Goal: Task Accomplishment & Management: Manage account settings

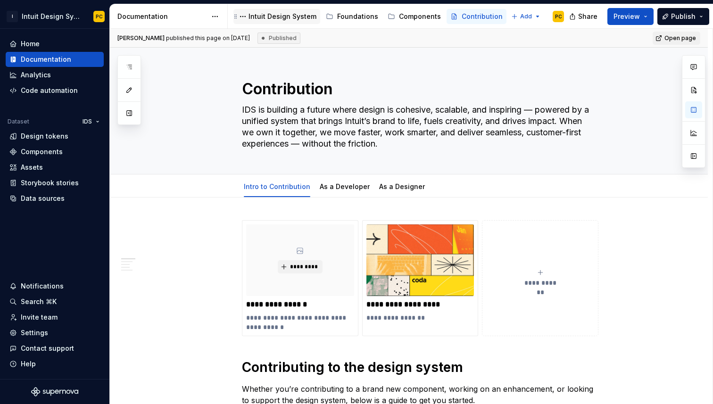
click at [259, 12] on div "Intuit Design System" at bounding box center [282, 16] width 68 height 9
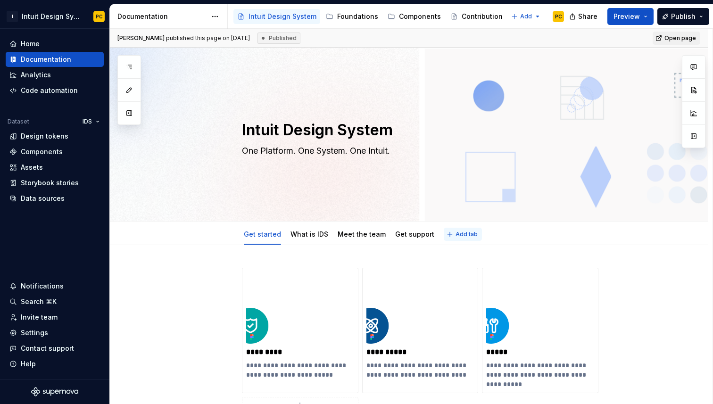
click at [455, 234] on span "Add tab" at bounding box center [466, 234] width 22 height 8
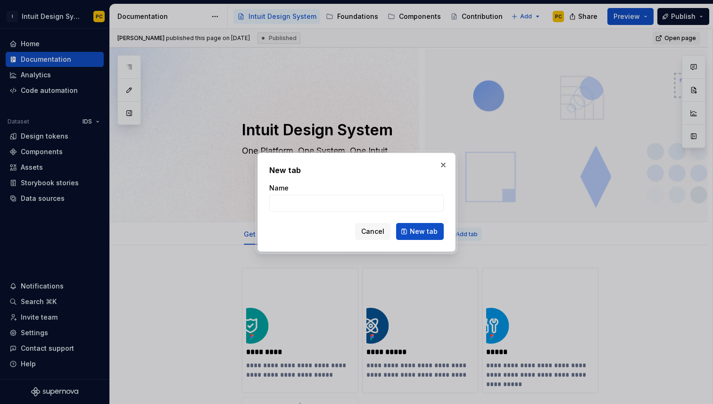
type textarea "*"
type input "What's new"
click at [423, 227] on span "New tab" at bounding box center [424, 231] width 28 height 9
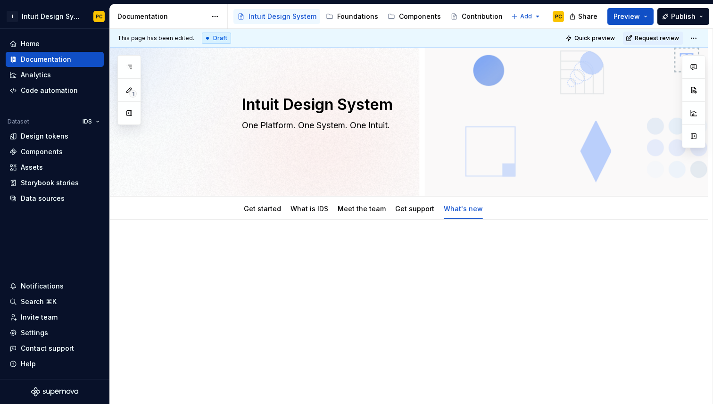
scroll to position [32, 0]
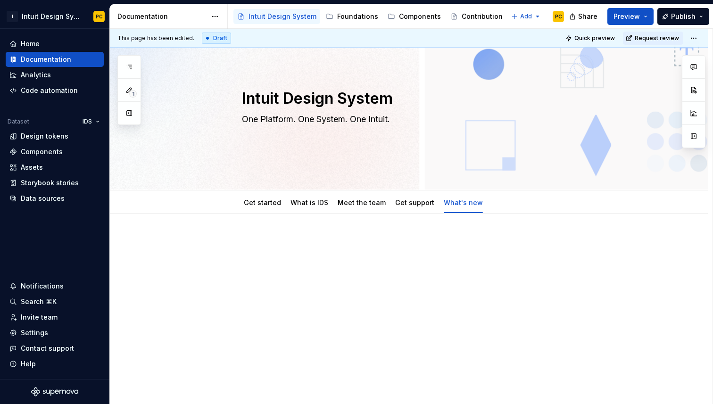
click at [296, 256] on div at bounding box center [420, 254] width 356 height 36
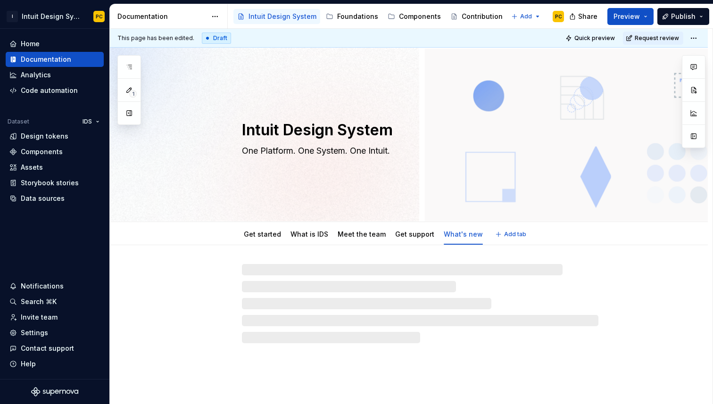
scroll to position [0, 0]
click at [287, 271] on div at bounding box center [420, 303] width 356 height 79
type textarea "*"
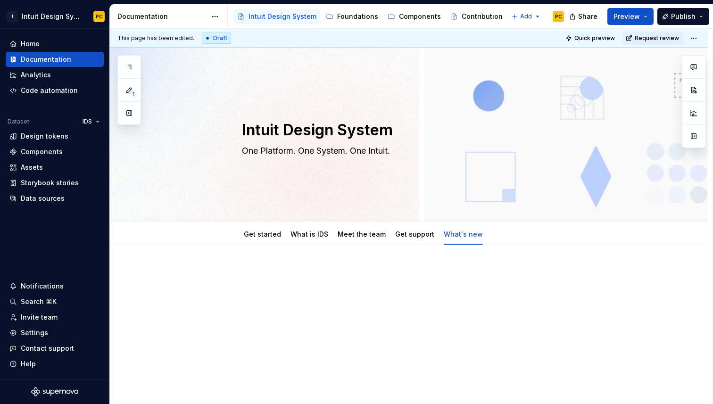
click at [279, 268] on p at bounding box center [420, 273] width 356 height 11
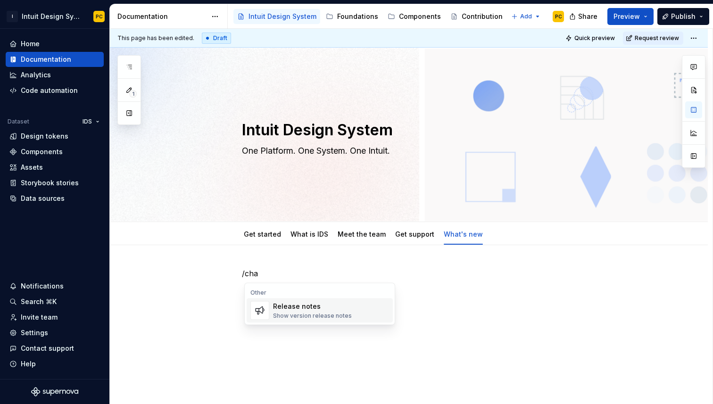
click at [314, 311] on div "Release notes Show version release notes" at bounding box center [312, 311] width 79 height 18
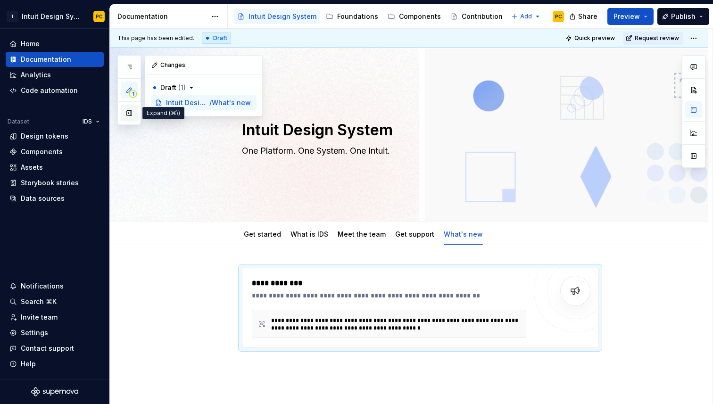
click at [131, 115] on button "button" at bounding box center [129, 113] width 17 height 17
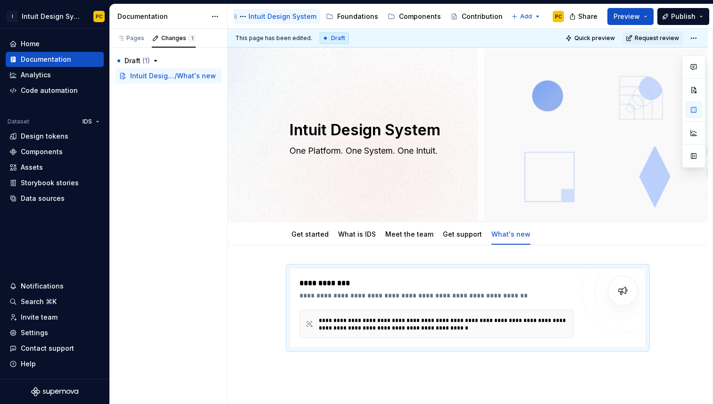
click at [284, 17] on div "Intuit Design System" at bounding box center [282, 16] width 68 height 9
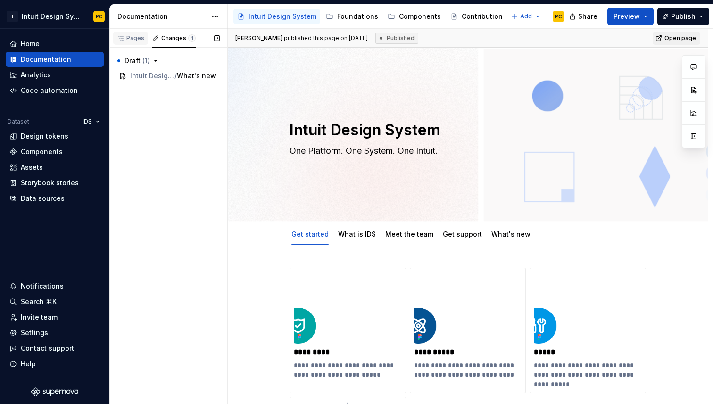
click at [130, 37] on div "Pages" at bounding box center [130, 38] width 27 height 8
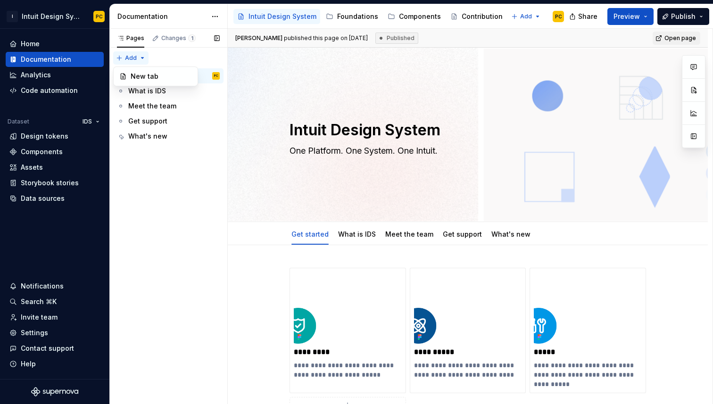
click at [143, 56] on div "Pages Changes 1 Add Accessibility guide for tree Page tree. Navigate the tree w…" at bounding box center [168, 217] width 118 height 376
click at [140, 58] on div "Pages Changes 1 Add Accessibility guide for tree Page tree. Navigate the tree w…" at bounding box center [168, 217] width 118 height 376
click at [157, 203] on div "Pages Changes 1 Add Accessibility guide for tree Page tree. Navigate the tree w…" at bounding box center [168, 217] width 118 height 376
click at [133, 40] on div "Pages" at bounding box center [130, 38] width 27 height 8
click at [129, 59] on div "Pages Changes 1 Add Accessibility guide for tree Page tree. Navigate the tree w…" at bounding box center [168, 217] width 118 height 376
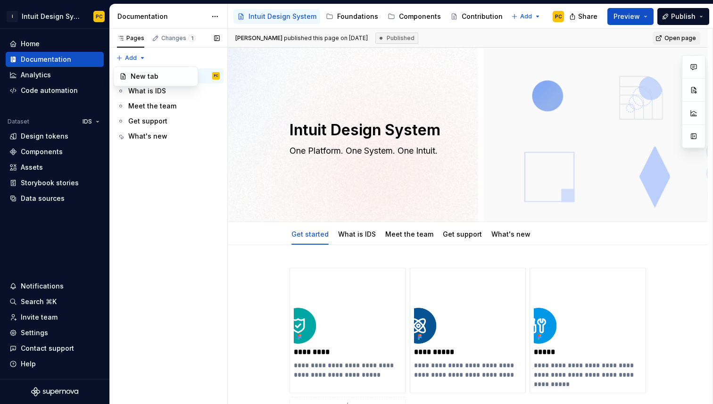
click at [147, 58] on div "Pages Changes 1 Add Accessibility guide for tree Page tree. Navigate the tree w…" at bounding box center [168, 217] width 118 height 376
click at [267, 15] on div "Intuit Design System" at bounding box center [282, 16] width 68 height 9
click at [129, 39] on div "Pages" at bounding box center [130, 38] width 27 height 8
click at [242, 16] on button "Page tree" at bounding box center [242, 16] width 11 height 11
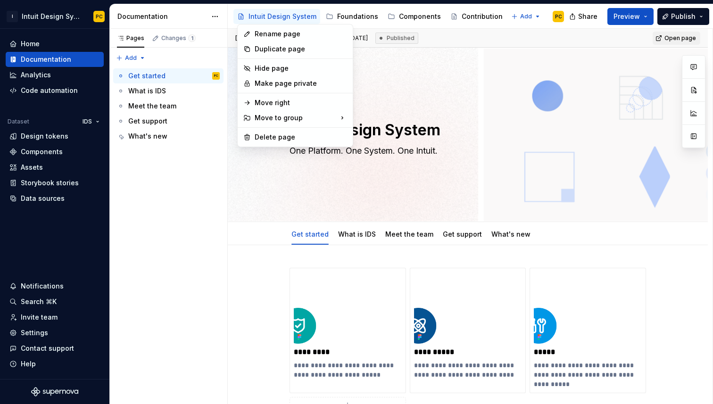
click at [157, 17] on html "I Intuit Design System PC Home Documentation Analytics Code automation Dataset …" at bounding box center [356, 202] width 713 height 404
type textarea "*"
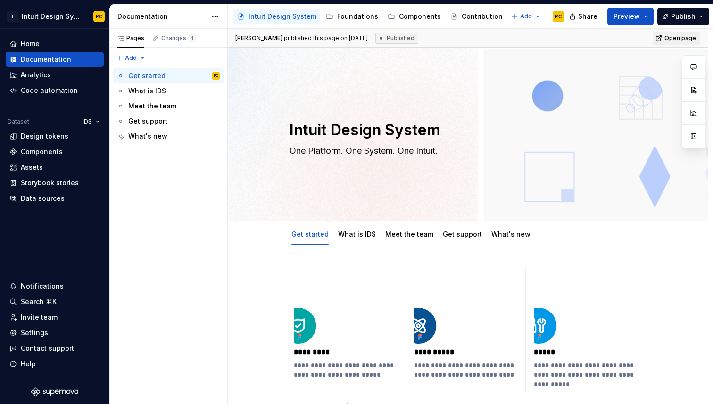
click at [146, 15] on div "Documentation" at bounding box center [161, 16] width 89 height 9
click at [526, 13] on html "I Intuit Design System PC Home Documentation Analytics Code automation Dataset …" at bounding box center [356, 202] width 713 height 404
click at [533, 50] on div "New group" at bounding box center [547, 49] width 61 height 9
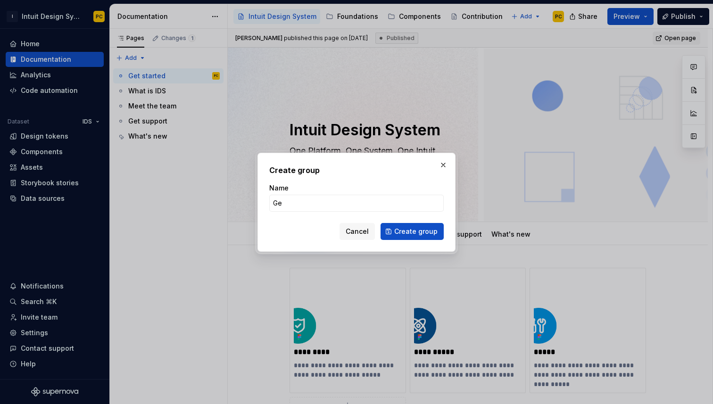
type input "Get started"
click at [404, 230] on span "Create group" at bounding box center [415, 231] width 43 height 9
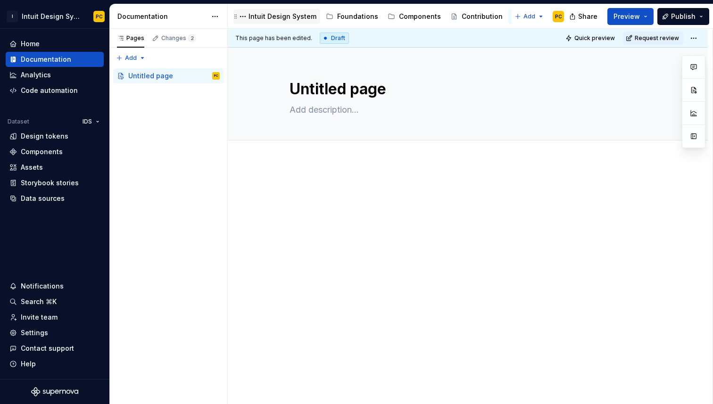
click at [282, 15] on div "Intuit Design System" at bounding box center [282, 16] width 68 height 9
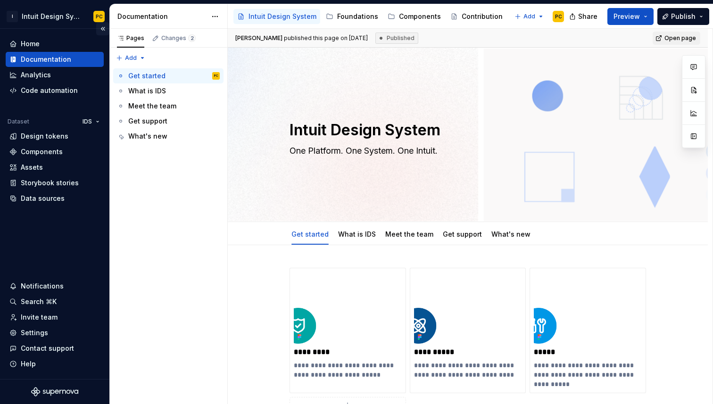
click at [102, 31] on button "Collapse sidebar" at bounding box center [102, 28] width 13 height 13
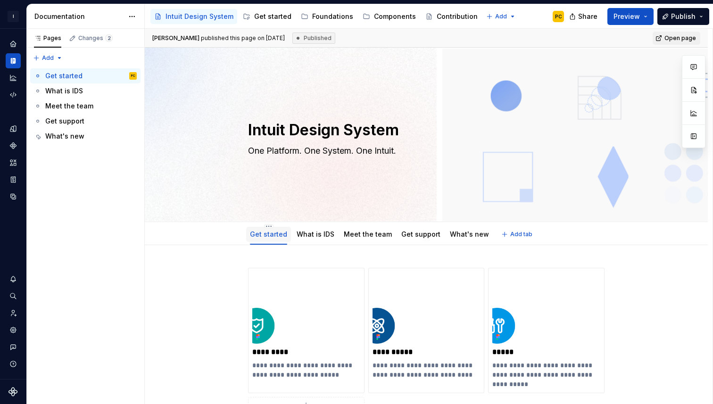
click at [273, 236] on link "Get started" at bounding box center [268, 234] width 37 height 8
click at [271, 225] on html "I Intuit Design System PC Dataset IDS Documentation Accessibility guide for tre…" at bounding box center [356, 202] width 713 height 404
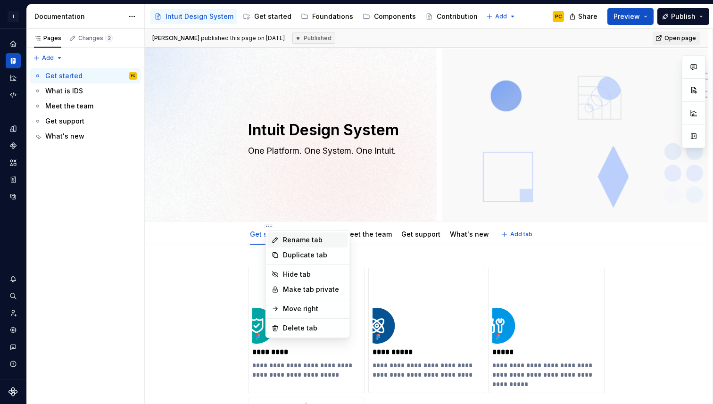
click at [304, 239] on div "Rename tab" at bounding box center [313, 239] width 61 height 9
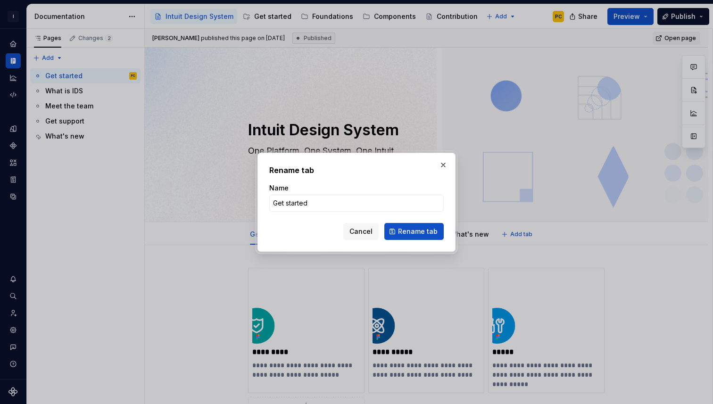
type textarea "*"
click at [314, 201] on input "Get started" at bounding box center [356, 203] width 174 height 17
type input "Welcome"
type textarea "*"
click at [400, 203] on input "Welcome" at bounding box center [356, 203] width 174 height 17
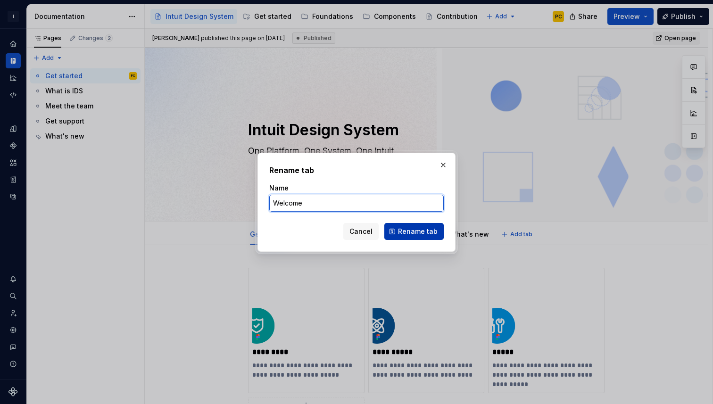
type input "Welcome"
click at [415, 231] on span "Rename tab" at bounding box center [418, 231] width 40 height 9
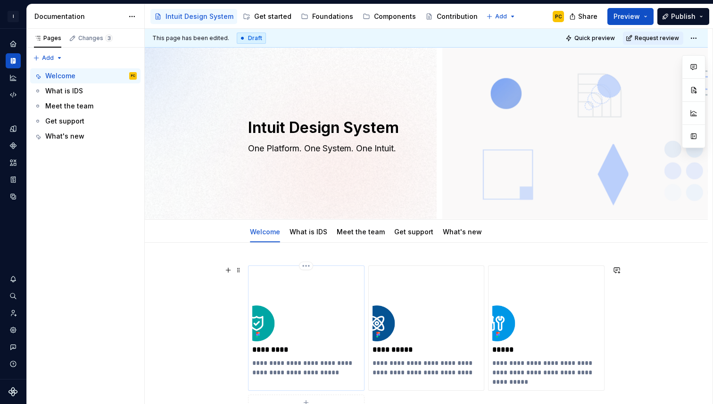
scroll to position [5, 0]
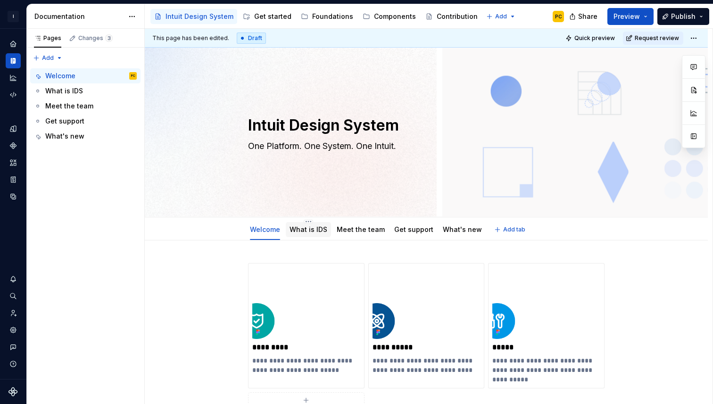
click at [318, 229] on link "What is IDS" at bounding box center [308, 229] width 38 height 8
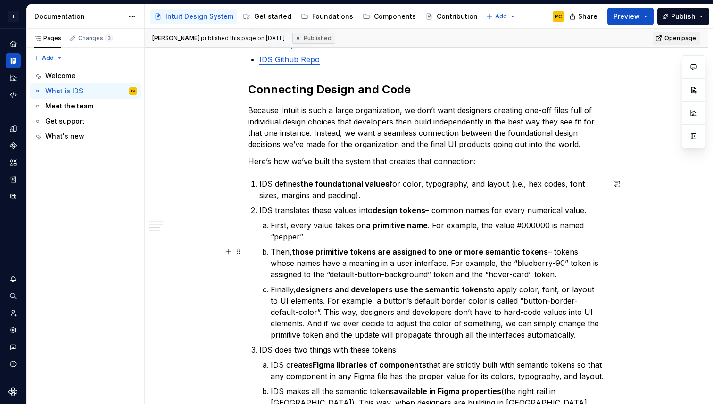
scroll to position [559, 0]
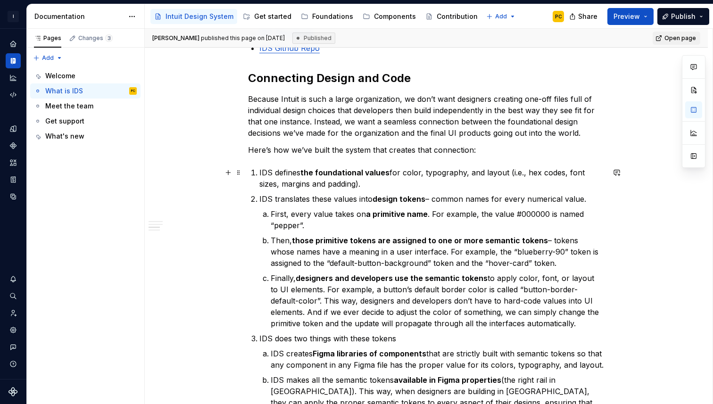
click at [325, 173] on strong "the foundational values" at bounding box center [344, 172] width 89 height 9
click at [396, 186] on p "IDS defines the foundational values for color, typography, and layout (i.e., he…" at bounding box center [431, 178] width 345 height 23
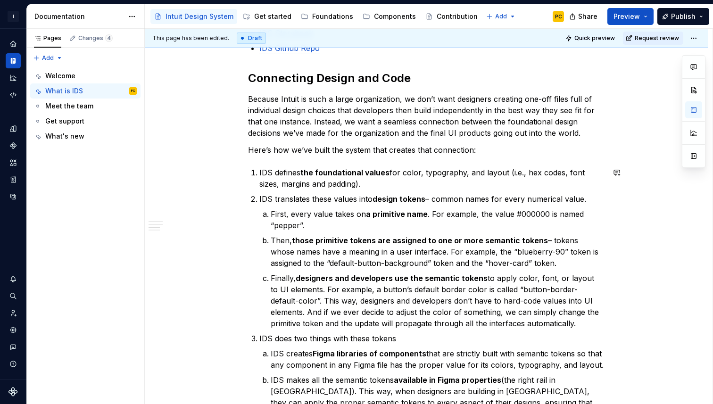
scroll to position [559, 0]
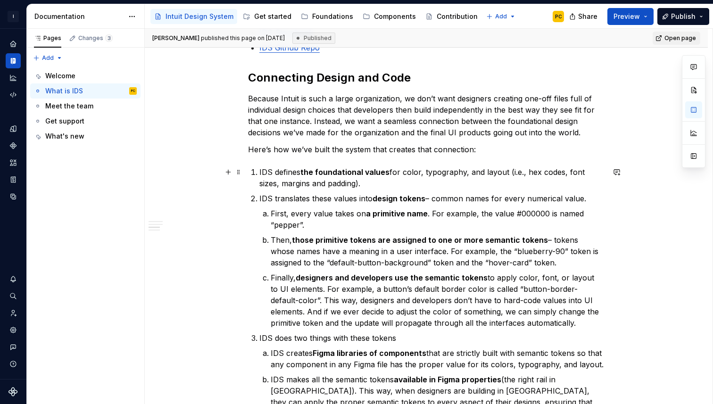
click at [411, 187] on p "IDS defines the foundational values for color, typography, and layout (i.e., he…" at bounding box center [431, 177] width 345 height 23
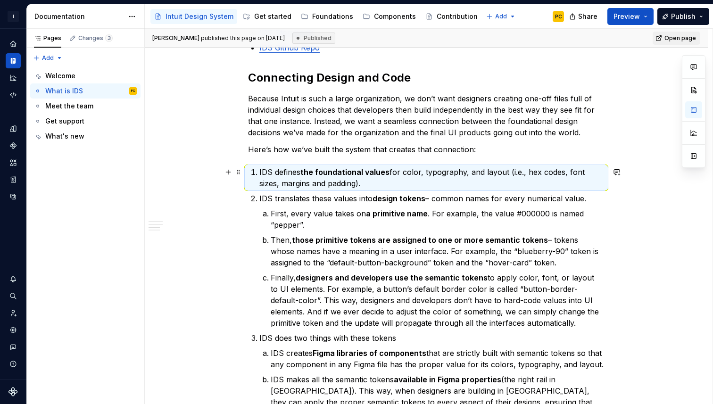
click at [261, 168] on li "IDS defines the foundational values for color, typography, and layout (i.e., he…" at bounding box center [431, 177] width 345 height 23
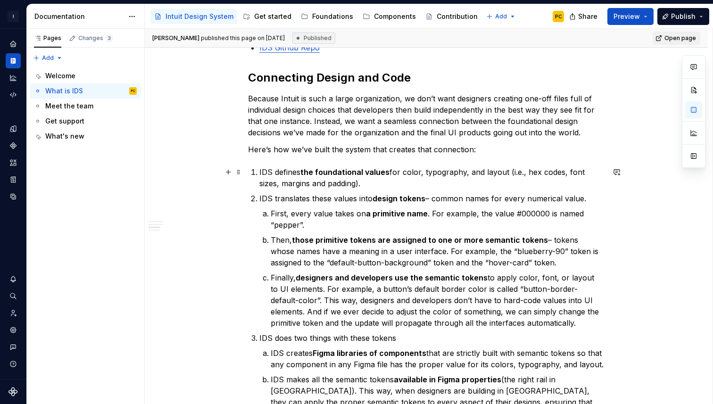
click at [394, 184] on p "IDS defines the foundational values for color, typography, and layout (i.e., he…" at bounding box center [431, 177] width 345 height 23
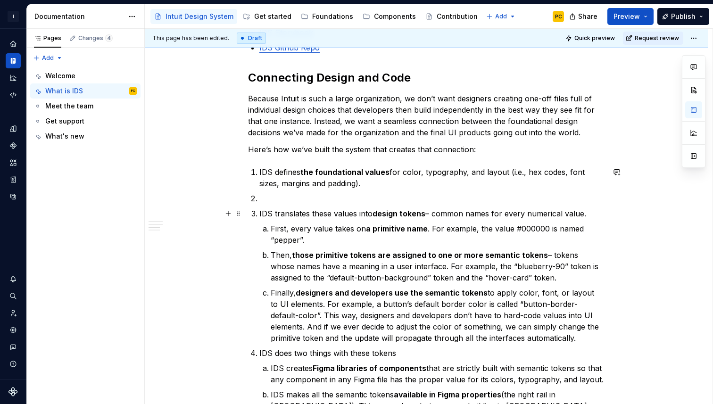
click at [261, 214] on p "IDS translates these values into design tokens – common names for every numeric…" at bounding box center [431, 213] width 345 height 11
click at [588, 214] on p "IDS translates these values into design tokens – common names for every numeric…" at bounding box center [431, 213] width 345 height 11
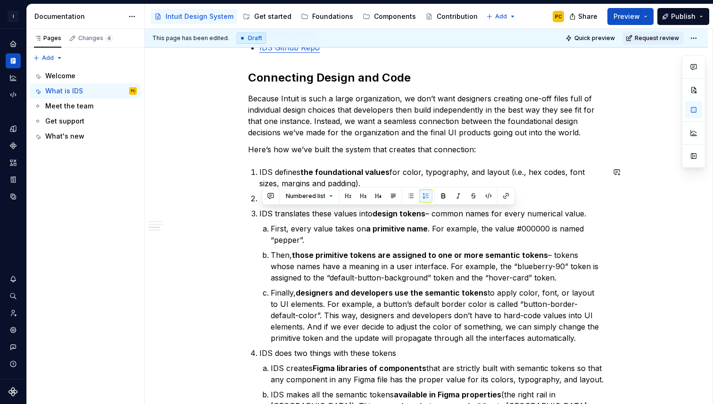
copy p "IDS translates these values into design tokens – common names for every numeric…"
click at [394, 178] on p "IDS defines the foundational values for color, typography, and layout (i.e., he…" at bounding box center [431, 177] width 345 height 23
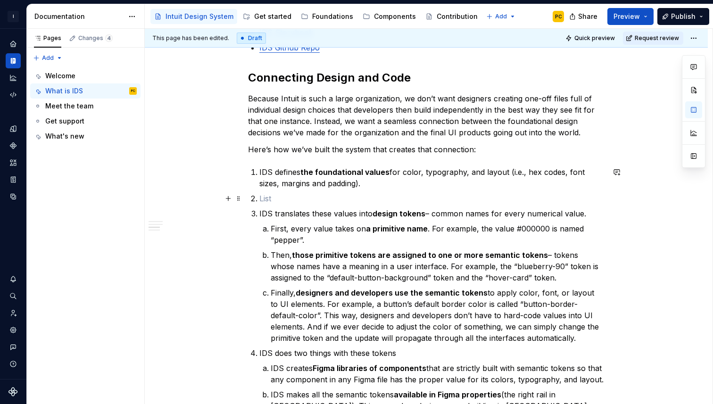
click at [375, 198] on p at bounding box center [431, 198] width 345 height 11
click at [587, 213] on p "IDS translates these values into design tokens – common names for every numeric…" at bounding box center [431, 213] width 345 height 11
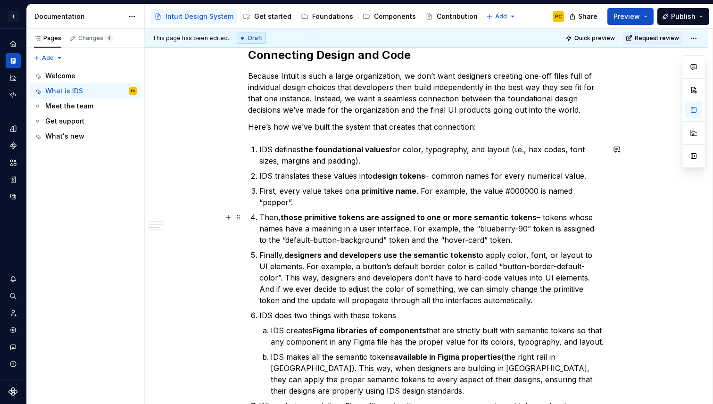
scroll to position [578, 0]
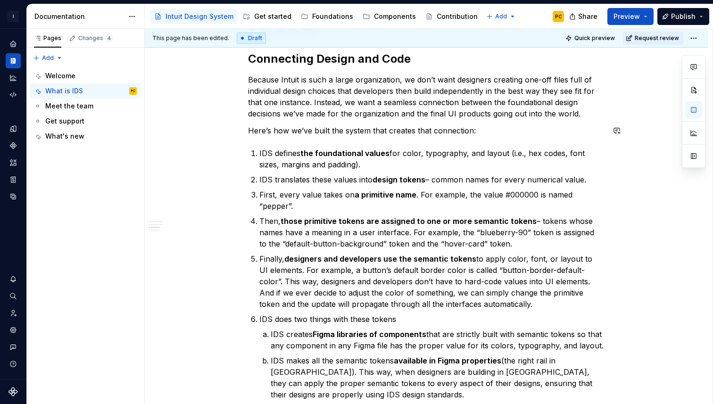
click at [429, 142] on div "What is IDS? The Intuit Design System (IDS) is a set of design foundations, gui…" at bounding box center [426, 121] width 356 height 864
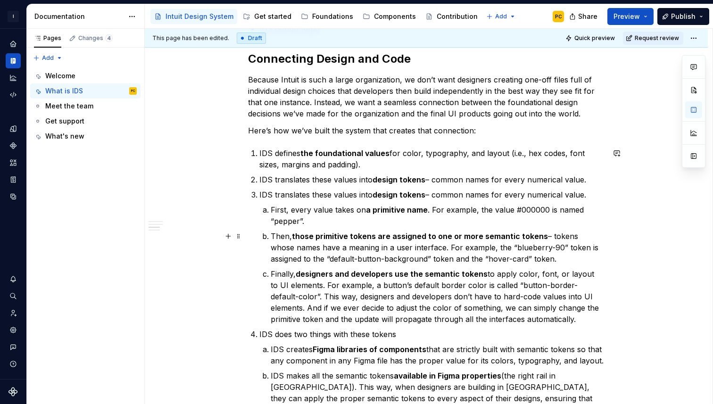
click at [385, 248] on p "Then, those primitive tokens are assigned to one or more semantic tokens – toke…" at bounding box center [438, 247] width 334 height 34
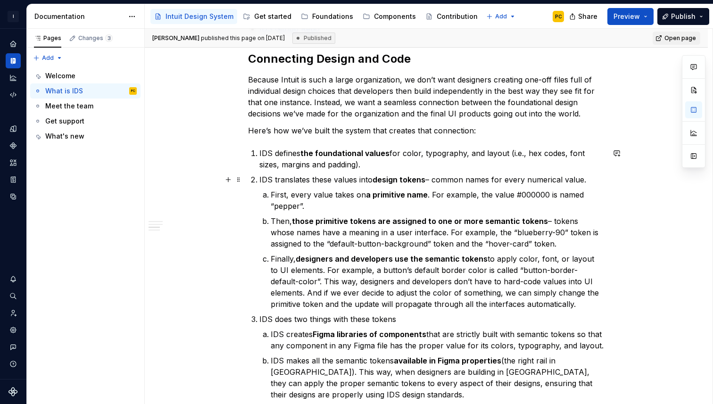
click at [272, 177] on p "IDS translates these values into design tokens – common names for every numeric…" at bounding box center [431, 179] width 345 height 11
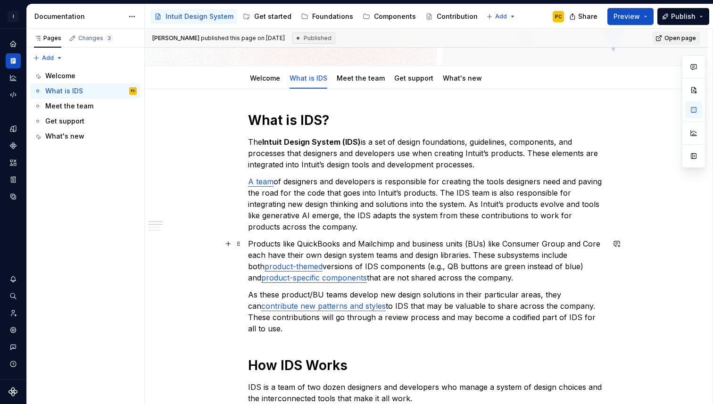
scroll to position [155, 0]
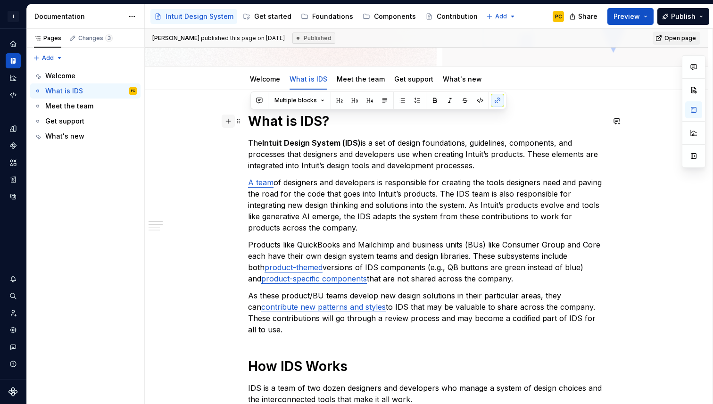
drag, startPoint x: 294, startPoint y: 330, endPoint x: 227, endPoint y: 124, distance: 217.0
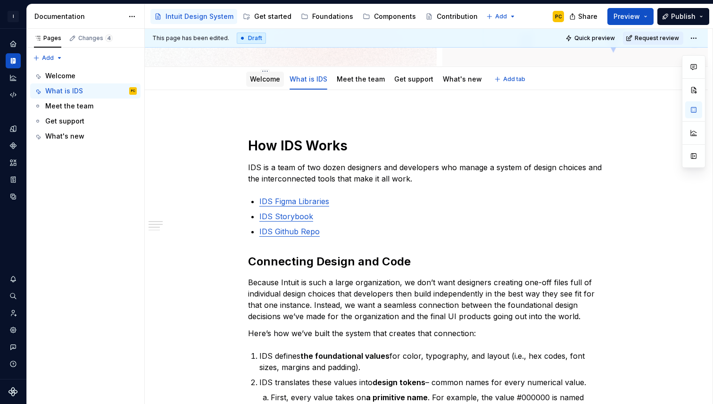
click at [259, 81] on link "Welcome" at bounding box center [265, 79] width 30 height 8
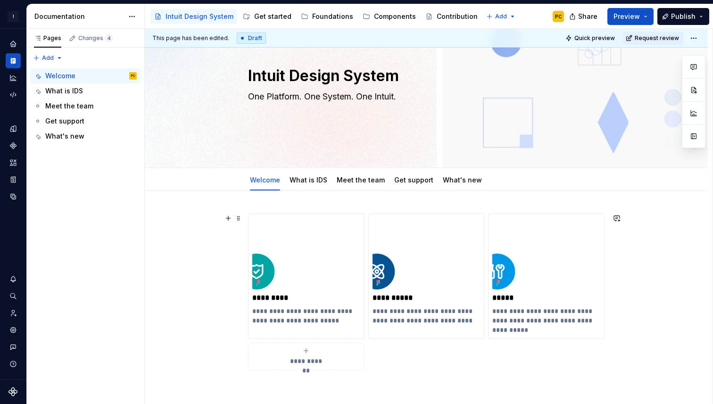
scroll to position [82, 0]
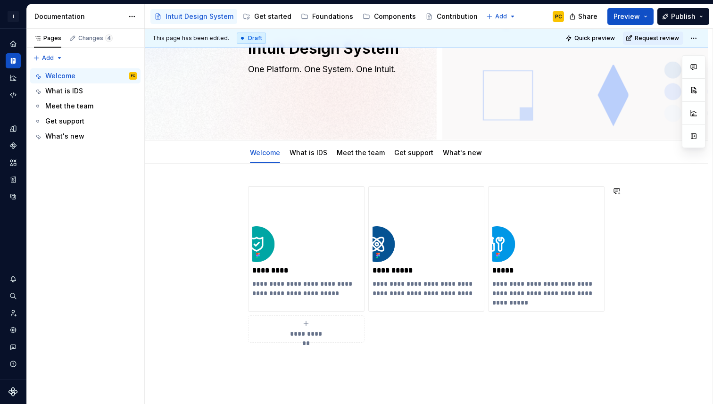
click at [278, 353] on div "**********" at bounding box center [426, 270] width 356 height 168
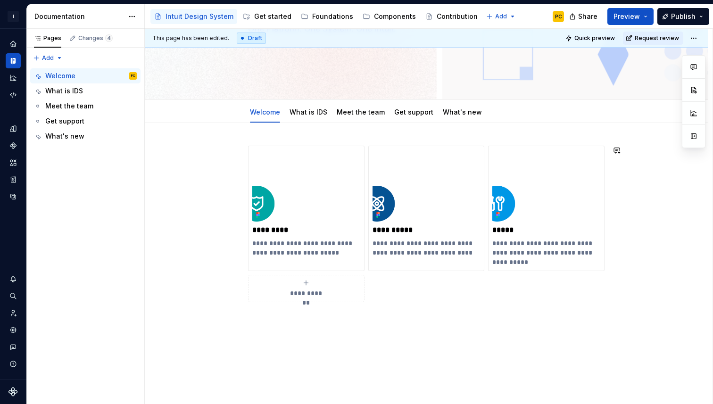
scroll to position [124, 0]
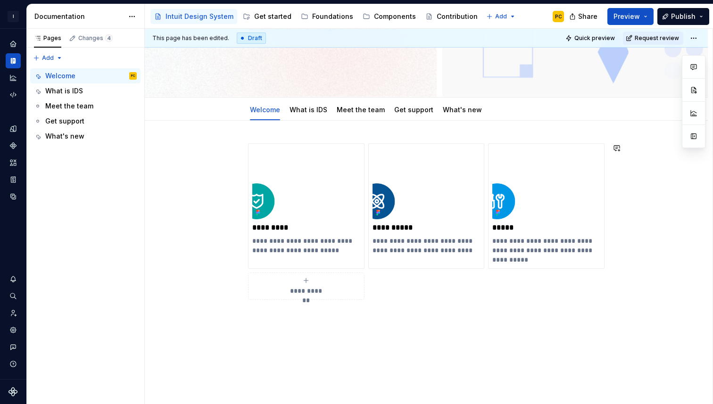
click at [342, 330] on div "**********" at bounding box center [426, 277] width 563 height 312
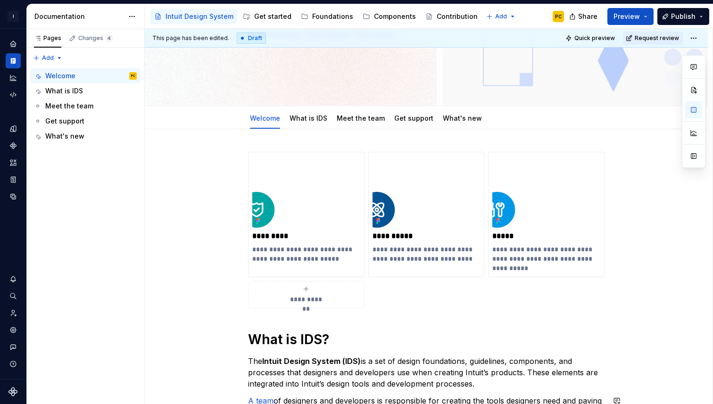
scroll to position [76, 0]
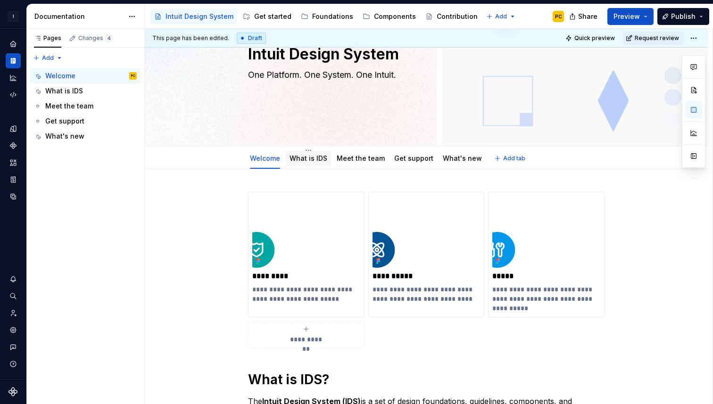
click at [320, 164] on div "What is IDS" at bounding box center [308, 158] width 45 height 15
click at [306, 153] on div "What is IDS" at bounding box center [308, 158] width 38 height 11
click at [272, 160] on link "Welcome" at bounding box center [265, 158] width 30 height 8
click at [306, 160] on link "What is IDS" at bounding box center [308, 158] width 38 height 8
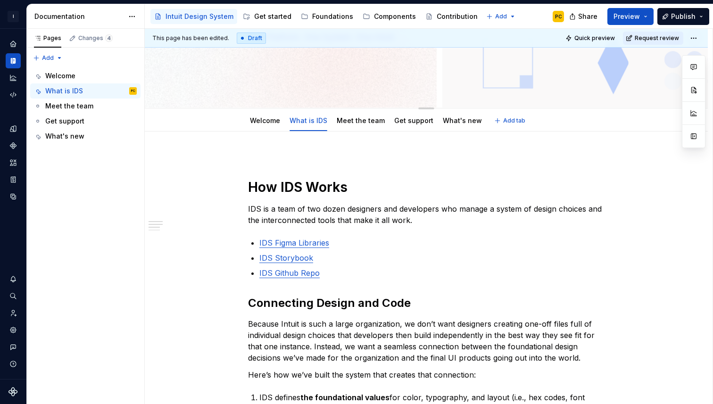
scroll to position [115, 0]
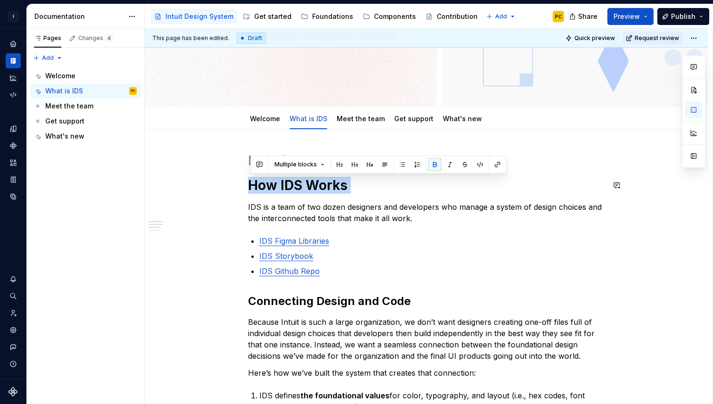
drag, startPoint x: 252, startPoint y: 184, endPoint x: 356, endPoint y: 197, distance: 104.9
copy strong "How IDS Works"
click at [307, 110] on html "I Intuit Design System PC Dataset IDS Documentation Accessibility guide for tre…" at bounding box center [356, 202] width 713 height 404
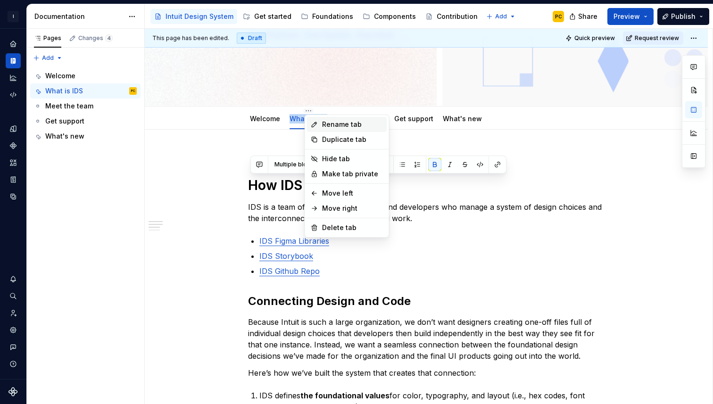
type textarea "*"
click at [334, 128] on div "Rename tab" at bounding box center [352, 124] width 61 height 9
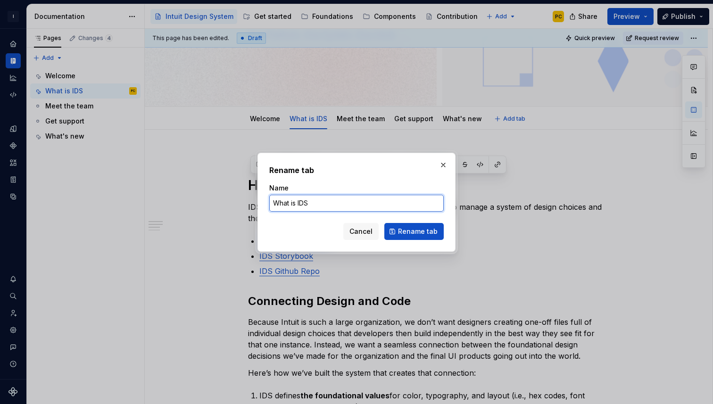
click at [327, 205] on input "What is IDS" at bounding box center [356, 203] width 174 height 17
paste input "How IDS Works"
type input "How IDS Works"
click at [402, 235] on span "Rename tab" at bounding box center [418, 231] width 40 height 9
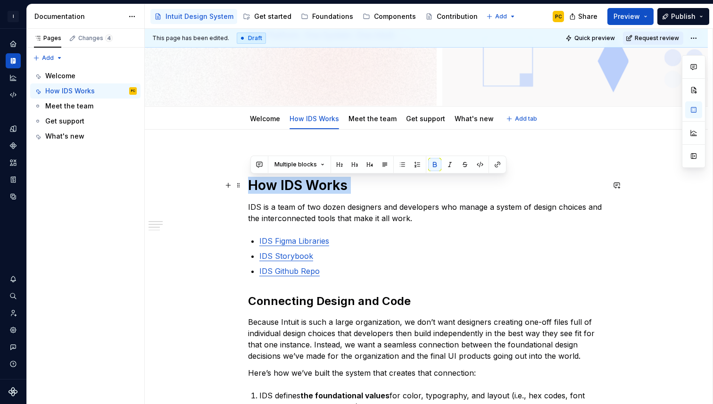
click at [253, 185] on strong "How IDS Works" at bounding box center [297, 185] width 99 height 16
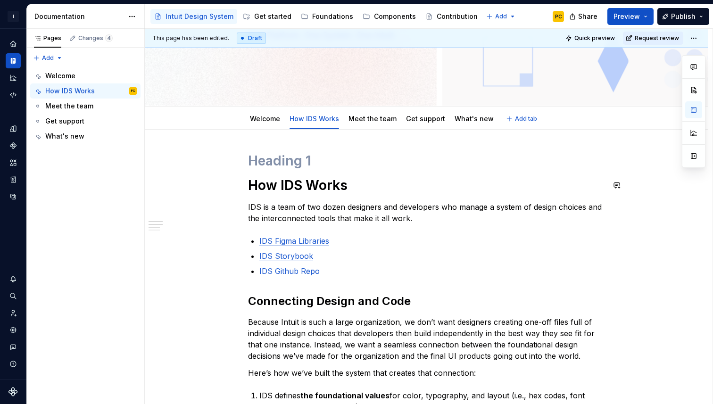
scroll to position [0, 0]
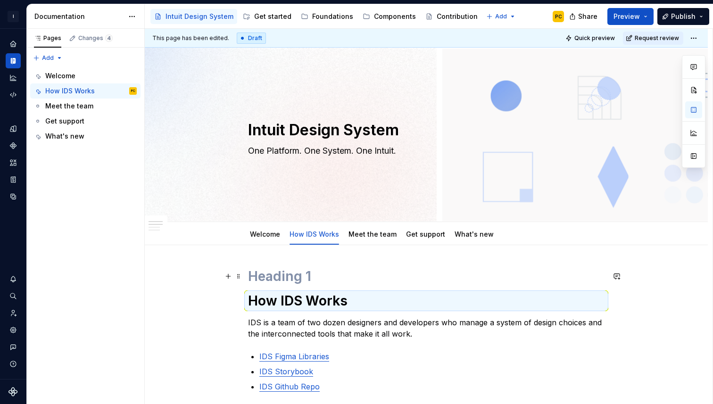
click at [262, 277] on h1 at bounding box center [426, 276] width 356 height 17
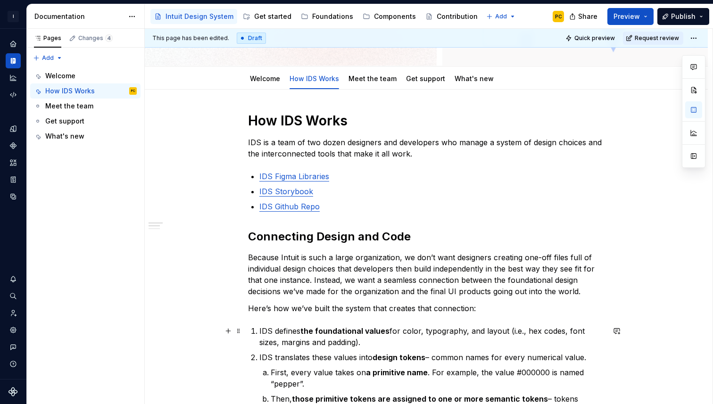
scroll to position [145, 0]
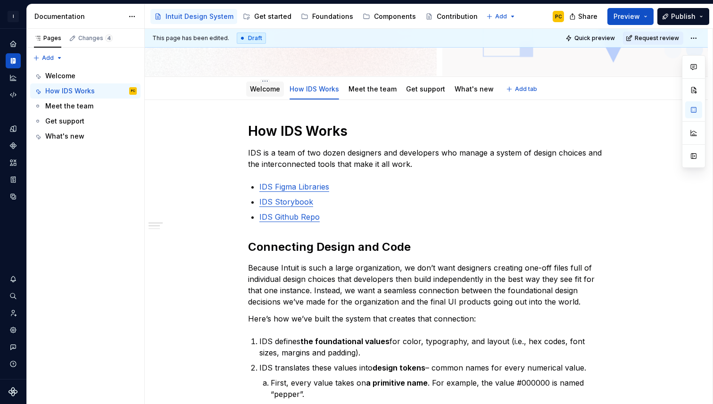
click at [255, 88] on link "Welcome" at bounding box center [265, 89] width 30 height 8
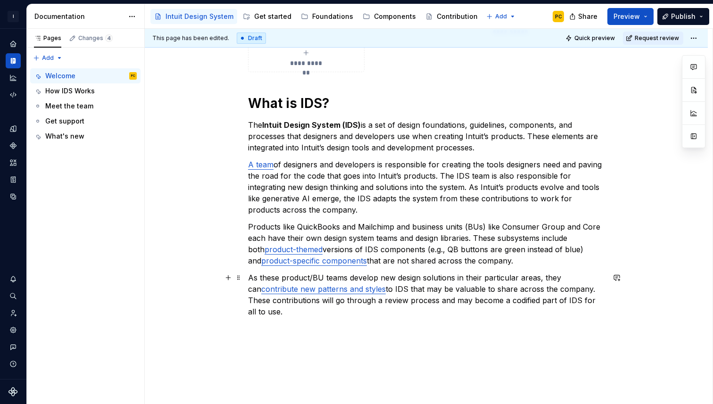
scroll to position [351, 0]
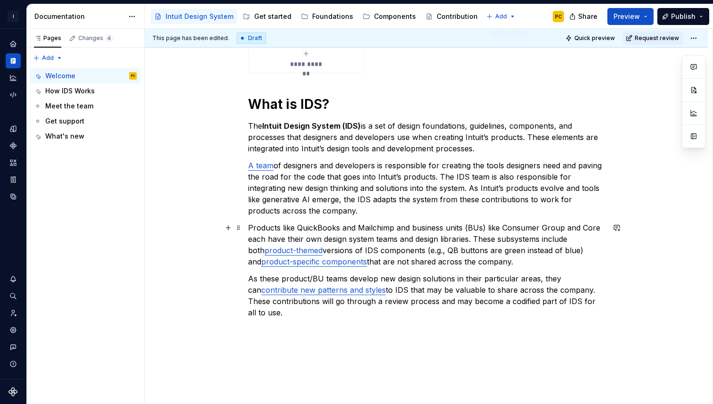
type textarea "*"
click at [470, 126] on p "The Intuit Design System (IDS) is a set of design foundations, guidelines, comp…" at bounding box center [426, 137] width 356 height 34
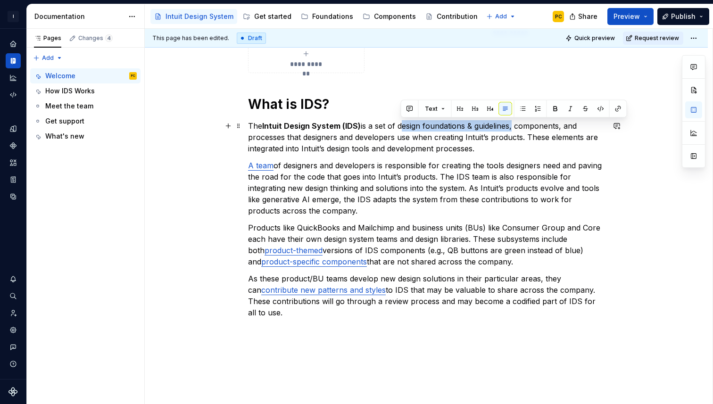
drag, startPoint x: 514, startPoint y: 124, endPoint x: 402, endPoint y: 125, distance: 112.2
click at [402, 125] on p "The Intuit Design System (IDS) is a set of design foundations & guidelines, com…" at bounding box center [426, 137] width 356 height 34
click at [616, 111] on button "button" at bounding box center [617, 108] width 13 height 13
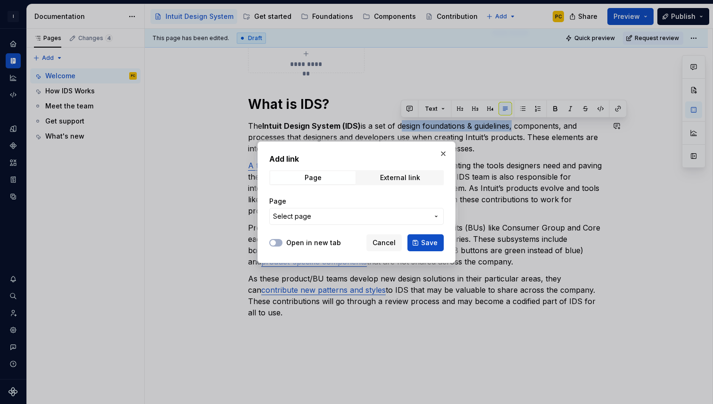
click at [367, 223] on button "Select page" at bounding box center [356, 216] width 174 height 17
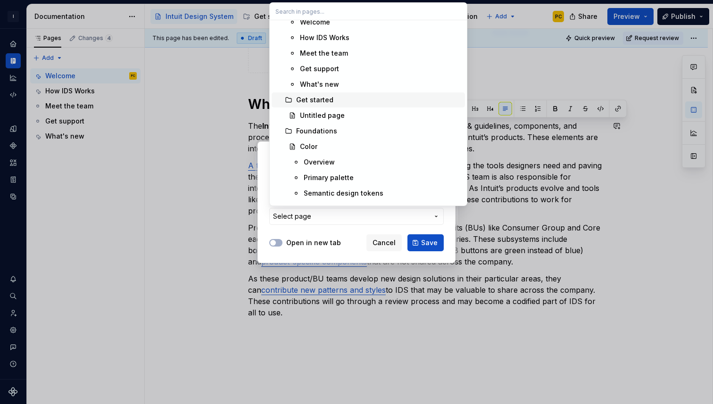
scroll to position [44, 0]
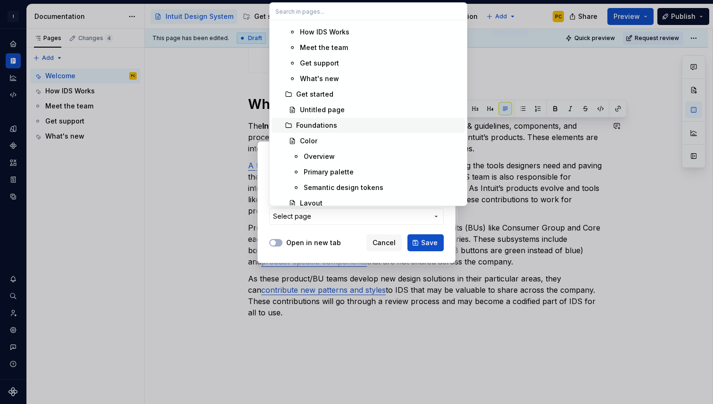
click at [314, 128] on div "Foundations" at bounding box center [316, 125] width 41 height 9
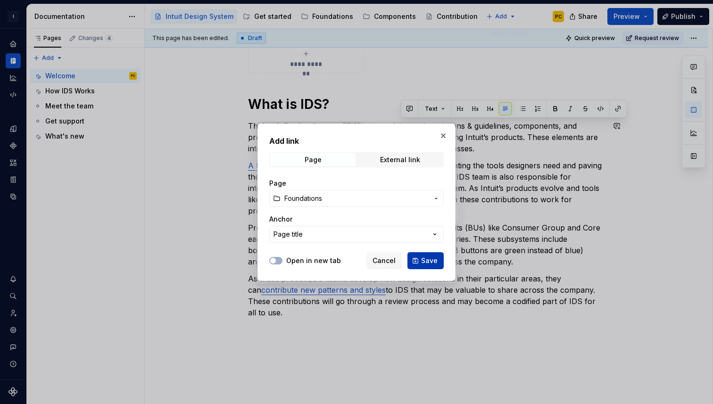
click at [436, 262] on span "Save" at bounding box center [429, 260] width 16 height 9
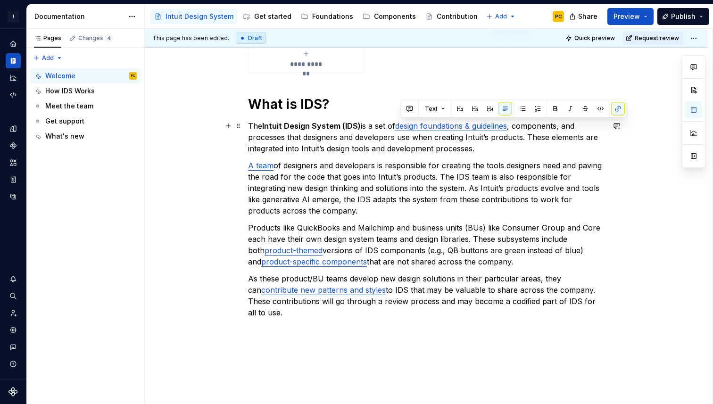
click at [520, 127] on p "The Intuit Design System (IDS) is a set of design foundations & guidelines , co…" at bounding box center [426, 137] width 356 height 34
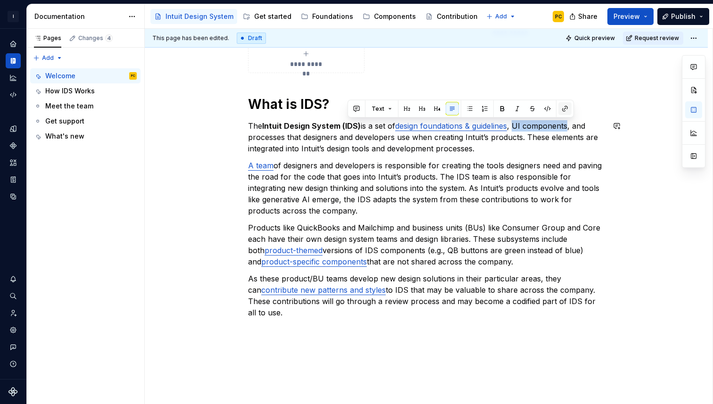
click at [566, 109] on button "button" at bounding box center [564, 108] width 13 height 13
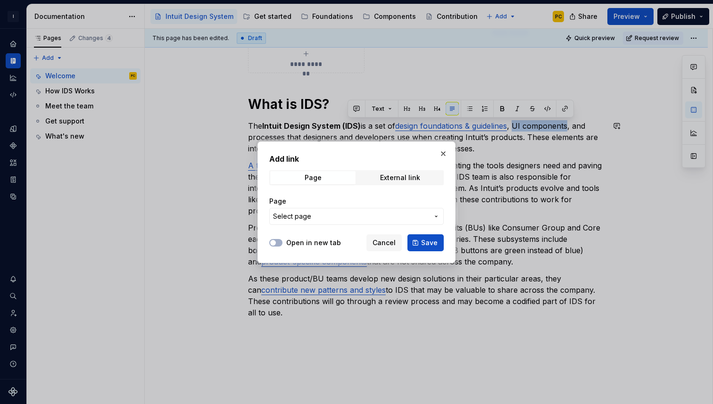
click at [349, 220] on span "Select page" at bounding box center [351, 216] width 156 height 9
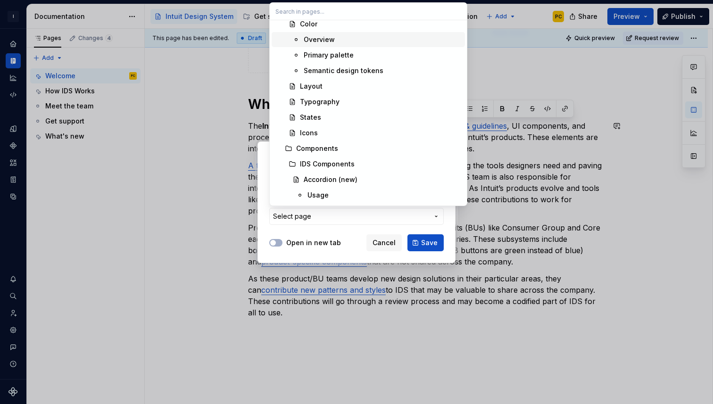
scroll to position [154, 0]
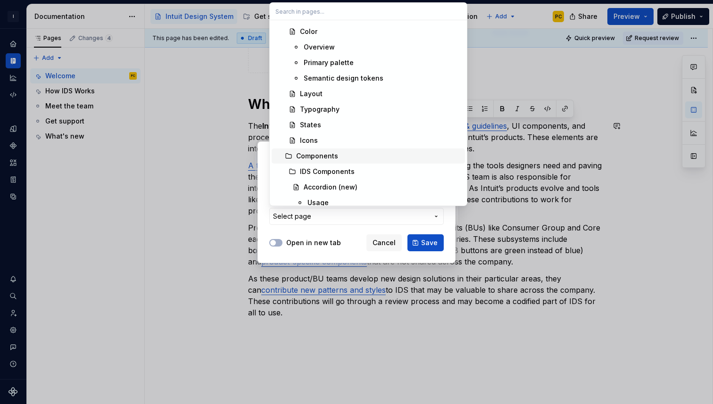
click at [346, 153] on div "Components" at bounding box center [378, 155] width 165 height 9
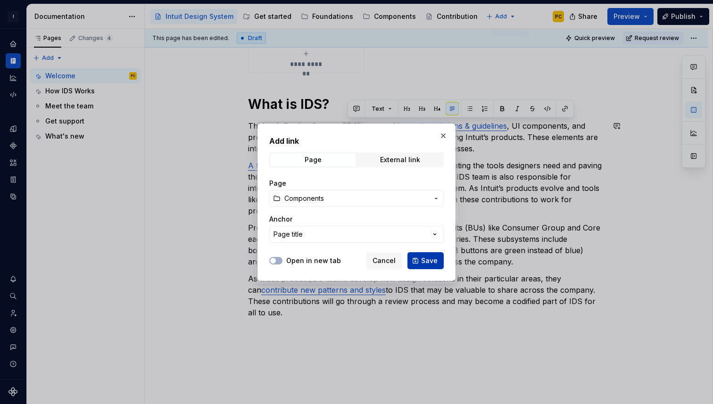
click at [436, 261] on span "Save" at bounding box center [429, 260] width 16 height 9
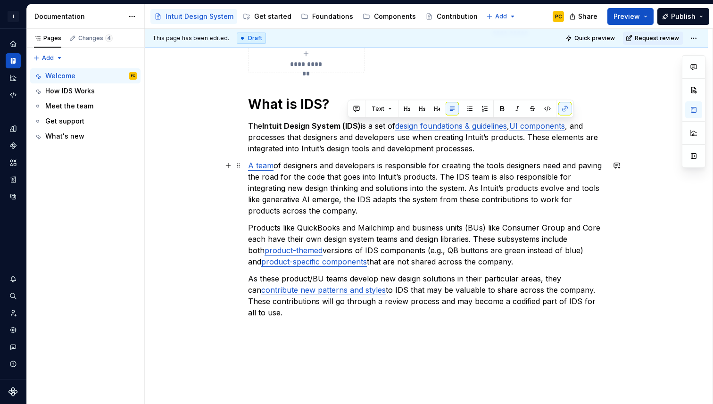
click at [341, 186] on p "A team of designers and developers is responsible for creating the tools design…" at bounding box center [426, 188] width 356 height 57
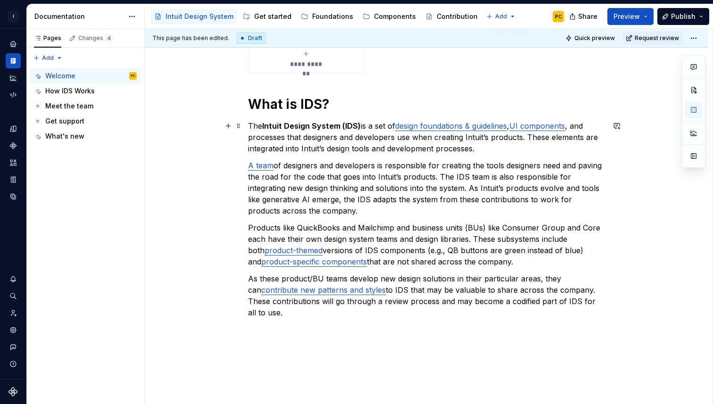
click at [272, 137] on p "The Intuit Design System (IDS) is a set of design foundations & guidelines , UI…" at bounding box center [426, 137] width 356 height 34
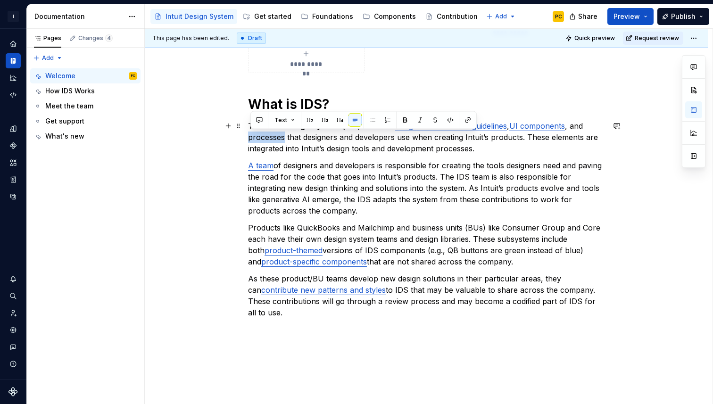
click at [272, 137] on p "The Intuit Design System (IDS) is a set of design foundations & guidelines , UI…" at bounding box center [426, 137] width 356 height 34
click at [468, 119] on button "button" at bounding box center [467, 120] width 13 height 13
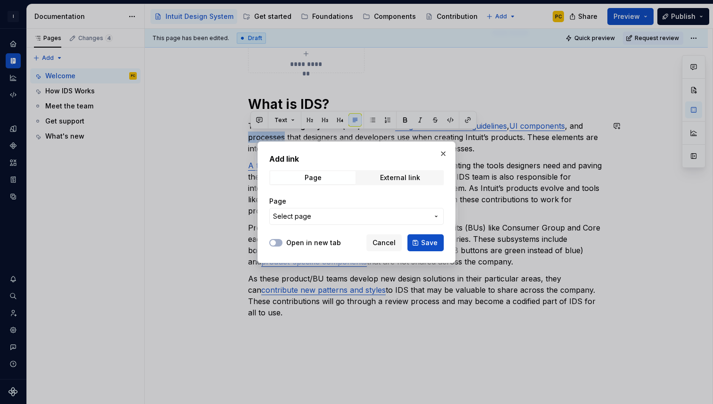
click at [320, 212] on span "Select page" at bounding box center [351, 216] width 156 height 9
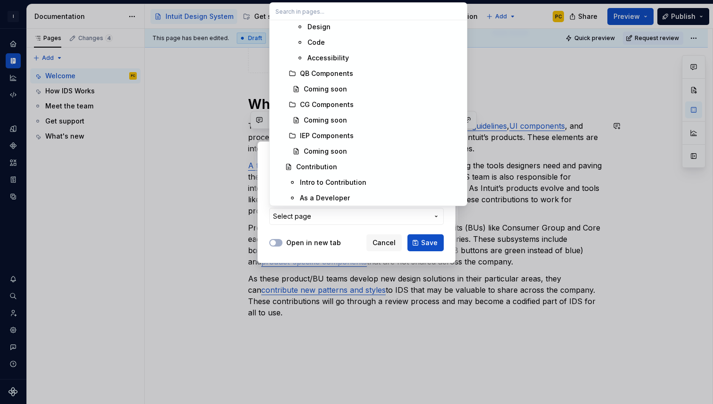
scroll to position [596, 0]
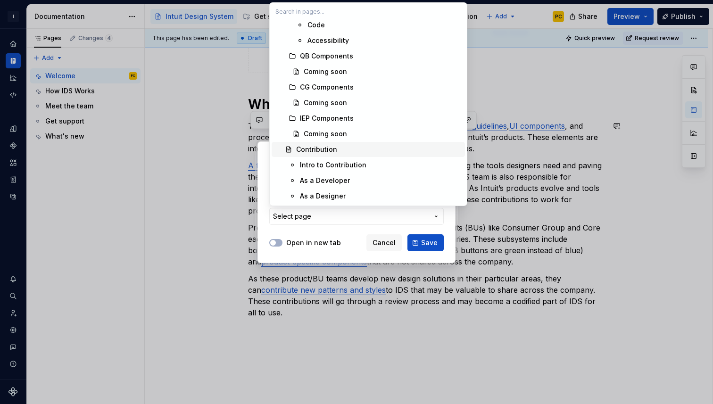
click at [323, 147] on div "Contribution" at bounding box center [316, 149] width 41 height 9
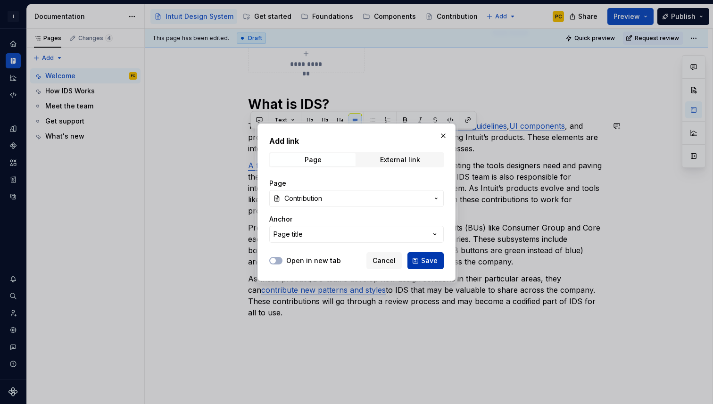
click at [428, 264] on span "Save" at bounding box center [429, 260] width 16 height 9
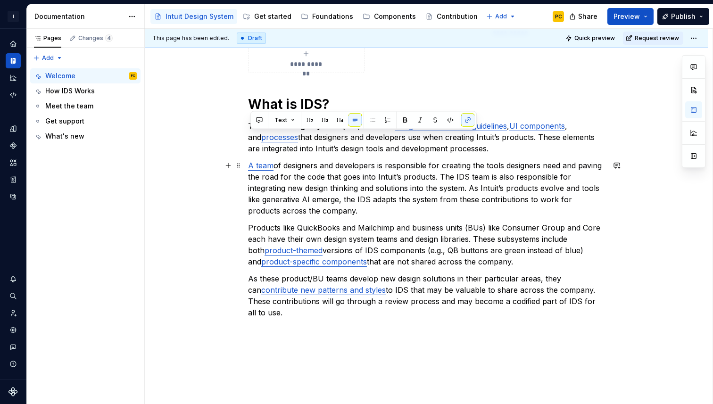
click at [417, 209] on p "A team of designers and developers is responsible for creating the tools design…" at bounding box center [426, 188] width 356 height 57
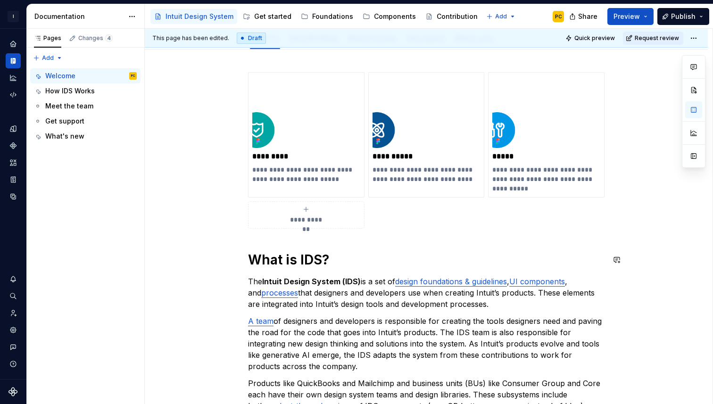
scroll to position [197, 0]
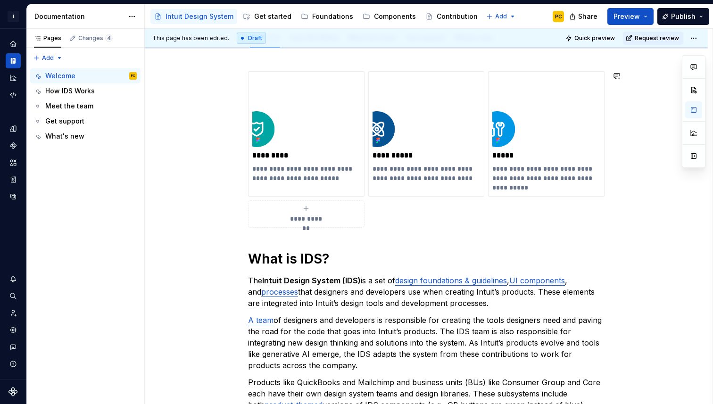
click at [271, 60] on div "**********" at bounding box center [426, 327] width 563 height 557
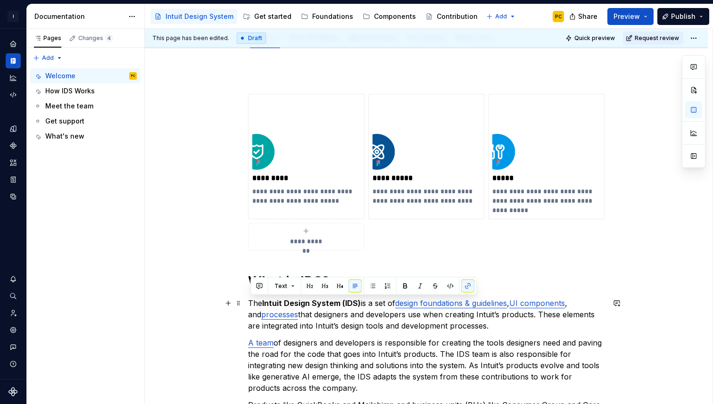
drag, startPoint x: 484, startPoint y: 328, endPoint x: 192, endPoint y: 304, distance: 292.7
click at [192, 304] on div "**********" at bounding box center [426, 339] width 563 height 580
click at [425, 331] on p "The Intuit Design System (IDS) is a set of design foundations & guidelines , UI…" at bounding box center [426, 314] width 356 height 34
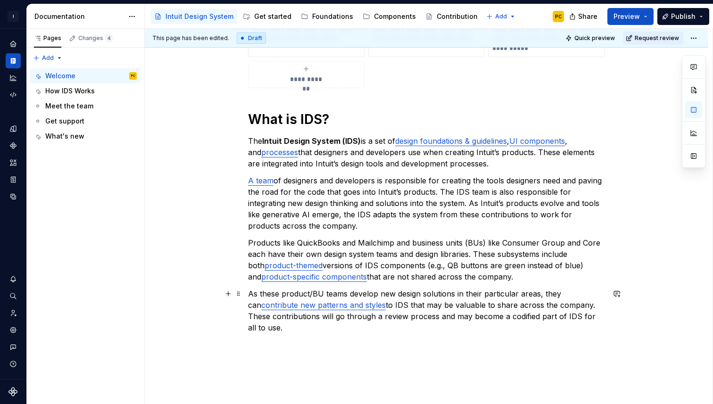
scroll to position [361, 0]
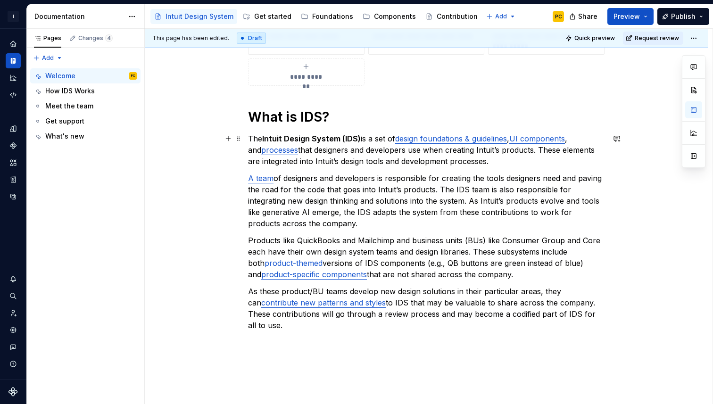
click at [490, 160] on p "The Intuit Design System (IDS) is a set of design foundations & guidelines , UI…" at bounding box center [426, 150] width 356 height 34
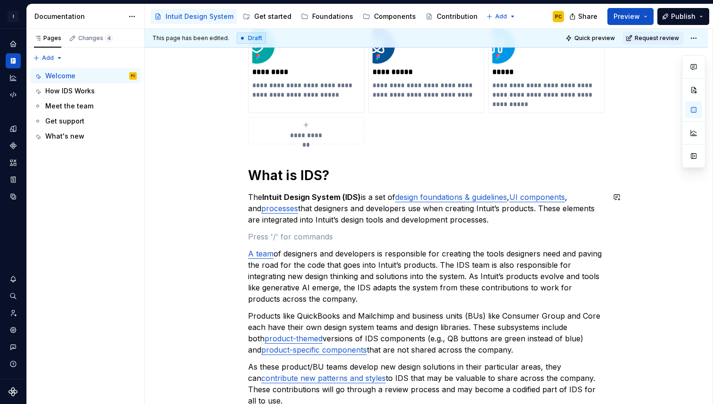
scroll to position [304, 0]
click at [565, 196] on link "UI components" at bounding box center [537, 195] width 56 height 9
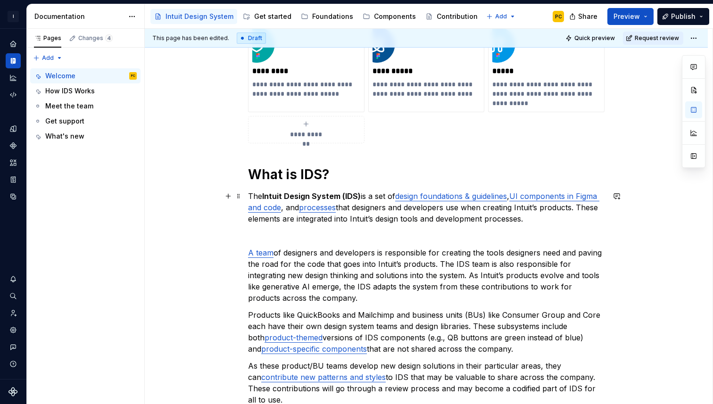
click at [400, 196] on link "design foundations & guidelines" at bounding box center [451, 195] width 112 height 9
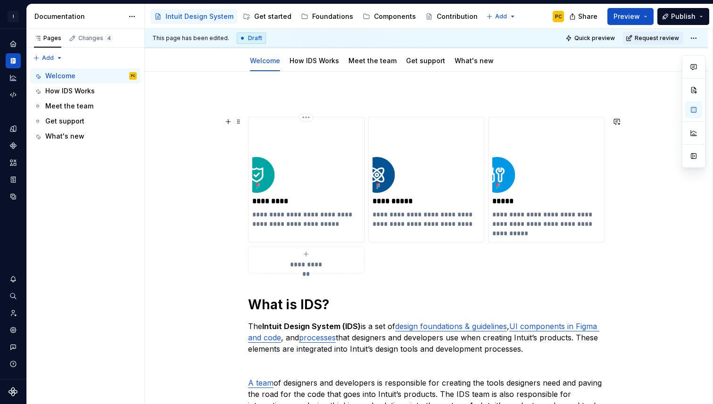
scroll to position [168, 0]
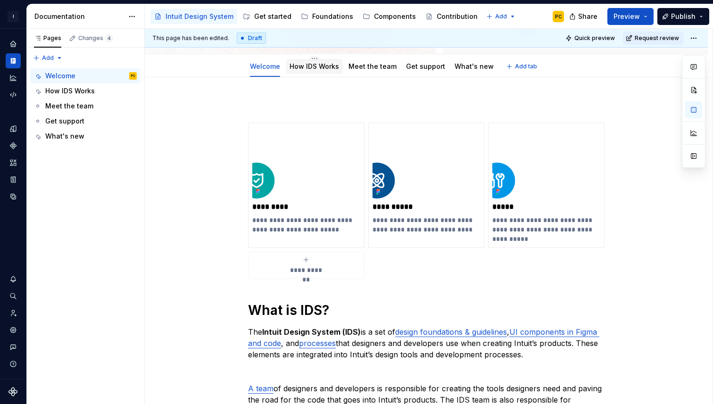
click at [316, 71] on div "How IDS Works" at bounding box center [313, 66] width 49 height 11
click at [317, 66] on link "How IDS Works" at bounding box center [313, 66] width 49 height 8
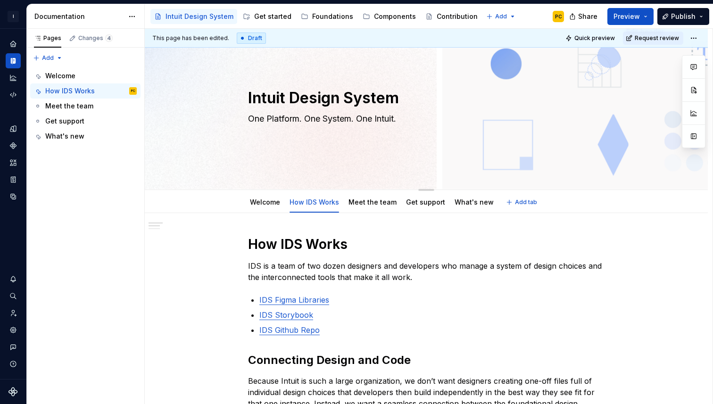
scroll to position [39, 0]
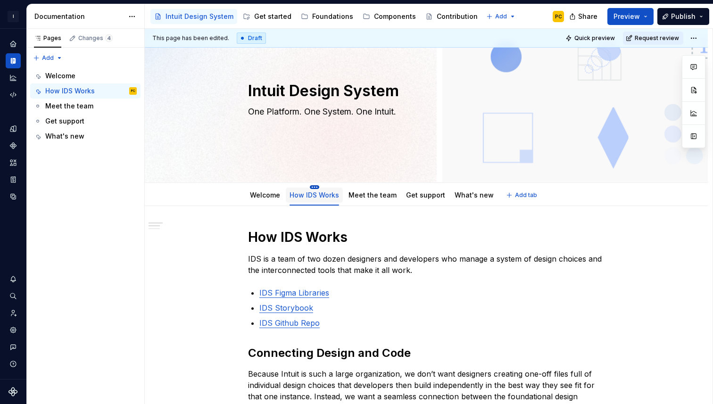
click at [316, 187] on html "I Intuit Design System PC Dataset IDS Documentation Accessibility guide for tre…" at bounding box center [356, 202] width 713 height 404
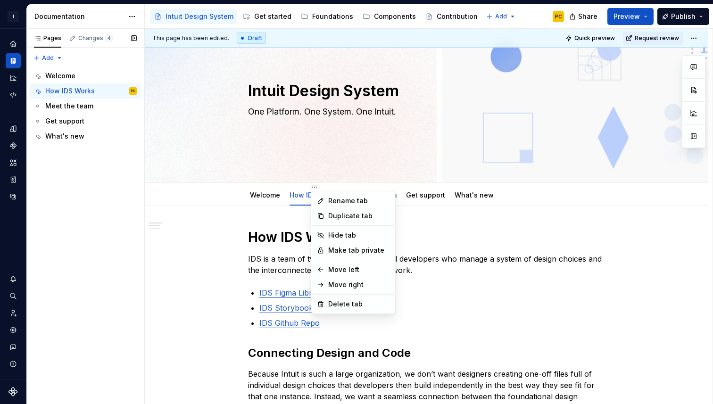
click at [48, 39] on div "Pages Changes 4 Add Accessibility guide for tree Page tree. Navigate the tree w…" at bounding box center [85, 217] width 118 height 376
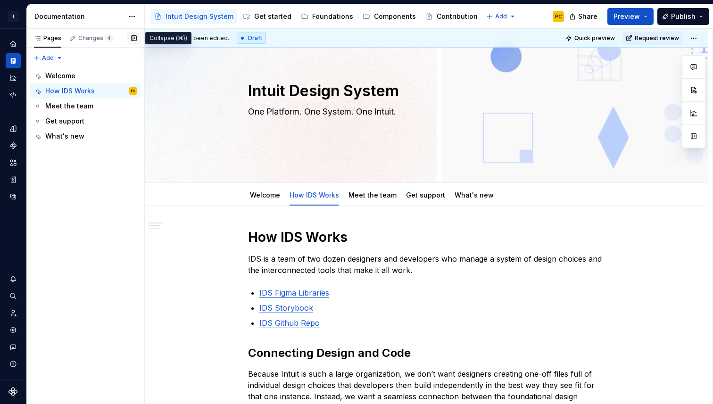
click at [132, 39] on button "button" at bounding box center [133, 38] width 13 height 13
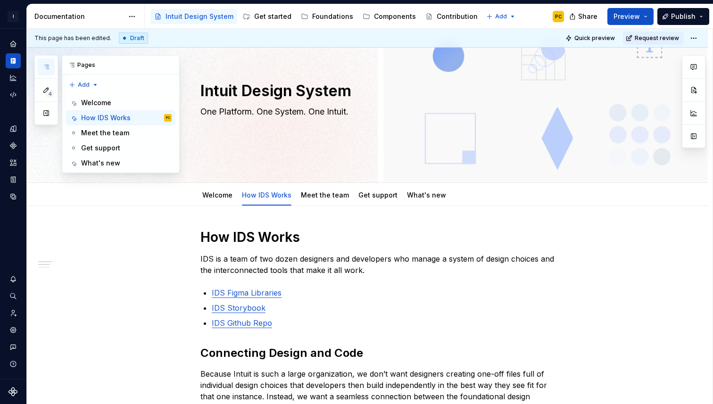
click at [49, 64] on icon "button" at bounding box center [46, 67] width 8 height 8
click at [48, 66] on icon "button" at bounding box center [46, 67] width 8 height 8
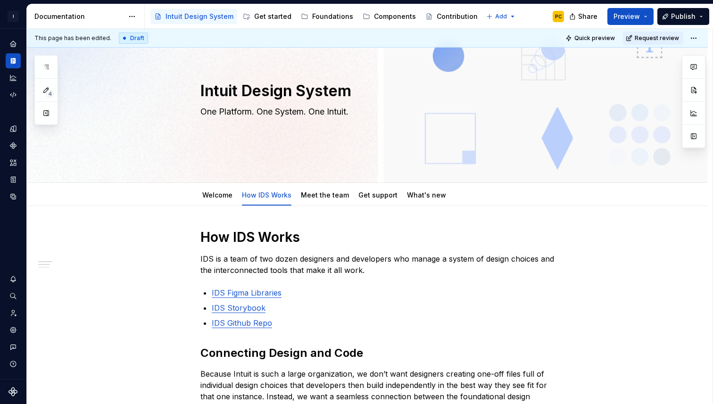
click at [101, 16] on div "Documentation" at bounding box center [78, 16] width 89 height 9
click at [132, 14] on html "I Intuit Design System PC Dataset IDS Documentation Accessibility guide for tre…" at bounding box center [356, 202] width 713 height 404
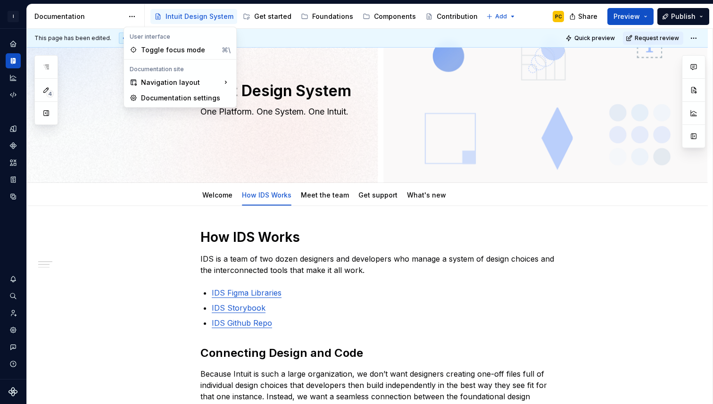
click at [79, 12] on html "I Intuit Design System PC Dataset IDS Documentation Accessibility guide for tre…" at bounding box center [356, 202] width 713 height 404
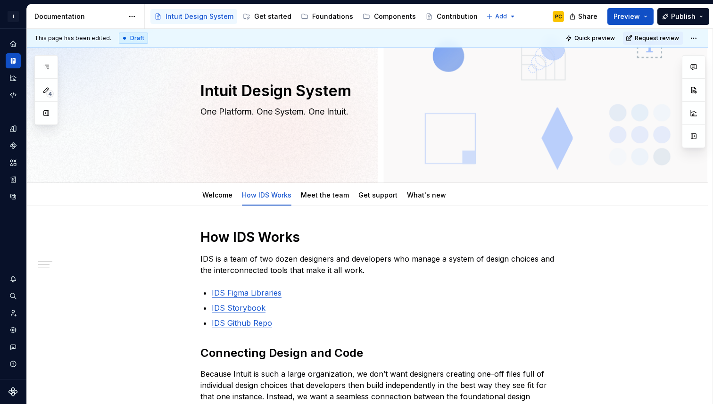
click at [66, 14] on div "Documentation" at bounding box center [78, 16] width 89 height 9
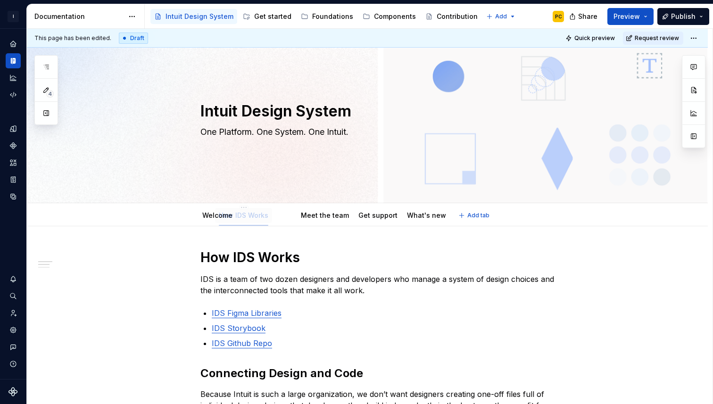
scroll to position [0, 0]
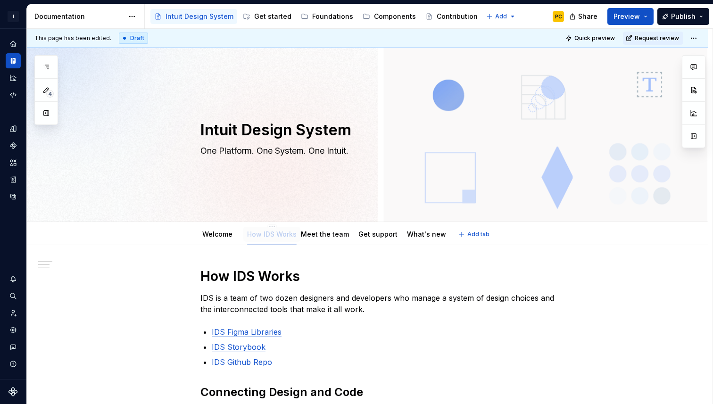
drag, startPoint x: 262, startPoint y: 197, endPoint x: 267, endPoint y: 235, distance: 38.5
click at [219, 234] on link "Welcome" at bounding box center [217, 234] width 30 height 8
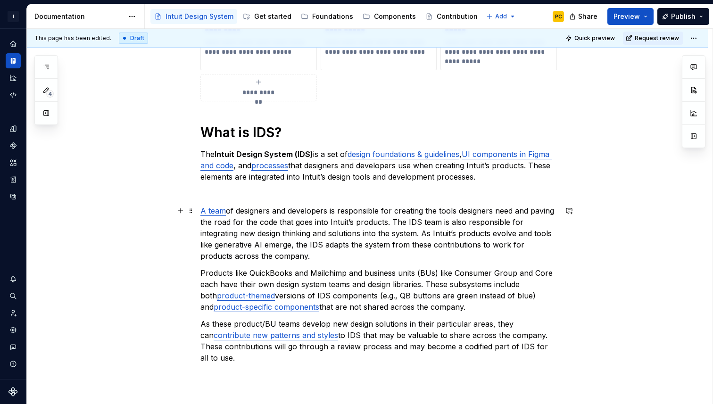
scroll to position [370, 0]
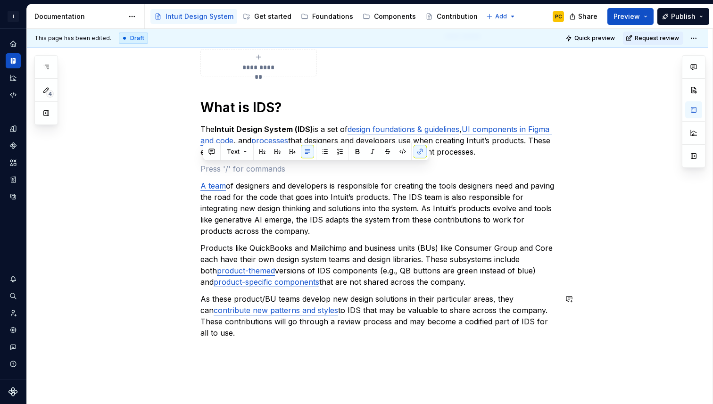
drag, startPoint x: 217, startPoint y: 172, endPoint x: 351, endPoint y: 354, distance: 226.3
click at [351, 354] on div "**********" at bounding box center [367, 173] width 681 height 597
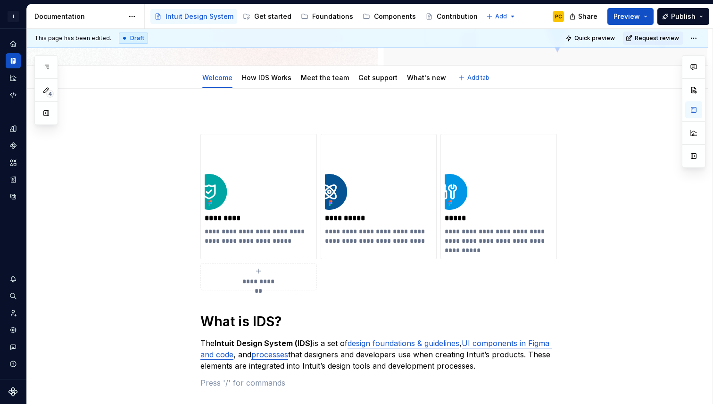
scroll to position [132, 0]
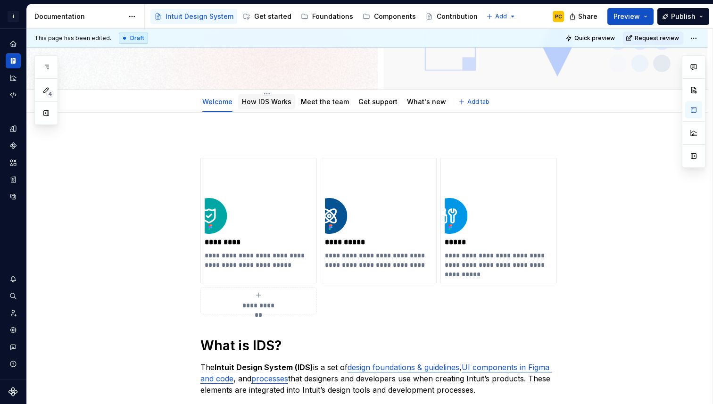
click at [263, 102] on link "How IDS Works" at bounding box center [266, 102] width 49 height 8
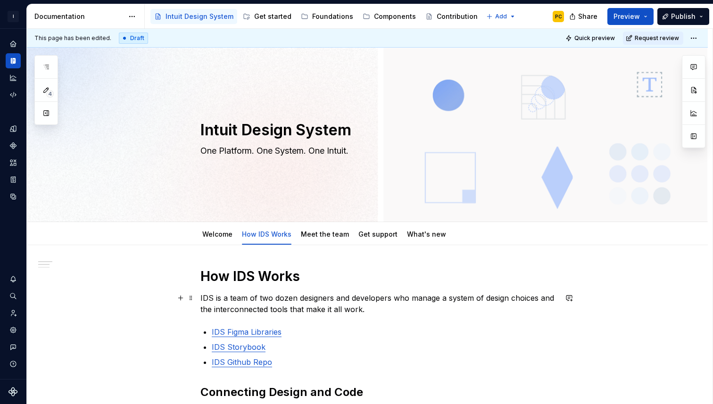
click at [375, 312] on p "IDS is a team of two dozen designers and developers who manage a system of desi…" at bounding box center [378, 303] width 356 height 23
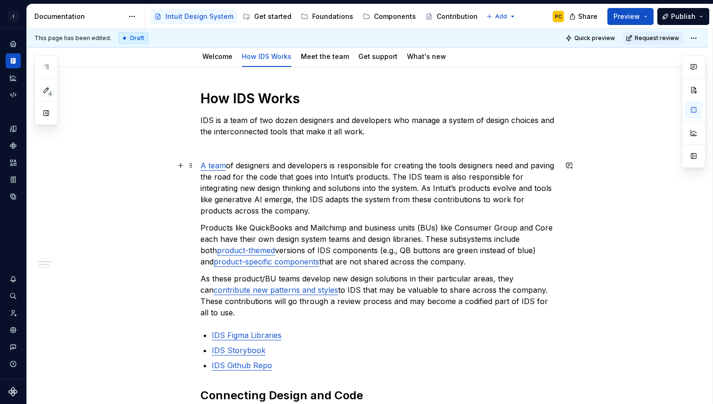
scroll to position [179, 0]
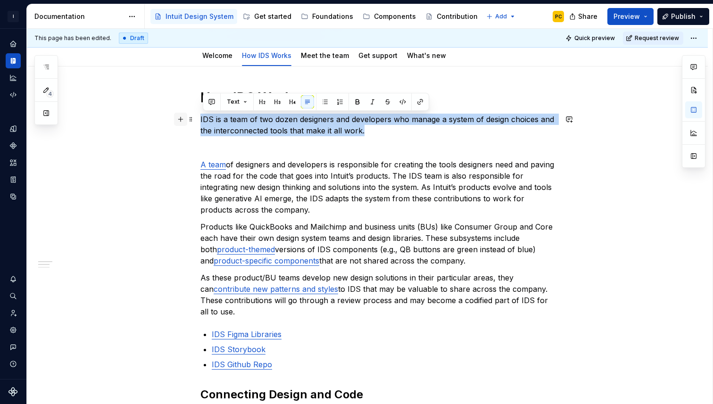
drag, startPoint x: 374, startPoint y: 127, endPoint x: 179, endPoint y: 118, distance: 195.8
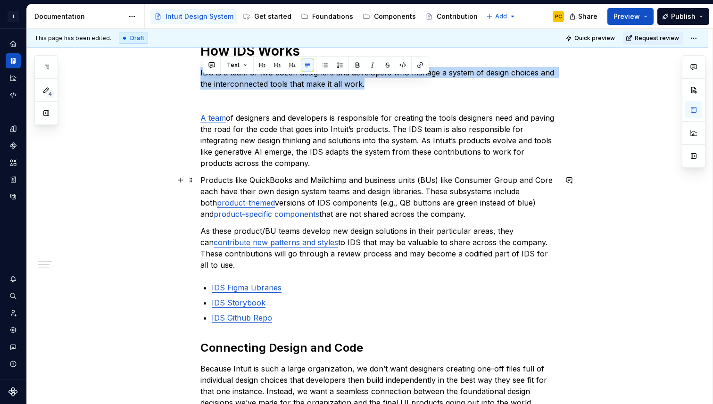
scroll to position [234, 0]
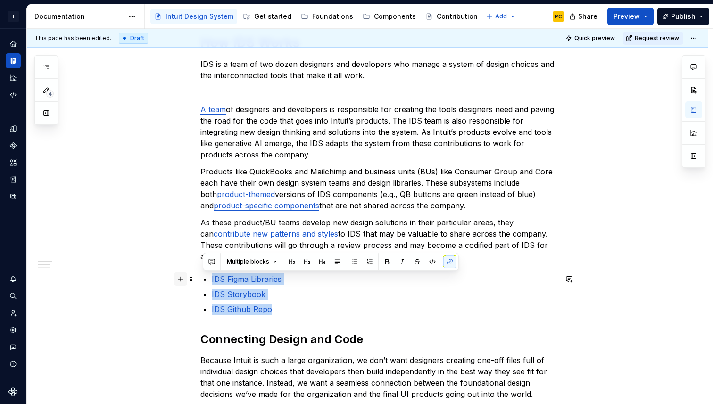
drag, startPoint x: 279, startPoint y: 324, endPoint x: 183, endPoint y: 280, distance: 105.2
copy ul "IDS Figma Libraries IDS Storybook IDS Github Repo"
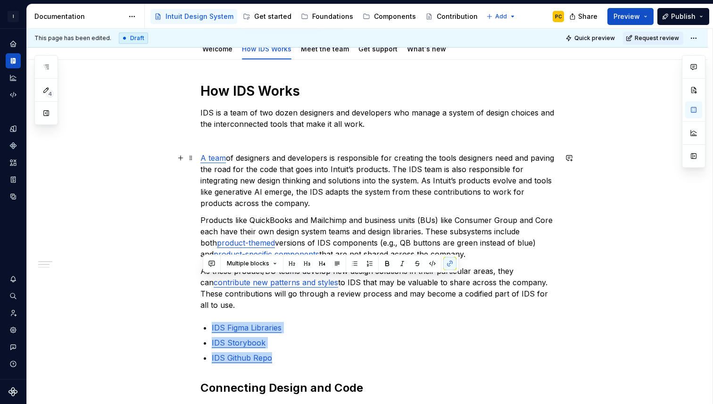
scroll to position [165, 0]
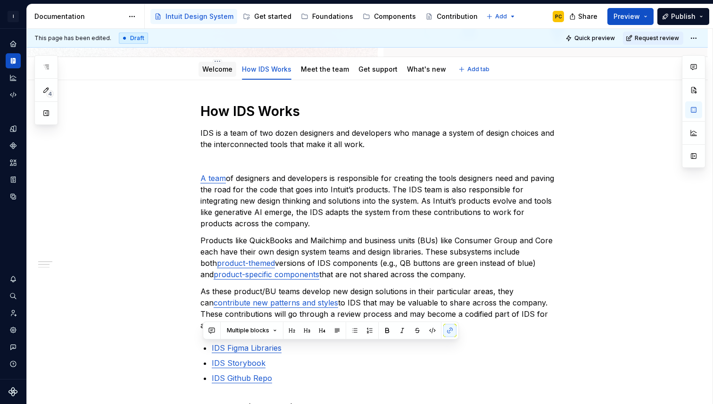
click at [223, 76] on div "Welcome" at bounding box center [217, 69] width 38 height 15
click at [223, 73] on link "Welcome" at bounding box center [217, 69] width 30 height 8
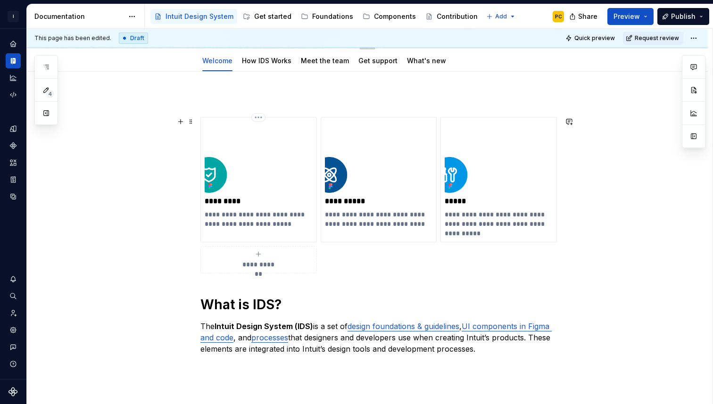
scroll to position [188, 0]
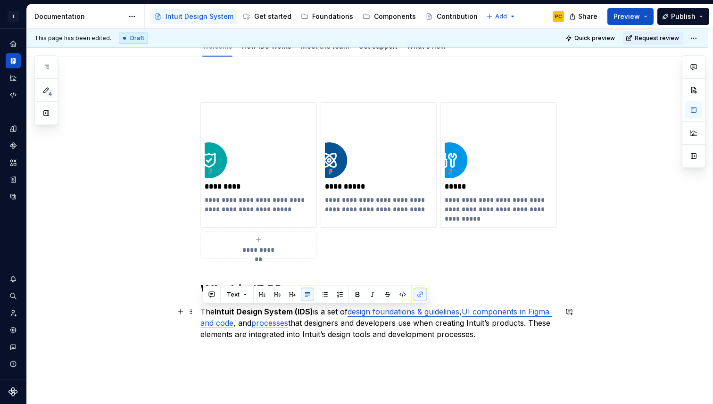
drag, startPoint x: 204, startPoint y: 312, endPoint x: 546, endPoint y: 332, distance: 343.3
click at [546, 332] on p "The Intuit Design System (IDS) is a set of design foundations & guidelines , UI…" at bounding box center [378, 323] width 356 height 34
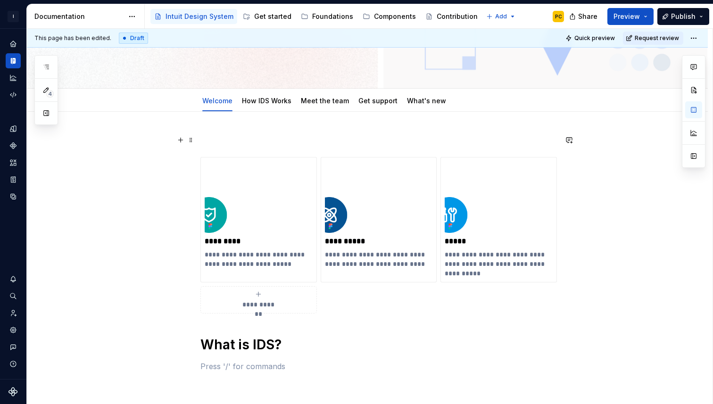
scroll to position [133, 0]
click at [306, 142] on p at bounding box center [378, 140] width 356 height 11
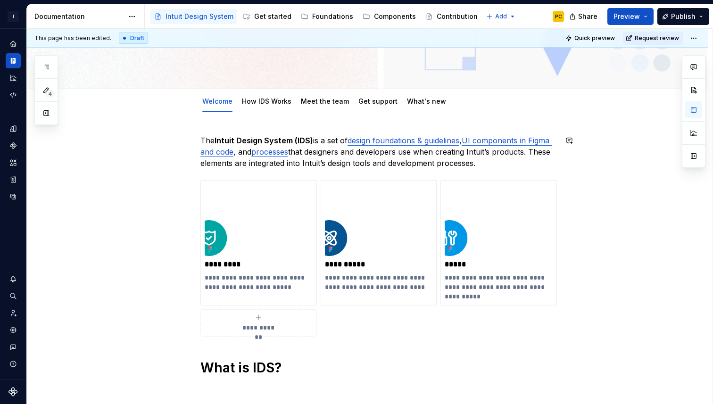
click at [263, 125] on div "**********" at bounding box center [367, 328] width 681 height 433
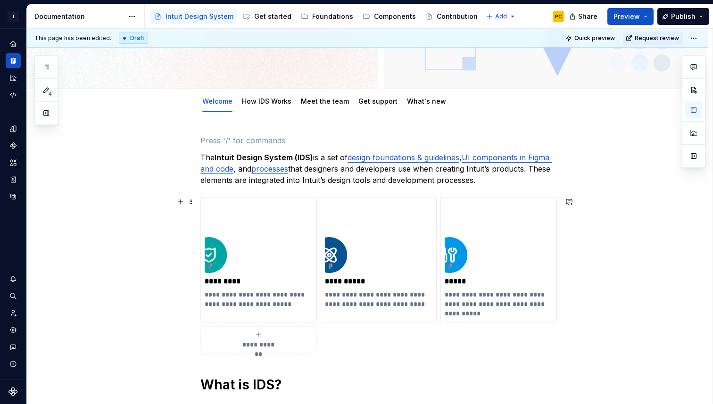
click at [287, 354] on div "**********" at bounding box center [378, 275] width 356 height 156
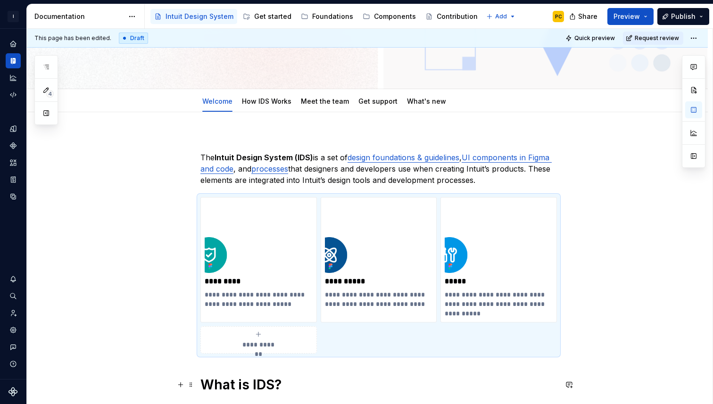
click at [290, 380] on h1 "What is IDS?" at bounding box center [378, 384] width 356 height 17
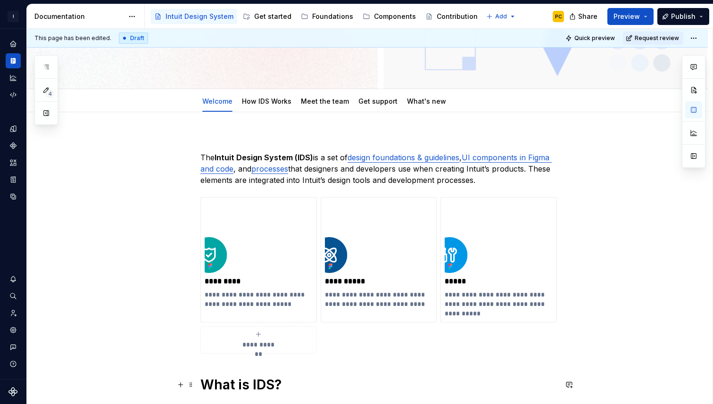
scroll to position [290, 0]
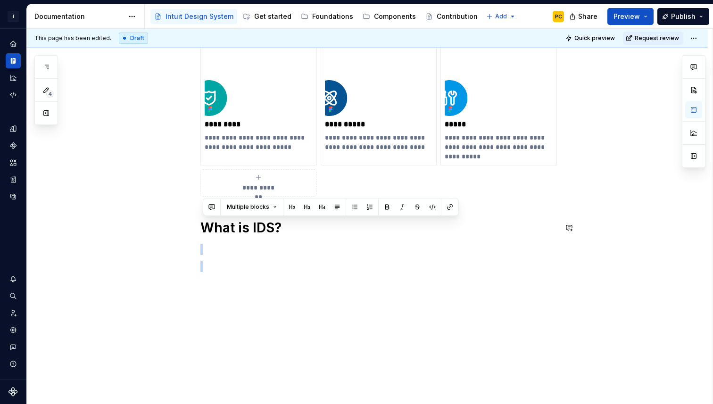
drag, startPoint x: 294, startPoint y: 385, endPoint x: 179, endPoint y: 384, distance: 115.0
click at [179, 384] on div "**********" at bounding box center [367, 180] width 681 height 450
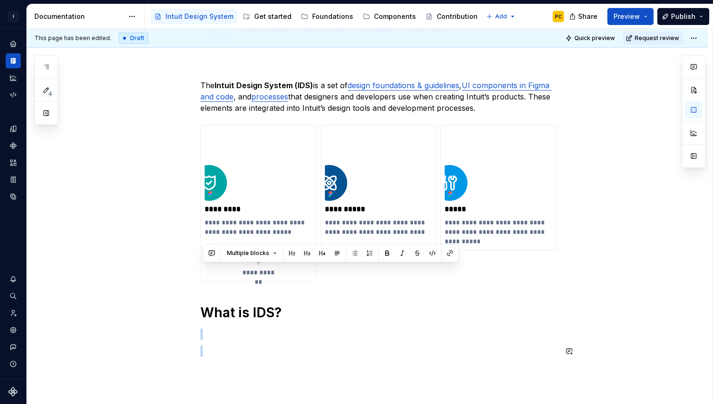
scroll to position [203, 0]
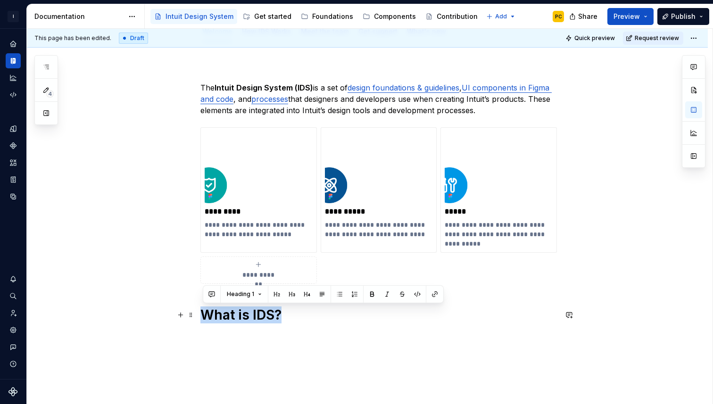
drag, startPoint x: 284, startPoint y: 311, endPoint x: 205, endPoint y: 312, distance: 79.7
click at [205, 312] on h1 "What is IDS?" at bounding box center [378, 314] width 356 height 17
click at [261, 339] on p at bounding box center [378, 336] width 356 height 11
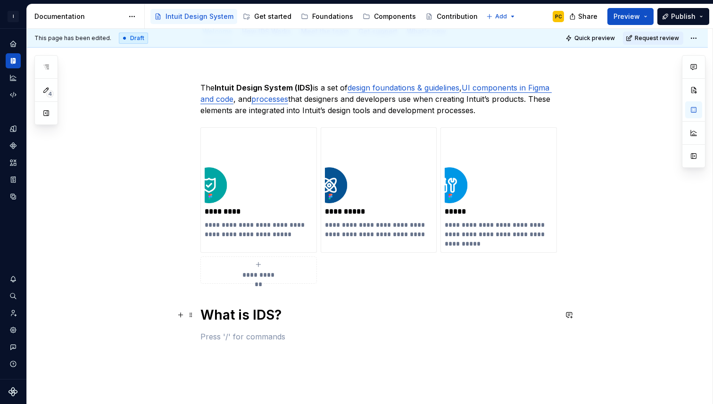
click at [248, 316] on h1 "What is IDS?" at bounding box center [378, 314] width 356 height 17
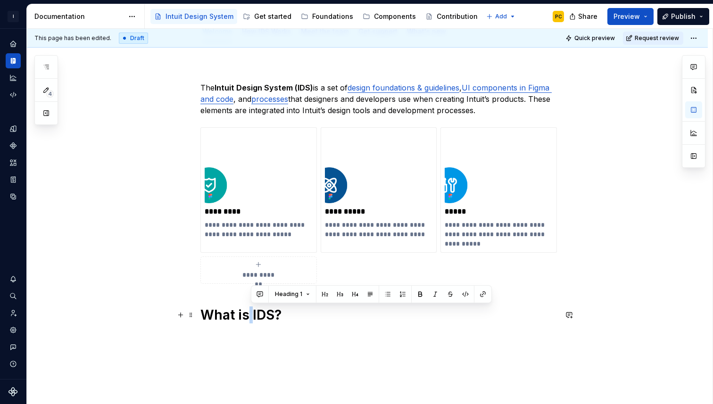
click at [248, 316] on h1 "What is IDS?" at bounding box center [378, 314] width 356 height 17
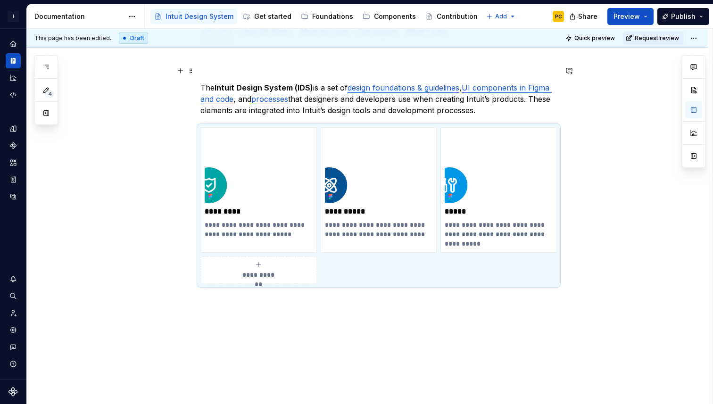
click at [251, 67] on p at bounding box center [378, 70] width 356 height 11
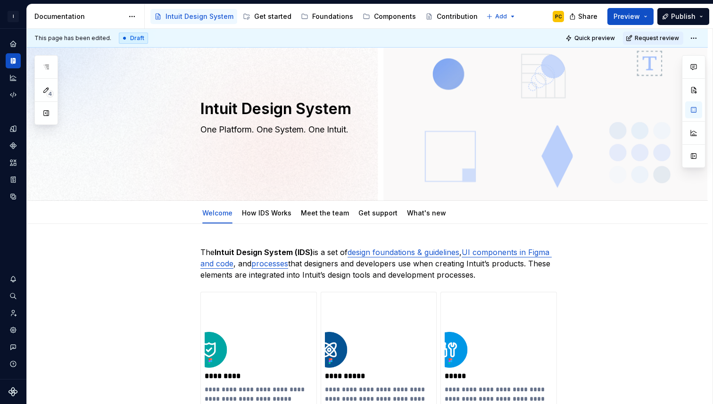
scroll to position [0, 0]
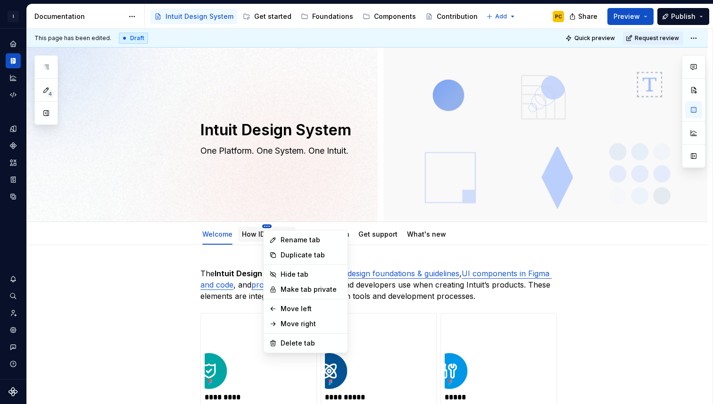
click at [270, 226] on html "I Intuit Design System PC Dataset IDS Documentation Accessibility guide for tre…" at bounding box center [356, 202] width 713 height 404
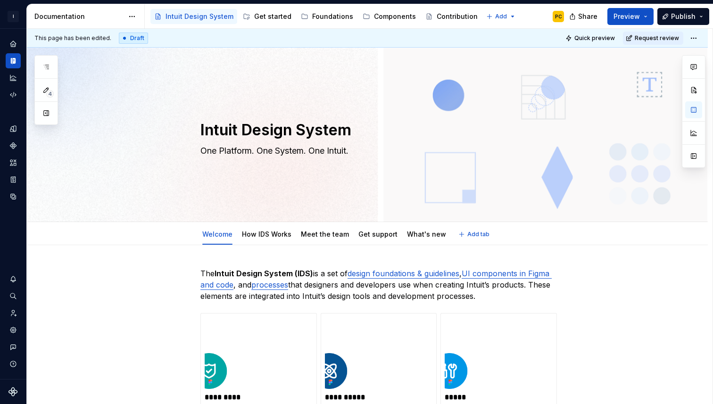
click at [252, 237] on html "I Intuit Design System PC Dataset IDS Documentation Accessibility guide for tre…" at bounding box center [356, 202] width 713 height 404
click at [701, 39] on html "I Intuit Design System PC Dataset IDS Documentation Accessibility guide for tre…" at bounding box center [356, 202] width 713 height 404
click at [681, 183] on html "I Intuit Design System PC Dataset IDS Documentation Accessibility guide for tre…" at bounding box center [356, 202] width 713 height 404
click at [699, 34] on html "I Intuit Design System PC Dataset IDS Documentation Accessibility guide for tre…" at bounding box center [356, 202] width 713 height 404
click at [50, 66] on div "4 Pages Add Accessibility guide for tree Page tree. Navigate the tree with the …" at bounding box center [46, 90] width 24 height 70
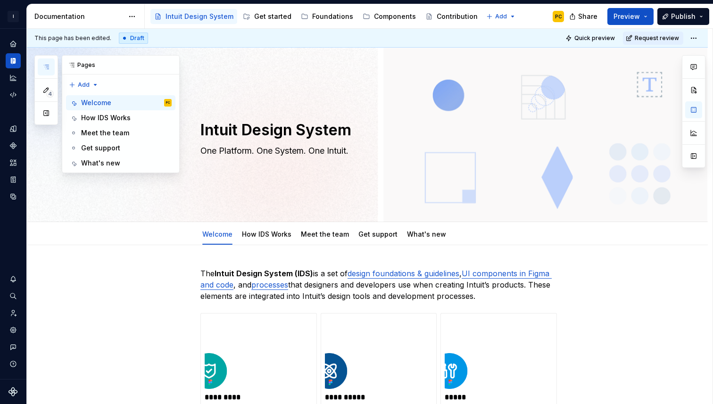
click at [49, 66] on icon "button" at bounding box center [46, 67] width 8 height 8
click at [77, 65] on div "Pages" at bounding box center [120, 65] width 117 height 19
click at [90, 64] on div "Pages" at bounding box center [120, 65] width 117 height 19
click at [50, 91] on span "4" at bounding box center [50, 94] width 8 height 8
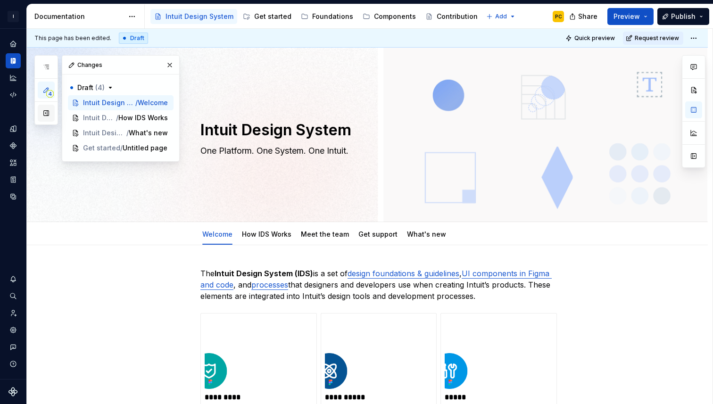
click at [49, 120] on button "button" at bounding box center [46, 113] width 17 height 17
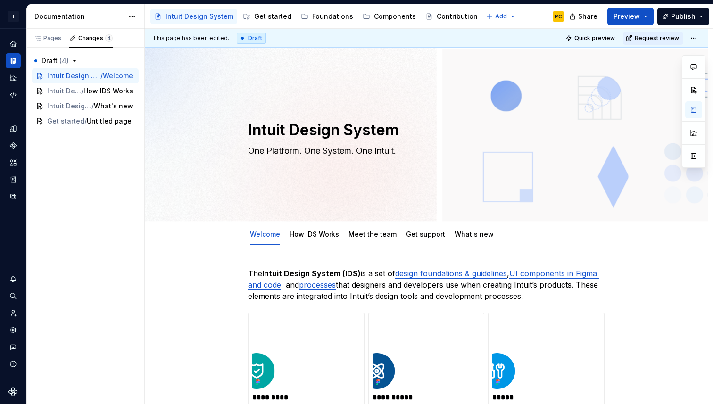
click at [86, 15] on div "Documentation" at bounding box center [78, 16] width 89 height 9
click at [68, 15] on div "Documentation" at bounding box center [78, 16] width 89 height 9
click at [530, 16] on div "Accessibility guide for tree Page tree. Navigate the tree with the arrow keys. …" at bounding box center [358, 16] width 427 height 25
click at [495, 15] on html "I Intuit Design System PC Dataset IDS Documentation Accessibility guide for tre…" at bounding box center [356, 202] width 713 height 404
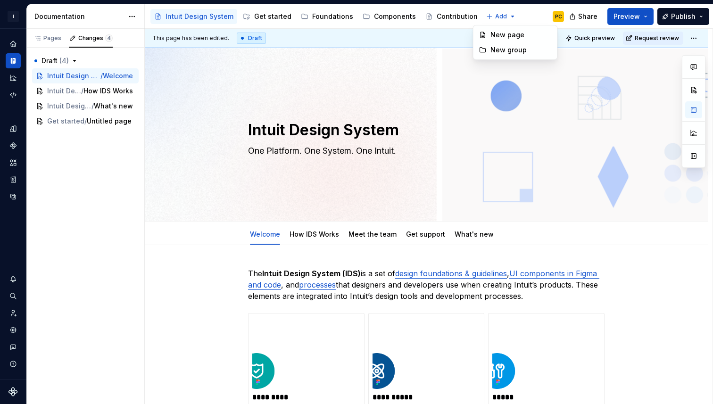
click at [511, 16] on html "I Intuit Design System PC Dataset IDS Documentation Accessibility guide for tre…" at bounding box center [356, 202] width 713 height 404
click at [180, 19] on div "Intuit Design System" at bounding box center [199, 16] width 68 height 9
click at [247, 16] on button "Page tree" at bounding box center [248, 16] width 11 height 11
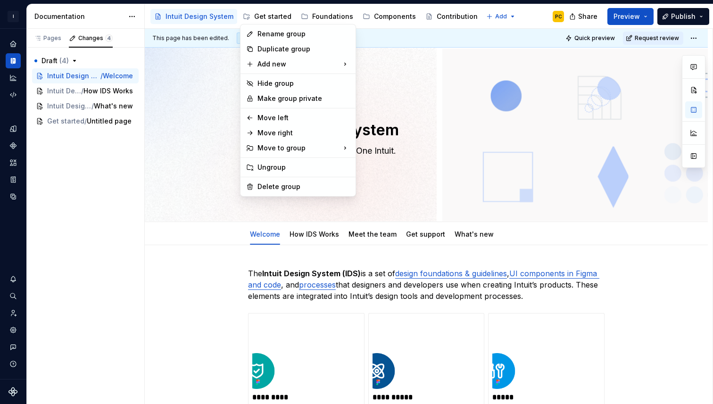
click at [304, 259] on html "I Intuit Design System PC Dataset IDS Documentation Accessibility guide for tre…" at bounding box center [356, 202] width 713 height 404
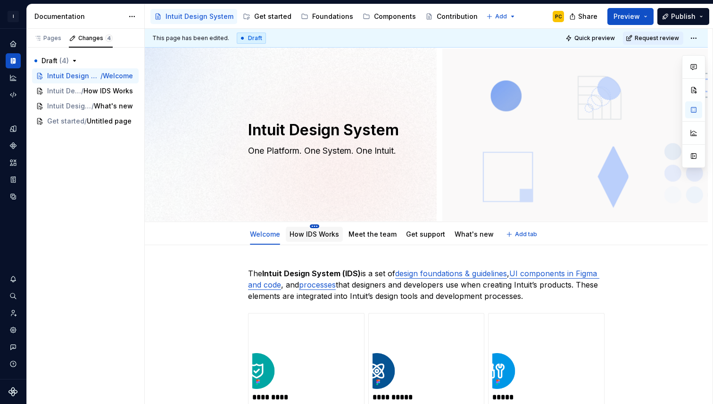
click at [316, 227] on html "I Intuit Design System PC Dataset IDS Documentation Accessibility guide for tre…" at bounding box center [356, 202] width 713 height 404
click at [268, 255] on html "I Intuit Design System PC Dataset IDS Documentation Accessibility guide for tre…" at bounding box center [356, 202] width 713 height 404
click at [469, 231] on link "What's new" at bounding box center [473, 234] width 39 height 8
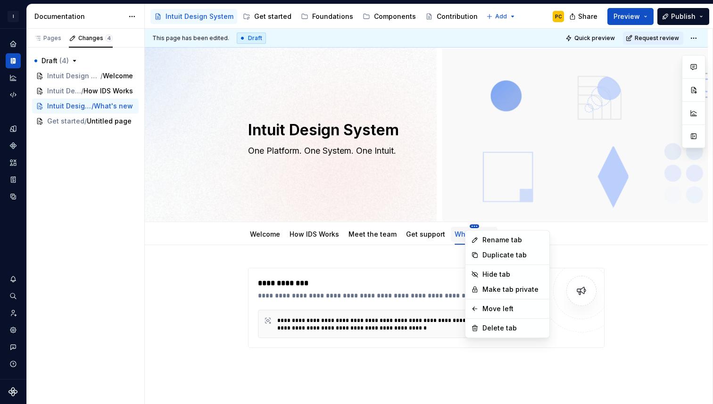
click at [404, 268] on html "I Intuit Design System PC Dataset IDS Documentation Accessibility guide for tre…" at bounding box center [356, 202] width 713 height 404
click at [434, 273] on html "I Intuit Design System PC Dataset IDS Documentation Accessibility guide for tre…" at bounding box center [356, 202] width 713 height 404
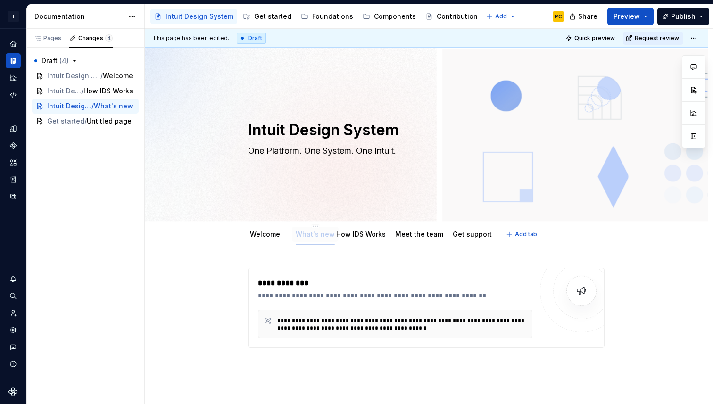
drag, startPoint x: 470, startPoint y: 234, endPoint x: 313, endPoint y: 239, distance: 157.5
click at [273, 240] on div "Welcome" at bounding box center [265, 234] width 38 height 15
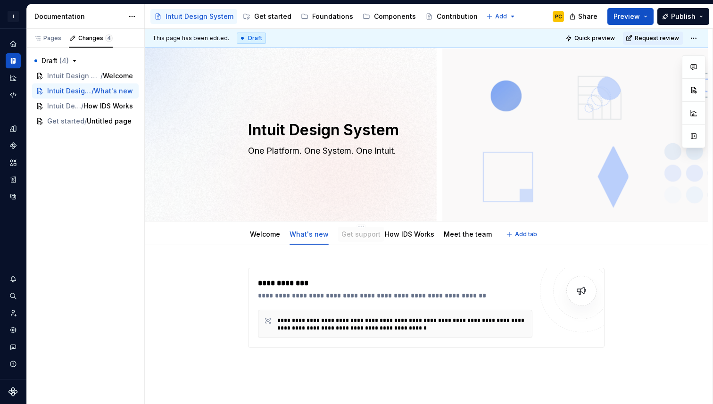
drag, startPoint x: 464, startPoint y: 233, endPoint x: 352, endPoint y: 236, distance: 112.2
click at [256, 233] on link "Welcome" at bounding box center [265, 234] width 30 height 8
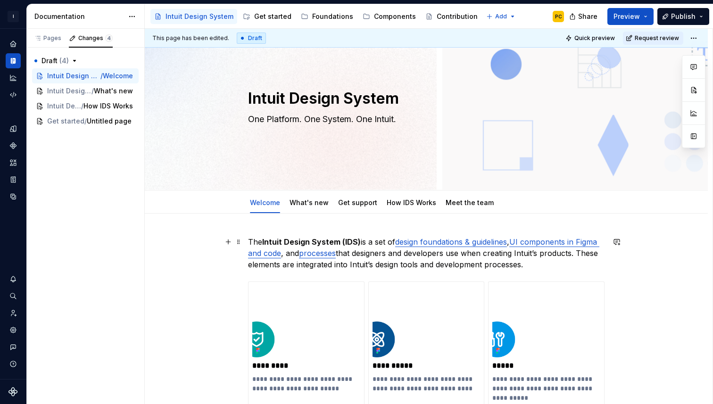
scroll to position [33, 0]
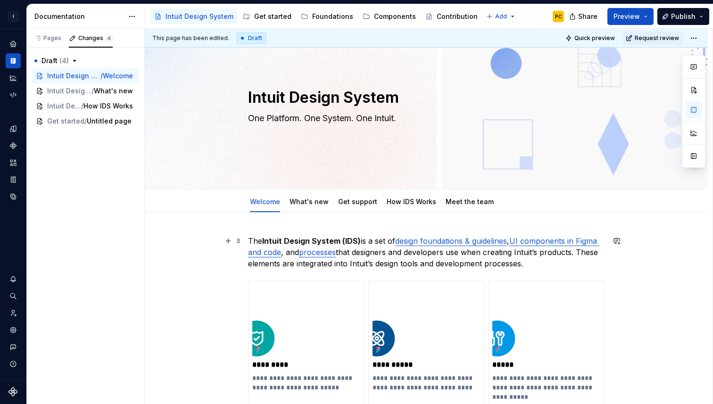
click at [416, 265] on p "The Intuit Design System (IDS) is a set of design foundations & guidelines , UI…" at bounding box center [426, 252] width 356 height 34
click at [317, 205] on link "What's new" at bounding box center [308, 201] width 39 height 8
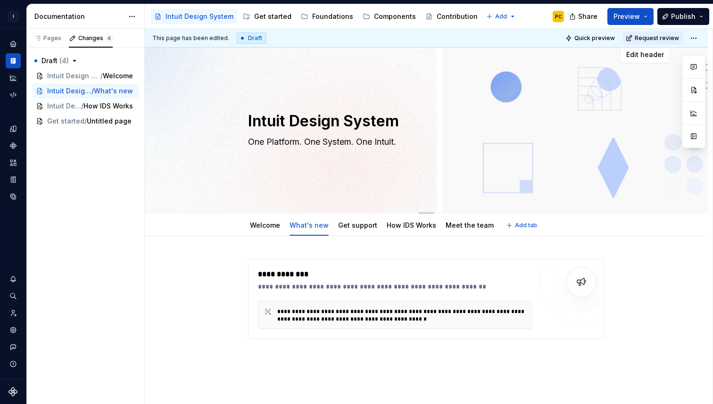
scroll to position [14, 0]
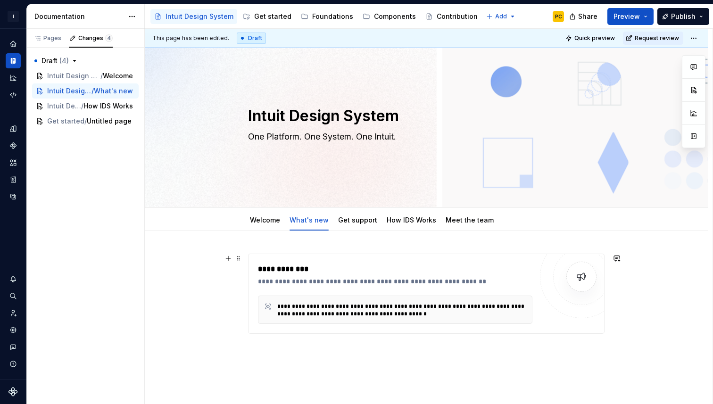
click at [346, 314] on div "**********" at bounding box center [401, 310] width 249 height 15
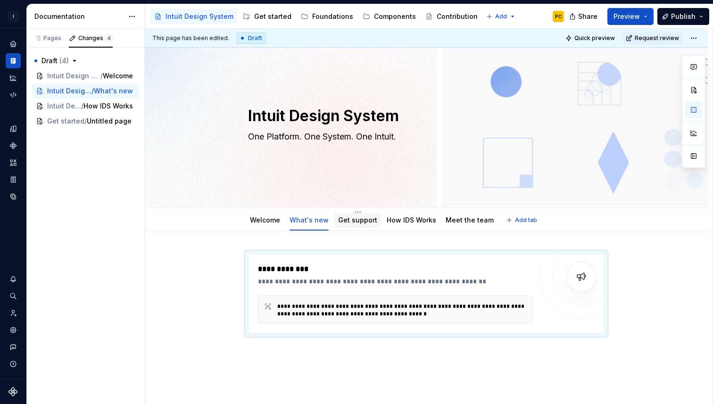
click at [362, 224] on div "Get support" at bounding box center [357, 219] width 39 height 9
click at [351, 218] on link "Get support" at bounding box center [357, 220] width 39 height 8
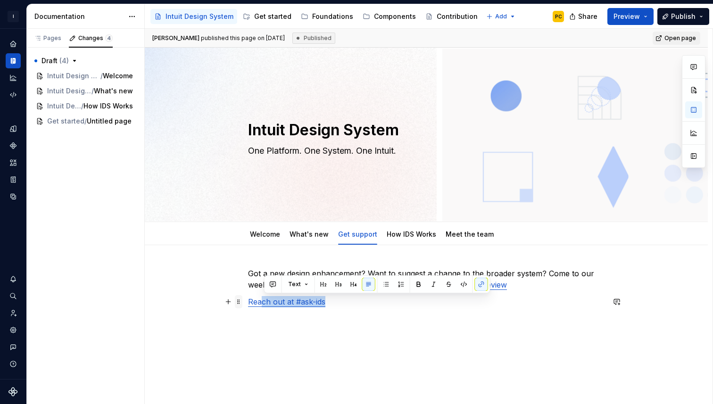
drag, startPoint x: 345, startPoint y: 302, endPoint x: 244, endPoint y: 303, distance: 100.9
click at [248, 303] on div "Got a new design enhancement? Want to suggest a change to the broader system? C…" at bounding box center [426, 302] width 356 height 68
click at [374, 313] on p at bounding box center [426, 318] width 356 height 11
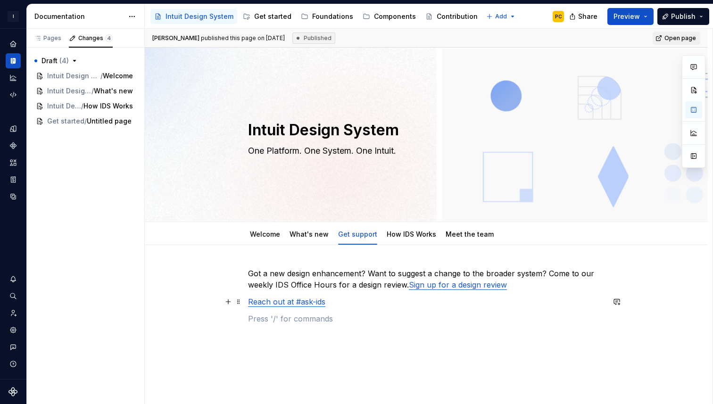
click at [365, 303] on p "Reach out at #ask-ids" at bounding box center [426, 301] width 356 height 11
type textarea "*"
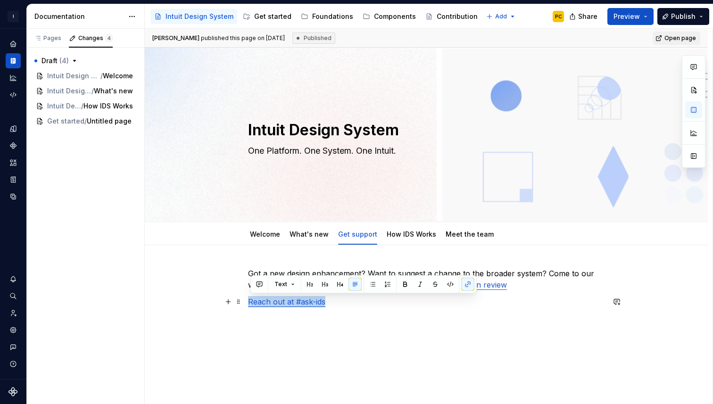
drag, startPoint x: 344, startPoint y: 299, endPoint x: 249, endPoint y: 303, distance: 94.8
click at [249, 303] on div "Got a new design enhancement? Want to suggest a change to the broader system? C…" at bounding box center [426, 351] width 563 height 212
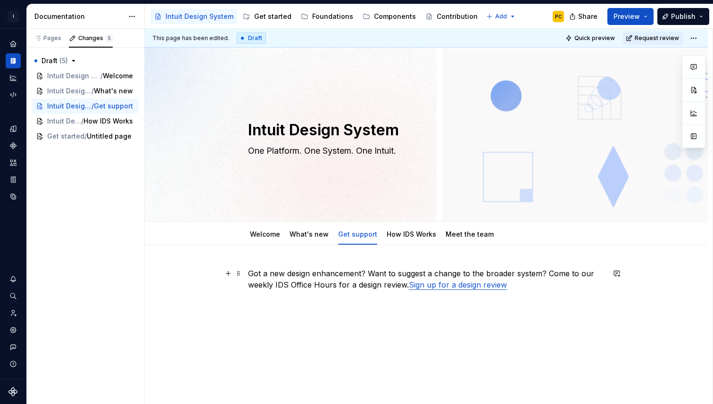
click at [251, 275] on p "Got a new design enhancement? Want to suggest a change to the broader system? C…" at bounding box center [426, 279] width 356 height 23
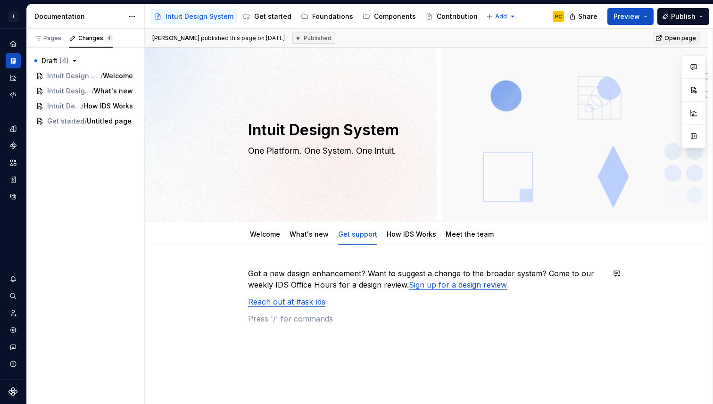
click at [275, 266] on div "Got a new design enhancement? Want to suggest a change to the broader system? C…" at bounding box center [426, 351] width 563 height 212
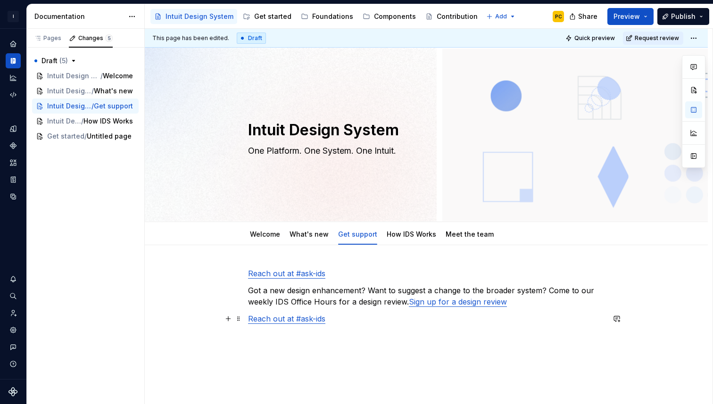
click at [345, 318] on p "Reach out at #ask-ids" at bounding box center [426, 318] width 356 height 11
click at [392, 279] on div "Reach out at #ask-ids Got a new design enhancement? Want to suggest a change to…" at bounding box center [426, 305] width 356 height 74
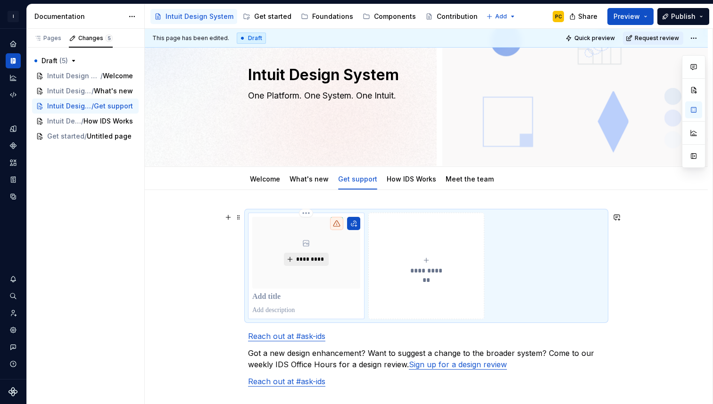
scroll to position [72, 0]
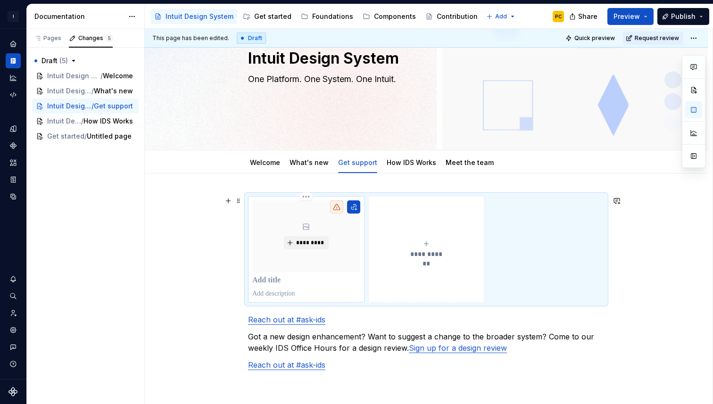
click at [274, 280] on p at bounding box center [306, 280] width 108 height 9
type textarea "*"
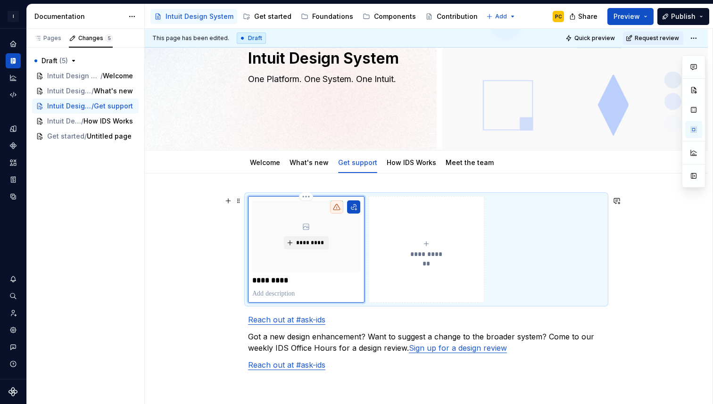
click at [268, 283] on p "*********" at bounding box center [306, 280] width 108 height 9
click at [286, 182] on div "**********" at bounding box center [426, 346] width 563 height 347
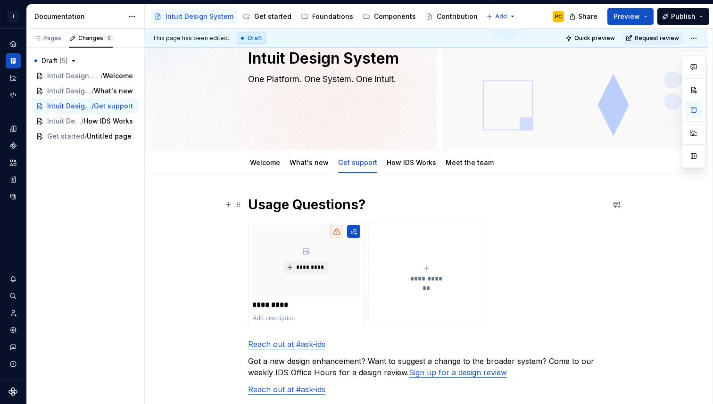
click at [302, 206] on h1 "Usage Questions?" at bounding box center [426, 204] width 356 height 17
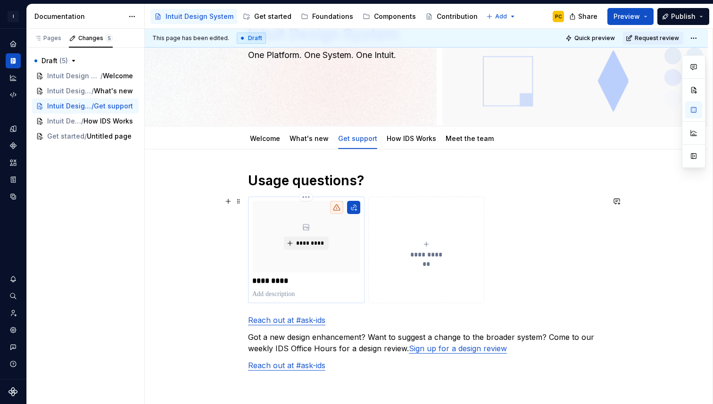
scroll to position [97, 0]
click at [282, 281] on p "*********" at bounding box center [306, 279] width 108 height 9
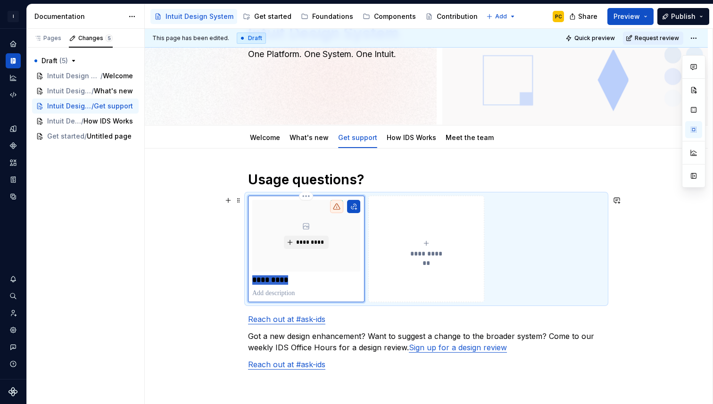
click at [282, 281] on p "*********" at bounding box center [306, 279] width 108 height 9
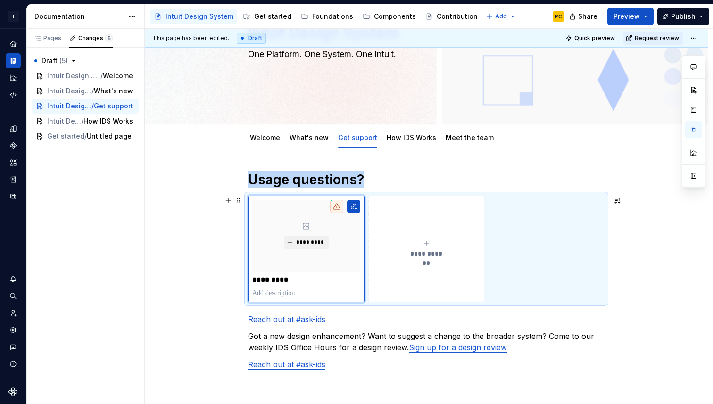
click at [416, 282] on button "**********" at bounding box center [426, 249] width 116 height 107
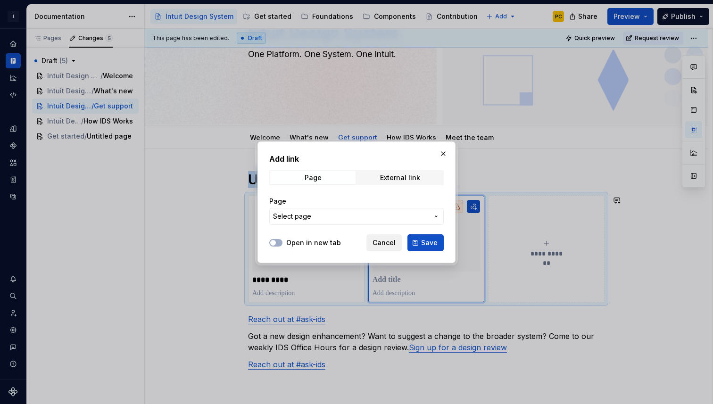
click at [382, 242] on span "Cancel" at bounding box center [383, 242] width 23 height 9
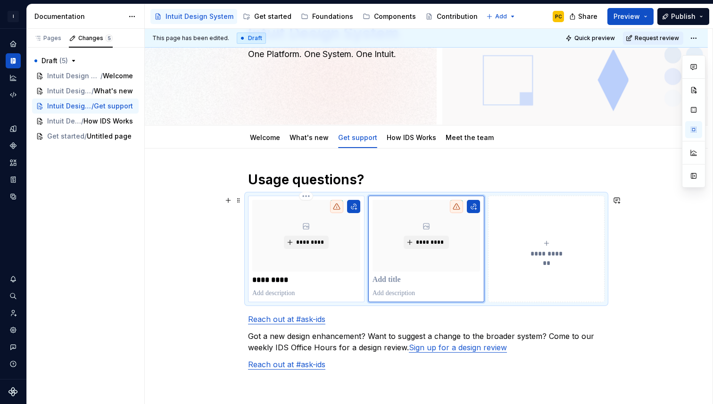
click at [257, 280] on p "*********" at bounding box center [306, 279] width 108 height 9
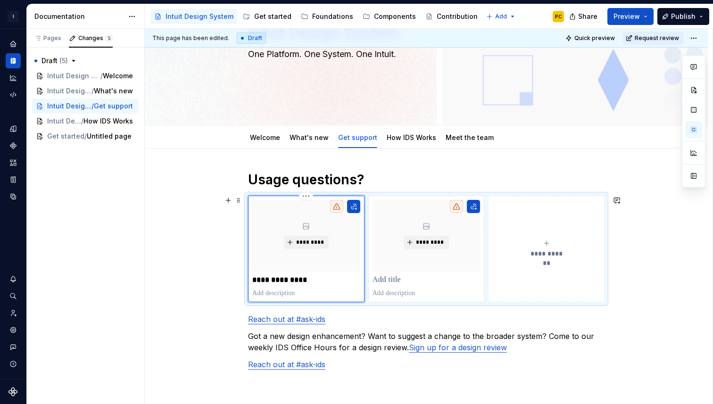
click at [298, 291] on p at bounding box center [306, 292] width 108 height 9
type textarea "*"
click at [394, 278] on p at bounding box center [426, 279] width 108 height 9
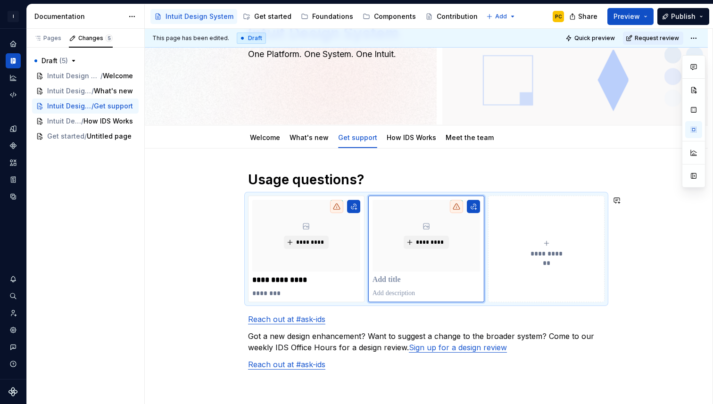
type textarea "*"
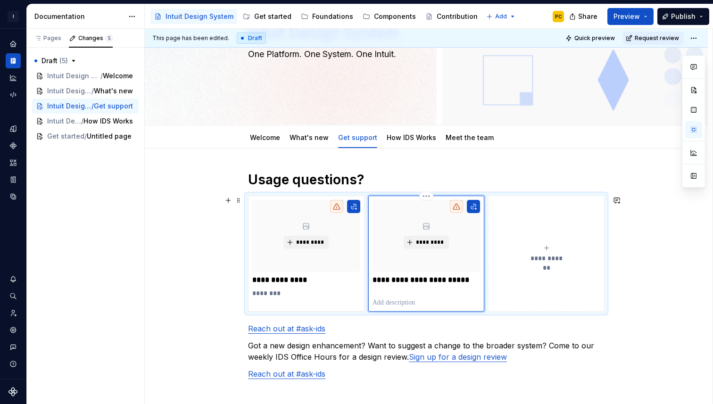
click at [394, 303] on p at bounding box center [426, 302] width 108 height 9
type textarea "*"
click at [409, 336] on div "**********" at bounding box center [426, 283] width 356 height 225
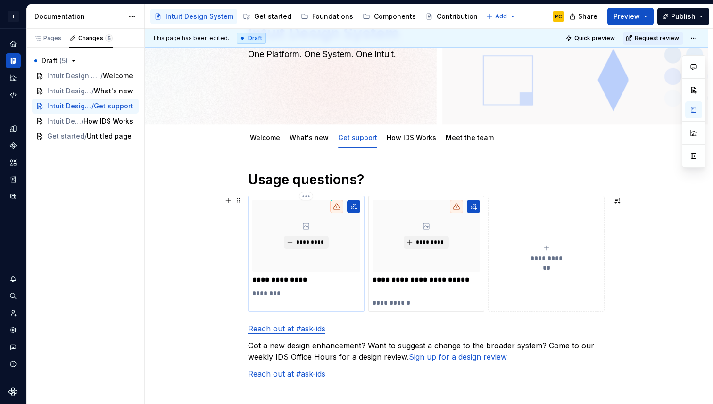
click at [316, 278] on p "**********" at bounding box center [306, 279] width 108 height 9
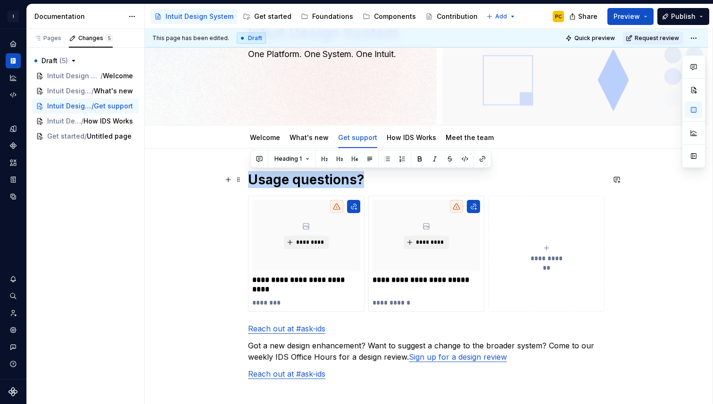
drag, startPoint x: 382, startPoint y: 182, endPoint x: 247, endPoint y: 183, distance: 134.3
click at [247, 183] on div "**********" at bounding box center [426, 338] width 563 height 381
copy h1 "Usage questions?"
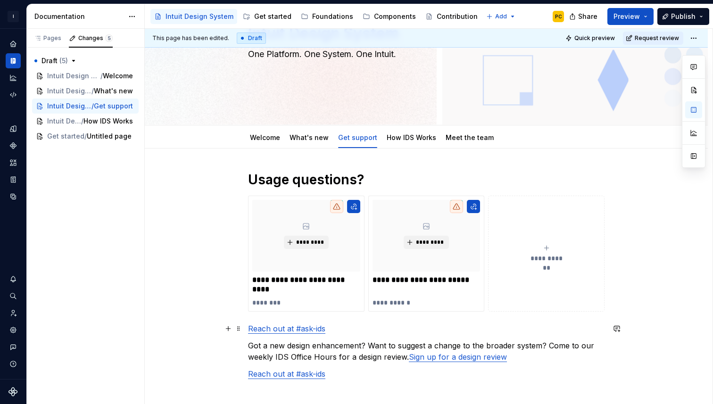
click at [336, 328] on p "Reach out at #ask-ids" at bounding box center [426, 328] width 356 height 11
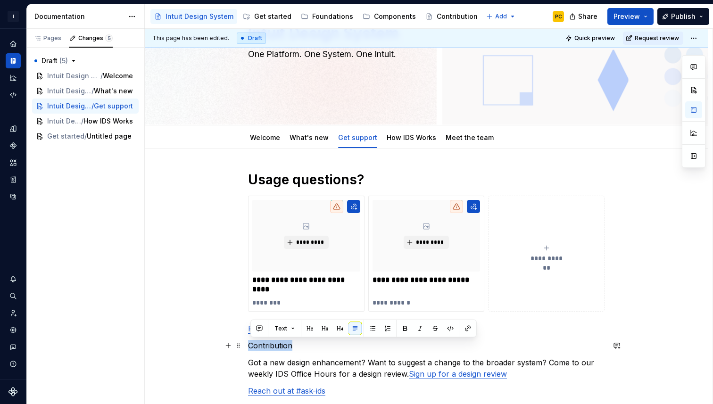
click at [249, 349] on div "**********" at bounding box center [426, 347] width 563 height 398
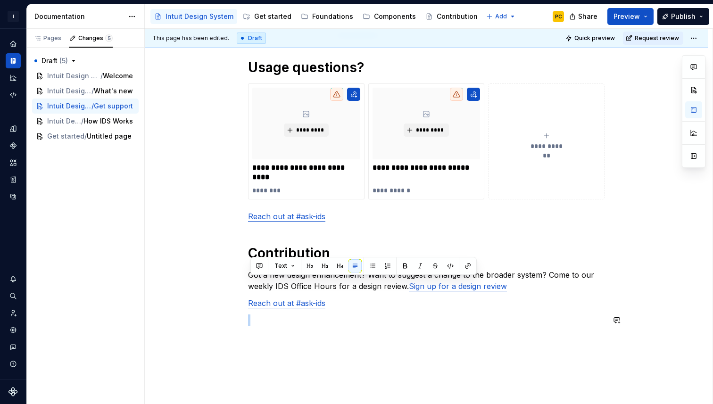
scroll to position [263, 0]
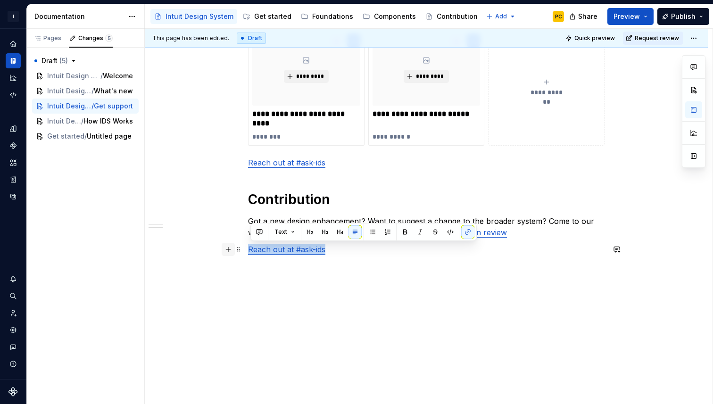
drag, startPoint x: 346, startPoint y: 363, endPoint x: 230, endPoint y: 248, distance: 163.0
click at [248, 248] on div "**********" at bounding box center [426, 144] width 356 height 278
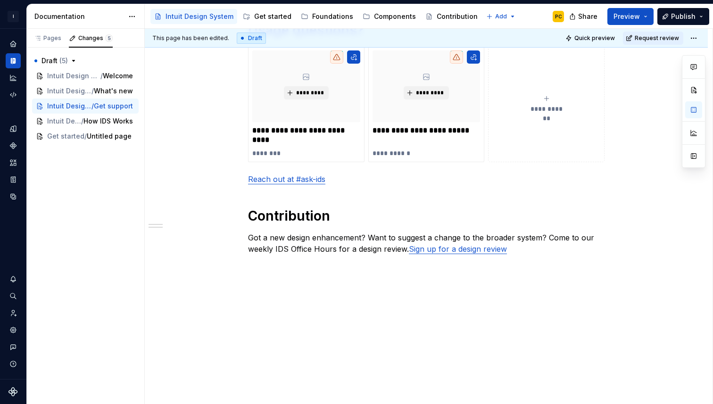
scroll to position [246, 0]
click at [408, 250] on p "Got a new design enhancement? Want to suggest a change to the broader system? C…" at bounding box center [426, 243] width 356 height 23
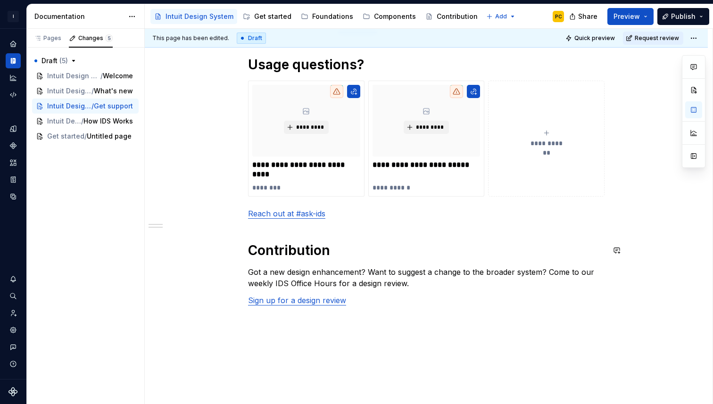
scroll to position [211, 0]
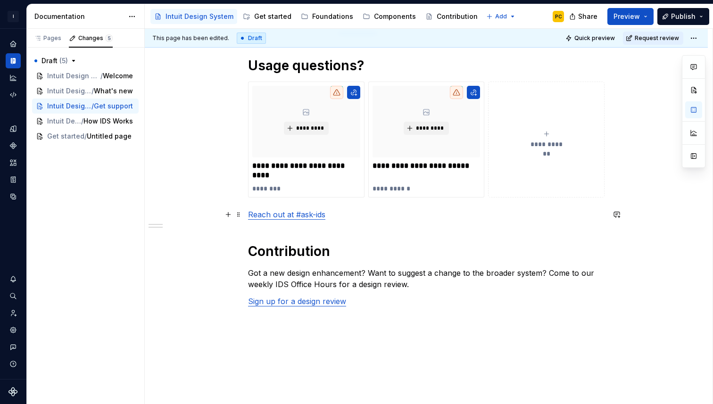
click at [348, 217] on p "Reach out at #ask-ids" at bounding box center [426, 214] width 356 height 11
click at [316, 216] on link "Reach out at #ask-ids" at bounding box center [286, 214] width 77 height 9
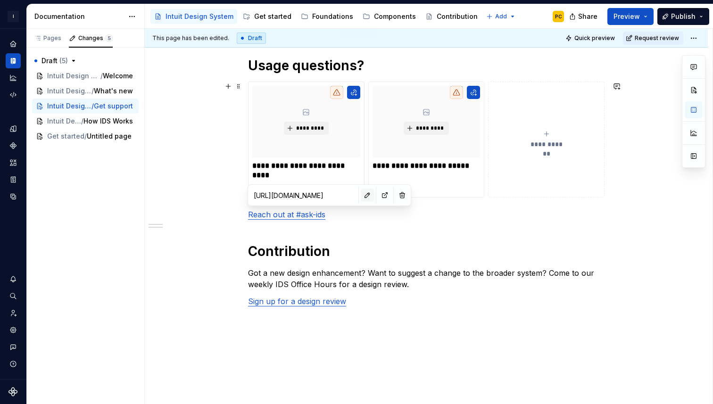
click at [361, 197] on button "button" at bounding box center [367, 195] width 13 height 13
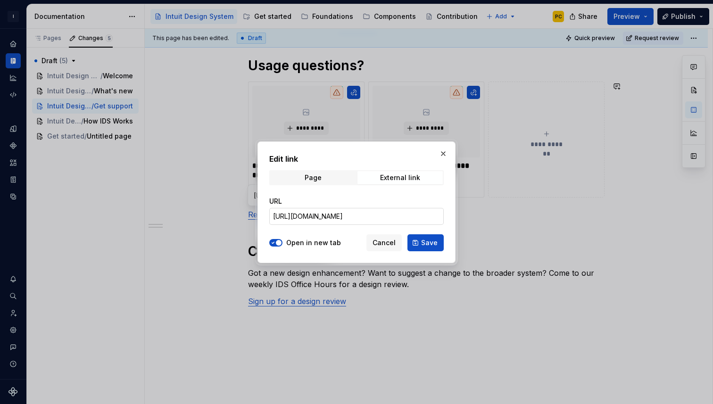
click at [357, 215] on input "https://intuit-teams.slack.com/archives/C53V5U3S5" at bounding box center [356, 216] width 174 height 17
click at [391, 242] on span "Cancel" at bounding box center [383, 242] width 23 height 9
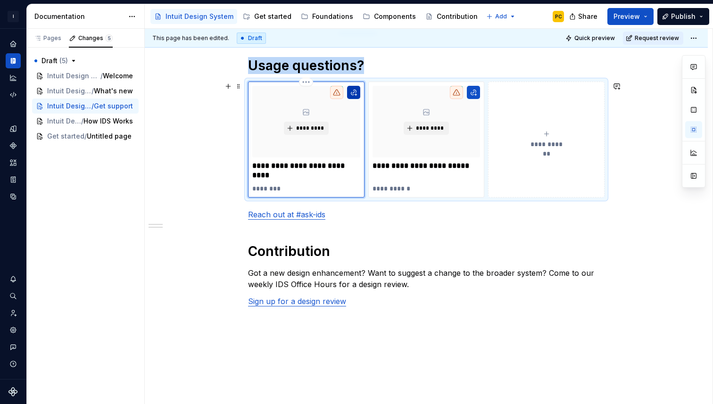
click at [358, 91] on button "button" at bounding box center [353, 92] width 13 height 13
type textarea "*"
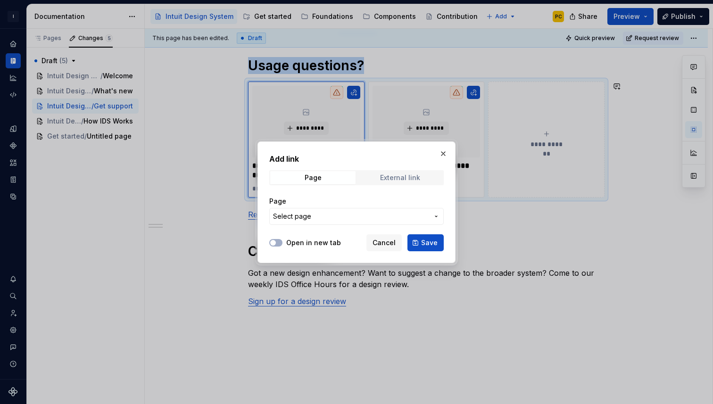
click at [401, 180] on div "External link" at bounding box center [400, 178] width 40 height 8
click at [357, 222] on input "URL" at bounding box center [356, 216] width 174 height 17
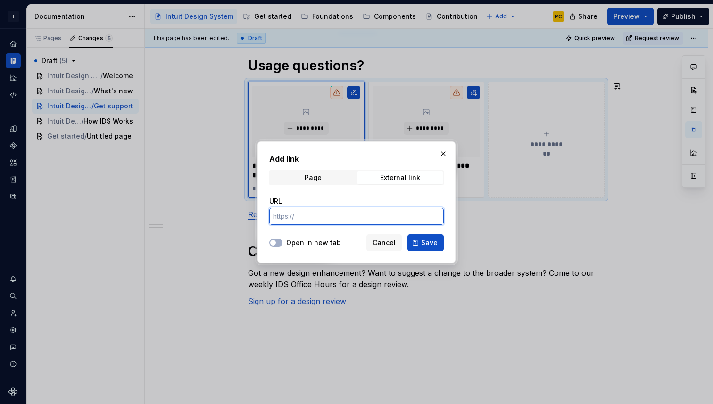
paste input "https://intuit-teams.slack.com/archives/C53V5U3S5"
type input "https://intuit-teams.slack.com/archives/C53V5U3S5"
click at [328, 244] on label "Open in new tab" at bounding box center [313, 242] width 55 height 9
click at [282, 244] on button "Open in new tab" at bounding box center [275, 243] width 13 height 8
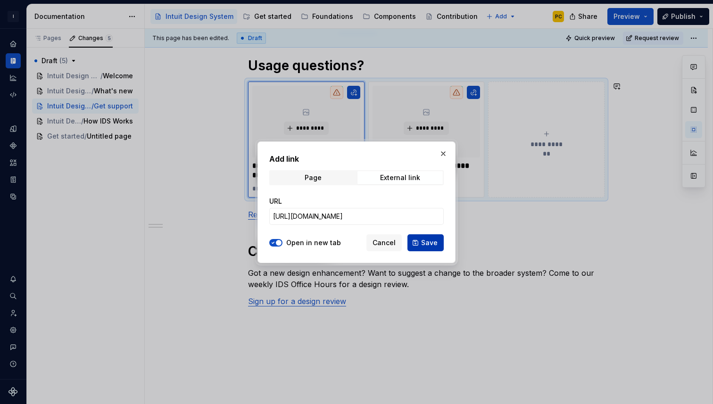
click at [425, 243] on span "Save" at bounding box center [429, 242] width 16 height 9
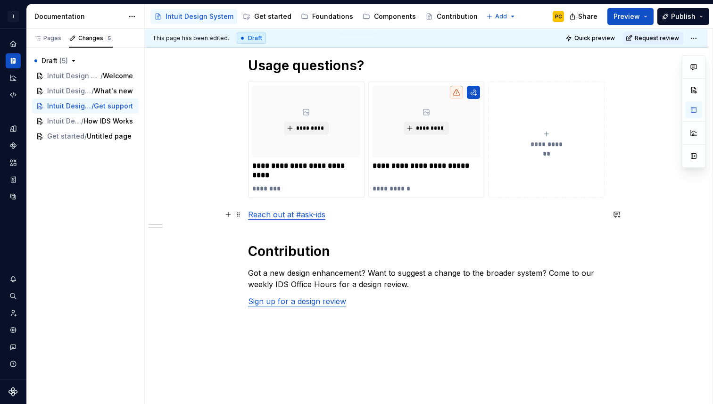
click at [340, 216] on p "Reach out at #ask-ids" at bounding box center [426, 214] width 356 height 11
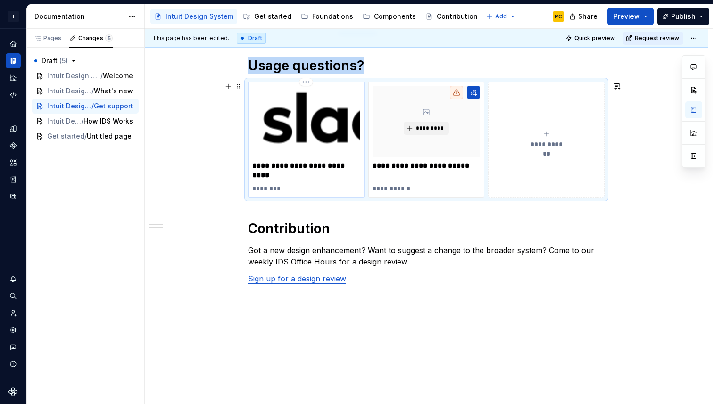
click at [304, 139] on img at bounding box center [306, 122] width 108 height 72
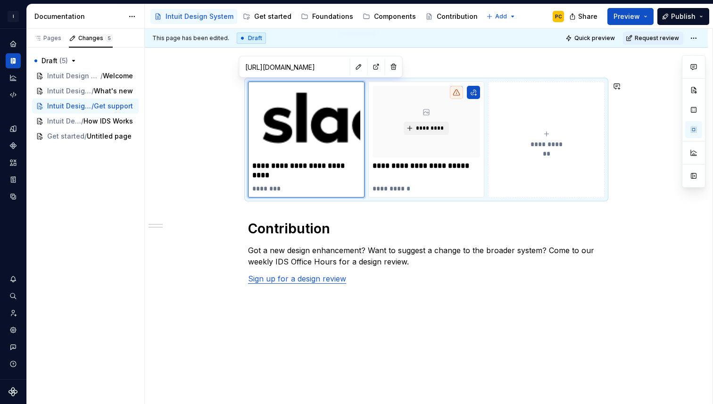
click at [314, 215] on div "**********" at bounding box center [426, 179] width 356 height 244
click at [314, 121] on img at bounding box center [306, 122] width 108 height 72
click at [305, 174] on p "**********" at bounding box center [306, 170] width 108 height 19
drag, startPoint x: 284, startPoint y: 187, endPoint x: 253, endPoint y: 189, distance: 31.6
click at [253, 189] on div "**********" at bounding box center [306, 140] width 116 height 116
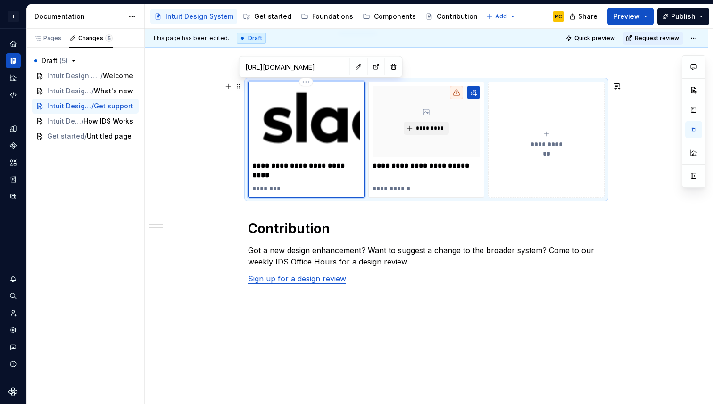
click at [256, 167] on p "**********" at bounding box center [306, 170] width 108 height 19
click at [287, 177] on p "********" at bounding box center [306, 178] width 108 height 9
click at [321, 179] on p "**********" at bounding box center [306, 183] width 108 height 19
click at [289, 186] on p "**********" at bounding box center [306, 183] width 108 height 19
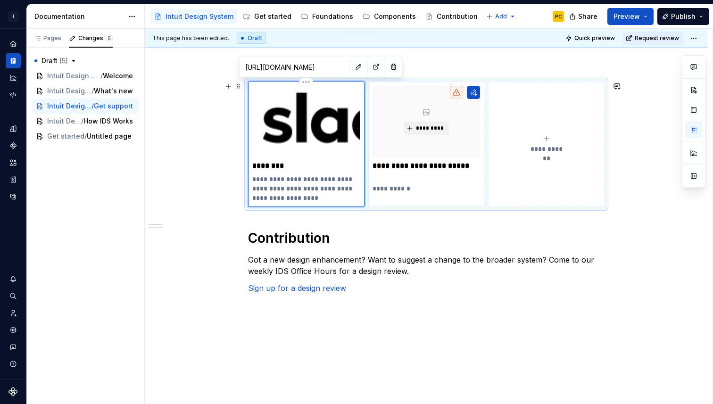
click at [280, 199] on p "**********" at bounding box center [306, 188] width 108 height 28
click at [348, 197] on p "**********" at bounding box center [306, 188] width 108 height 28
drag, startPoint x: 402, startPoint y: 174, endPoint x: 371, endPoint y: 168, distance: 31.2
click at [371, 168] on div "**********" at bounding box center [426, 144] width 116 height 125
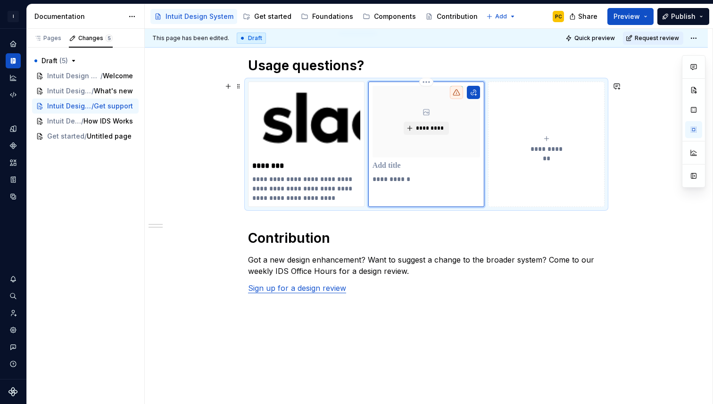
click at [421, 179] on p "**********" at bounding box center [426, 178] width 108 height 9
drag, startPoint x: 412, startPoint y: 181, endPoint x: 370, endPoint y: 180, distance: 42.0
click at [370, 180] on div "**********" at bounding box center [426, 144] width 116 height 125
click at [387, 164] on p at bounding box center [426, 165] width 108 height 9
click at [378, 180] on p "**********" at bounding box center [426, 178] width 108 height 9
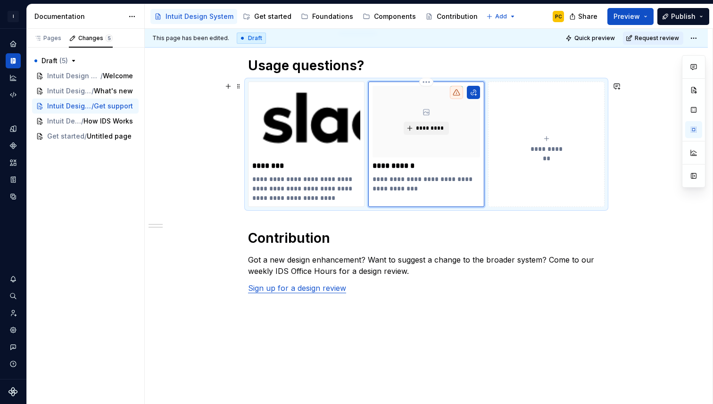
click at [444, 180] on p "**********" at bounding box center [426, 183] width 108 height 19
click at [436, 179] on p "**********" at bounding box center [426, 183] width 108 height 19
drag, startPoint x: 416, startPoint y: 197, endPoint x: 457, endPoint y: 197, distance: 41.0
click at [457, 197] on p "**********" at bounding box center [426, 188] width 108 height 28
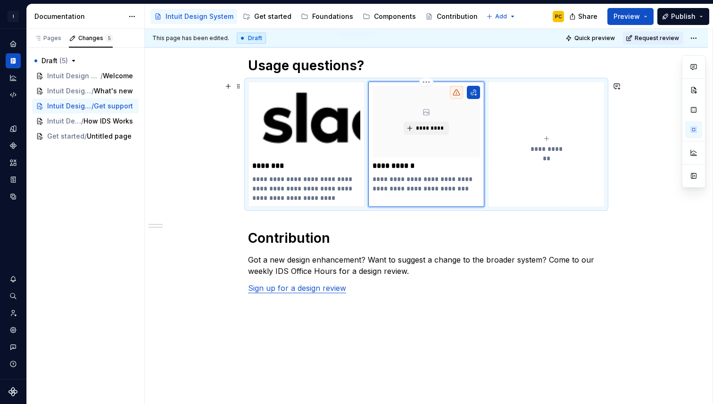
click at [402, 165] on p "**********" at bounding box center [426, 165] width 108 height 9
click at [476, 91] on button "button" at bounding box center [473, 92] width 13 height 13
type textarea "*"
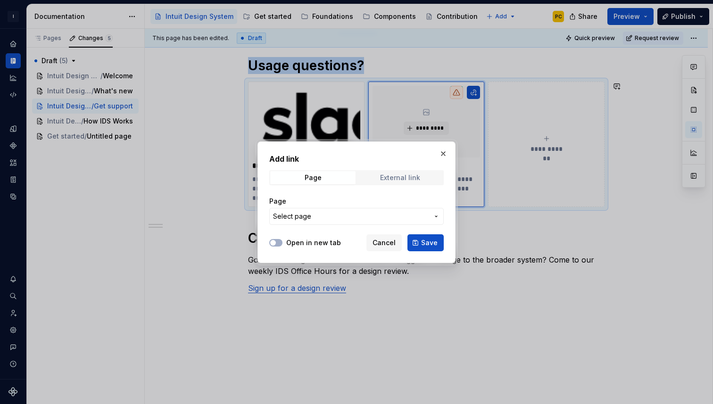
click at [411, 173] on span "External link" at bounding box center [399, 177] width 85 height 13
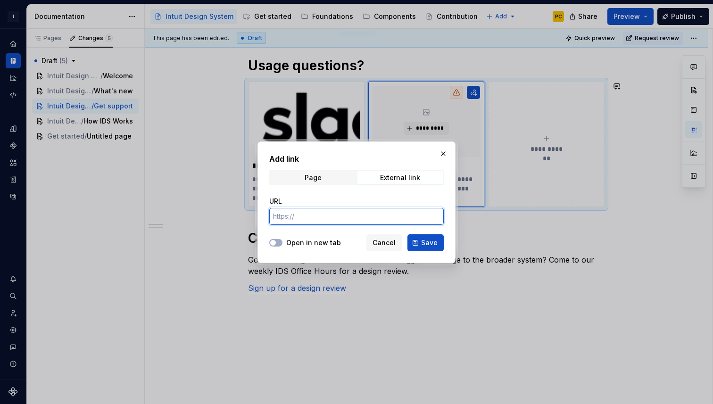
click at [345, 223] on input "URL" at bounding box center [356, 216] width 174 height 17
paste input "https://intuit.enterprise.slack.com/archives/C41FSFHCN"
type input "https://intuit.enterprise.slack.com/archives/C41FSFHCN"
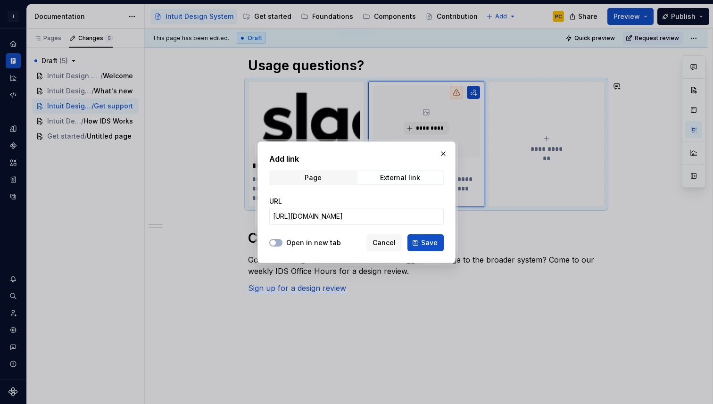
click at [307, 240] on label "Open in new tab" at bounding box center [313, 242] width 55 height 9
click at [282, 240] on button "Open in new tab" at bounding box center [275, 243] width 13 height 8
click at [426, 245] on span "Save" at bounding box center [429, 242] width 16 height 9
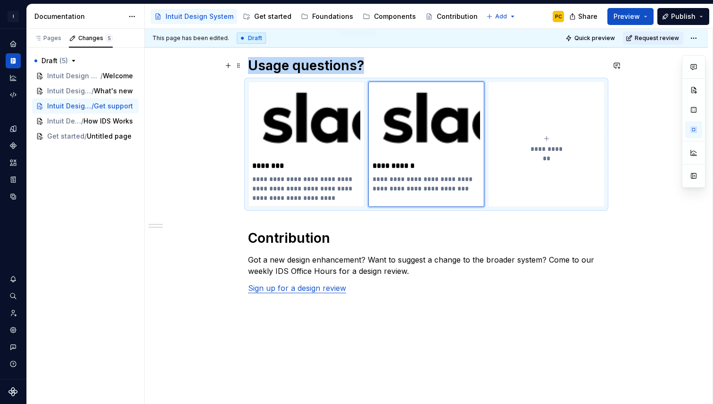
click at [364, 66] on h1 "Usage questions?" at bounding box center [426, 65] width 356 height 17
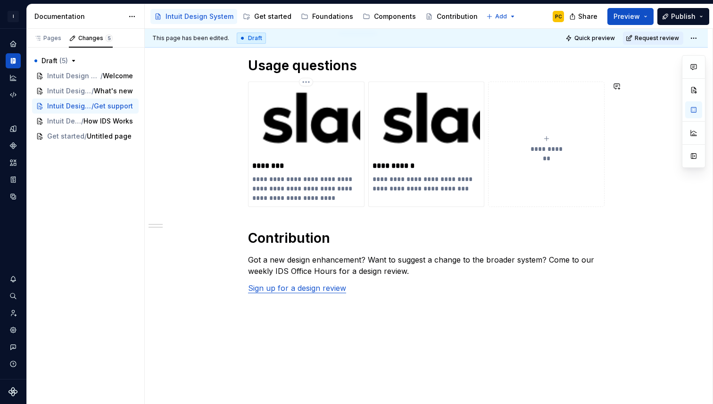
scroll to position [192, 0]
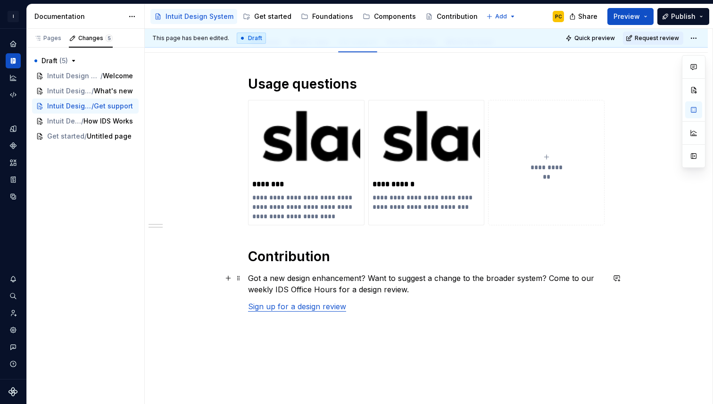
click at [549, 281] on p "Got a new design enhancement? Want to suggest a change to the broader system? C…" at bounding box center [426, 283] width 356 height 23
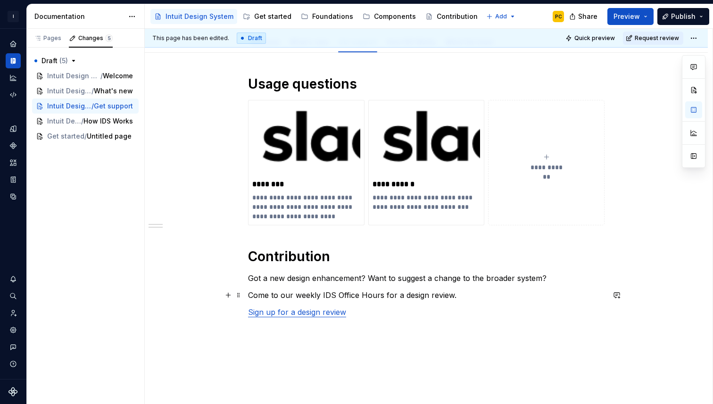
click at [467, 294] on p "Come to our weekly IDS Office Hours for a design review." at bounding box center [426, 294] width 356 height 11
click at [251, 293] on p "Come to our weekly IDS Office Hours for a design review: Sign up for a design r…" at bounding box center [426, 294] width 356 height 11
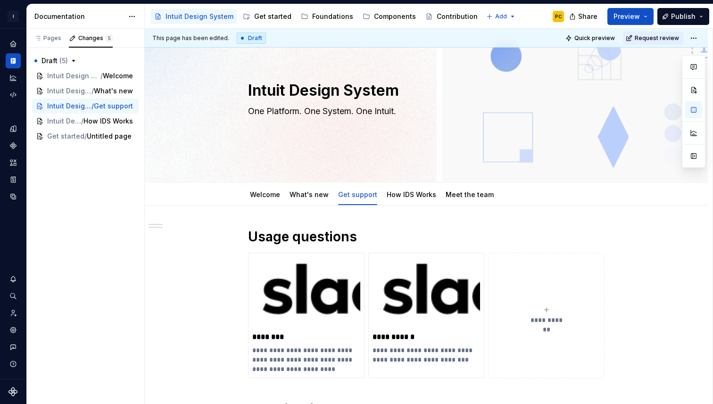
scroll to position [23, 0]
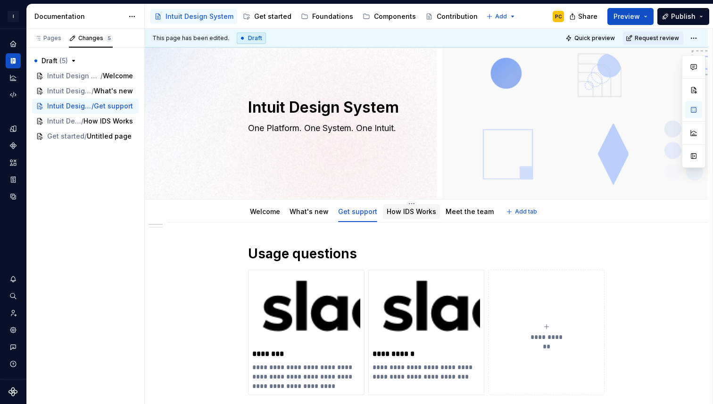
click at [417, 214] on link "How IDS Works" at bounding box center [411, 211] width 49 height 8
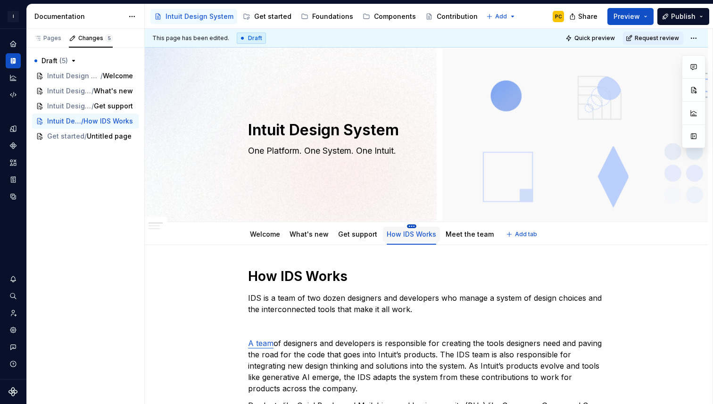
click at [410, 226] on html "I Intuit Design System PC Dataset IDS Documentation Accessibility guide for tre…" at bounding box center [356, 202] width 713 height 404
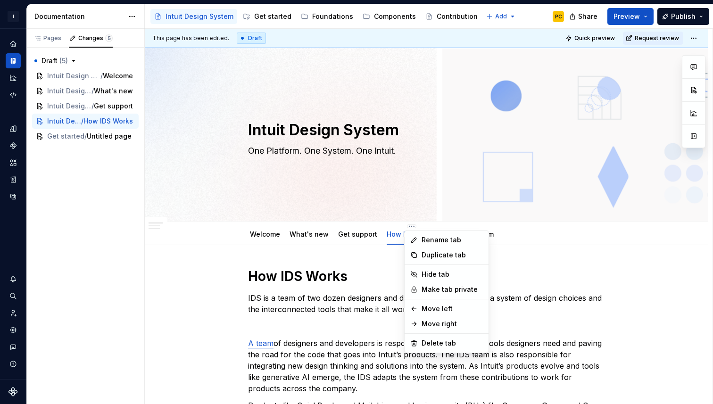
click at [283, 279] on html "I Intuit Design System PC Dataset IDS Documentation Accessibility guide for tre…" at bounding box center [356, 202] width 713 height 404
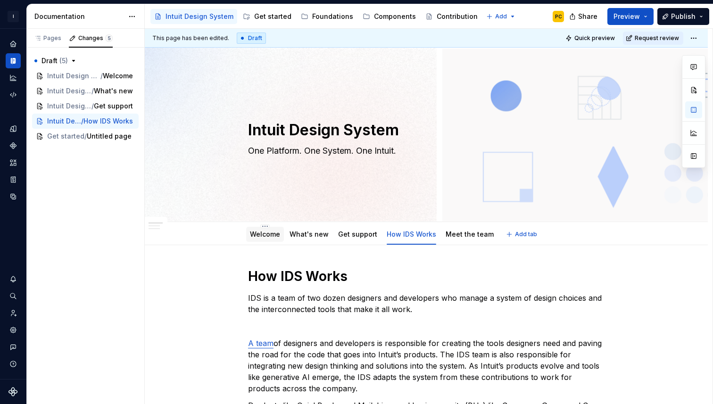
click at [279, 238] on div "Welcome" at bounding box center [265, 234] width 30 height 9
click at [270, 239] on div "Welcome" at bounding box center [265, 234] width 30 height 9
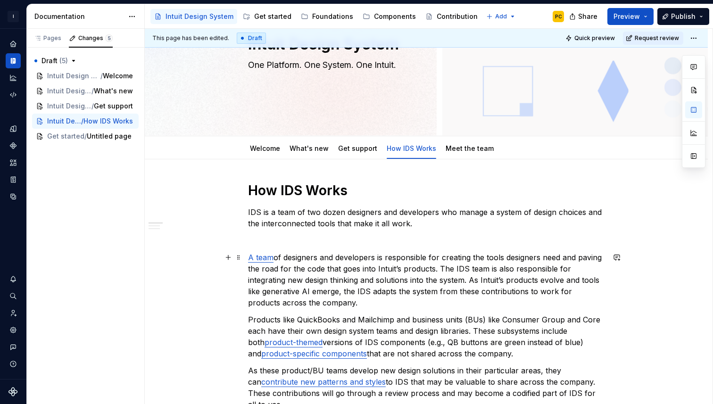
scroll to position [84, 0]
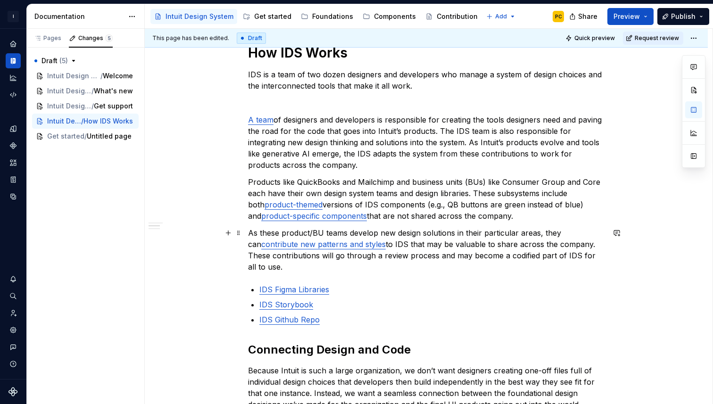
scroll to position [0, 0]
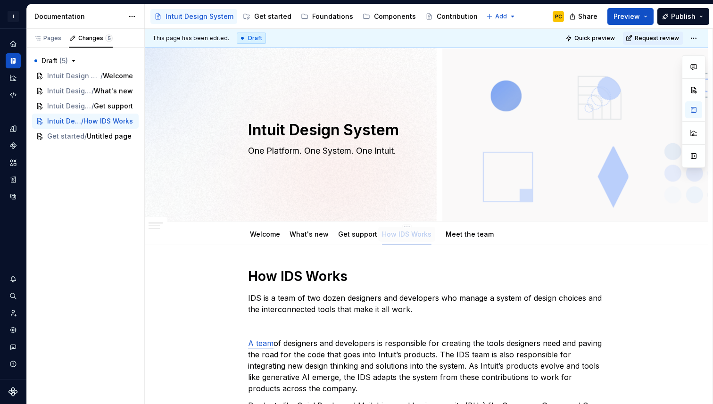
drag, startPoint x: 411, startPoint y: 235, endPoint x: 404, endPoint y: 244, distance: 11.1
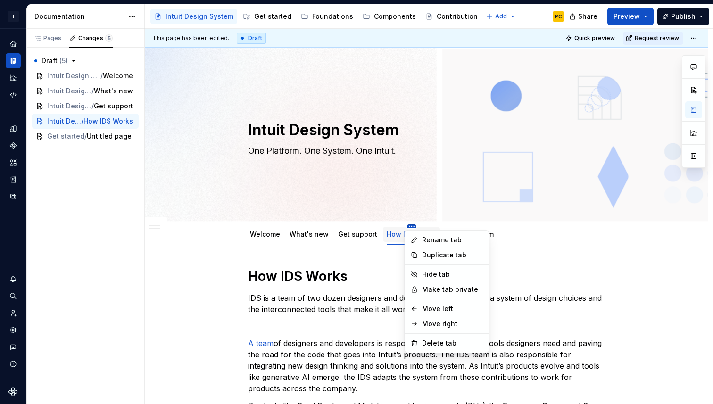
click at [411, 225] on html "I Intuit Design System PC Dataset IDS Documentation Accessibility guide for tre…" at bounding box center [356, 202] width 713 height 404
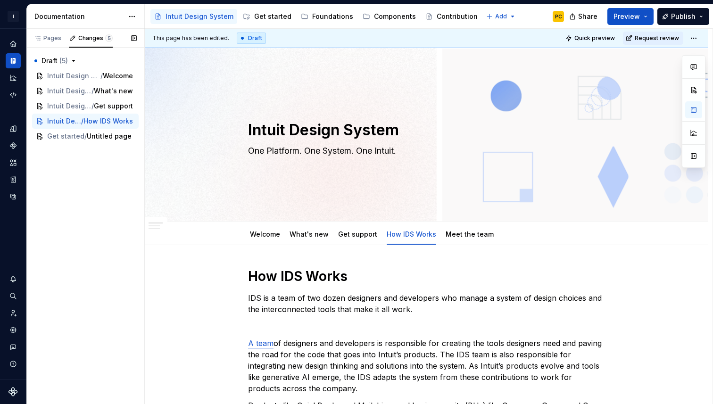
click at [80, 185] on div "Pages Changes 5 Add Accessibility guide for tree Page tree. Navigate the tree w…" at bounding box center [85, 217] width 118 height 376
click at [53, 36] on div "Pages" at bounding box center [47, 38] width 27 height 8
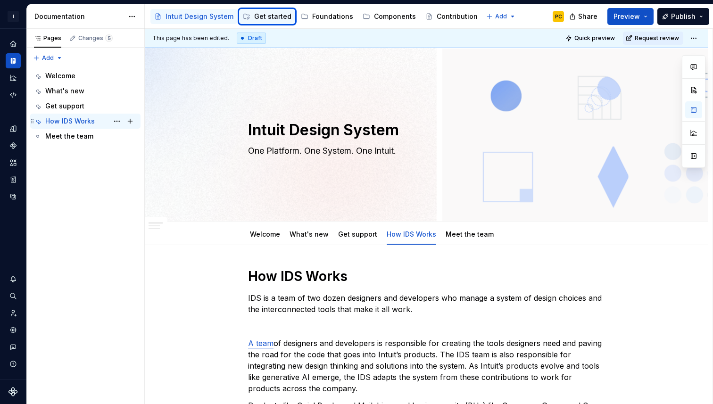
type textarea "*"
type textarea "How IDS Works"
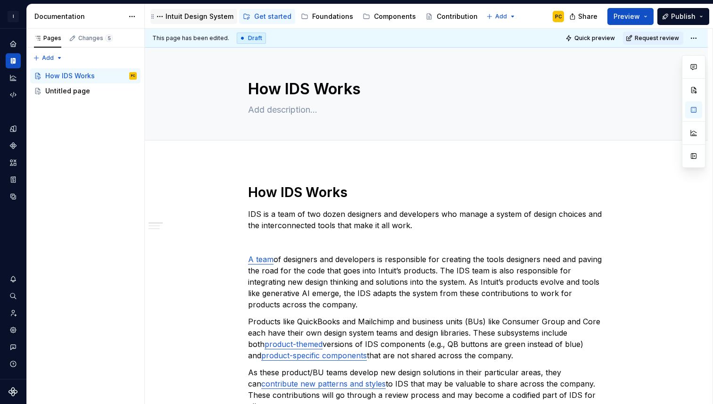
click at [191, 19] on div "Intuit Design System" at bounding box center [199, 16] width 68 height 9
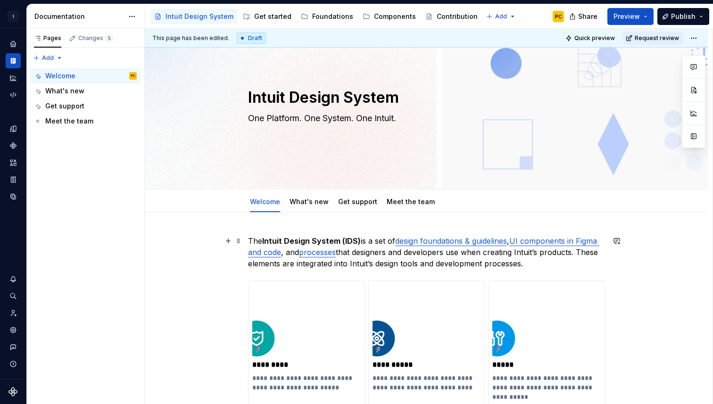
scroll to position [30, 0]
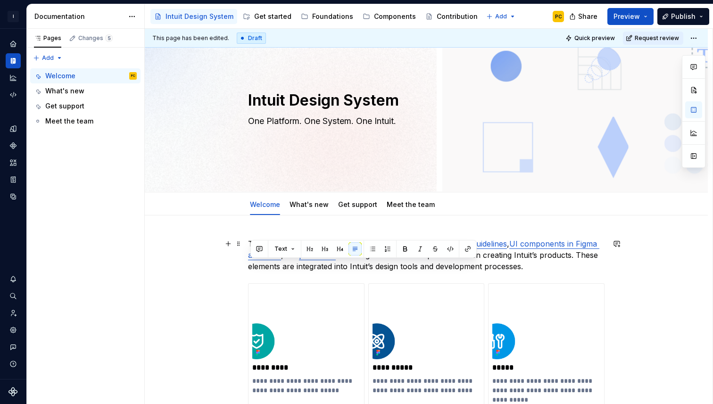
drag, startPoint x: 555, startPoint y: 269, endPoint x: 248, endPoint y: 271, distance: 306.9
click at [564, 265] on p "The Intuit Design System (IDS) is a set of design foundations & guidelines , UI…" at bounding box center [426, 255] width 356 height 34
drag, startPoint x: 568, startPoint y: 265, endPoint x: 244, endPoint y: 267, distance: 324.3
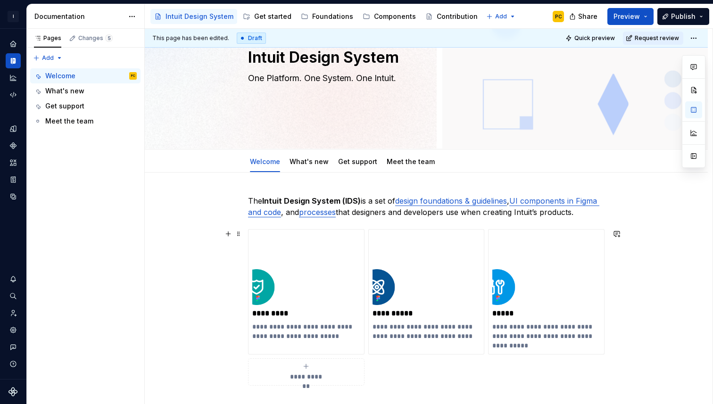
scroll to position [82, 0]
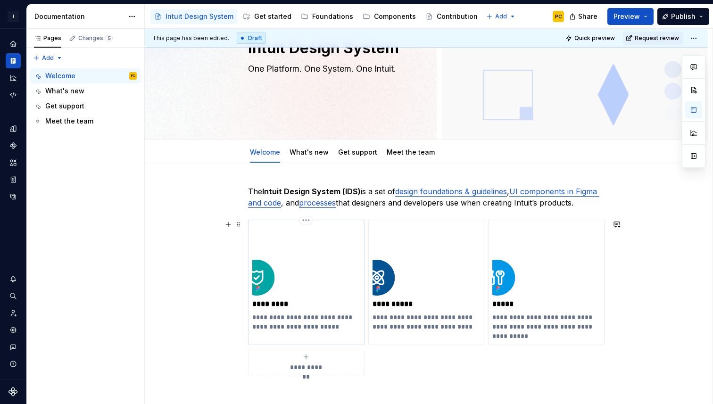
click at [313, 325] on p "**********" at bounding box center [306, 322] width 108 height 19
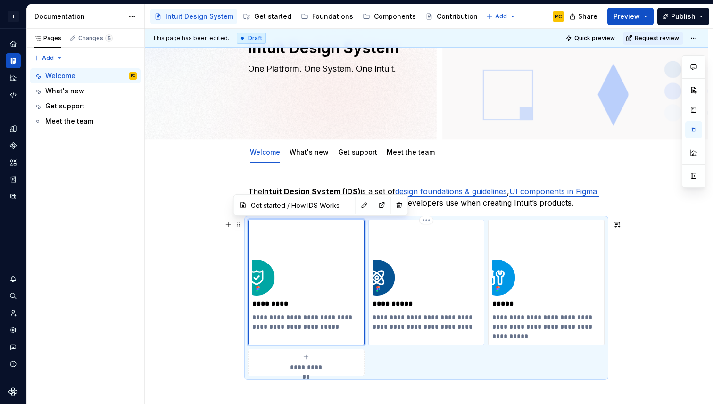
click at [417, 313] on p "**********" at bounding box center [426, 322] width 108 height 19
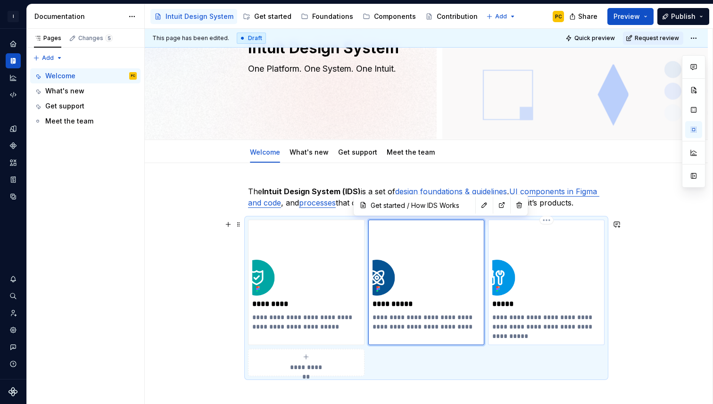
click at [521, 331] on p "**********" at bounding box center [546, 327] width 108 height 28
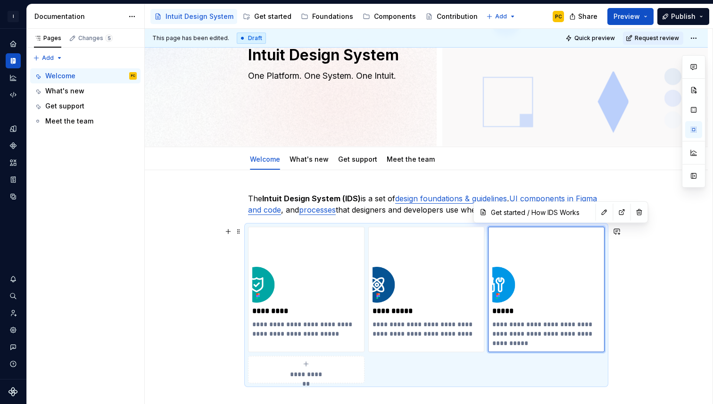
scroll to position [46, 0]
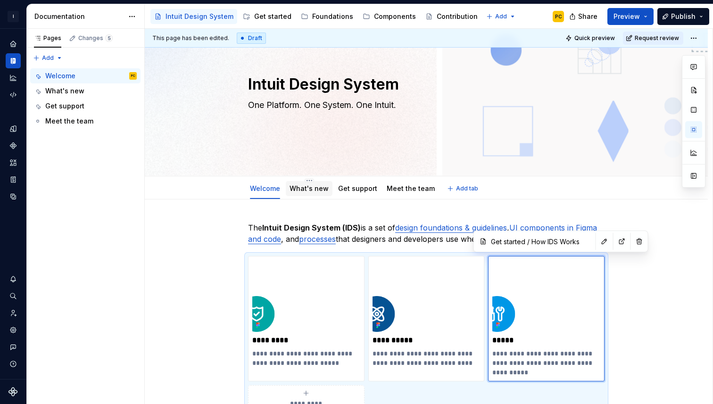
click at [311, 193] on div "What's new" at bounding box center [308, 188] width 39 height 11
click at [314, 185] on link "What's new" at bounding box center [308, 188] width 39 height 8
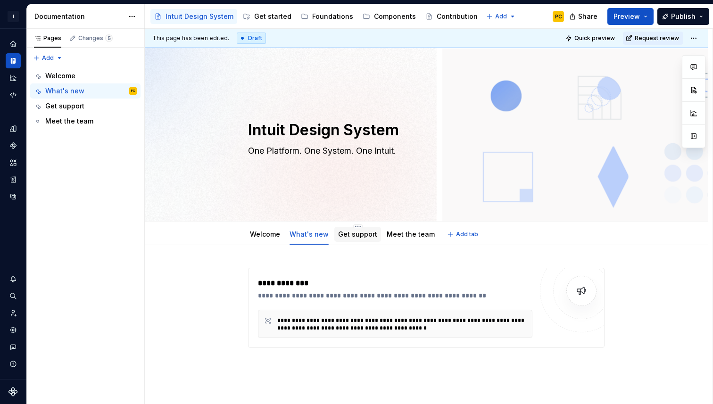
click at [357, 240] on div "Get support" at bounding box center [357, 234] width 47 height 15
click at [361, 234] on link "Get support" at bounding box center [357, 234] width 39 height 8
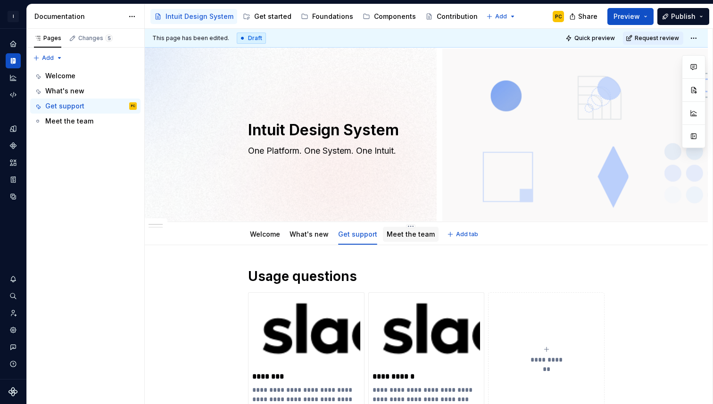
click at [409, 234] on link "Meet the team" at bounding box center [411, 234] width 48 height 8
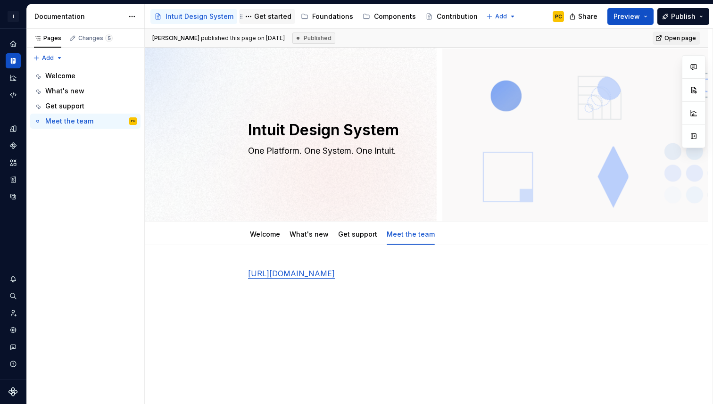
click at [272, 16] on div "Get started" at bounding box center [272, 16] width 37 height 9
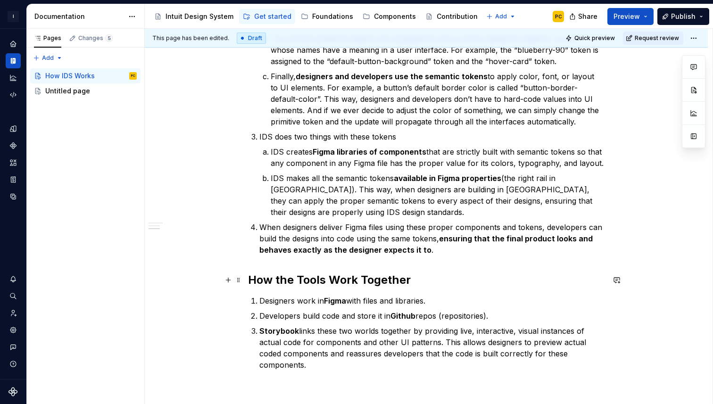
scroll to position [711, 0]
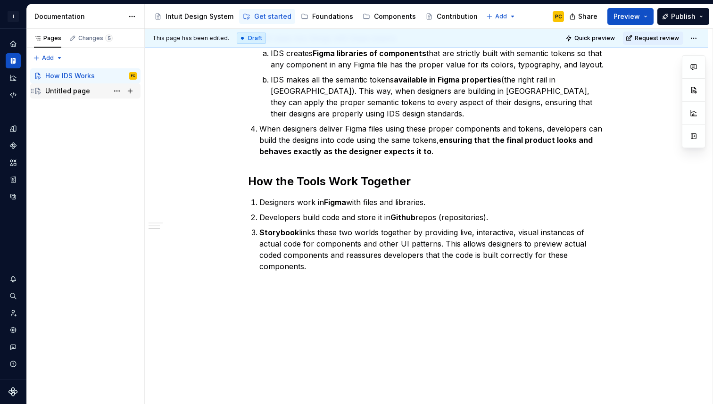
click at [77, 90] on div "Untitled page" at bounding box center [67, 90] width 45 height 9
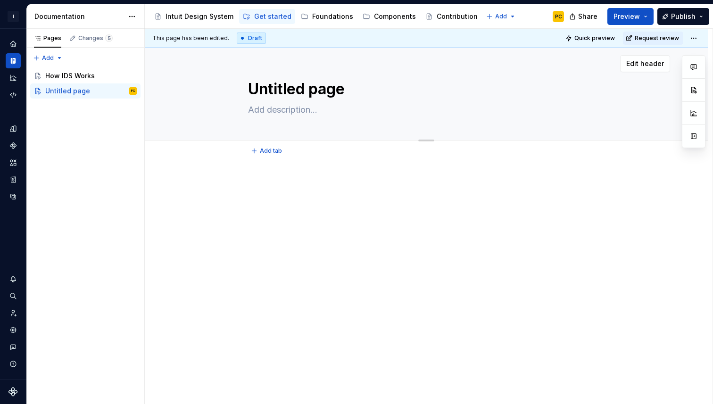
click at [303, 91] on textarea "Untitled page" at bounding box center [424, 89] width 356 height 23
click at [185, 17] on div "Intuit Design System" at bounding box center [199, 16] width 68 height 9
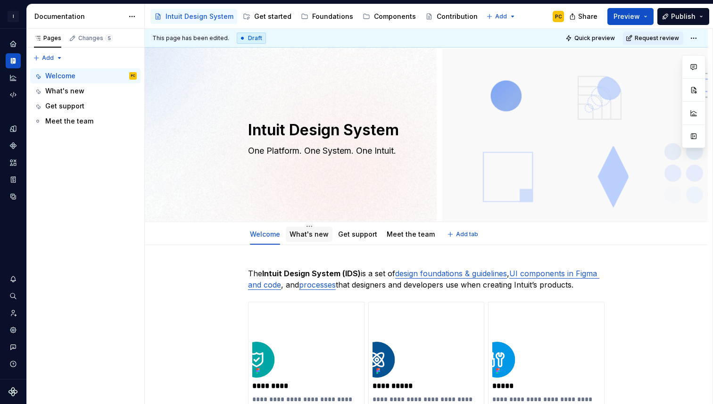
click at [309, 238] on link "What's new" at bounding box center [308, 234] width 39 height 8
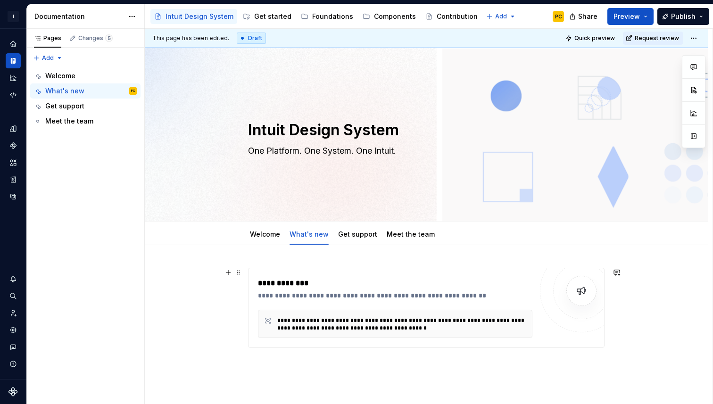
scroll to position [21, 0]
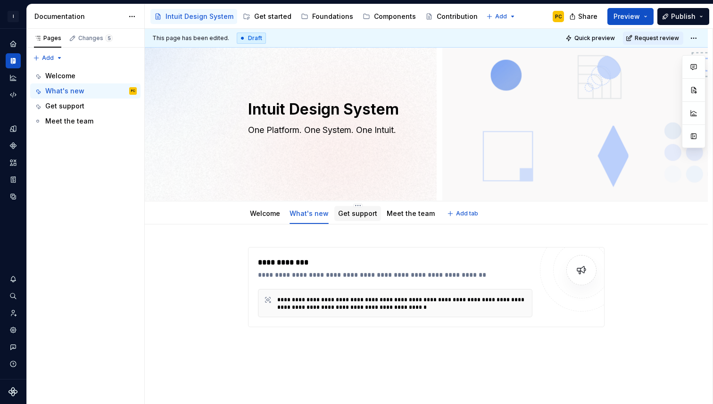
click at [355, 220] on div "Get support" at bounding box center [357, 213] width 47 height 15
click at [351, 215] on link "Get support" at bounding box center [357, 213] width 39 height 8
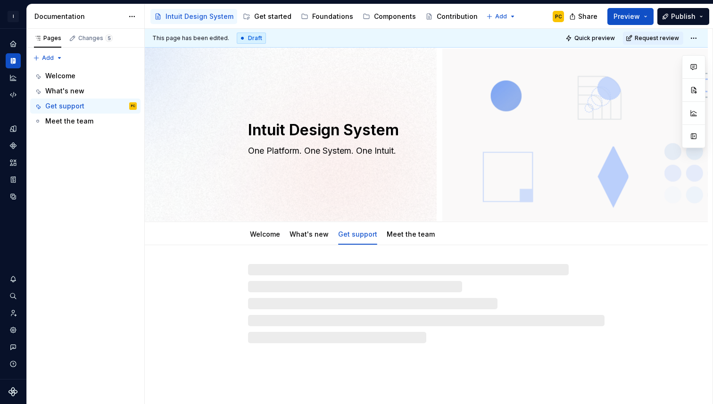
type textarea "*"
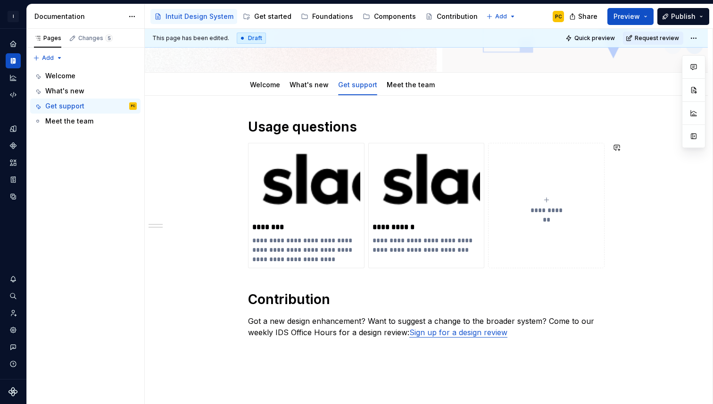
scroll to position [151, 0]
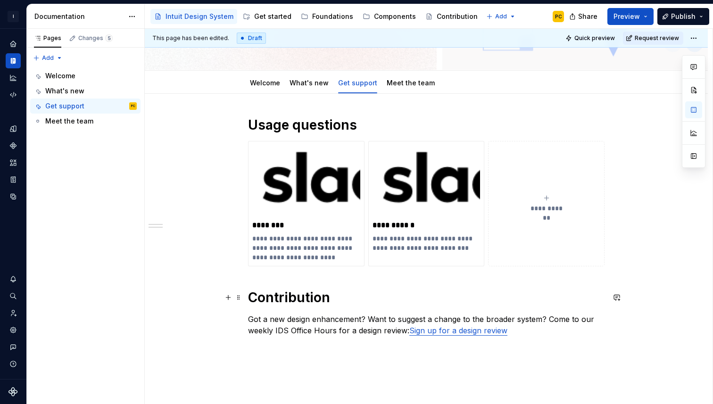
click at [329, 299] on h1 "Contribution" at bounding box center [426, 297] width 356 height 17
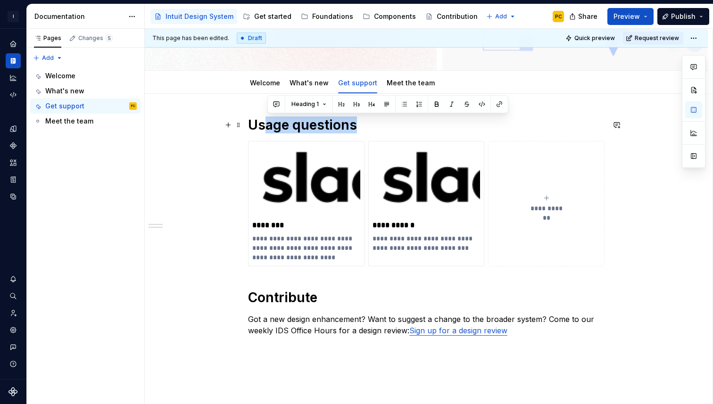
drag, startPoint x: 268, startPoint y: 122, endPoint x: 357, endPoint y: 117, distance: 89.7
click at [357, 117] on h1 "Usage questions" at bounding box center [426, 124] width 356 height 17
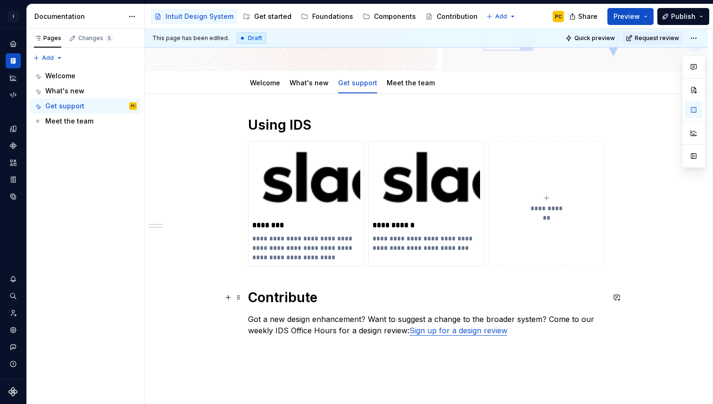
click at [329, 299] on h1 "Contribute" at bounding box center [426, 297] width 356 height 17
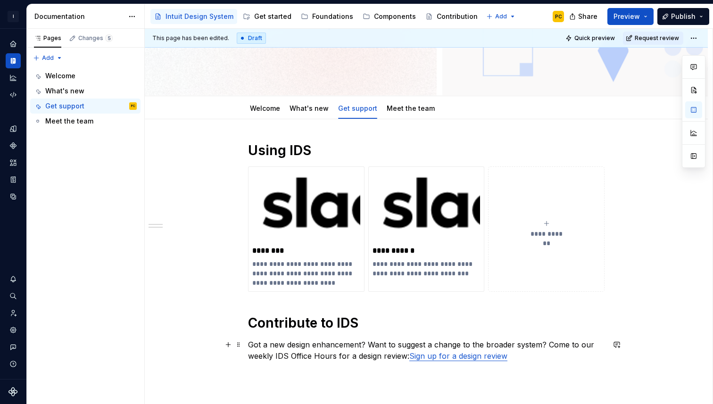
scroll to position [125, 0]
click at [392, 107] on link "Meet the team" at bounding box center [411, 109] width 48 height 8
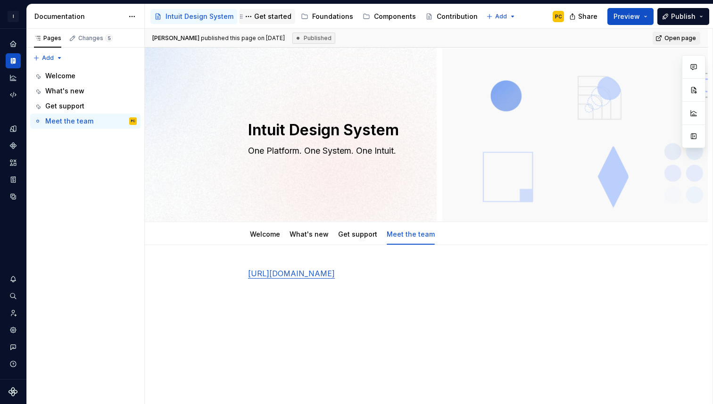
click at [267, 16] on div "Get started" at bounding box center [272, 16] width 37 height 9
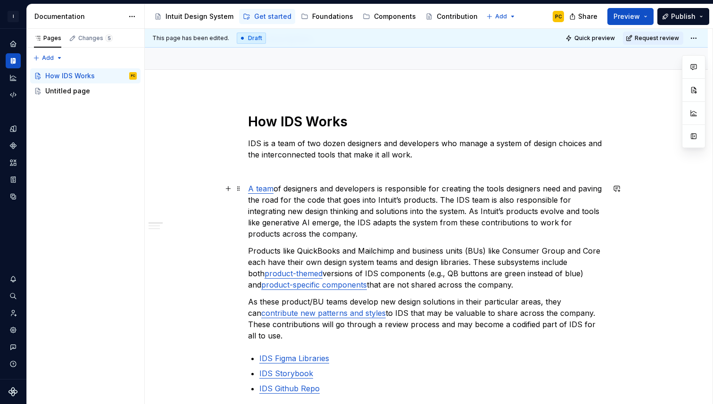
scroll to position [69, 0]
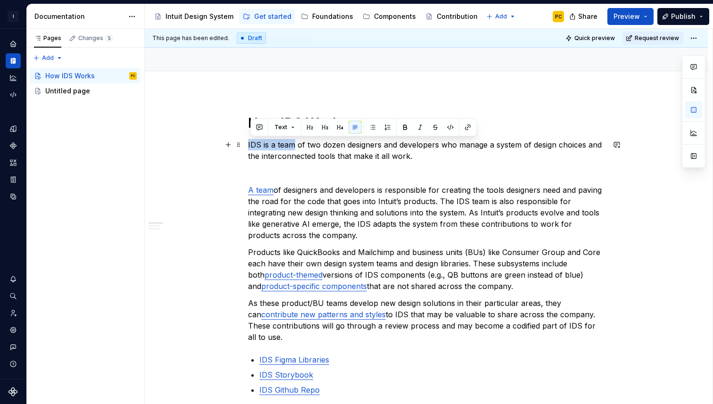
drag, startPoint x: 250, startPoint y: 145, endPoint x: 296, endPoint y: 143, distance: 46.2
click at [296, 143] on p "IDS is a team of two dozen designers and developers who manage a system of desi…" at bounding box center [426, 150] width 356 height 23
copy p "IDS is a team"
click at [268, 192] on link "A team" at bounding box center [260, 189] width 25 height 9
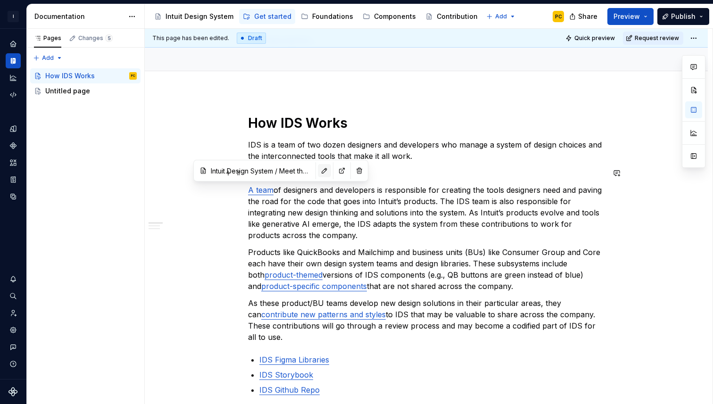
click at [318, 171] on button "button" at bounding box center [324, 170] width 13 height 13
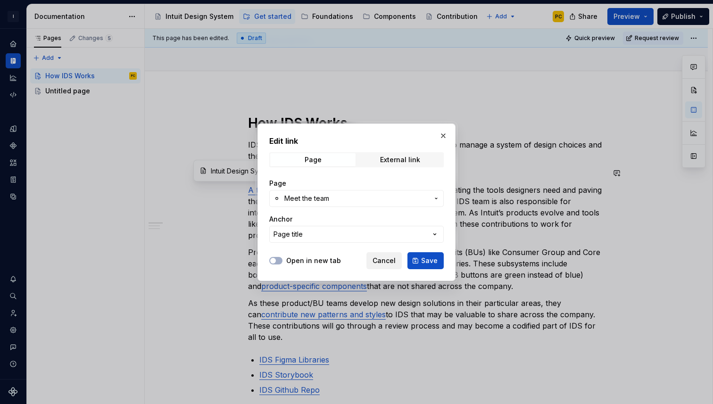
click at [379, 262] on span "Cancel" at bounding box center [383, 260] width 23 height 9
type textarea "*"
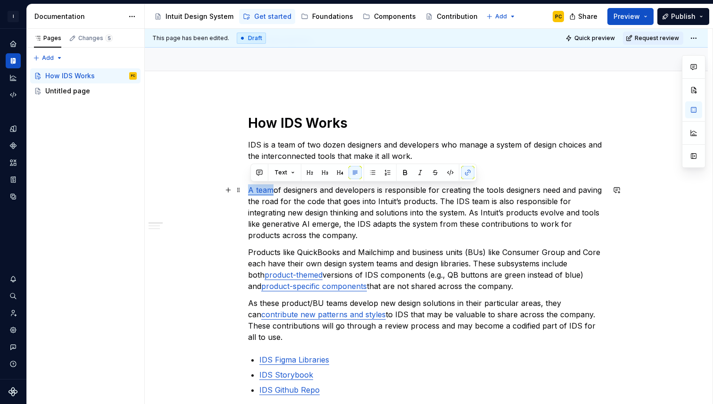
drag, startPoint x: 273, startPoint y: 192, endPoint x: 252, endPoint y: 192, distance: 20.7
click at [252, 192] on link "A team" at bounding box center [260, 189] width 25 height 9
click at [308, 197] on p "IDS is a team of designers and developers is responsible for creating the tools…" at bounding box center [426, 212] width 356 height 57
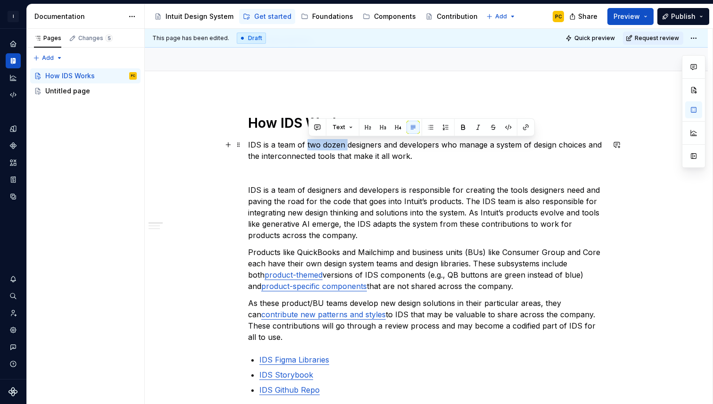
drag, startPoint x: 309, startPoint y: 144, endPoint x: 348, endPoint y: 143, distance: 39.6
click at [348, 143] on p "IDS is a team of two dozen designers and developers who manage a system of desi…" at bounding box center [426, 150] width 356 height 23
copy p "two dozen"
click at [308, 187] on p "IDS is a team of designers and developers is responsible for creating the tools…" at bounding box center [426, 212] width 356 height 57
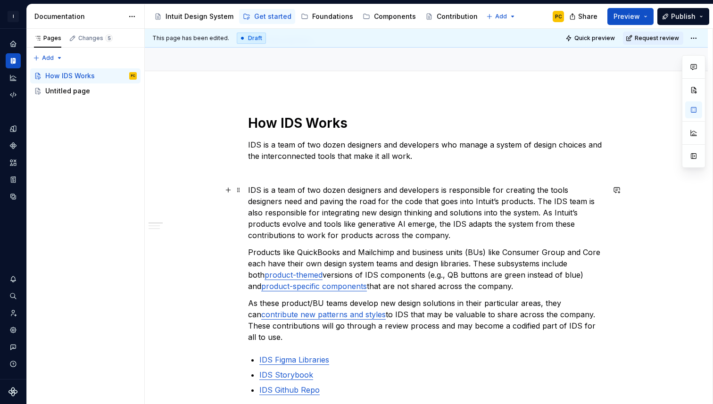
click at [250, 190] on p "IDS is a team of two dozen designers and developers is responsible for creating…" at bounding box center [426, 212] width 356 height 57
click at [449, 189] on p "IDS is a team of two dozen designers and developers is responsible for creating…" at bounding box center [426, 212] width 356 height 57
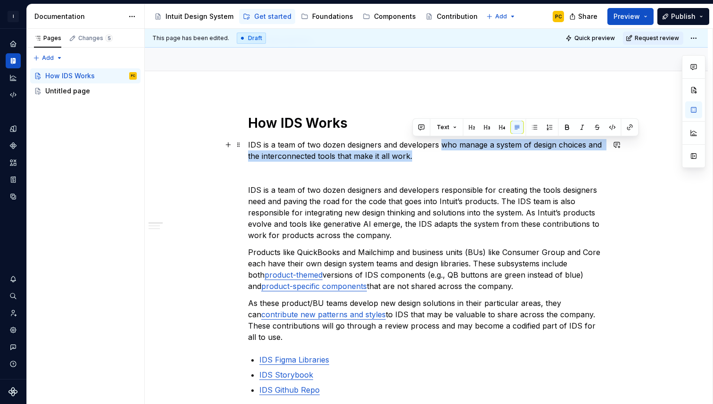
drag, startPoint x: 443, startPoint y: 145, endPoint x: 444, endPoint y: 152, distance: 7.1
click at [444, 152] on p "IDS is a team of two dozen designers and developers who manage a system of desi…" at bounding box center [426, 150] width 356 height 23
copy p "who manage a system of design choices and the interconnected tools that make it…"
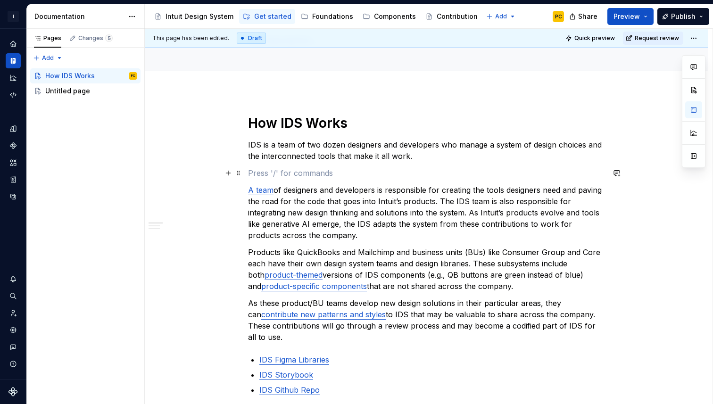
click at [370, 173] on p at bounding box center [426, 172] width 356 height 11
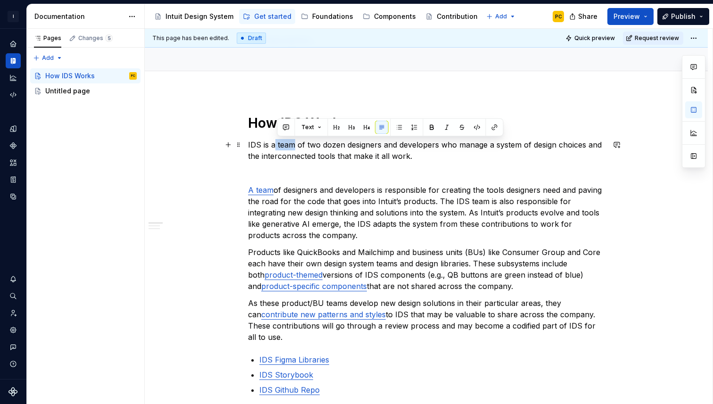
drag, startPoint x: 296, startPoint y: 146, endPoint x: 276, endPoint y: 146, distance: 20.7
click at [276, 146] on p "IDS is a team of two dozen designers and developers who manage a system of desi…" at bounding box center [426, 150] width 356 height 23
click at [282, 148] on p "IDS is a team of two dozen designers and developers who manage a system of desi…" at bounding box center [426, 150] width 356 height 23
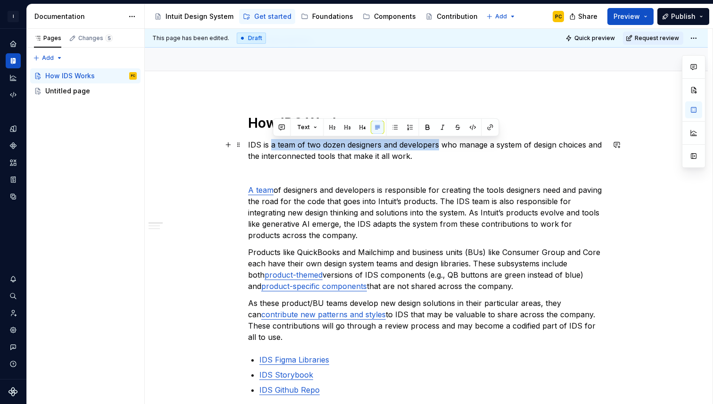
drag, startPoint x: 273, startPoint y: 146, endPoint x: 439, endPoint y: 143, distance: 165.5
click at [439, 143] on p "IDS is a team of two dozen designers and developers who manage a system of desi…" at bounding box center [426, 150] width 356 height 23
click at [492, 131] on button "button" at bounding box center [490, 127] width 13 height 13
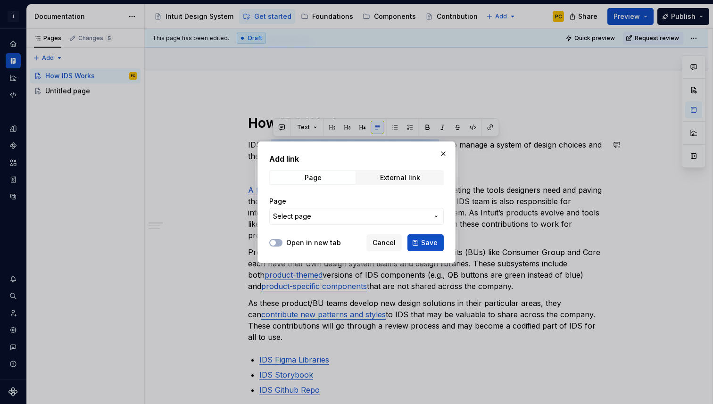
click at [392, 214] on span "Select page" at bounding box center [351, 216] width 156 height 9
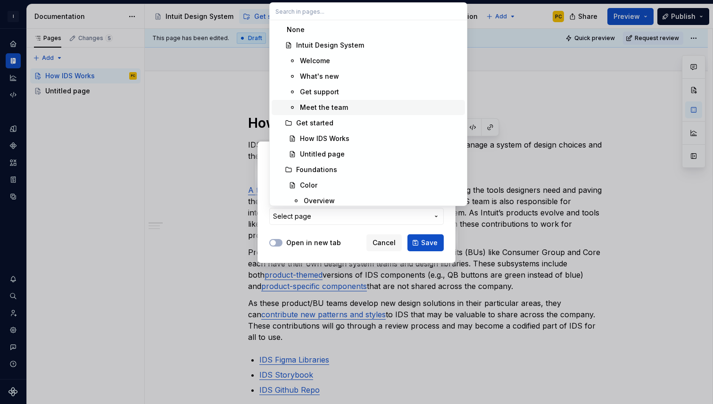
click at [354, 106] on div "Meet the team" at bounding box center [380, 107] width 161 height 9
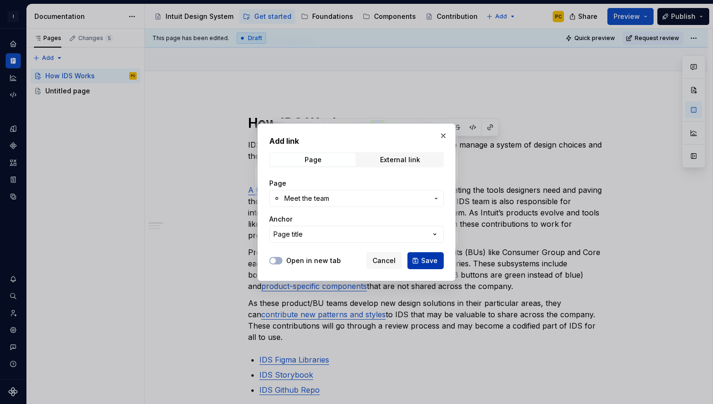
click at [431, 262] on span "Save" at bounding box center [429, 260] width 16 height 9
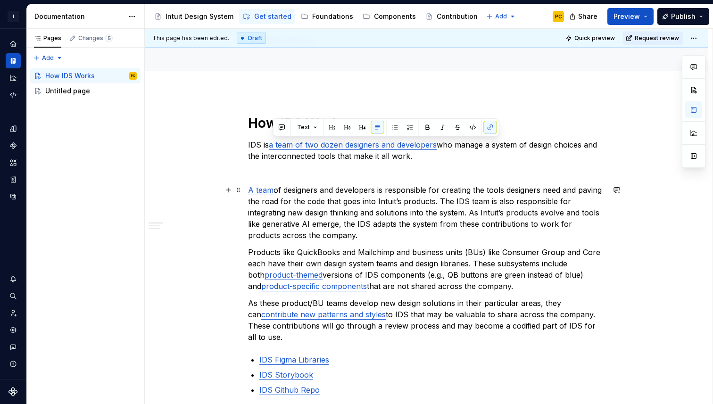
click at [398, 193] on p "A team of designers and developers is responsible for creating the tools design…" at bounding box center [426, 212] width 356 height 57
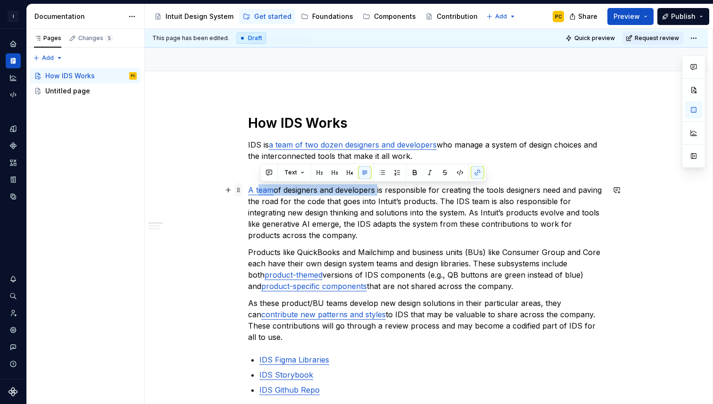
drag, startPoint x: 378, startPoint y: 192, endPoint x: 238, endPoint y: 193, distance: 139.5
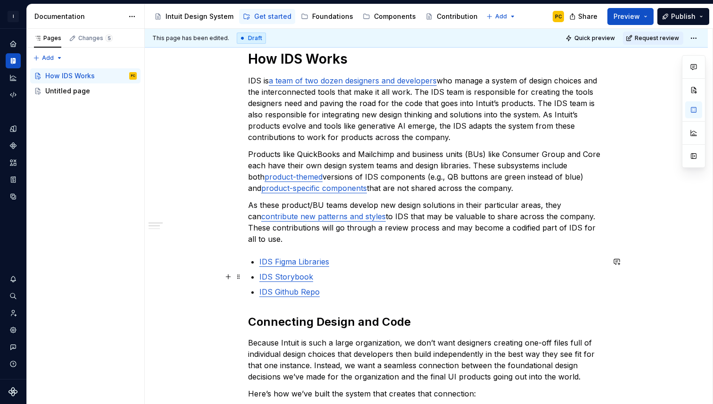
scroll to position [134, 0]
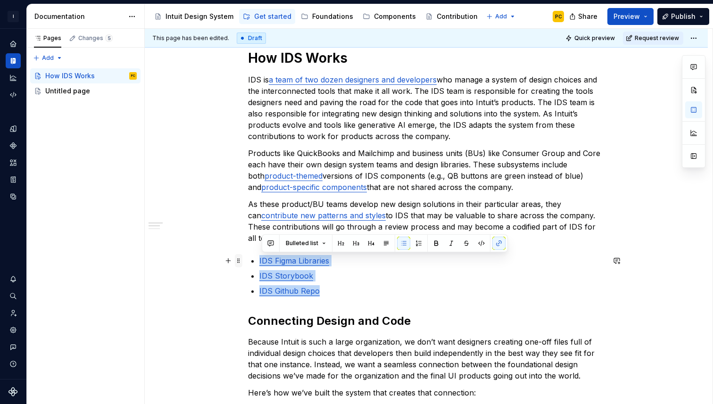
drag, startPoint x: 336, startPoint y: 294, endPoint x: 241, endPoint y: 258, distance: 101.9
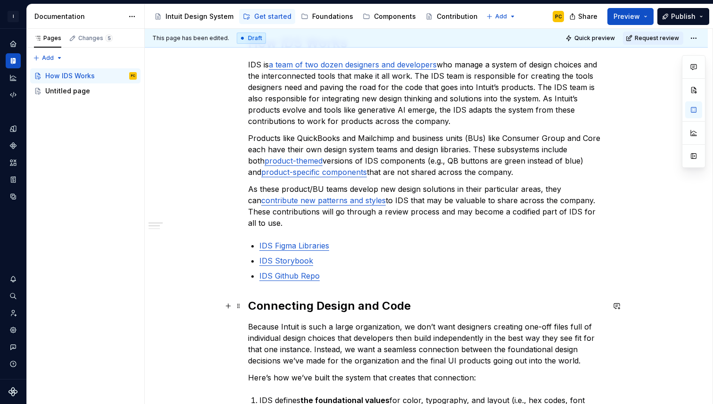
scroll to position [147, 0]
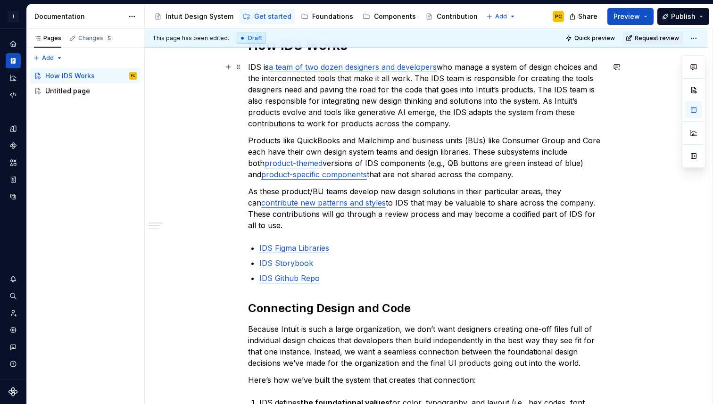
click at [538, 90] on p "IDS is a team of two dozen designers and developers who manage a system of desi…" at bounding box center [426, 95] width 356 height 68
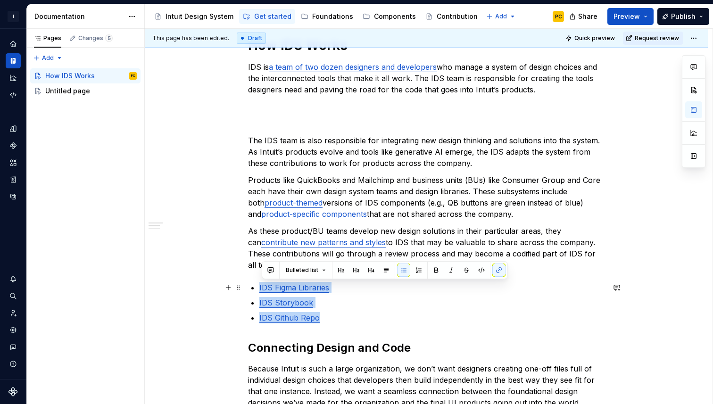
drag, startPoint x: 342, startPoint y: 318, endPoint x: 253, endPoint y: 288, distance: 94.2
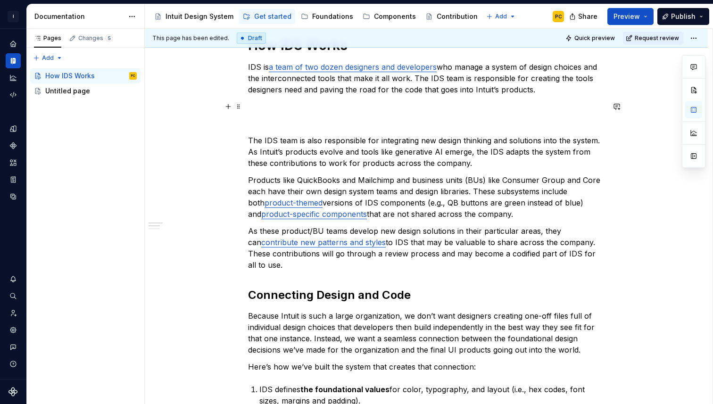
click at [281, 110] on p at bounding box center [426, 106] width 356 height 11
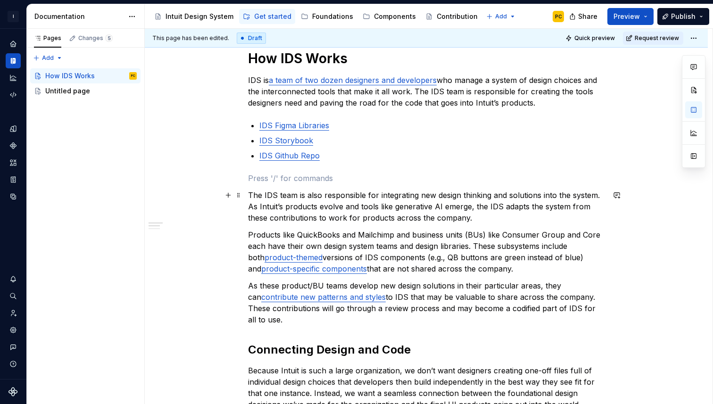
scroll to position [134, 0]
click at [363, 155] on p "IDS Github Repo" at bounding box center [431, 154] width 345 height 11
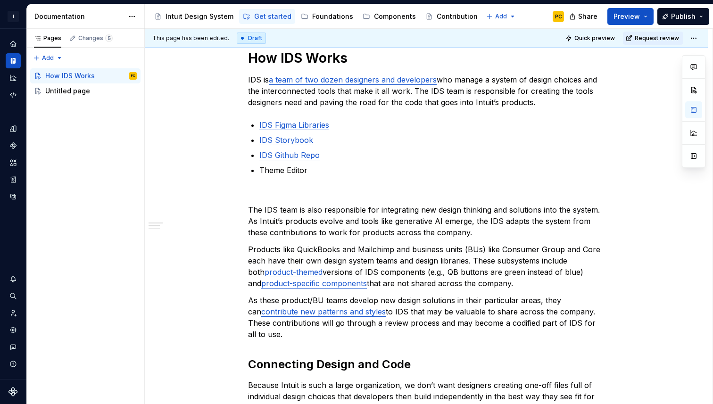
type textarea "*"
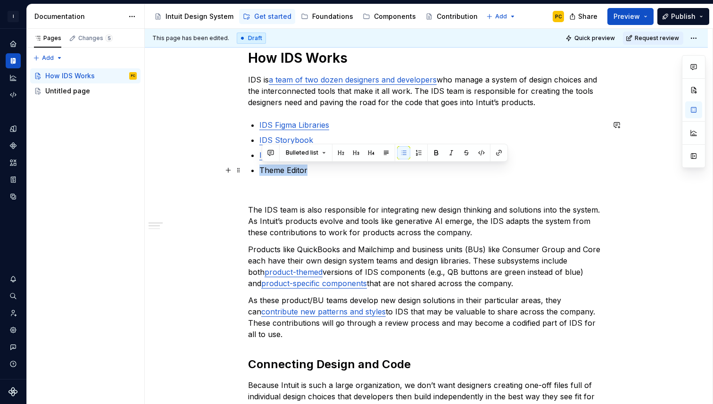
drag, startPoint x: 313, startPoint y: 169, endPoint x: 250, endPoint y: 171, distance: 62.2
drag, startPoint x: 320, startPoint y: 170, endPoint x: 259, endPoint y: 170, distance: 60.8
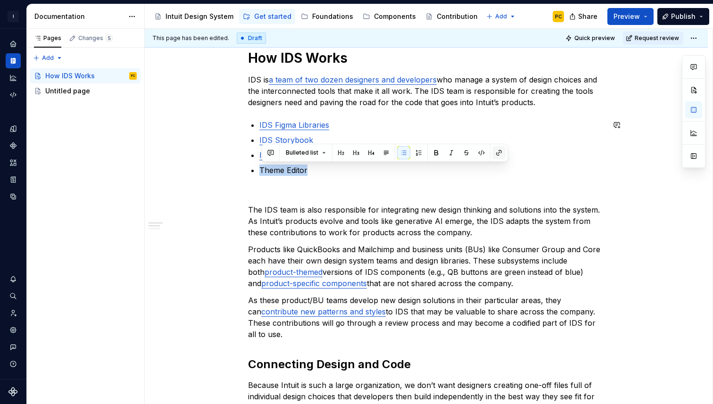
click at [499, 154] on button "button" at bounding box center [498, 152] width 13 height 13
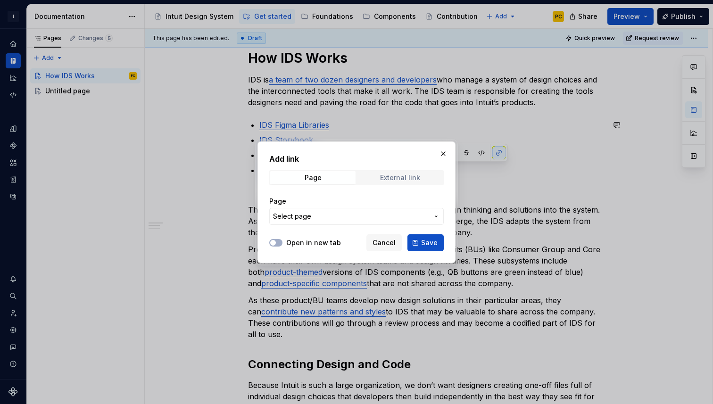
click at [421, 176] on span "External link" at bounding box center [399, 177] width 85 height 13
click at [366, 216] on input "URL" at bounding box center [356, 216] width 174 height 17
paste input "https://ids-cms-app.app.intuit.com/app/home"
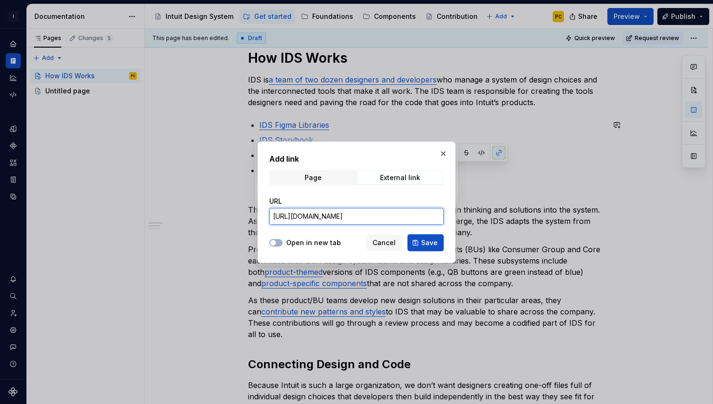
type input "https://ids-cms-app.app.intuit.com/app/home"
click at [329, 244] on label "Open in new tab" at bounding box center [313, 242] width 55 height 9
click at [282, 244] on button "Open in new tab" at bounding box center [275, 243] width 13 height 8
click at [432, 247] on button "Save" at bounding box center [425, 242] width 36 height 17
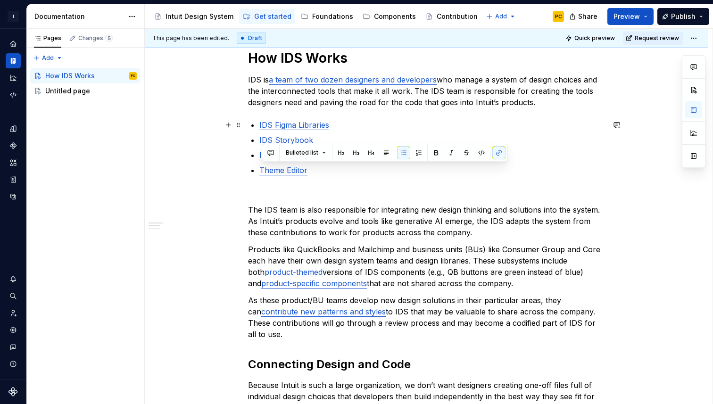
click at [319, 124] on link "IDS Figma Libraries" at bounding box center [294, 124] width 70 height 9
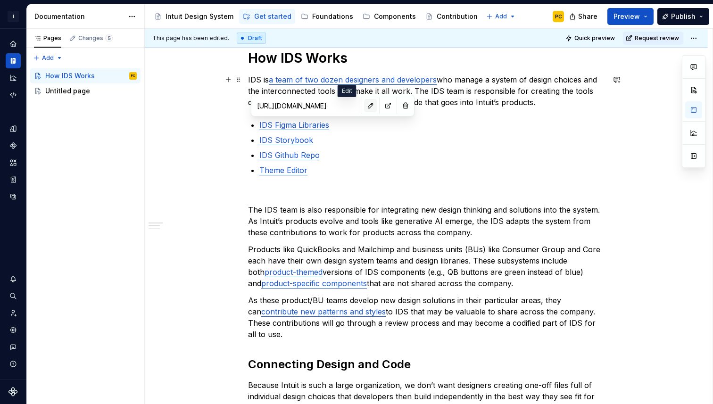
click at [364, 105] on button "button" at bounding box center [370, 105] width 13 height 13
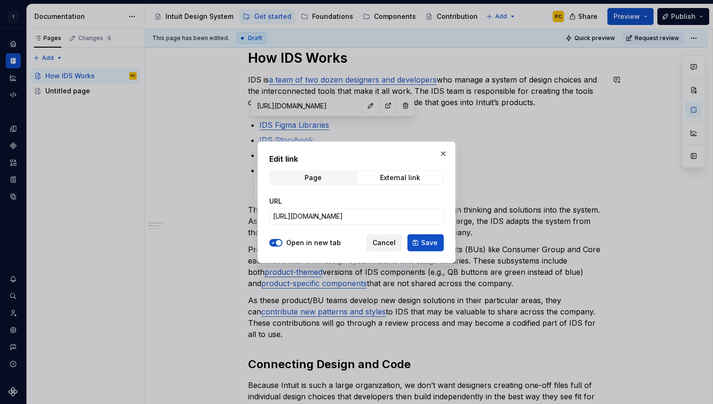
click at [397, 242] on button "Cancel" at bounding box center [383, 242] width 35 height 17
type textarea "*"
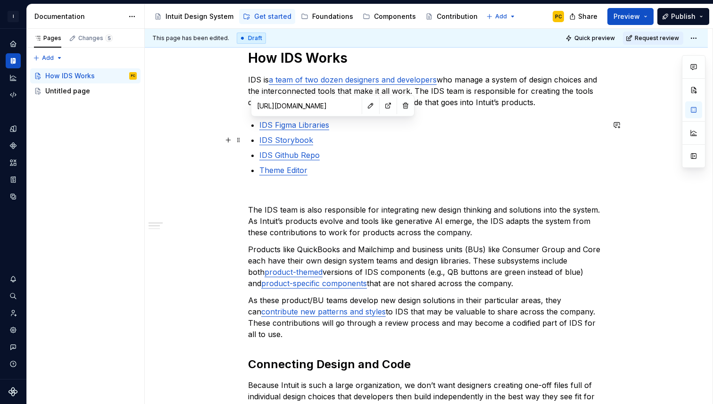
type input "https://uxfabric.intuitcdn.net/internal/design-systems/ids-web/main/latest/inde…"
click at [292, 140] on link "IDS Storybook" at bounding box center [286, 139] width 54 height 9
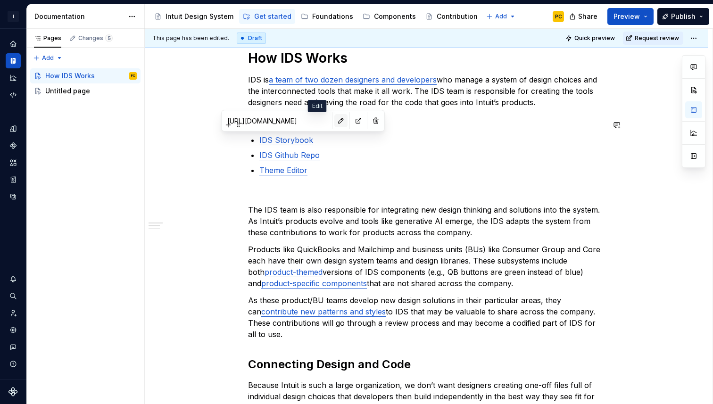
click at [334, 122] on button "button" at bounding box center [340, 120] width 13 height 13
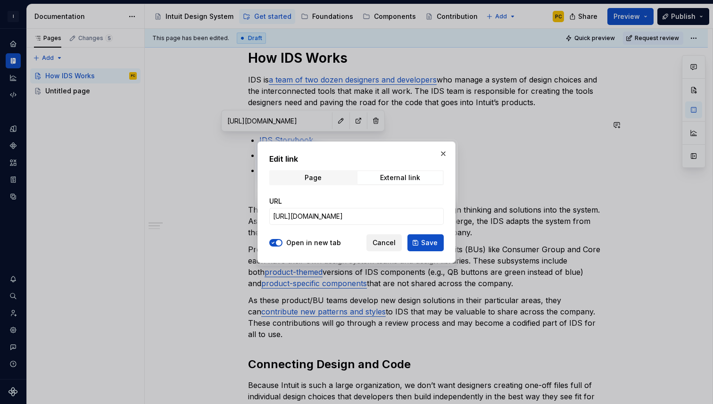
click at [388, 243] on span "Cancel" at bounding box center [383, 242] width 23 height 9
type textarea "*"
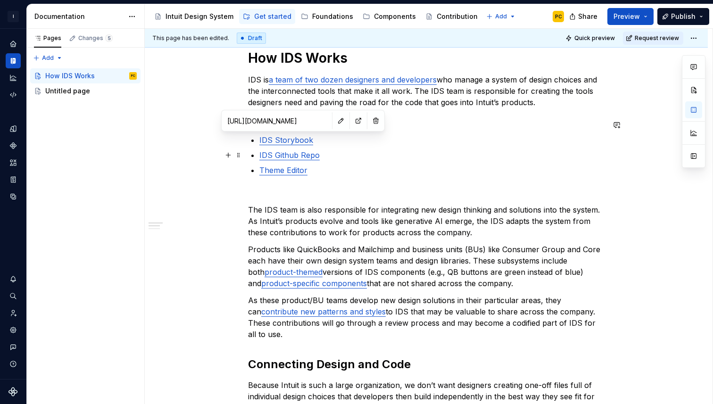
type input "https://github.intuit.com/design-systems/ids-web"
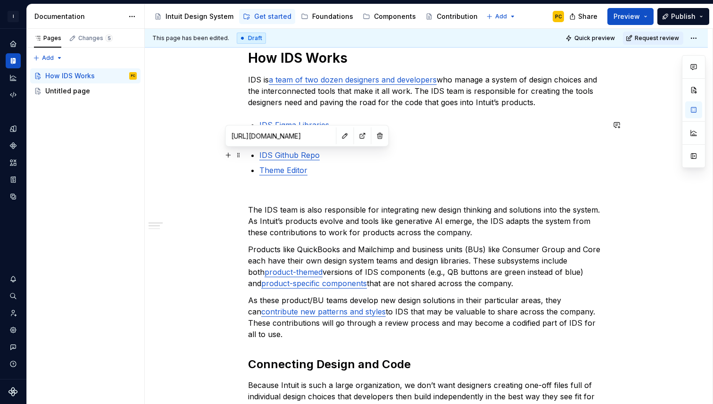
click at [295, 156] on link "IDS Github Repo" at bounding box center [289, 154] width 60 height 9
click at [338, 138] on button "button" at bounding box center [344, 135] width 13 height 13
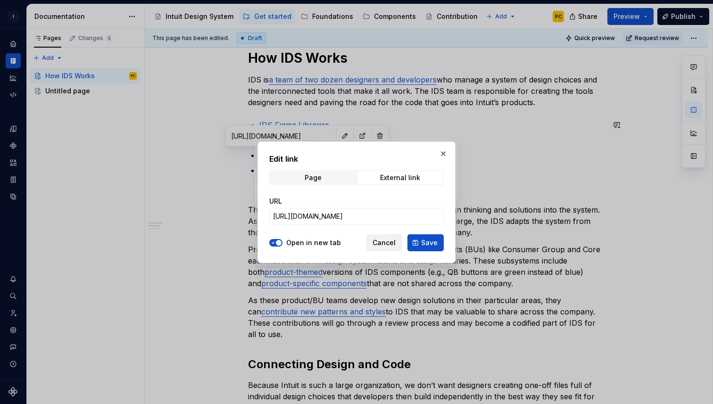
click at [384, 244] on span "Cancel" at bounding box center [383, 242] width 23 height 9
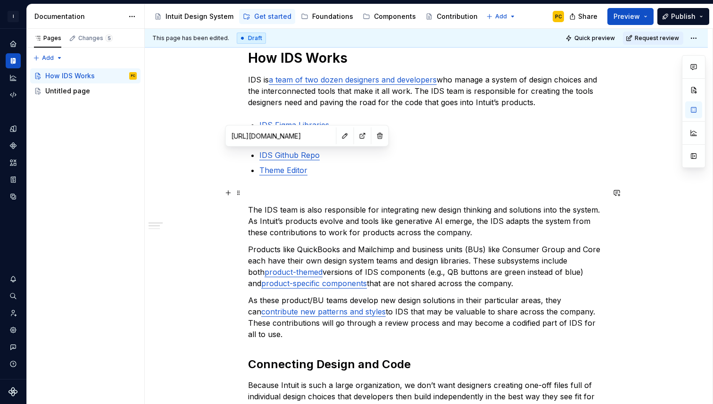
click at [364, 189] on p at bounding box center [426, 192] width 356 height 11
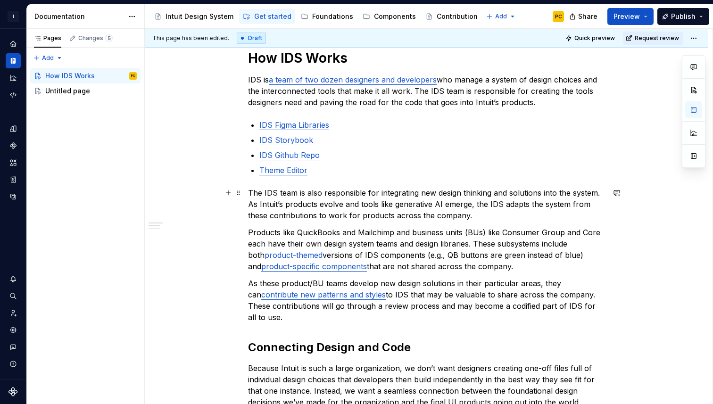
click at [488, 217] on p "The IDS team is also responsible for integrating new design thinking and soluti…" at bounding box center [426, 204] width 356 height 34
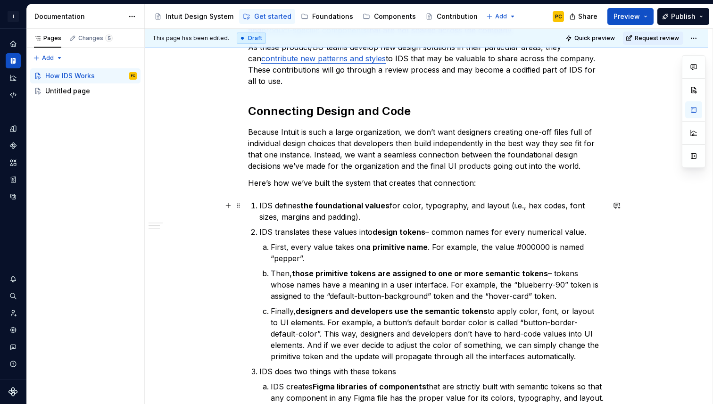
scroll to position [371, 0]
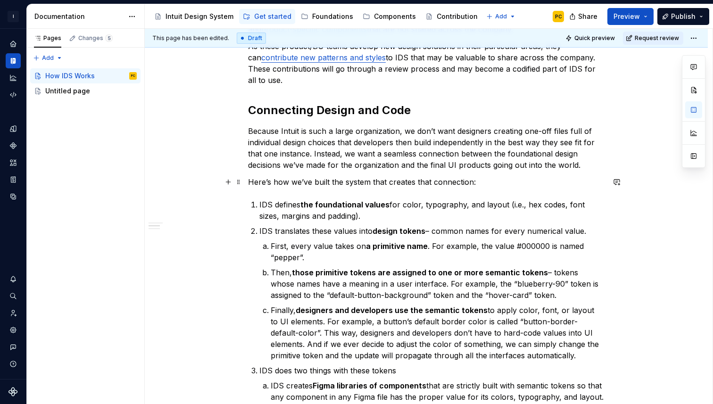
click at [487, 184] on p "Here’s how we’ve built the system that creates that connection:" at bounding box center [426, 181] width 356 height 11
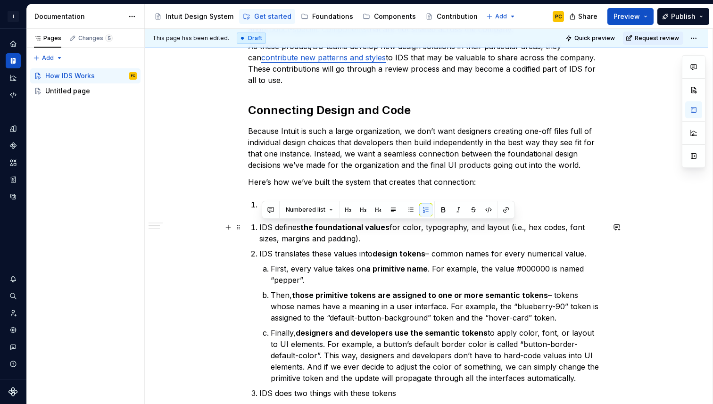
drag, startPoint x: 375, startPoint y: 239, endPoint x: 249, endPoint y: 226, distance: 126.1
click at [249, 226] on div "How IDS Works IDS is a team of two dozen designers and developers who manage a …" at bounding box center [426, 275] width 563 height 970
copy p "IDS defines the foundational values for color, typography, and layout (i.e., he…"
click at [267, 200] on p at bounding box center [431, 204] width 345 height 11
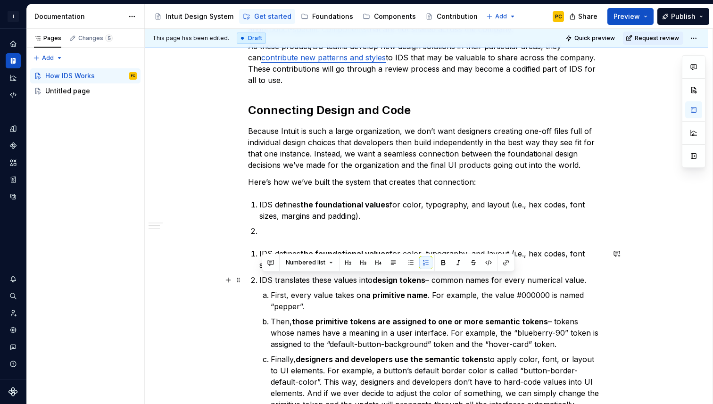
drag, startPoint x: 262, startPoint y: 280, endPoint x: 594, endPoint y: 280, distance: 332.3
click at [594, 280] on p "IDS translates these values into design tokens – common names for every numeric…" at bounding box center [431, 279] width 345 height 11
copy p "IDS translates these values into design tokens – common names for every numeric…"
click at [394, 230] on p at bounding box center [431, 230] width 345 height 11
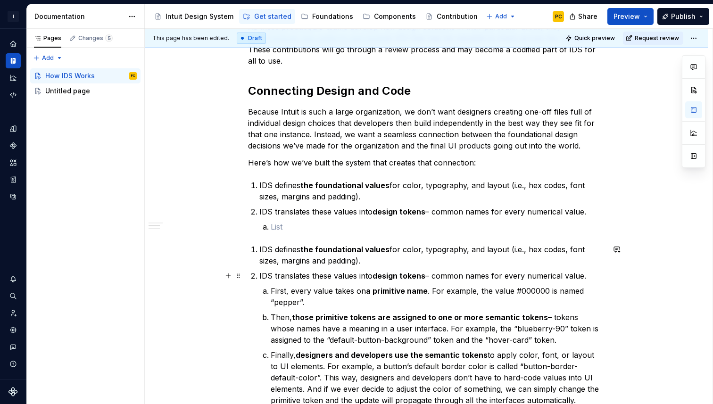
scroll to position [404, 0]
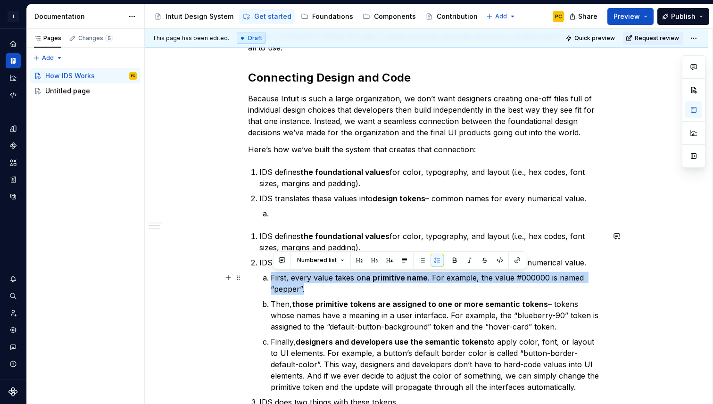
drag, startPoint x: 318, startPoint y: 289, endPoint x: 271, endPoint y: 279, distance: 47.7
click at [271, 279] on li "First, every value takes on a primitive name . For example, the value #000000 i…" at bounding box center [438, 283] width 334 height 23
copy p "First, every value takes on a primitive name . For example, the value #000000 i…"
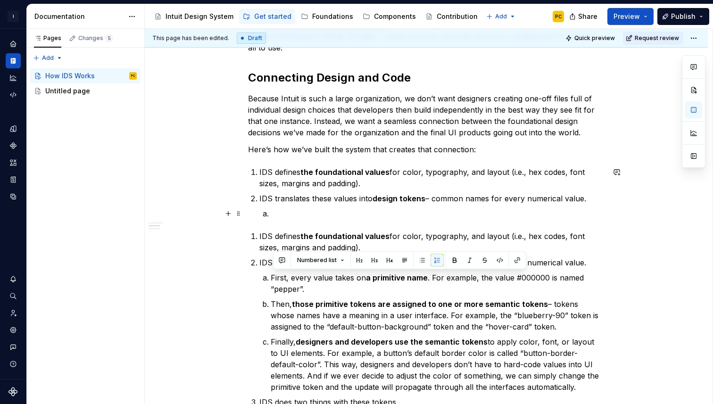
click at [279, 213] on p at bounding box center [438, 213] width 334 height 11
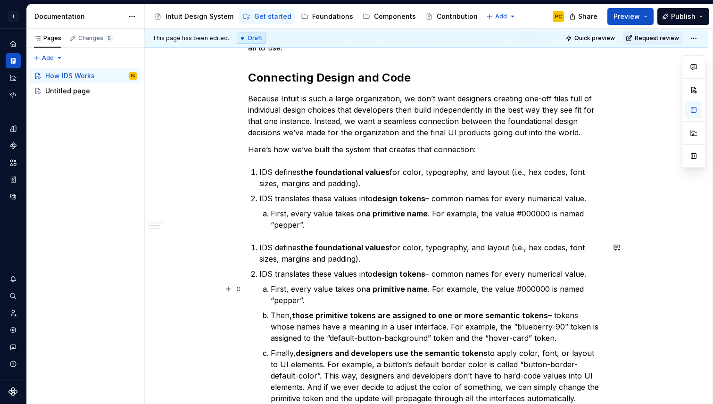
scroll to position [429, 0]
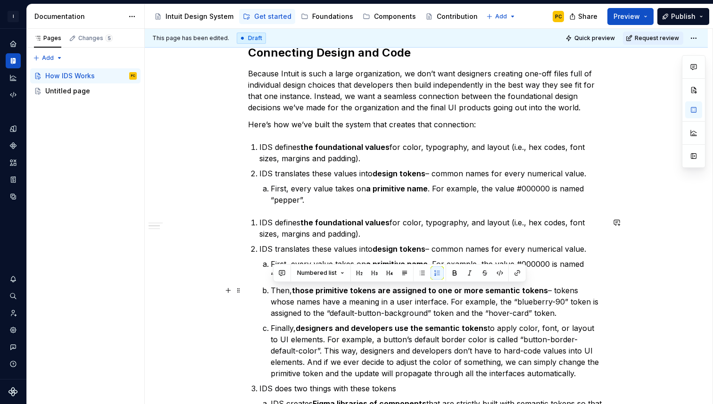
drag, startPoint x: 273, startPoint y: 292, endPoint x: 563, endPoint y: 312, distance: 290.6
click at [563, 312] on p "Then, those primitive tokens are assigned to one or more semantic tokens – toke…" at bounding box center [438, 302] width 334 height 34
click at [360, 206] on div "How IDS Works IDS is a team of two dozen designers and developers who manage a …" at bounding box center [426, 188] width 356 height 867
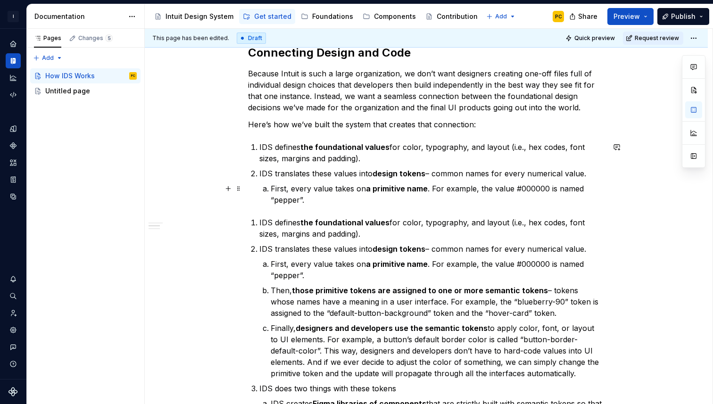
click at [353, 197] on p "First, every value takes on a primitive name . For example, the value #000000 i…" at bounding box center [438, 194] width 334 height 23
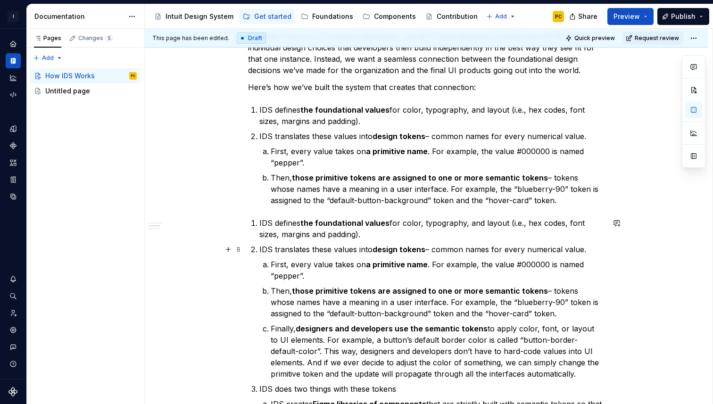
scroll to position [467, 0]
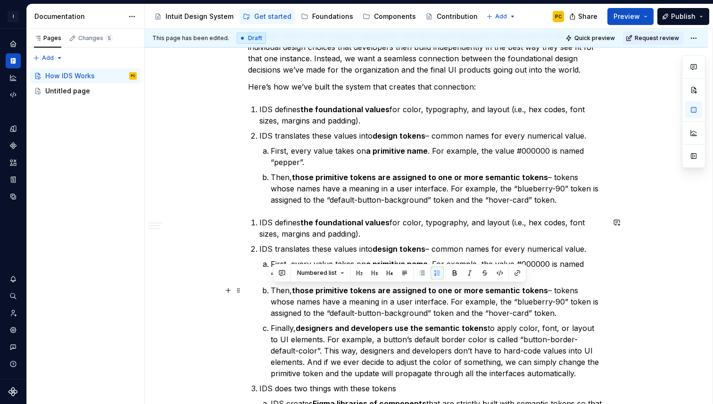
drag, startPoint x: 272, startPoint y: 290, endPoint x: 572, endPoint y: 313, distance: 300.2
click at [572, 313] on li "Then, those primitive tokens are assigned to one or more semantic tokens – toke…" at bounding box center [438, 302] width 334 height 34
click at [573, 202] on p "Then, those primitive tokens are assigned to one or more semantic tokens – toke…" at bounding box center [438, 189] width 334 height 34
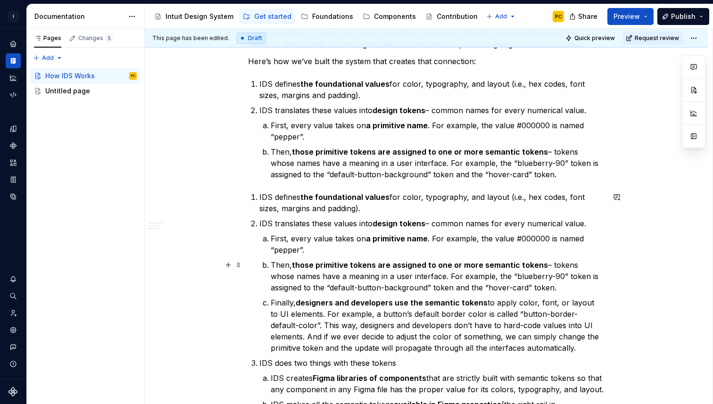
scroll to position [493, 0]
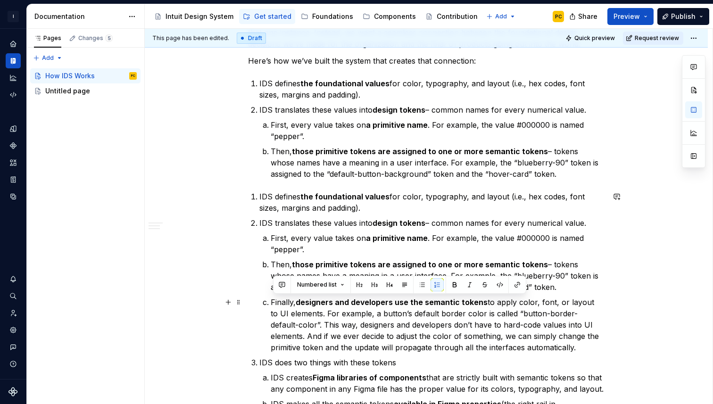
drag, startPoint x: 552, startPoint y: 350, endPoint x: 270, endPoint y: 303, distance: 286.3
click at [271, 303] on li "Finally, designers and developers use the semantic tokens to apply color, font,…" at bounding box center [438, 324] width 334 height 57
click at [557, 176] on p "Then, those primitive tokens are assigned to one or more semantic tokens – toke…" at bounding box center [438, 163] width 334 height 34
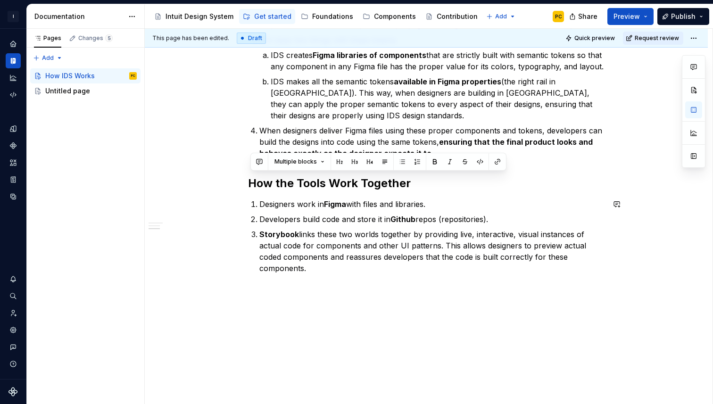
scroll to position [877, 0]
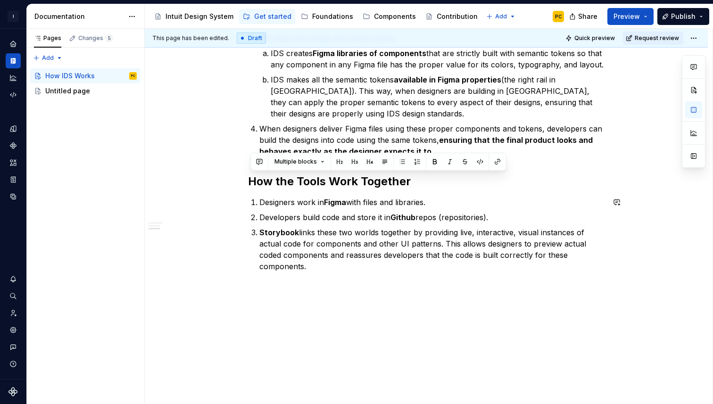
drag, startPoint x: 250, startPoint y: 276, endPoint x: 360, endPoint y: 377, distance: 149.1
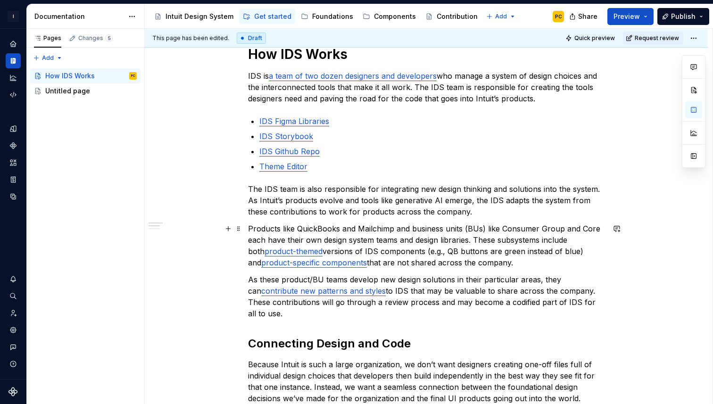
scroll to position [154, 0]
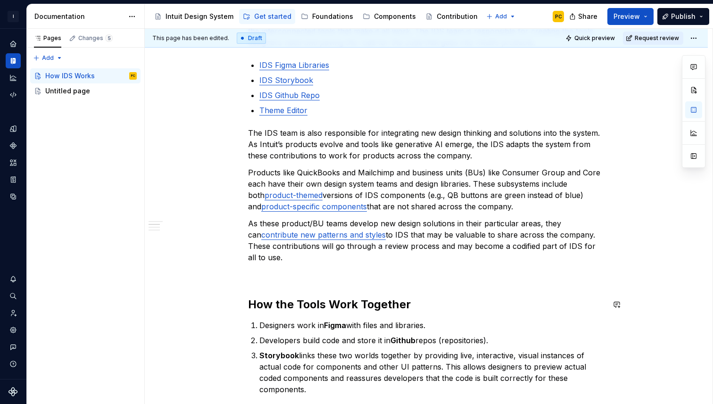
scroll to position [195, 0]
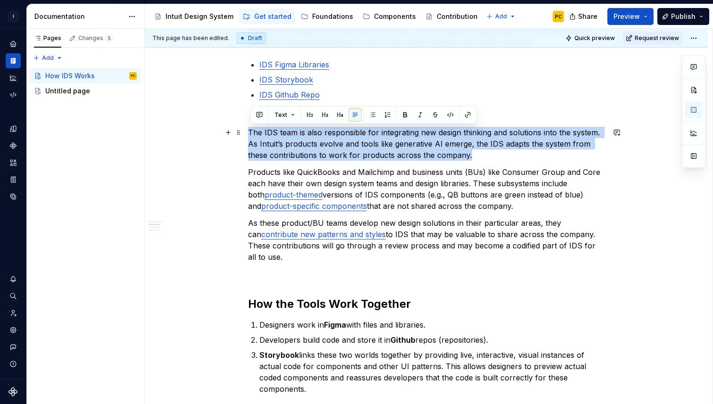
drag, startPoint x: 502, startPoint y: 153, endPoint x: 214, endPoint y: 130, distance: 289.4
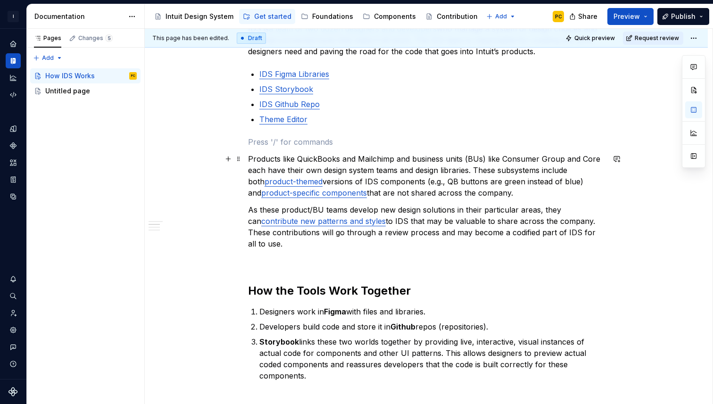
scroll to position [179, 0]
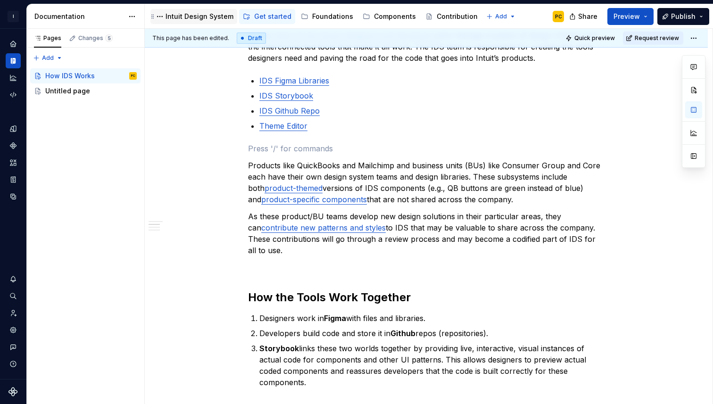
click at [190, 16] on div "Intuit Design System" at bounding box center [199, 16] width 68 height 9
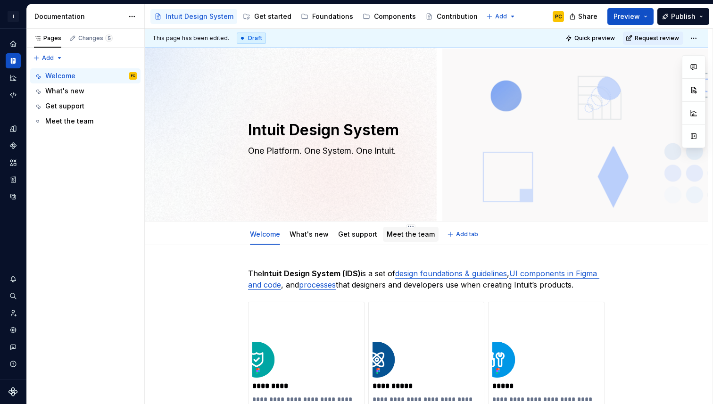
click at [406, 232] on link "Meet the team" at bounding box center [411, 234] width 48 height 8
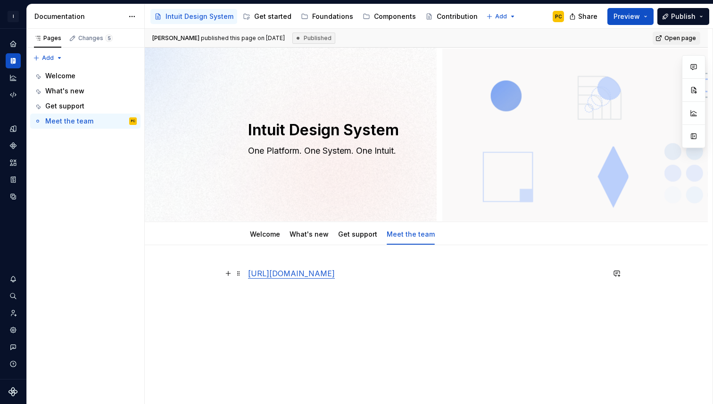
click at [603, 275] on p "[URL][DOMAIN_NAME]" at bounding box center [426, 273] width 356 height 11
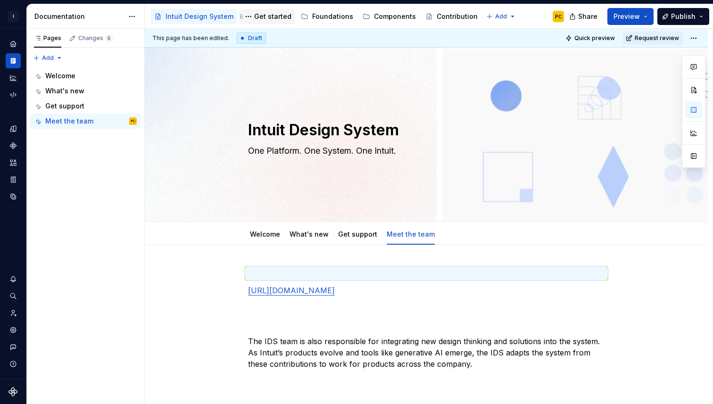
click at [272, 20] on div "Get started" at bounding box center [272, 16] width 37 height 9
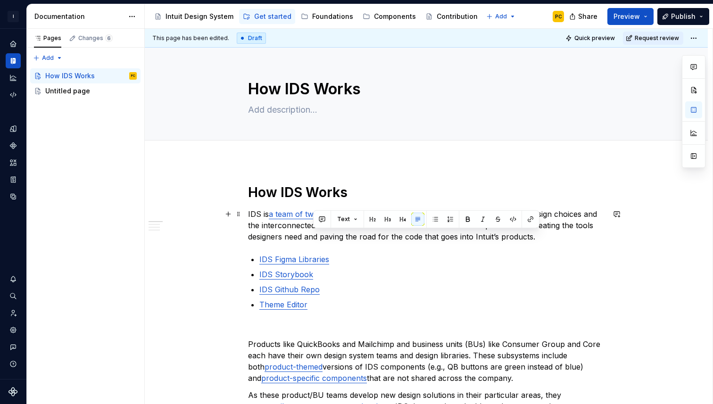
drag, startPoint x: 544, startPoint y: 239, endPoint x: 509, endPoint y: 240, distance: 34.9
click at [509, 240] on p "IDS is a team of two dozen designers and developers who manage a system of desi…" at bounding box center [426, 225] width 356 height 34
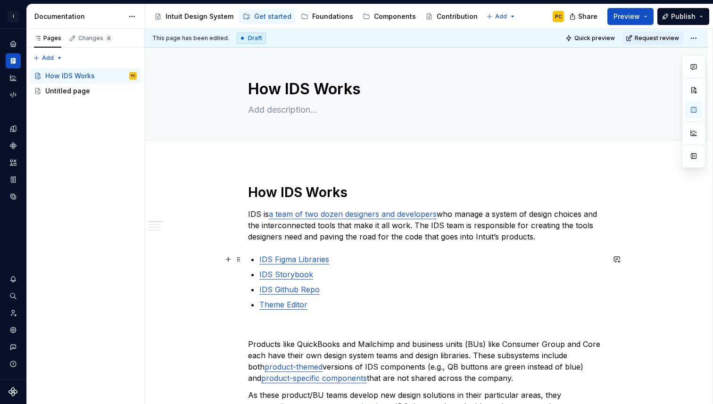
click at [493, 258] on p "IDS Figma Libraries" at bounding box center [431, 259] width 345 height 11
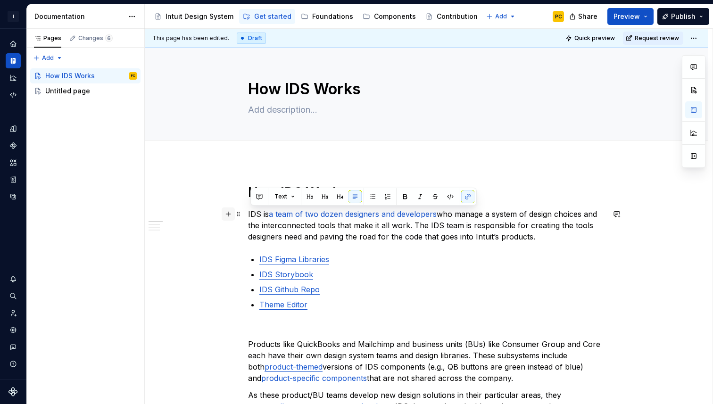
drag, startPoint x: 543, startPoint y: 236, endPoint x: 227, endPoint y: 215, distance: 317.0
drag, startPoint x: 543, startPoint y: 236, endPoint x: 216, endPoint y: 215, distance: 327.3
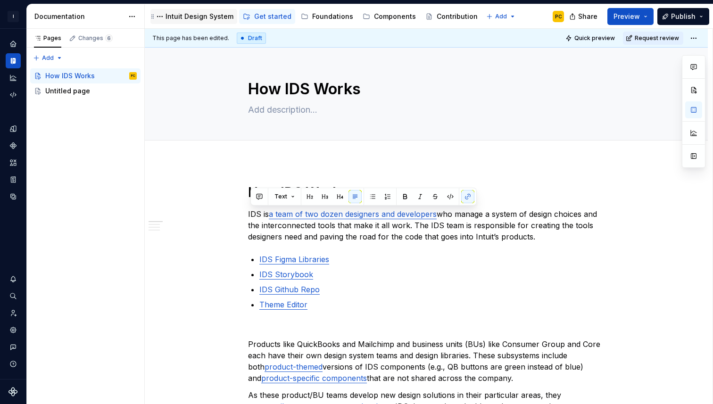
click at [207, 14] on div "Intuit Design System" at bounding box center [199, 16] width 68 height 9
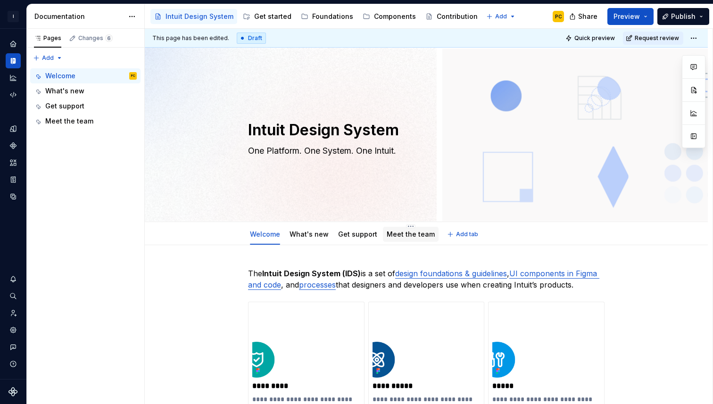
click at [417, 236] on link "Meet the team" at bounding box center [411, 234] width 48 height 8
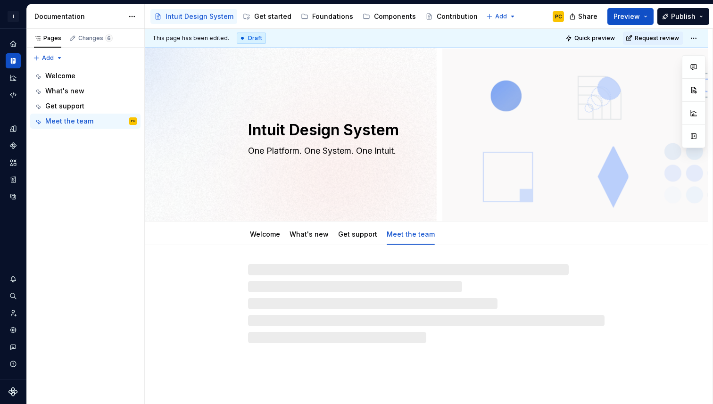
type textarea "*"
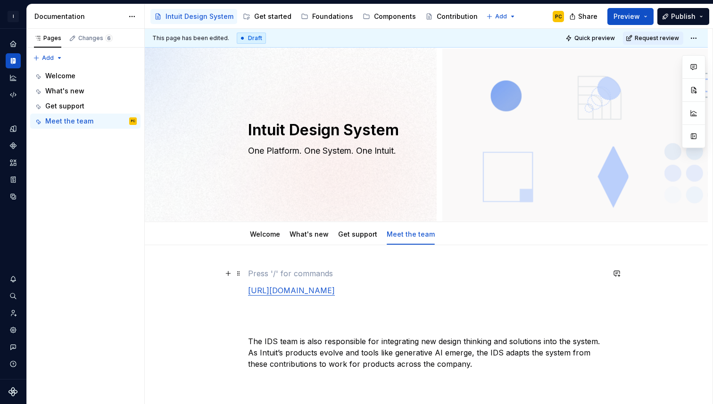
click at [274, 273] on p at bounding box center [426, 273] width 356 height 11
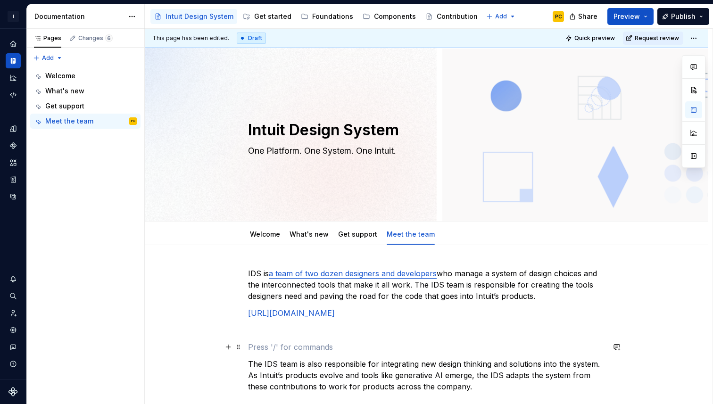
click at [320, 346] on p at bounding box center [426, 346] width 356 height 11
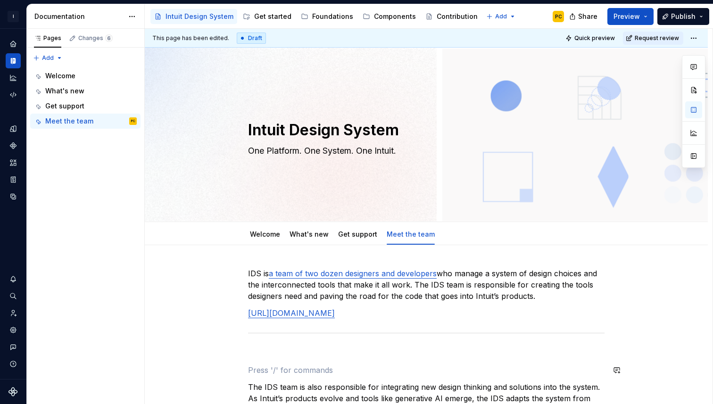
scroll to position [153, 0]
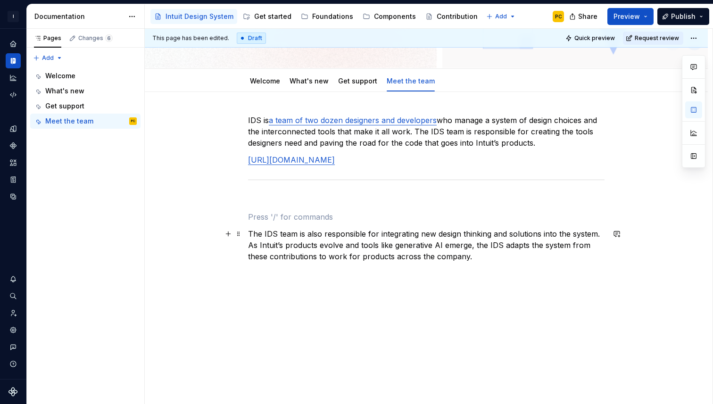
click at [250, 235] on p "The IDS team is also responsible for integrating new design thinking and soluti…" at bounding box center [426, 245] width 356 height 34
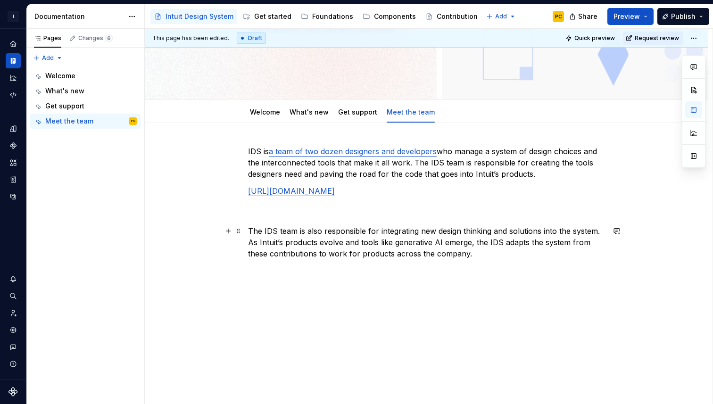
scroll to position [114, 0]
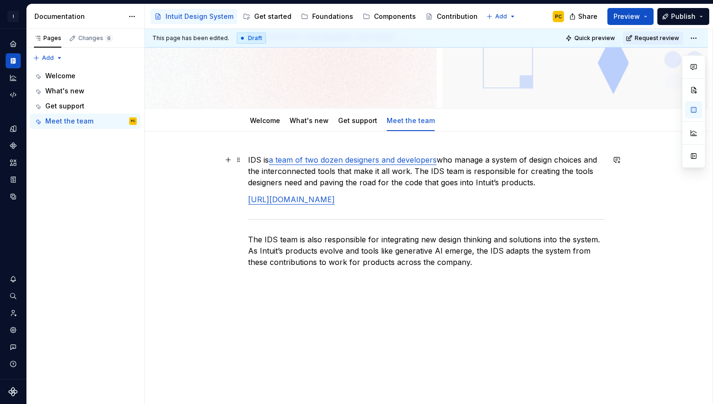
click at [365, 160] on link "a team of two dozen designers and developers" at bounding box center [353, 159] width 168 height 9
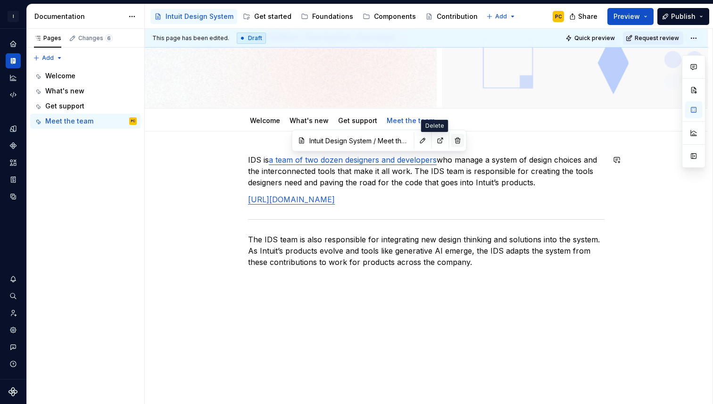
click at [451, 144] on button "button" at bounding box center [457, 140] width 13 height 13
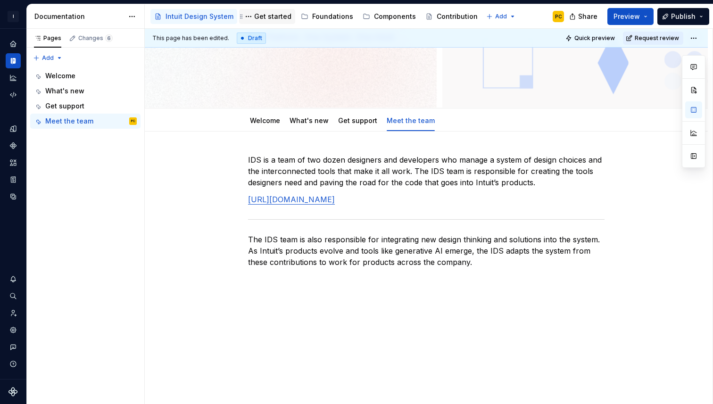
click at [266, 17] on div "Get started" at bounding box center [272, 16] width 37 height 9
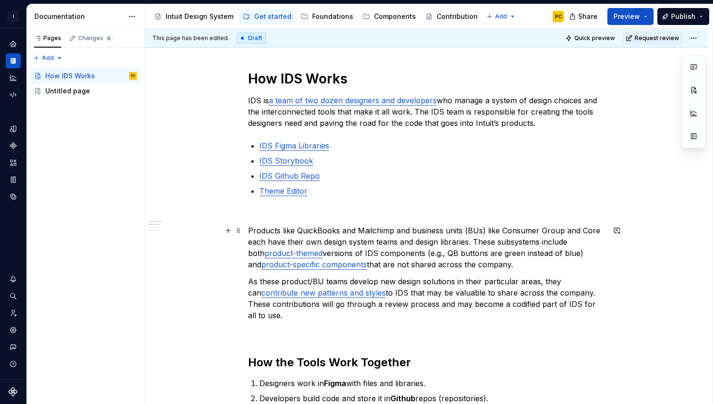
scroll to position [121, 0]
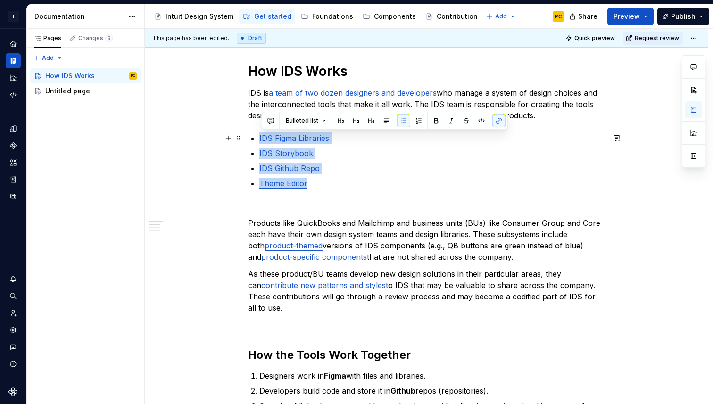
drag, startPoint x: 333, startPoint y: 189, endPoint x: 219, endPoint y: 137, distance: 125.5
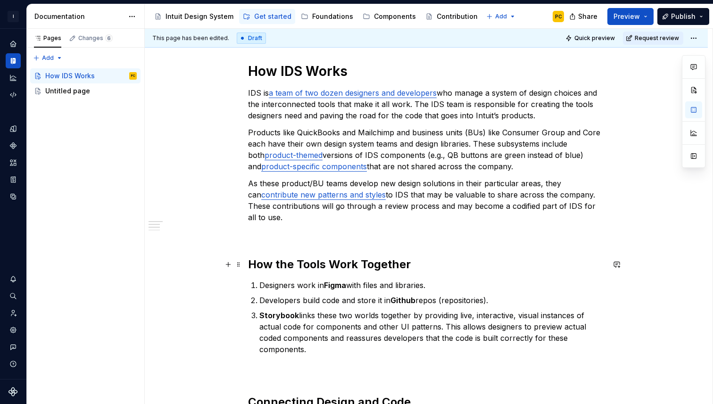
click at [421, 265] on h2 "How the Tools Work Together" at bounding box center [426, 264] width 356 height 15
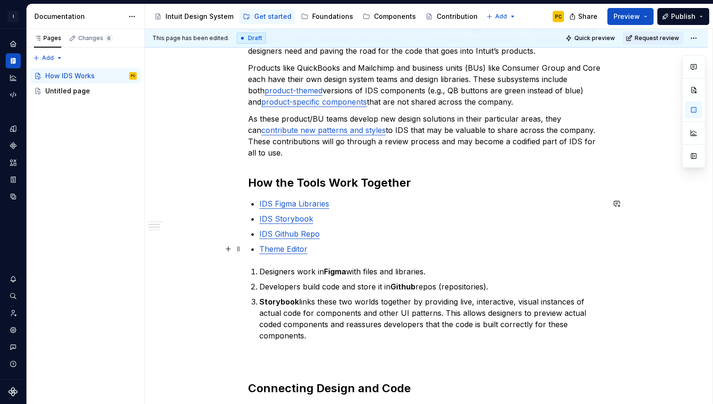
scroll to position [187, 0]
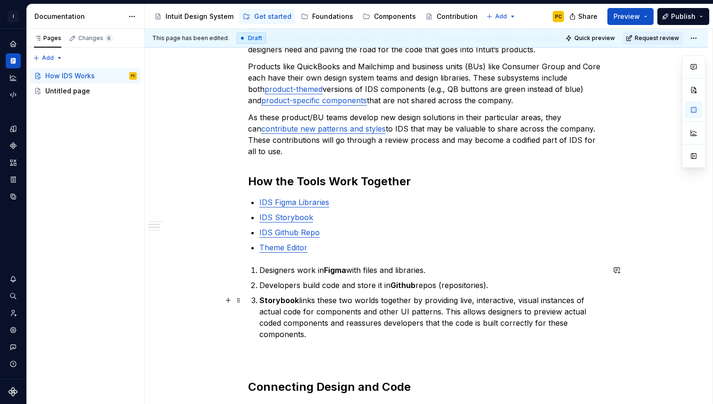
click at [366, 334] on p "Storybook links these two worlds together by providing live, interactive, visua…" at bounding box center [431, 317] width 345 height 45
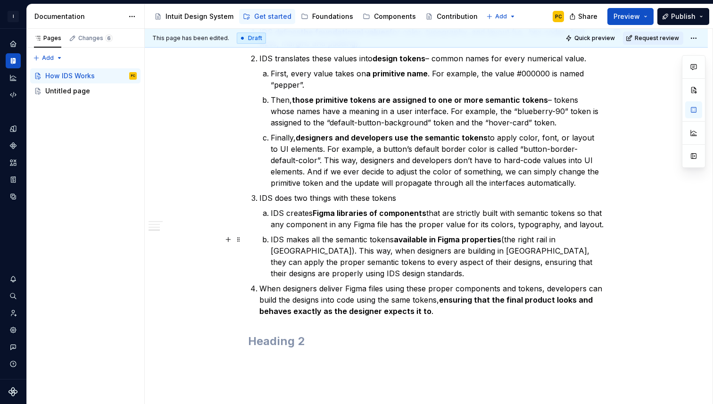
scroll to position [812, 0]
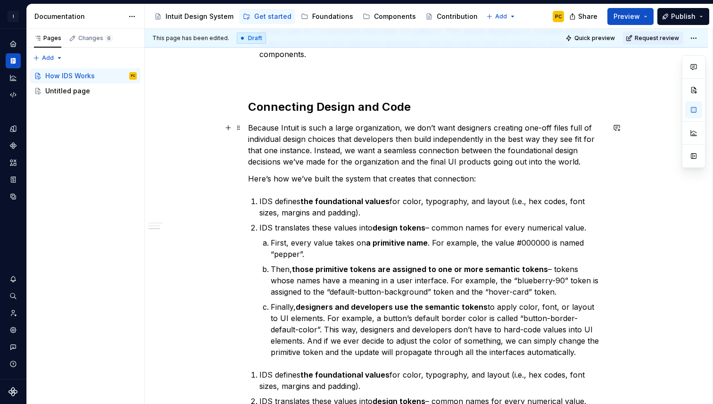
scroll to position [465, 0]
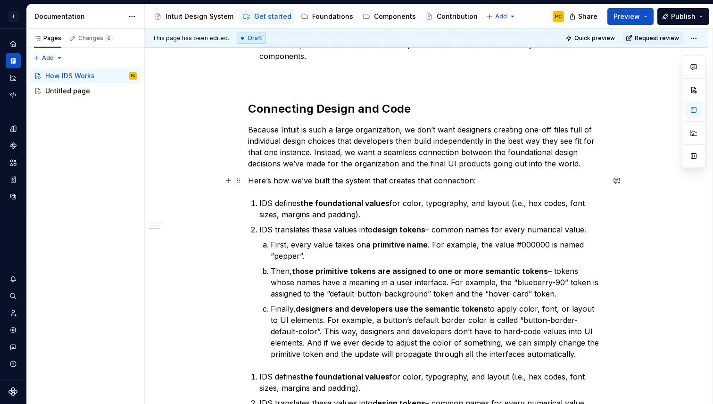
click at [247, 181] on div "How IDS Works IDS is a team of two dozen designers and developers who manage a …" at bounding box center [426, 252] width 563 height 1113
click at [251, 132] on p "Because Intuit is such a large organization, we don’t want designers creating o…" at bounding box center [426, 146] width 356 height 45
click at [252, 111] on strong "Connecting Design and Code" at bounding box center [329, 109] width 163 height 14
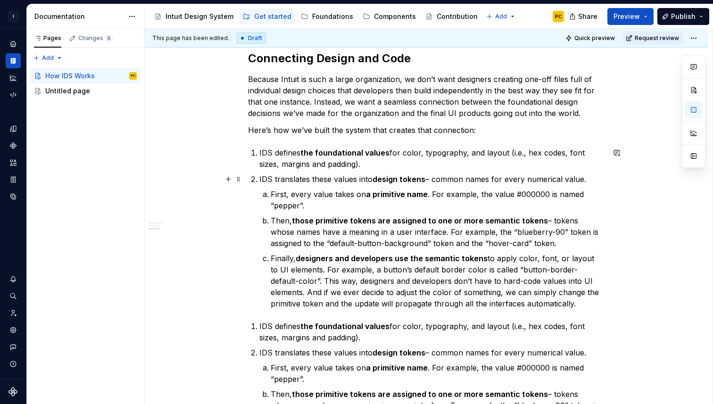
scroll to position [518, 0]
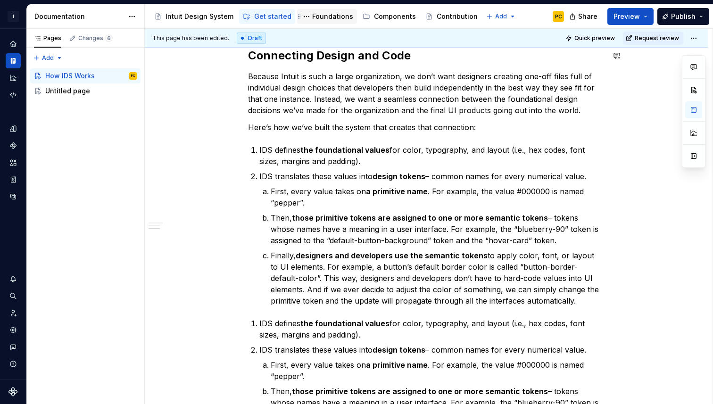
click at [327, 16] on div "Foundations" at bounding box center [332, 16] width 41 height 9
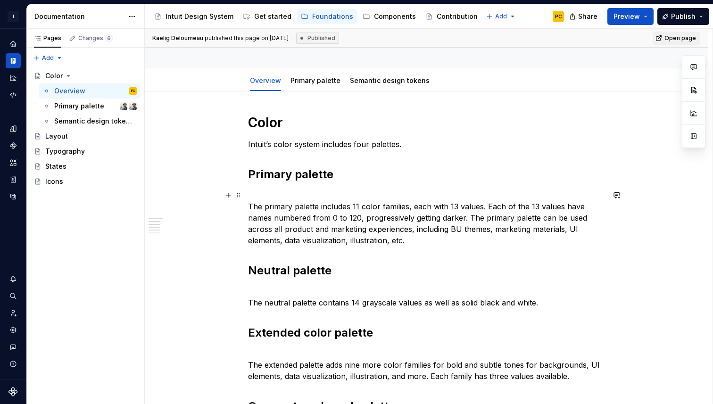
scroll to position [72, 0]
type textarea "*"
click at [461, 80] on span "Add tab" at bounding box center [462, 81] width 22 height 8
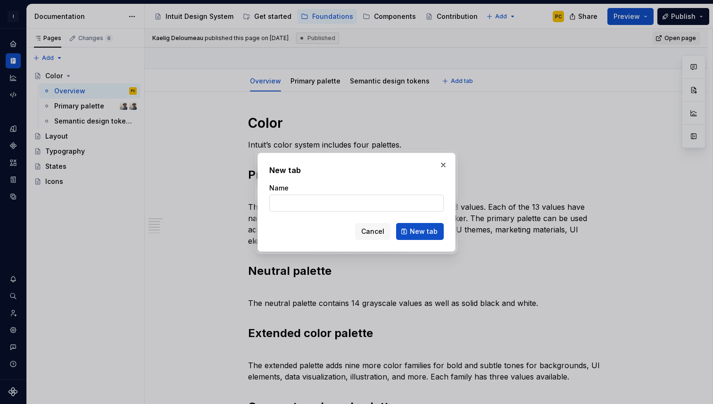
click at [311, 206] on input "Name" at bounding box center [356, 203] width 174 height 17
type input "Overview"
click button "New tab" at bounding box center [420, 231] width 48 height 17
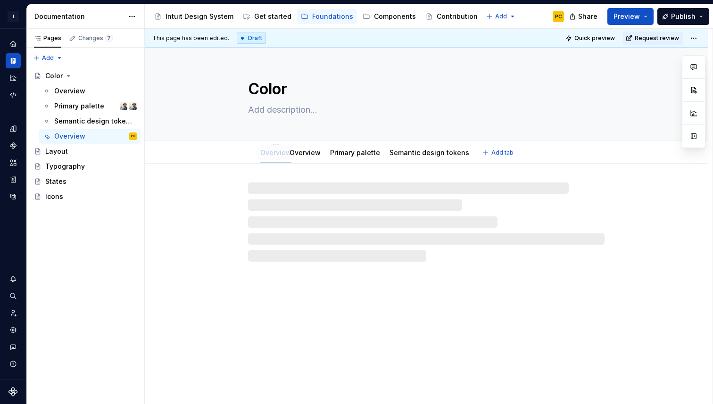
drag, startPoint x: 444, startPoint y: 153, endPoint x: 265, endPoint y: 155, distance: 178.7
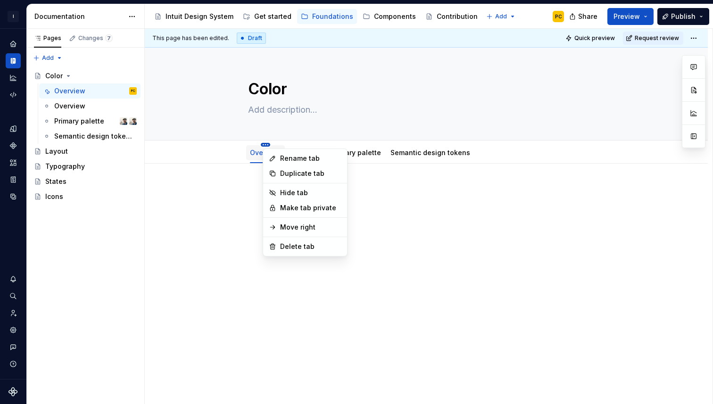
click at [72, 99] on div "Pages Changes 7 Add Accessibility guide for tree Page tree. Navigate the tree w…" at bounding box center [370, 217] width 686 height 376
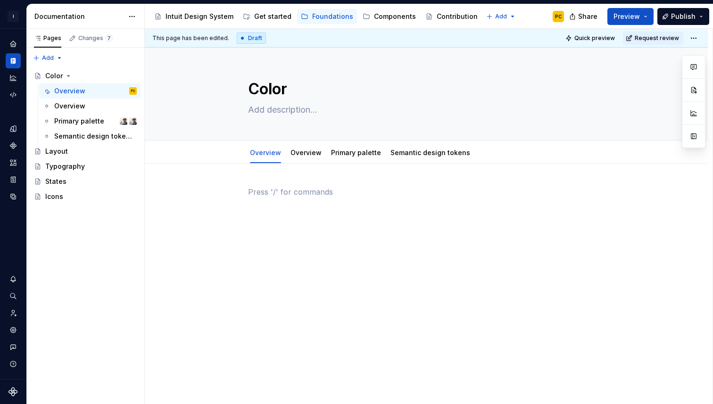
click at [161, 206] on html "I Intuit Design System PC Dataset IDS Documentation Accessibility guide for tre…" at bounding box center [356, 202] width 713 height 404
type textarea "*"
type textarea "Overview"
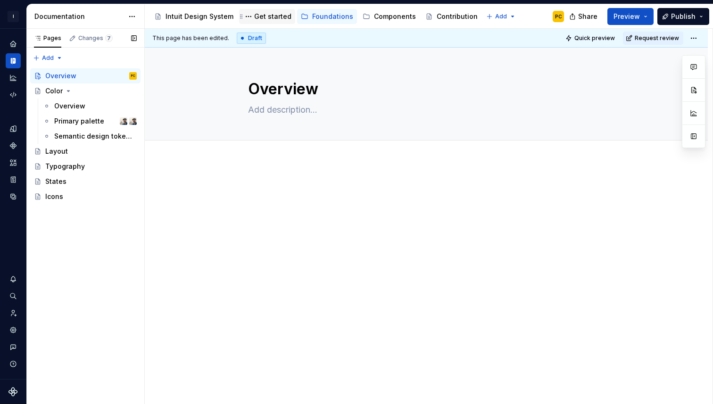
click at [266, 17] on div "Get started" at bounding box center [272, 16] width 37 height 9
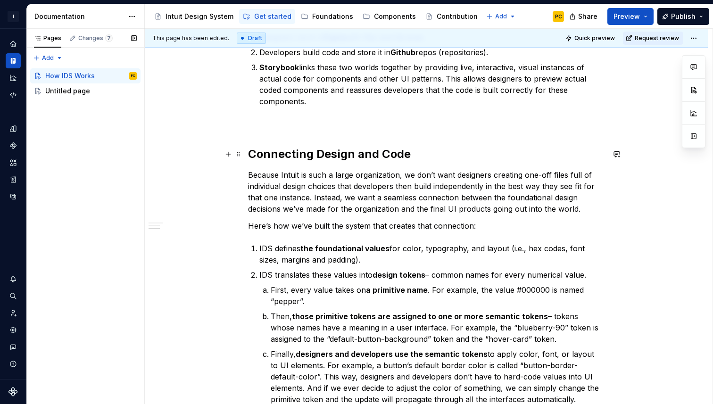
scroll to position [426, 0]
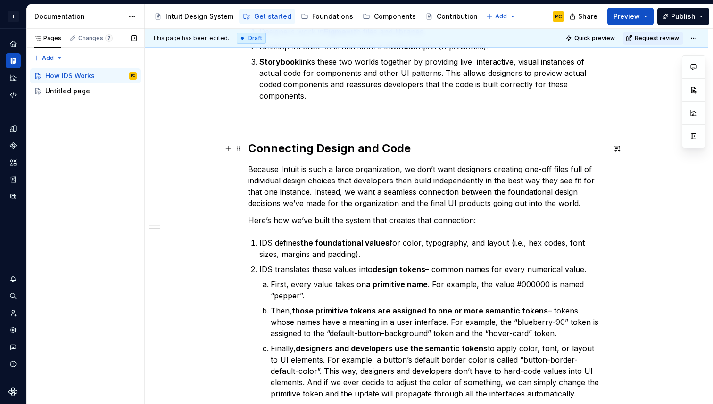
click at [253, 147] on strong "Connecting Design and Code" at bounding box center [329, 148] width 163 height 14
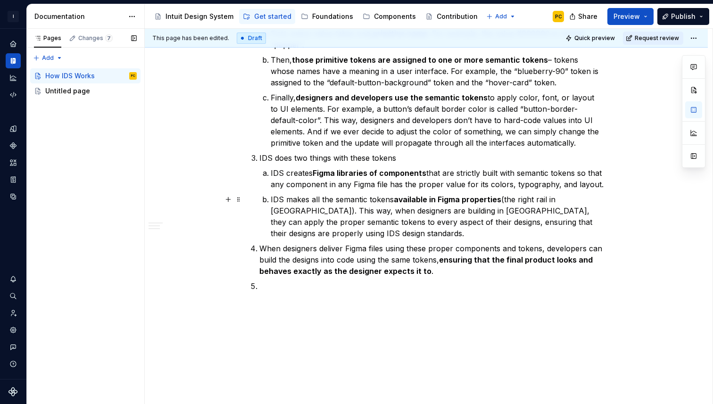
scroll to position [850, 0]
click at [308, 289] on p at bounding box center [431, 285] width 345 height 11
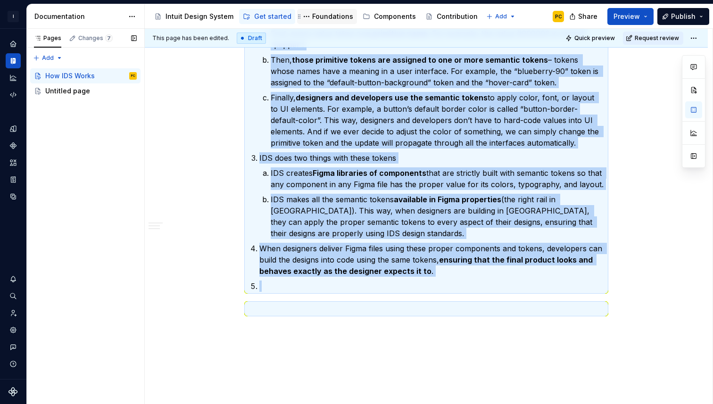
click at [312, 12] on div "Foundations" at bounding box center [332, 16] width 41 height 9
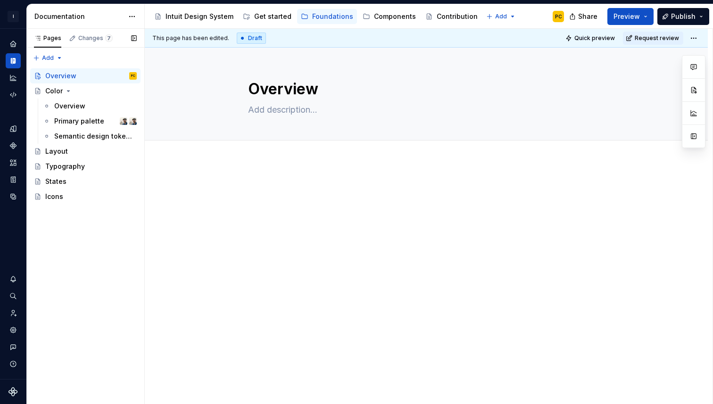
click at [273, 186] on p at bounding box center [426, 189] width 356 height 11
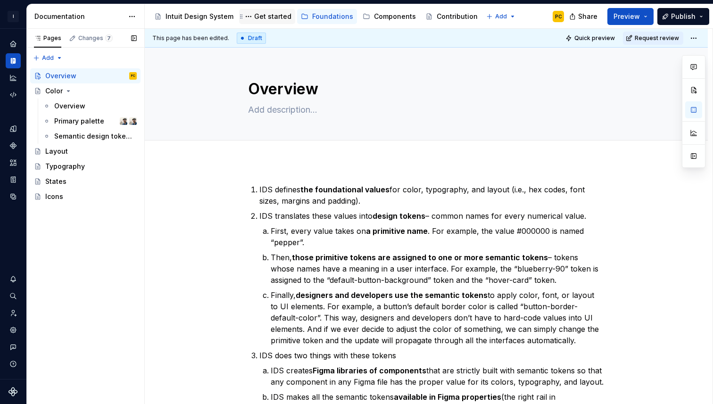
click at [268, 15] on div "Get started" at bounding box center [272, 16] width 37 height 9
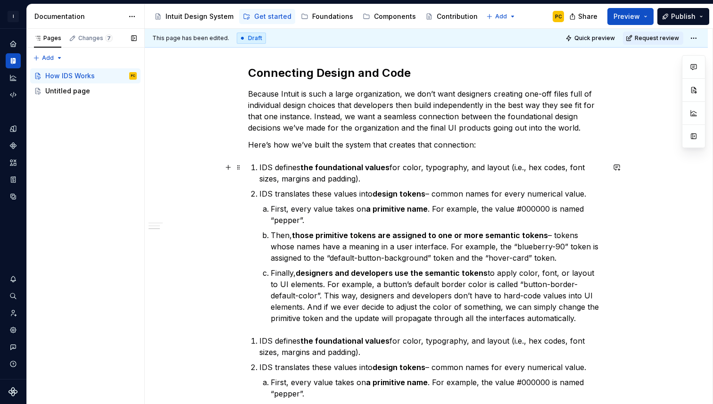
scroll to position [502, 0]
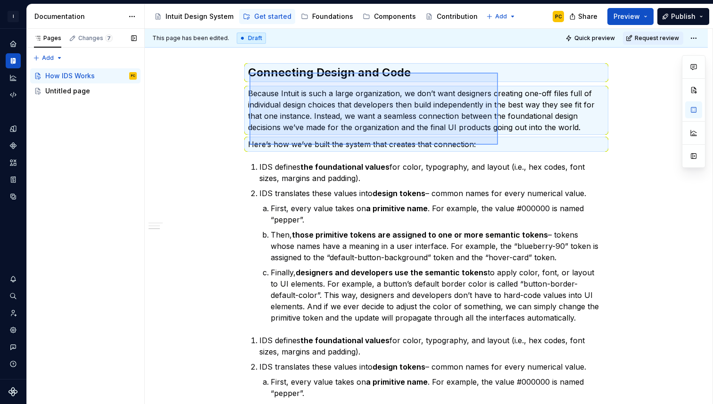
drag, startPoint x: 249, startPoint y: 73, endPoint x: 497, endPoint y: 143, distance: 257.4
click at [497, 143] on div "This page has been edited. Draft Quick preview Request review How IDS Works Edi…" at bounding box center [429, 217] width 568 height 376
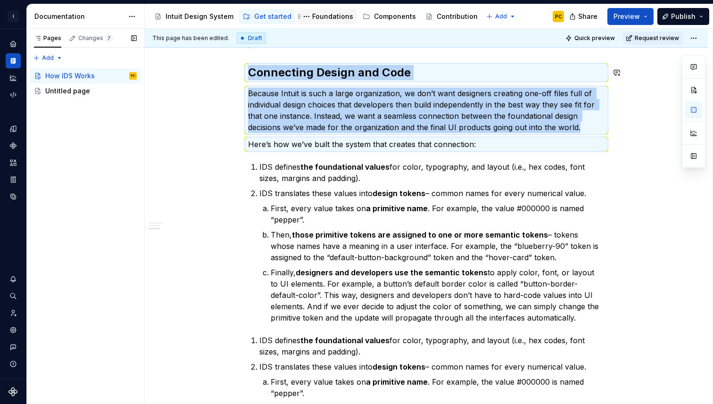
click at [333, 16] on div "Foundations" at bounding box center [332, 16] width 41 height 9
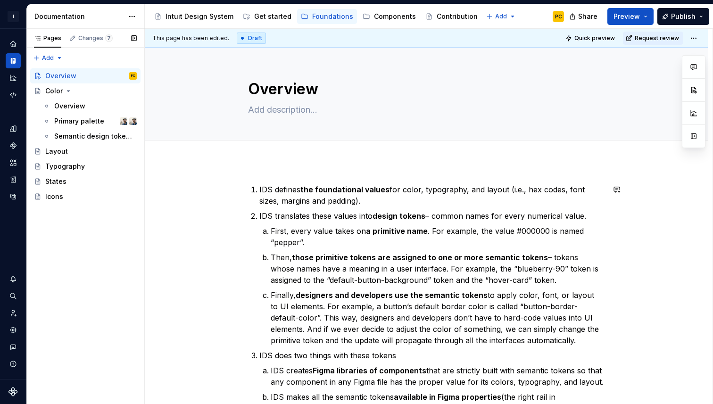
click at [265, 174] on div "IDS defines the foundational values for color, typography, and layout (i.e., he…" at bounding box center [426, 402] width 563 height 483
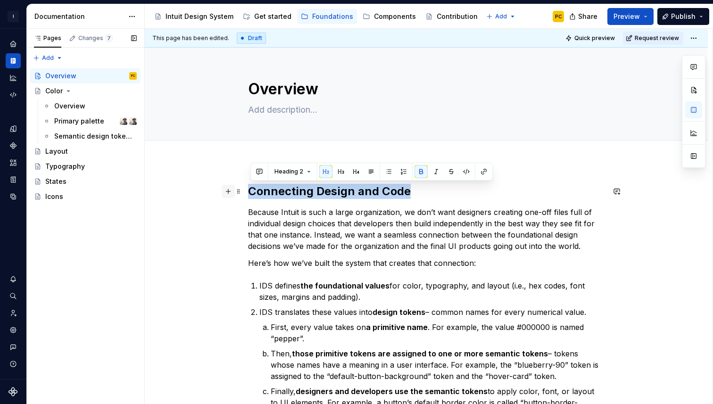
drag, startPoint x: 420, startPoint y: 192, endPoint x: 230, endPoint y: 194, distance: 189.5
click at [248, 194] on div "Connecting Design and Code Because Intuit is such a large organization, we don’…" at bounding box center [426, 402] width 356 height 436
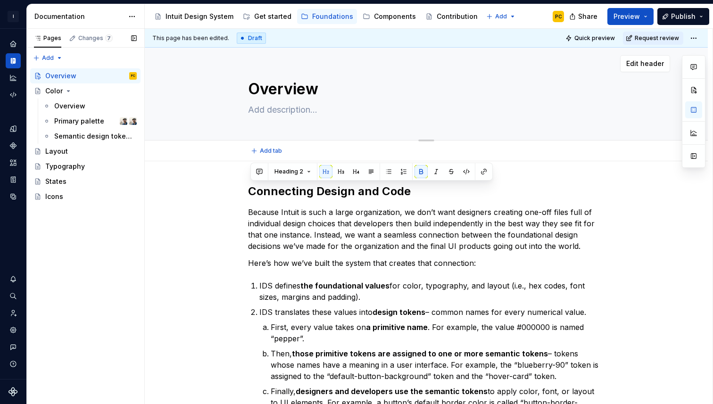
click at [261, 109] on textarea at bounding box center [424, 109] width 356 height 15
paste textarea "Connecting Design and Code"
type textarea "*"
type textarea "Connecting Design and Code"
type textarea "*"
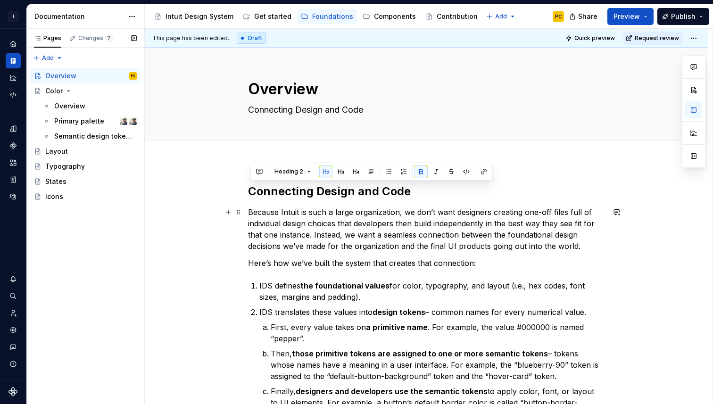
type textarea "Connecting Design and Code"
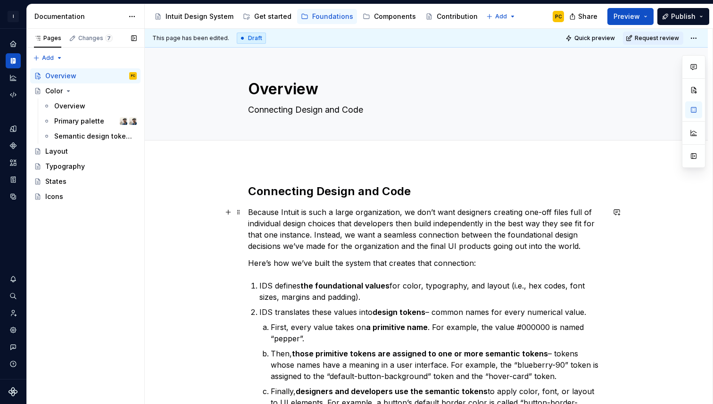
click at [360, 222] on p "Because Intuit is such a large organization, we don’t want designers creating o…" at bounding box center [426, 228] width 356 height 45
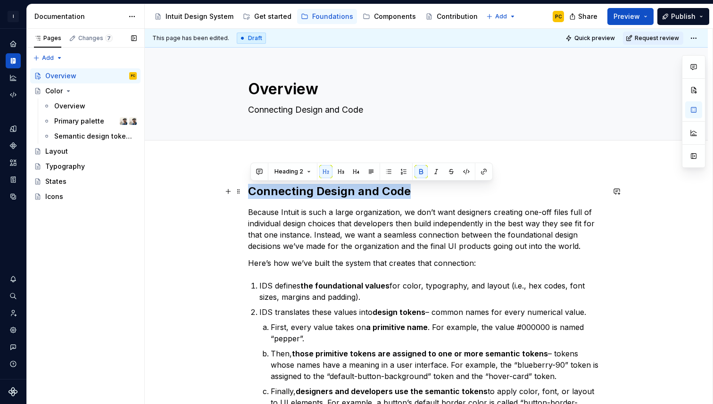
drag, startPoint x: 428, startPoint y: 195, endPoint x: 237, endPoint y: 184, distance: 192.1
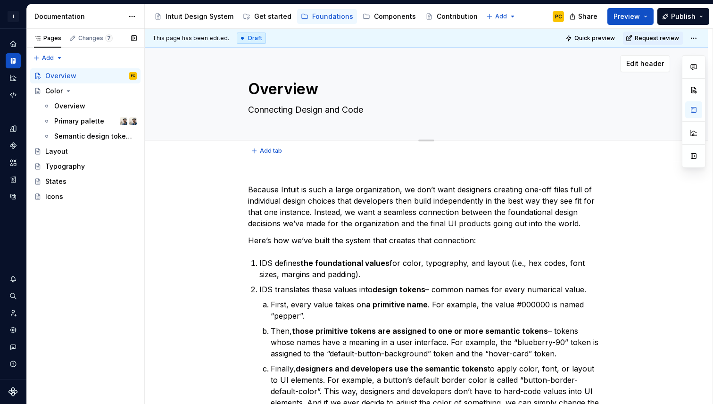
click at [250, 87] on textarea "Overview" at bounding box center [424, 89] width 356 height 23
type textarea "*"
type textarea "FOverview"
type textarea "*"
type textarea "FoOverview"
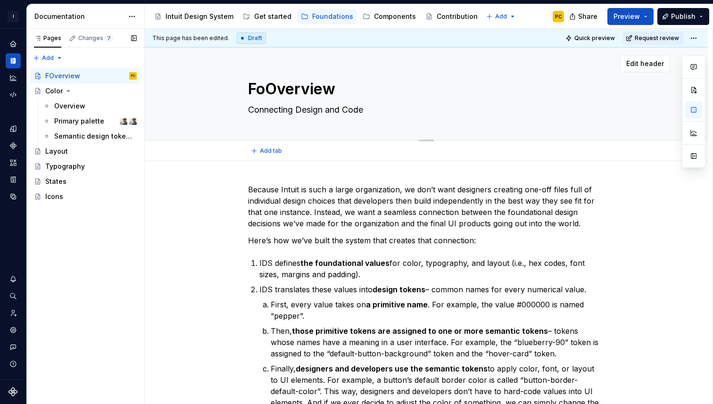
type textarea "*"
type textarea "FouOverview"
type textarea "*"
type textarea "FounOverview"
type textarea "*"
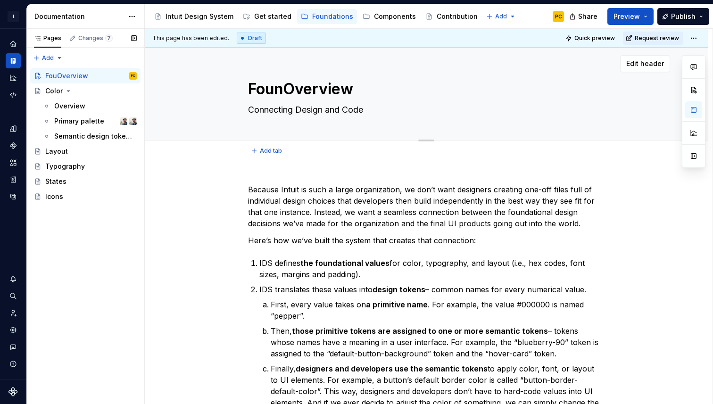
type textarea "FoundOverview"
type textarea "*"
type textarea "FoundaOverview"
type textarea "*"
type textarea "FoundatOverview"
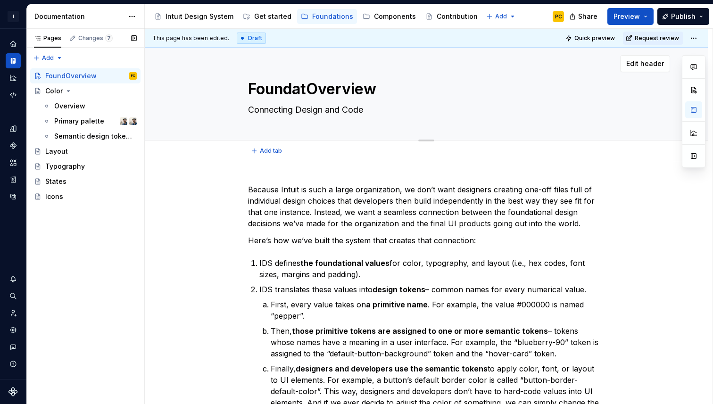
type textarea "*"
type textarea "FoundatiOverview"
type textarea "*"
type textarea "FoundatioOverview"
type textarea "*"
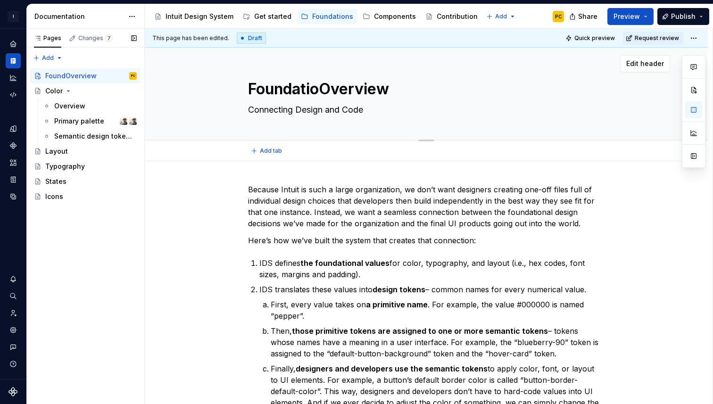
type textarea "FoundationOverview"
type textarea "*"
type textarea "FoundationsOverview"
type textarea "*"
type textarea "Foundations Overview"
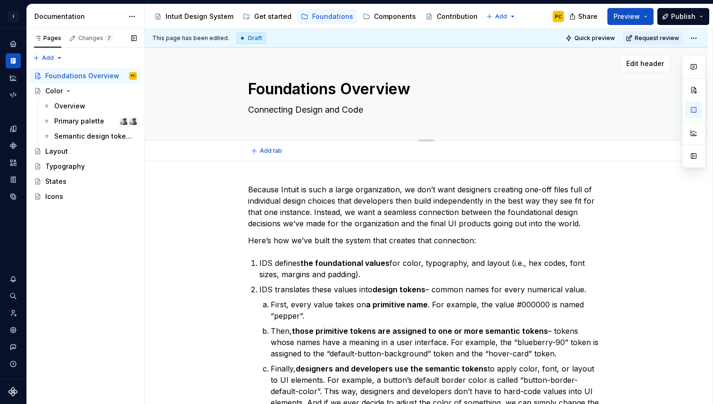
type textarea "*"
type textarea "Foundations verview"
type textarea "*"
type textarea "Foundations overview"
type textarea "*"
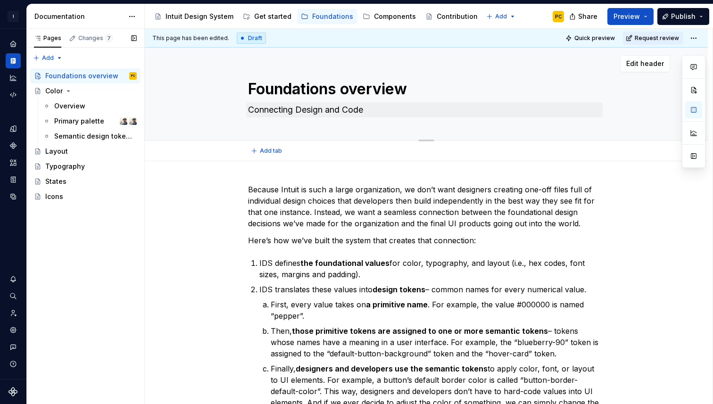
type textarea "Foundations overview"
click at [303, 112] on textarea "Connecting Design and Code" at bounding box center [424, 109] width 356 height 15
type textarea "*"
type textarea "d"
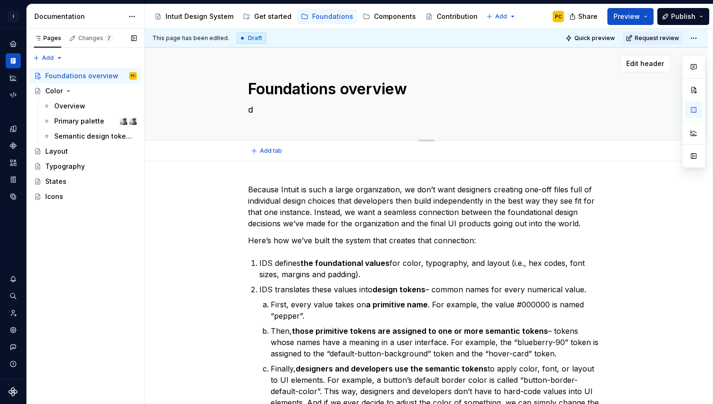
type textarea "*"
type textarea "Connecting Design and Code"
click at [298, 111] on textarea "Connecting Design and Code" at bounding box center [424, 109] width 356 height 15
type textarea "*"
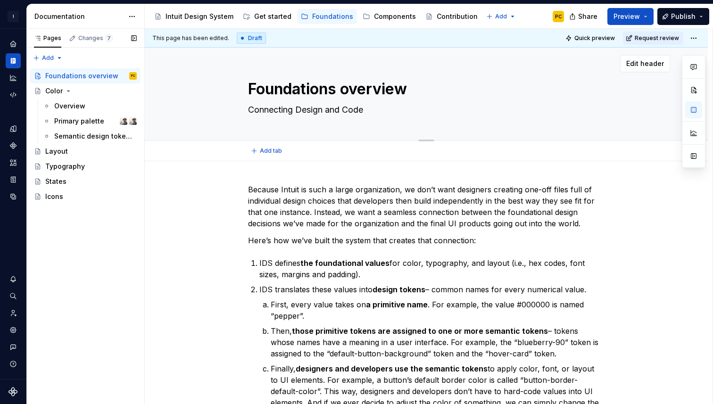
type textarea "Connecting esign and Code"
type textarea "*"
type textarea "Connecting design and Code"
click at [350, 111] on textarea "Connecting design and Code" at bounding box center [424, 109] width 356 height 15
type textarea "*"
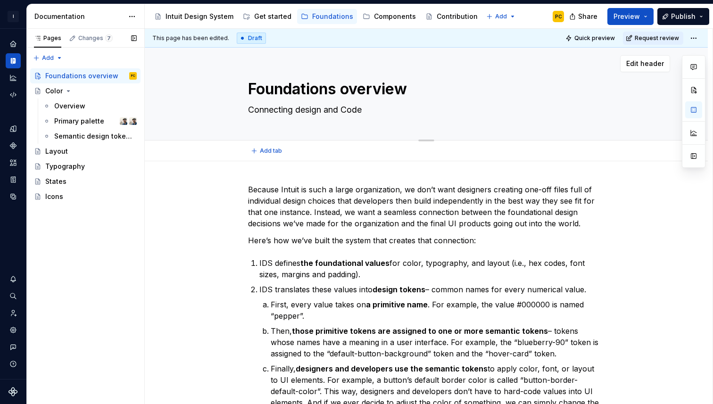
type textarea "Connecting design and ode"
type textarea "*"
type textarea "Connecting design and code"
click at [378, 109] on textarea "Connecting design and code" at bounding box center [424, 109] width 356 height 15
type textarea "*"
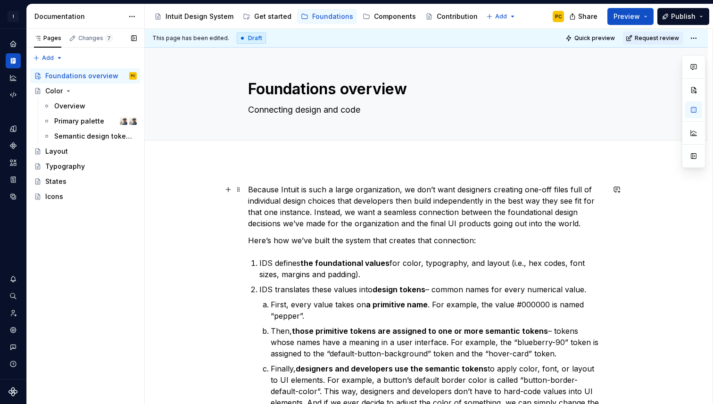
type textarea "Connecting design and code"
type textarea "*"
click at [480, 242] on p "Here’s how we’ve built the system that creates that connection:" at bounding box center [426, 240] width 356 height 11
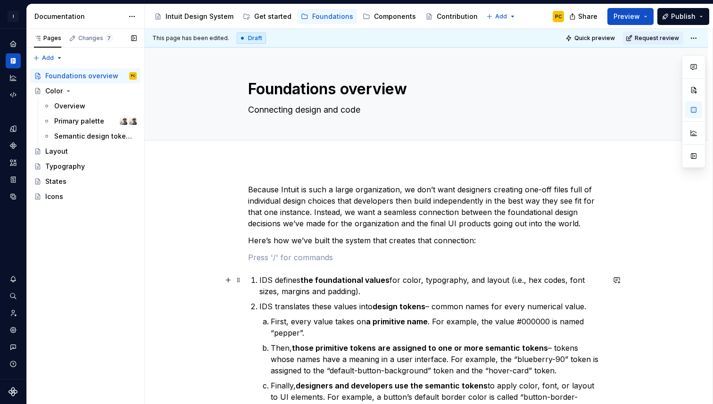
click at [371, 294] on p "IDS defines the foundational values for color, typography, and layout (i.e., he…" at bounding box center [431, 285] width 345 height 23
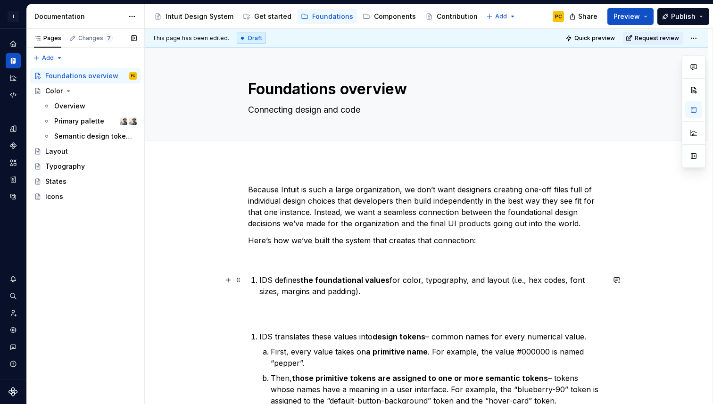
click at [261, 280] on li "IDS defines the foundational values for color, typography, and layout (i.e., he…" at bounding box center [431, 285] width 345 height 23
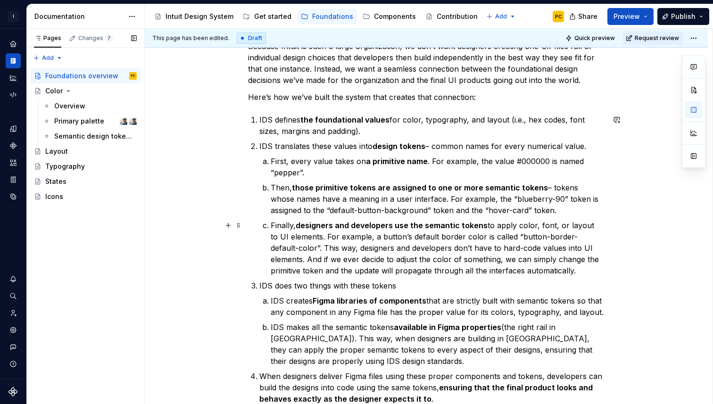
scroll to position [142, 0]
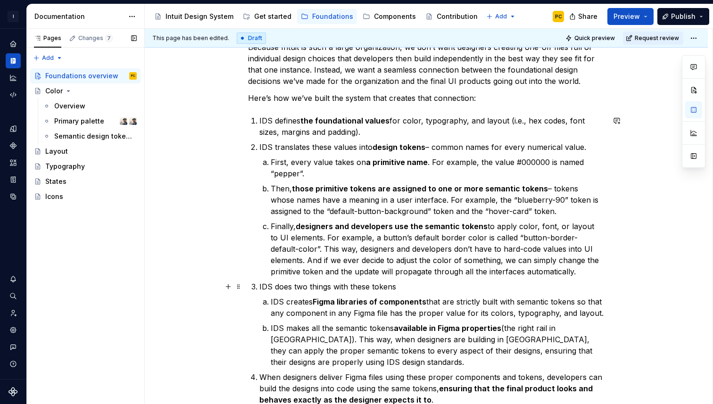
click at [260, 289] on li "IDS does two things with these tokens IDS creates Figma libraries of components…" at bounding box center [431, 324] width 345 height 87
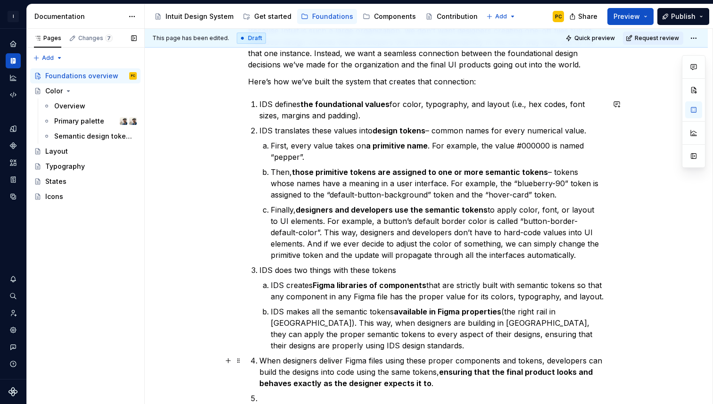
scroll to position [160, 0]
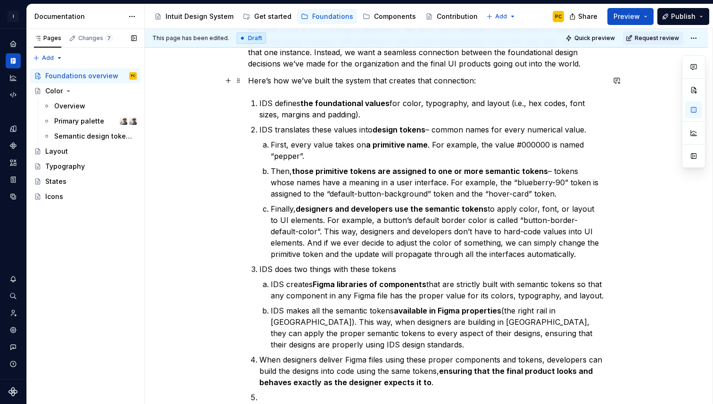
click at [513, 84] on p "Here’s how we’ve built the system that creates that connection:" at bounding box center [426, 80] width 356 height 11
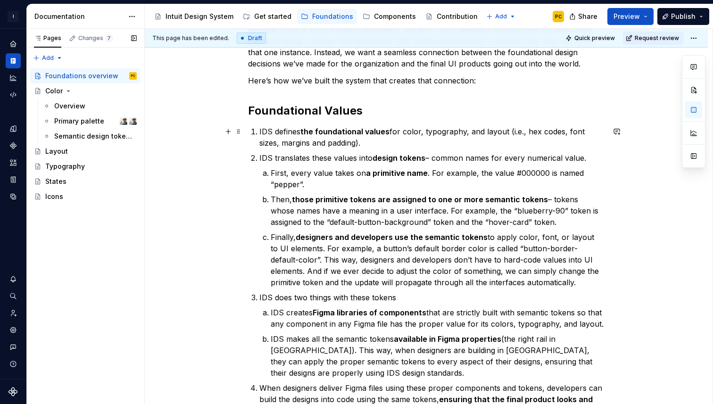
click at [260, 130] on li "IDS defines the foundational values for color, typography, and layout (i.e., he…" at bounding box center [431, 137] width 345 height 23
click at [251, 116] on h2 "Foundational Values" at bounding box center [426, 110] width 356 height 15
click at [262, 135] on p "IDS defines the foundational values for color, typography, and layout (i.e., he…" at bounding box center [431, 137] width 345 height 23
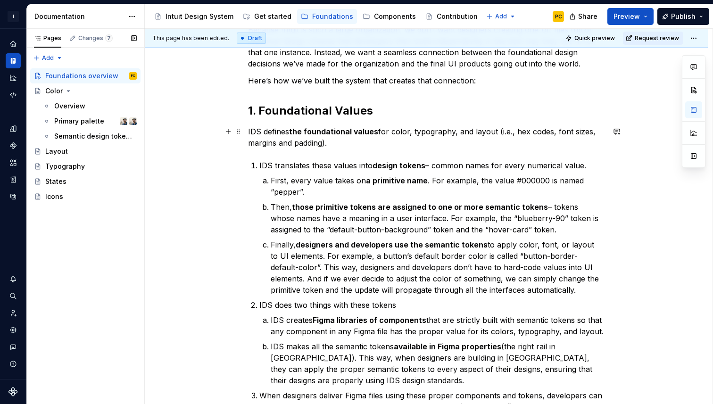
click at [357, 146] on p "IDS defines the foundational values for color, typography, and layout (i.e., he…" at bounding box center [426, 137] width 356 height 23
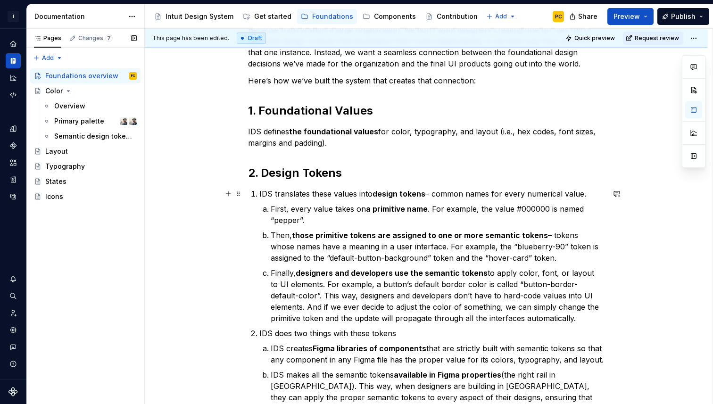
click at [262, 194] on p "IDS translates these values into design tokens – common names for every numeric…" at bounding box center [431, 193] width 345 height 11
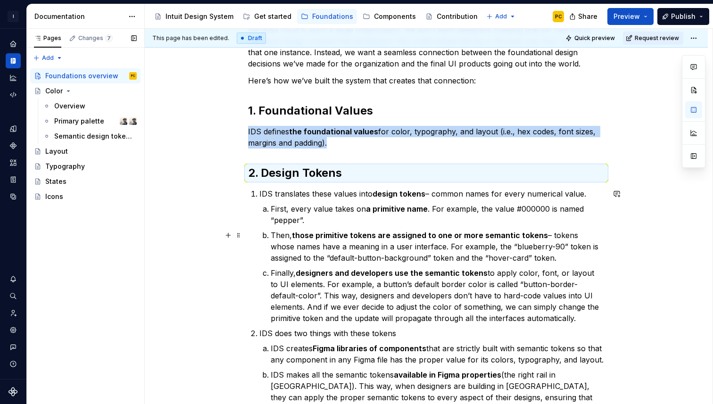
click at [240, 228] on div "Because Intuit is such a large organization, we don’t want designers creating o…" at bounding box center [426, 311] width 563 height 621
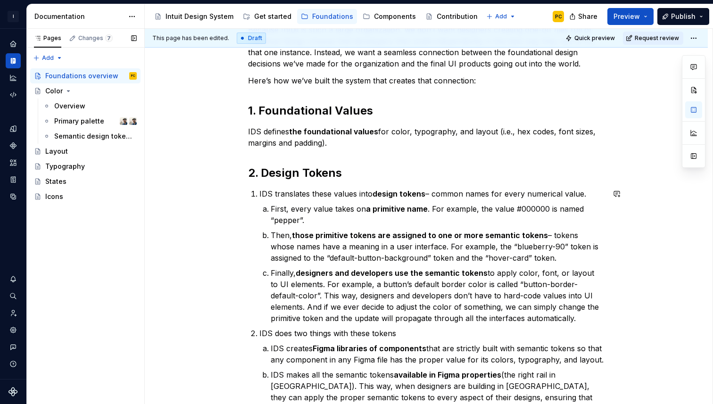
click at [262, 186] on div "Because Intuit is such a large organization, we don’t want designers creating o…" at bounding box center [426, 257] width 356 height 466
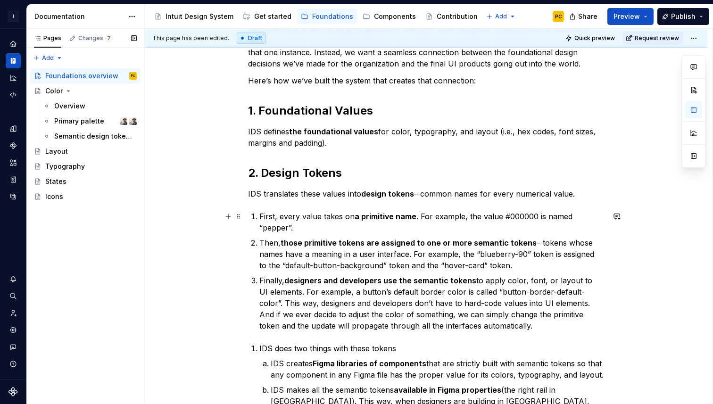
click at [262, 218] on p "First, every value takes on a primitive name . For example, the value #000000 i…" at bounding box center [431, 222] width 345 height 23
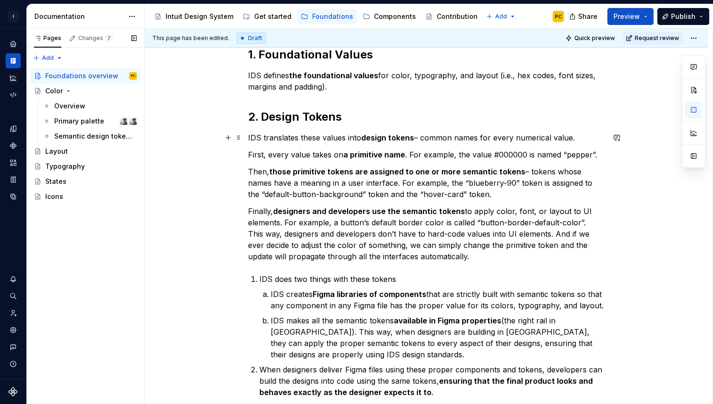
scroll to position [224, 0]
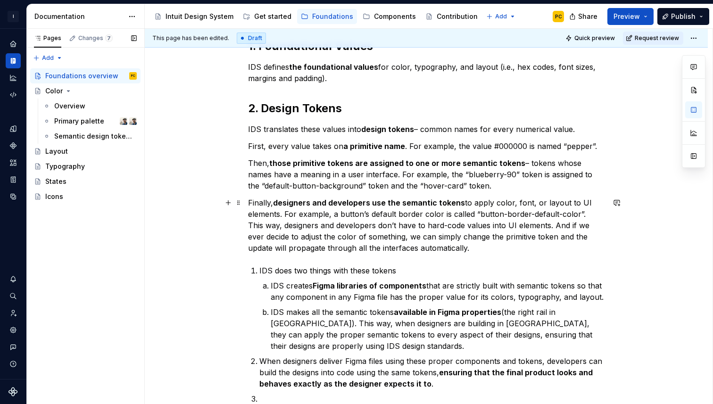
click at [475, 253] on p "Finally, designers and developers use the semantic tokens to apply color, font,…" at bounding box center [426, 225] width 356 height 57
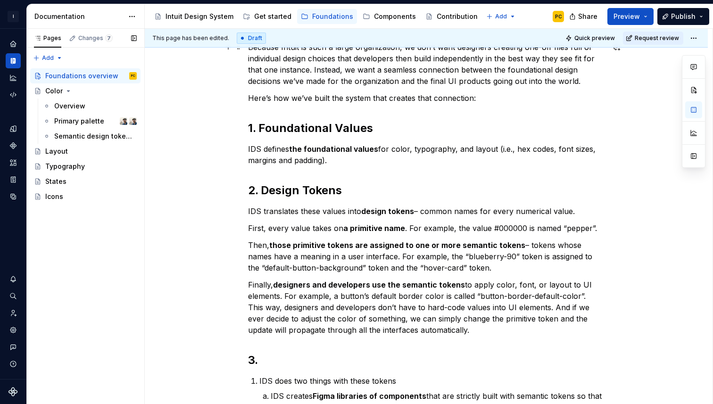
scroll to position [115, 0]
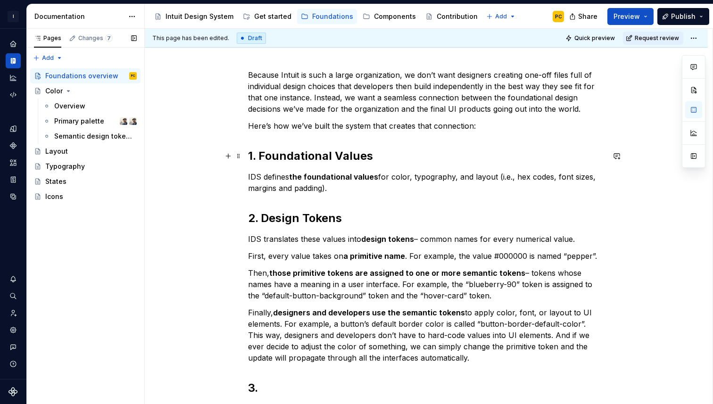
click at [264, 157] on h2 "1. Foundational Values" at bounding box center [426, 155] width 356 height 15
click at [378, 156] on h2 "1. Define foundational Values" at bounding box center [426, 155] width 356 height 15
click at [266, 218] on h2 "2. Design Tokens" at bounding box center [426, 218] width 356 height 15
click at [378, 216] on h2 "2. Translate to design Tokens" at bounding box center [426, 218] width 356 height 15
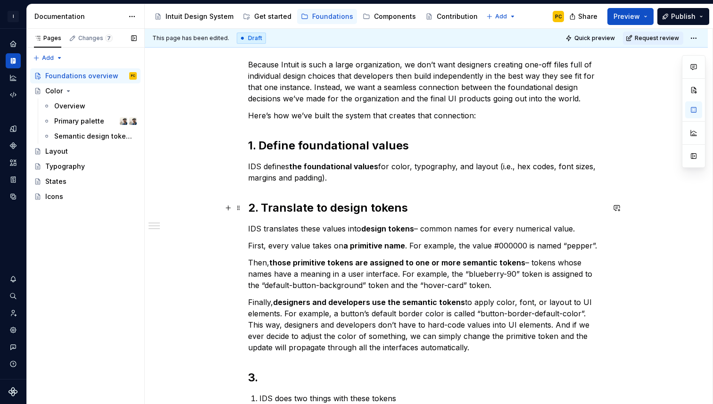
click at [318, 209] on h2 "2. Translate to design tokens" at bounding box center [426, 207] width 356 height 15
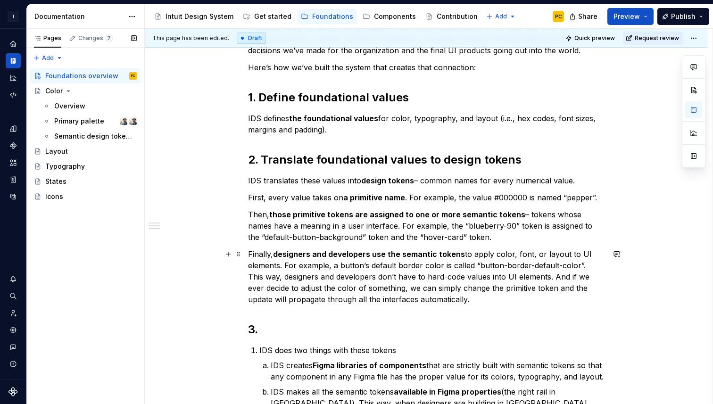
scroll to position [181, 0]
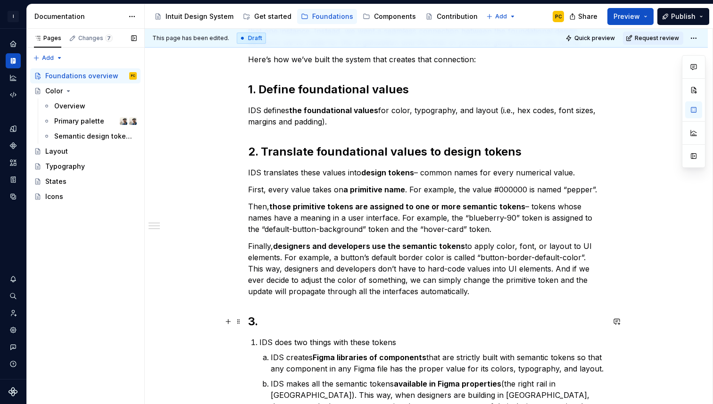
click at [303, 321] on h2 "3." at bounding box center [426, 321] width 356 height 15
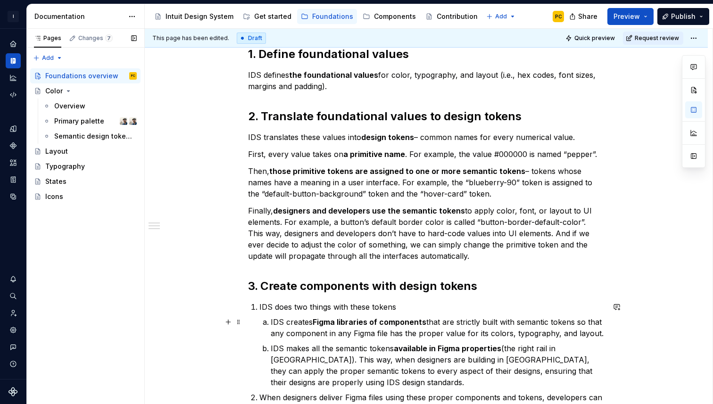
scroll to position [230, 0]
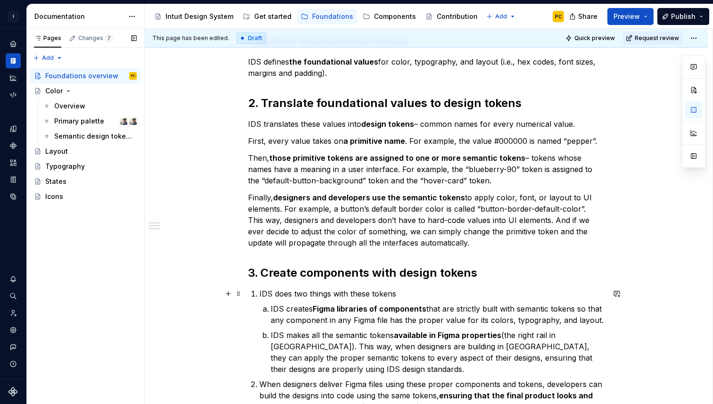
click at [409, 298] on p "IDS does two things with these tokens" at bounding box center [431, 293] width 345 height 11
click at [414, 255] on div "Because Intuit is such a large organization, we don’t want designers creating o…" at bounding box center [426, 202] width 356 height 496
click at [453, 246] on p "Finally, designers and developers use the semantic tokens to apply color, font,…" at bounding box center [426, 220] width 356 height 57
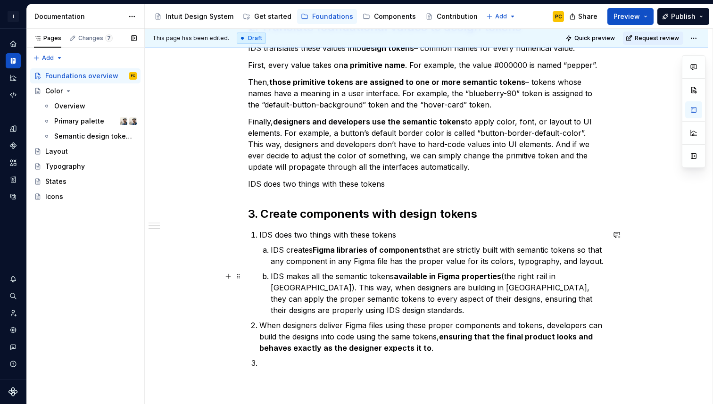
scroll to position [321, 0]
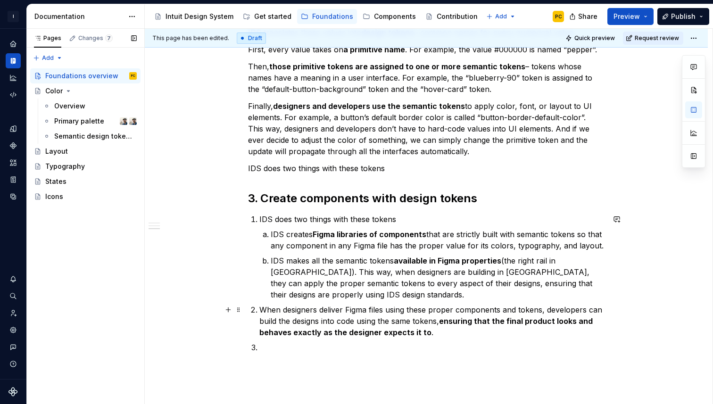
click at [259, 307] on li "When designers deliver Figma files using these proper components and tokens, de…" at bounding box center [431, 321] width 345 height 34
click at [322, 297] on p "IDS makes all the semantic tokens available in Figma properties (the right rail…" at bounding box center [438, 277] width 334 height 45
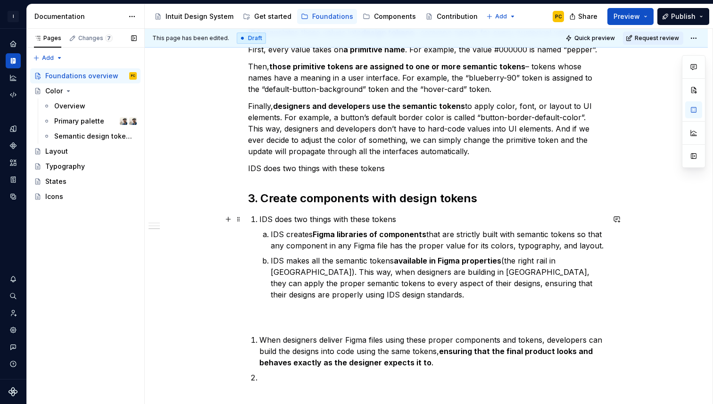
click at [405, 219] on p "IDS does two things with these tokens" at bounding box center [431, 219] width 345 height 11
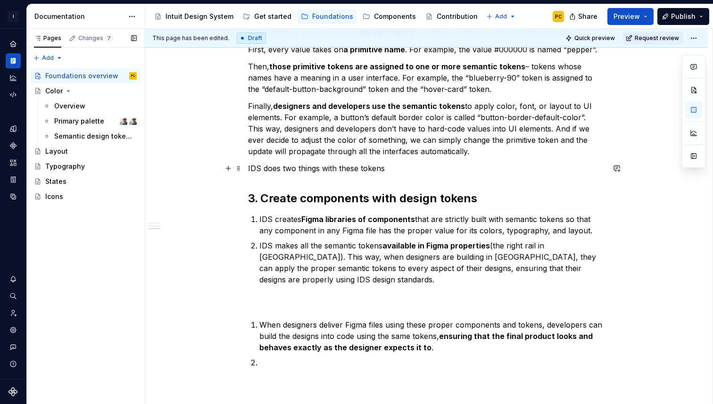
click at [395, 168] on p "IDS does two things with these tokens" at bounding box center [426, 168] width 356 height 11
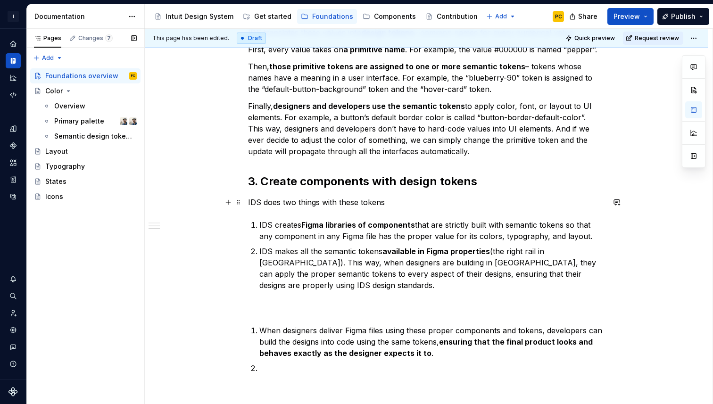
click at [412, 206] on p "IDS does two things with these tokens" at bounding box center [426, 202] width 356 height 11
click at [285, 199] on p "IDS does two things with these tokens:" at bounding box center [426, 202] width 356 height 11
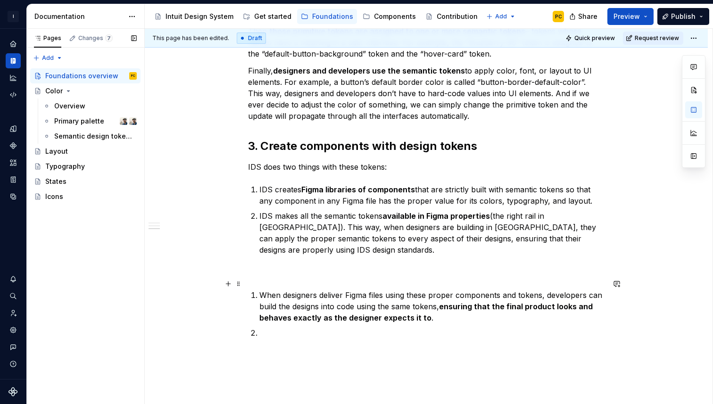
scroll to position [359, 0]
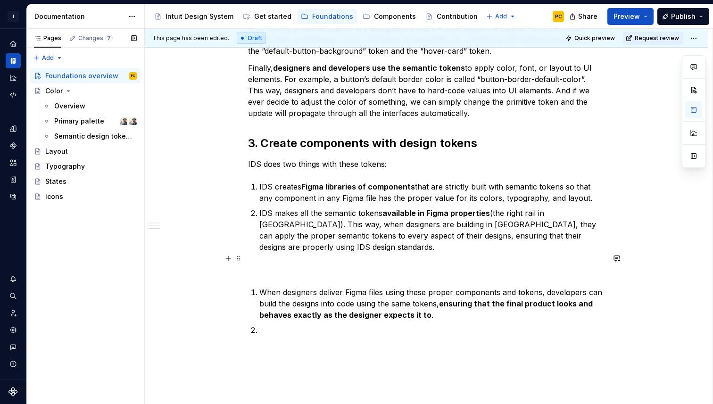
click at [384, 264] on p at bounding box center [426, 269] width 356 height 11
click at [261, 287] on li "When designers deliver Figma files using these proper components and tokens, de…" at bounding box center [431, 304] width 345 height 34
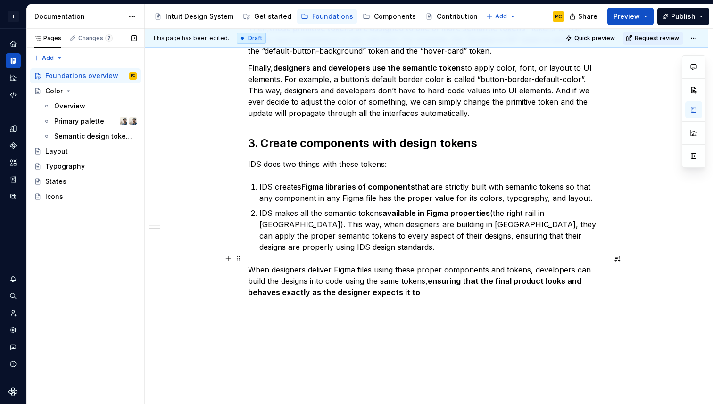
click at [253, 264] on p "When designers deliver Figma files using these proper components and tokens, de…" at bounding box center [426, 281] width 356 height 34
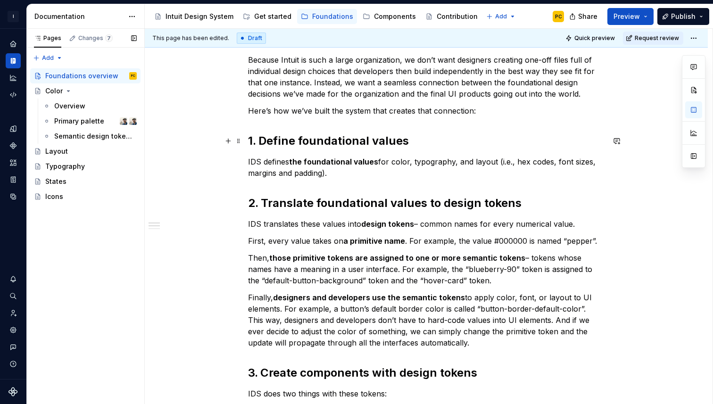
scroll to position [0, 0]
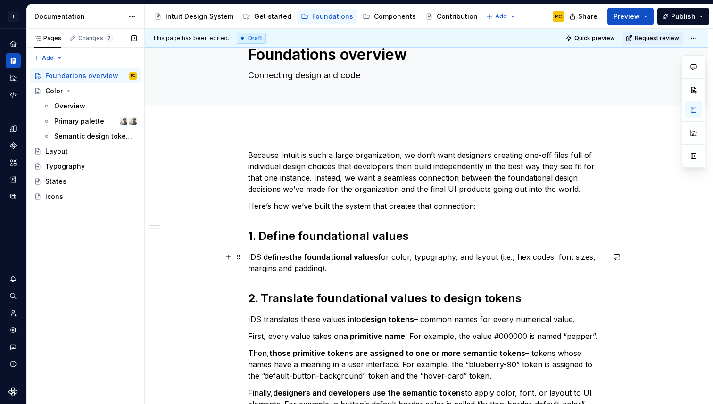
scroll to position [32, 0]
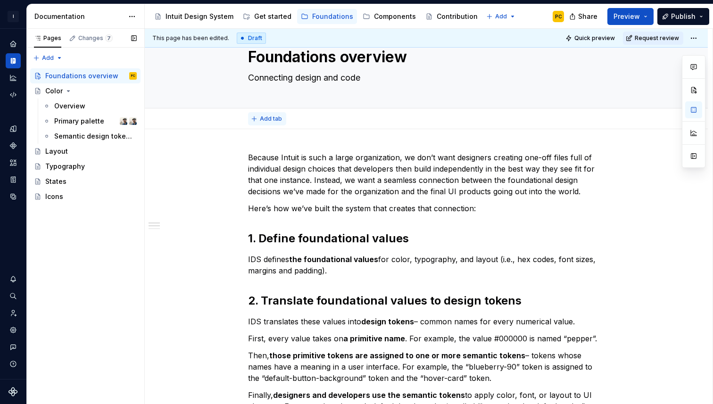
click at [275, 119] on span "Add tab" at bounding box center [271, 119] width 22 height 8
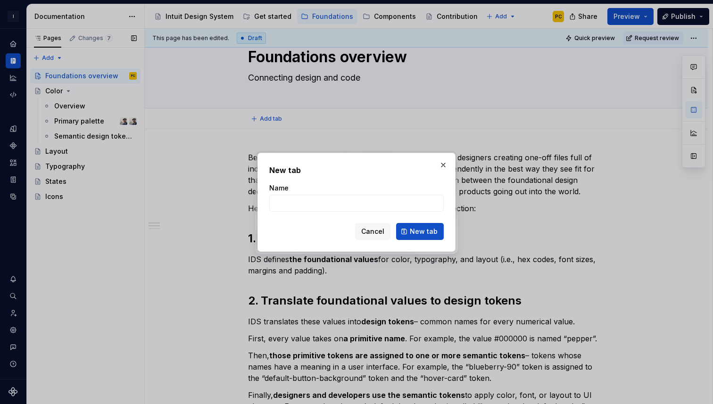
type textarea "*"
type input "For Designers"
click button "New tab" at bounding box center [420, 231] width 48 height 17
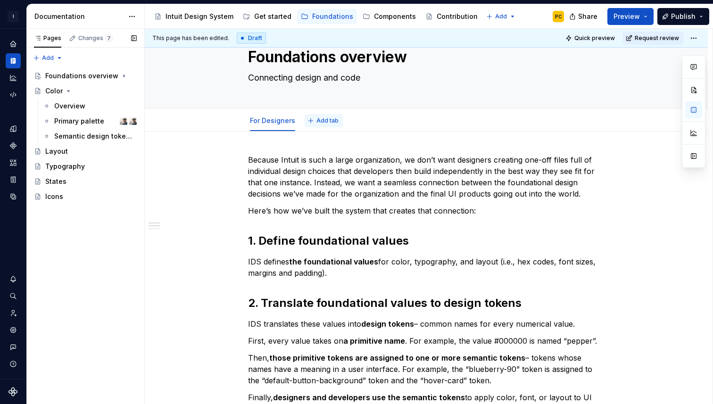
type textarea "*"
click at [324, 121] on span "Add tab" at bounding box center [327, 121] width 22 height 8
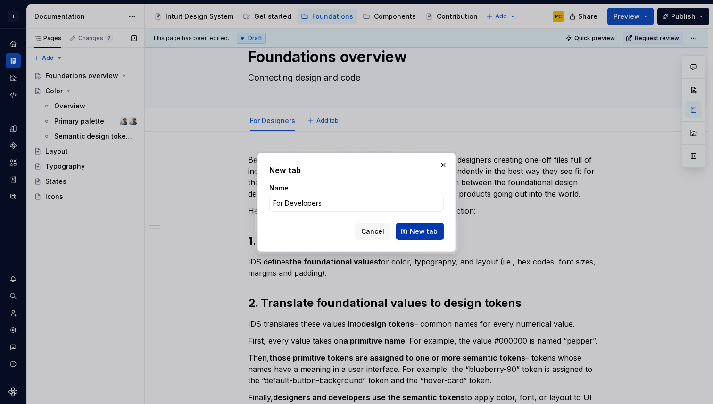
type input "For Developers"
click at [428, 229] on span "New tab" at bounding box center [424, 231] width 28 height 9
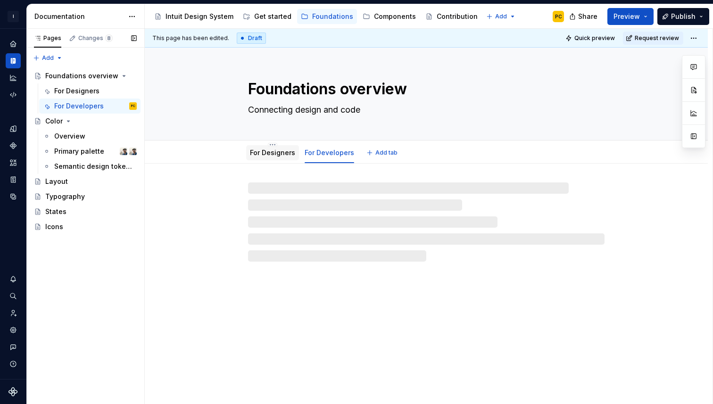
click at [272, 154] on link "For Designers" at bounding box center [272, 152] width 45 height 8
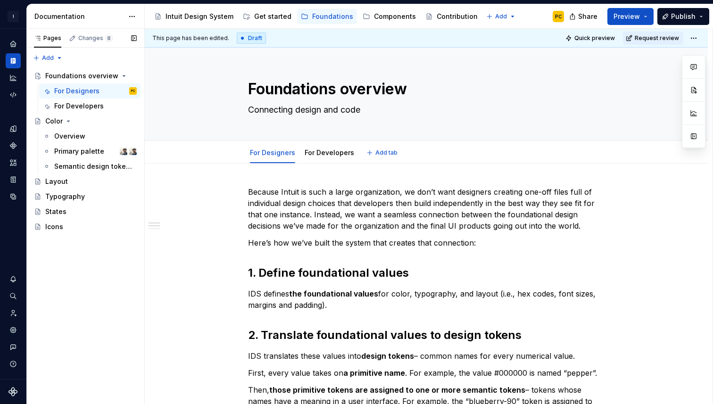
type textarea "*"
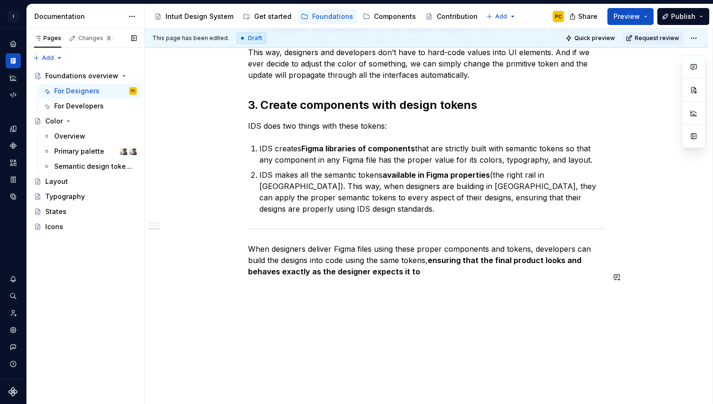
scroll to position [406, 0]
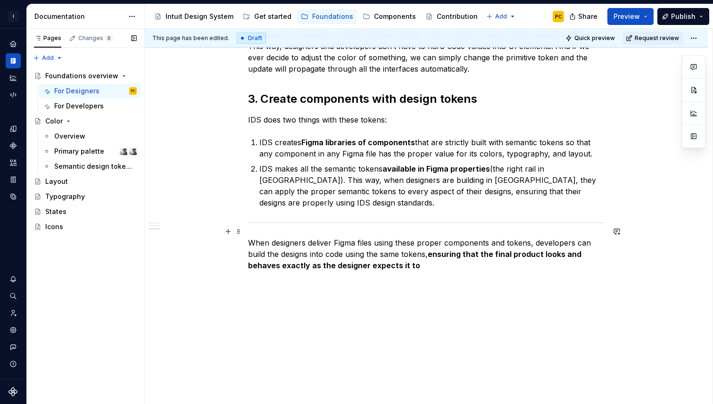
click at [427, 249] on p "When designers deliver Figma files using these proper components and tokens, de…" at bounding box center [426, 254] width 356 height 34
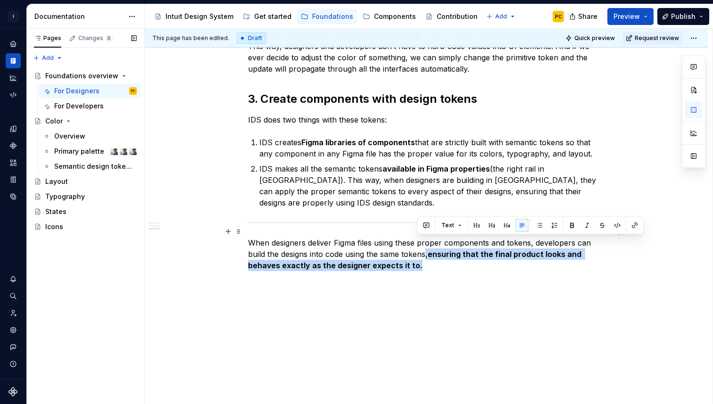
drag, startPoint x: 433, startPoint y: 258, endPoint x: 429, endPoint y: 244, distance: 14.2
click at [429, 244] on p "When designers deliver Figma files using these proper components and tokens, de…" at bounding box center [426, 254] width 356 height 34
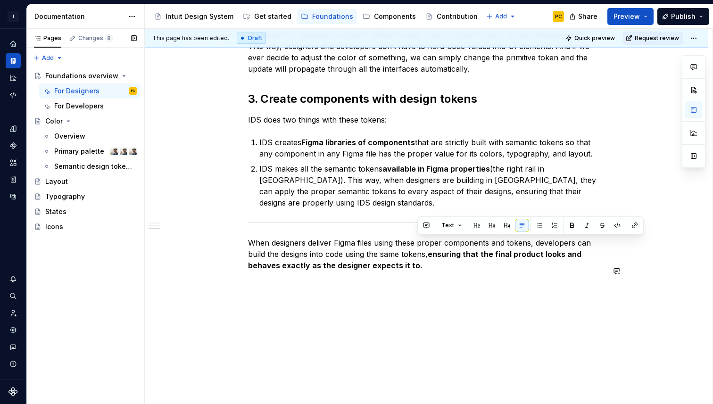
click at [428, 283] on div "Because Intuit is such a large organization, we don’t want designers creating o…" at bounding box center [426, 39] width 356 height 519
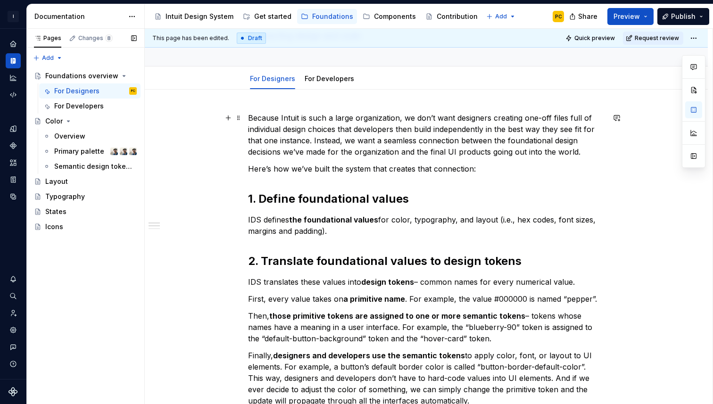
scroll to position [0, 0]
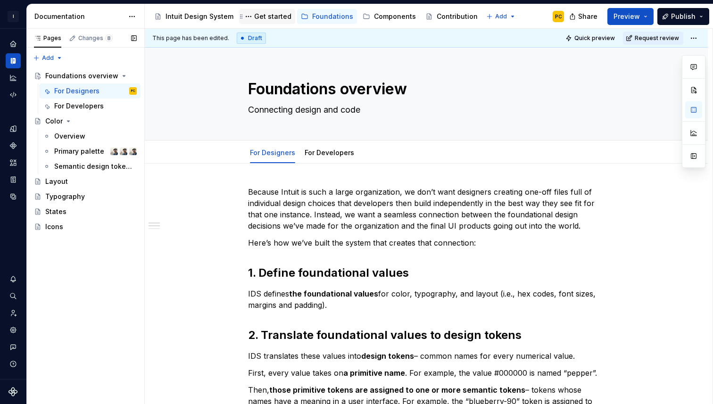
click at [261, 21] on div "Get started" at bounding box center [272, 16] width 37 height 9
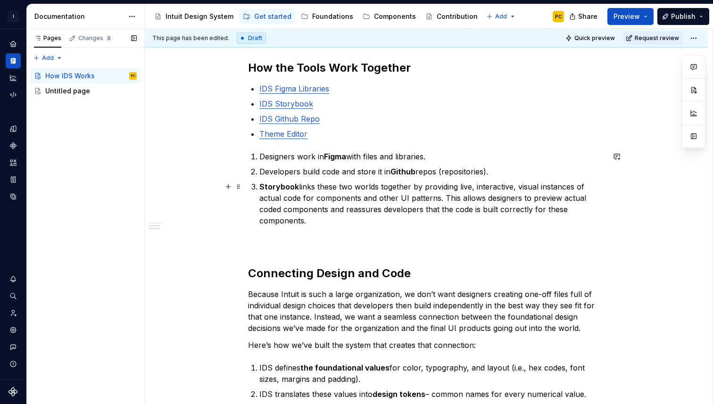
scroll to position [350, 0]
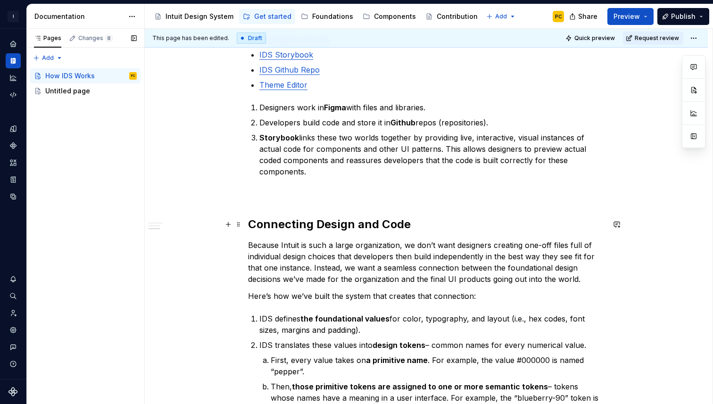
click at [249, 224] on div "How IDS Works IDS is a team of two dozen designers and developers who manage a …" at bounding box center [426, 378] width 563 height 1135
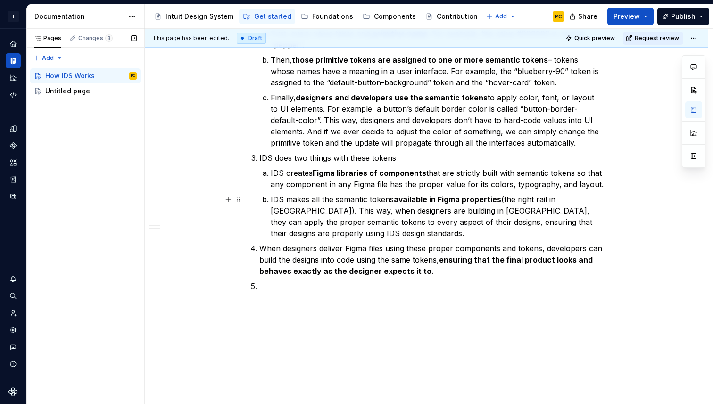
scroll to position [892, 0]
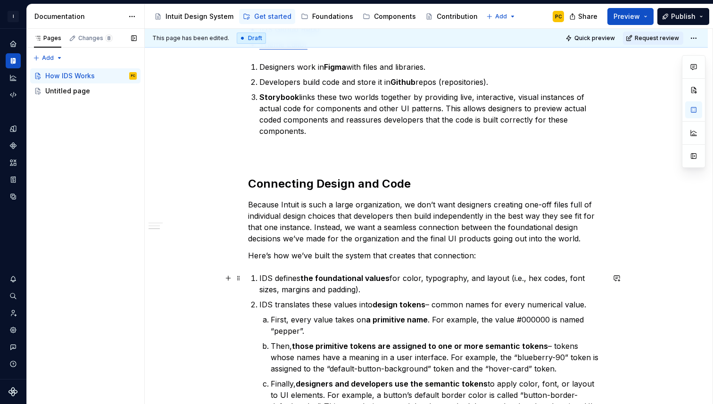
scroll to position [380, 0]
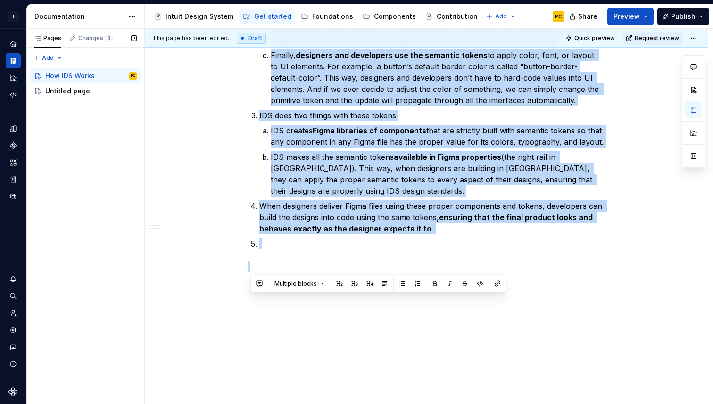
drag, startPoint x: 253, startPoint y: 194, endPoint x: 390, endPoint y: 403, distance: 250.2
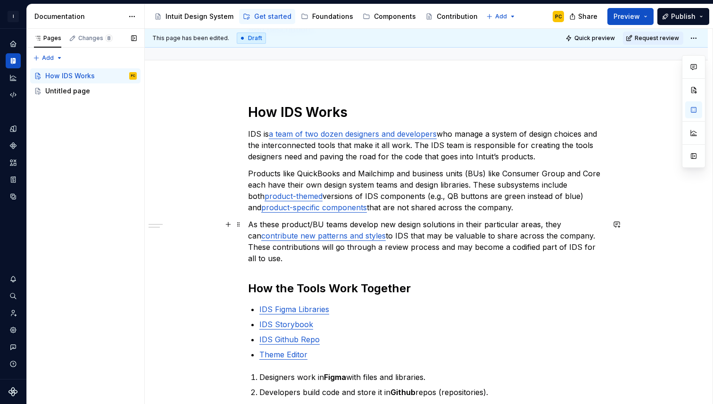
scroll to position [0, 0]
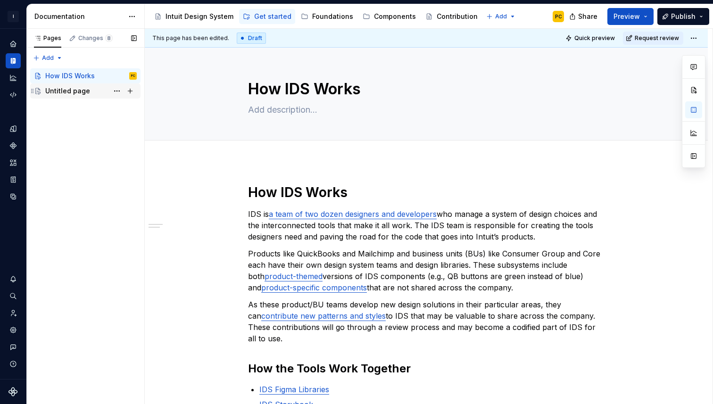
click at [82, 95] on div "Untitled page" at bounding box center [67, 90] width 45 height 9
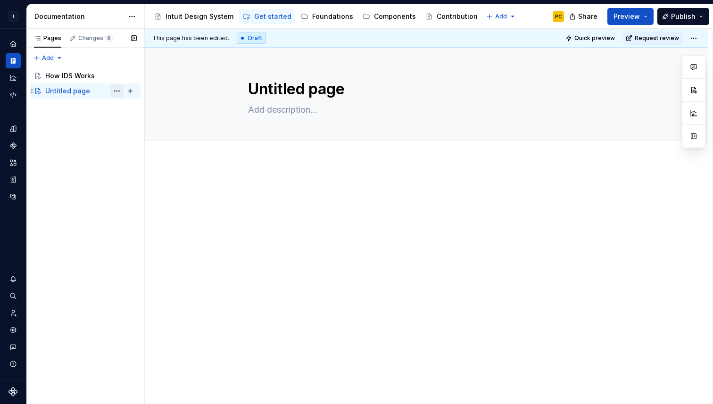
click at [120, 92] on button "Page tree" at bounding box center [116, 90] width 13 height 13
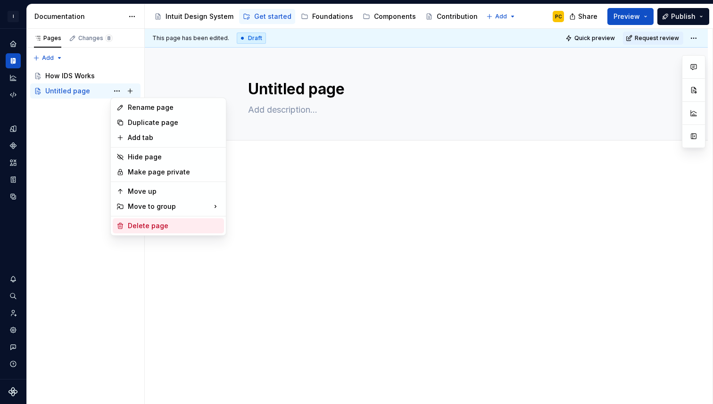
click at [153, 225] on div "Delete page" at bounding box center [174, 225] width 92 height 9
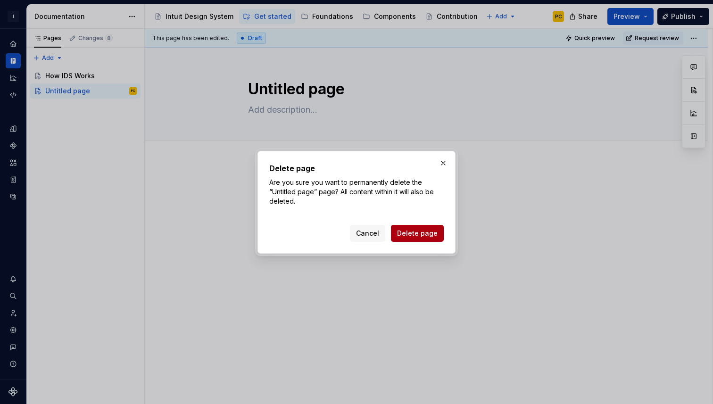
click at [418, 238] on button "Delete page" at bounding box center [417, 233] width 53 height 17
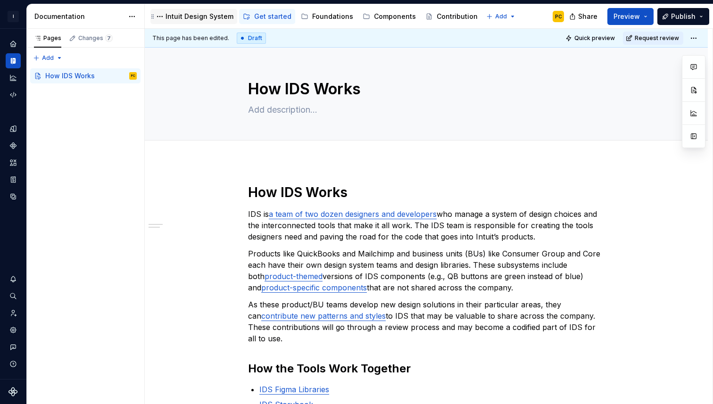
click at [203, 16] on div "Intuit Design System" at bounding box center [199, 16] width 68 height 9
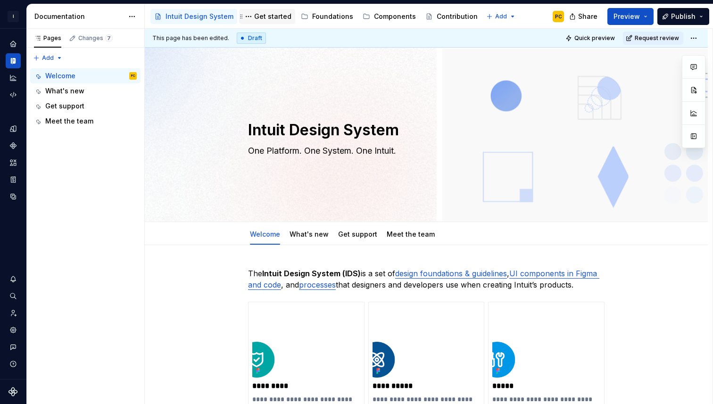
click at [269, 15] on div "Get started" at bounding box center [272, 16] width 37 height 9
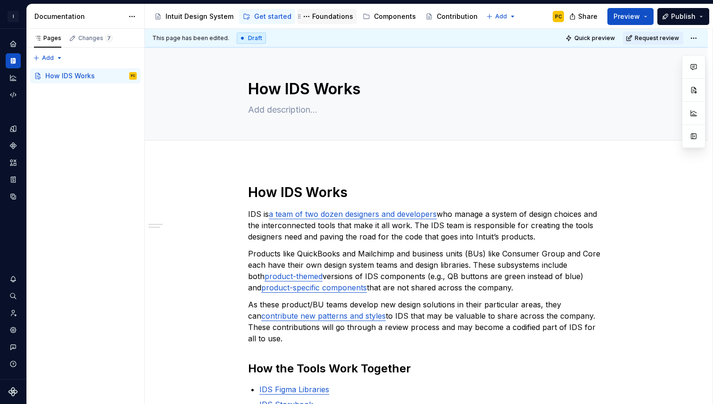
click at [315, 17] on div "Foundations" at bounding box center [332, 16] width 41 height 9
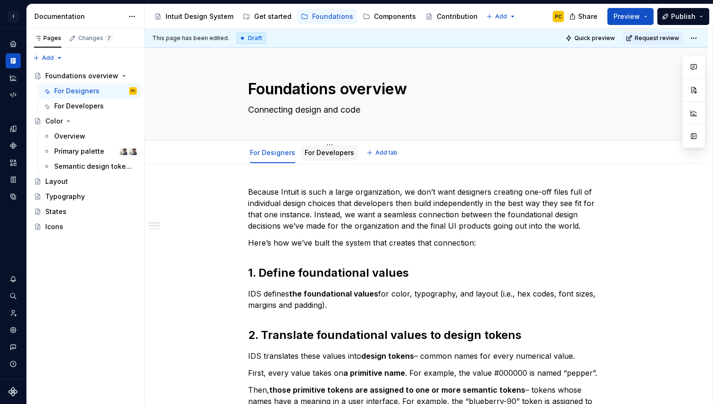
click at [332, 158] on div "For Developers" at bounding box center [329, 152] width 57 height 15
click at [331, 155] on link "For Developers" at bounding box center [328, 152] width 49 height 8
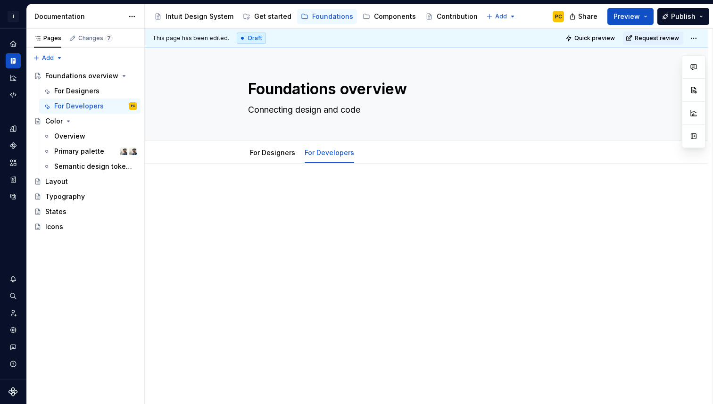
type textarea "*"
click at [309, 193] on p at bounding box center [426, 191] width 356 height 11
click at [49, 60] on div "Pages Changes 7 Add Accessibility guide for tree Page tree. Navigate the tree w…" at bounding box center [85, 217] width 118 height 376
click at [265, 167] on html "I Intuit Design System PC Dataset IDS Documentation Accessibility guide for tre…" at bounding box center [356, 202] width 713 height 404
click at [272, 154] on link "For Designers" at bounding box center [272, 152] width 45 height 8
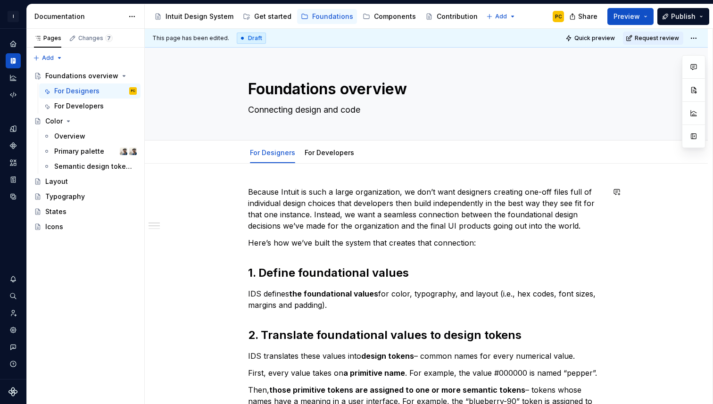
type textarea "*"
click at [373, 153] on button "Add tab" at bounding box center [382, 152] width 38 height 13
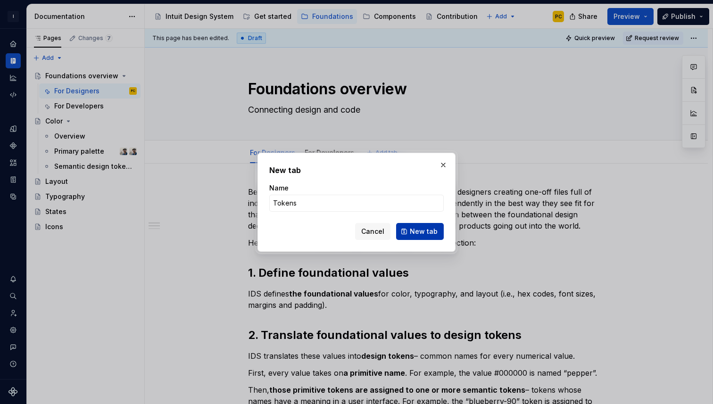
type input "Tokens"
click at [424, 237] on button "New tab" at bounding box center [420, 231] width 48 height 17
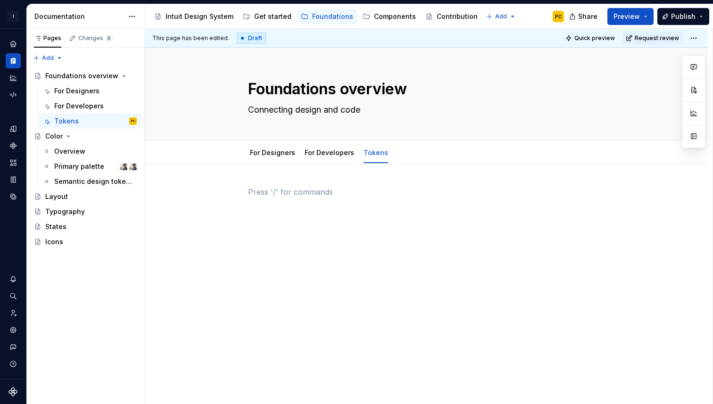
click at [281, 199] on div at bounding box center [426, 204] width 356 height 36
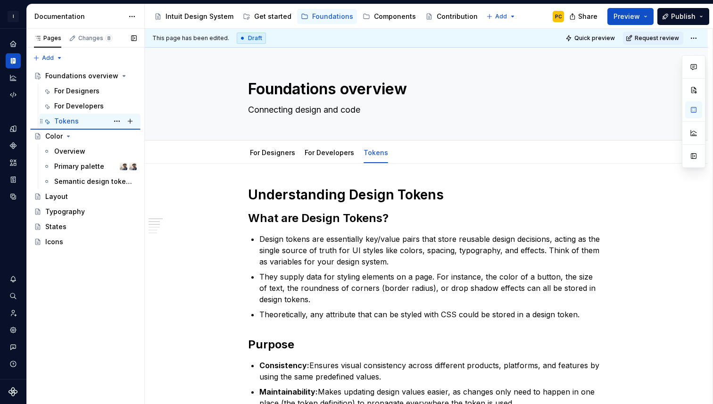
type textarea "*"
type textarea "Tokens"
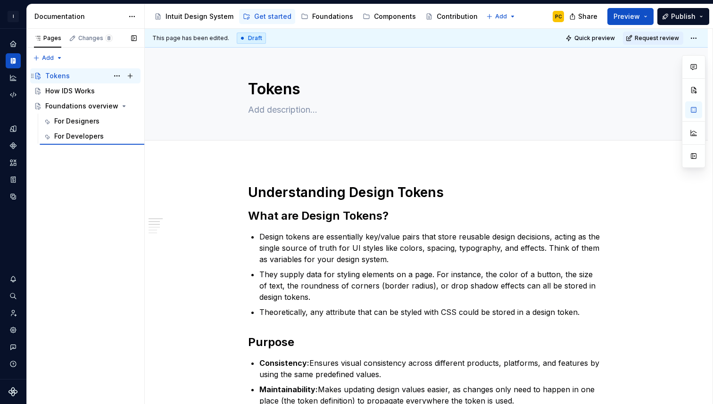
type textarea "*"
type textarea "Foundations overview"
type textarea "Connecting design and code"
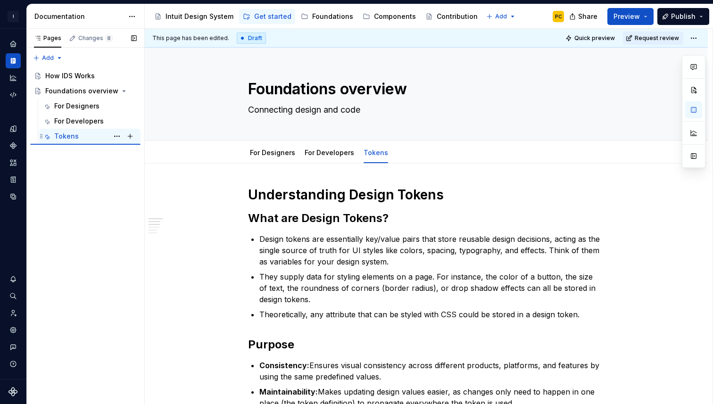
type textarea "*"
type textarea "Tokens"
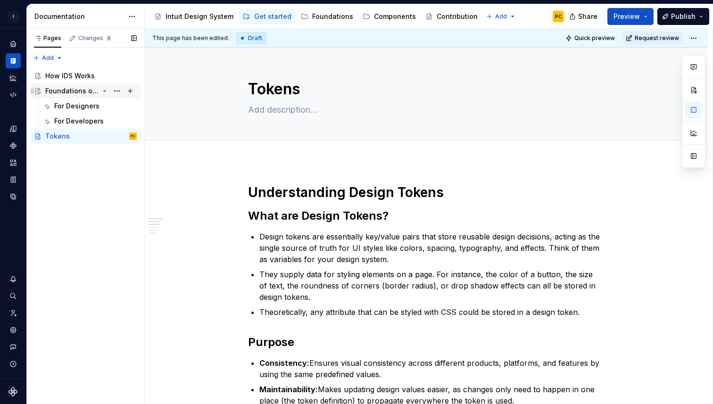
click at [79, 91] on div "Foundations overview" at bounding box center [72, 90] width 54 height 9
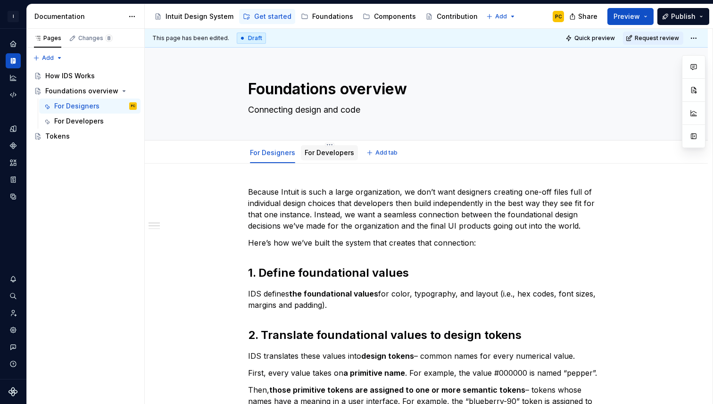
click at [332, 156] on link "For Developers" at bounding box center [328, 152] width 49 height 8
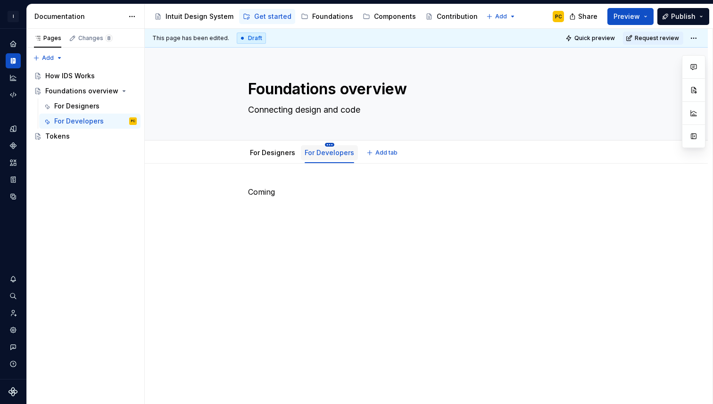
click at [329, 144] on html "I Intuit Design System PC Dataset IDS Documentation Accessibility guide for tre…" at bounding box center [356, 202] width 713 height 404
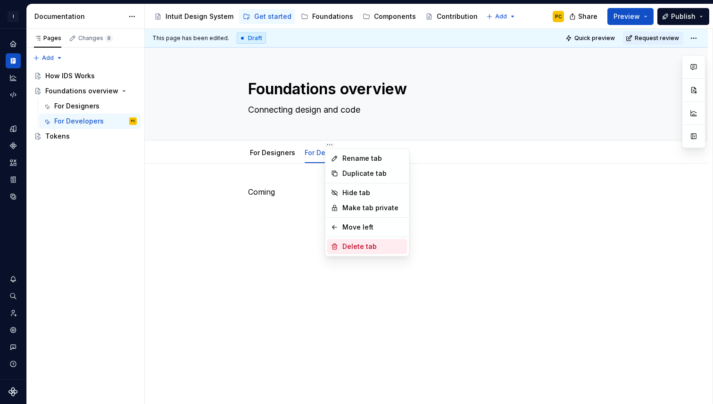
click at [364, 245] on div "Delete tab" at bounding box center [372, 246] width 61 height 9
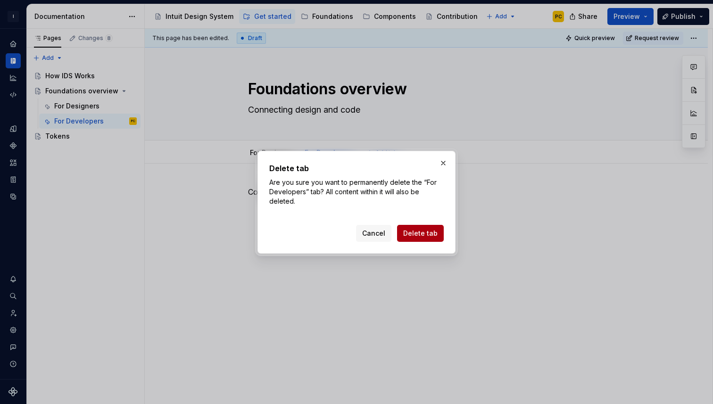
click at [418, 236] on span "Delete tab" at bounding box center [420, 233] width 34 height 9
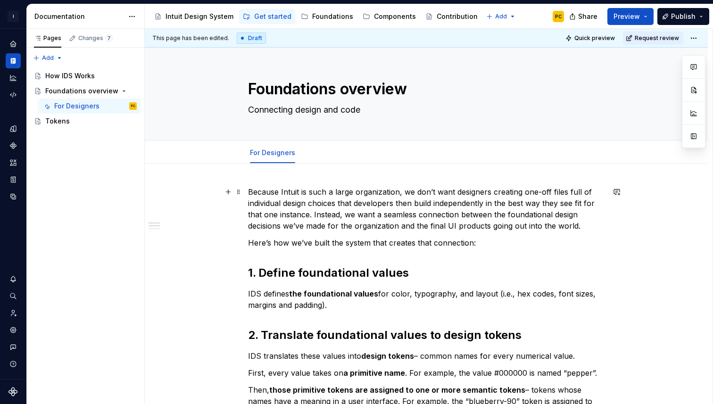
click at [289, 195] on p "Because Intuit is such a large organization, we don’t want designers creating o…" at bounding box center [426, 208] width 356 height 45
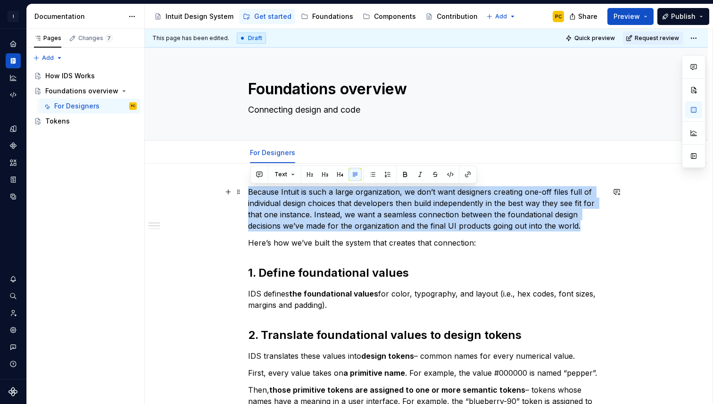
click at [296, 212] on p "Because Intuit is such a large organization, we don’t want designers creating o…" at bounding box center [426, 208] width 356 height 45
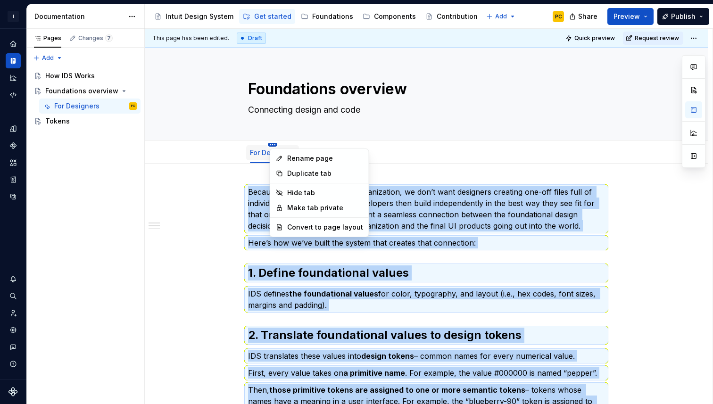
click at [274, 144] on html "I Intuit Design System PC Dataset IDS Documentation Accessibility guide for tre…" at bounding box center [356, 202] width 713 height 404
click at [310, 227] on div "Convert to page layout" at bounding box center [325, 226] width 76 height 9
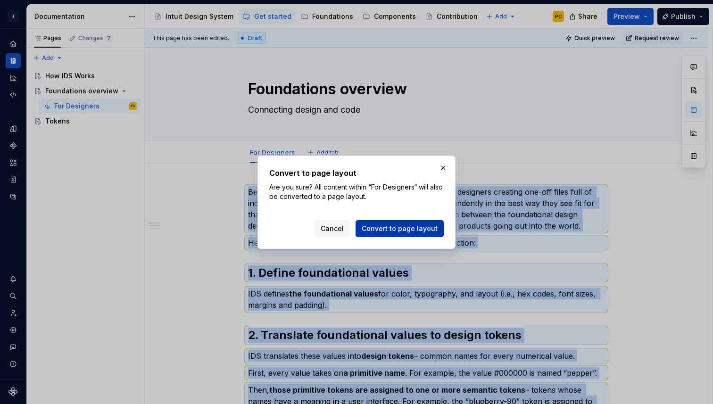
click at [379, 230] on span "Convert to page layout" at bounding box center [400, 228] width 76 height 9
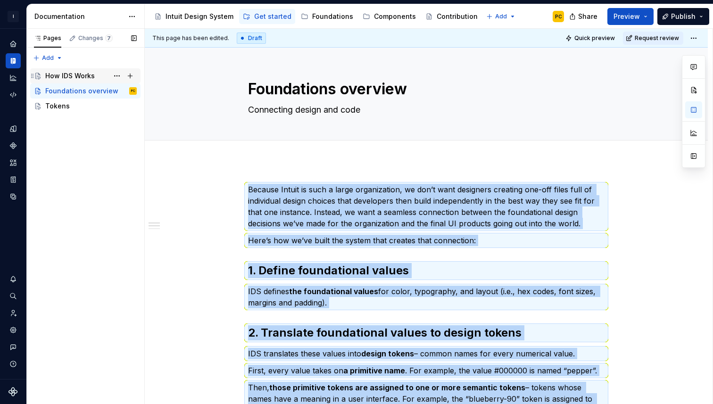
click at [80, 76] on div "How IDS Works" at bounding box center [69, 75] width 49 height 9
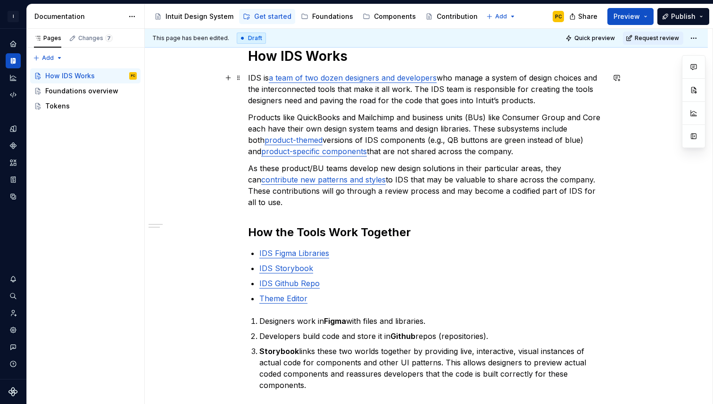
scroll to position [6, 0]
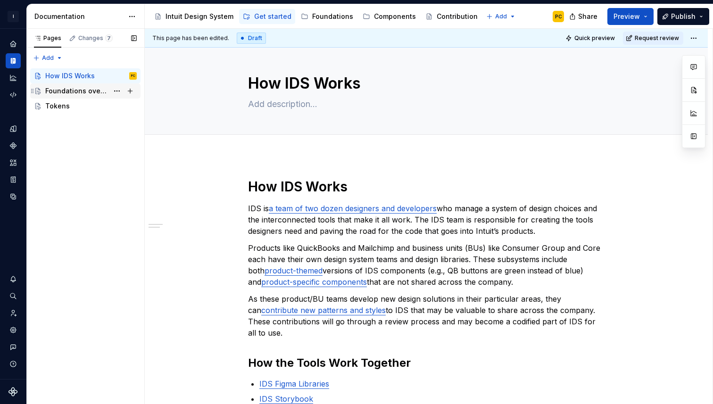
click at [84, 90] on div "Foundations overview" at bounding box center [76, 90] width 63 height 9
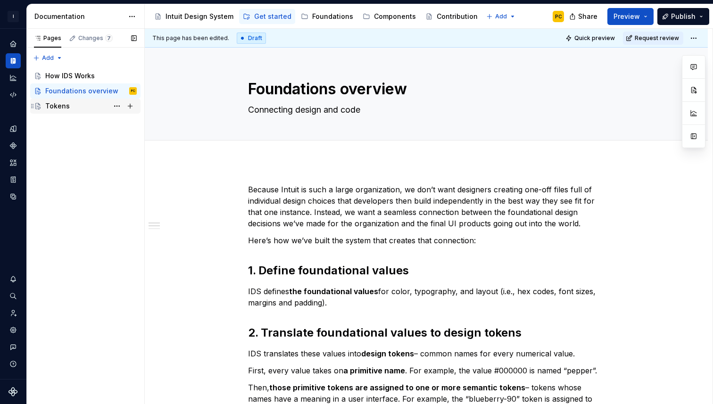
click at [66, 108] on div "Tokens" at bounding box center [57, 105] width 25 height 9
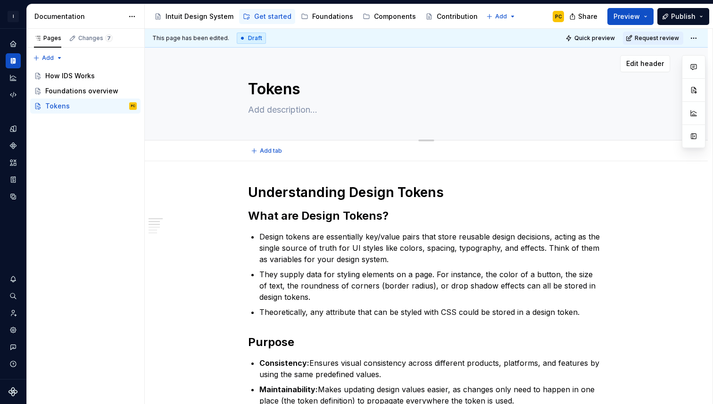
click at [254, 91] on textarea "Tokens" at bounding box center [424, 89] width 356 height 23
click at [253, 88] on textarea "Tokens" at bounding box center [424, 89] width 356 height 23
type textarea "*"
type textarea "DTokens"
type textarea "*"
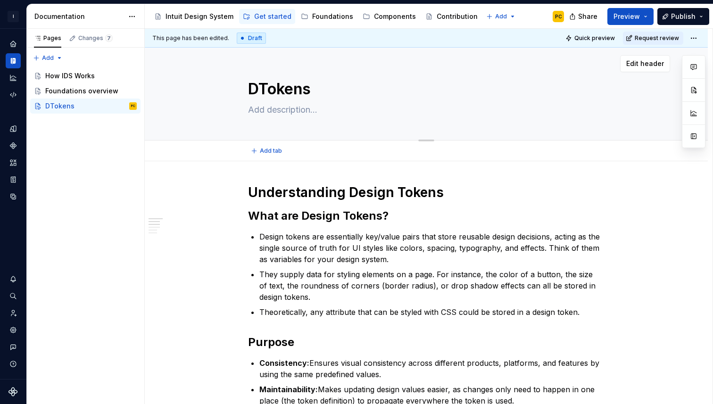
type textarea "DeTokens"
type textarea "*"
type textarea "DesiTokens"
type textarea "*"
type textarea "DesigTokens"
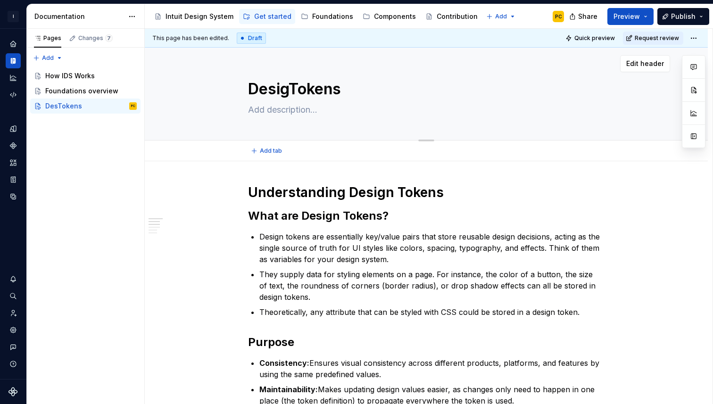
type textarea "*"
type textarea "DesignTokens"
type textarea "*"
type textarea "Design Tokens"
type textarea "*"
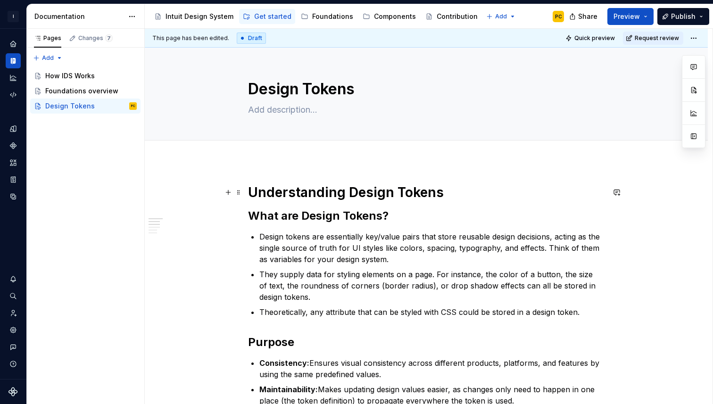
type textarea "Design Tokens"
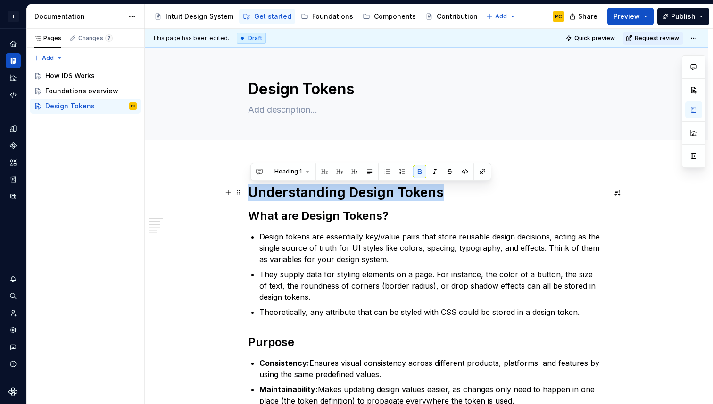
drag, startPoint x: 461, startPoint y: 191, endPoint x: 250, endPoint y: 189, distance: 211.6
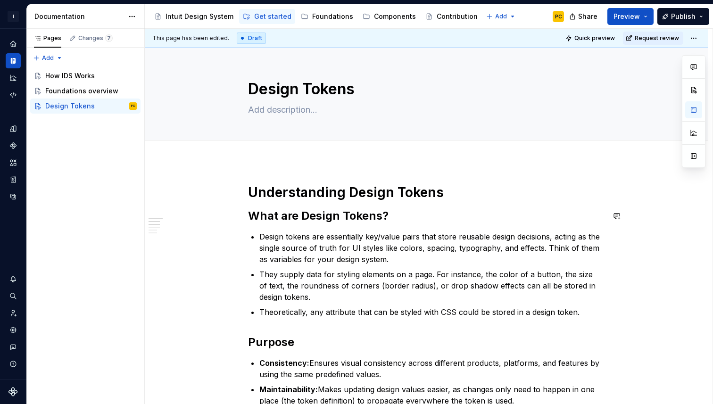
click at [279, 152] on span "Add tab" at bounding box center [271, 151] width 22 height 8
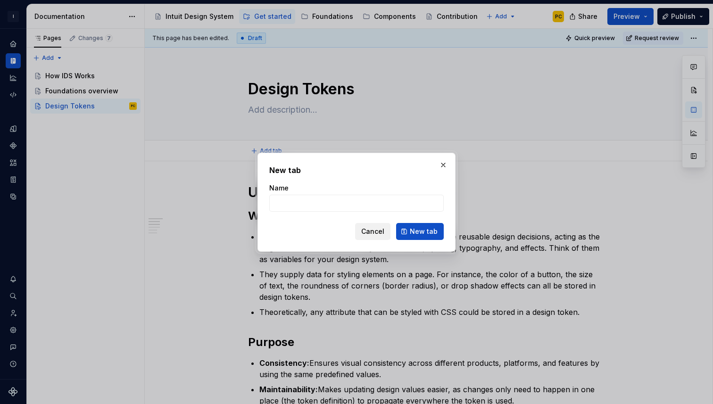
click at [374, 227] on span "Cancel" at bounding box center [372, 231] width 23 height 9
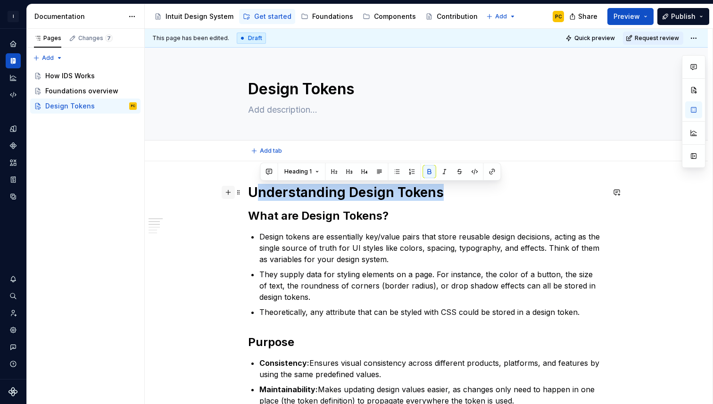
drag, startPoint x: 449, startPoint y: 190, endPoint x: 235, endPoint y: 190, distance: 214.0
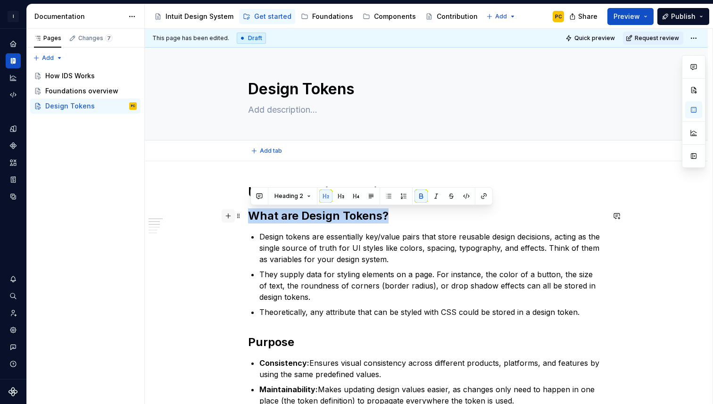
drag, startPoint x: 400, startPoint y: 214, endPoint x: 228, endPoint y: 214, distance: 171.6
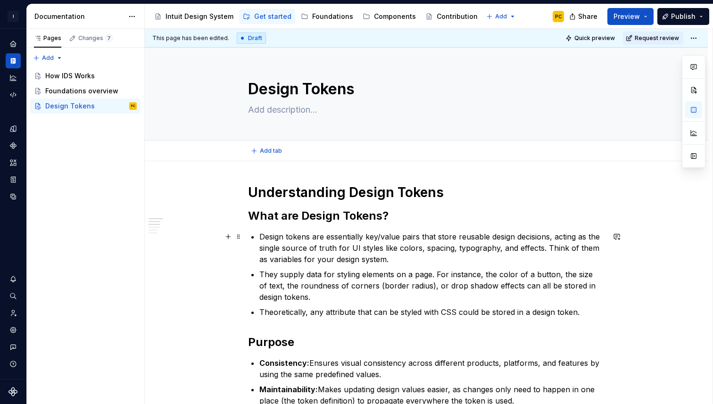
click at [327, 264] on p "Design tokens are essentially key/value pairs that store reusable design decisi…" at bounding box center [431, 248] width 345 height 34
click at [276, 152] on span "Add tab" at bounding box center [271, 151] width 22 height 8
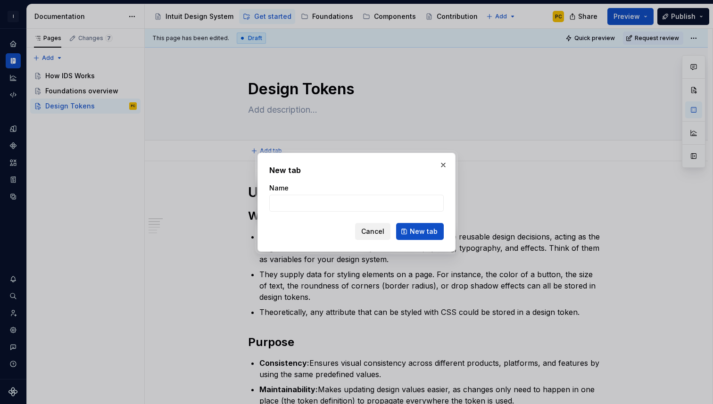
click at [374, 229] on span "Cancel" at bounding box center [372, 231] width 23 height 9
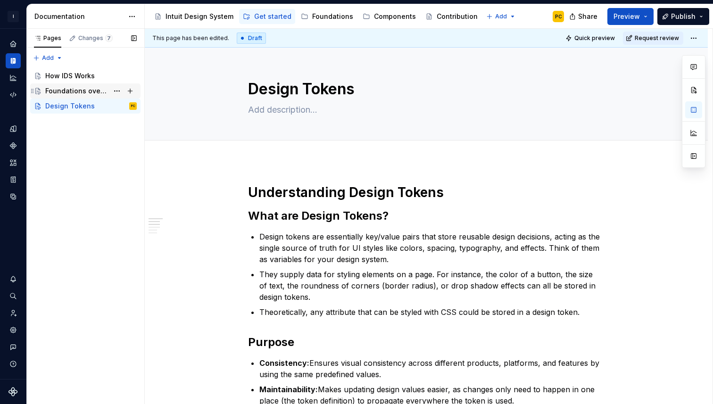
click at [76, 91] on div "Foundations overview" at bounding box center [76, 90] width 63 height 9
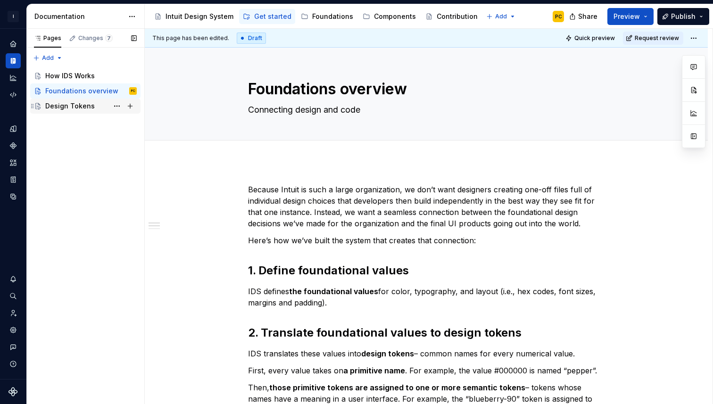
click at [91, 106] on div "Design Tokens" at bounding box center [69, 105] width 49 height 9
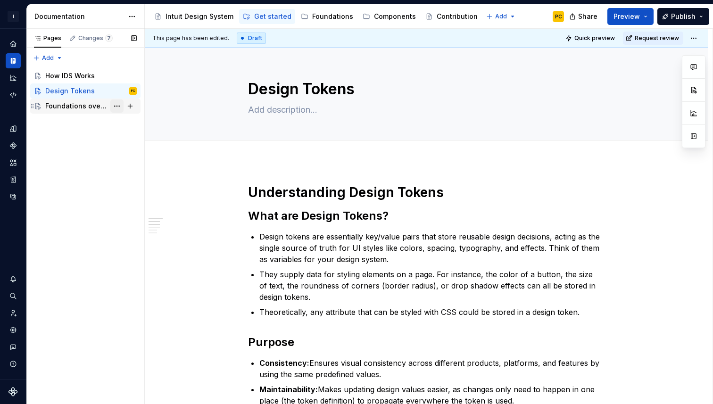
click at [118, 107] on button "Page tree" at bounding box center [116, 105] width 13 height 13
click at [78, 110] on div "Pages Changes 7 Add Accessibility guide for tree Page tree. Navigate the tree w…" at bounding box center [85, 217] width 118 height 376
click at [76, 92] on div "Design Tokens" at bounding box center [69, 90] width 49 height 9
click at [77, 105] on div "Foundations overview" at bounding box center [76, 105] width 63 height 9
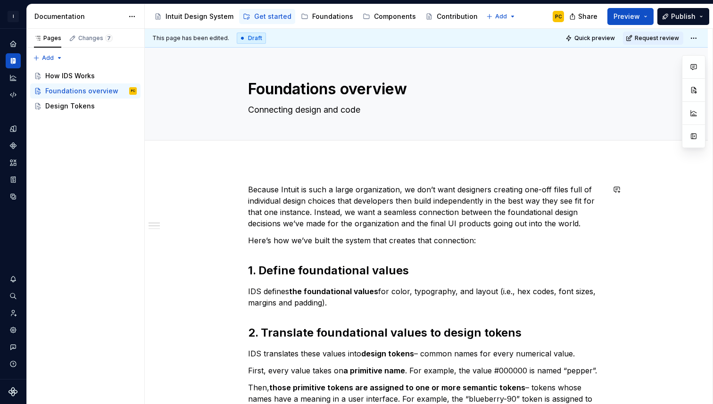
click at [79, 110] on div "Design Tokens" at bounding box center [69, 105] width 49 height 9
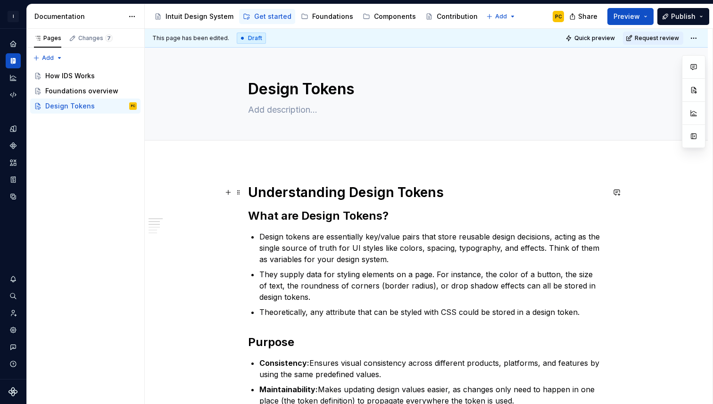
click at [322, 191] on strong "Understanding Design Tokens" at bounding box center [346, 192] width 196 height 16
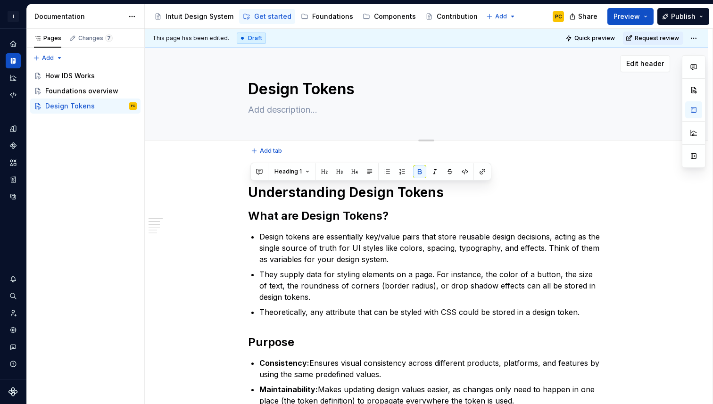
click at [253, 91] on textarea "Design Tokens" at bounding box center [424, 89] width 356 height 23
paste textarea "Understanding"
type textarea "*"
type textarea "Understanding"
type textarea "*"
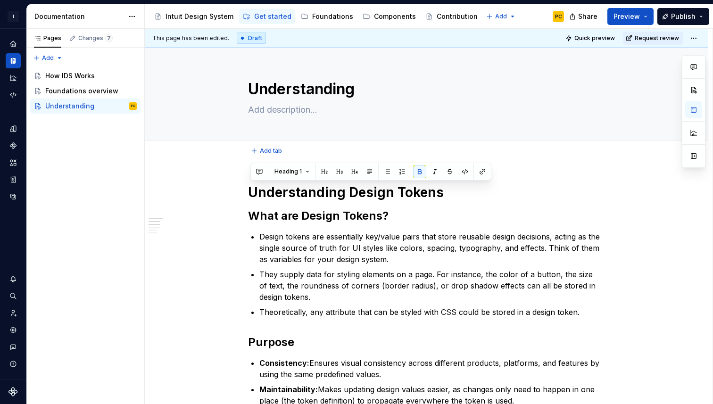
type textarea "Design Tokens"
paste textarea "Understanding"
type textarea "*"
type textarea "UnderstandingDesign Tokens"
type textarea "*"
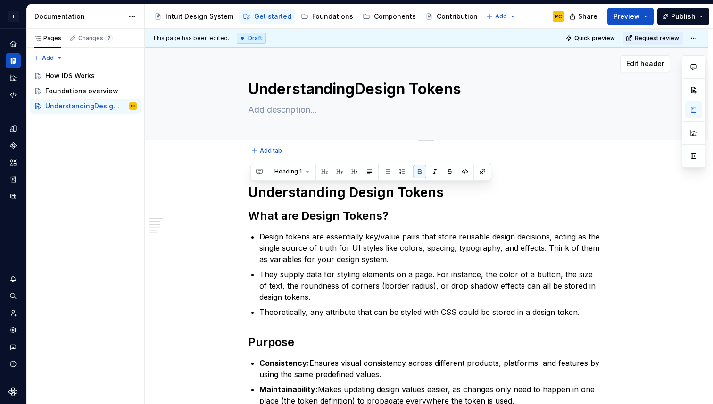
type textarea "Understanding Design Tokens"
type textarea "*"
type textarea "Understanding Design Tokens"
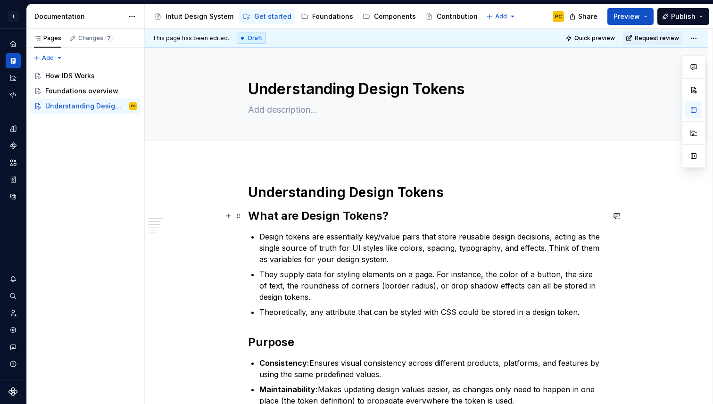
click at [420, 211] on h2 "What are Design Tokens?" at bounding box center [426, 215] width 356 height 15
type textarea "*"
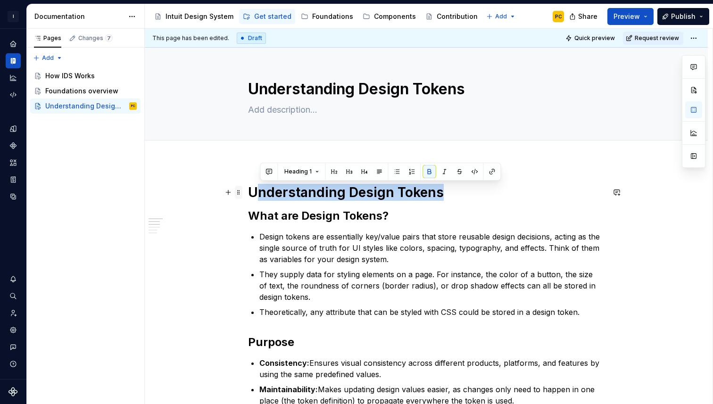
drag, startPoint x: 463, startPoint y: 194, endPoint x: 241, endPoint y: 194, distance: 222.0
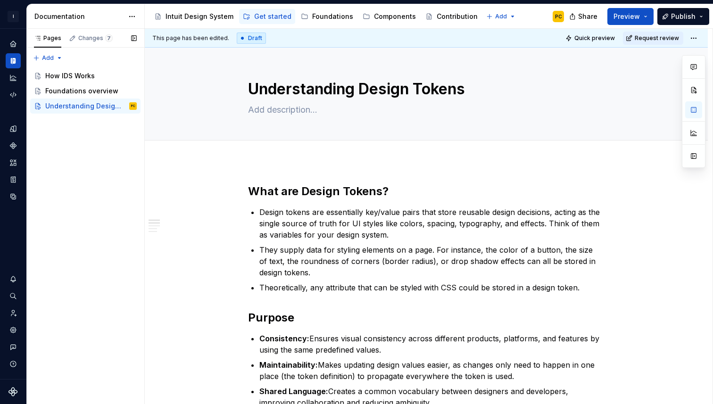
click at [92, 130] on div "Pages Changes 7 Add Accessibility guide for tree Page tree. Navigate the tree w…" at bounding box center [85, 217] width 118 height 376
click at [46, 58] on div "Pages Changes 7 Add Accessibility guide for tree Page tree. Navigate the tree w…" at bounding box center [85, 217] width 118 height 376
click at [54, 78] on div "New page" at bounding box center [78, 76] width 61 height 9
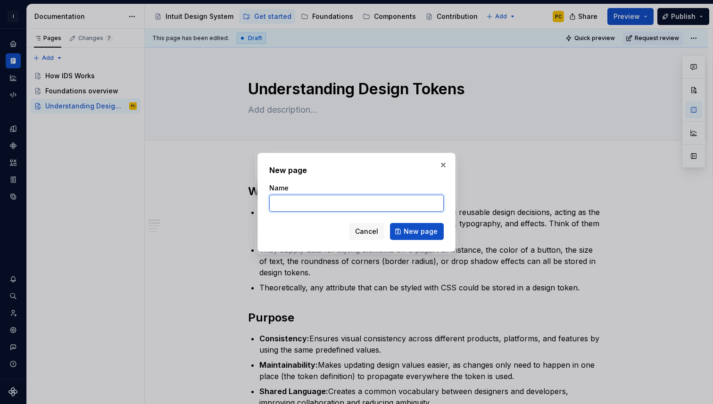
type textarea "*"
paste input "Using Design Tokens"
type input "Using Design Tokens (Developer)"
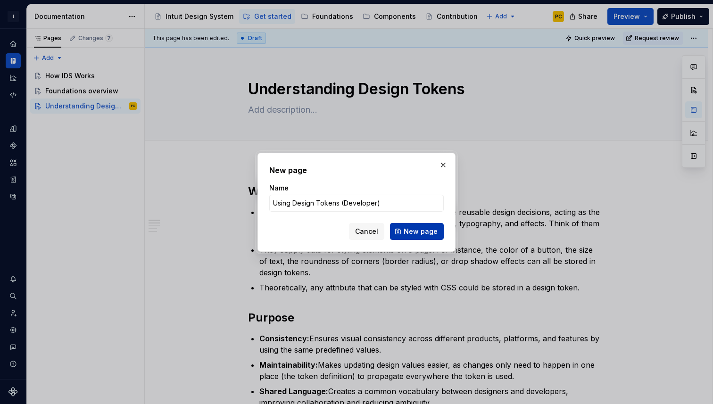
click at [425, 236] on button "New page" at bounding box center [417, 231] width 54 height 17
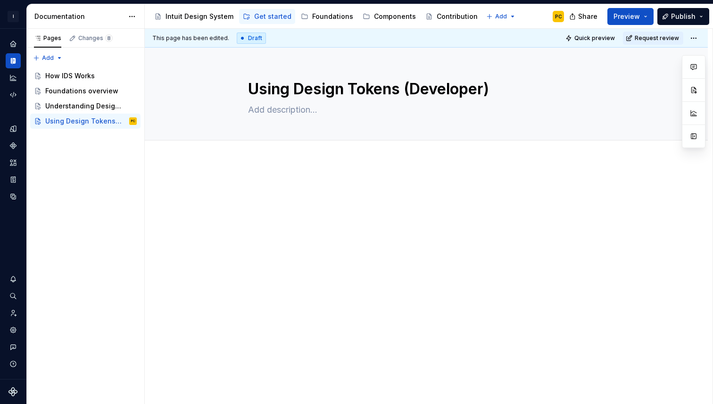
click at [276, 170] on div at bounding box center [426, 256] width 563 height 191
click at [260, 194] on p at bounding box center [426, 189] width 356 height 11
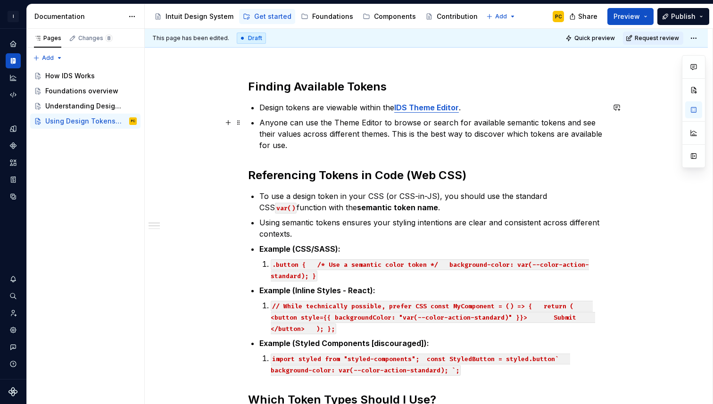
scroll to position [107, 0]
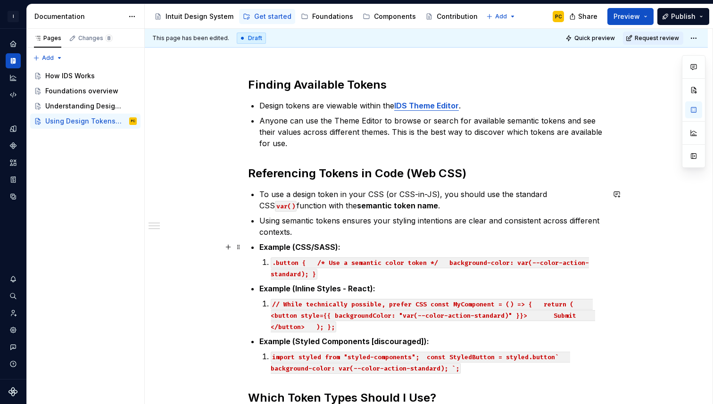
click at [348, 246] on p "Example (CSS/SASS):" at bounding box center [431, 246] width 345 height 11
type textarea "*"
click at [260, 107] on div "Finding Available Tokens Design tokens are viewable within the IDS Theme Editor…" at bounding box center [426, 301] width 356 height 449
click at [261, 108] on div "Finding Available Tokens Design tokens are viewable within the IDS Theme Editor…" at bounding box center [426, 301] width 356 height 449
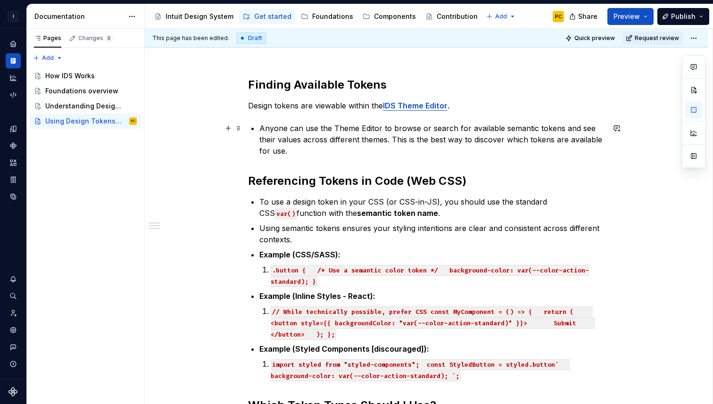
click at [260, 128] on div "Finding Available Tokens Design tokens are viewable within the IDS Theme Editor…" at bounding box center [426, 305] width 356 height 456
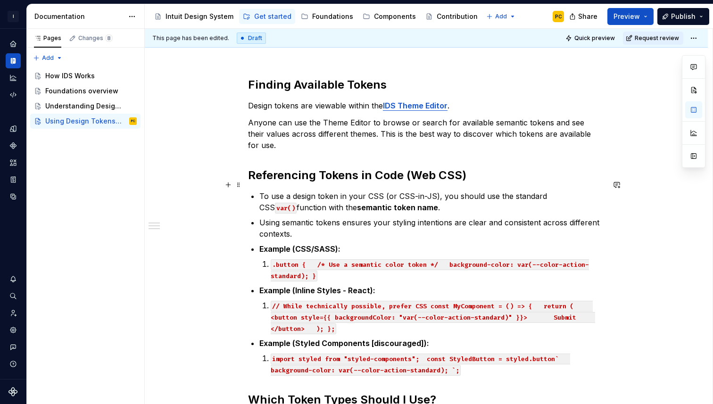
click at [265, 190] on p "To use a design token in your CSS (or CSS-in-JS), you should use the standard C…" at bounding box center [431, 201] width 345 height 23
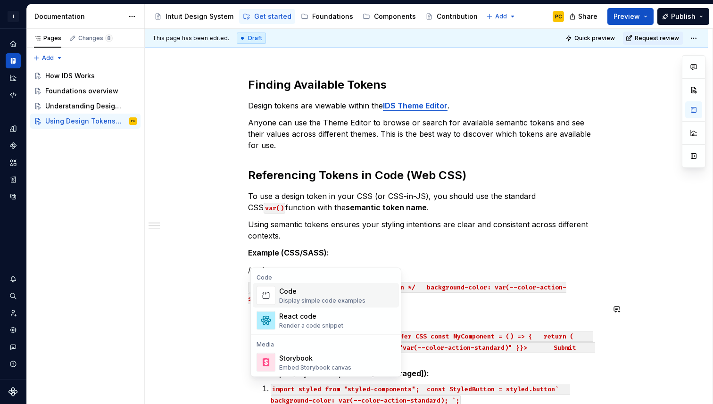
click at [336, 291] on div "Code" at bounding box center [322, 291] width 86 height 9
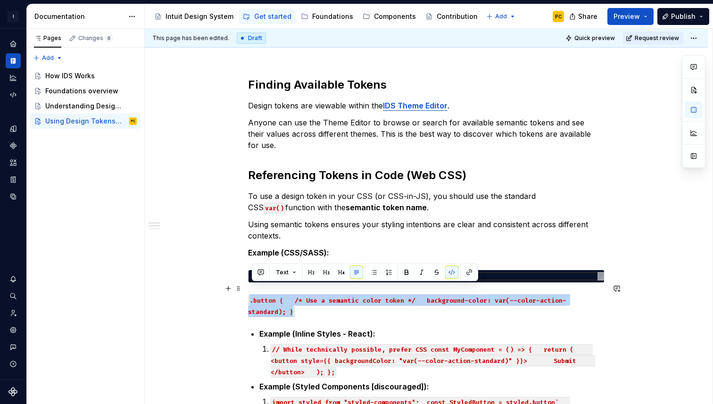
drag, startPoint x: 253, startPoint y: 289, endPoint x: 255, endPoint y: 299, distance: 10.0
click at [255, 299] on code ".button { /* Use a semantic color token */ background-color: var(--color-action…" at bounding box center [407, 306] width 318 height 22
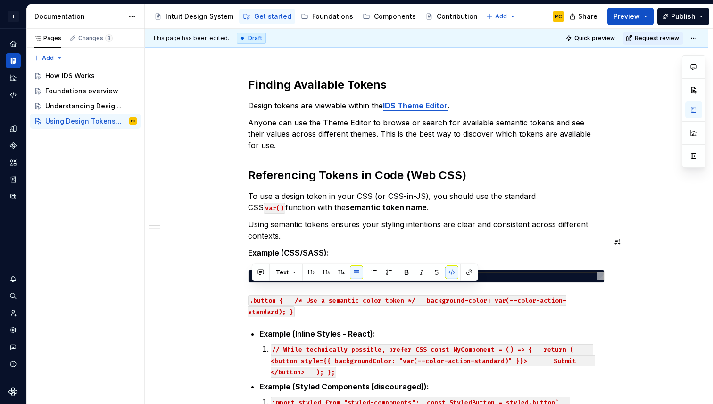
click at [288, 254] on div "Finding Available Tokens Design tokens are viewable within the IDS Theme Editor…" at bounding box center [426, 324] width 356 height 494
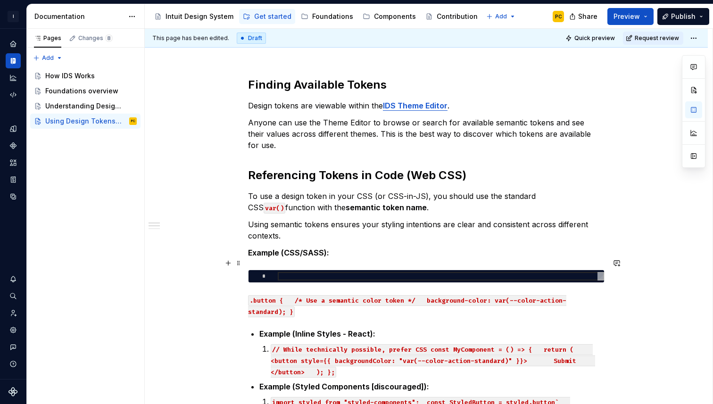
click at [284, 272] on div at bounding box center [441, 276] width 326 height 8
type textarea "*"
type textarea "**********"
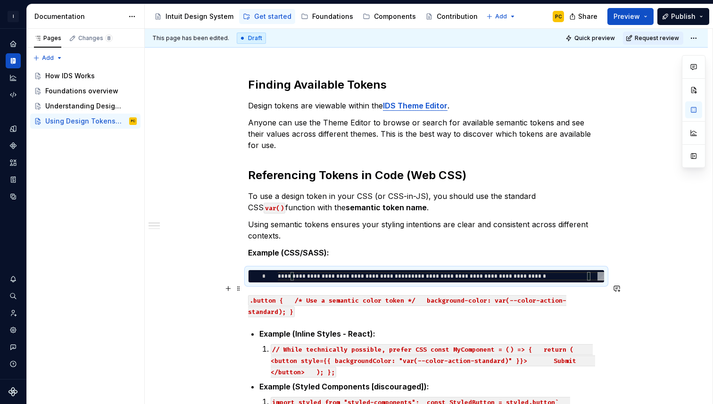
scroll to position [0, 0]
click at [273, 308] on div "**********" at bounding box center [426, 324] width 356 height 494
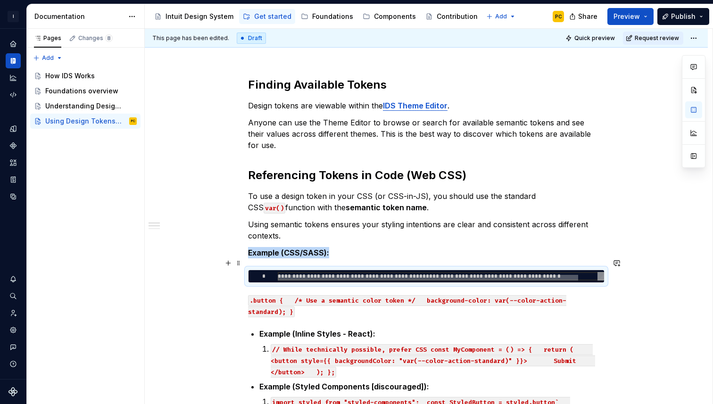
click at [281, 275] on div at bounding box center [428, 278] width 300 height 6
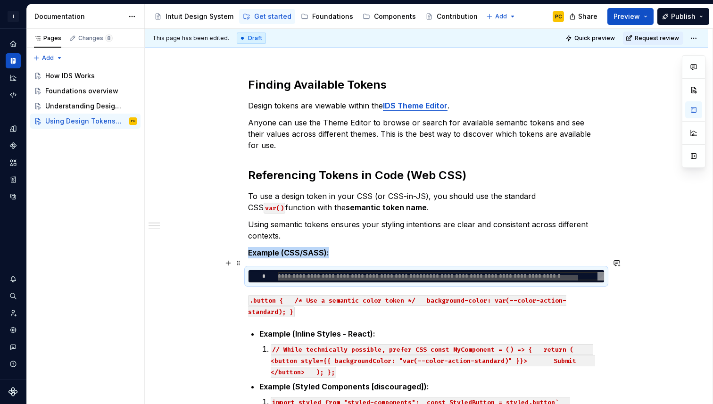
click at [287, 275] on div at bounding box center [428, 278] width 300 height 6
click at [294, 275] on div at bounding box center [428, 278] width 300 height 6
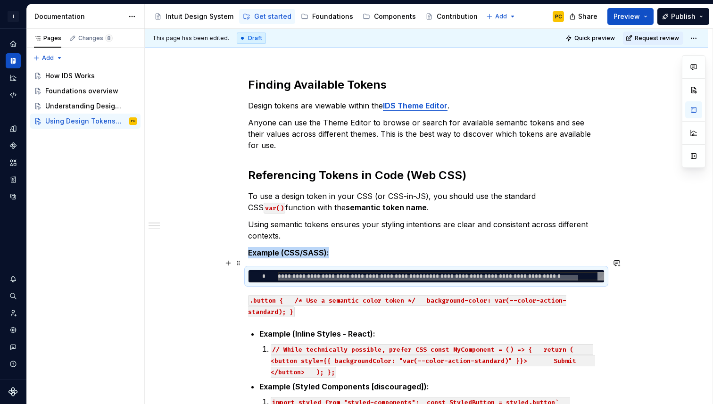
click at [294, 275] on div at bounding box center [428, 278] width 300 height 6
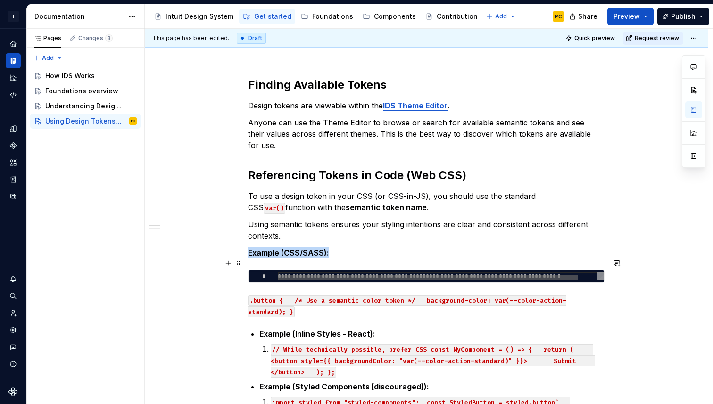
click at [301, 275] on div at bounding box center [428, 278] width 300 height 6
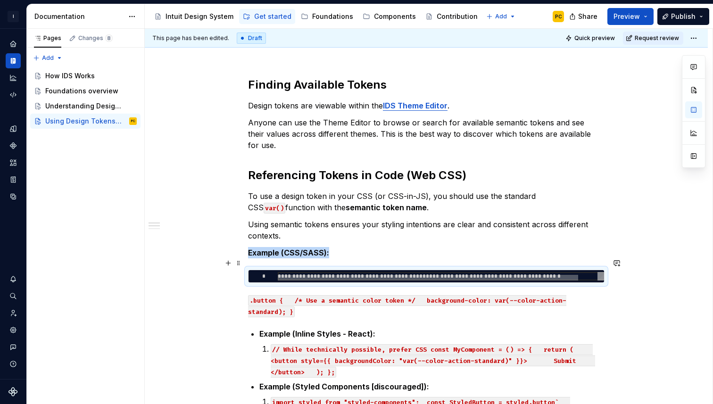
click at [284, 275] on div at bounding box center [428, 278] width 300 height 6
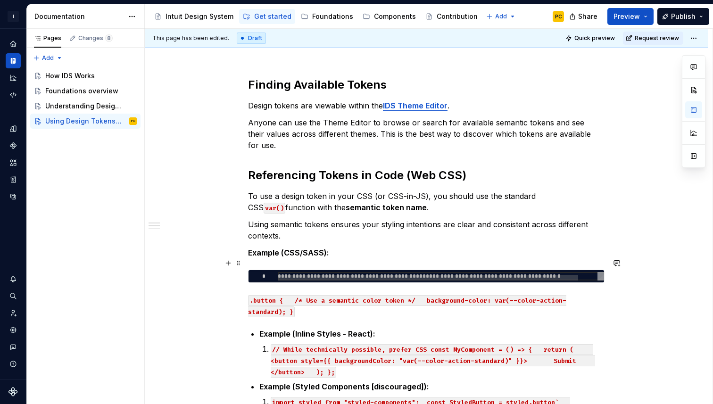
type textarea "*"
type textarea "**********"
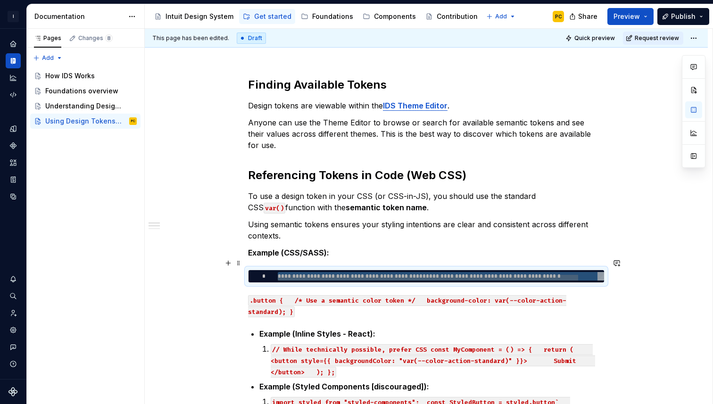
scroll to position [0, 326]
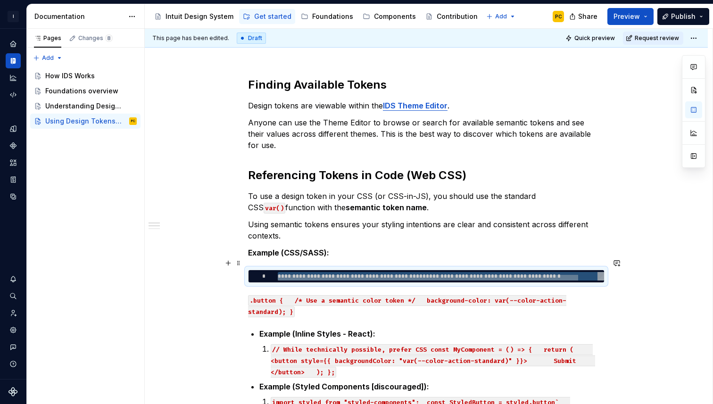
click at [289, 275] on div at bounding box center [428, 278] width 300 height 6
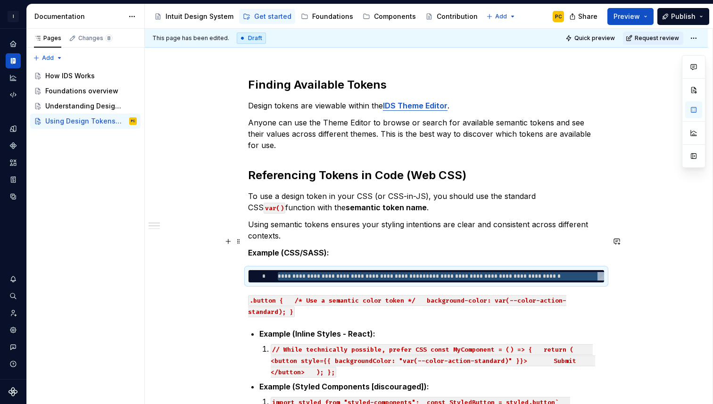
click at [339, 247] on p "Example (CSS/SASS):" at bounding box center [426, 252] width 356 height 11
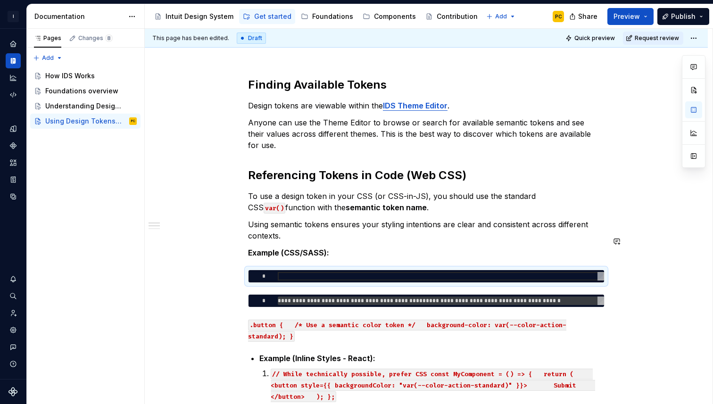
type textarea "*"
type textarea "**********"
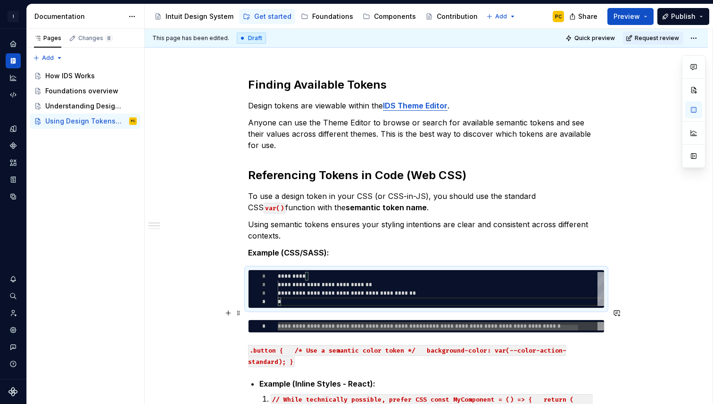
click at [278, 322] on div "**********" at bounding box center [451, 329] width 347 height 14
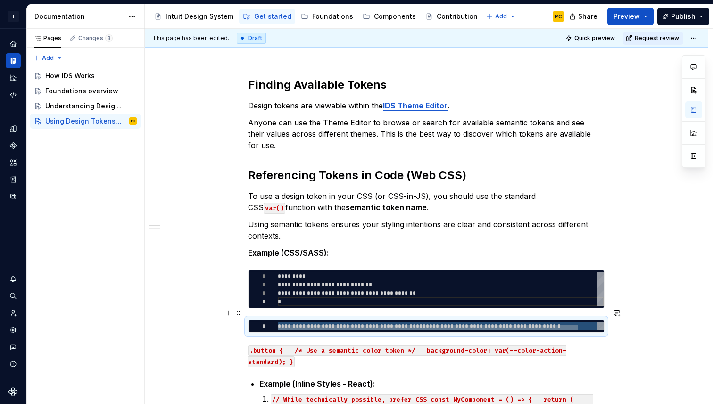
click at [290, 325] on div at bounding box center [428, 328] width 300 height 6
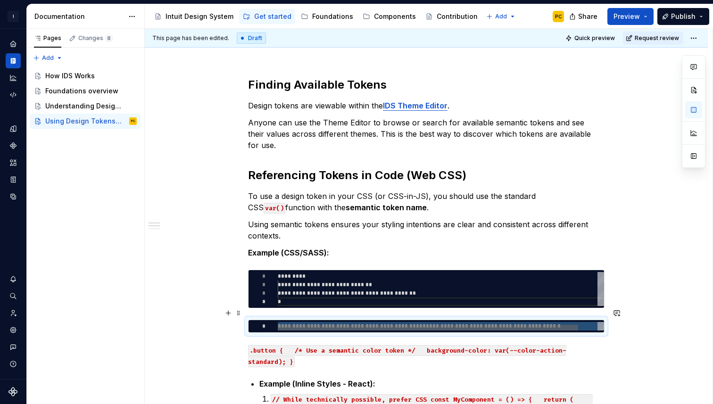
type textarea "*"
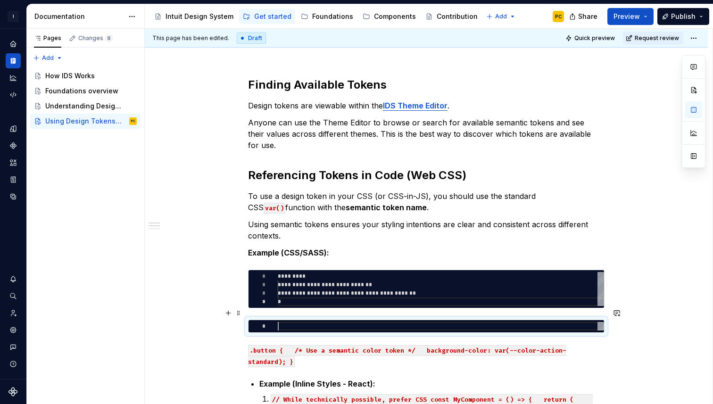
type textarea "**"
type textarea "*"
type textarea "***"
type textarea "*"
type textarea "**"
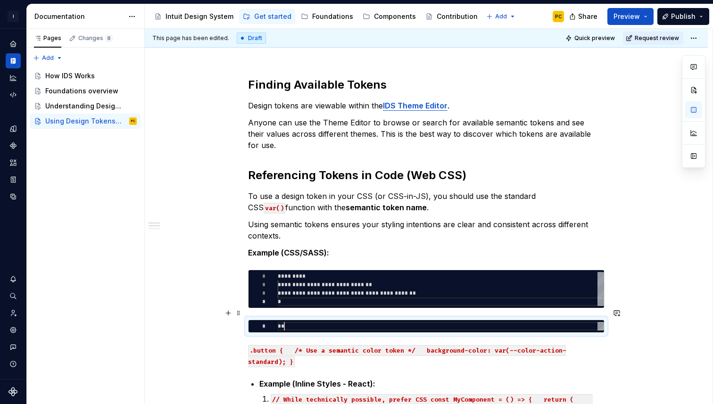
type textarea "*"
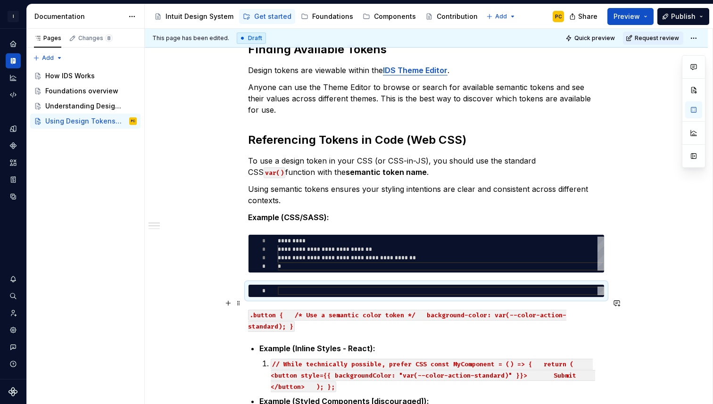
scroll to position [156, 0]
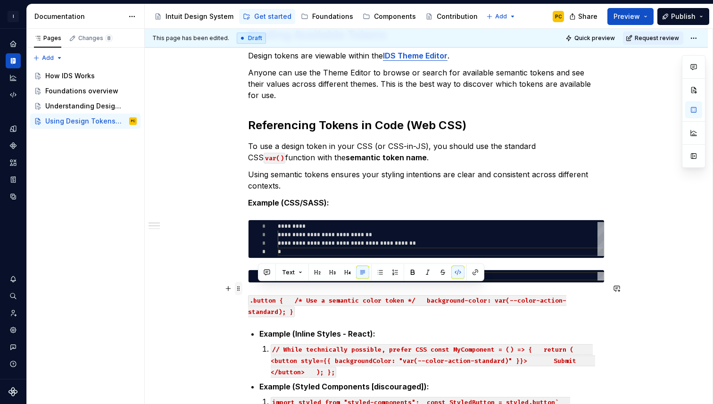
drag, startPoint x: 272, startPoint y: 302, endPoint x: 242, endPoint y: 291, distance: 31.2
click at [248, 291] on div "**********" at bounding box center [426, 304] width 356 height 555
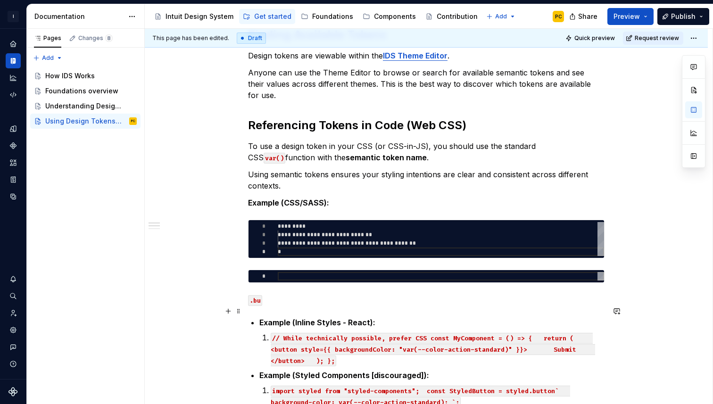
click at [264, 318] on strong "Example (Inline Styles - React):" at bounding box center [317, 322] width 116 height 9
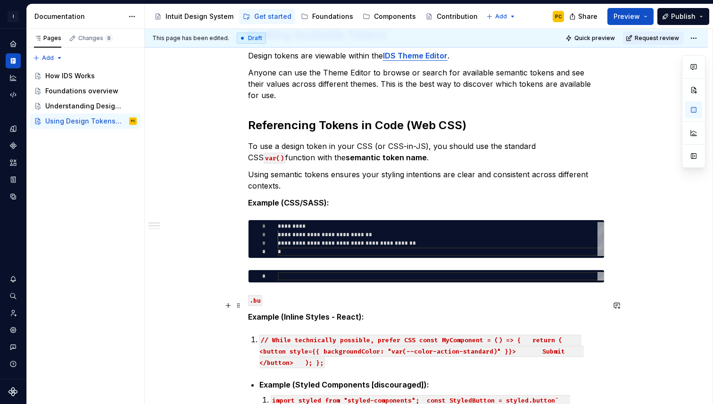
click at [382, 311] on p "Example (Inline Styles - React):" at bounding box center [426, 316] width 356 height 11
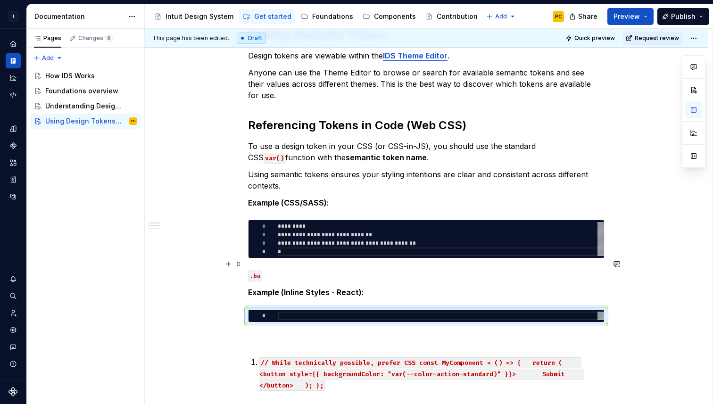
click at [283, 270] on p ".bu" at bounding box center [426, 275] width 356 height 11
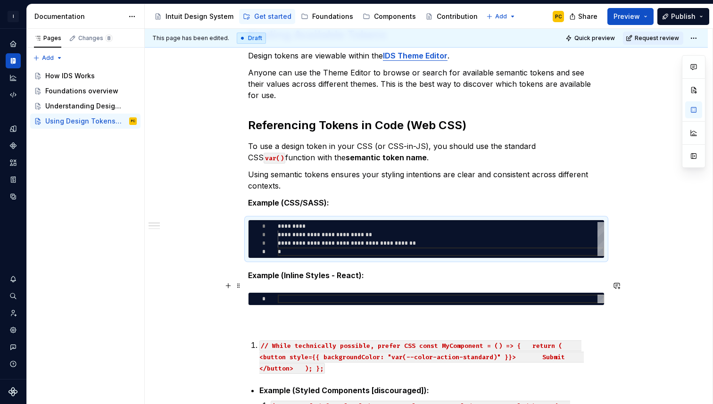
click at [285, 295] on div at bounding box center [441, 299] width 326 height 8
type textarea "*"
type textarea "**********"
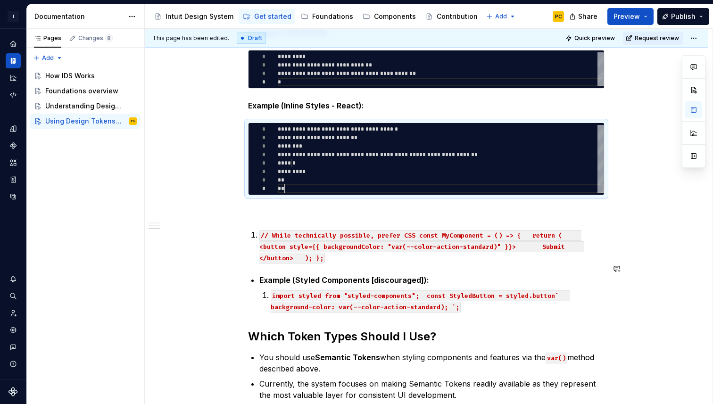
scroll to position [327, 0]
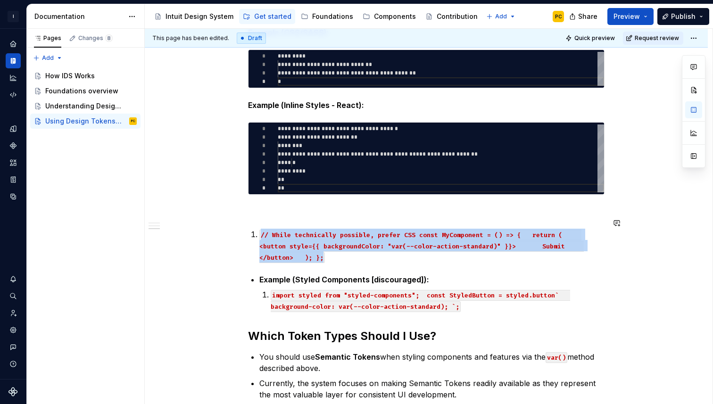
drag, startPoint x: 353, startPoint y: 253, endPoint x: 254, endPoint y: 211, distance: 107.7
click at [254, 211] on div "**********" at bounding box center [426, 160] width 356 height 607
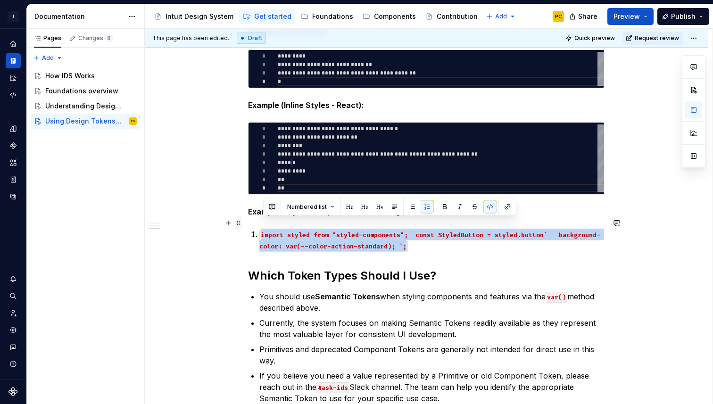
drag, startPoint x: 419, startPoint y: 236, endPoint x: 239, endPoint y: 224, distance: 180.9
click at [248, 224] on div "**********" at bounding box center [426, 136] width 356 height 558
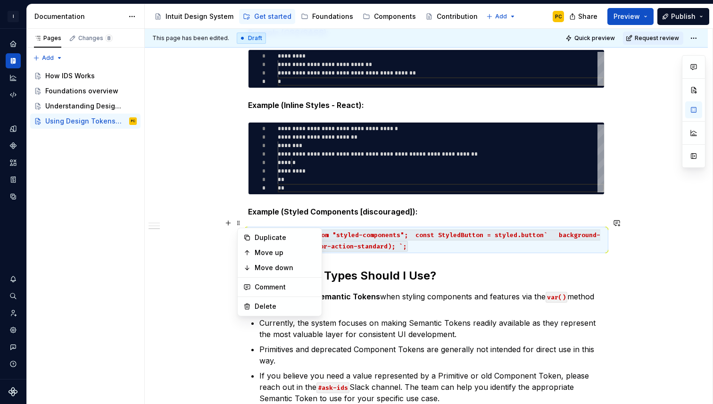
click at [426, 210] on div "**********" at bounding box center [426, 130] width 356 height 547
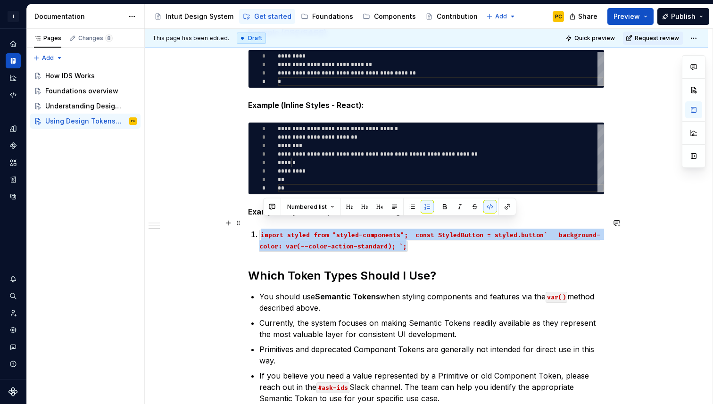
drag, startPoint x: 418, startPoint y: 237, endPoint x: 216, endPoint y: 221, distance: 201.9
click at [216, 221] on div "**********" at bounding box center [426, 186] width 563 height 702
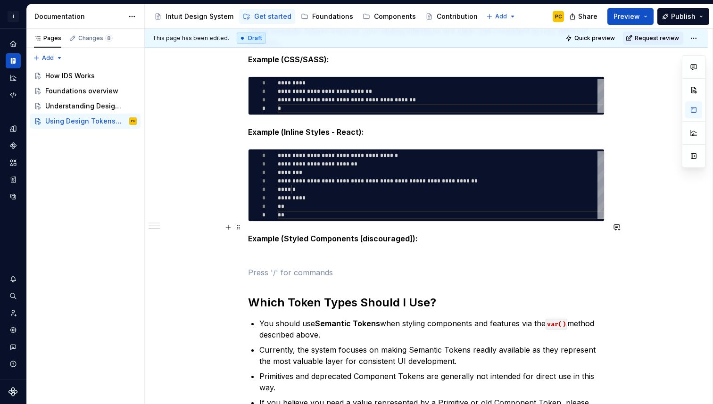
scroll to position [285, 0]
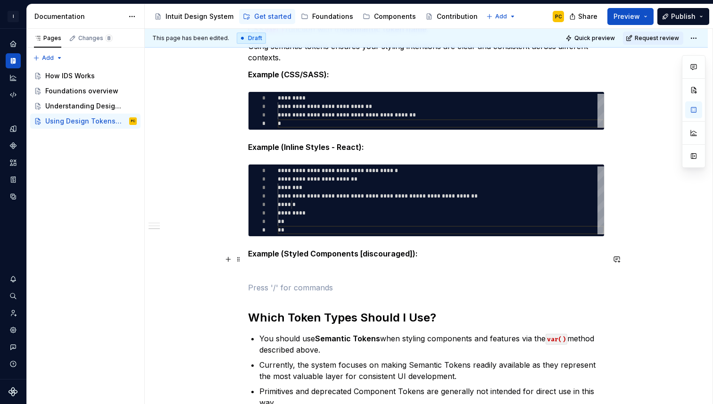
click at [273, 265] on p at bounding box center [426, 270] width 356 height 11
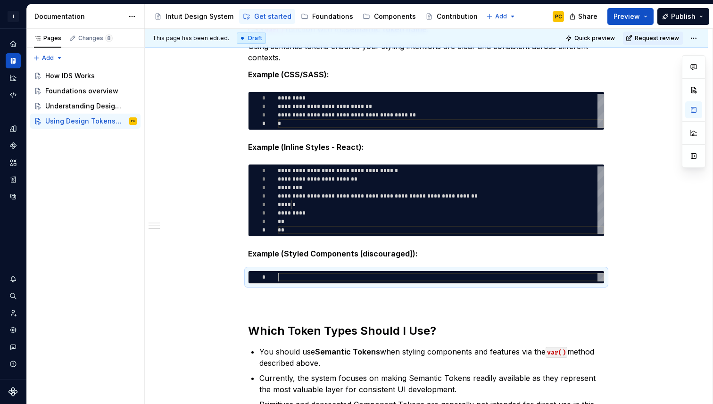
type textarea "*"
type textarea "**********"
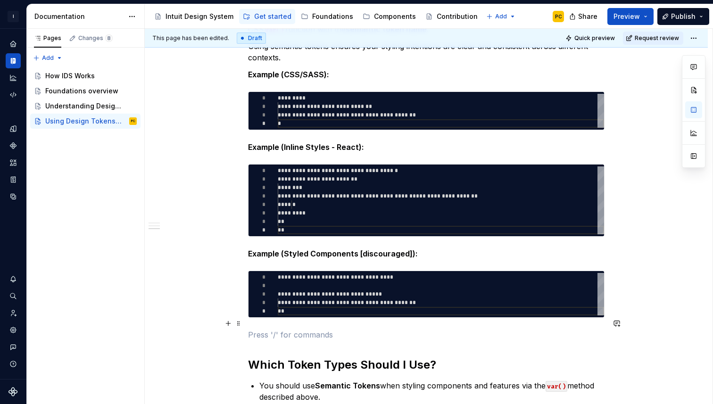
click at [282, 329] on p at bounding box center [426, 334] width 356 height 11
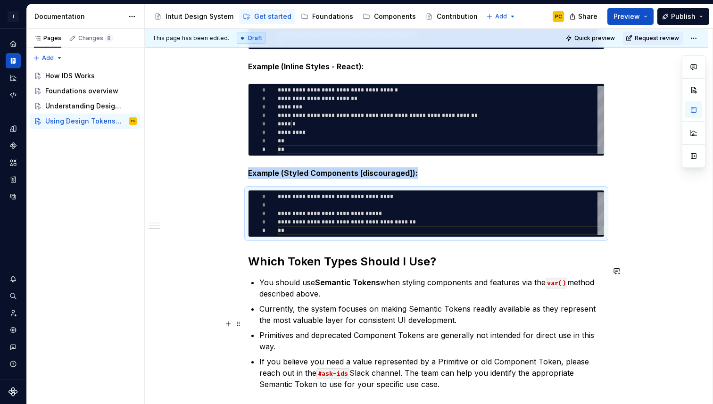
scroll to position [398, 0]
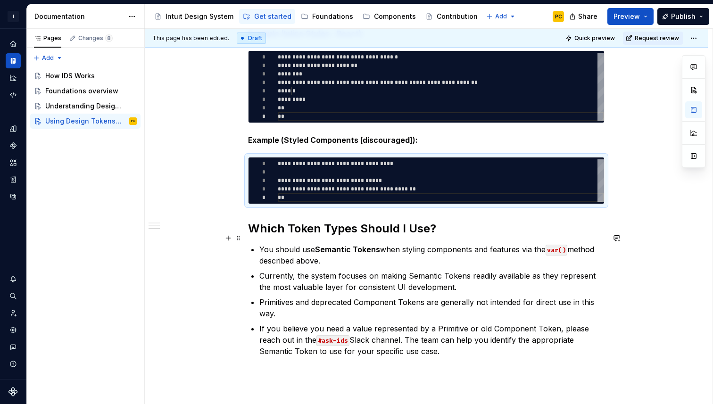
click at [259, 240] on div "**********" at bounding box center [426, 71] width 356 height 571
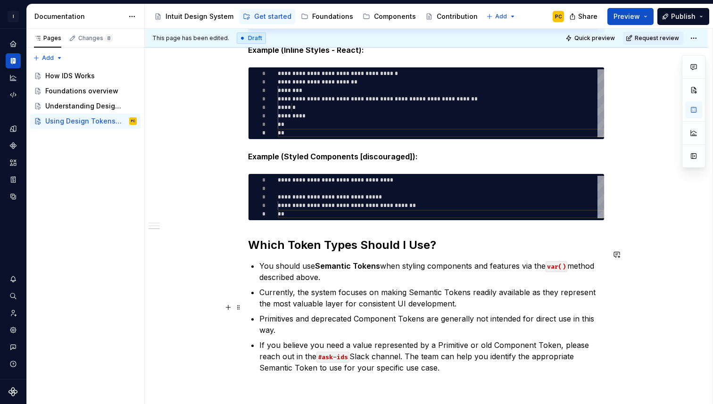
scroll to position [381, 0]
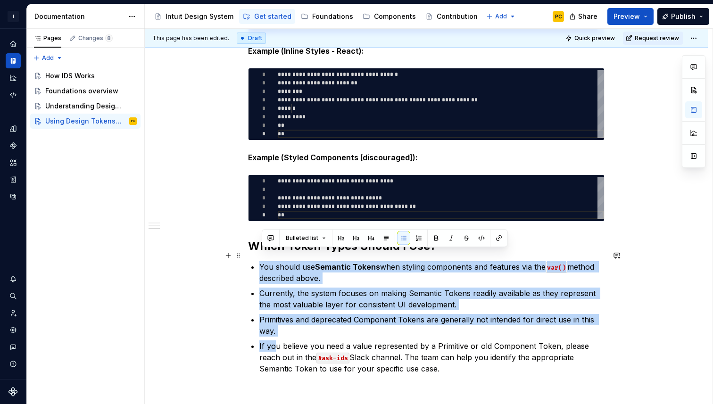
drag, startPoint x: 276, startPoint y: 333, endPoint x: 246, endPoint y: 257, distance: 81.8
click at [246, 257] on div "**********" at bounding box center [426, 143] width 563 height 726
click at [270, 272] on ul "You should use Semantic Tokens when styling components and features via the var…" at bounding box center [431, 317] width 345 height 113
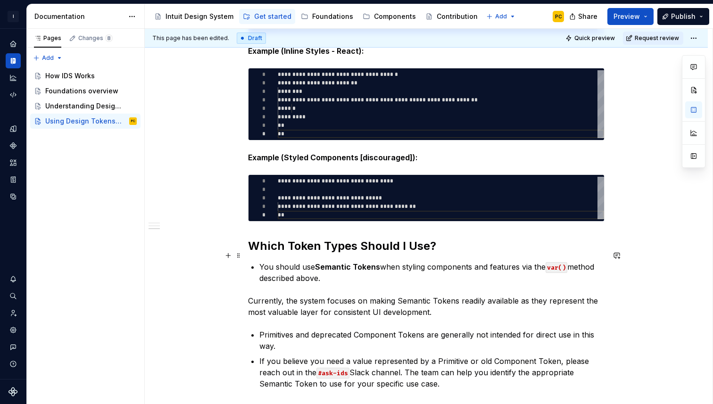
click at [263, 261] on p "You should use Semantic Tokens when styling components and features via the var…" at bounding box center [431, 272] width 345 height 23
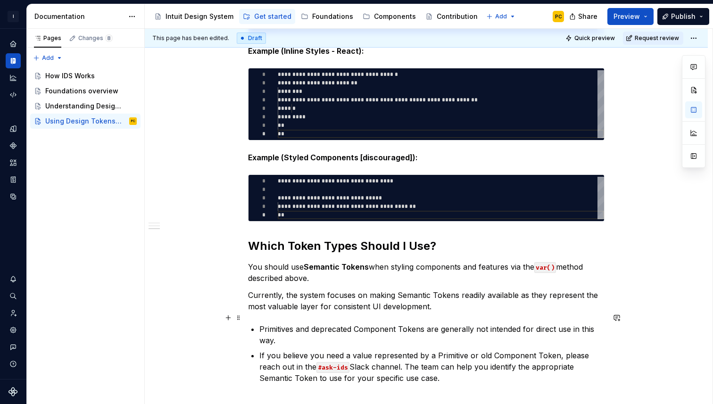
click at [263, 323] on p "Primitives and deprecated Component Tokens are generally not intended for direc…" at bounding box center [431, 334] width 345 height 23
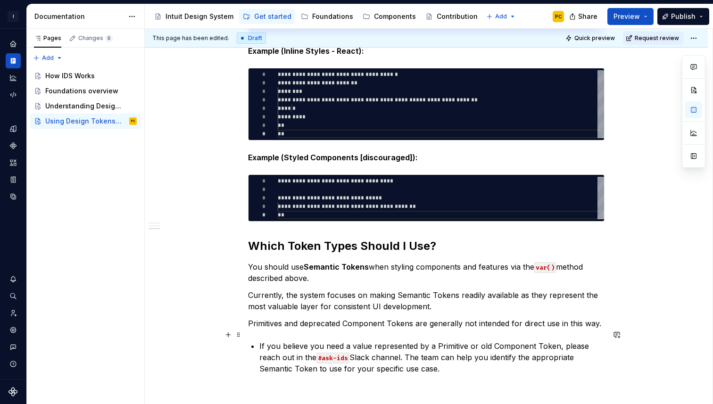
click at [263, 340] on p "If you believe you need a value represented by a Primitive or old Component Tok…" at bounding box center [431, 357] width 345 height 34
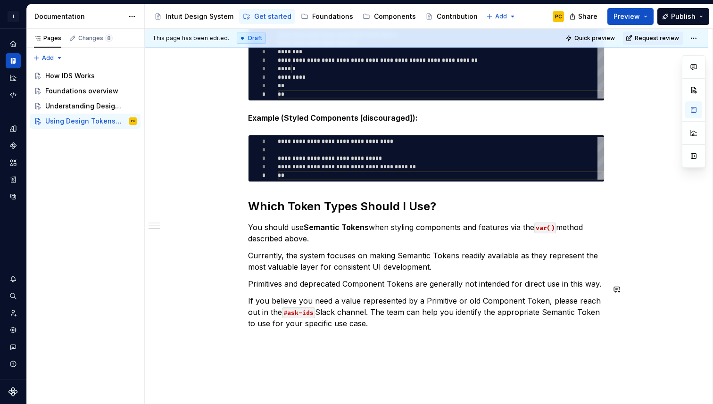
scroll to position [421, 0]
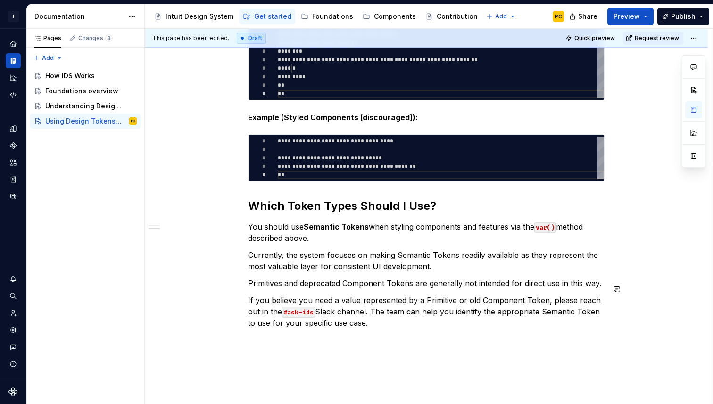
click at [262, 356] on div "**********" at bounding box center [426, 100] width 563 height 721
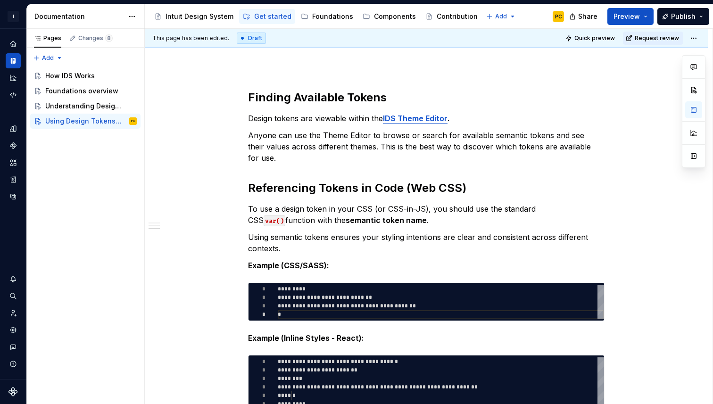
scroll to position [0, 0]
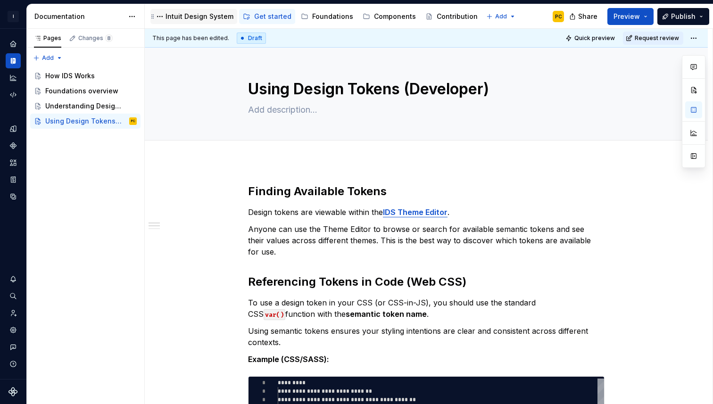
click at [198, 17] on div "Intuit Design System" at bounding box center [199, 16] width 68 height 9
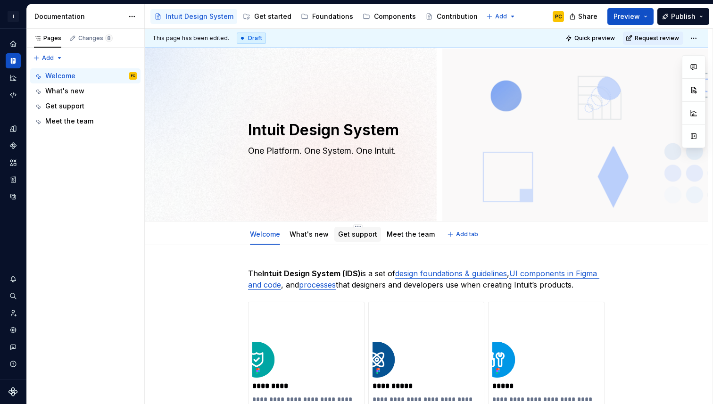
click at [361, 236] on link "Get support" at bounding box center [357, 234] width 39 height 8
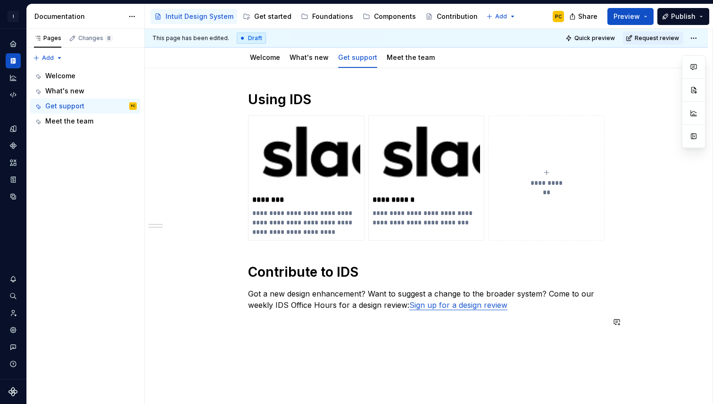
scroll to position [191, 0]
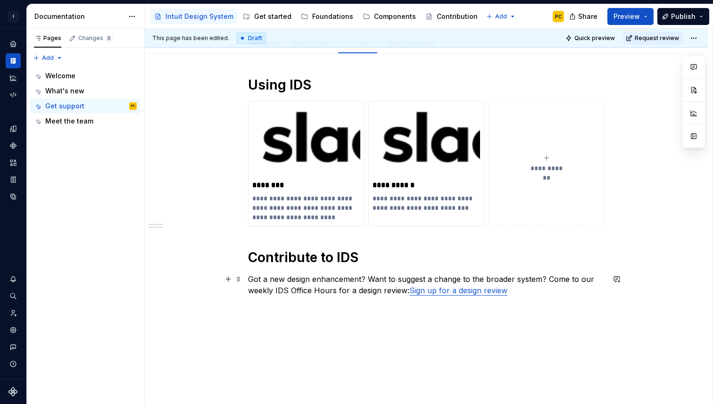
click at [532, 292] on p "Got a new design enhancement? Want to suggest a change to the broader system? C…" at bounding box center [426, 284] width 356 height 23
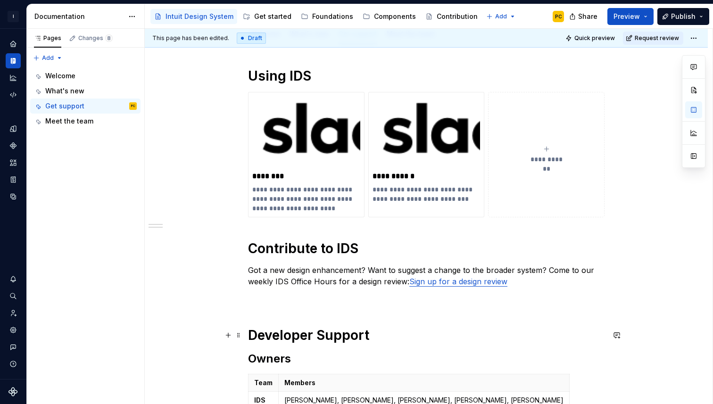
scroll to position [202, 0]
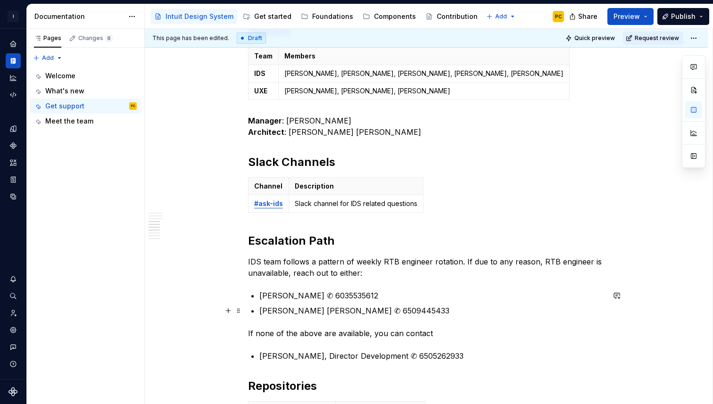
scroll to position [514, 0]
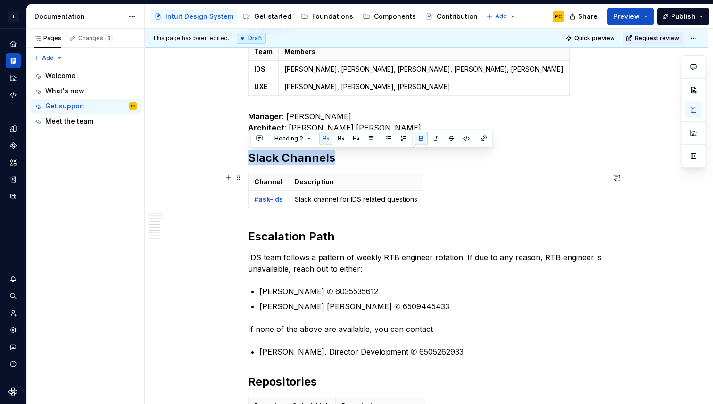
drag, startPoint x: 250, startPoint y: 161, endPoint x: 425, endPoint y: 211, distance: 182.5
click at [425, 211] on div "**********" at bounding box center [426, 303] width 356 height 1101
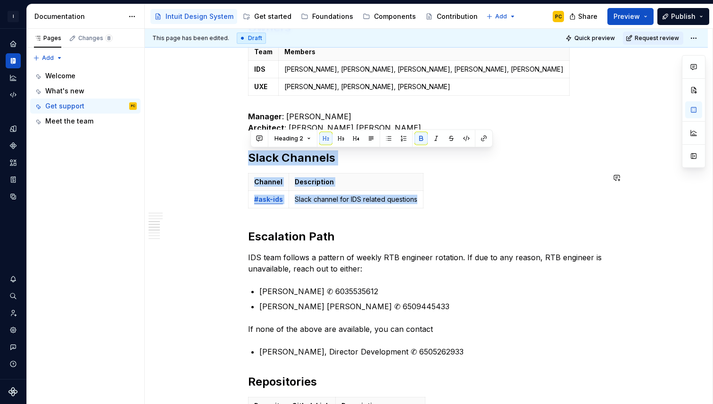
click at [360, 215] on div "**********" at bounding box center [426, 303] width 356 height 1101
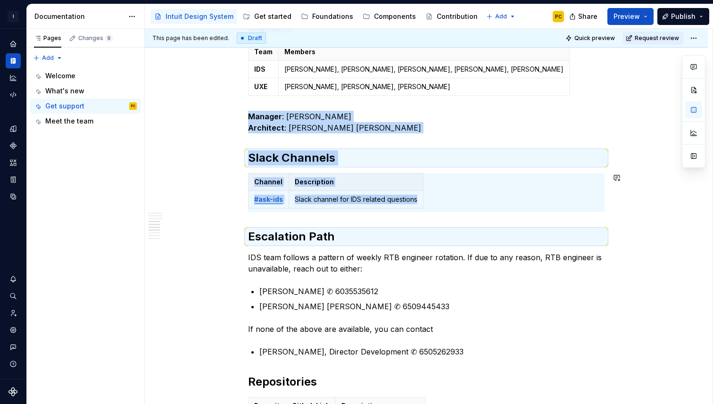
click at [360, 214] on div "**********" at bounding box center [426, 303] width 356 height 1101
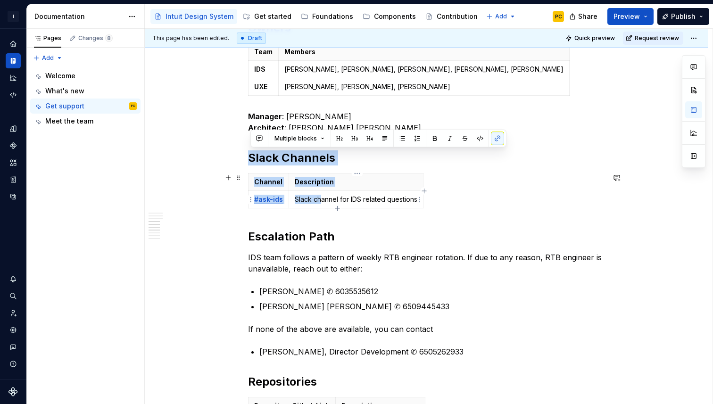
drag, startPoint x: 252, startPoint y: 157, endPoint x: 321, endPoint y: 197, distance: 80.7
click at [321, 197] on div "**********" at bounding box center [426, 303] width 356 height 1101
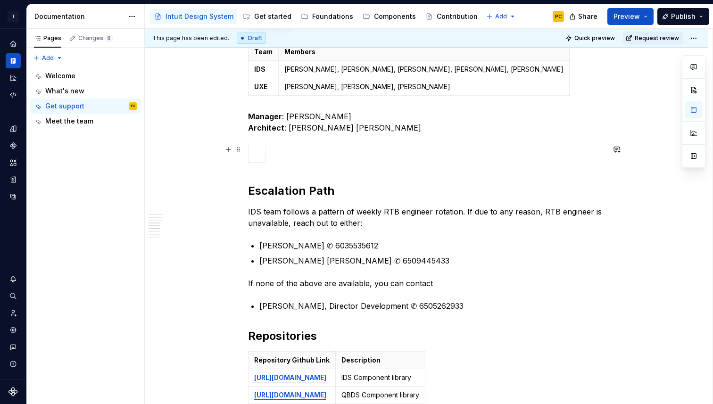
click at [321, 159] on div at bounding box center [426, 156] width 356 height 22
click at [280, 153] on div at bounding box center [426, 156] width 356 height 22
click at [241, 150] on span at bounding box center [239, 149] width 8 height 13
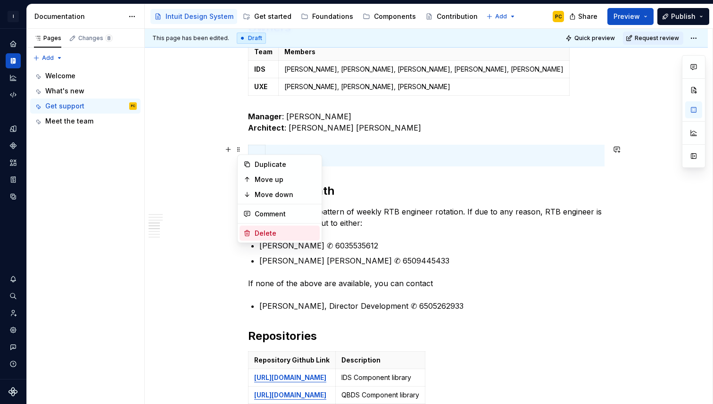
click at [270, 232] on div "Delete" at bounding box center [285, 233] width 61 height 9
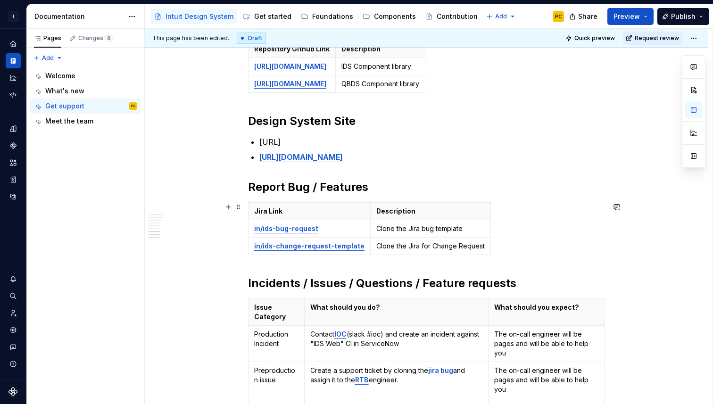
scroll to position [800, 0]
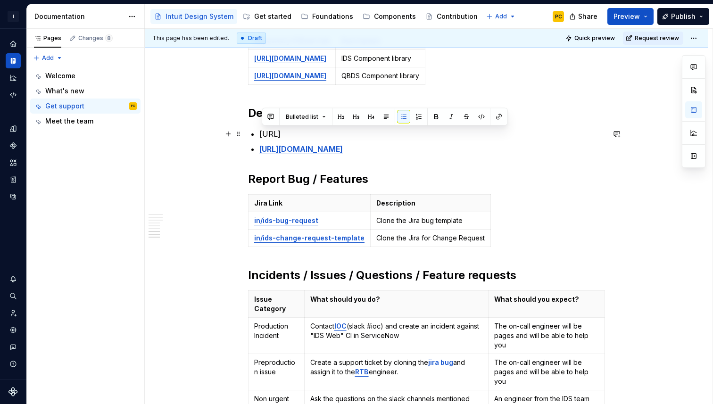
drag, startPoint x: 345, startPoint y: 131, endPoint x: 268, endPoint y: 128, distance: 76.9
click at [268, 128] on p "http://in/ids-storybook" at bounding box center [431, 133] width 345 height 11
click at [350, 132] on p "http://in/ids-storybook" at bounding box center [431, 133] width 345 height 11
drag, startPoint x: 350, startPoint y: 132, endPoint x: 260, endPoint y: 136, distance: 90.1
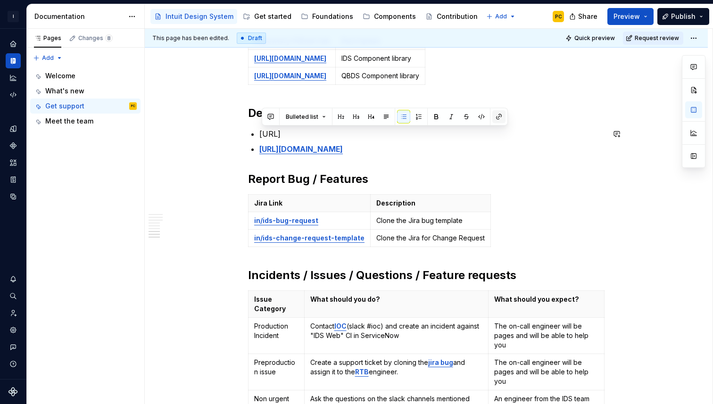
click at [499, 117] on button "button" at bounding box center [498, 116] width 13 height 13
click at [495, 151] on p "https://designsystem.intuit.com" at bounding box center [431, 148] width 345 height 11
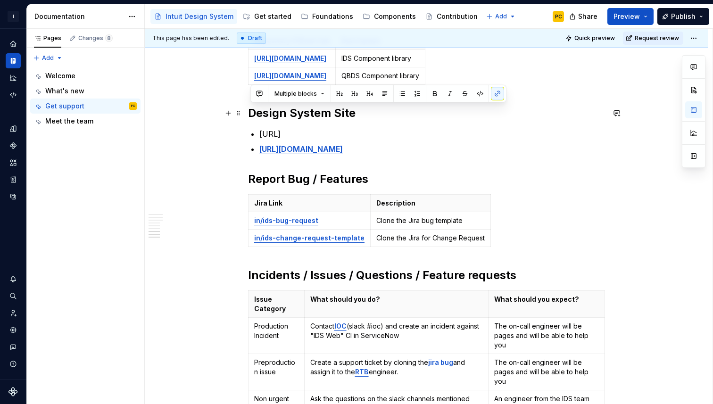
drag, startPoint x: 404, startPoint y: 154, endPoint x: 250, endPoint y: 112, distance: 159.6
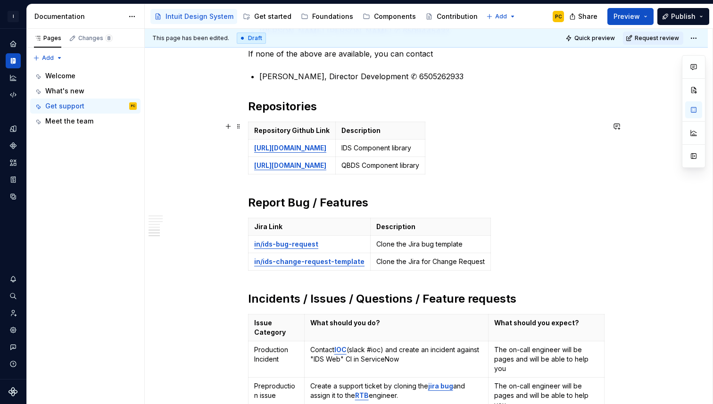
scroll to position [708, 0]
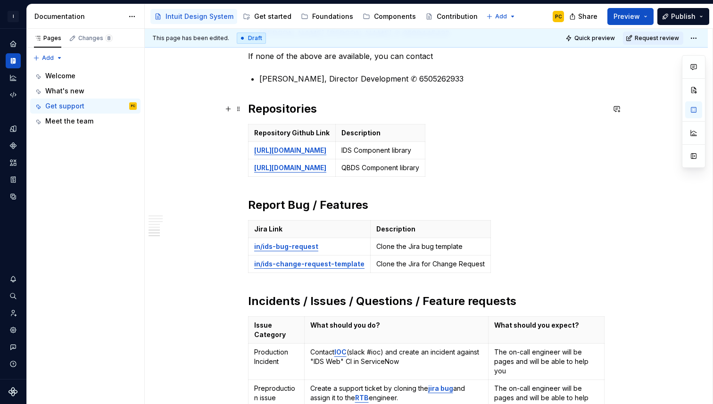
click at [251, 111] on strong "Repositories" at bounding box center [282, 109] width 69 height 14
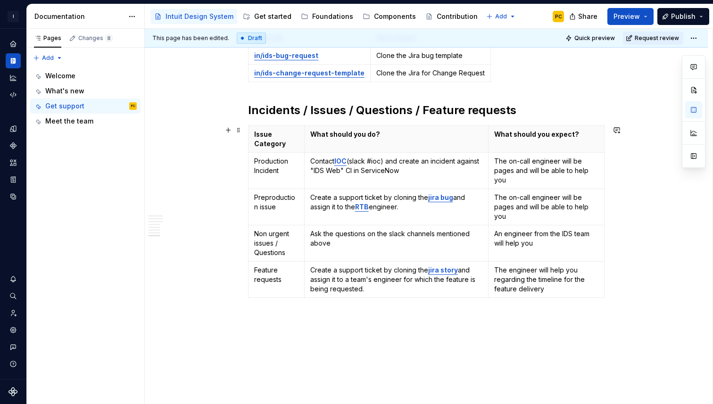
scroll to position [897, 0]
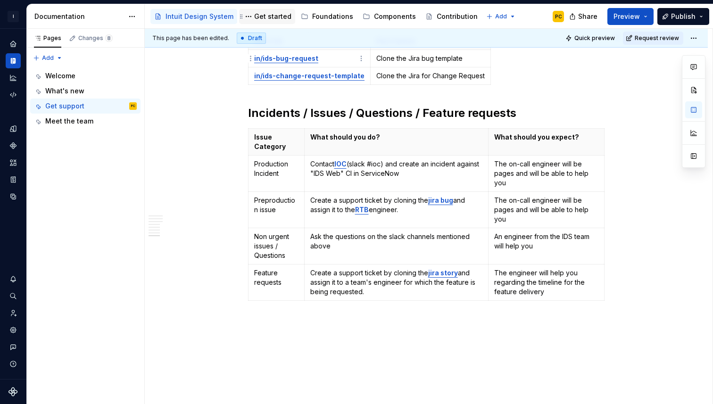
click at [273, 17] on div "Get started" at bounding box center [272, 16] width 37 height 9
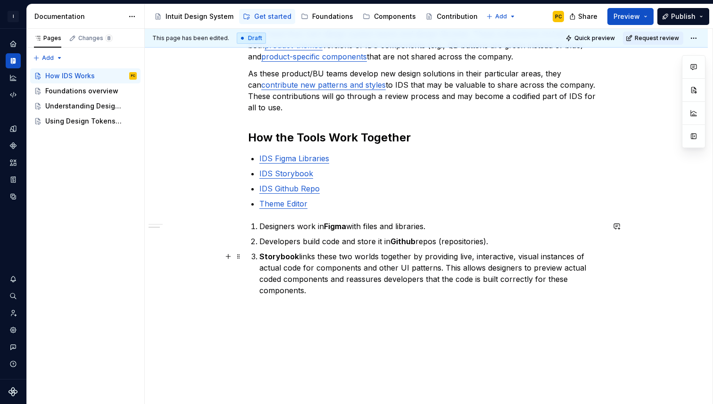
scroll to position [255, 0]
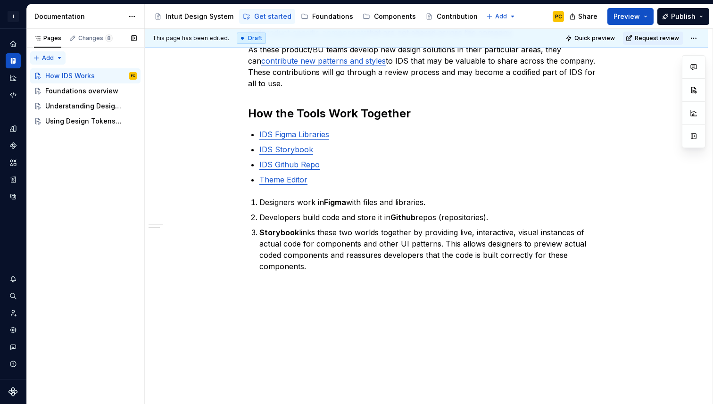
type textarea "*"
click at [48, 57] on div "Pages Changes 8 Add Accessibility guide for tree Page tree. Navigate the tree w…" at bounding box center [85, 217] width 118 height 376
click at [51, 76] on div "New page" at bounding box center [78, 76] width 61 height 9
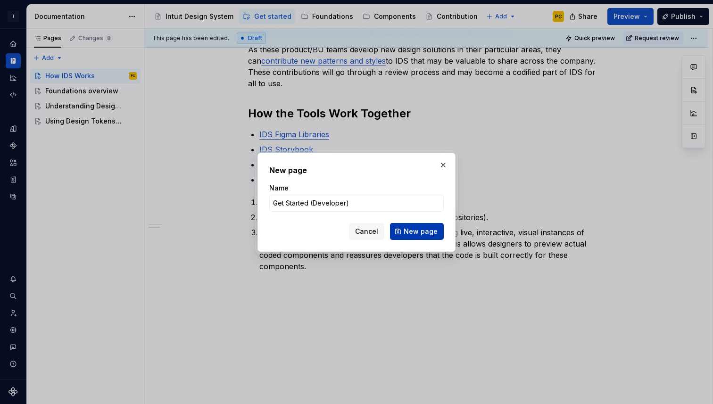
type input "Get Started (Developer)"
click at [425, 233] on span "New page" at bounding box center [420, 231] width 34 height 9
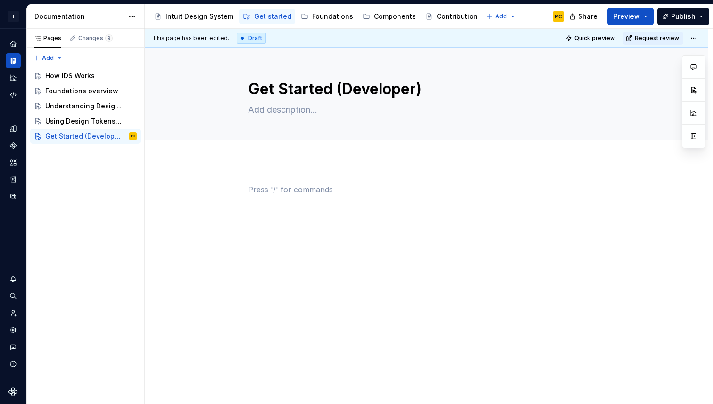
click at [285, 202] on div at bounding box center [426, 202] width 356 height 36
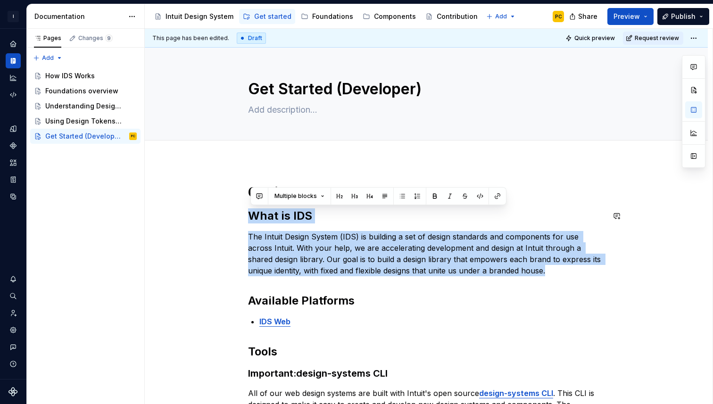
drag, startPoint x: 548, startPoint y: 268, endPoint x: 231, endPoint y: 206, distance: 322.6
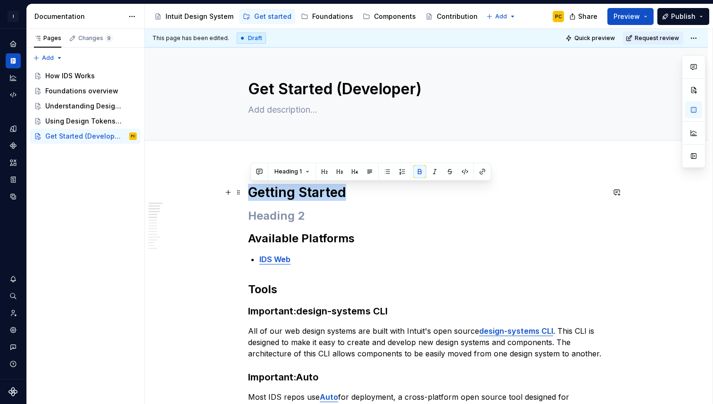
drag, startPoint x: 355, startPoint y: 194, endPoint x: 198, endPoint y: 191, distance: 157.0
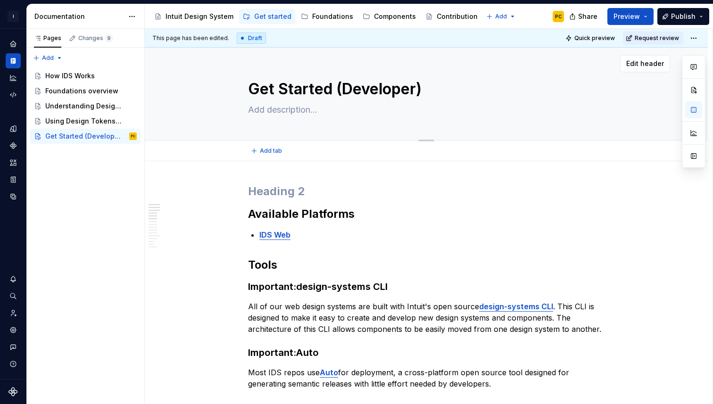
click at [252, 90] on textarea "Get Started (Developer)" at bounding box center [424, 89] width 356 height 23
type textarea "*"
type textarea "D"
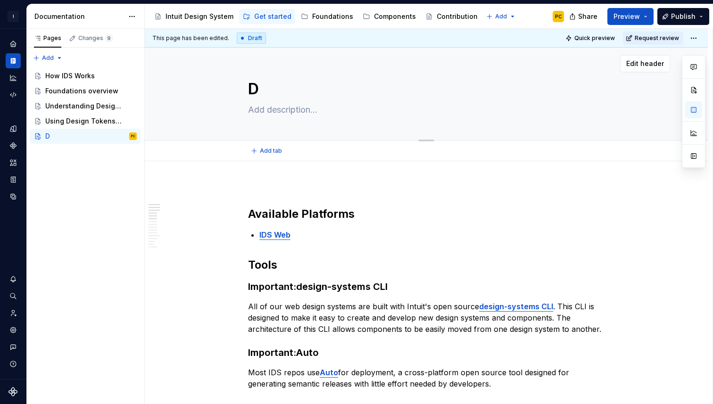
type textarea "*"
type textarea "Get Started (Developer)"
type textarea "*"
type textarea "DGet Started (Developer)"
type textarea "*"
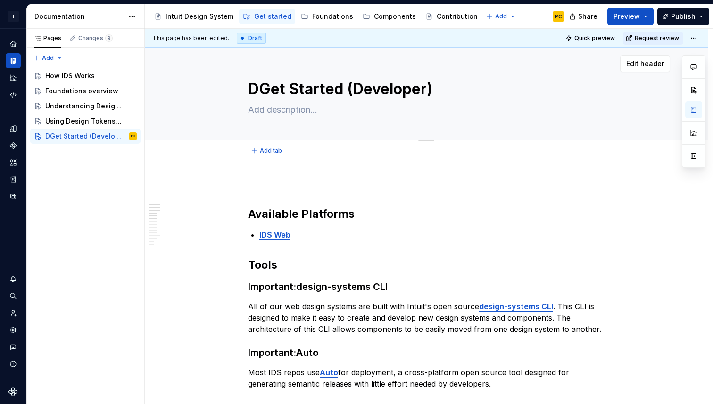
type textarea "DeGet Started (Developer)"
type textarea "*"
type textarea "DevGet Started (Developer)"
type textarea "*"
type textarea "DeveGet Started (Developer)"
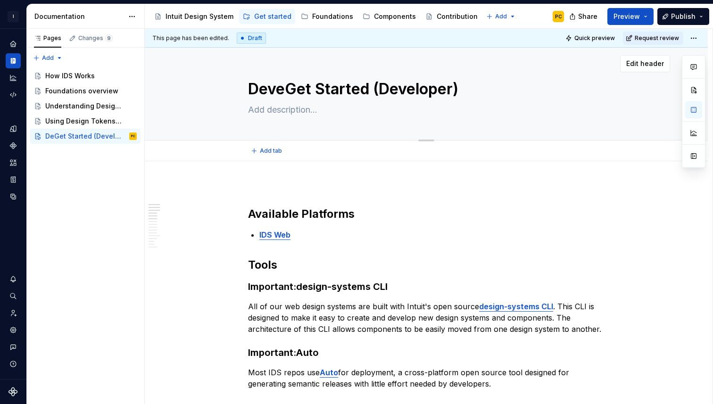
type textarea "*"
type textarea "DevelGet Started (Developer)"
type textarea "*"
type textarea "DeveloGet Started (Developer)"
type textarea "*"
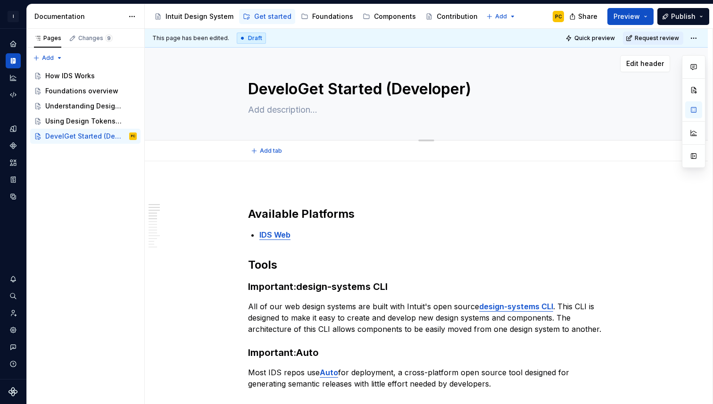
type textarea "DevelopGet Started (Developer)"
type textarea "*"
type textarea "DevelopeGet Started (Developer)"
type textarea "*"
type textarea "DeveloperGet Started (Developer)"
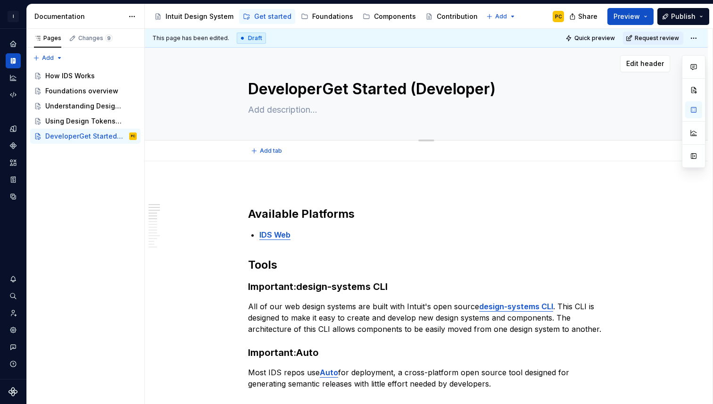
type textarea "*"
type textarea "DevelopersGet Started (Developer)"
type textarea "*"
type textarea "Developers Get Started (Developer)"
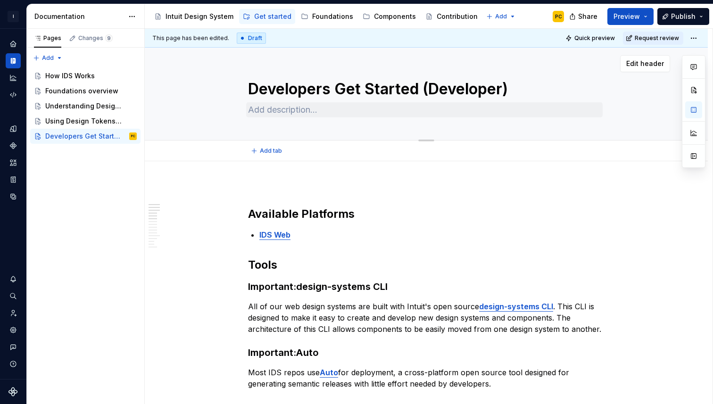
type textarea "*"
click at [370, 92] on textarea "Developers get Started (Developer)" at bounding box center [424, 89] width 356 height 23
click at [422, 91] on textarea "Developers get started (Developer)" at bounding box center [424, 89] width 356 height 23
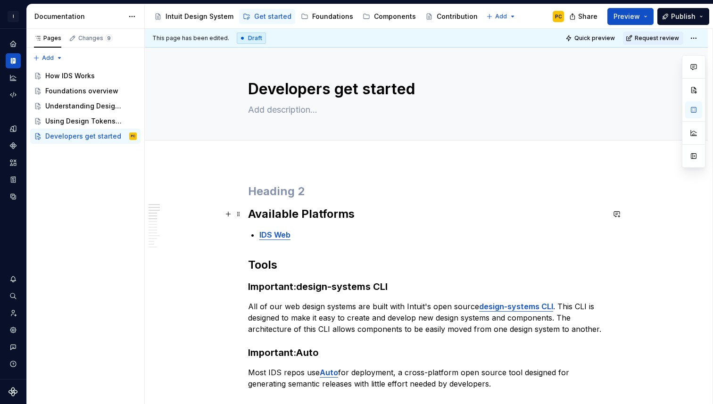
click at [251, 214] on strong "Available Platforms" at bounding box center [301, 214] width 107 height 14
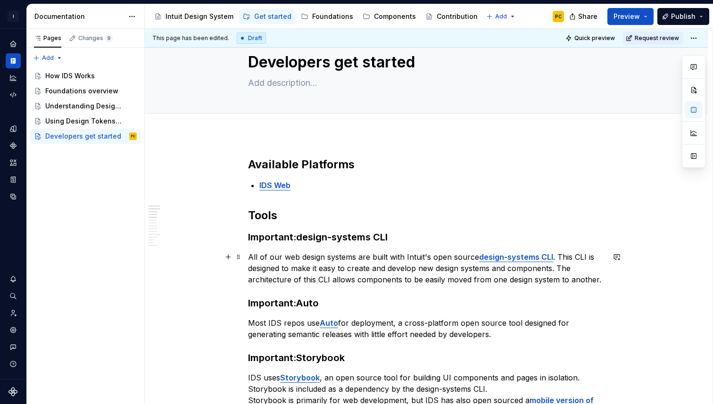
scroll to position [29, 0]
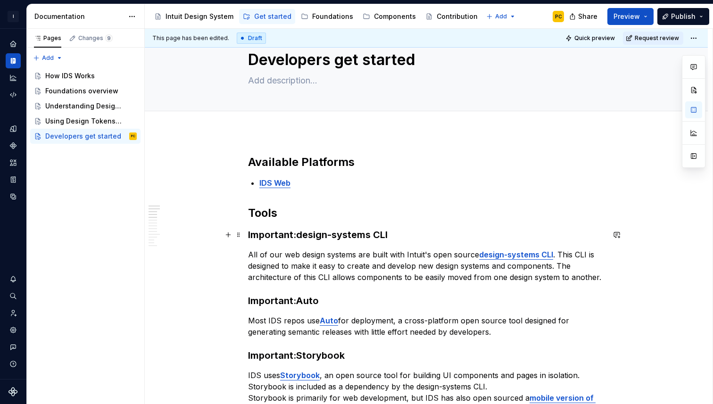
click at [299, 234] on strong "Important:design-systems CLI" at bounding box center [318, 234] width 140 height 11
click at [295, 301] on strong "Important:Auto" at bounding box center [283, 300] width 71 height 11
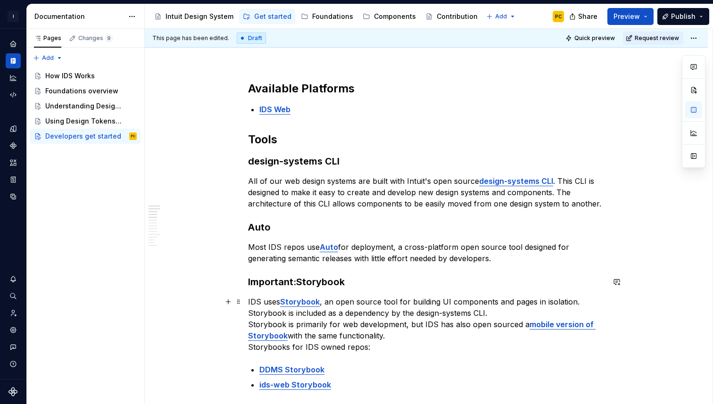
scroll to position [115, 0]
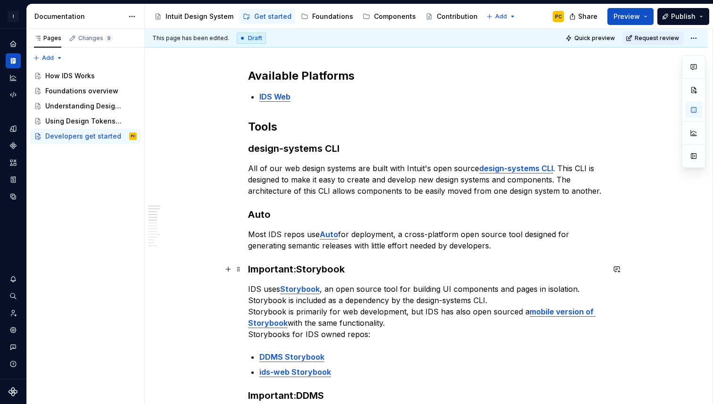
click at [299, 270] on strong "Important:Storybook" at bounding box center [296, 268] width 97 height 11
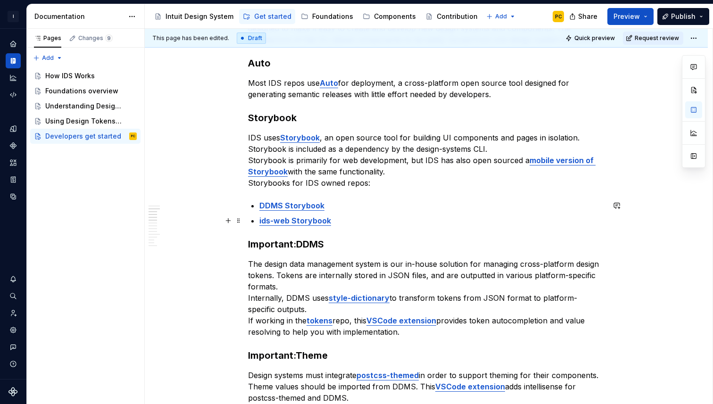
scroll to position [270, 0]
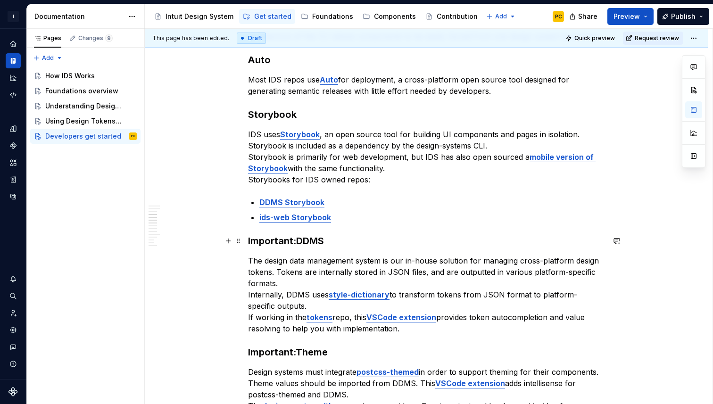
click at [299, 245] on strong "Important:DDMS" at bounding box center [286, 240] width 76 height 11
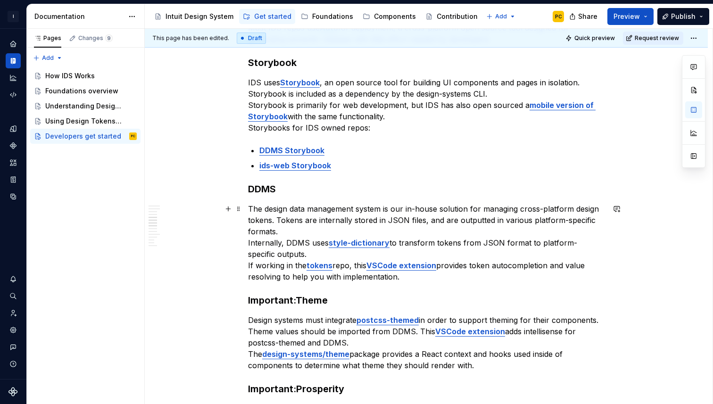
scroll to position [330, 0]
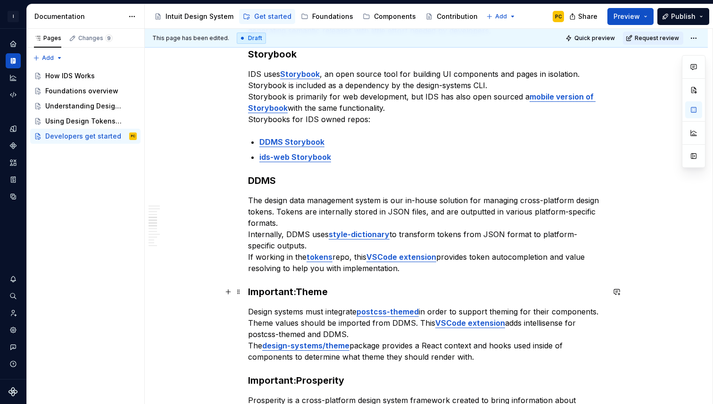
click at [299, 292] on strong "Important:Theme" at bounding box center [288, 291] width 80 height 11
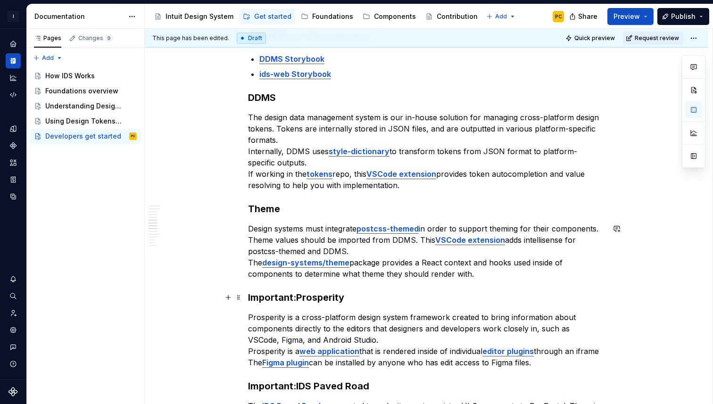
scroll to position [418, 0]
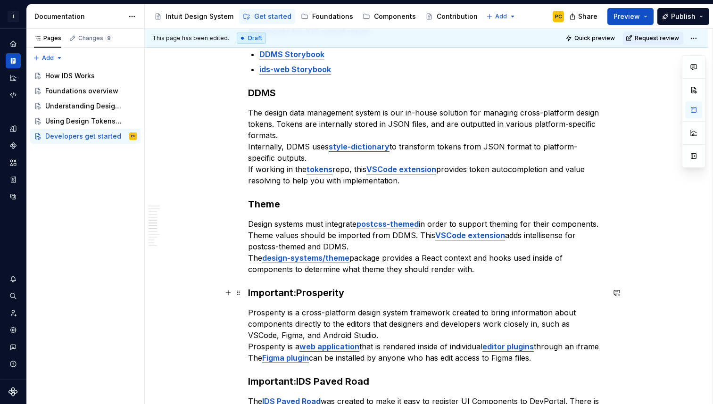
click at [298, 293] on strong "Important:Prosperity" at bounding box center [296, 292] width 96 height 11
click at [363, 336] on p "Prosperity is a cross-platform design system framework created to bring informa…" at bounding box center [426, 335] width 356 height 57
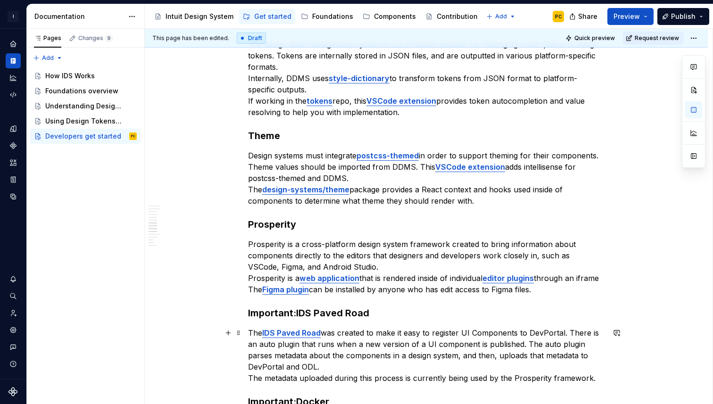
scroll to position [504, 0]
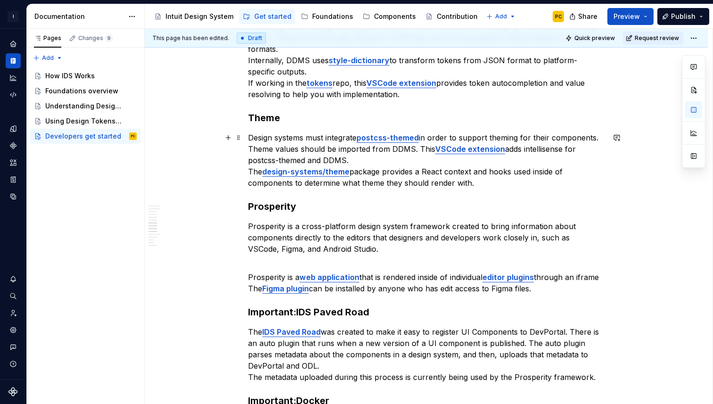
click at [368, 162] on p "Design systems must integrate postcss-themed in order to support theming for th…" at bounding box center [426, 160] width 356 height 57
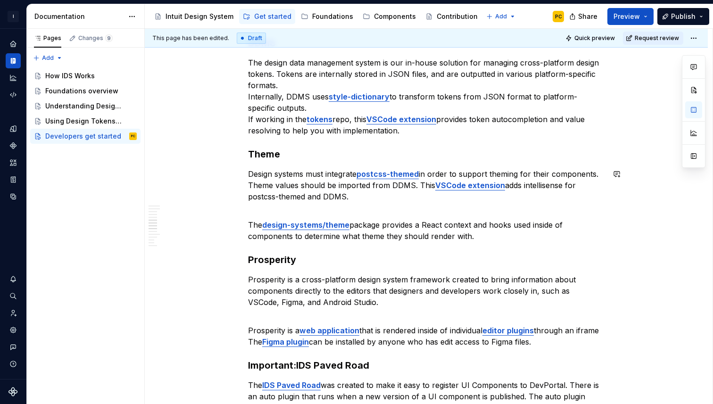
scroll to position [428, 0]
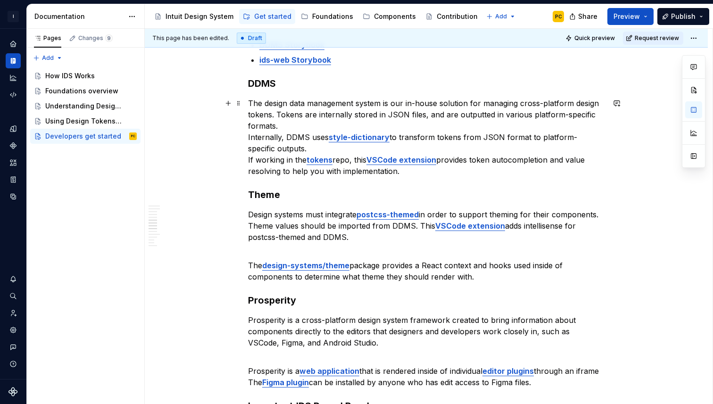
click at [323, 147] on p "The design data management system is our in-house solution for managing cross-p…" at bounding box center [426, 137] width 356 height 79
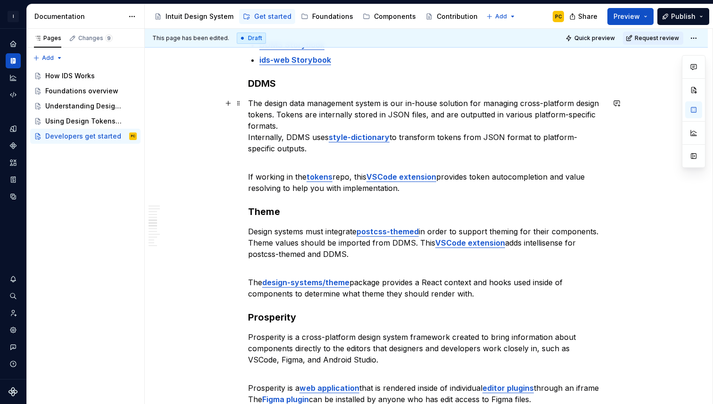
click at [302, 123] on p "The design data management system is our in-house solution for managing cross-p…" at bounding box center [426, 126] width 356 height 57
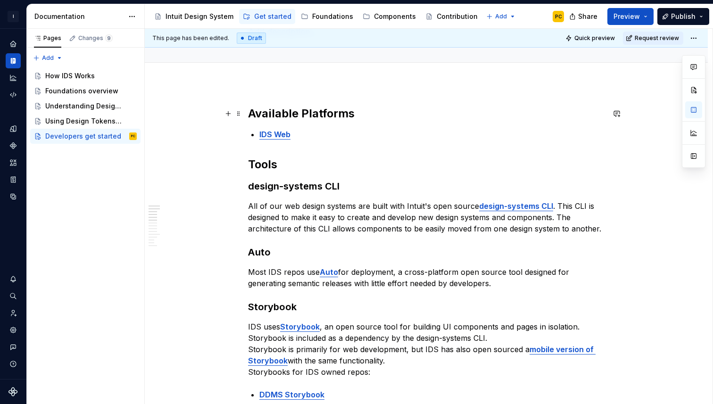
scroll to position [0, 0]
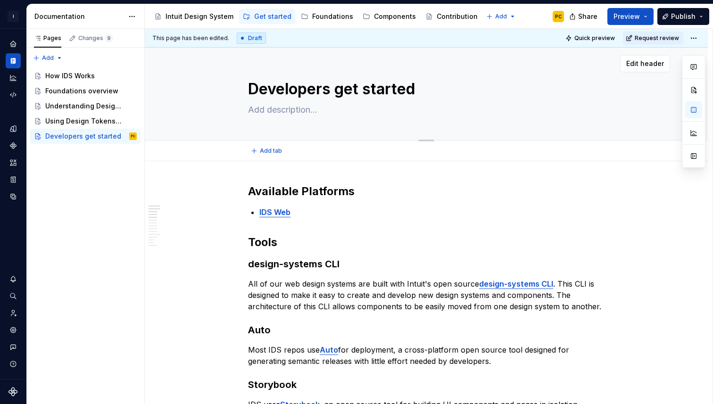
click at [339, 90] on textarea "Developers get started" at bounding box center [424, 89] width 356 height 23
click at [346, 91] on textarea "Developers get started" at bounding box center [424, 89] width 356 height 23
click at [357, 90] on textarea "Get started" at bounding box center [424, 89] width 356 height 23
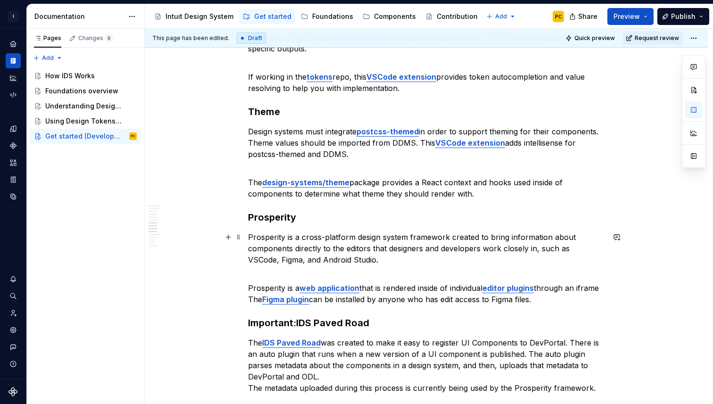
scroll to position [539, 0]
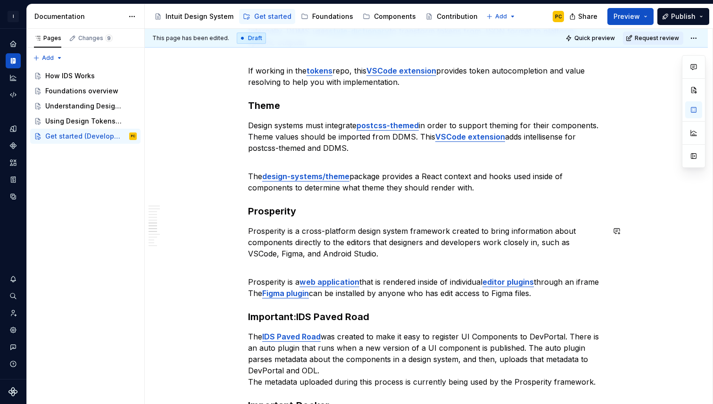
click at [344, 262] on div "Available Platforms IDS Web [PERSON_NAME]-systems CLI All of our web design sys…" at bounding box center [426, 213] width 356 height 1137
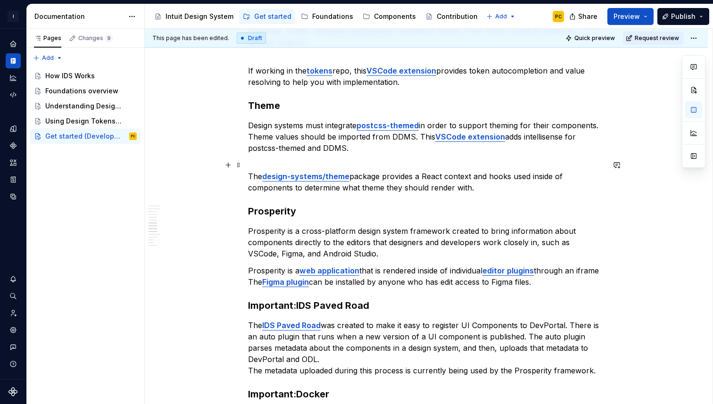
click at [250, 178] on p "The design-systems/theme package provides a React context and hooks used inside…" at bounding box center [426, 176] width 356 height 34
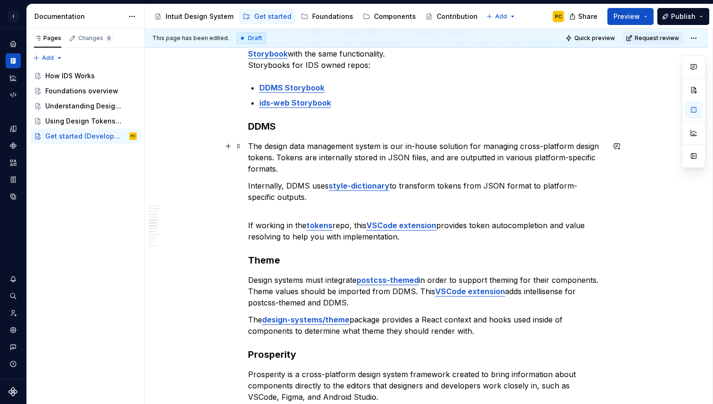
scroll to position [378, 0]
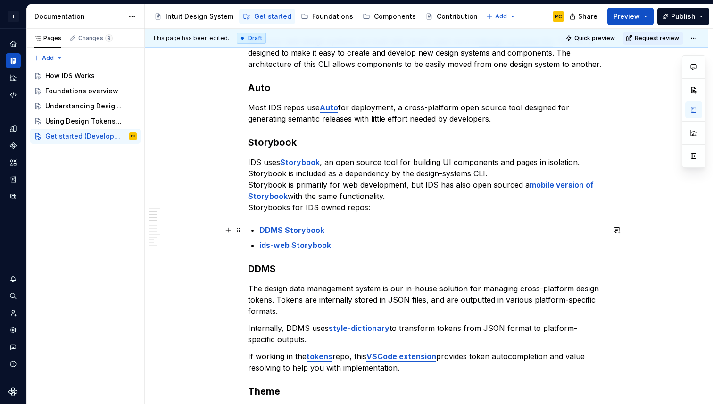
scroll to position [240, 0]
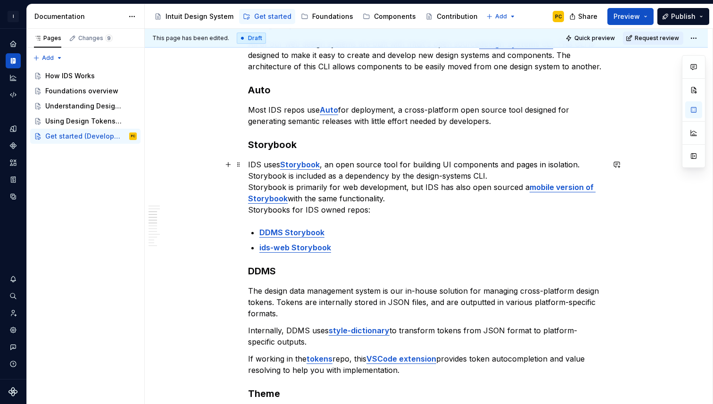
click at [498, 177] on p "IDS uses Storybook , an open source tool for building UI components and pages i…" at bounding box center [426, 187] width 356 height 57
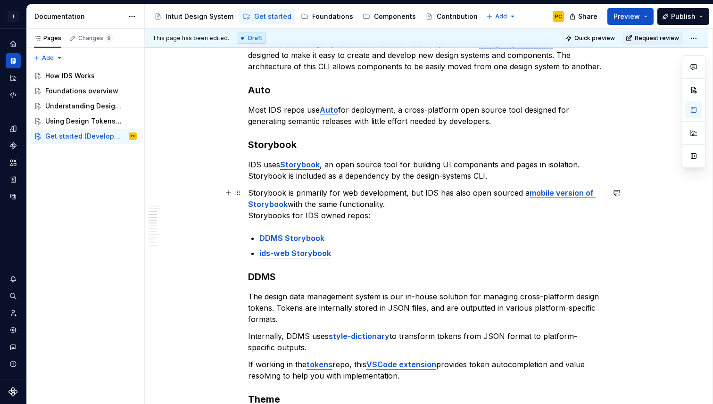
click at [442, 202] on p "Storybook is primarily for web development, but IDS has also open sourced a mob…" at bounding box center [426, 204] width 356 height 34
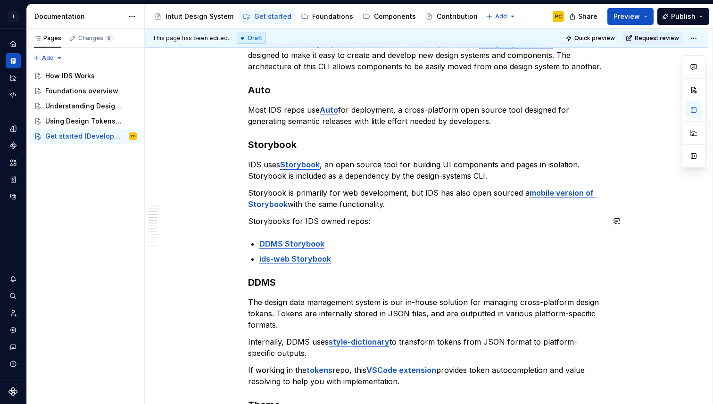
click at [401, 225] on p "Storybooks for IDS owned repos:" at bounding box center [426, 220] width 356 height 11
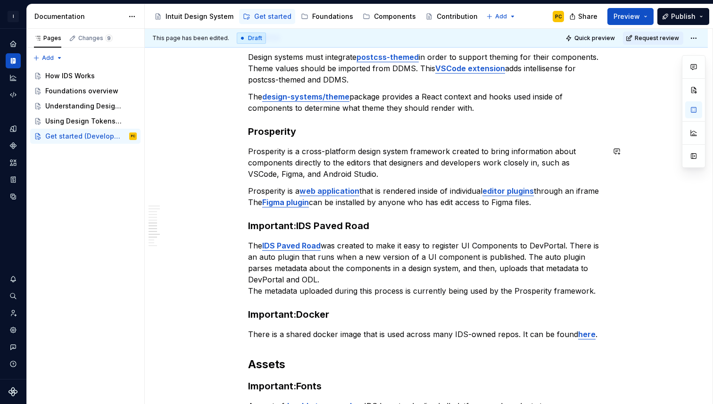
scroll to position [614, 0]
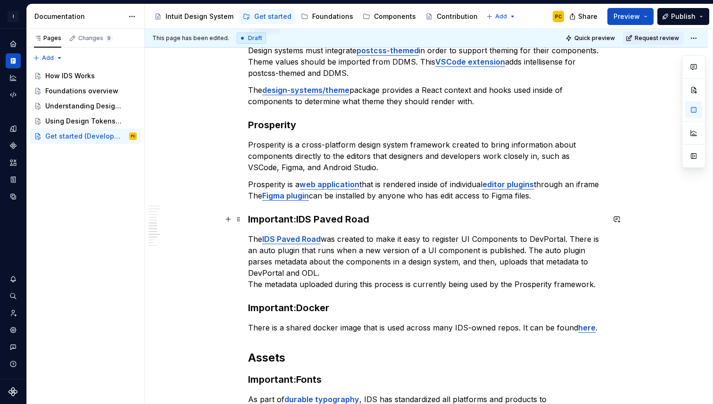
click at [296, 222] on strong "Important:IDS Paved Road" at bounding box center [308, 219] width 121 height 11
click at [438, 273] on p "The IDS Paved Road was created to make it easy to register UI Components to Dev…" at bounding box center [426, 261] width 356 height 57
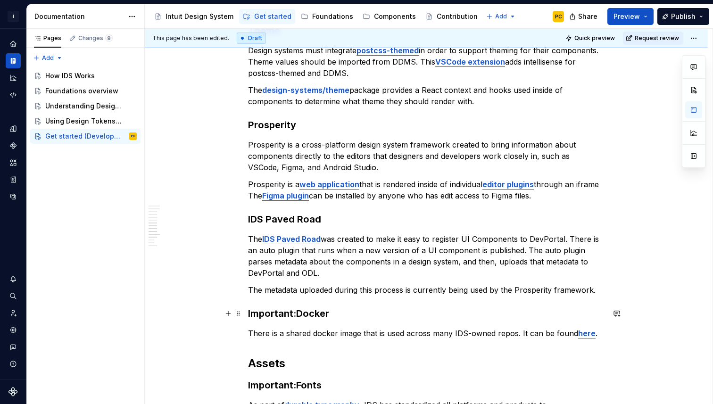
click at [301, 314] on strong "Important:Docker" at bounding box center [288, 313] width 81 height 11
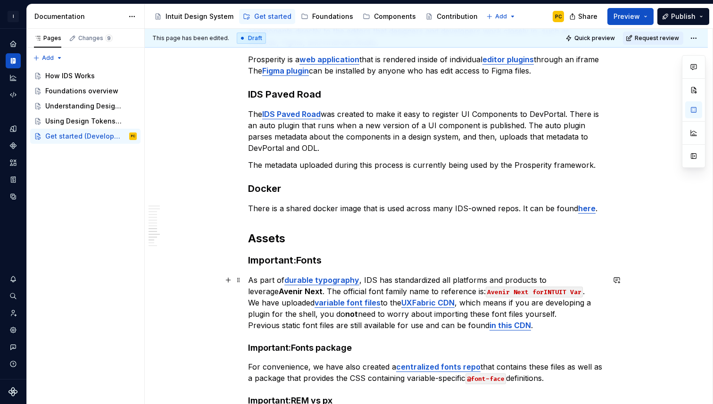
scroll to position [759, 0]
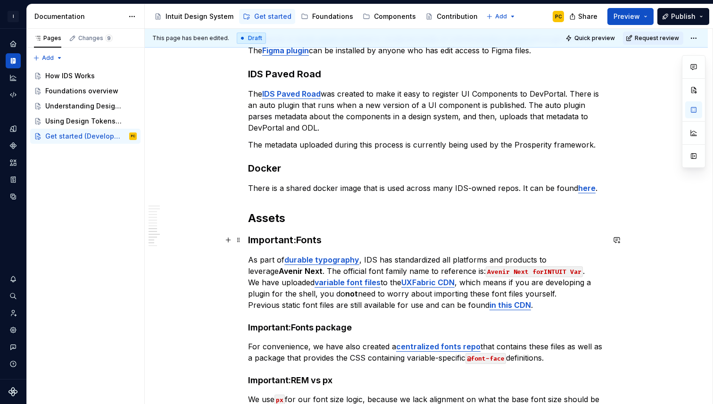
click at [298, 240] on strong "Important:Fonts" at bounding box center [285, 239] width 74 height 11
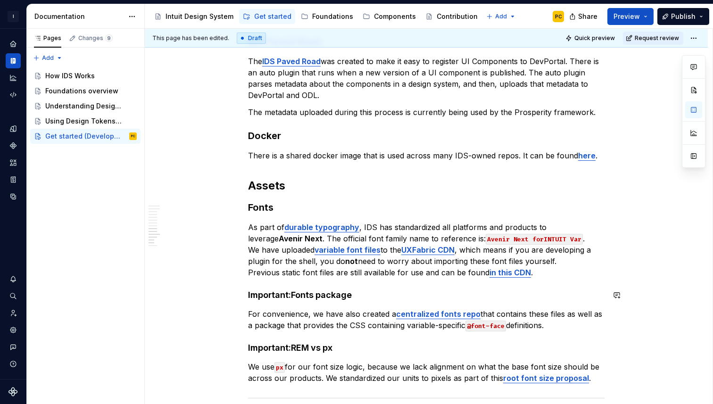
scroll to position [793, 0]
click at [294, 295] on strong "Important:Fonts package" at bounding box center [300, 294] width 104 height 10
click at [295, 348] on strong "Important:REM vs px" at bounding box center [290, 347] width 84 height 10
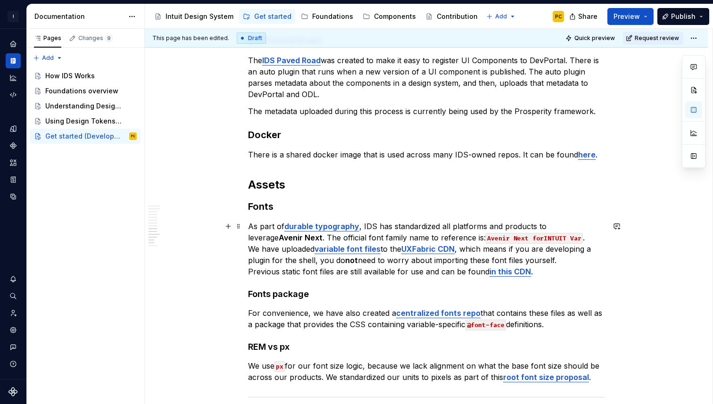
click at [539, 237] on p "As part of durable typography , IDS has standardized all platforms and products…" at bounding box center [426, 249] width 356 height 57
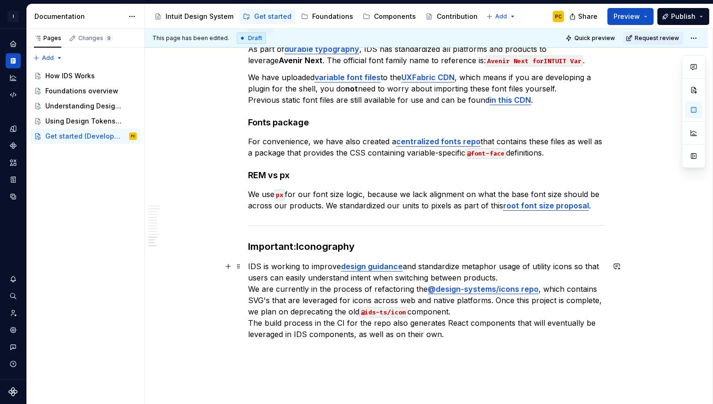
scroll to position [973, 0]
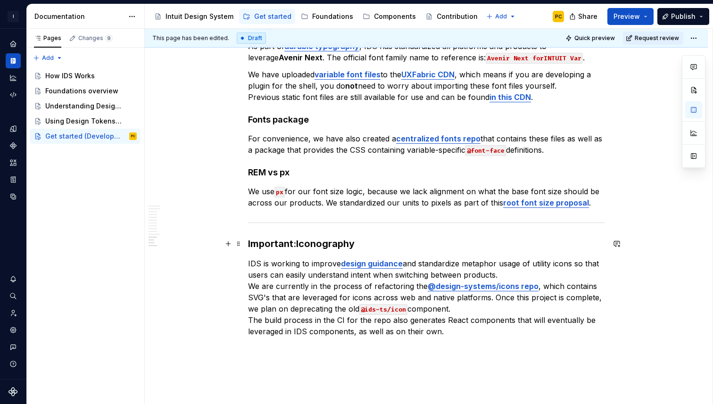
click at [300, 246] on strong "Important:Iconography" at bounding box center [301, 243] width 107 height 11
click at [503, 274] on p "IDS is working to improve design guidance and standardize metaphor usage of uti…" at bounding box center [426, 297] width 356 height 79
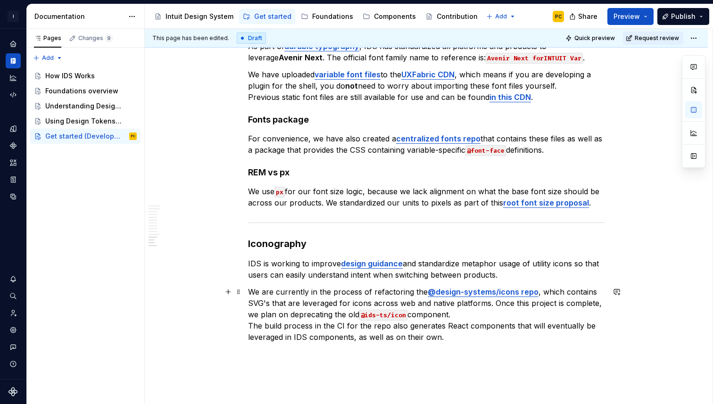
click at [490, 313] on p "We are currently in the process of refactoring the @design-systems/icons repo ,…" at bounding box center [426, 314] width 356 height 57
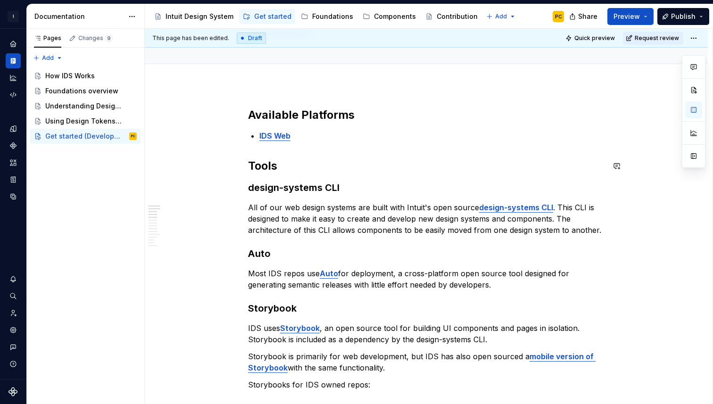
scroll to position [0, 0]
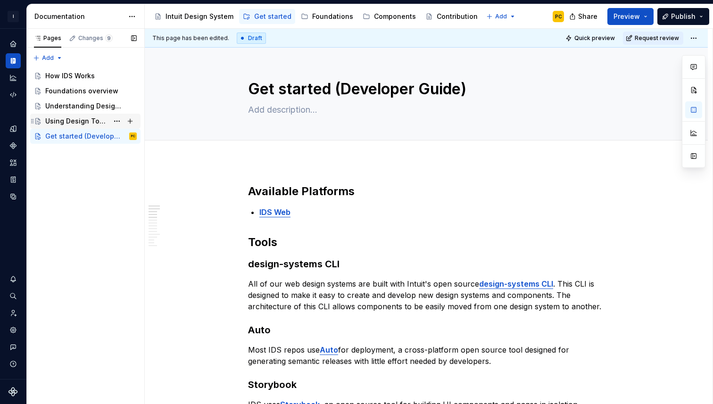
click at [76, 123] on div "Using Design Tokens (Developer)" at bounding box center [76, 120] width 63 height 9
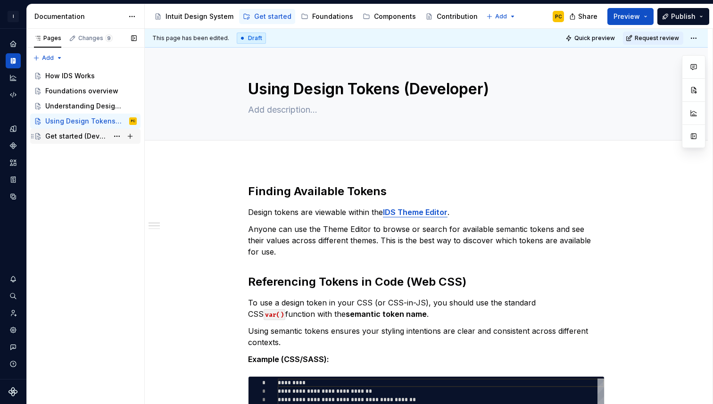
click at [98, 140] on div "Get started (Developer Guide)" at bounding box center [76, 136] width 63 height 9
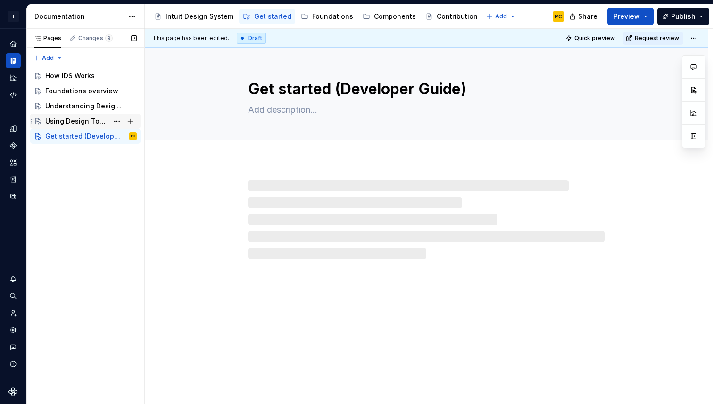
click at [92, 121] on div "Using Design Tokens (Developer)" at bounding box center [76, 120] width 63 height 9
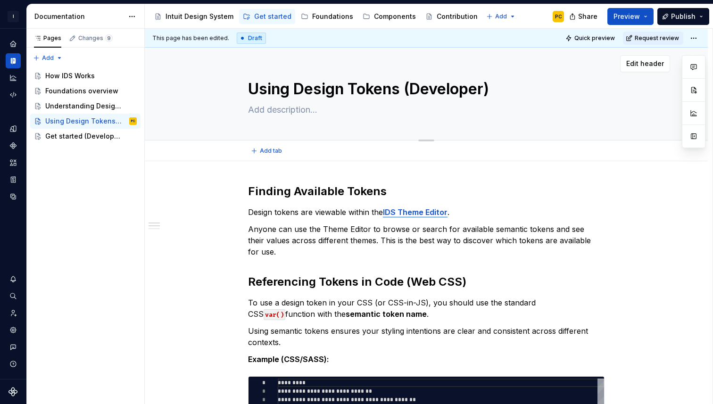
click at [485, 92] on textarea "Using Design Tokens (Developer)" at bounding box center [424, 89] width 356 height 23
click at [260, 91] on textarea "Using Design Tokens (Developer)" at bounding box center [424, 89] width 356 height 23
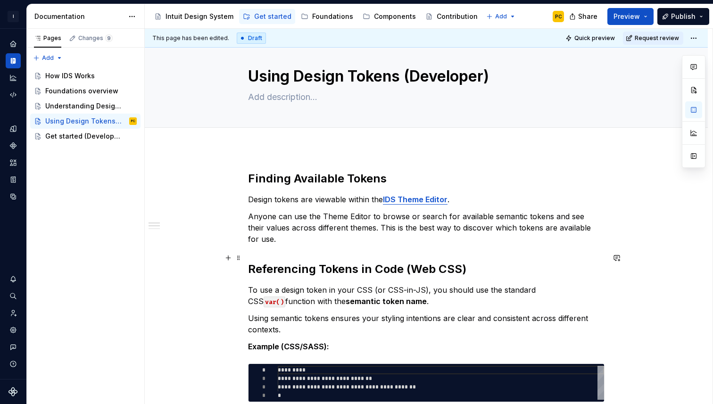
scroll to position [15, 0]
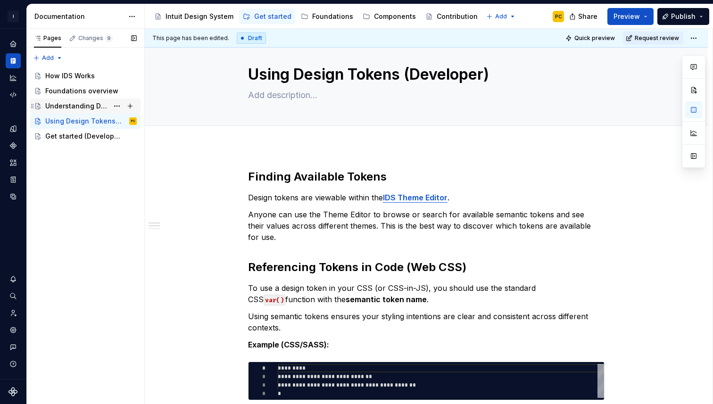
click at [66, 106] on div "Understanding Design Tokens" at bounding box center [76, 105] width 63 height 9
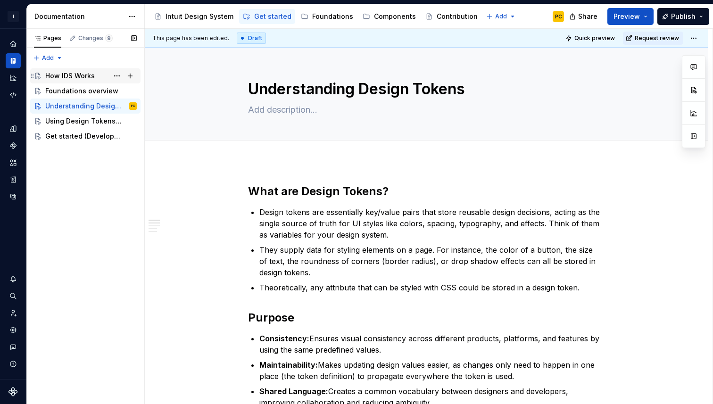
click at [74, 76] on div "How IDS Works" at bounding box center [69, 75] width 49 height 9
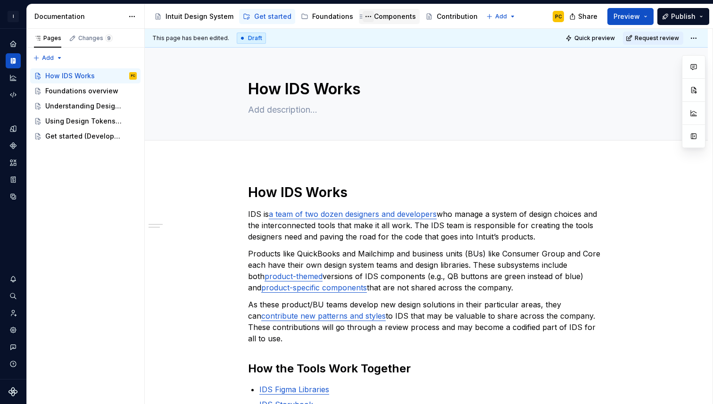
click at [365, 15] on button "Page tree" at bounding box center [367, 16] width 11 height 11
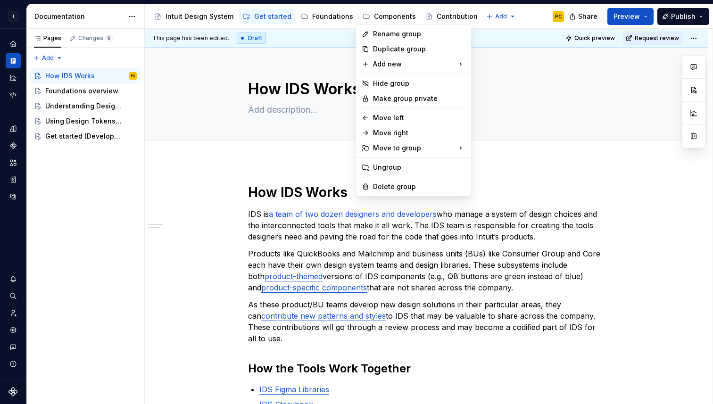
click at [373, 16] on html "I Intuit Design System PC Dataset IDS Documentation Accessibility guide for tre…" at bounding box center [356, 202] width 713 height 404
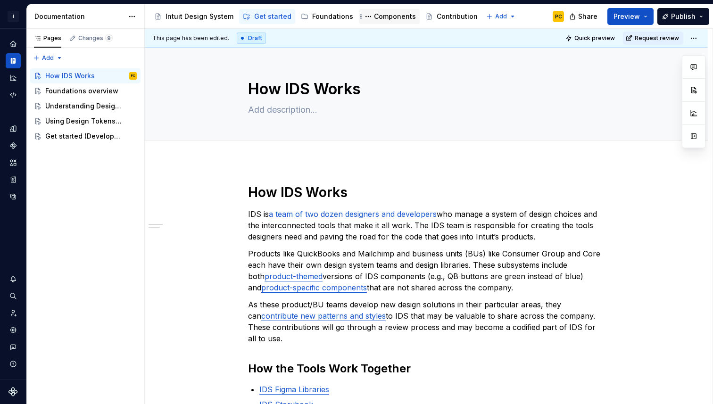
click at [377, 16] on div "Components" at bounding box center [395, 16] width 42 height 9
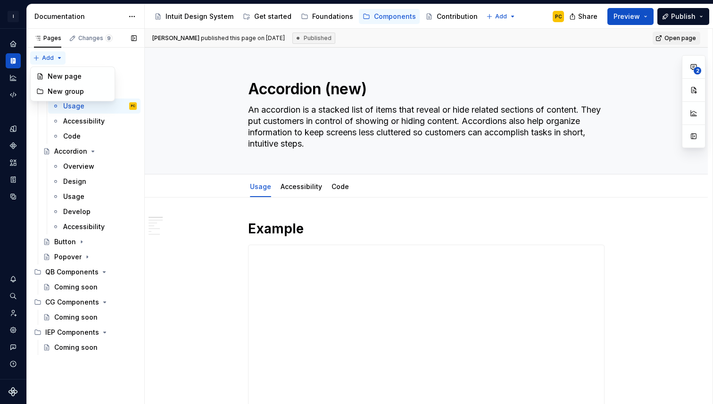
click at [49, 59] on div "Pages Changes 9 Add Accessibility guide for tree Page tree. Navigate the tree w…" at bounding box center [85, 217] width 118 height 376
click at [54, 76] on div "New page" at bounding box center [78, 76] width 61 height 9
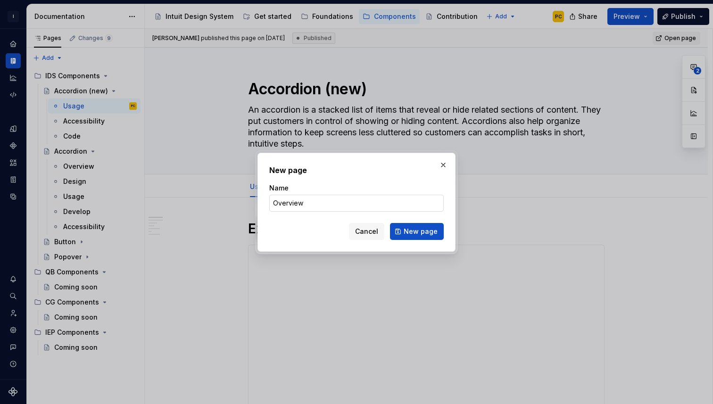
click at [285, 202] on input "Overview" at bounding box center [356, 203] width 174 height 17
click at [319, 201] on input "Components Overview" at bounding box center [356, 203] width 174 height 17
click at [411, 232] on span "New page" at bounding box center [420, 231] width 34 height 9
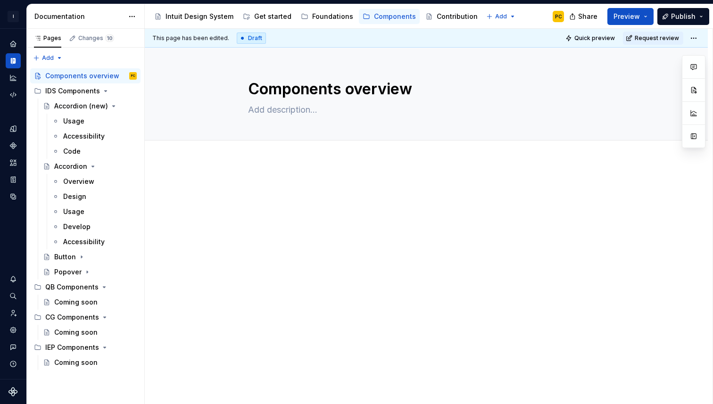
drag, startPoint x: 33, startPoint y: 362, endPoint x: 323, endPoint y: 2, distance: 462.6
click at [270, 171] on div at bounding box center [426, 256] width 563 height 191
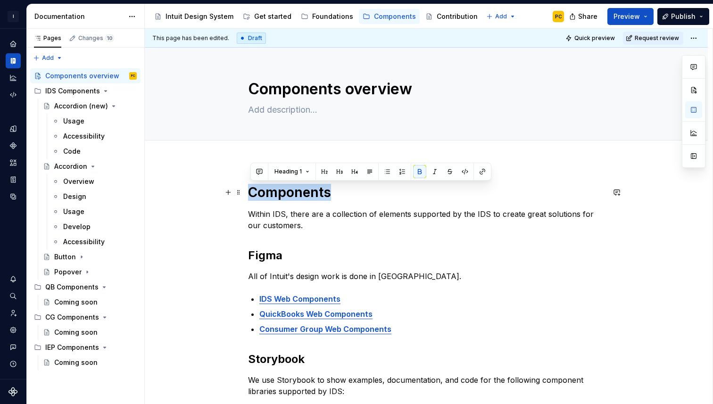
drag, startPoint x: 347, startPoint y: 195, endPoint x: 220, endPoint y: 194, distance: 127.7
click at [220, 194] on div "Components Within IDS, there are a collection of elements supported by the IDS …" at bounding box center [426, 412] width 563 height 502
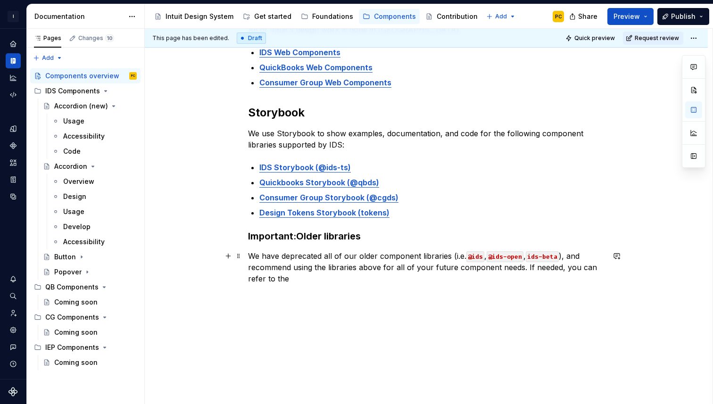
scroll to position [248, 0]
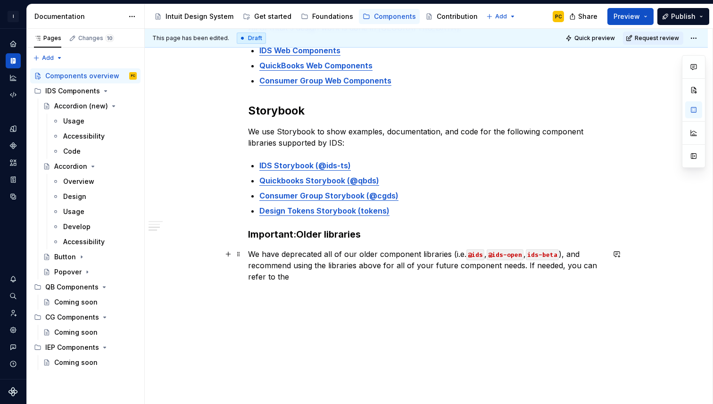
scroll to position [259, 0]
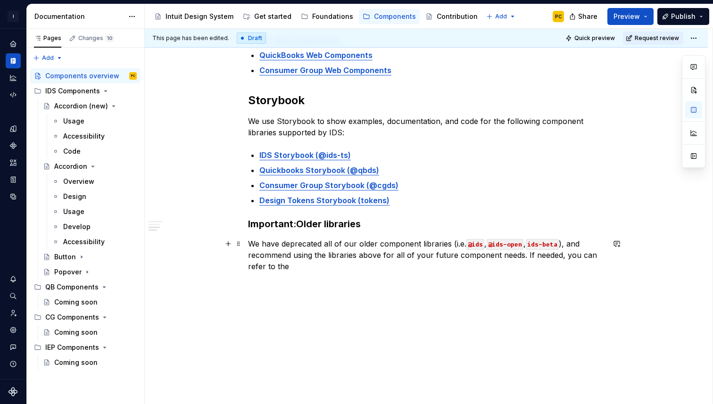
type textarea "*"
click at [298, 227] on strong "Important:Older libraries" at bounding box center [304, 223] width 113 height 11
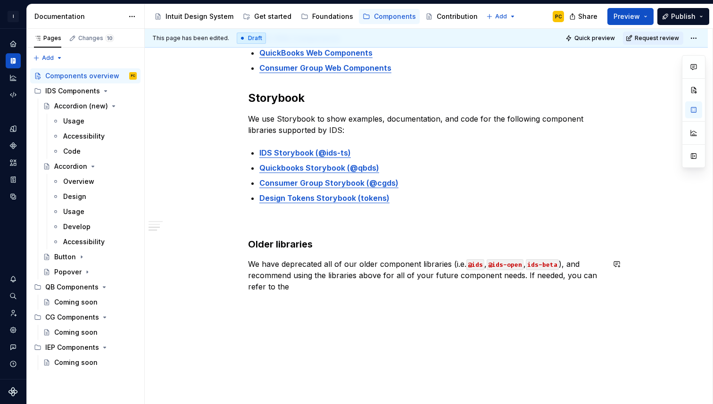
scroll to position [281, 0]
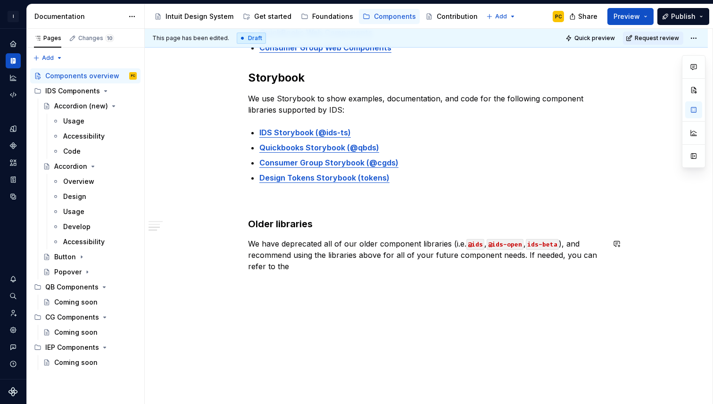
click at [335, 314] on div "Components Within IDS, there are a collection of elements supported by the IDS …" at bounding box center [426, 142] width 563 height 525
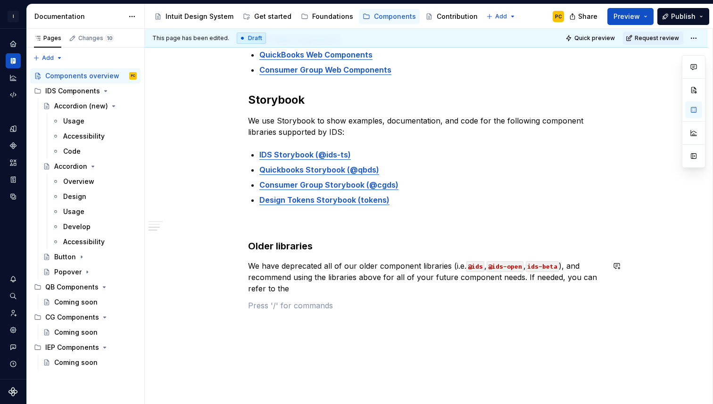
scroll to position [259, 0]
click at [326, 227] on p at bounding box center [426, 222] width 356 height 11
click at [314, 288] on p "We have deprecated all of our older component libraries (i.e. @ids , @ids-open …" at bounding box center [426, 278] width 356 height 34
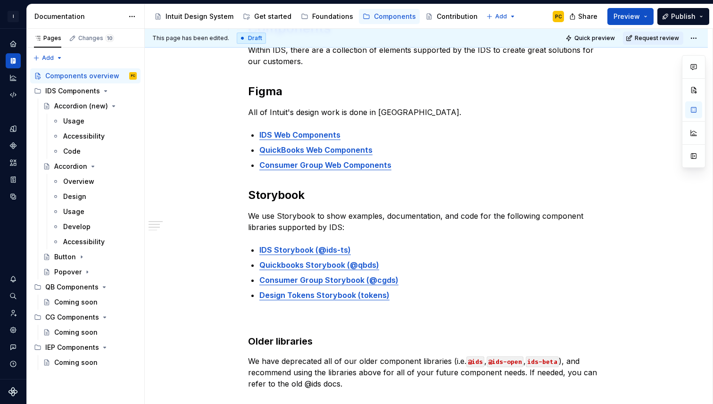
scroll to position [0, 0]
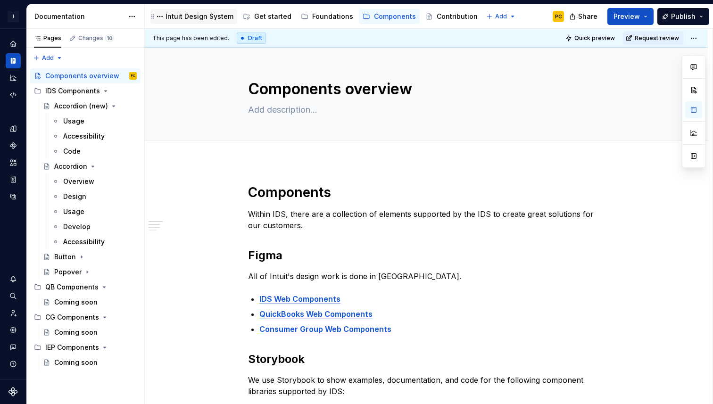
click at [210, 15] on div "Intuit Design System" at bounding box center [199, 16] width 68 height 9
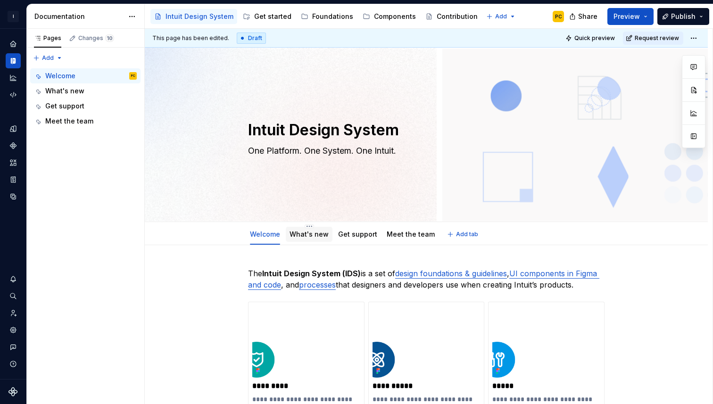
click at [306, 233] on link "What's new" at bounding box center [308, 234] width 39 height 8
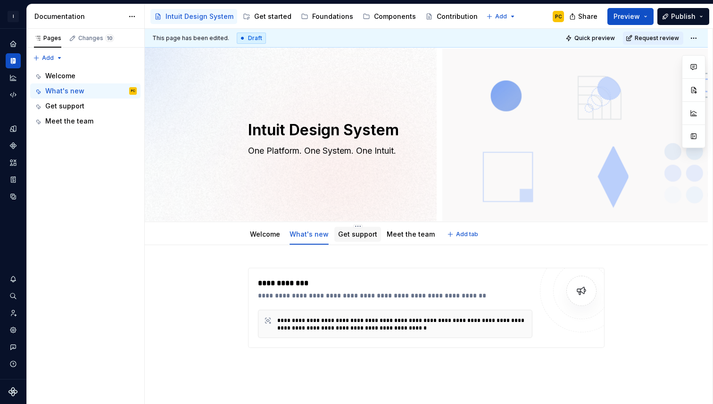
click at [358, 236] on link "Get support" at bounding box center [357, 234] width 39 height 8
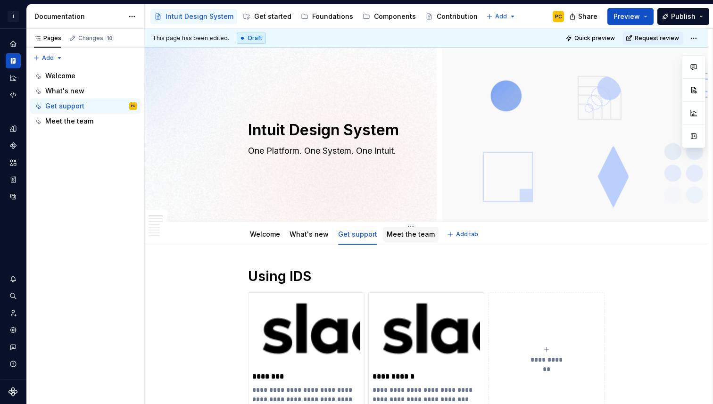
click at [401, 240] on div "Meet the team" at bounding box center [411, 234] width 56 height 15
click at [411, 234] on link "Meet the team" at bounding box center [411, 234] width 48 height 8
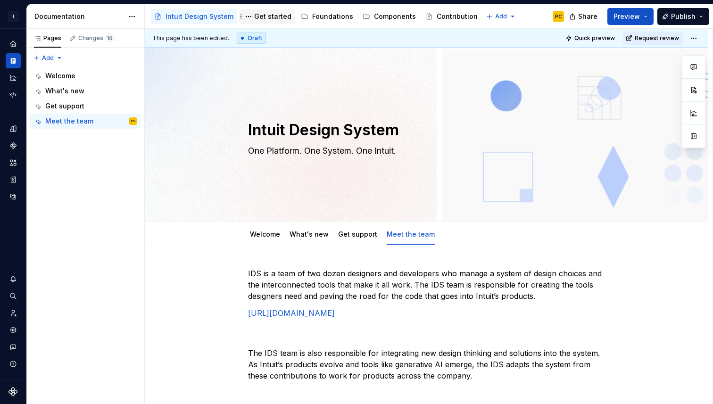
click at [265, 17] on div "Get started" at bounding box center [272, 16] width 37 height 9
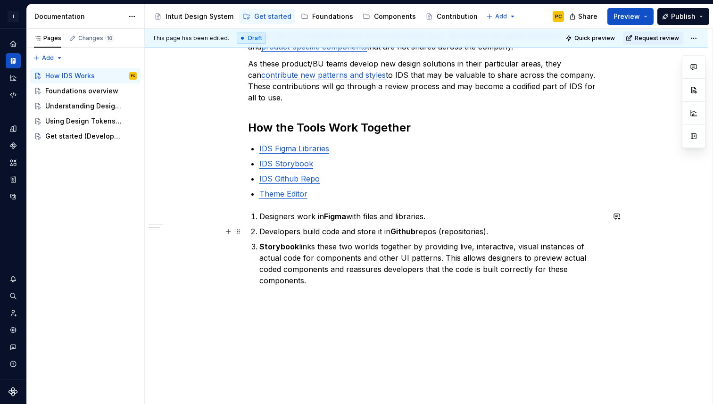
scroll to position [255, 0]
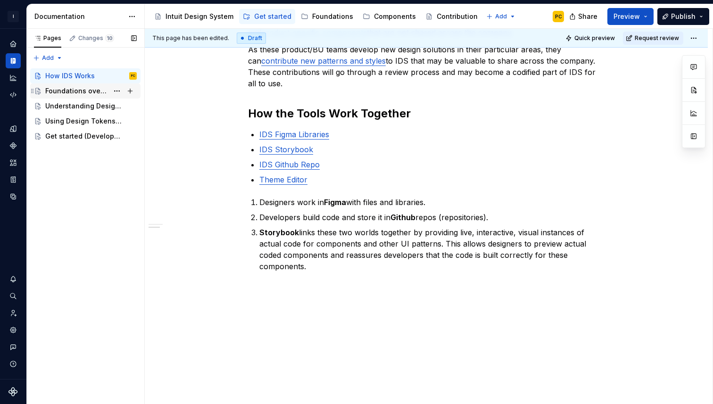
click at [90, 87] on div "Foundations overview" at bounding box center [76, 90] width 63 height 9
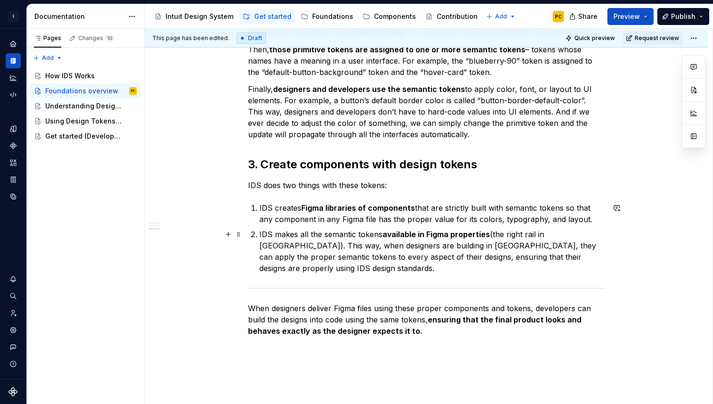
scroll to position [391, 0]
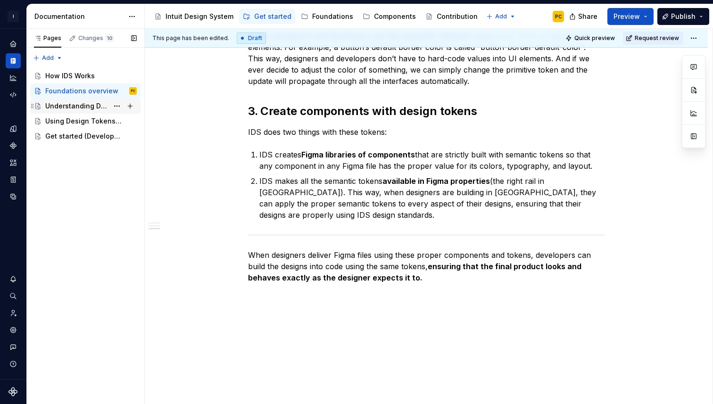
click at [66, 106] on div "Understanding Design Tokens" at bounding box center [76, 105] width 63 height 9
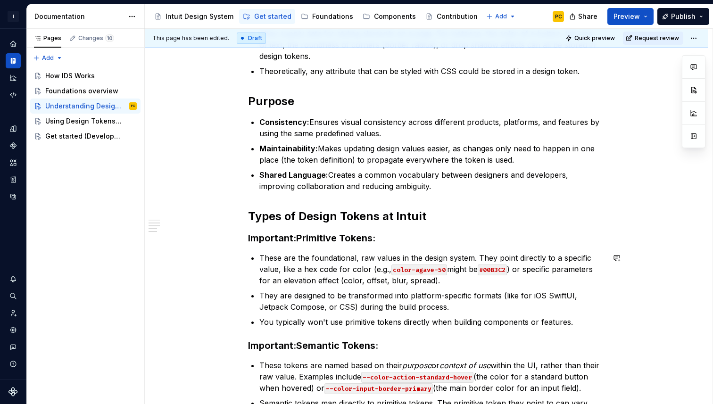
scroll to position [217, 0]
click at [299, 240] on strong "Important:Primitive Tokens:" at bounding box center [311, 237] width 127 height 11
click at [300, 343] on strong "Important:Semantic Tokens:" at bounding box center [313, 344] width 130 height 11
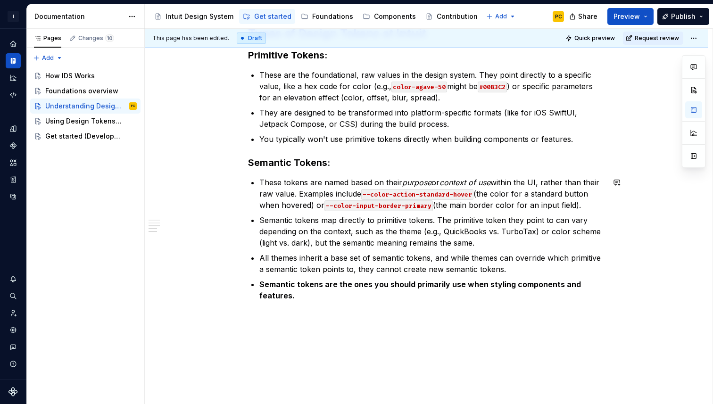
scroll to position [428, 0]
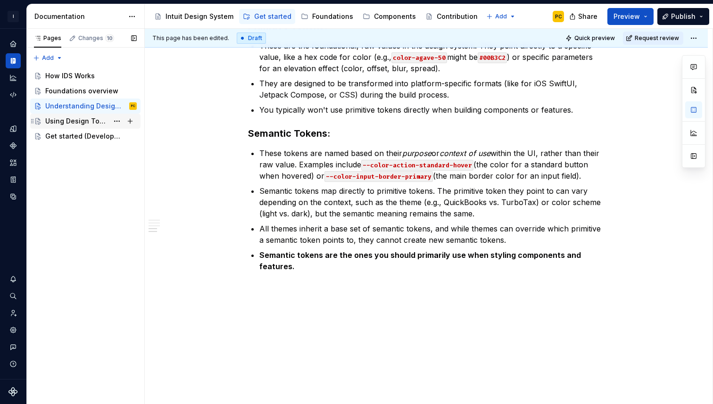
click at [93, 121] on div "Using Design Tokens (Developer)" at bounding box center [76, 120] width 63 height 9
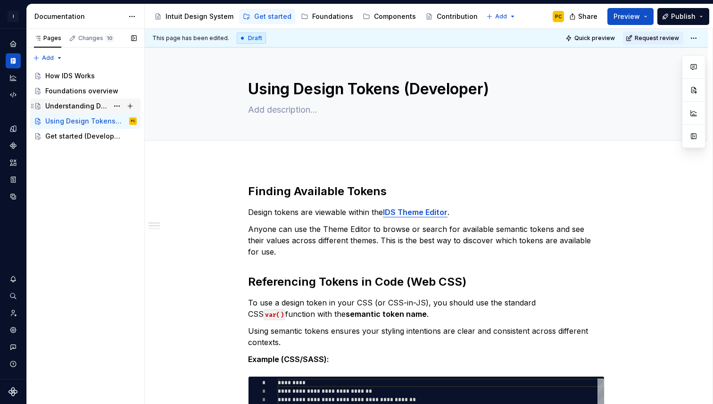
click at [92, 103] on div "Understanding Design Tokens" at bounding box center [76, 105] width 63 height 9
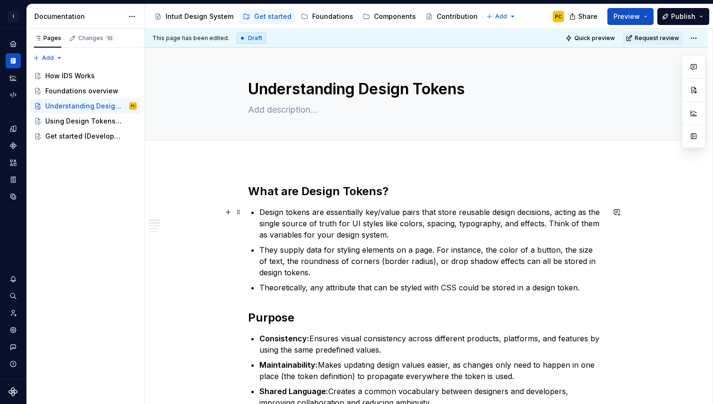
type textarea "*"
click at [262, 212] on p "Design tokens are essentially key/value pairs that store reusable design decisi…" at bounding box center [431, 223] width 345 height 34
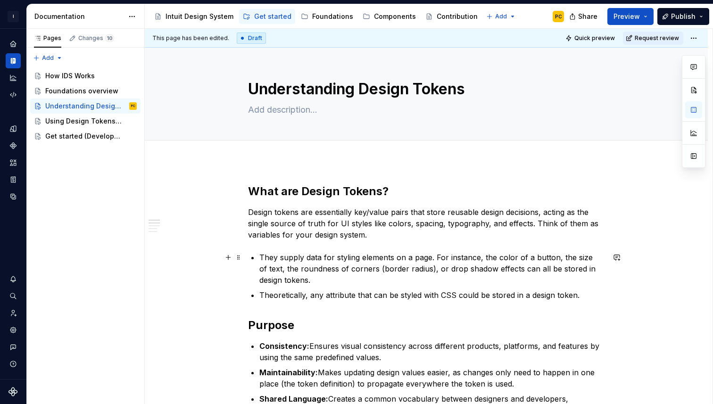
click at [263, 256] on p "They supply data for styling elements on a page. For instance, the color of a b…" at bounding box center [431, 269] width 345 height 34
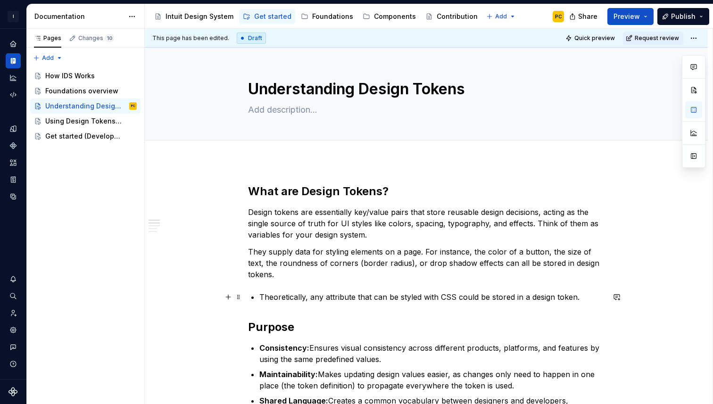
click at [263, 298] on p "Theoretically, any attribute that can be styled with CSS could be stored in a d…" at bounding box center [431, 296] width 345 height 11
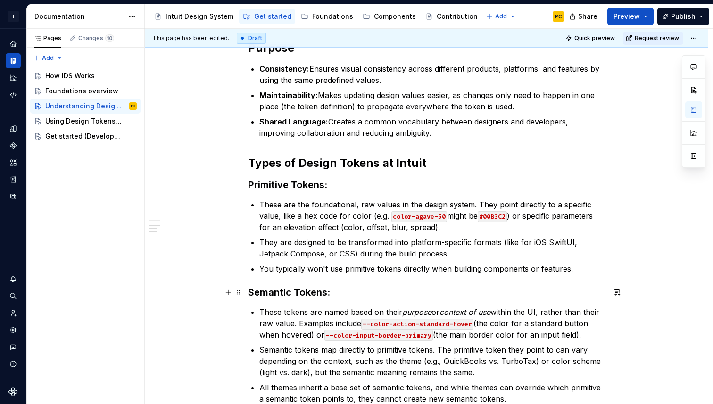
scroll to position [294, 0]
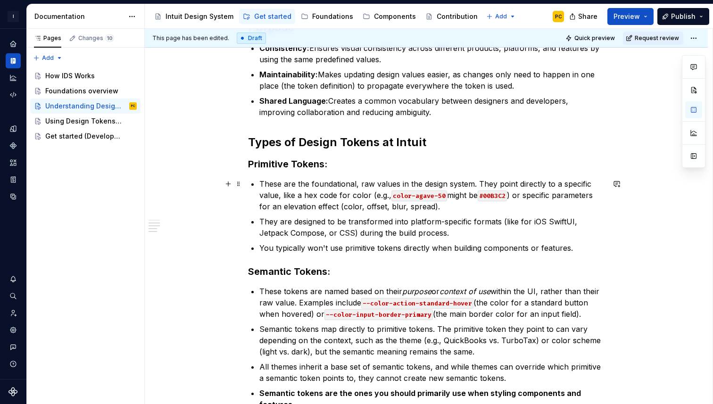
click at [261, 186] on div "What are Design Tokens? Design tokens are essentially key/value pairs that stor…" at bounding box center [426, 150] width 356 height 520
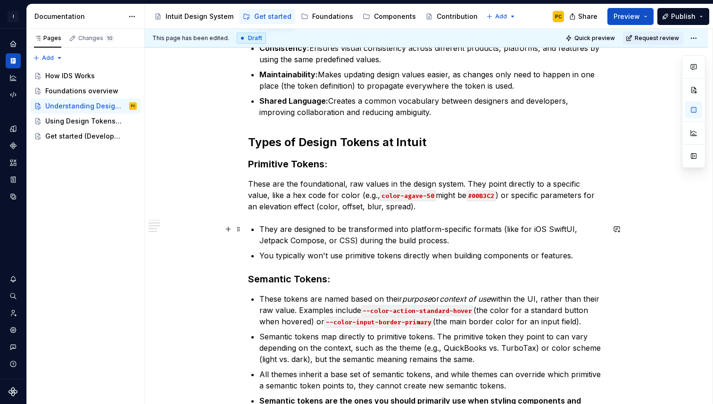
click at [263, 230] on p "They are designed to be transformed into platform-specific formats (like for iO…" at bounding box center [431, 234] width 345 height 23
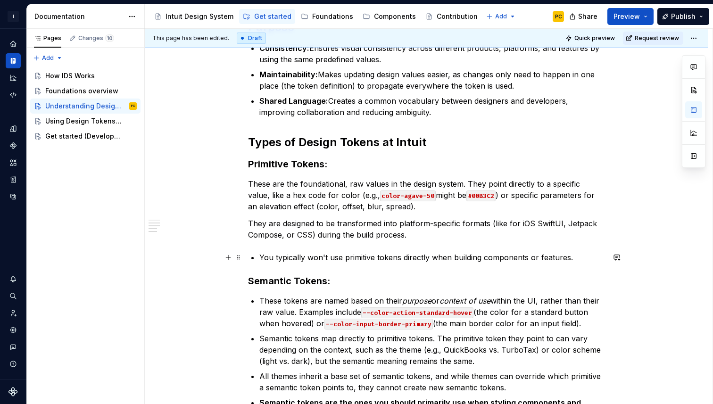
click at [262, 257] on p "You typically won't use primitive tokens directly when building components or f…" at bounding box center [431, 257] width 345 height 11
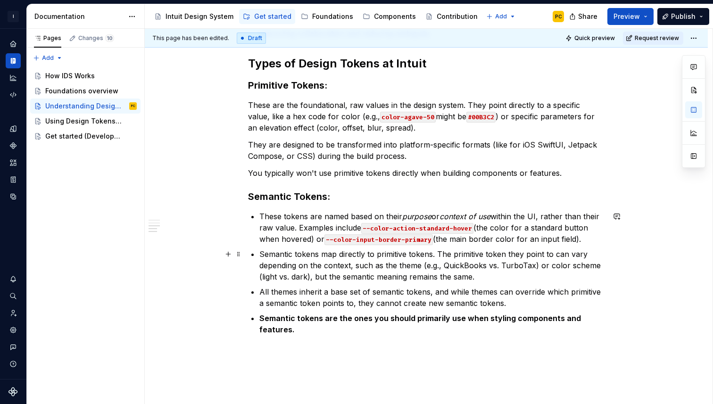
scroll to position [378, 0]
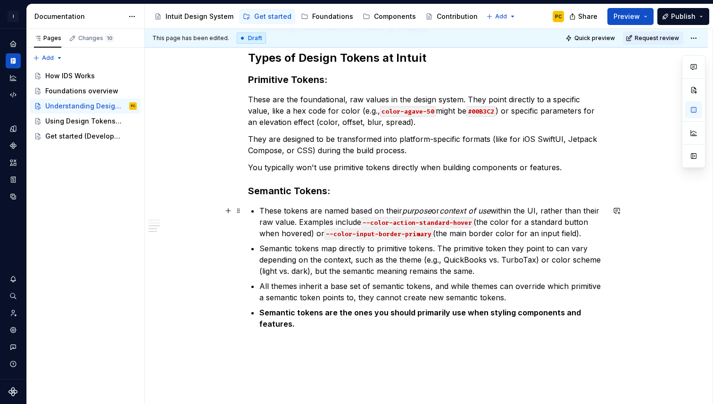
click at [263, 210] on p "These tokens are named based on their purpose or context of use within the UI, …" at bounding box center [431, 222] width 345 height 34
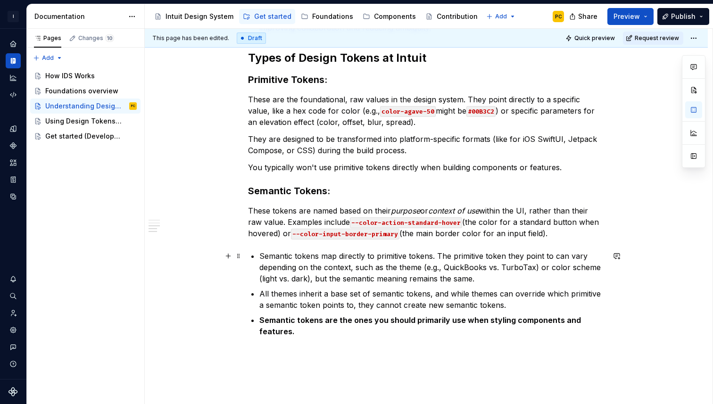
click at [263, 257] on p "Semantic tokens map directly to primitive tokens. The primitive token they poin…" at bounding box center [431, 267] width 345 height 34
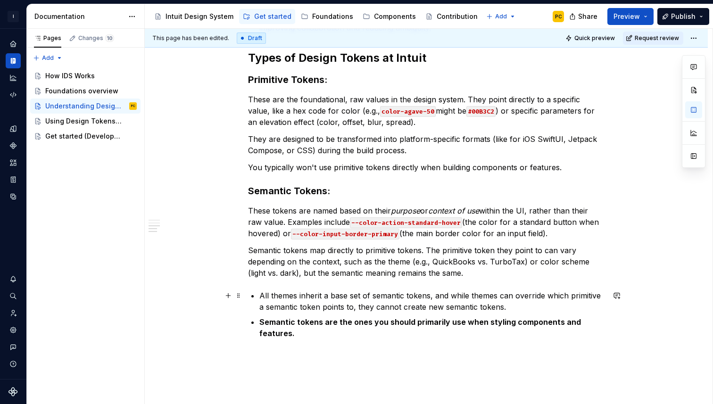
click at [262, 296] on p "All themes inherit a base set of semantic tokens, and while themes can override…" at bounding box center [431, 301] width 345 height 23
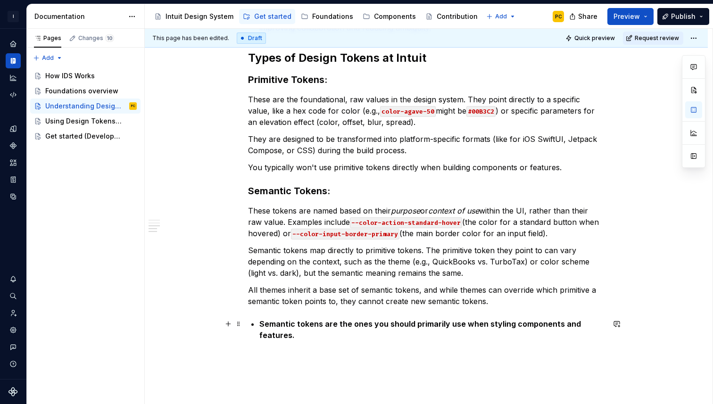
click at [262, 321] on strong "Semantic tokens are the ones you should primarily use when styling components a…" at bounding box center [420, 329] width 323 height 21
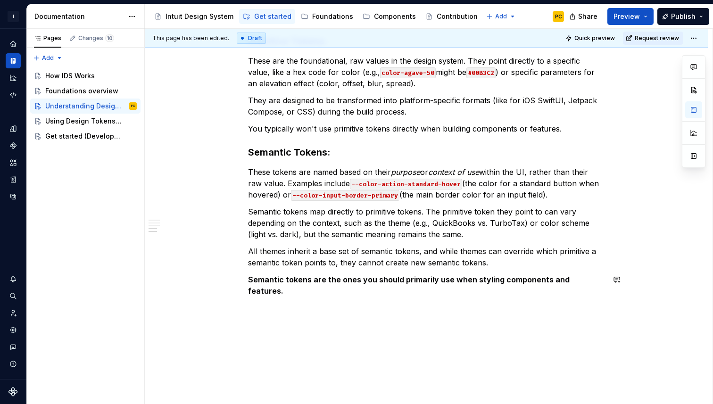
click at [322, 338] on div "What are Design Tokens? Design tokens are essentially key/value pairs that stor…" at bounding box center [426, 86] width 563 height 685
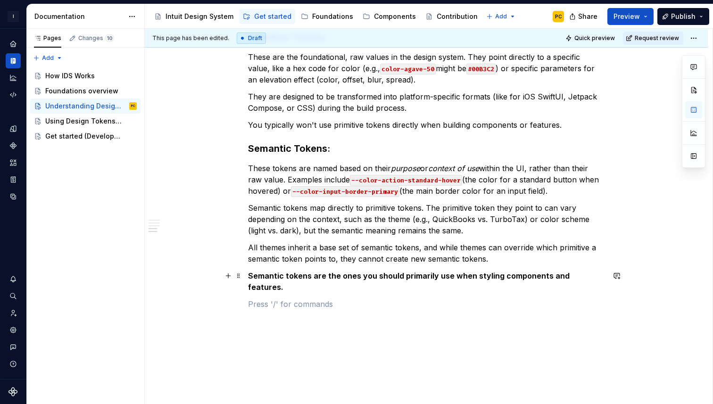
scroll to position [409, 0]
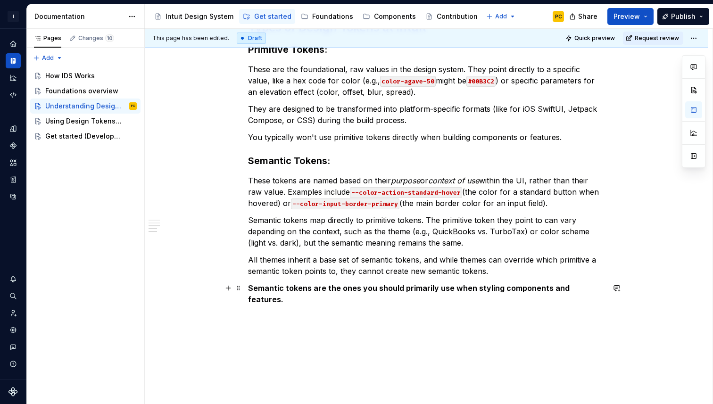
click at [250, 290] on strong "Semantic tokens are the ones you should primarily use when styling components a…" at bounding box center [409, 293] width 323 height 21
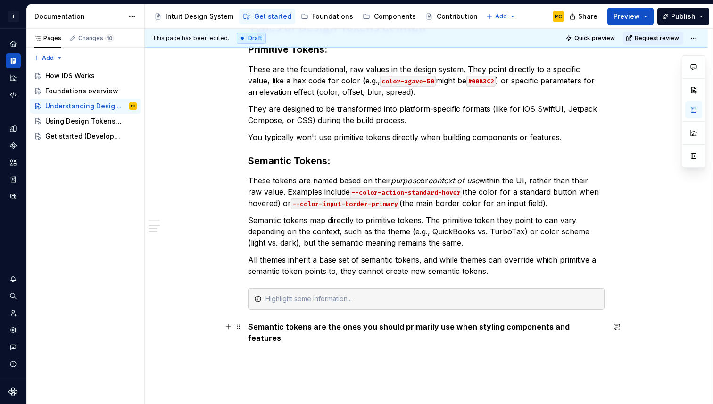
click at [250, 327] on strong "Semantic tokens are the ones you should primarily use when styling components a…" at bounding box center [409, 332] width 323 height 21
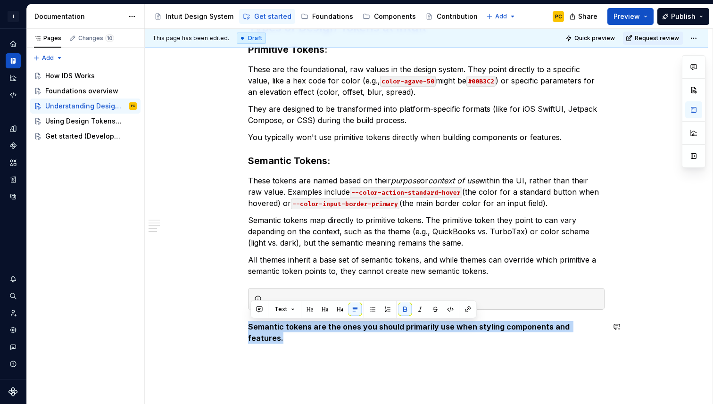
copy strong "Semantic tokens are the ones you should primarily use when styling components a…"
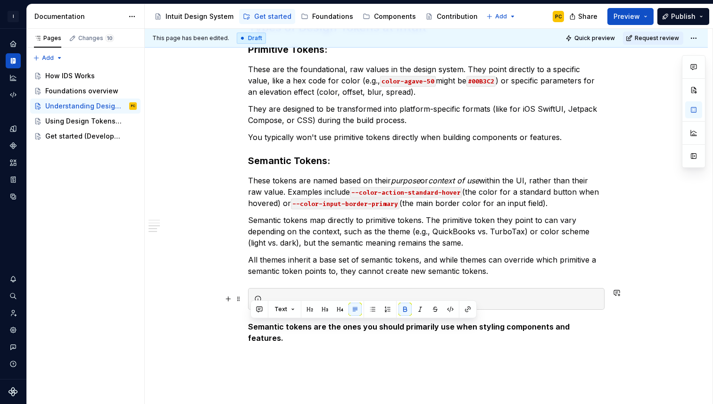
click at [278, 295] on div at bounding box center [431, 298] width 333 height 9
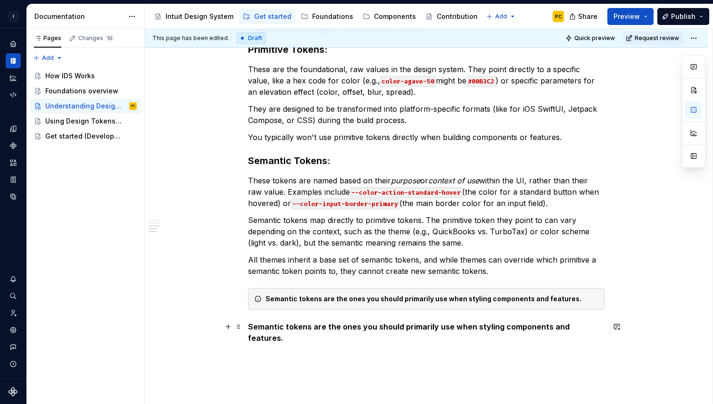
click at [251, 329] on strong "Semantic tokens are the ones you should primarily use when styling components a…" at bounding box center [409, 332] width 323 height 21
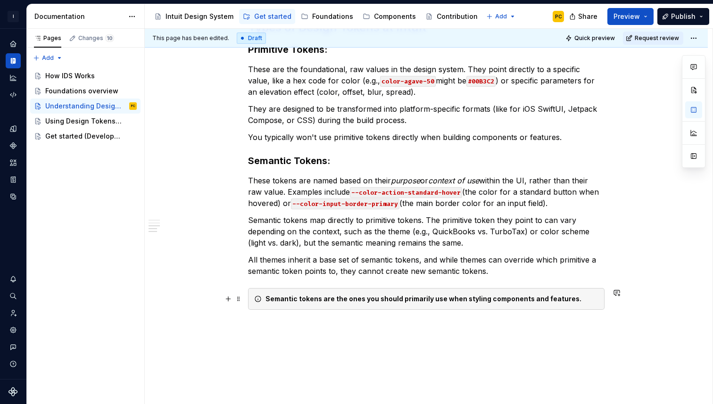
click at [260, 299] on icon at bounding box center [258, 299] width 6 height 6
click at [261, 299] on icon at bounding box center [258, 299] width 8 height 8
click at [298, 284] on div "What are Design Tokens? Design tokens are essentially key/value pairs that stor…" at bounding box center [426, 62] width 356 height 574
click at [265, 300] on div "Semantic tokens are the ones you should primarily use when styling components a…" at bounding box center [426, 299] width 356 height 22
click at [255, 299] on div "Semantic tokens are the ones you should primarily use when styling components a…" at bounding box center [426, 299] width 356 height 22
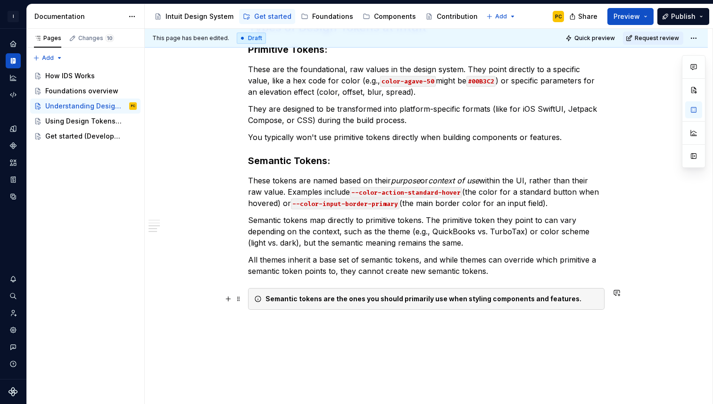
click at [267, 301] on div "Semantic tokens are the ones you should primarily use when styling components a…" at bounding box center [426, 299] width 356 height 22
click at [275, 299] on strong "Semantic tokens are the ones you should primarily use when styling components a…" at bounding box center [423, 299] width 316 height 8
click at [271, 316] on div "What are Design Tokens? Design tokens are essentially key/value pairs that stor…" at bounding box center [426, 62] width 356 height 574
click at [258, 300] on icon at bounding box center [258, 299] width 8 height 8
click at [265, 299] on div "Semantic tokens are the ones you should primarily use when styling components a…" at bounding box center [426, 299] width 356 height 22
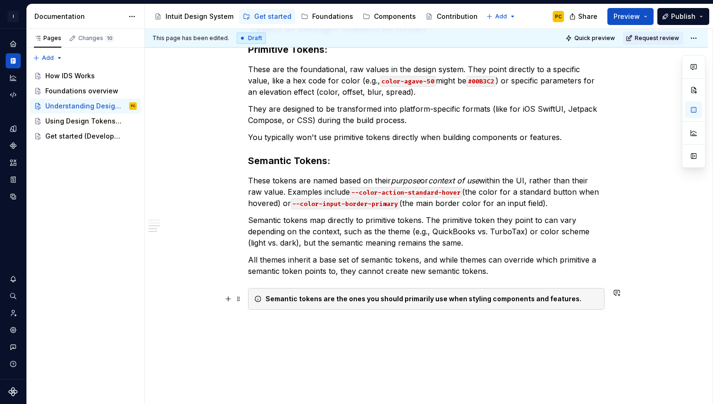
click at [259, 299] on icon at bounding box center [258, 299] width 8 height 8
click at [317, 283] on div "What are Design Tokens? Design tokens are essentially key/value pairs that stor…" at bounding box center [426, 62] width 356 height 574
click at [258, 298] on icon at bounding box center [258, 299] width 8 height 8
click at [289, 349] on p at bounding box center [426, 343] width 356 height 11
click at [259, 298] on icon at bounding box center [258, 299] width 8 height 8
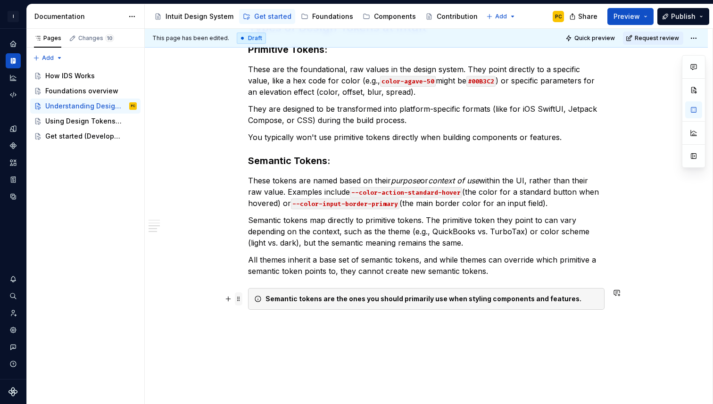
click at [242, 301] on span at bounding box center [239, 298] width 8 height 13
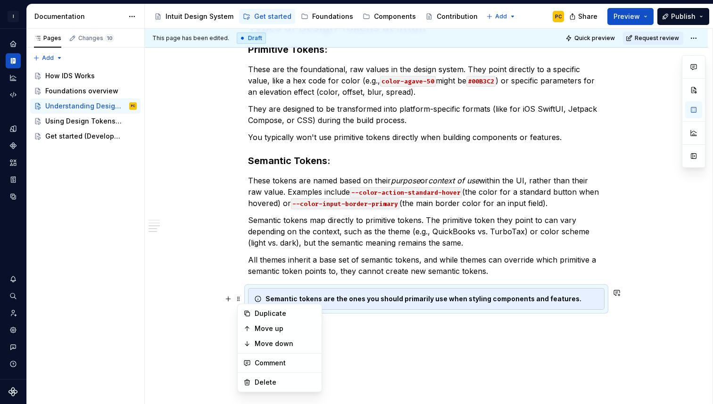
click at [323, 292] on div "Semantic tokens are the ones you should primarily use when styling components a…" at bounding box center [426, 299] width 356 height 22
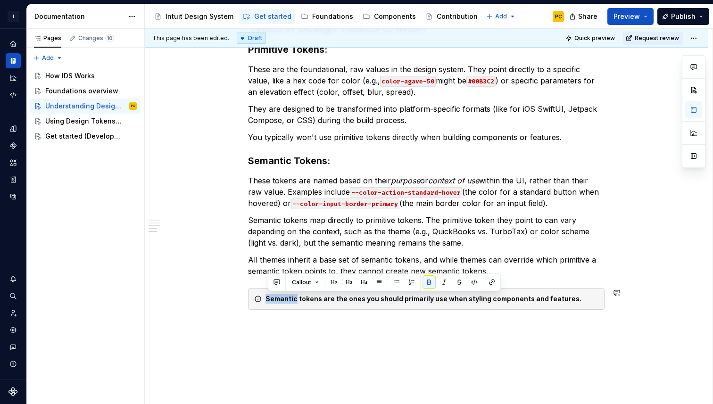
click at [313, 281] on div "What are Design Tokens? Design tokens are essentially key/value pairs that stor…" at bounding box center [426, 42] width 356 height 535
click at [303, 305] on div "Semantic tokens are the ones you should primarily use when styling components a…" at bounding box center [426, 299] width 356 height 22
click at [267, 300] on div "Semantic tokens are the ones you should primarily use when styling components a…" at bounding box center [426, 299] width 356 height 22
click at [571, 300] on div "Semantic tokens are the ones you should primarily use when styling components a…" at bounding box center [431, 298] width 333 height 9
click at [258, 299] on icon at bounding box center [258, 299] width 8 height 8
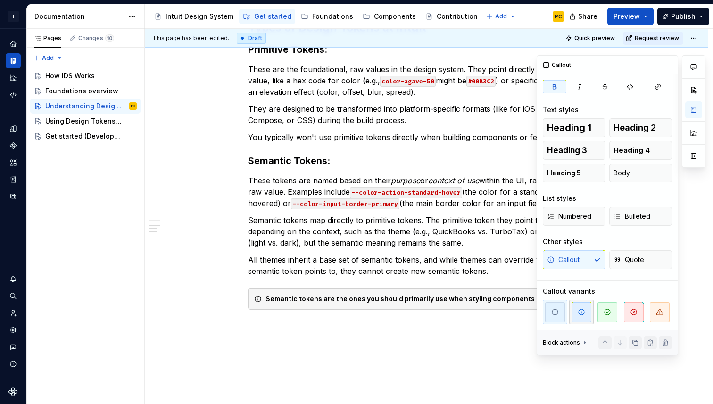
click at [584, 317] on span "button" at bounding box center [581, 312] width 20 height 20
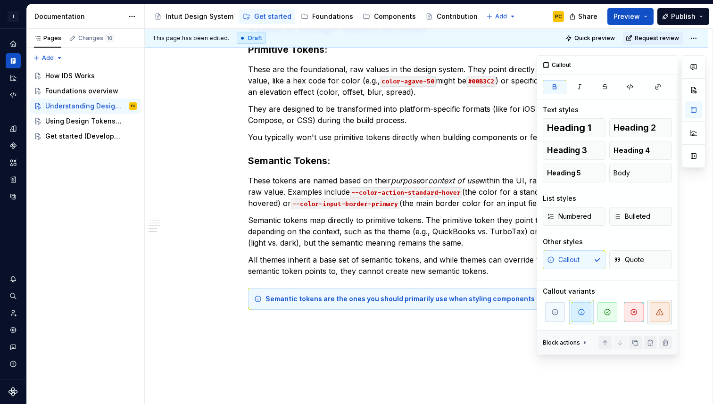
click at [659, 317] on span "button" at bounding box center [660, 312] width 20 height 20
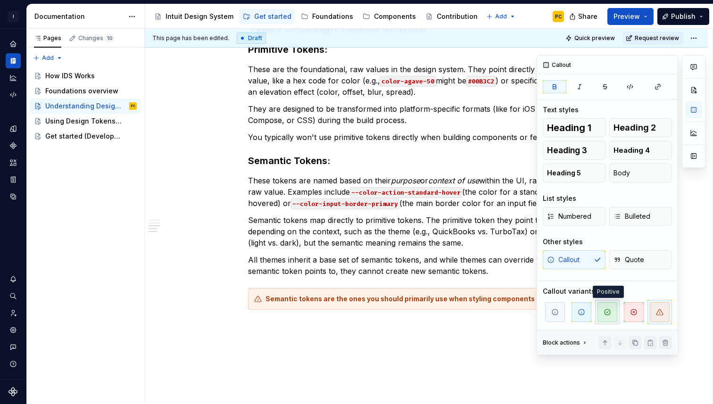
click at [605, 314] on icon "button" at bounding box center [607, 312] width 8 height 8
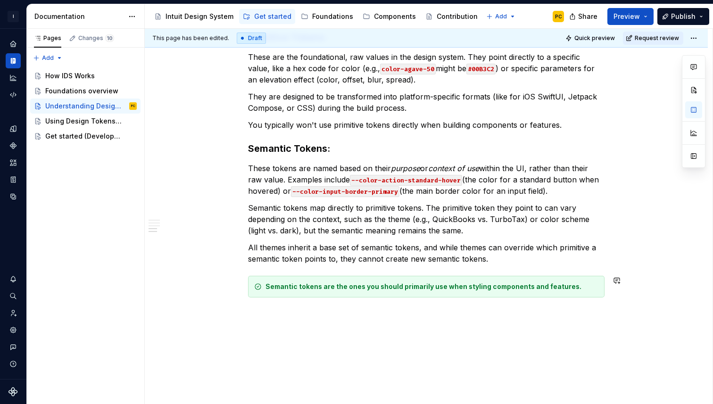
scroll to position [428, 0]
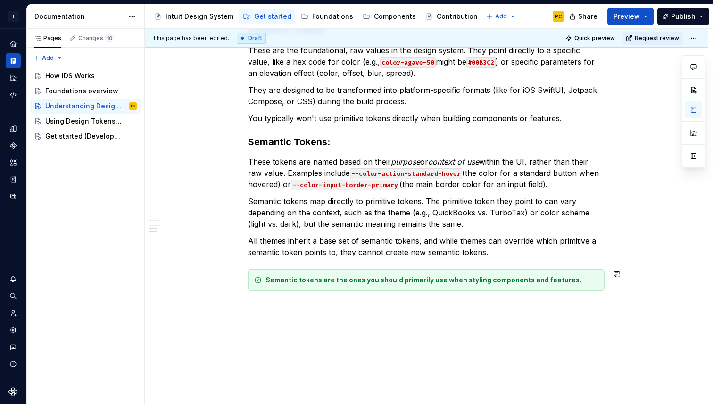
click at [476, 322] on div "What are Design Tokens? Design tokens are essentially key/value pairs that stor…" at bounding box center [426, 79] width 563 height 690
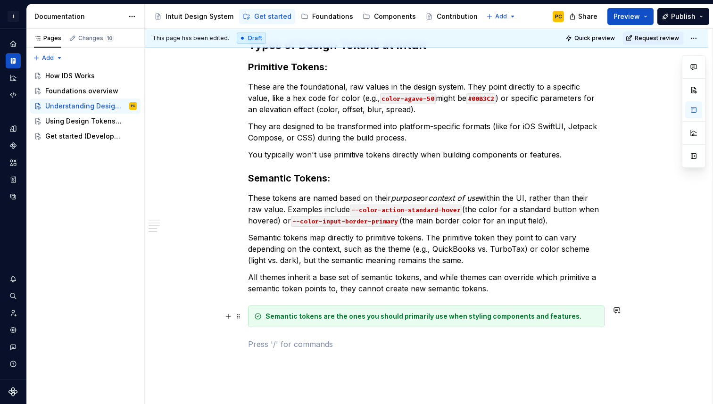
scroll to position [418, 0]
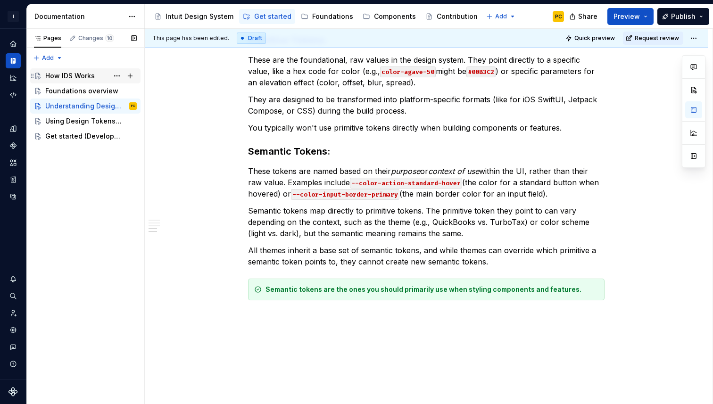
click at [78, 76] on div "How IDS Works" at bounding box center [69, 75] width 49 height 9
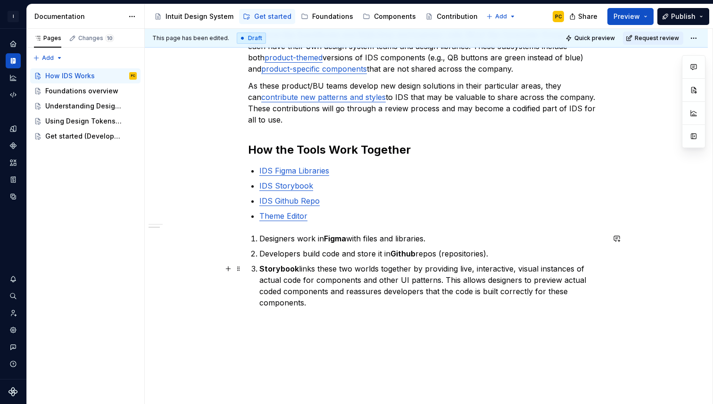
scroll to position [255, 0]
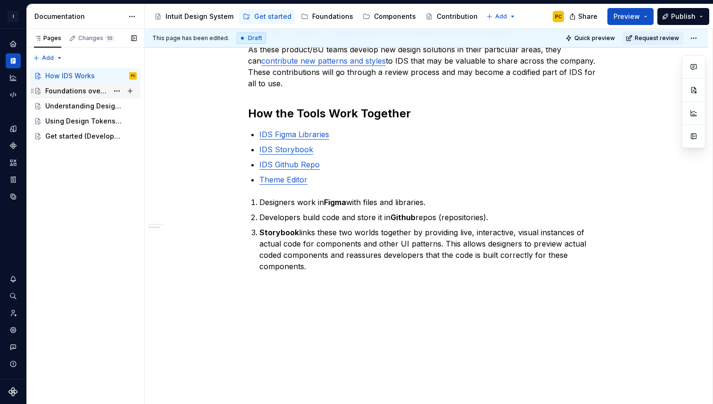
click at [80, 89] on div "Foundations overview" at bounding box center [76, 90] width 63 height 9
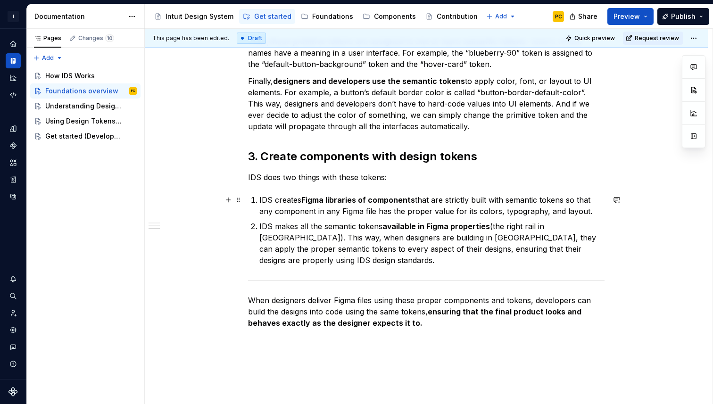
scroll to position [391, 0]
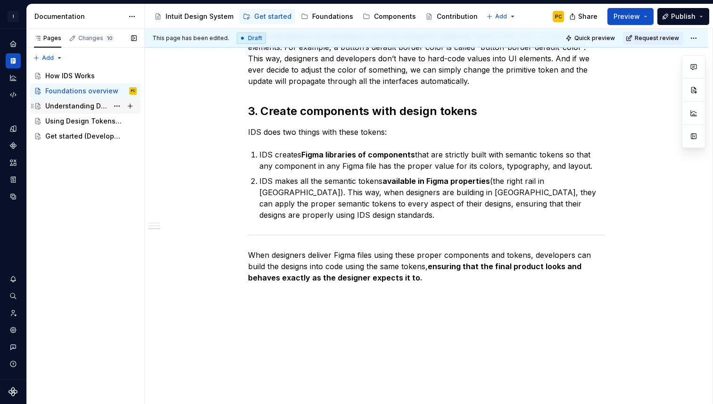
click at [86, 106] on div "Understanding Design Tokens" at bounding box center [76, 105] width 63 height 9
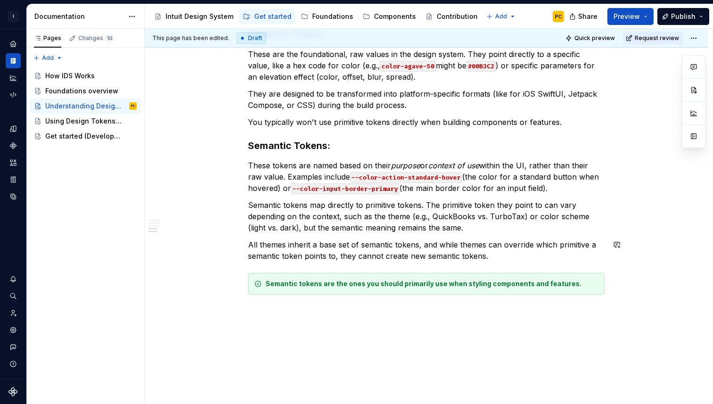
scroll to position [446, 0]
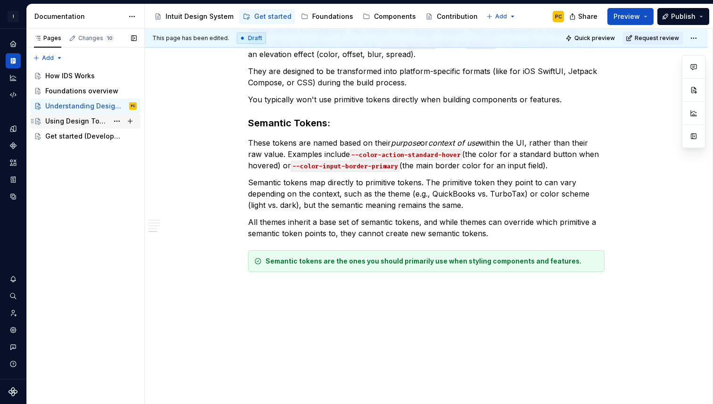
click at [91, 123] on div "Using Design Tokens (Developer)" at bounding box center [76, 120] width 63 height 9
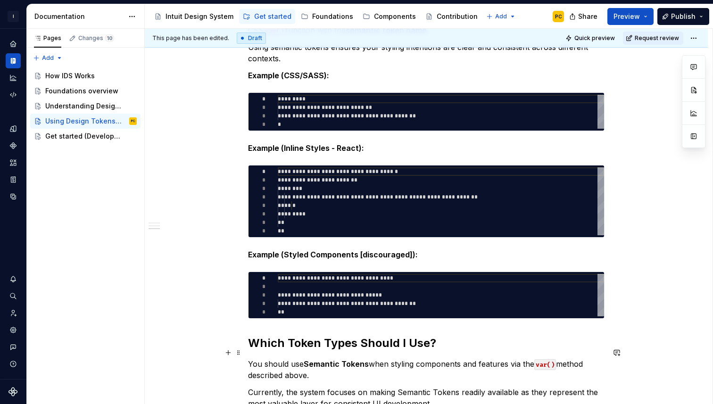
scroll to position [466, 0]
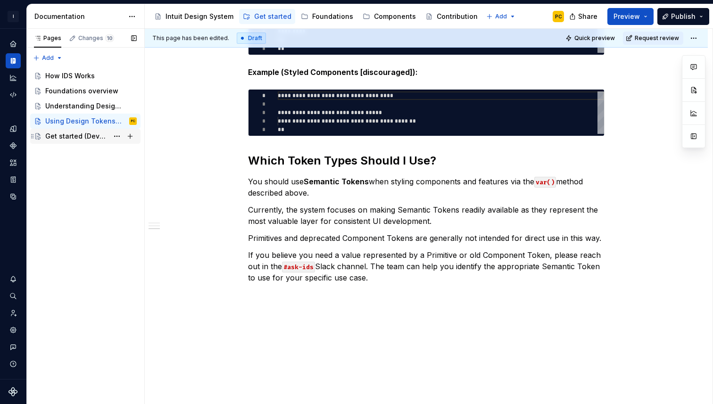
click at [83, 138] on div "Get started (Developer Guide)" at bounding box center [76, 136] width 63 height 9
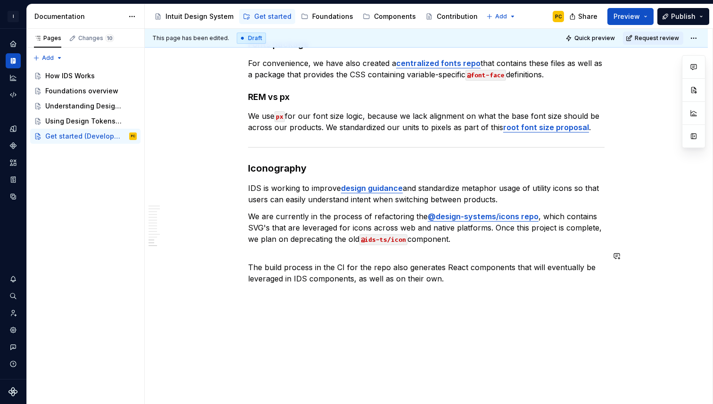
scroll to position [1061, 0]
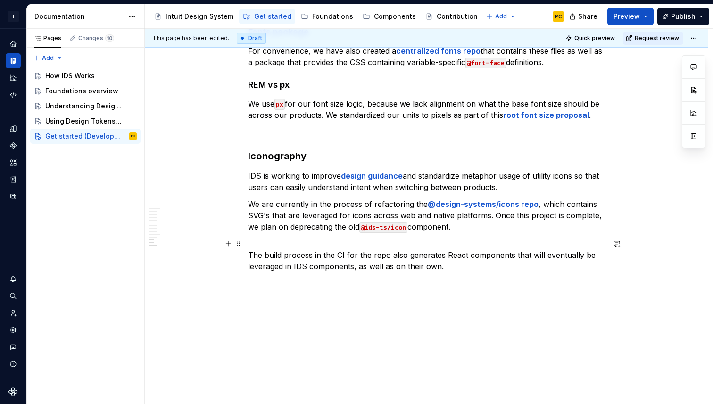
click at [334, 241] on p "The build process in the CI for the repo also generates React components that w…" at bounding box center [426, 255] width 356 height 34
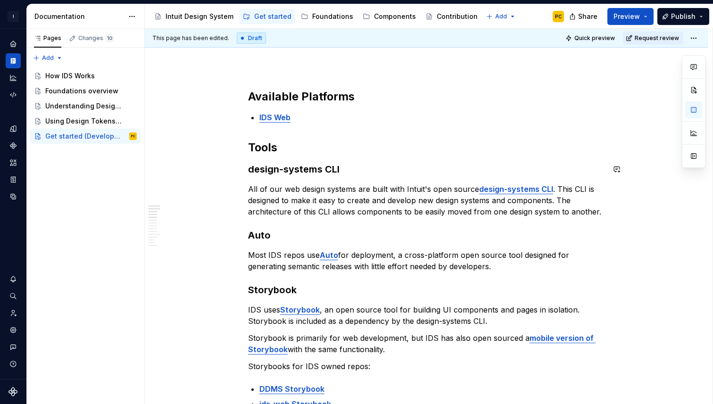
scroll to position [0, 0]
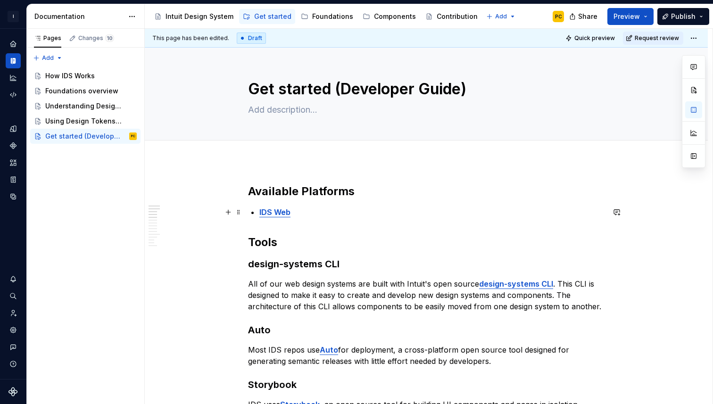
click at [341, 214] on p "IDS Web" at bounding box center [431, 211] width 345 height 11
click at [326, 16] on div "Foundations" at bounding box center [332, 16] width 41 height 9
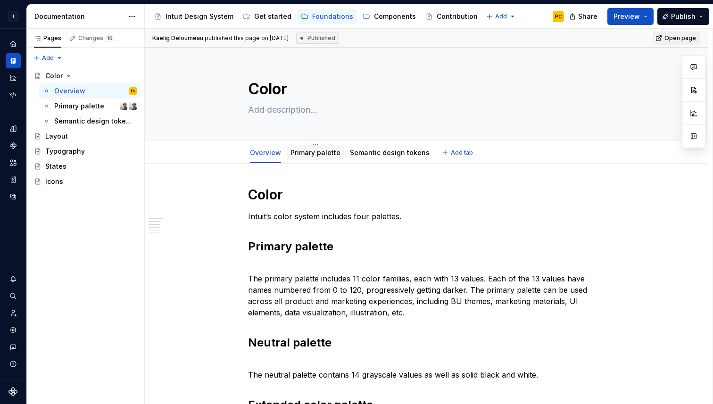
click at [320, 154] on link "Primary palette" at bounding box center [315, 152] width 50 height 8
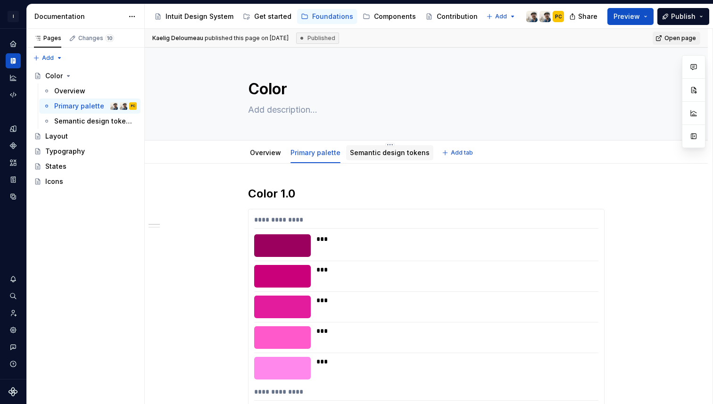
click at [374, 155] on link "Semantic design tokens" at bounding box center [390, 152] width 80 height 8
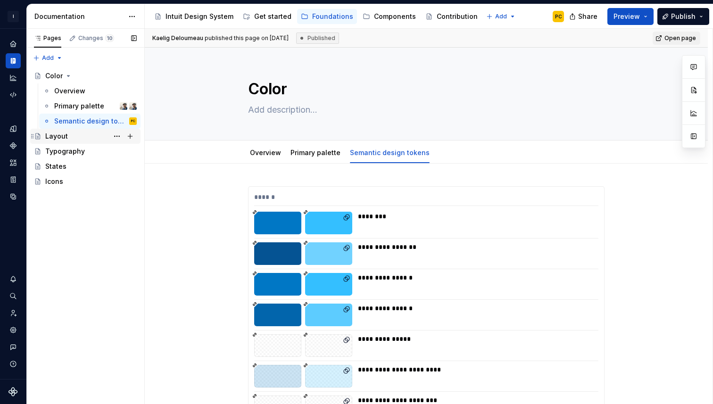
click at [65, 137] on div "Layout" at bounding box center [56, 136] width 23 height 9
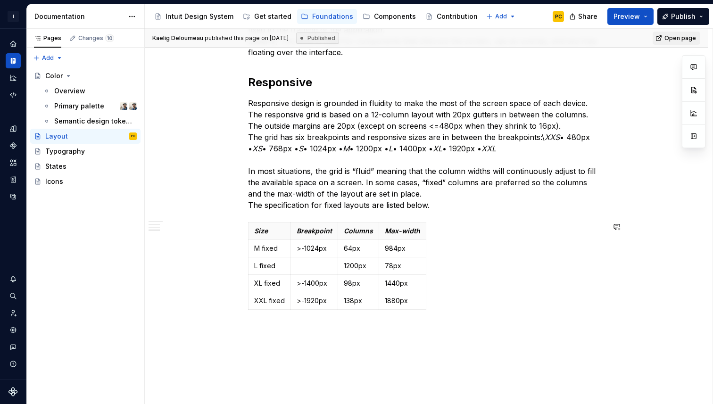
scroll to position [593, 0]
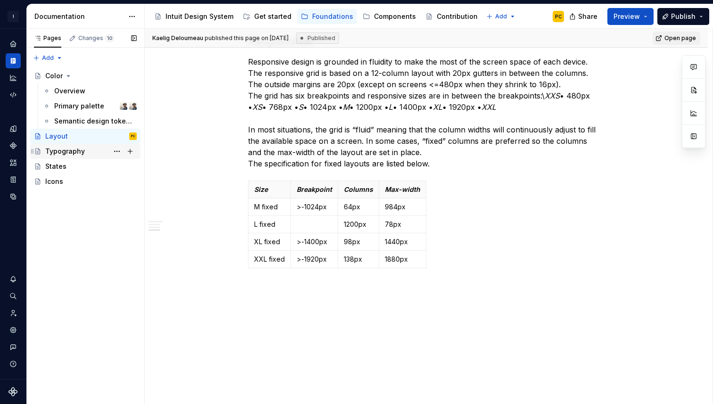
click at [63, 155] on div "Typography" at bounding box center [65, 151] width 40 height 9
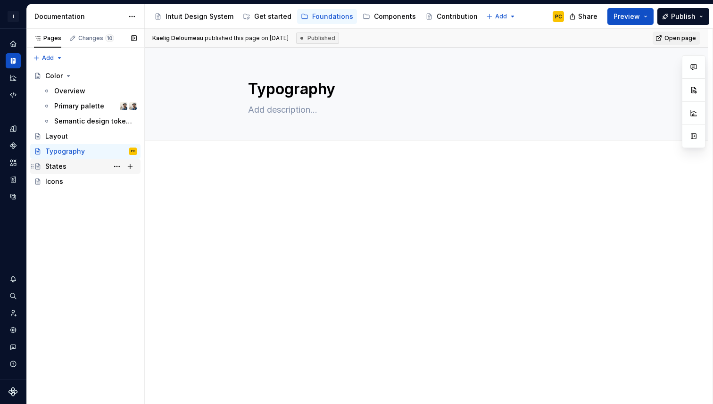
click at [87, 166] on div "States" at bounding box center [90, 166] width 91 height 13
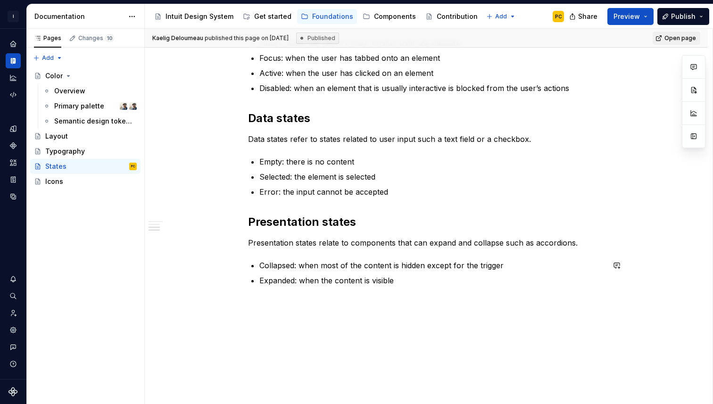
scroll to position [304, 0]
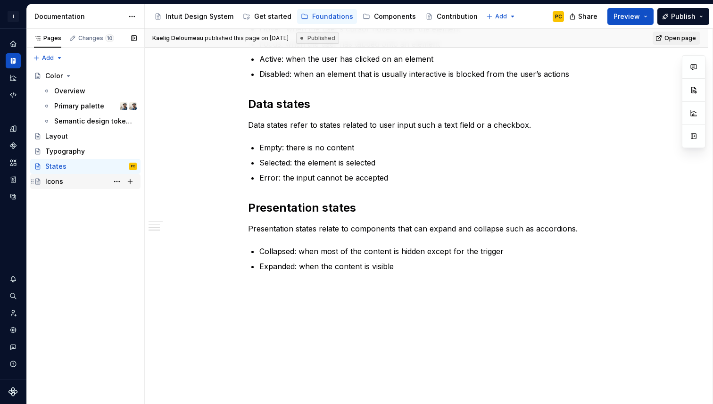
click at [54, 181] on div "Icons" at bounding box center [54, 181] width 18 height 9
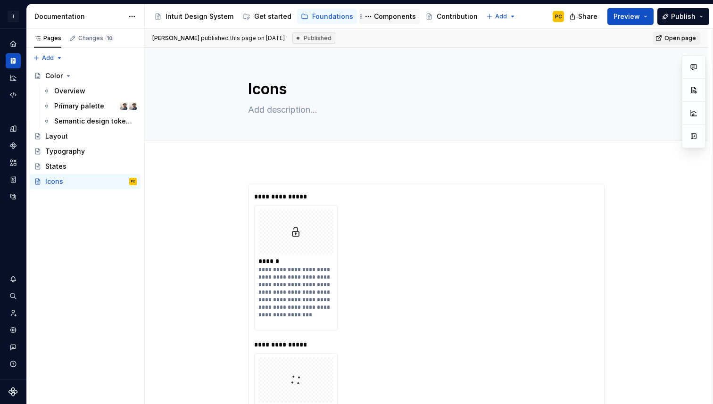
click at [375, 19] on div "Components" at bounding box center [395, 16] width 42 height 9
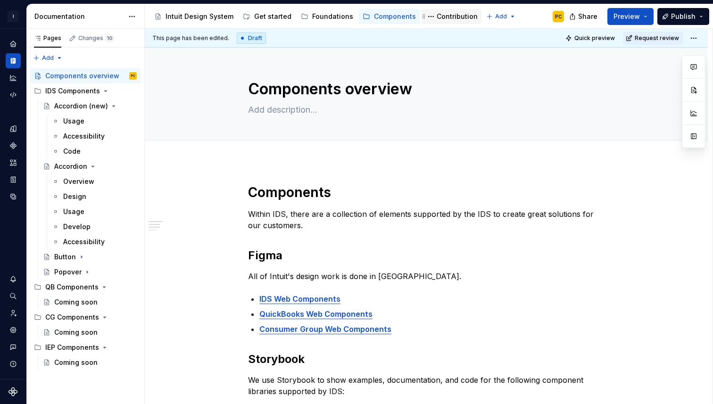
click at [444, 16] on div "Contribution" at bounding box center [456, 16] width 41 height 9
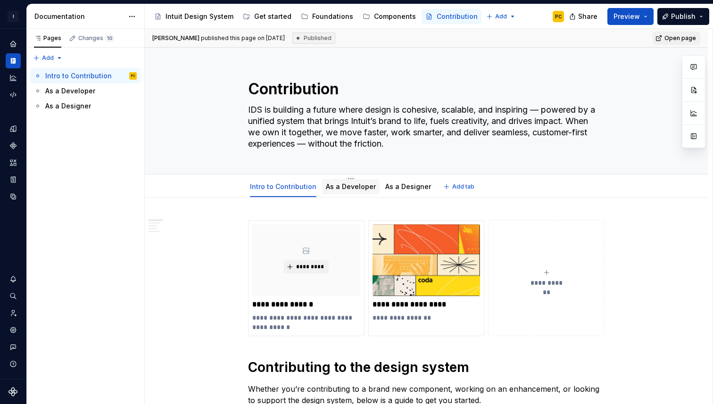
click at [348, 190] on link "As a Developer" at bounding box center [351, 186] width 50 height 8
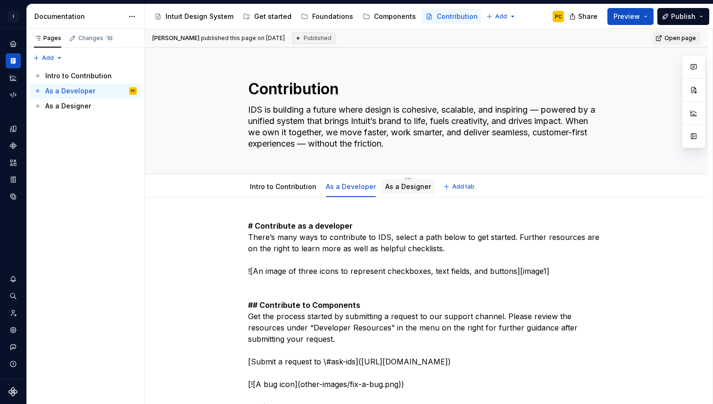
click at [409, 191] on div "As a Designer" at bounding box center [408, 186] width 46 height 9
click at [397, 188] on link "As a Designer" at bounding box center [408, 186] width 46 height 8
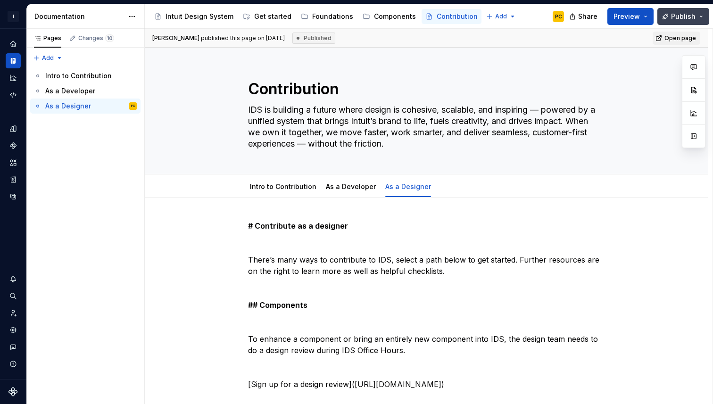
click at [699, 14] on button "Publish" at bounding box center [683, 16] width 52 height 17
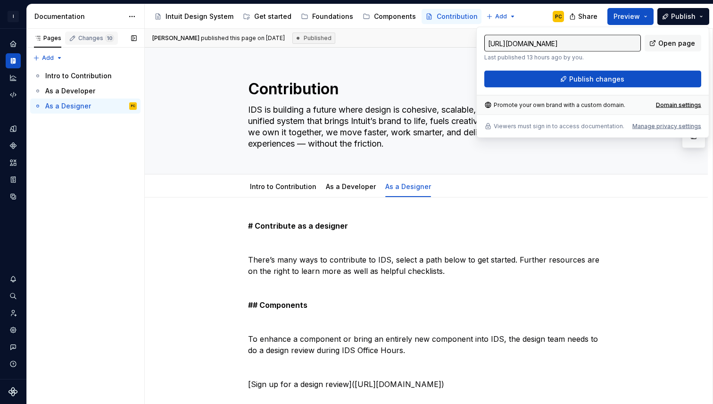
click at [98, 37] on div "Changes 10" at bounding box center [96, 38] width 36 height 8
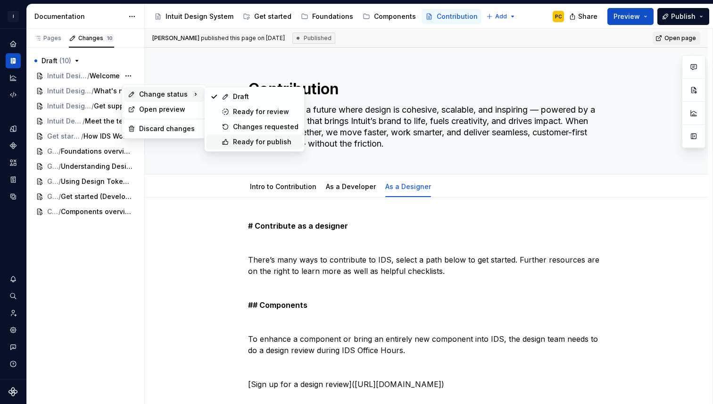
click at [256, 146] on div "Ready for publish" at bounding box center [266, 141] width 66 height 9
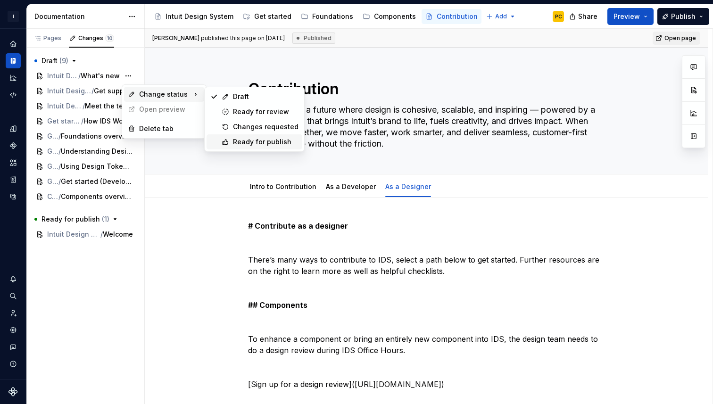
click at [238, 140] on div "Ready for publish" at bounding box center [266, 141] width 66 height 9
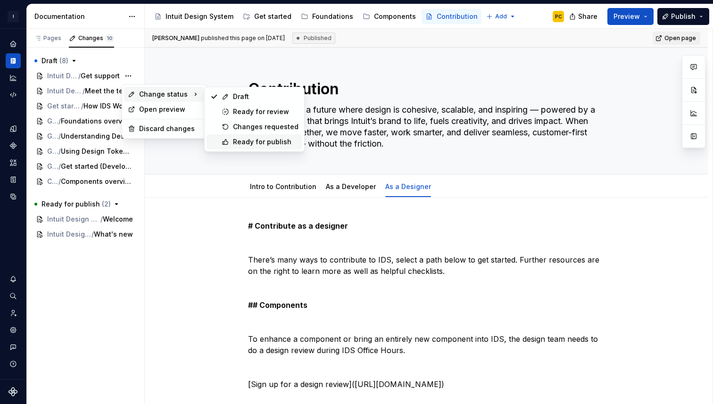
click at [241, 144] on div "Ready for publish" at bounding box center [266, 141] width 66 height 9
click at [236, 140] on div "Ready for publish" at bounding box center [266, 141] width 66 height 9
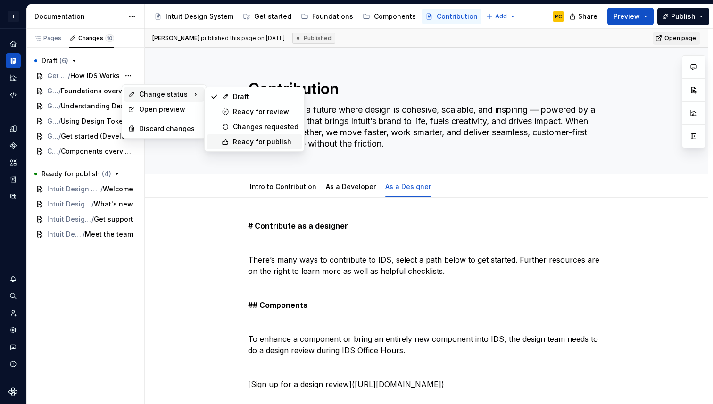
click at [255, 144] on div "Ready for publish" at bounding box center [266, 141] width 66 height 9
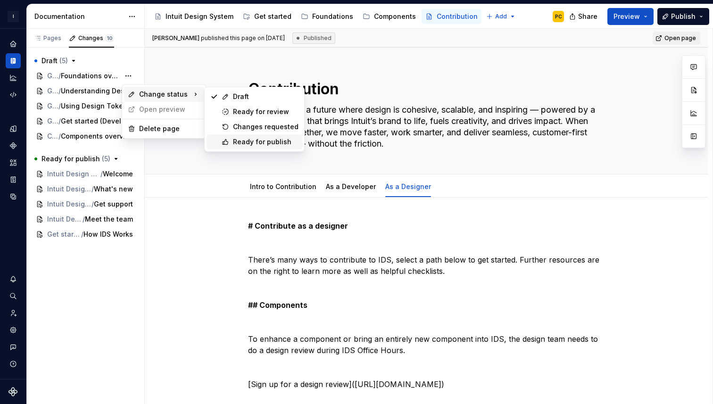
click at [242, 140] on div "Ready for publish" at bounding box center [266, 141] width 66 height 9
click at [243, 144] on div "Ready for publish" at bounding box center [266, 141] width 66 height 9
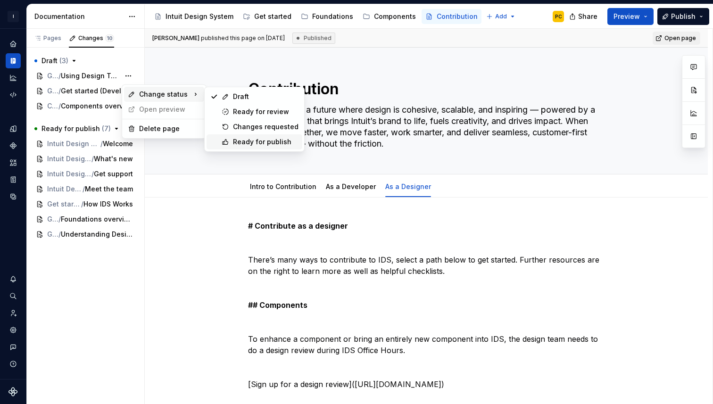
click at [234, 142] on div "Ready for publish" at bounding box center [266, 141] width 66 height 9
click at [230, 139] on div "Ready for publish" at bounding box center [254, 141] width 96 height 15
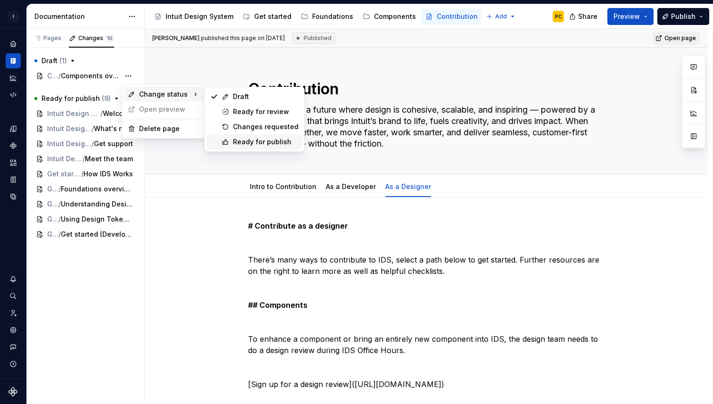
click at [238, 142] on div "Ready for publish" at bounding box center [266, 141] width 66 height 9
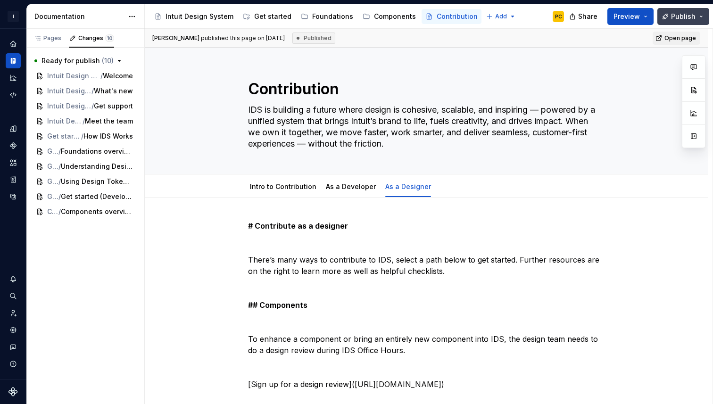
click at [677, 14] on span "Publish" at bounding box center [683, 16] width 25 height 9
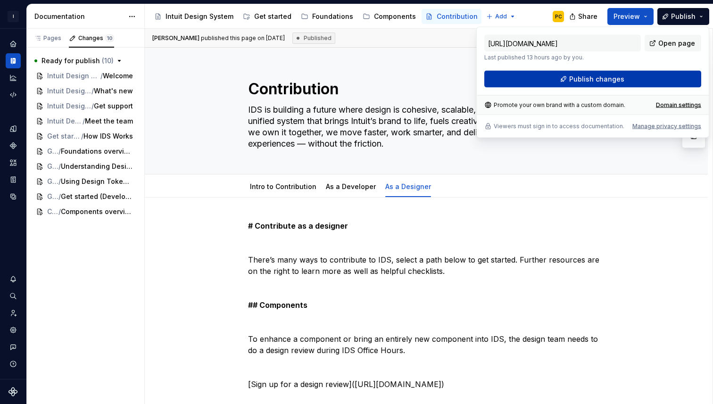
click at [611, 84] on button "Publish changes" at bounding box center [592, 79] width 217 height 17
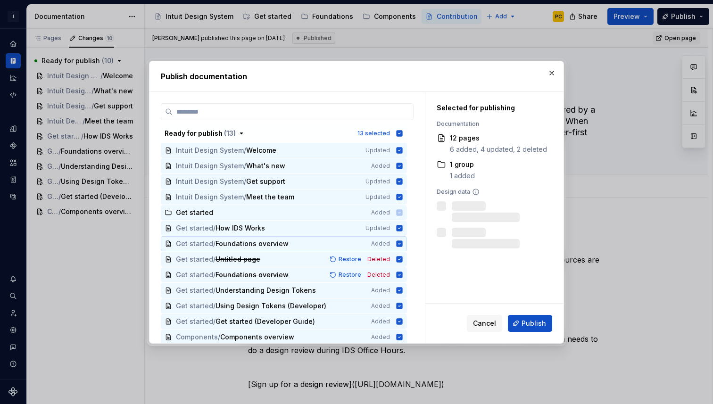
scroll to position [2, 0]
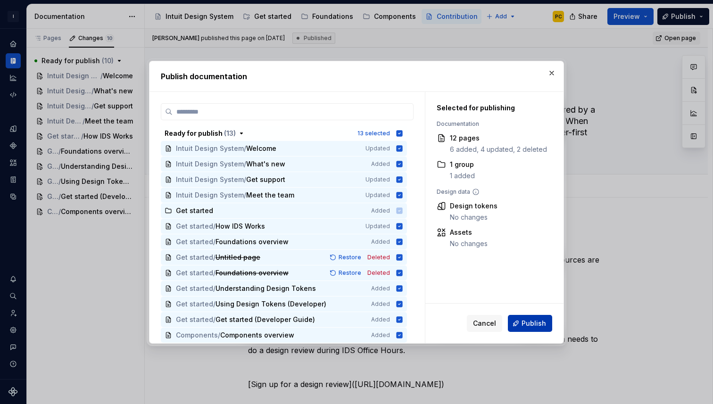
click at [530, 322] on span "Publish" at bounding box center [533, 323] width 25 height 9
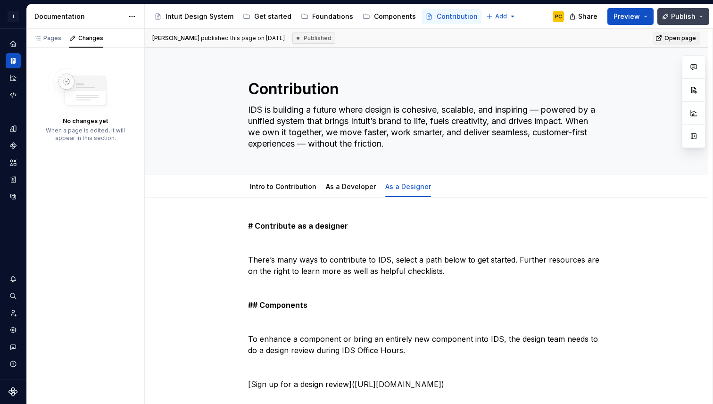
click at [704, 18] on button "Publish" at bounding box center [683, 16] width 52 height 17
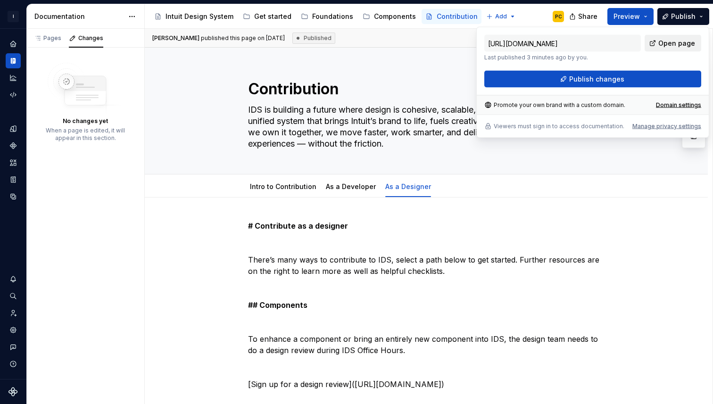
click at [673, 43] on span "Open page" at bounding box center [676, 43] width 37 height 9
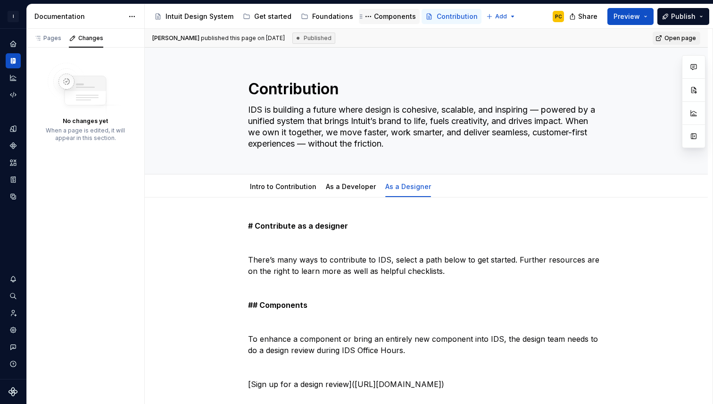
click at [376, 12] on div "Components" at bounding box center [395, 16] width 42 height 9
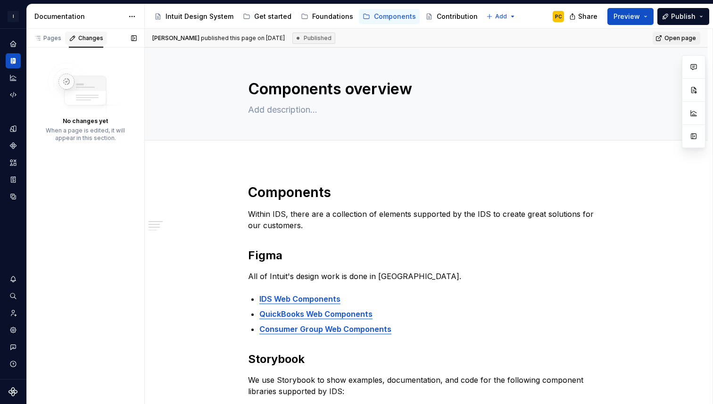
click at [86, 41] on div "Changes" at bounding box center [90, 38] width 25 height 8
click at [50, 38] on div "Pages" at bounding box center [47, 38] width 27 height 8
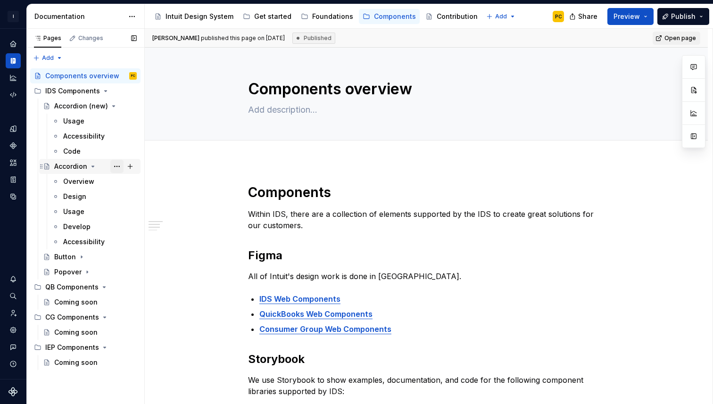
click at [118, 166] on button "Page tree" at bounding box center [116, 166] width 13 height 13
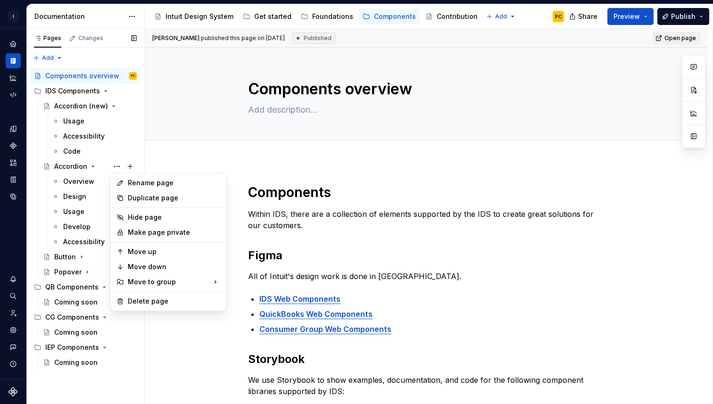
click at [81, 166] on div "Pages Changes Add Accessibility guide for tree Page tree. Navigate the tree wit…" at bounding box center [85, 217] width 118 height 376
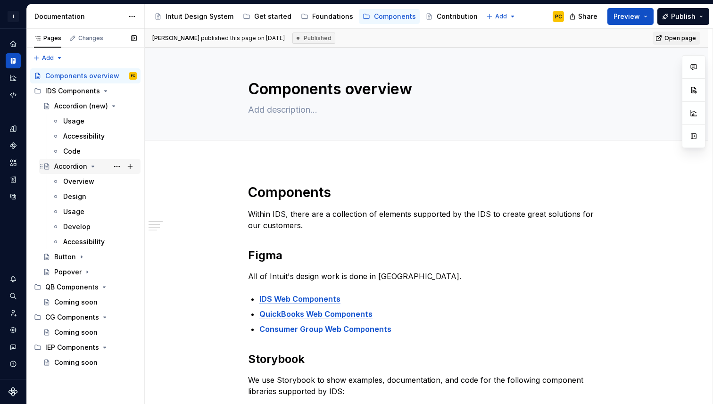
click at [76, 166] on div "Accordion" at bounding box center [70, 166] width 33 height 9
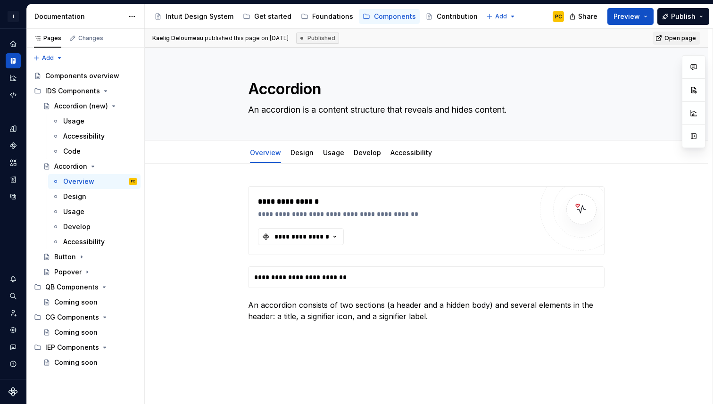
click at [339, 40] on div "Published" at bounding box center [317, 38] width 43 height 11
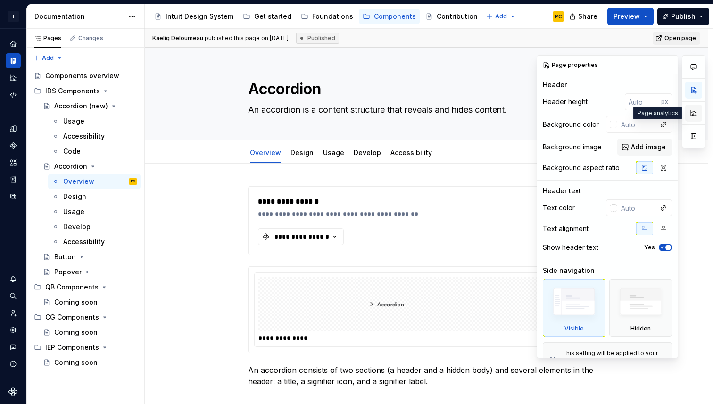
click at [694, 115] on button "button" at bounding box center [693, 113] width 17 height 17
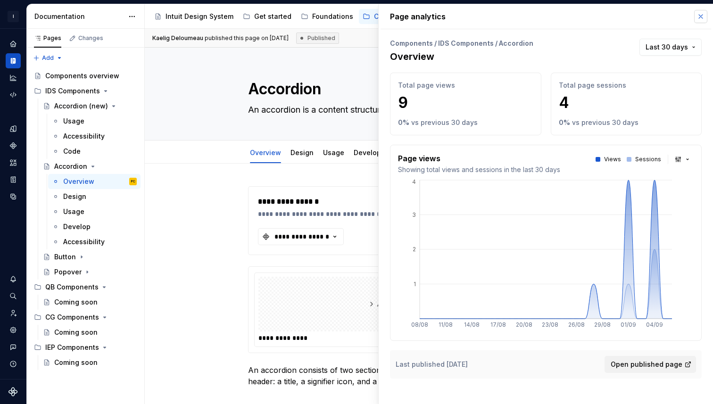
click at [699, 18] on button "button" at bounding box center [700, 16] width 13 height 13
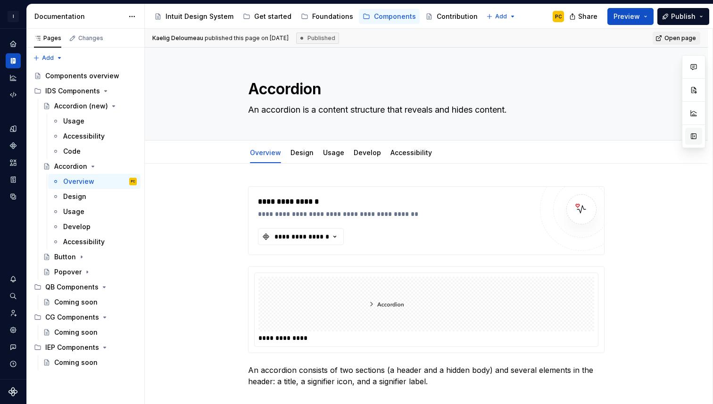
click at [695, 140] on button "button" at bounding box center [693, 136] width 17 height 17
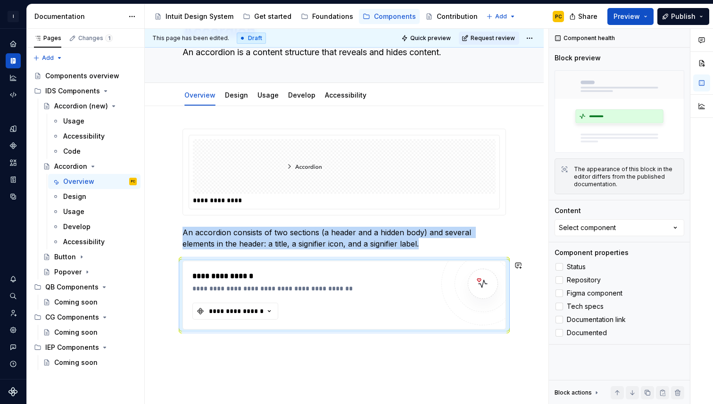
scroll to position [42, 0]
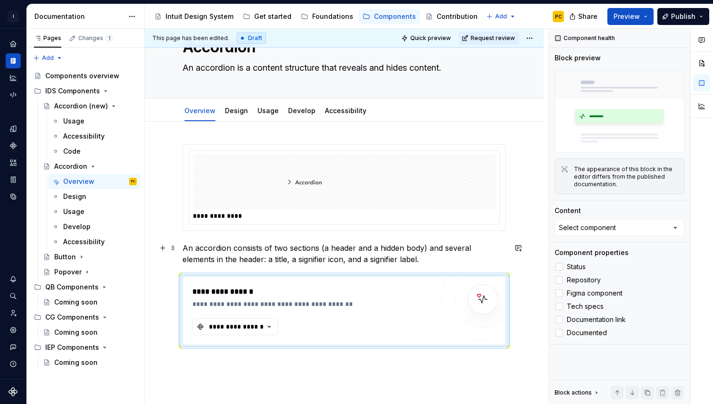
click at [376, 260] on p "An accordion consists of two sections (a header and a hidden body) and several …" at bounding box center [343, 253] width 323 height 23
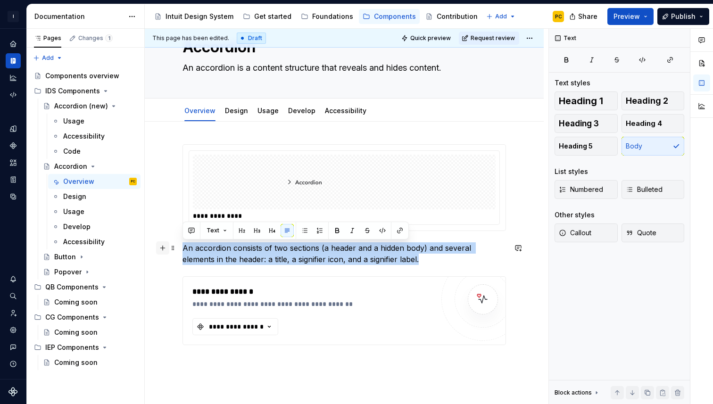
drag, startPoint x: 395, startPoint y: 260, endPoint x: 158, endPoint y: 247, distance: 236.9
click at [182, 247] on div "**********" at bounding box center [343, 261] width 323 height 235
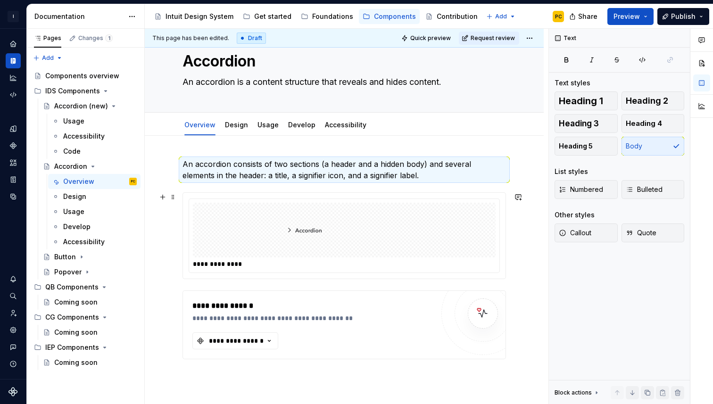
scroll to position [19, 0]
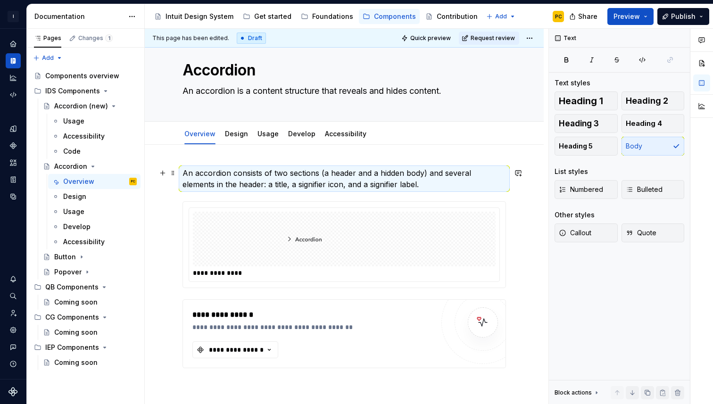
click at [412, 181] on p "An accordion consists of two sections (a header and a hidden body) and several …" at bounding box center [343, 178] width 323 height 23
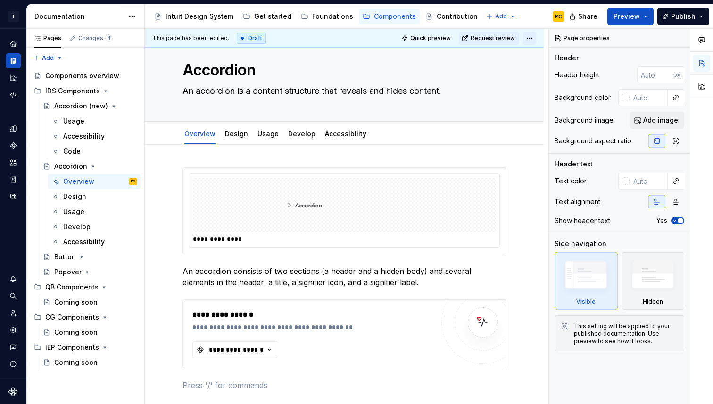
click at [536, 37] on html "I Intuit Design System PC Dataset IDS Documentation Accessibility guide for tre…" at bounding box center [356, 202] width 713 height 404
click at [94, 39] on div "Pages Changes 1 Add Accessibility guide for tree Page tree. Navigate the tree w…" at bounding box center [85, 217] width 118 height 376
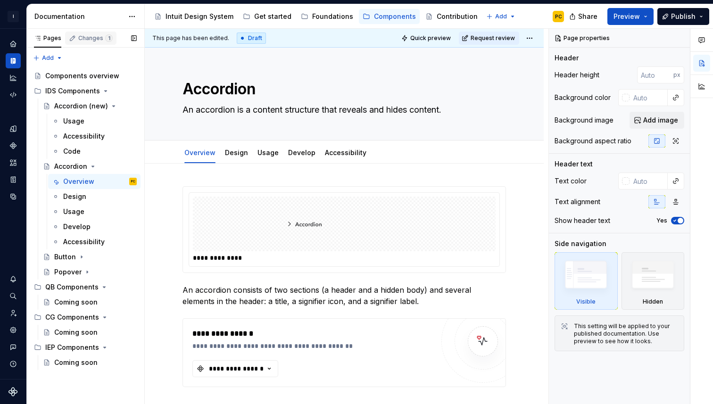
click at [84, 37] on div "Changes 1" at bounding box center [95, 38] width 34 height 8
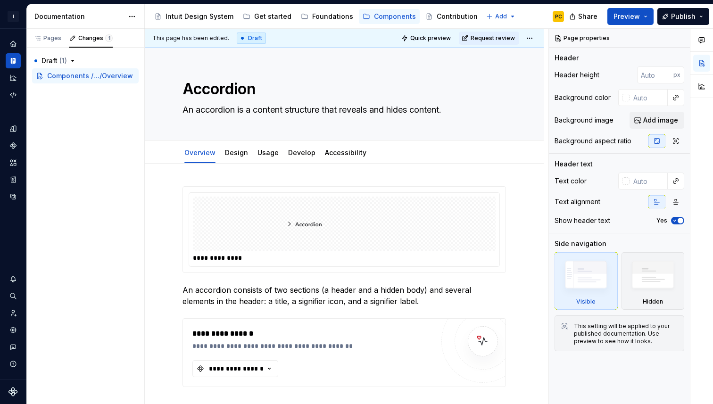
click at [181, 40] on span "This page has been edited." at bounding box center [190, 38] width 77 height 8
click at [250, 39] on div "Draft" at bounding box center [251, 38] width 29 height 11
click at [366, 16] on button "Page tree" at bounding box center [367, 16] width 11 height 11
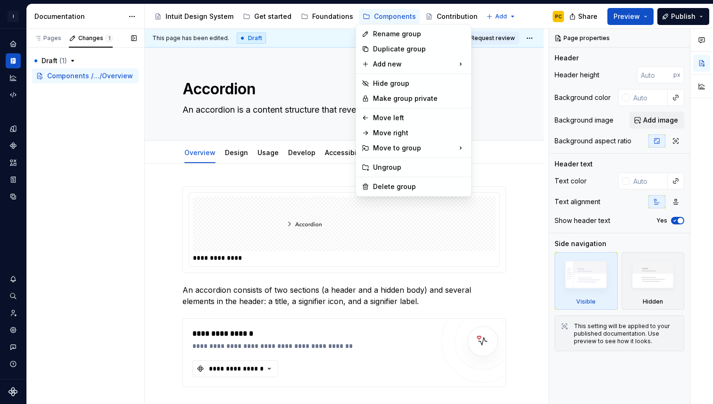
click at [50, 40] on div "Pages Changes 1 Add Accessibility guide for tree Page tree. Navigate the tree w…" at bounding box center [85, 217] width 118 height 376
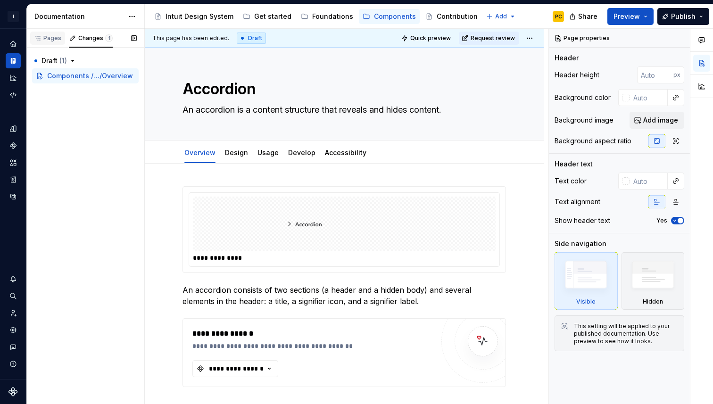
click at [49, 40] on div "Pages" at bounding box center [47, 38] width 27 height 8
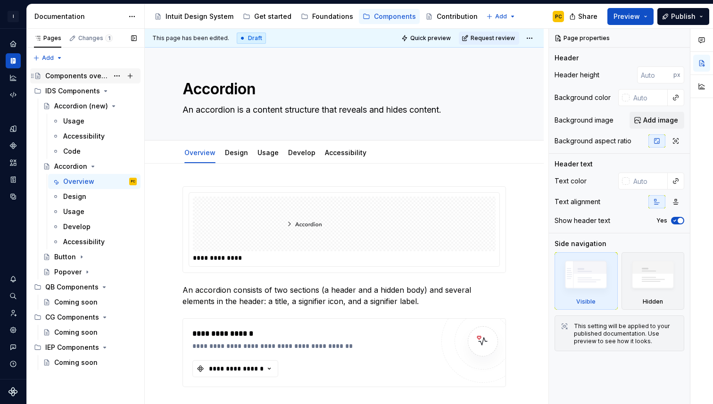
click at [64, 77] on div "Components overview" at bounding box center [76, 75] width 63 height 9
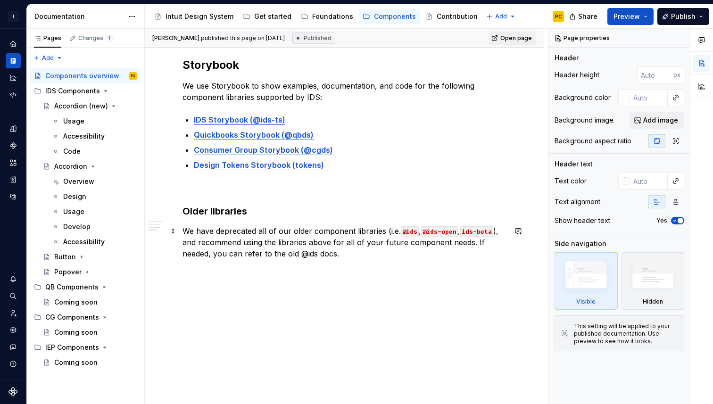
scroll to position [298, 0]
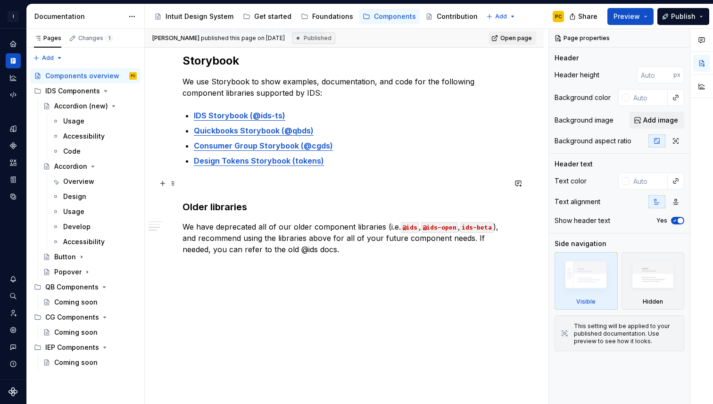
type textarea "*"
click at [274, 185] on p at bounding box center [343, 183] width 323 height 11
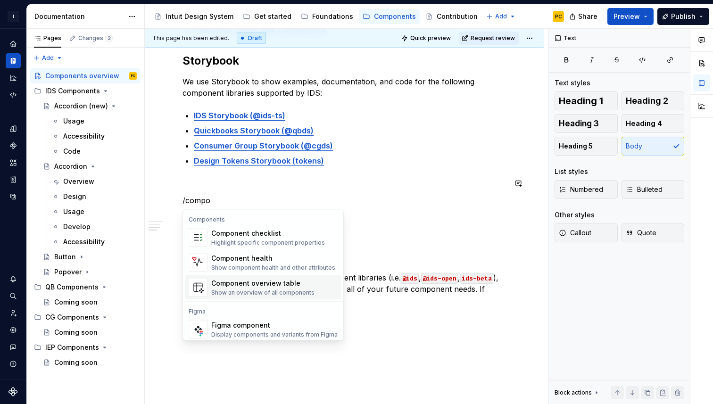
click at [278, 288] on div "Component overview table Show an overview of all components" at bounding box center [262, 288] width 103 height 18
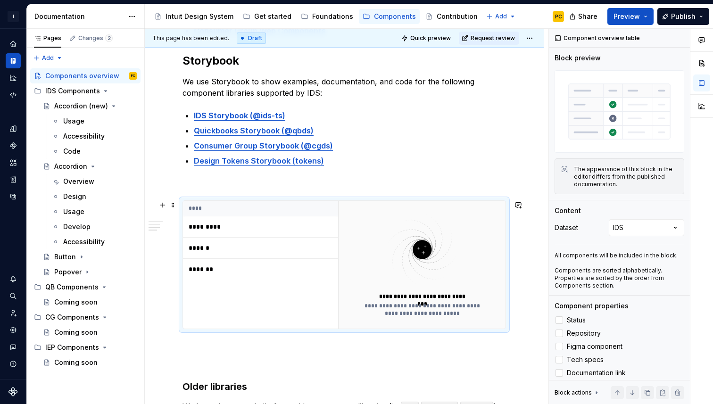
click at [428, 283] on img at bounding box center [422, 249] width 123 height 75
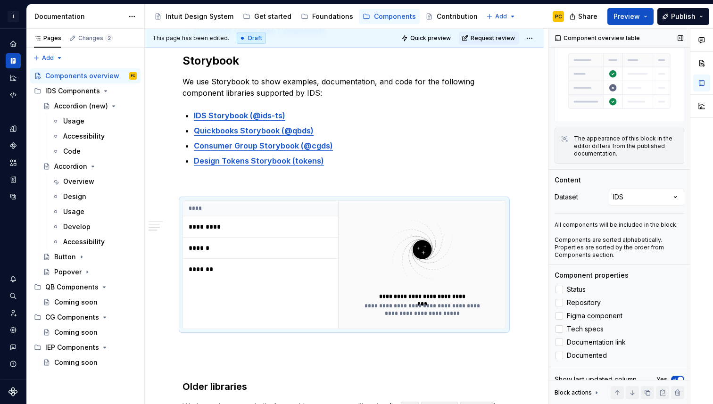
scroll to position [36, 0]
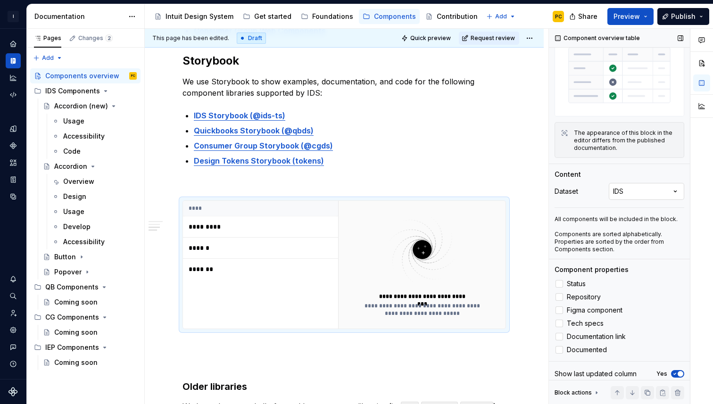
click at [652, 193] on div "Comments Open comments No comments yet Select ‘Comment’ from the block context …" at bounding box center [631, 217] width 164 height 376
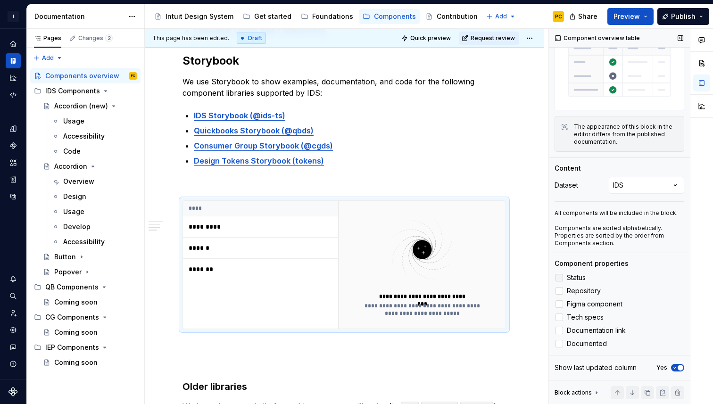
click at [577, 275] on span "Status" at bounding box center [576, 278] width 19 height 8
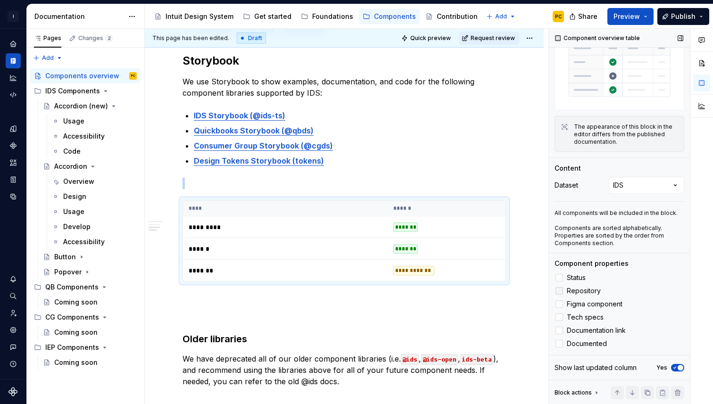
click at [592, 289] on span "Repository" at bounding box center [584, 291] width 34 height 8
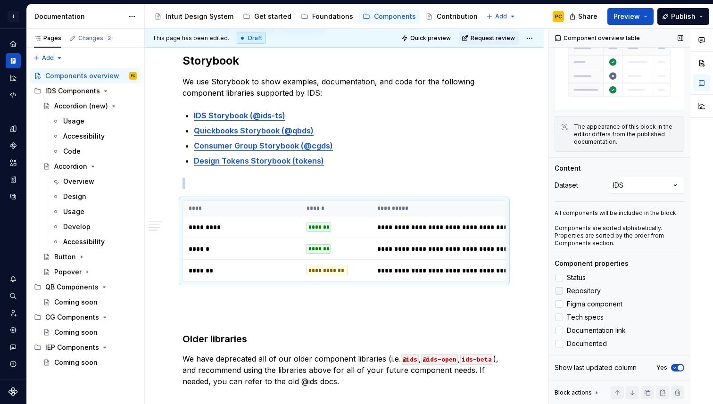
click at [591, 290] on span "Repository" at bounding box center [584, 291] width 34 height 8
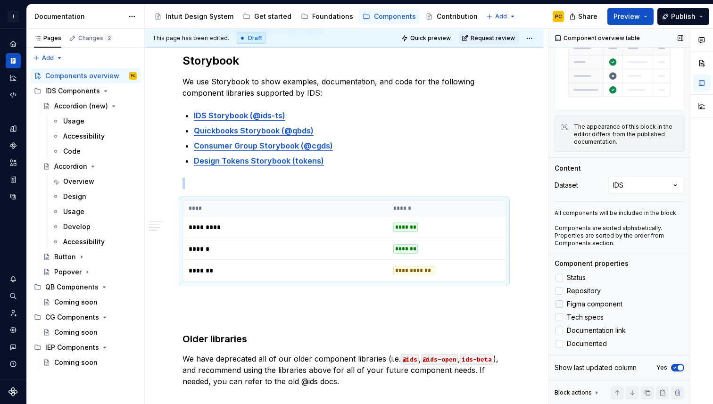
click at [586, 303] on span "Figma component" at bounding box center [595, 304] width 56 height 8
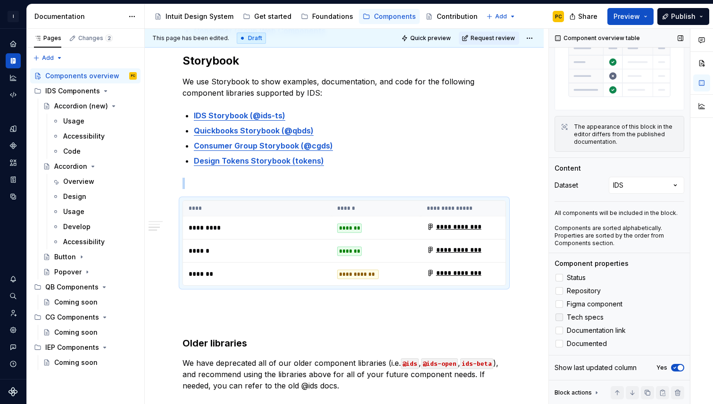
click at [592, 320] on span "Tech specs" at bounding box center [585, 317] width 37 height 8
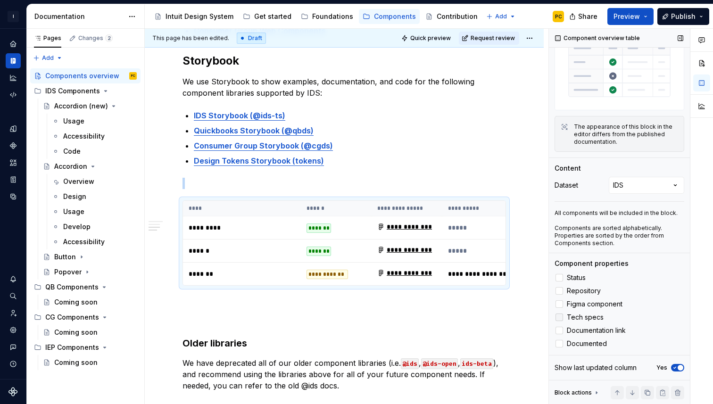
click at [592, 320] on span "Tech specs" at bounding box center [585, 317] width 37 height 8
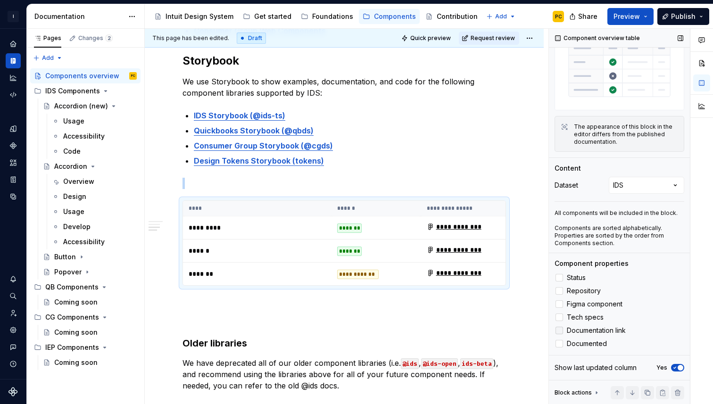
click at [592, 334] on label "Documentation link" at bounding box center [619, 330] width 130 height 11
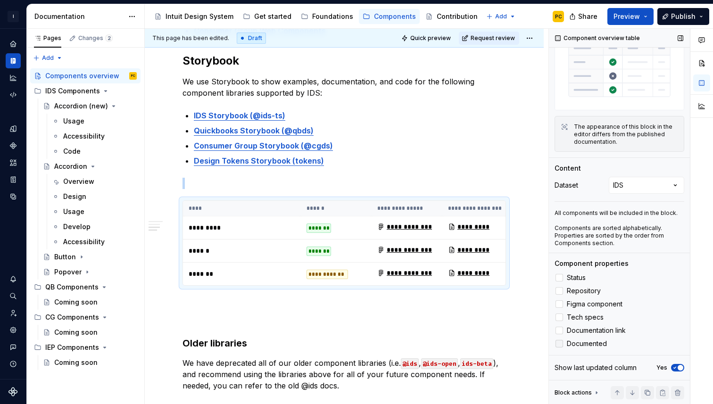
click at [597, 343] on span "Documented" at bounding box center [587, 344] width 40 height 8
click at [676, 365] on icon "button" at bounding box center [675, 368] width 8 height 6
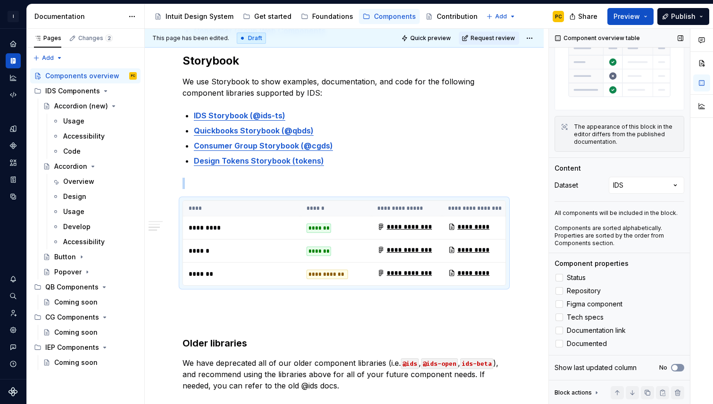
click at [682, 369] on button "No" at bounding box center [677, 368] width 13 height 8
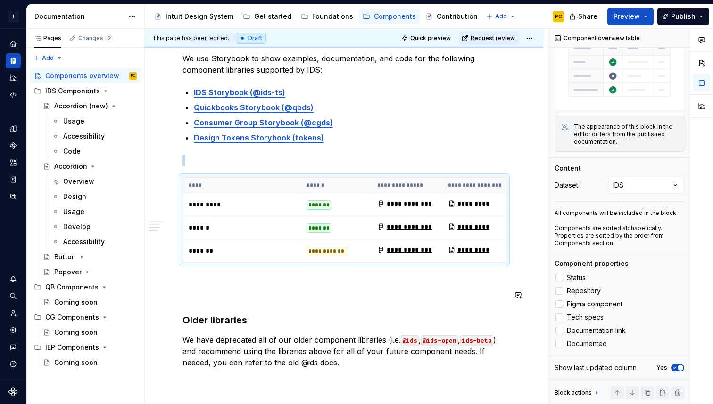
scroll to position [334, 0]
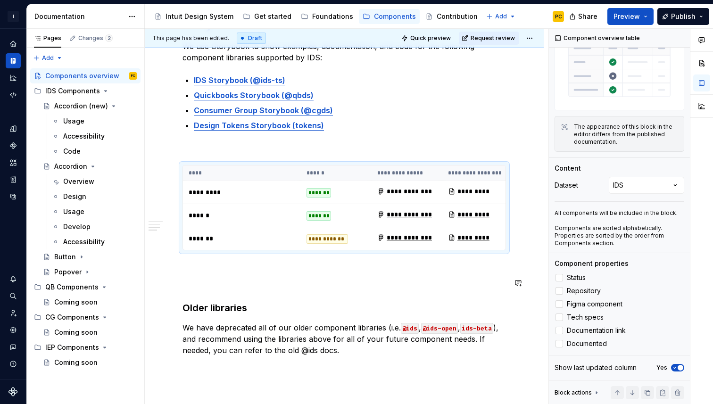
click at [367, 274] on div "**********" at bounding box center [343, 111] width 323 height 523
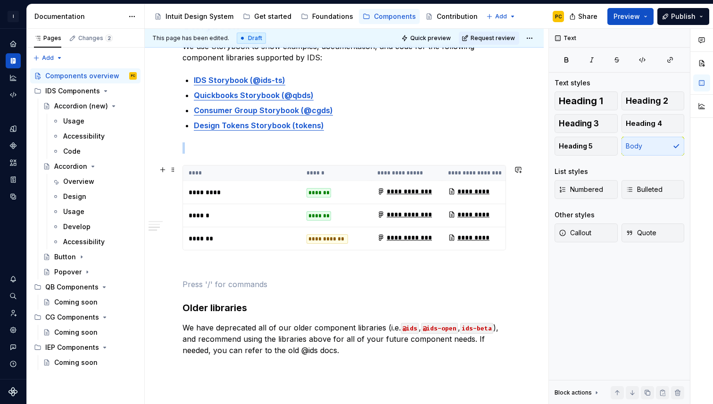
click at [246, 192] on p "*********" at bounding box center [242, 192] width 107 height 9
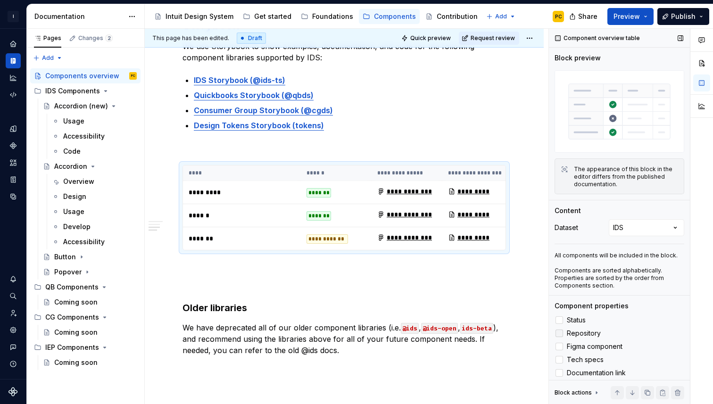
click at [590, 337] on span "Repository" at bounding box center [584, 333] width 34 height 8
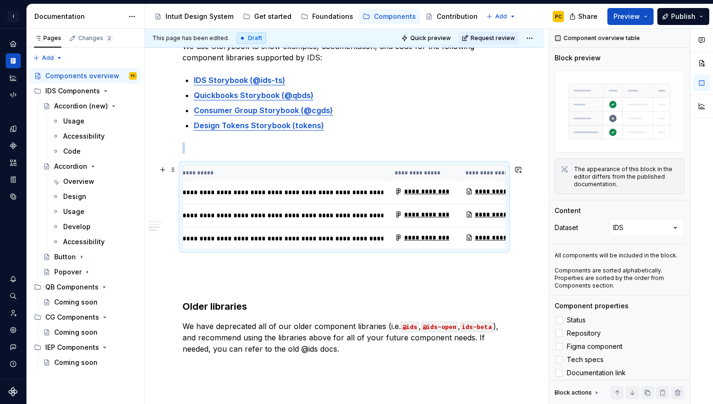
scroll to position [0, 197]
click at [569, 332] on span "Repository" at bounding box center [584, 333] width 34 height 8
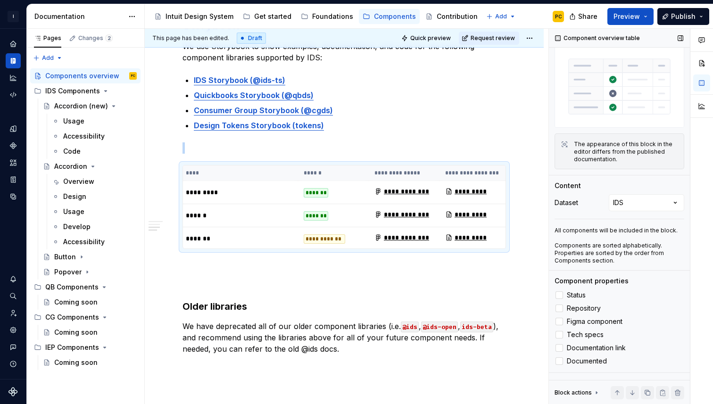
scroll to position [42, 0]
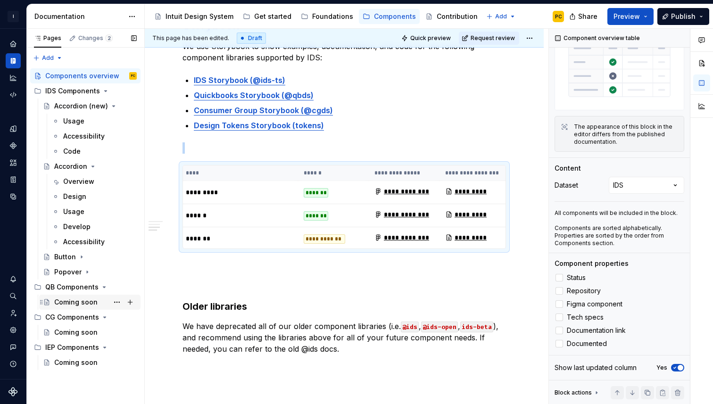
click at [65, 301] on div "Coming soon" at bounding box center [75, 301] width 43 height 9
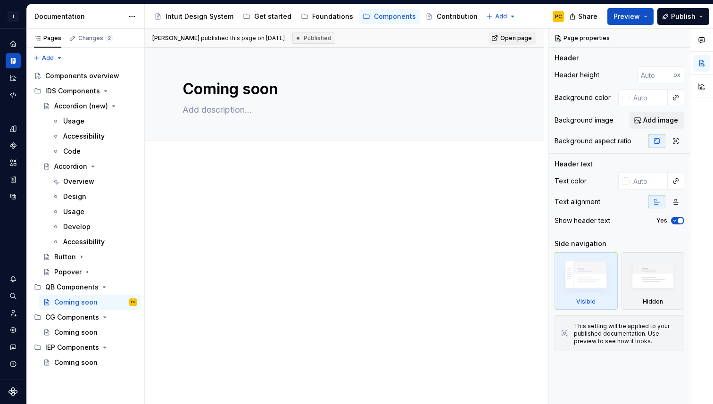
type textarea "*"
click at [205, 182] on div at bounding box center [344, 256] width 399 height 191
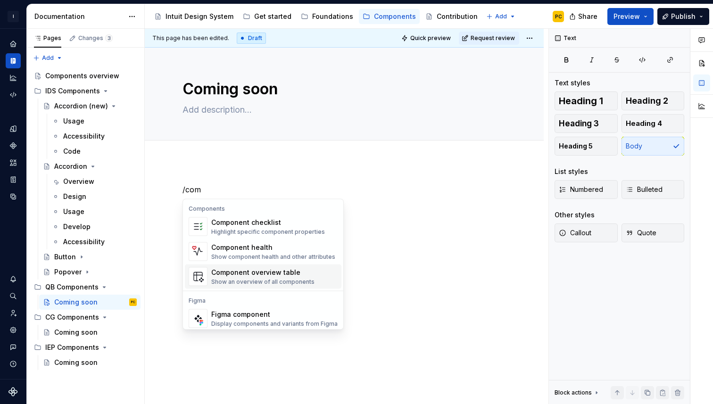
click at [296, 282] on div "Show an overview of all components" at bounding box center [262, 282] width 103 height 8
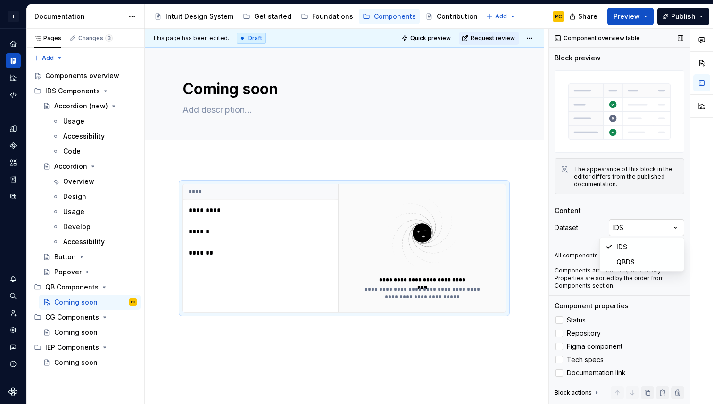
click at [653, 226] on div "Comments Open comments No comments yet Select ‘Comment’ from the block context …" at bounding box center [631, 217] width 164 height 376
click at [560, 322] on div at bounding box center [559, 320] width 8 height 8
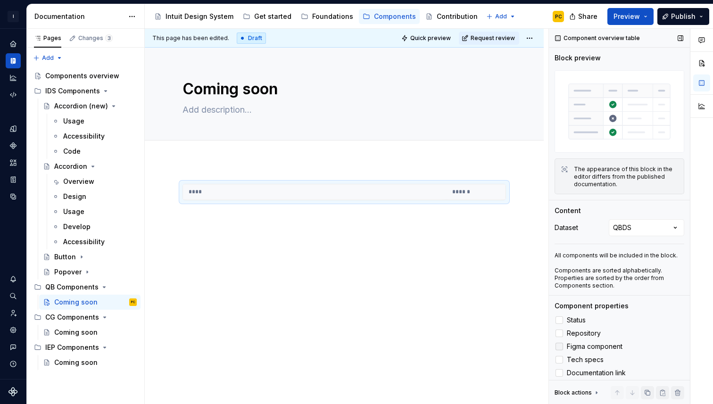
click at [560, 343] on div at bounding box center [559, 347] width 8 height 8
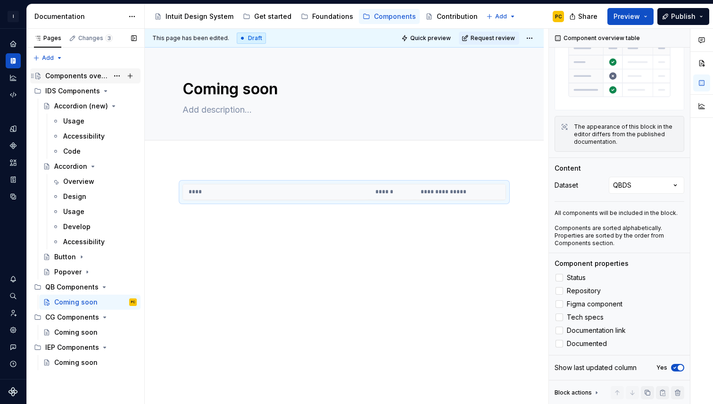
click at [84, 74] on div "Components overview" at bounding box center [76, 75] width 63 height 9
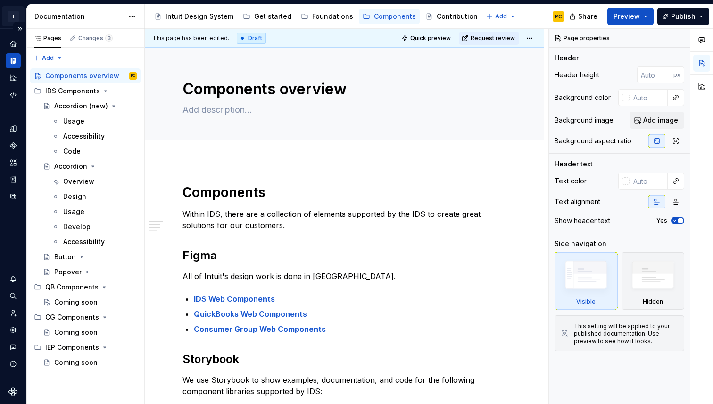
click at [11, 18] on html "I Intuit Design System PC Dataset IDS Documentation Accessibility guide for tre…" at bounding box center [356, 202] width 713 height 404
click at [33, 13] on html "I Intuit Design System PC Dataset IDS Documentation Accessibility guide for tre…" at bounding box center [356, 202] width 713 height 404
click at [20, 28] on button "Expand sidebar" at bounding box center [19, 28] width 13 height 13
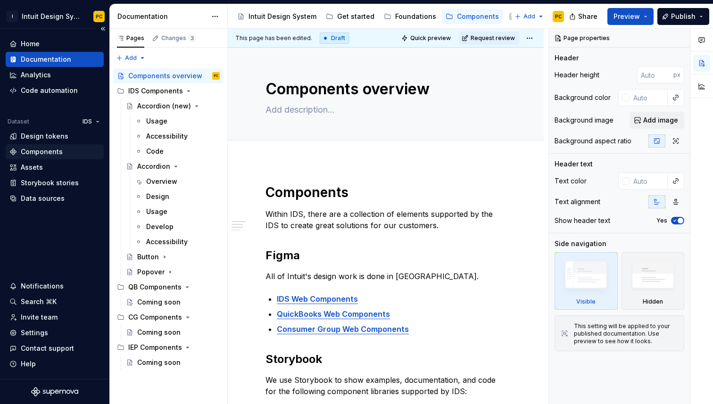
click at [47, 151] on div "Components" at bounding box center [42, 151] width 42 height 9
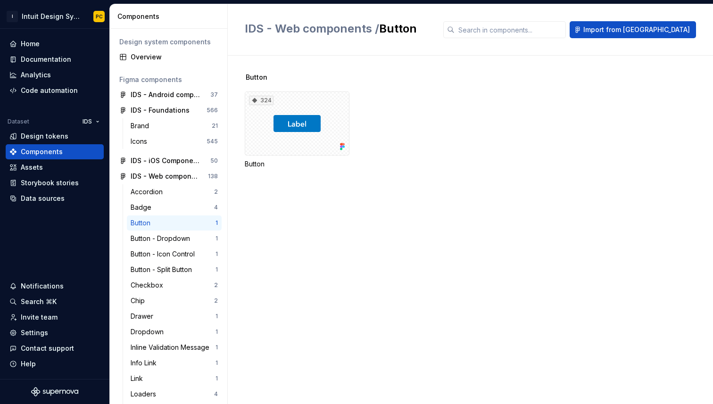
click at [166, 223] on div "Button" at bounding box center [173, 222] width 85 height 9
click at [166, 224] on div "Button" at bounding box center [173, 222] width 85 height 9
click at [179, 226] on div "Button" at bounding box center [173, 222] width 85 height 9
click at [154, 222] on div "Button" at bounding box center [143, 222] width 24 height 9
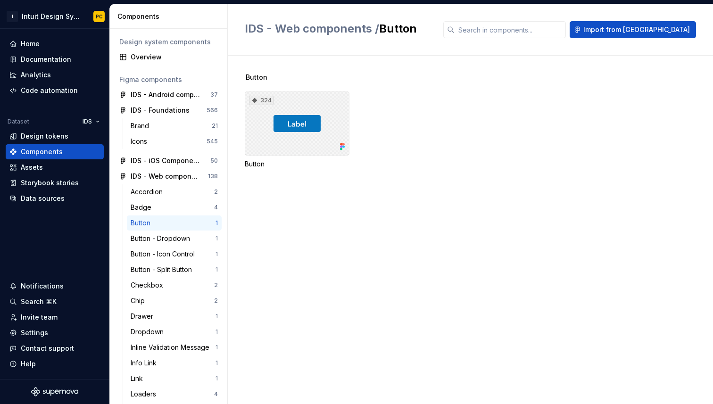
click at [297, 102] on div "324" at bounding box center [297, 123] width 105 height 64
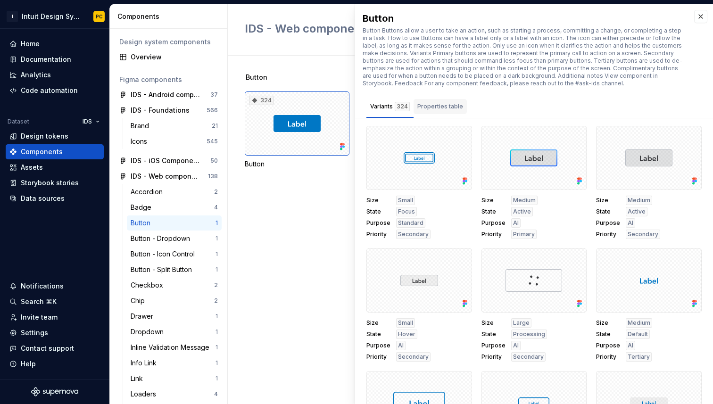
click at [444, 107] on div "Properties table" at bounding box center [440, 106] width 46 height 9
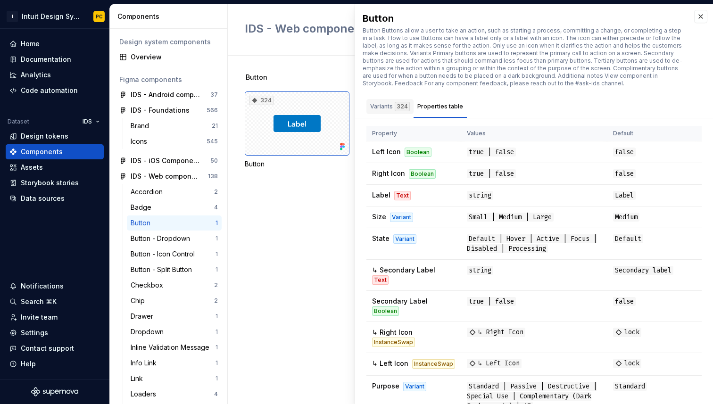
click at [398, 109] on div "324" at bounding box center [402, 106] width 15 height 9
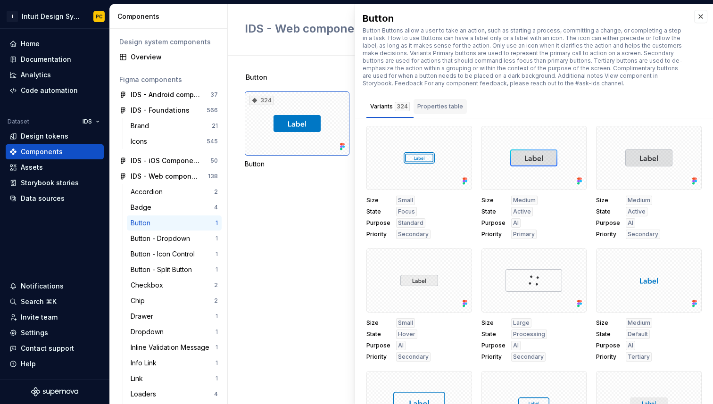
click at [445, 108] on div "Properties table" at bounding box center [440, 106] width 46 height 9
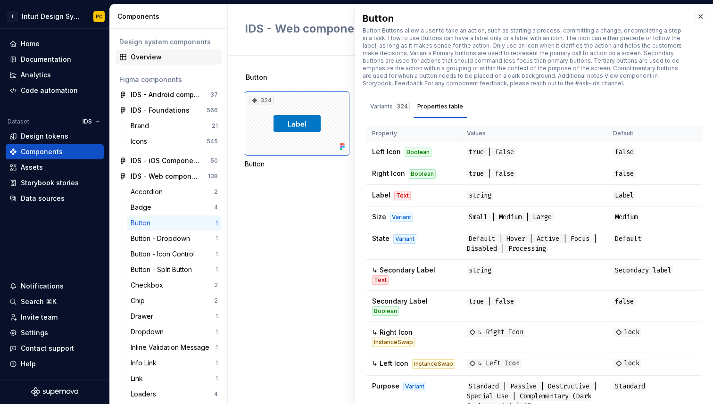
click at [150, 58] on div "Overview" at bounding box center [174, 56] width 87 height 9
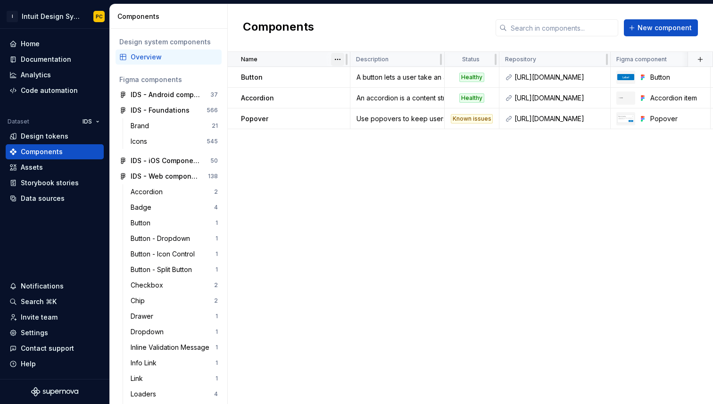
click at [338, 58] on html "I Intuit Design System PC Home Documentation Analytics Code automation Dataset …" at bounding box center [356, 202] width 713 height 404
click at [422, 203] on html "I Intuit Design System PC Home Documentation Analytics Code automation Dataset …" at bounding box center [356, 202] width 713 height 404
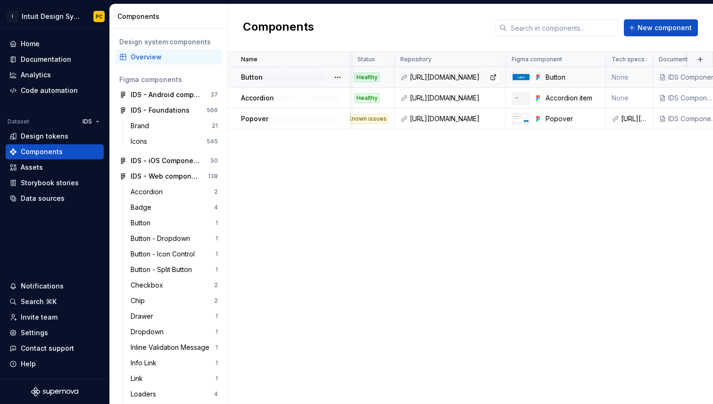
scroll to position [0, 107]
click at [493, 77] on link at bounding box center [491, 77] width 13 height 13
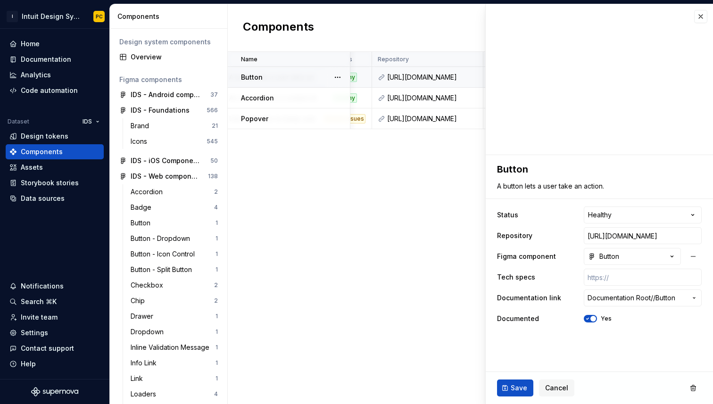
scroll to position [0, 137]
click at [617, 217] on html "I Intuit Design System PC Home Documentation Analytics Code automation Dataset …" at bounding box center [356, 202] width 713 height 404
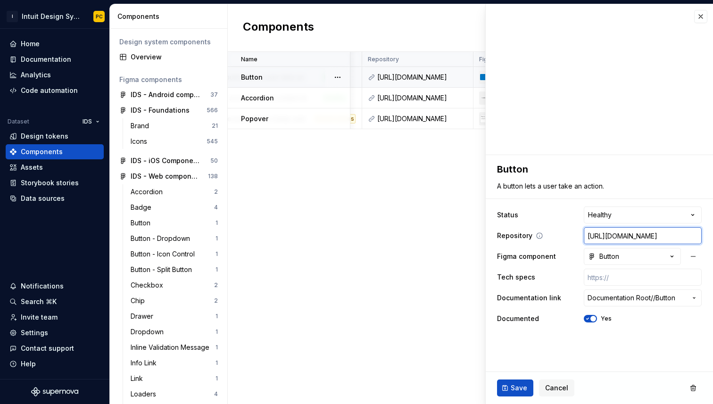
click at [605, 241] on input "[URL][DOMAIN_NAME]" at bounding box center [643, 235] width 118 height 17
click at [603, 237] on input "[URL][DOMAIN_NAME]" at bounding box center [643, 235] width 118 height 17
click at [640, 299] on span "Documentation Root /" at bounding box center [620, 297] width 66 height 9
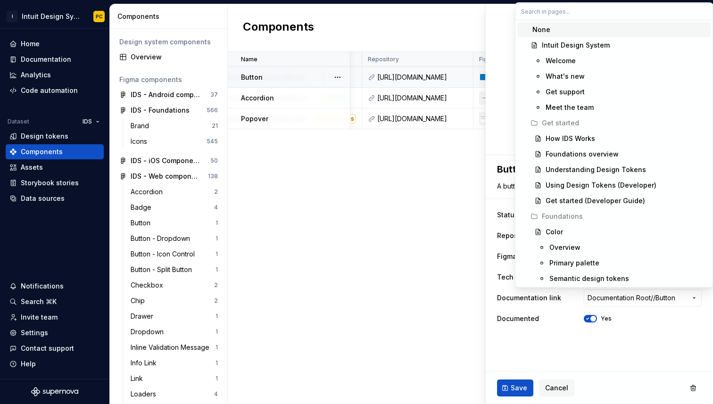
click at [609, 357] on html "I Intuit Design System PC Home Documentation Analytics Code automation Dataset …" at bounding box center [356, 202] width 713 height 404
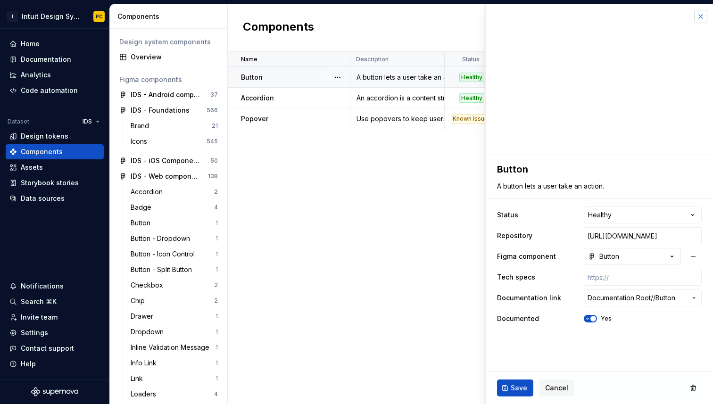
click at [703, 17] on button "button" at bounding box center [700, 16] width 13 height 13
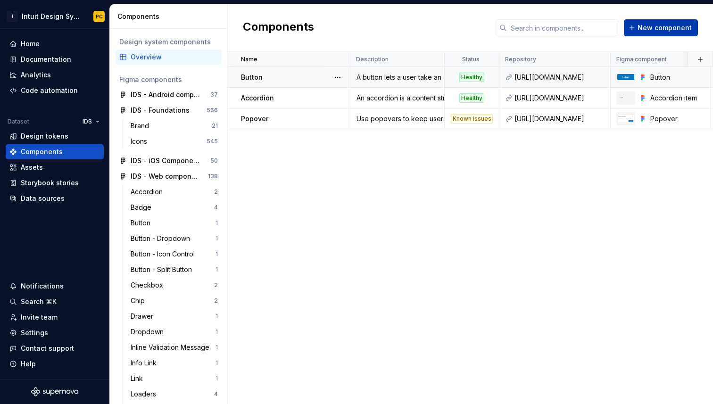
click at [658, 29] on span "New component" at bounding box center [664, 27] width 54 height 9
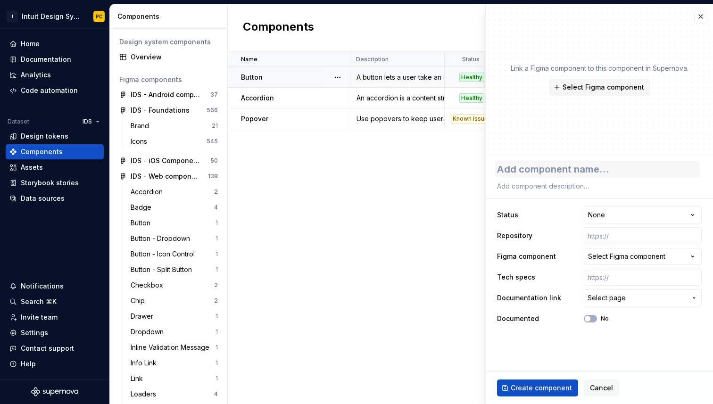
type textarea "*"
type textarea "B"
type textarea "*"
type textarea "Ba"
type textarea "*"
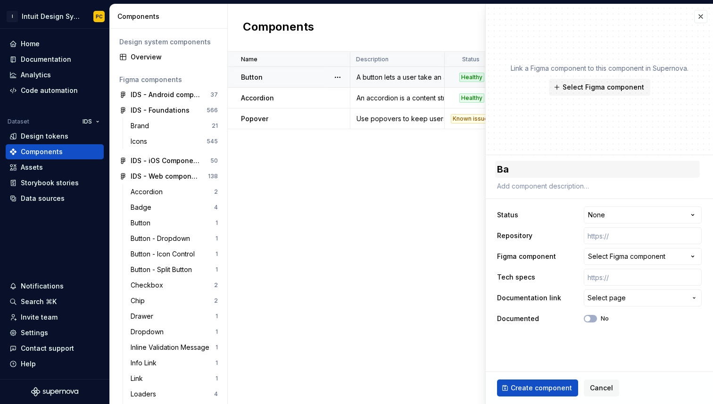
type textarea "Bad"
type textarea "*"
type textarea "Badg"
type textarea "*"
type textarea "Badge"
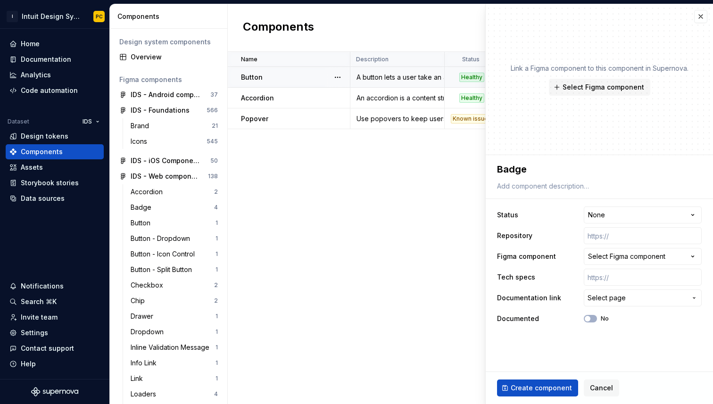
type textarea "*"
click at [592, 89] on span "Select Figma component" at bounding box center [603, 86] width 82 height 9
type textarea "*"
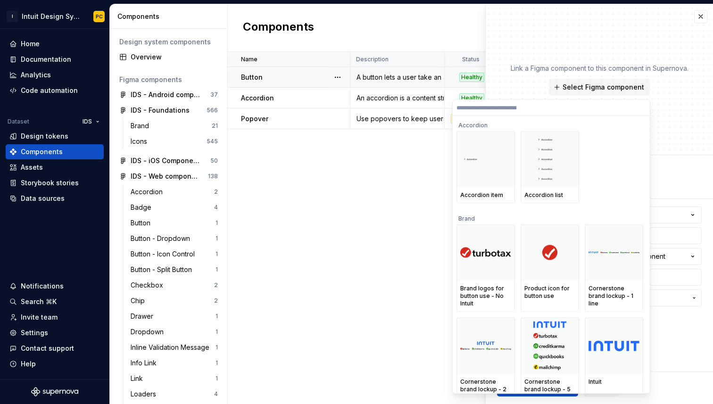
click at [537, 107] on input "search" at bounding box center [551, 108] width 197 height 8
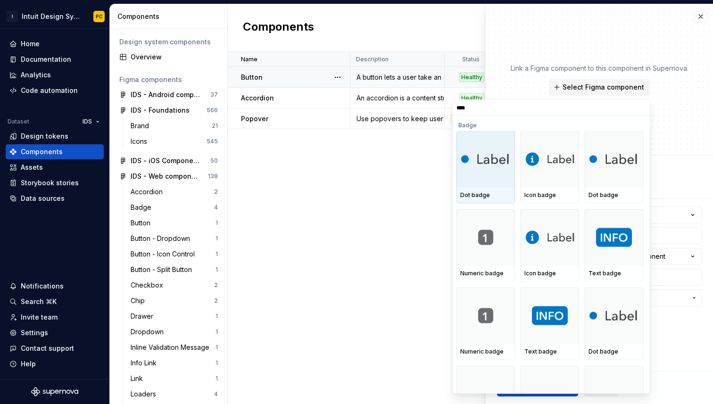
type input "*****"
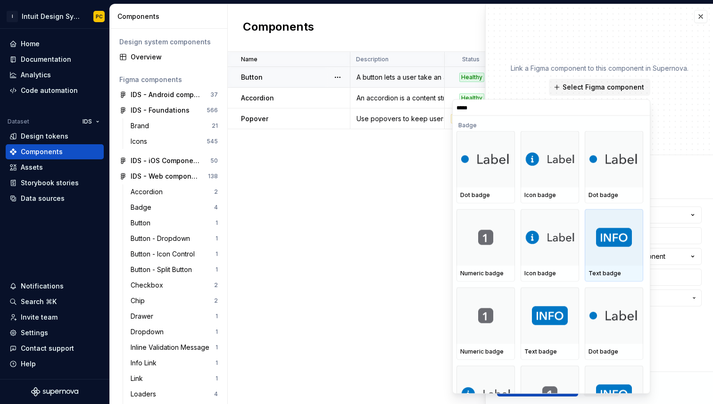
click at [610, 234] on img at bounding box center [614, 237] width 36 height 19
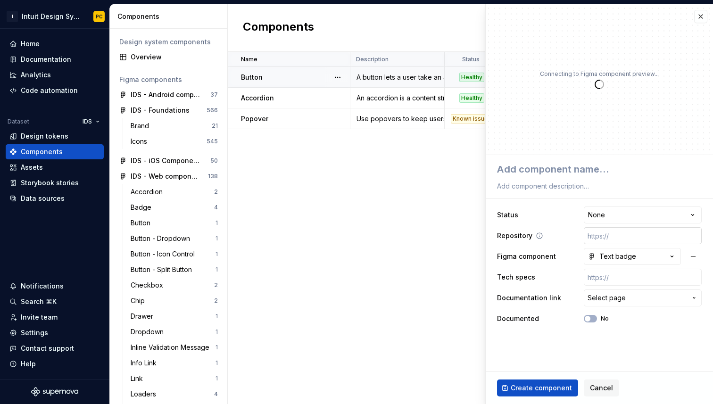
type textarea "*"
click at [626, 172] on textarea at bounding box center [597, 169] width 205 height 17
click at [597, 387] on span "Cancel" at bounding box center [601, 387] width 23 height 9
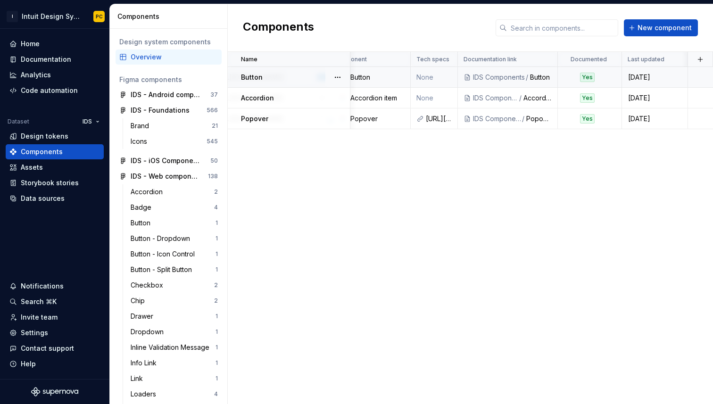
scroll to position [0, 300]
click at [704, 60] on button "button" at bounding box center [699, 59] width 13 height 13
click at [620, 204] on div "Name Description Status Repository Figma component Tech specs Documentation lin…" at bounding box center [470, 228] width 485 height 352
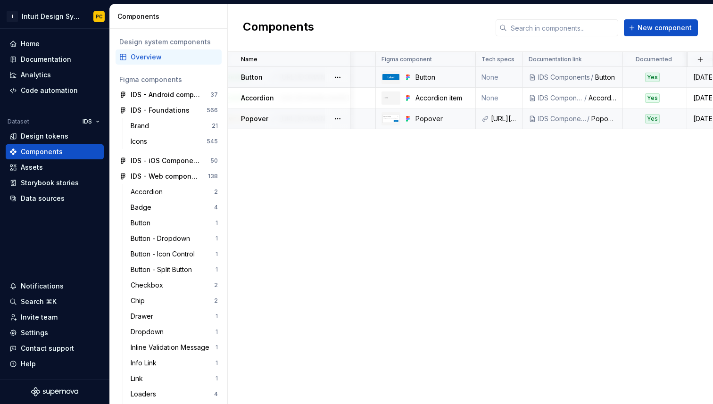
scroll to position [0, 159]
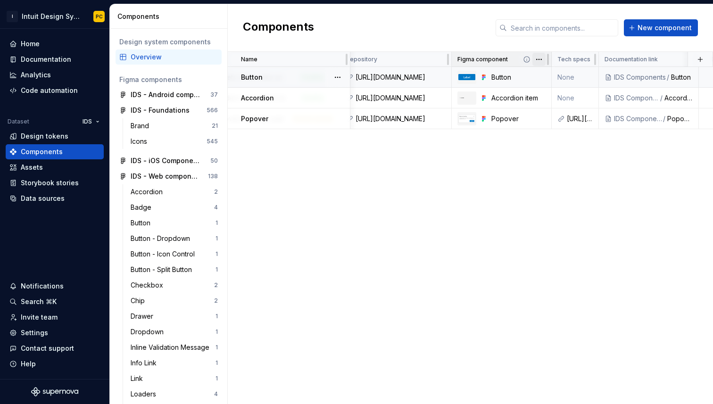
click at [539, 58] on html "I Intuit Design System PC Home Documentation Analytics Code automation Dataset …" at bounding box center [356, 202] width 713 height 404
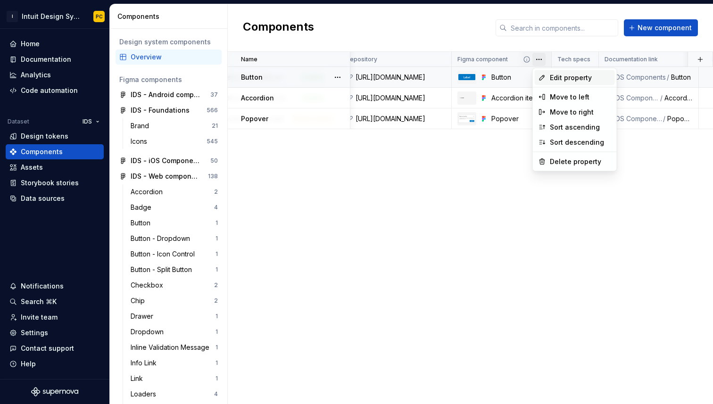
click at [554, 78] on span "Edit property" at bounding box center [580, 77] width 61 height 9
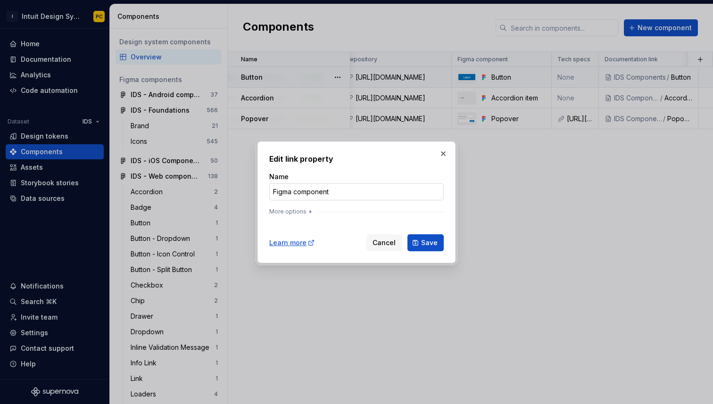
click at [311, 194] on input "Figma component" at bounding box center [356, 191] width 174 height 17
type input "Figma"
click at [309, 210] on icon "button" at bounding box center [310, 212] width 8 height 8
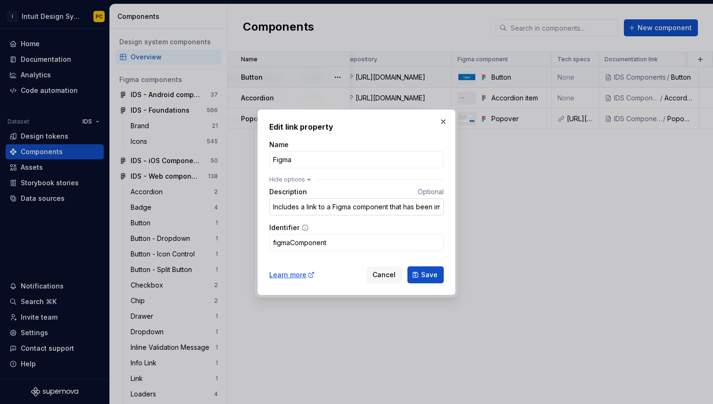
click at [330, 207] on input "Includes a link to a Figma component that has been imported to Supernova" at bounding box center [356, 206] width 174 height 17
click at [425, 276] on span "Save" at bounding box center [429, 274] width 16 height 9
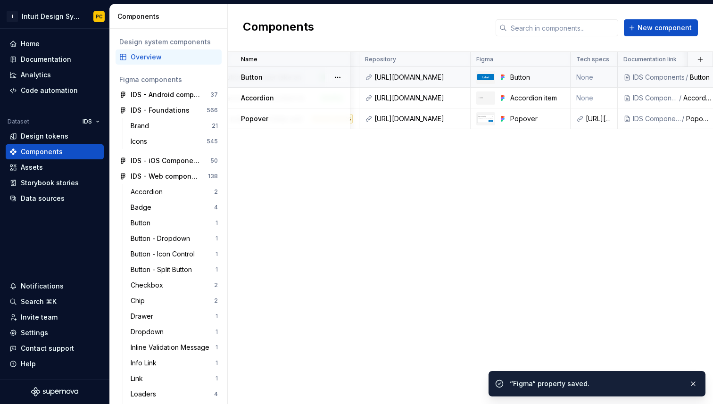
scroll to position [0, 124]
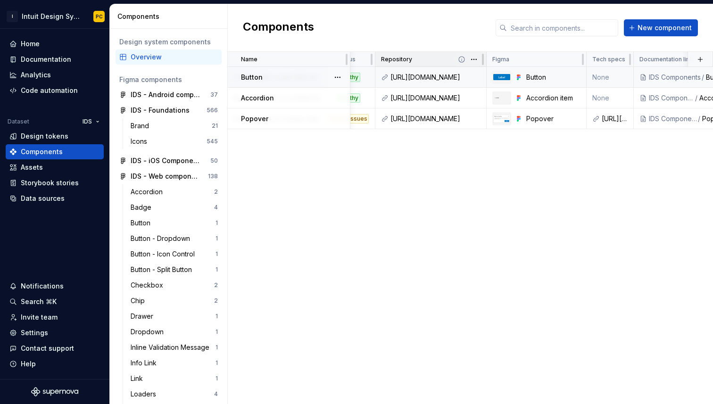
click at [403, 59] on p "Repository" at bounding box center [396, 60] width 31 height 8
click at [476, 57] on html "I Intuit Design System PC Home Documentation Analytics Code automation Dataset …" at bounding box center [356, 202] width 713 height 404
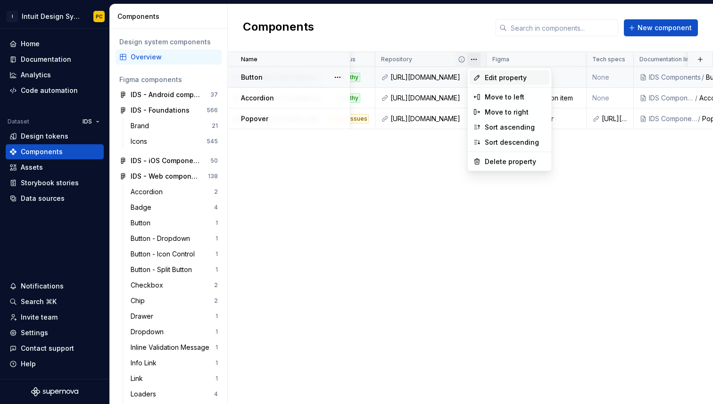
click at [486, 74] on span "Edit property" at bounding box center [515, 77] width 61 height 9
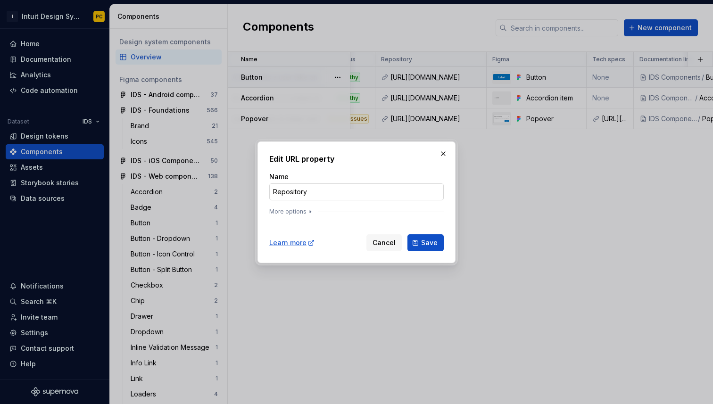
click at [334, 193] on input "Repository" at bounding box center [356, 191] width 174 height 17
type input "Github"
click at [310, 211] on icon "button" at bounding box center [310, 212] width 8 height 8
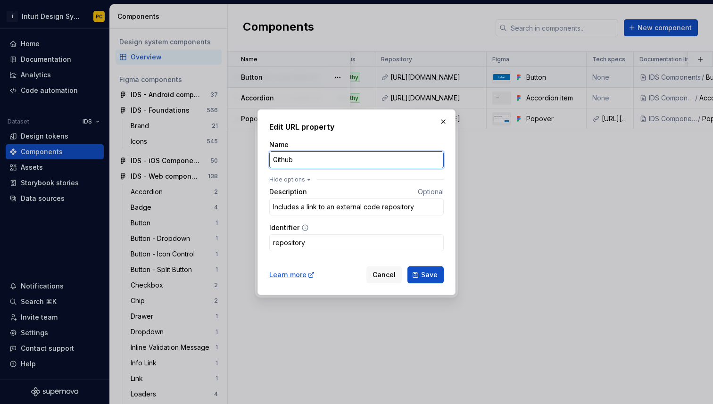
click at [321, 160] on input "Github" at bounding box center [356, 159] width 174 height 17
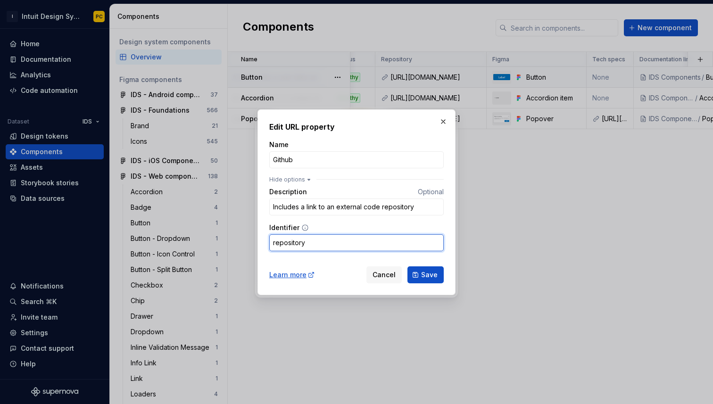
click at [290, 247] on input "repository" at bounding box center [356, 242] width 174 height 17
click at [345, 241] on input "github-repository" at bounding box center [356, 242] width 174 height 17
type input "github-repo"
click at [426, 273] on span "Save" at bounding box center [429, 274] width 16 height 9
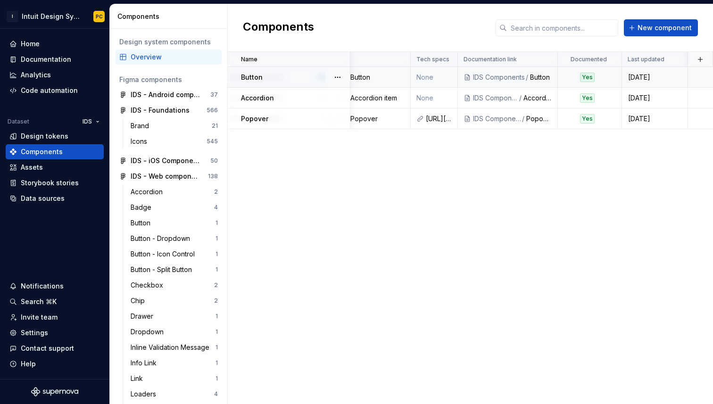
scroll to position [0, 300]
click at [699, 60] on button "button" at bounding box center [699, 59] width 13 height 13
click at [658, 79] on div "New custom property" at bounding box center [646, 77] width 71 height 9
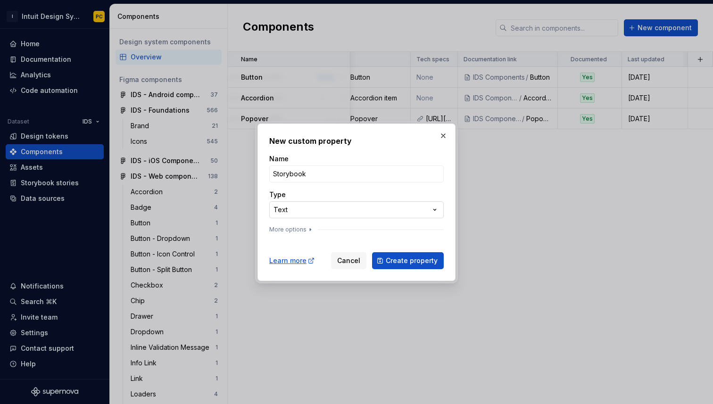
type input "Storybook"
click at [430, 207] on div "**********" at bounding box center [356, 202] width 713 height 404
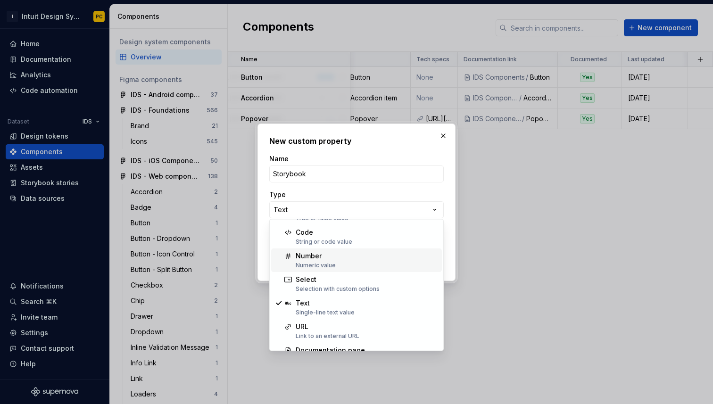
scroll to position [35, 0]
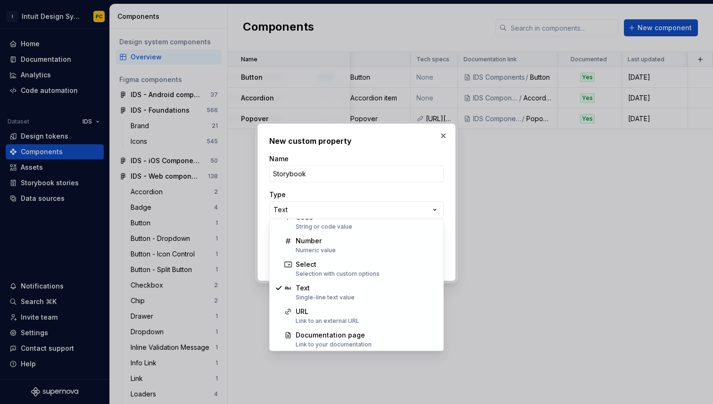
select select "***"
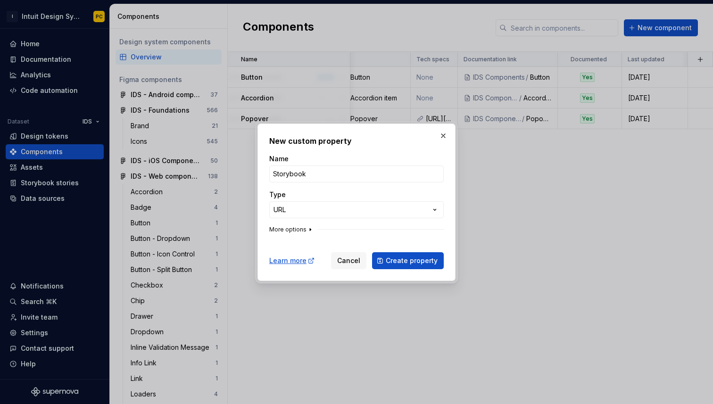
click at [299, 228] on button "More options" at bounding box center [291, 230] width 45 height 8
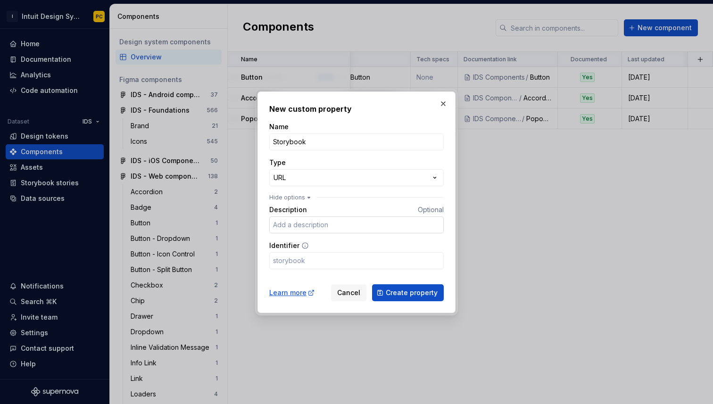
click at [321, 225] on input "Description" at bounding box center [356, 224] width 174 height 17
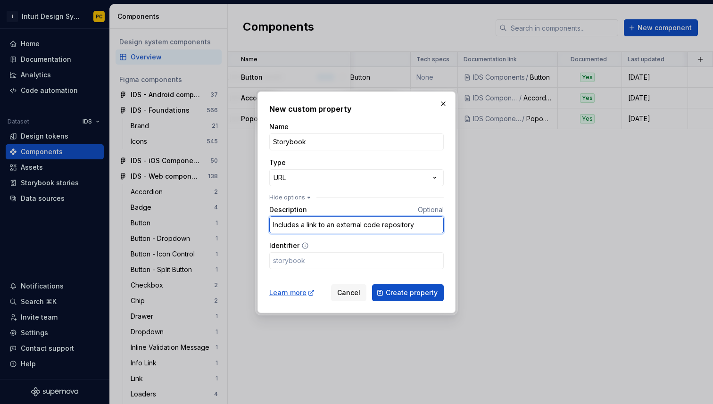
click at [320, 223] on input "Includes a link to an external code repository" at bounding box center [356, 224] width 174 height 17
click at [337, 225] on input "Includes a link to the Storybook" at bounding box center [356, 224] width 174 height 17
type input "Includes a link to the component in Storybook"
click at [356, 263] on input "Identifier" at bounding box center [356, 260] width 174 height 17
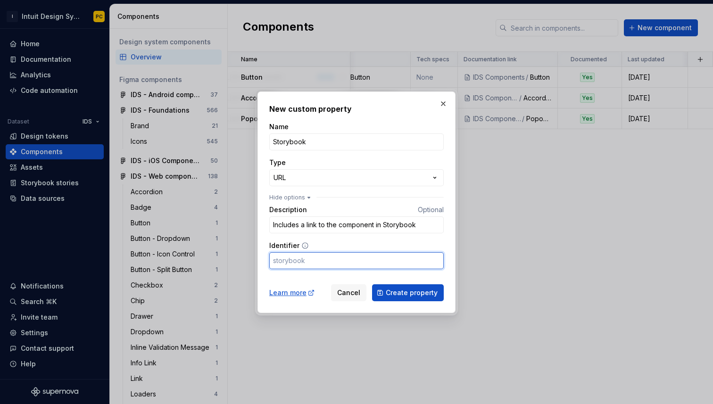
click at [356, 263] on input "Identifier" at bounding box center [356, 260] width 174 height 17
click at [430, 292] on span "Create property" at bounding box center [412, 292] width 52 height 9
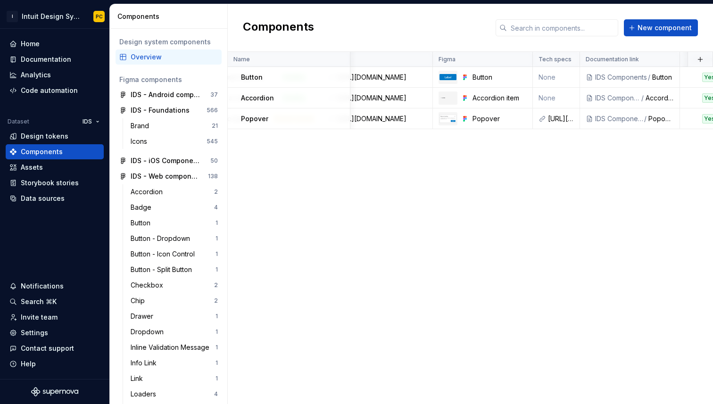
scroll to position [0, 187]
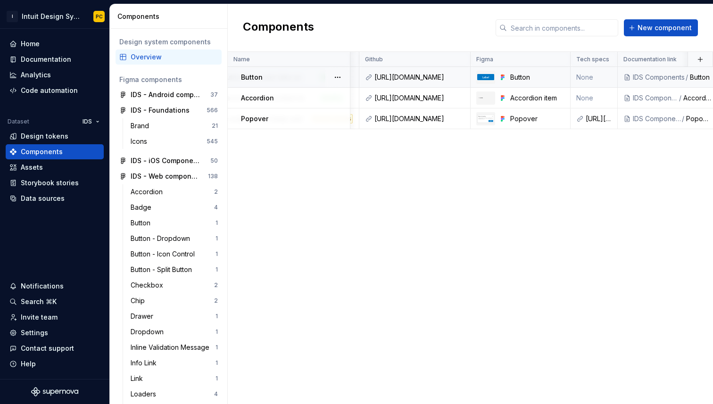
click at [285, 80] on div "Button" at bounding box center [295, 77] width 108 height 9
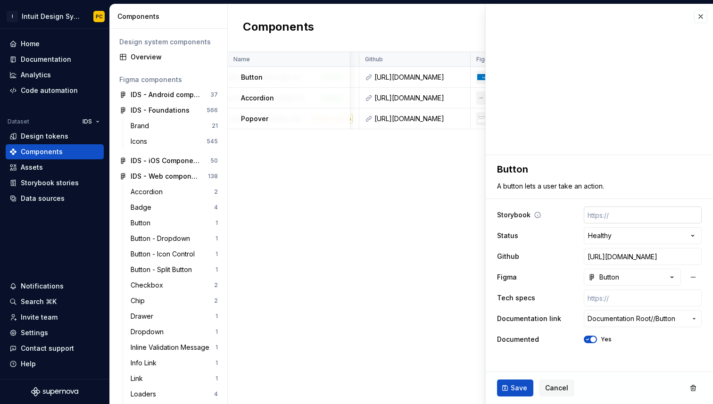
click at [624, 217] on input "text" at bounding box center [643, 214] width 118 height 17
paste input "[URL][DOMAIN_NAME]"
type textarea "*"
type input "[URL][DOMAIN_NAME]"
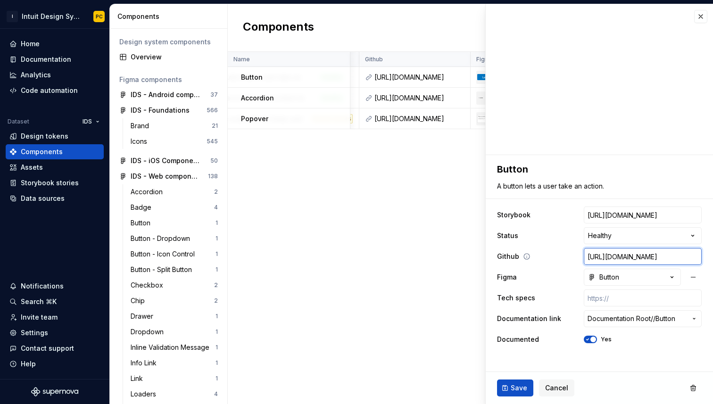
scroll to position [0, 0]
click at [608, 257] on input "[URL][DOMAIN_NAME]" at bounding box center [643, 256] width 118 height 17
click at [521, 390] on span "Save" at bounding box center [518, 387] width 16 height 9
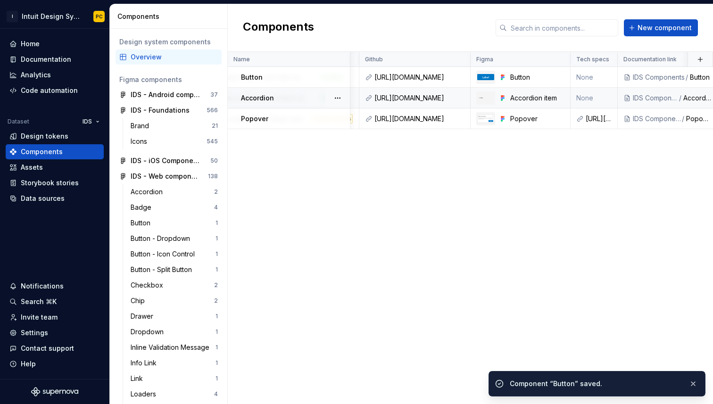
click at [317, 94] on div "Accordion" at bounding box center [295, 97] width 108 height 9
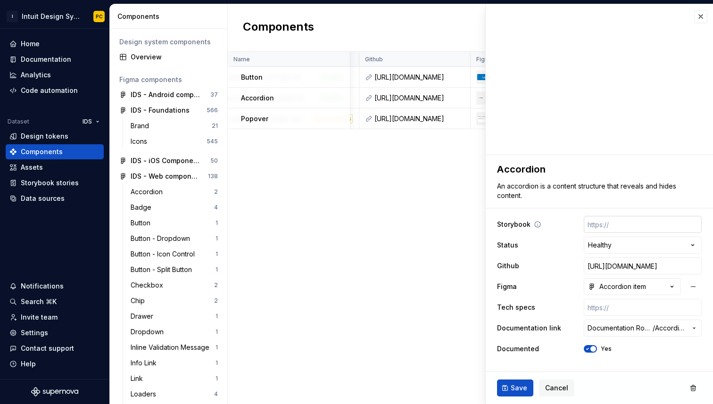
click at [598, 225] on input "text" at bounding box center [643, 224] width 118 height 17
paste input "[URL][DOMAIN_NAME]"
type textarea "*"
type input "[URL][DOMAIN_NAME]"
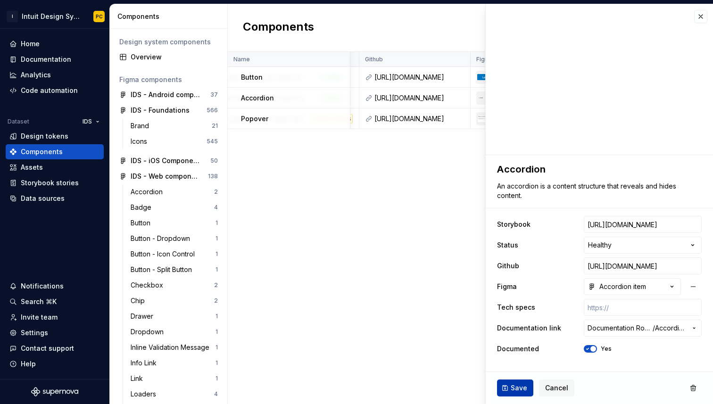
scroll to position [0, 0]
click at [519, 389] on span "Save" at bounding box center [518, 387] width 16 height 9
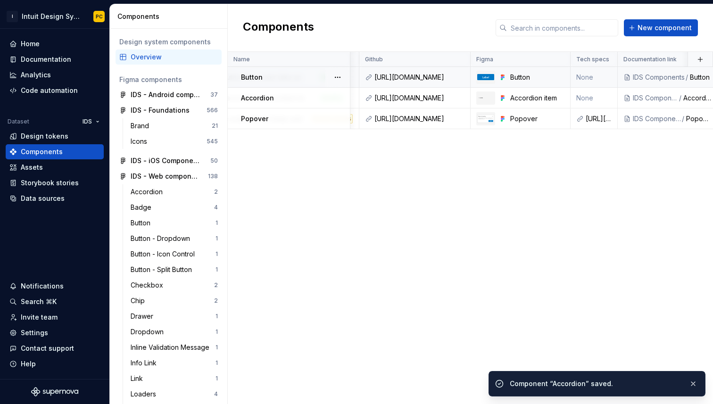
click at [282, 76] on div "Button" at bounding box center [295, 77] width 108 height 9
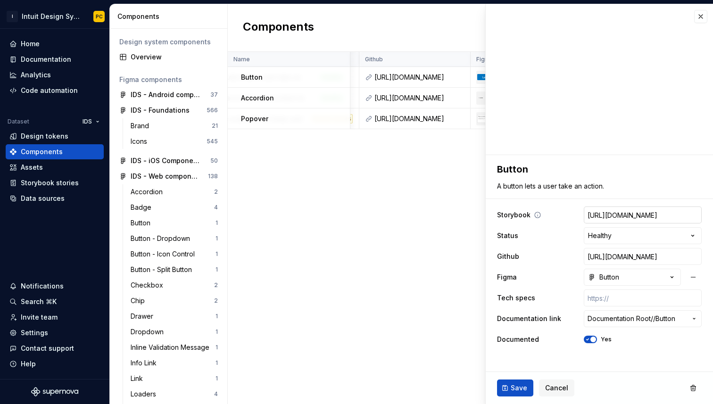
click at [635, 216] on input "[URL][DOMAIN_NAME]" at bounding box center [643, 214] width 118 height 17
paste input "story/components-button--playground&colorScheme=light&globals=backgrounds.grid:…"
type textarea "*"
type input "[URL][DOMAIN_NAME]"
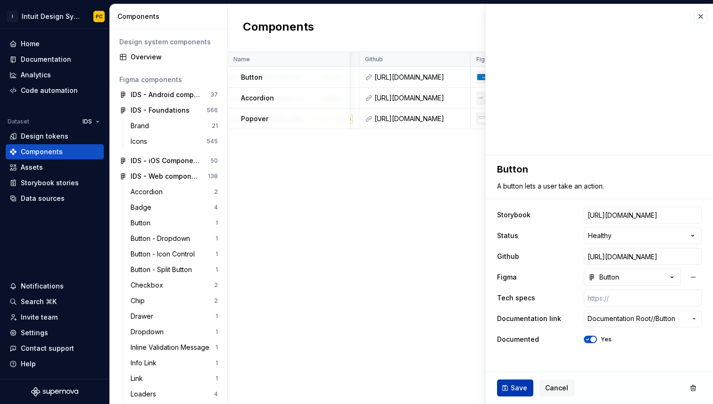
scroll to position [0, 0]
click at [516, 381] on button "Save" at bounding box center [515, 387] width 36 height 17
click at [294, 118] on div "Popover" at bounding box center [295, 118] width 108 height 9
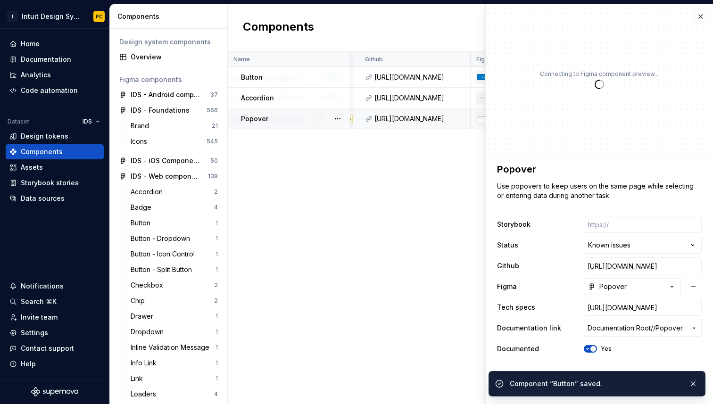
click at [274, 122] on div "Popover" at bounding box center [295, 118] width 108 height 9
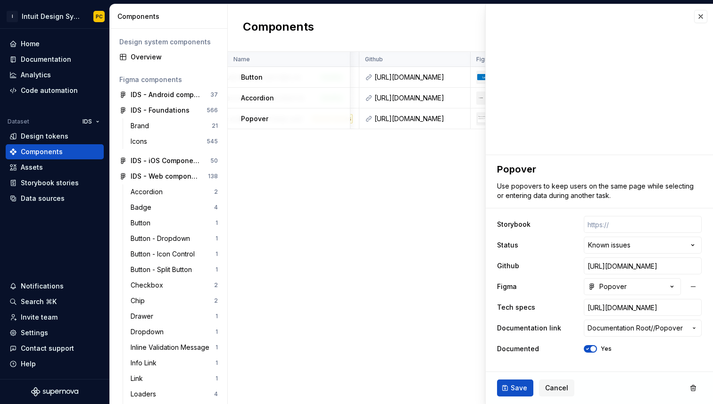
click at [606, 233] on div "**********" at bounding box center [599, 286] width 205 height 145
click at [603, 225] on input "text" at bounding box center [643, 224] width 118 height 17
paste input "[URL][DOMAIN_NAME]"
type textarea "*"
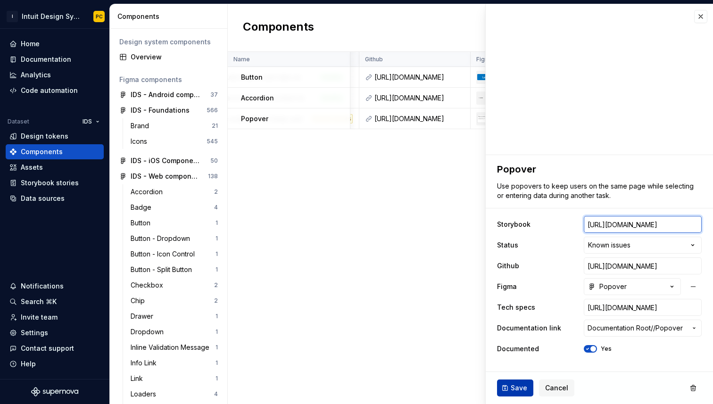
type input "[URL][DOMAIN_NAME]"
click at [518, 387] on span "Save" at bounding box center [518, 387] width 16 height 9
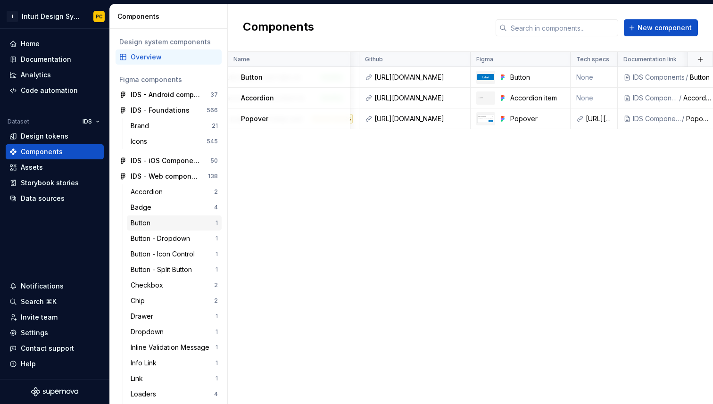
click at [162, 223] on div "Button" at bounding box center [173, 222] width 85 height 9
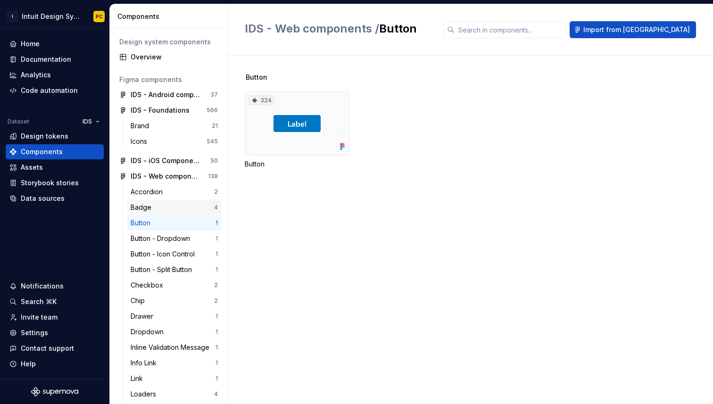
click at [159, 203] on div "Badge" at bounding box center [172, 207] width 83 height 9
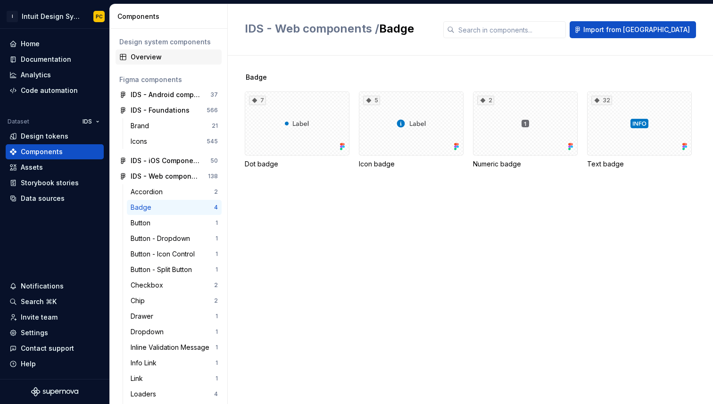
click at [159, 58] on div "Overview" at bounding box center [174, 56] width 87 height 9
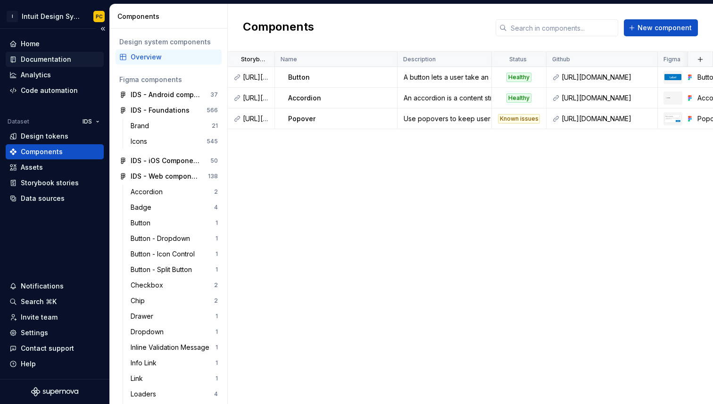
click at [59, 57] on div "Documentation" at bounding box center [46, 59] width 50 height 9
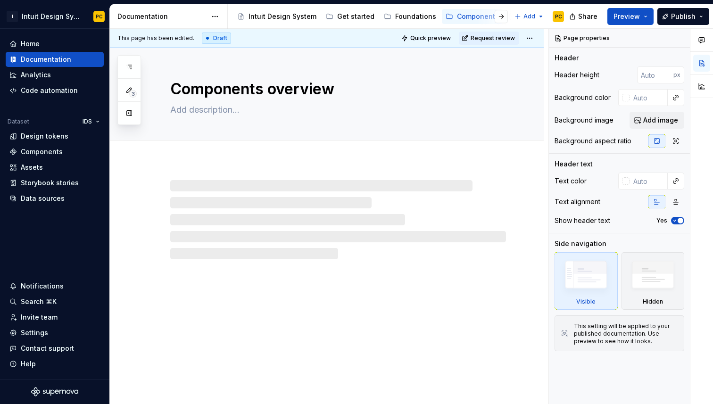
type textarea "*"
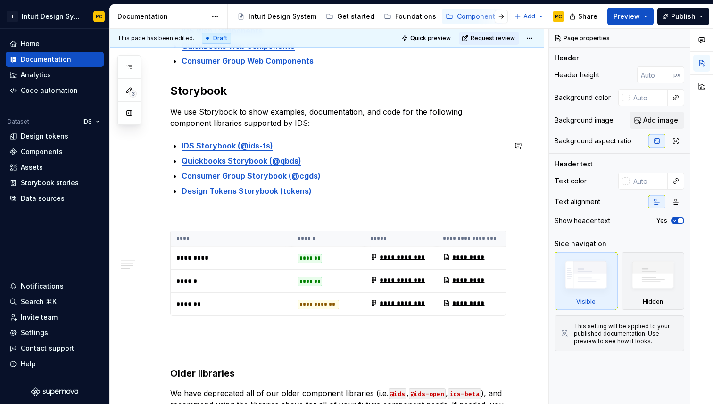
scroll to position [279, 0]
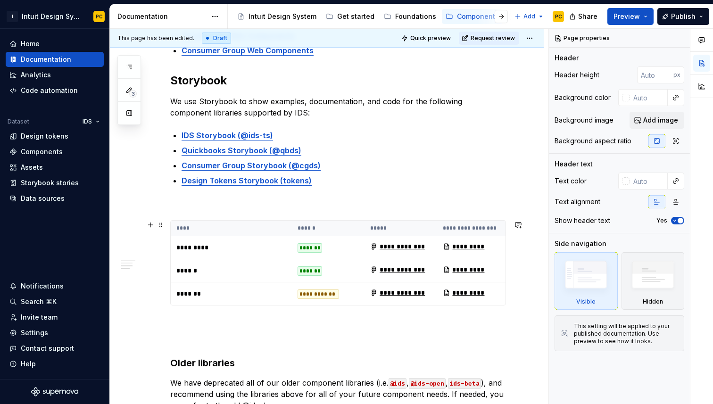
click at [232, 230] on th "****" at bounding box center [231, 229] width 121 height 16
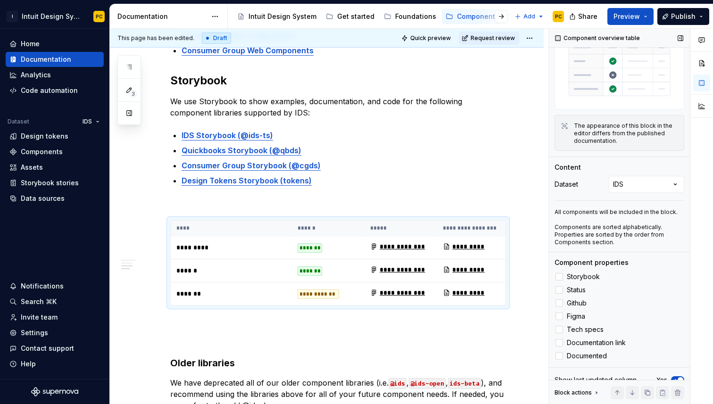
scroll to position [44, 0]
click at [560, 274] on div at bounding box center [559, 276] width 8 height 8
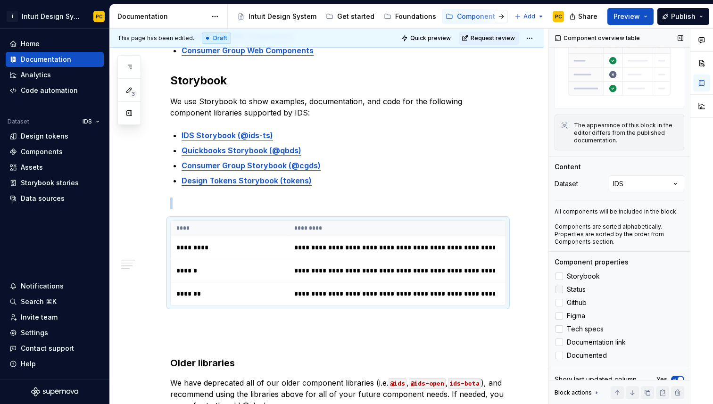
scroll to position [56, 0]
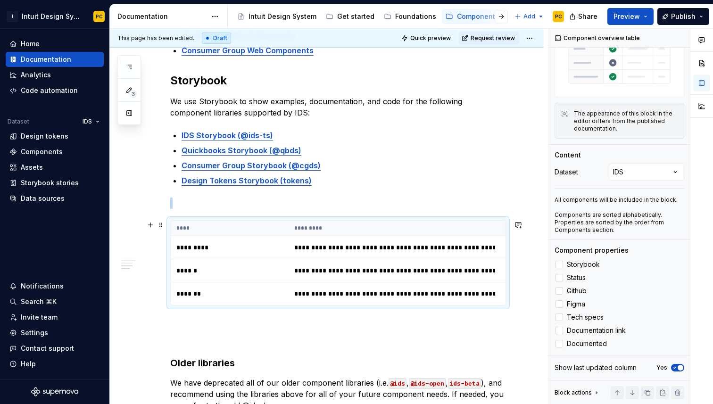
click at [381, 231] on th "*********" at bounding box center [394, 229] width 212 height 16
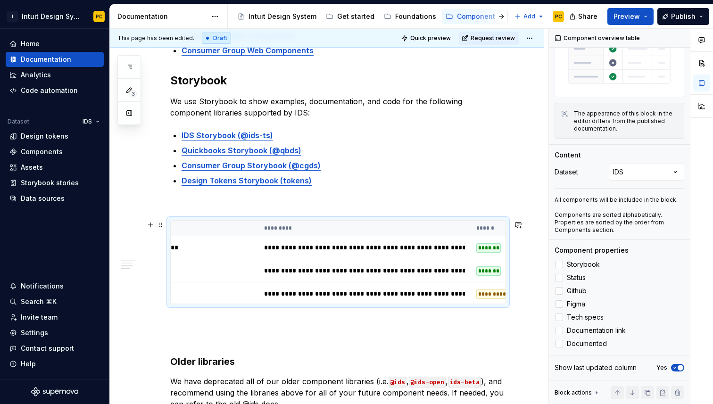
scroll to position [0, 45]
click at [381, 231] on th "*********" at bounding box center [349, 229] width 212 height 16
drag, startPoint x: 254, startPoint y: 229, endPoint x: 302, endPoint y: 229, distance: 48.1
click at [298, 230] on th "*********" at bounding box center [349, 229] width 212 height 16
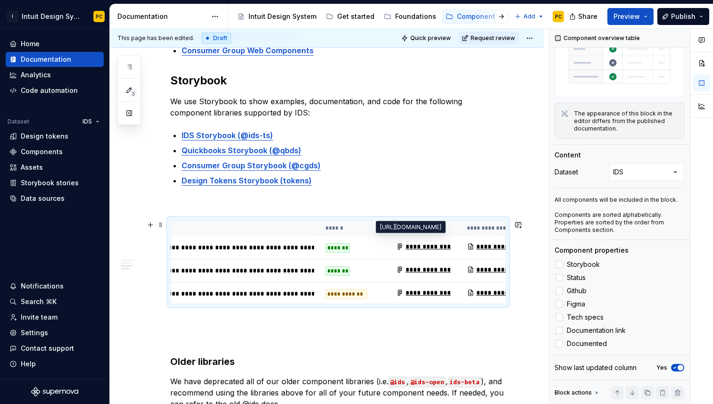
scroll to position [0, 203]
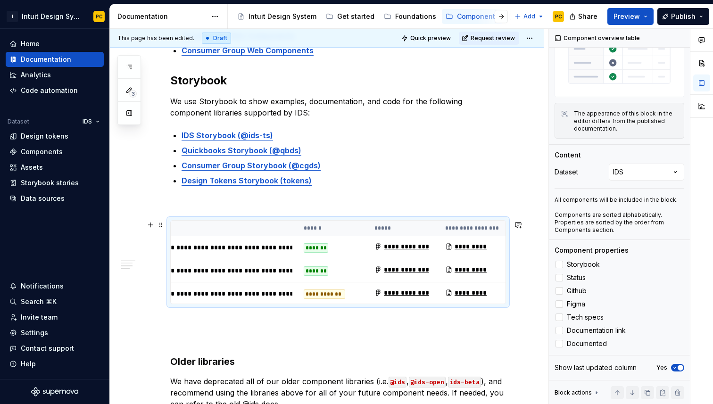
click at [310, 229] on th "******" at bounding box center [333, 229] width 71 height 16
drag, startPoint x: 321, startPoint y: 229, endPoint x: 346, endPoint y: 231, distance: 26.0
click at [346, 231] on th "******" at bounding box center [333, 229] width 71 height 16
drag, startPoint x: 597, startPoint y: 266, endPoint x: 599, endPoint y: 329, distance: 63.2
click at [599, 329] on div "Storybook Status Github Figma Tech specs Documentation link Documented" at bounding box center [619, 304] width 130 height 91
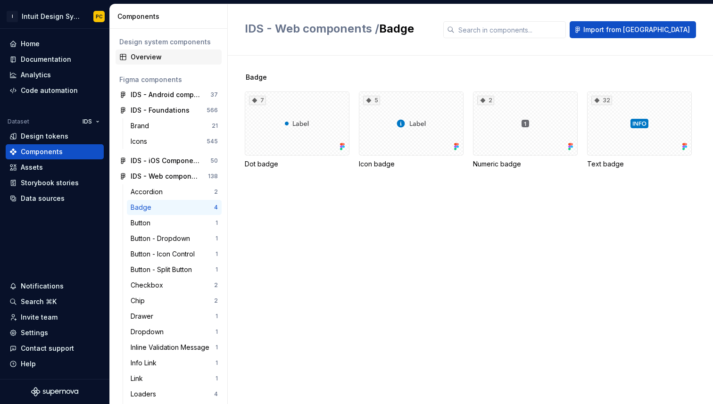
click at [147, 57] on div "Overview" at bounding box center [174, 56] width 87 height 9
click at [172, 58] on div "Overview" at bounding box center [174, 56] width 87 height 9
click at [164, 62] on div "Overview" at bounding box center [168, 56] width 106 height 15
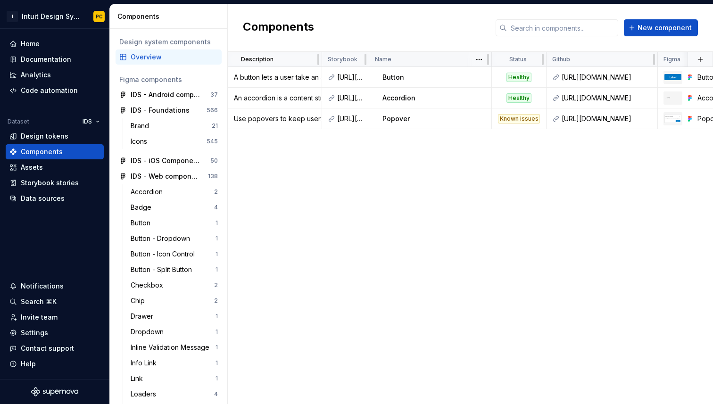
click at [424, 58] on div "Name" at bounding box center [430, 60] width 111 height 8
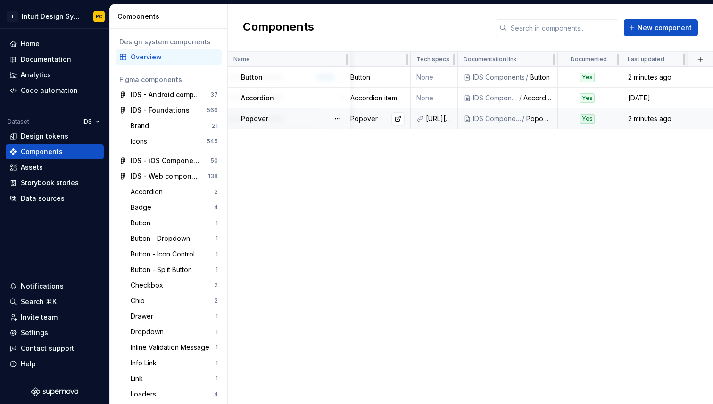
scroll to position [0, 347]
click at [699, 59] on button "button" at bounding box center [699, 59] width 13 height 13
click at [659, 78] on div "New custom property" at bounding box center [646, 77] width 71 height 9
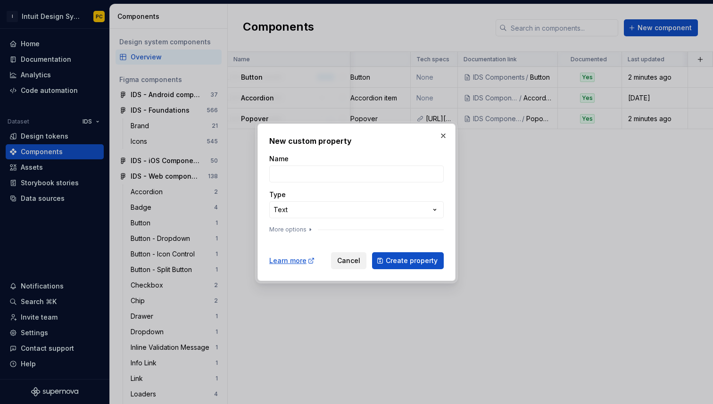
click at [354, 259] on span "Cancel" at bounding box center [348, 260] width 23 height 9
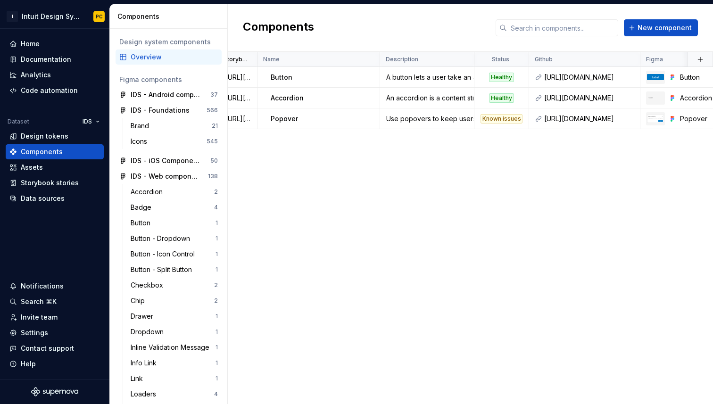
scroll to position [0, 0]
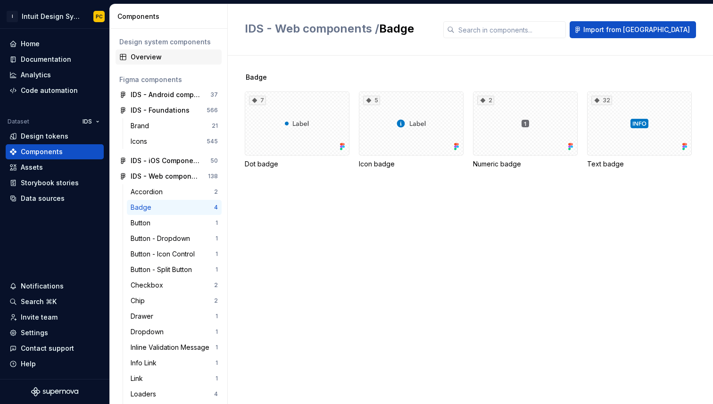
click at [162, 56] on div "Overview" at bounding box center [174, 56] width 87 height 9
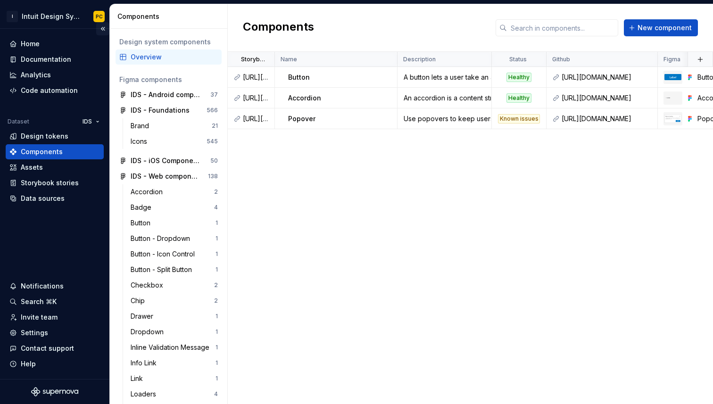
click at [103, 30] on button "Collapse sidebar" at bounding box center [102, 28] width 13 height 13
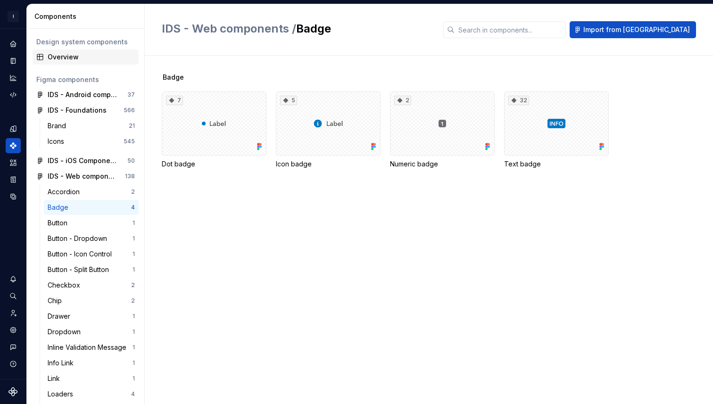
click at [79, 54] on div "Overview" at bounding box center [91, 56] width 87 height 9
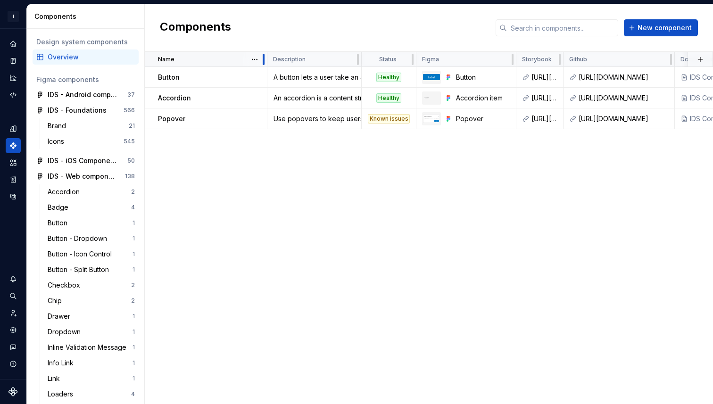
drag, startPoint x: 266, startPoint y: 59, endPoint x: 214, endPoint y: 60, distance: 51.4
click at [214, 60] on div "Name" at bounding box center [206, 59] width 123 height 15
click at [252, 59] on html "I Intuit Design System PC Dataset IDS Components Design system components Overv…" at bounding box center [356, 202] width 713 height 404
click at [333, 57] on html "I Intuit Design System PC Dataset IDS Components Design system components Overv…" at bounding box center [356, 202] width 713 height 404
click at [332, 57] on div "Description" at bounding box center [314, 60] width 82 height 8
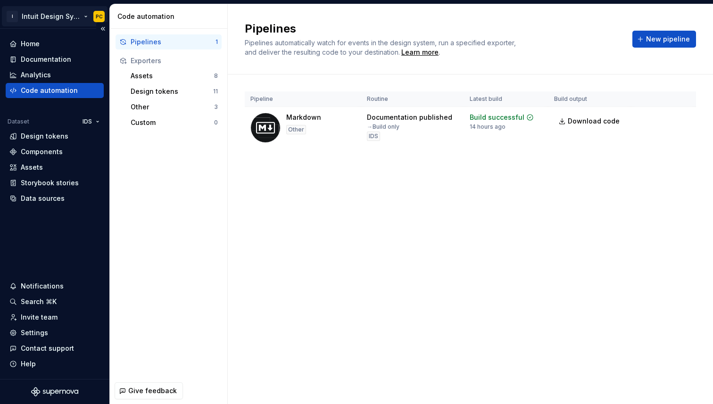
click at [57, 16] on html "I Intuit Design System PC Home Documentation Analytics Code automation Dataset …" at bounding box center [356, 202] width 713 height 404
click at [38, 7] on html "I Intuit Design System PC Home Documentation Analytics Code automation Dataset …" at bounding box center [356, 202] width 713 height 404
click at [28, 43] on div "Home" at bounding box center [30, 43] width 19 height 9
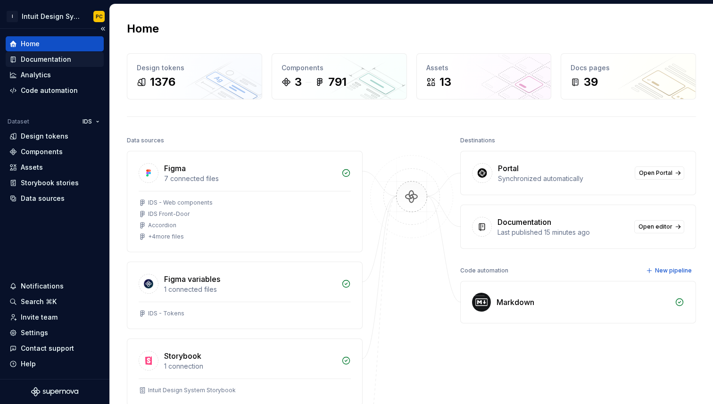
click at [51, 61] on div "Documentation" at bounding box center [46, 59] width 50 height 9
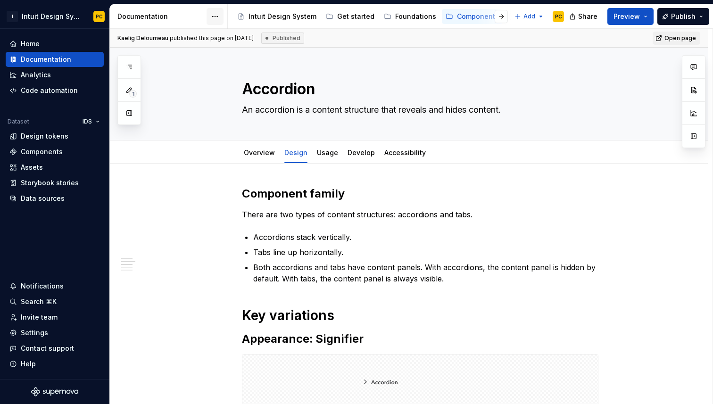
click at [215, 17] on html "I Intuit Design System PC Home Documentation Analytics Code automation Dataset …" at bounding box center [356, 202] width 713 height 404
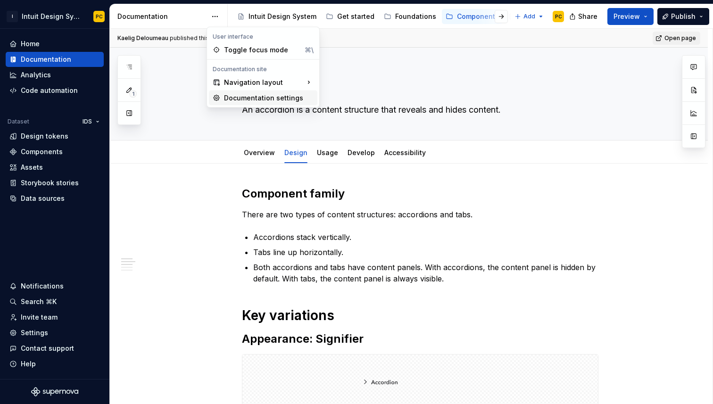
click at [255, 102] on div "Documentation settings" at bounding box center [269, 97] width 90 height 9
type textarea "*"
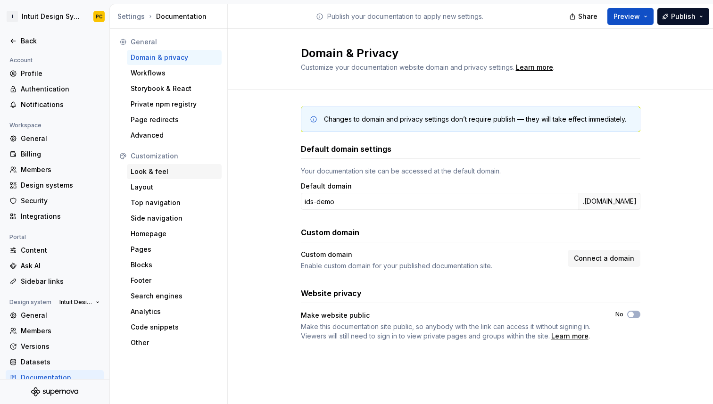
click at [170, 172] on div "Look & feel" at bounding box center [174, 171] width 87 height 9
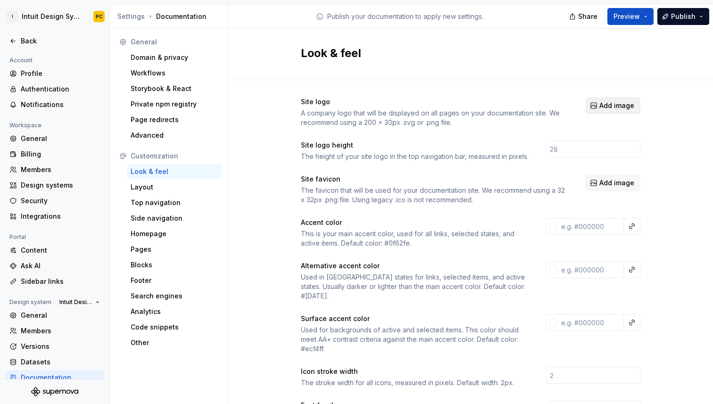
click at [624, 108] on span "Add image" at bounding box center [616, 105] width 35 height 9
click at [616, 108] on span "Add image" at bounding box center [616, 105] width 35 height 9
click at [602, 103] on span "Add image" at bounding box center [616, 105] width 35 height 9
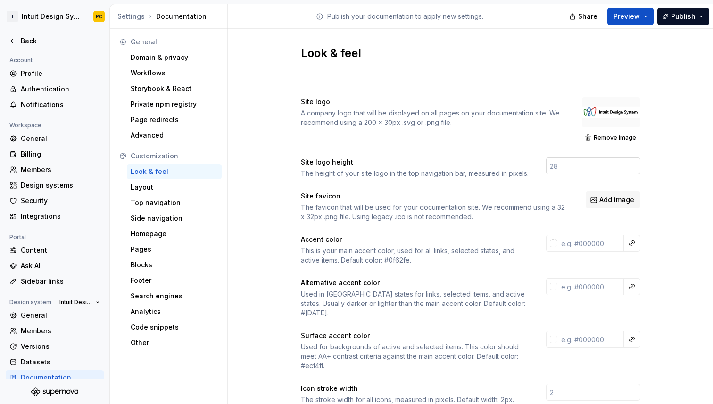
click at [594, 171] on input "number" at bounding box center [593, 165] width 94 height 17
type input "40"
click at [611, 200] on span "Add image" at bounding box center [616, 199] width 35 height 9
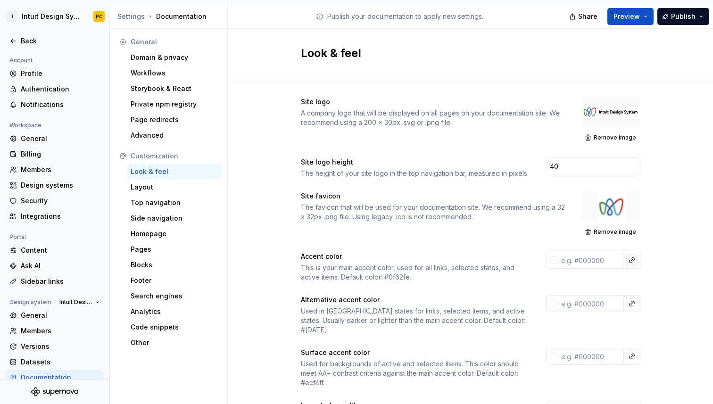
click at [634, 259] on button "button" at bounding box center [631, 260] width 13 height 13
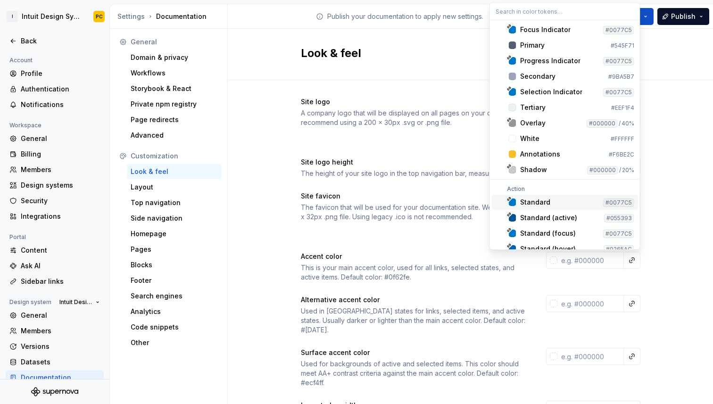
click at [551, 203] on div "Standard" at bounding box center [559, 201] width 79 height 9
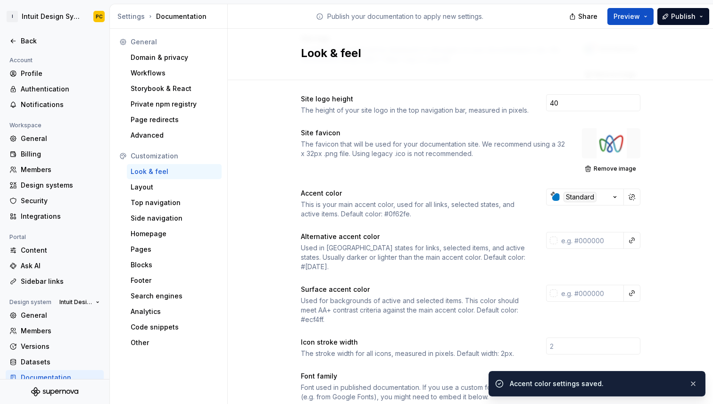
scroll to position [76, 0]
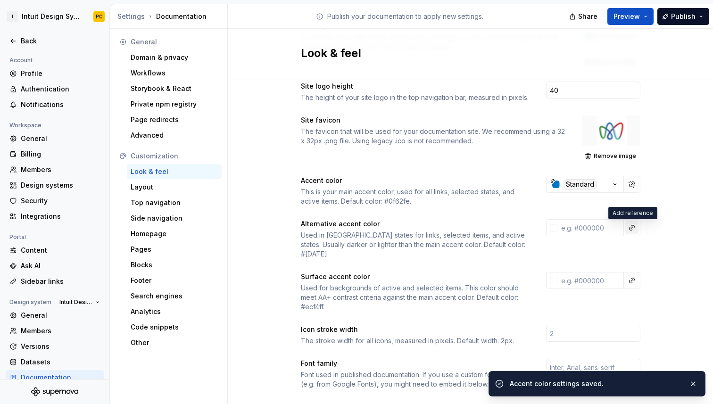
click at [632, 229] on button "button" at bounding box center [631, 227] width 13 height 13
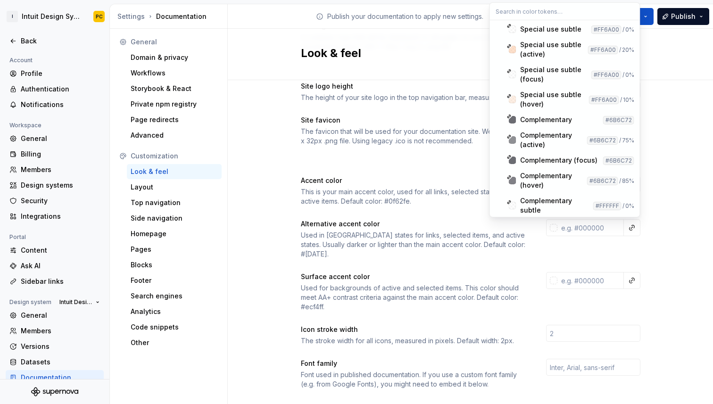
scroll to position [708, 0]
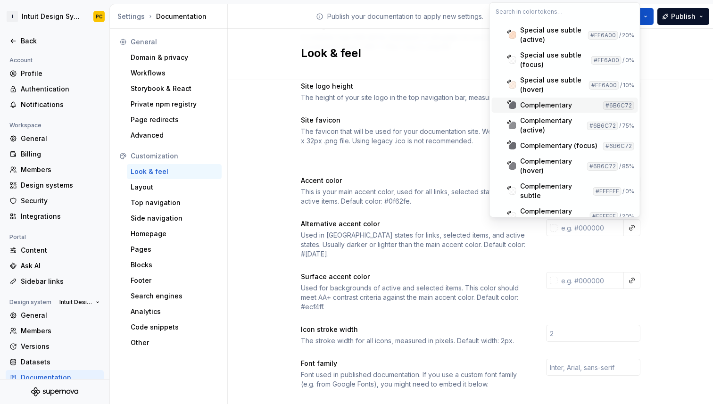
click at [546, 105] on div "Complementary" at bounding box center [546, 104] width 52 height 9
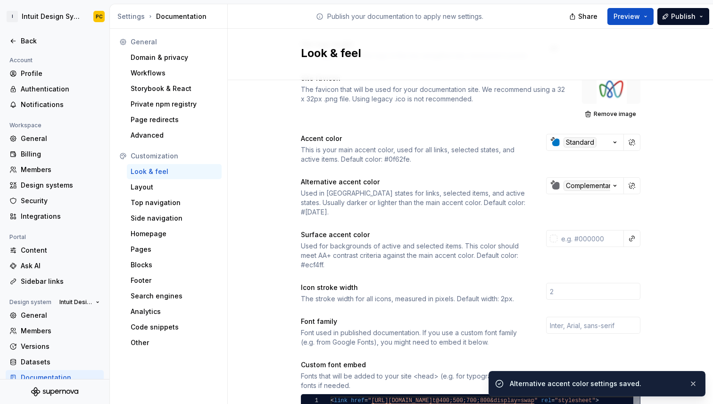
scroll to position [131, 0]
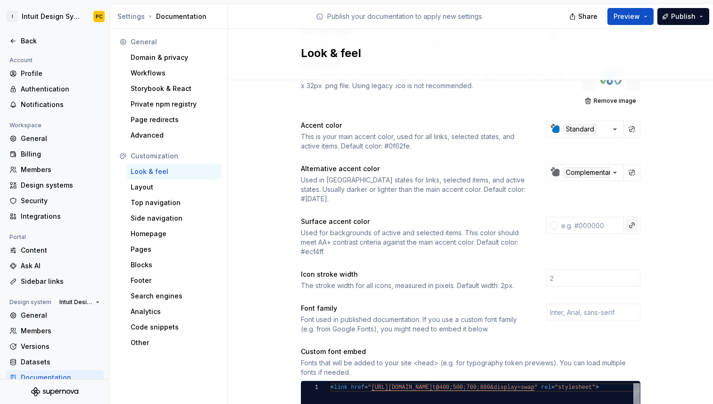
click at [631, 219] on button "button" at bounding box center [631, 225] width 13 height 13
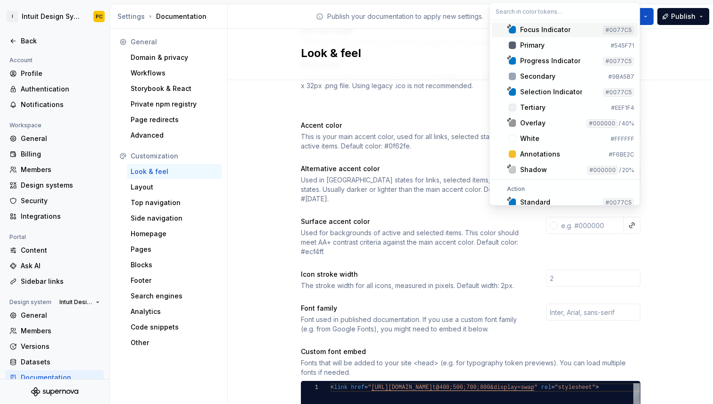
click at [656, 267] on html "I Intuit Design System PC Back Account Profile Authentication Notifications Wor…" at bounding box center [356, 202] width 713 height 404
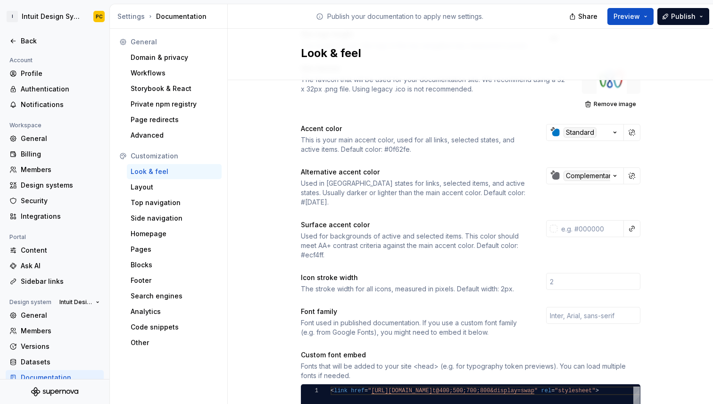
scroll to position [128, 0]
click at [628, 222] on button "button" at bounding box center [631, 228] width 13 height 13
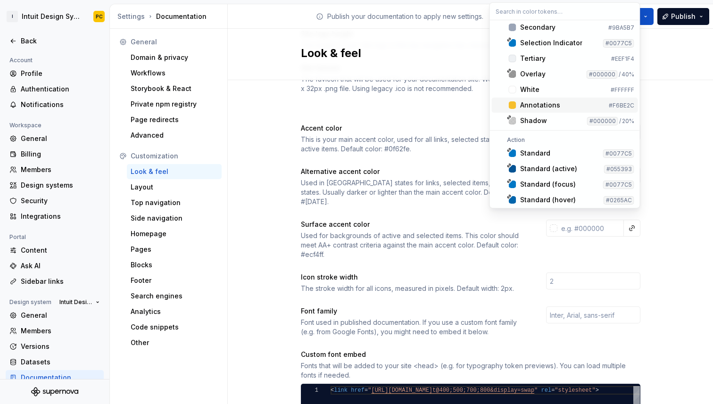
scroll to position [65, 0]
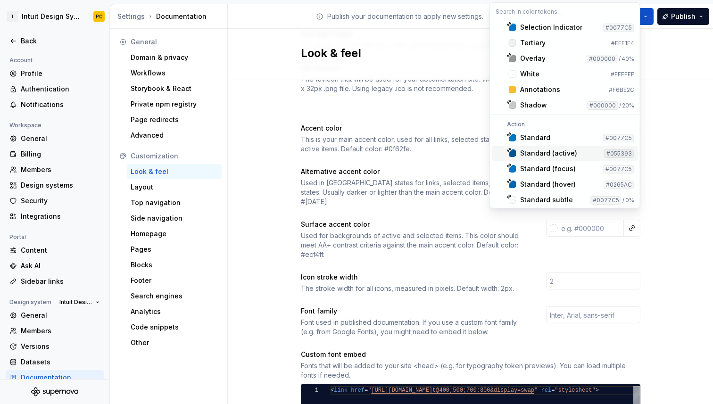
click at [571, 152] on div "Standard (active)" at bounding box center [548, 152] width 57 height 9
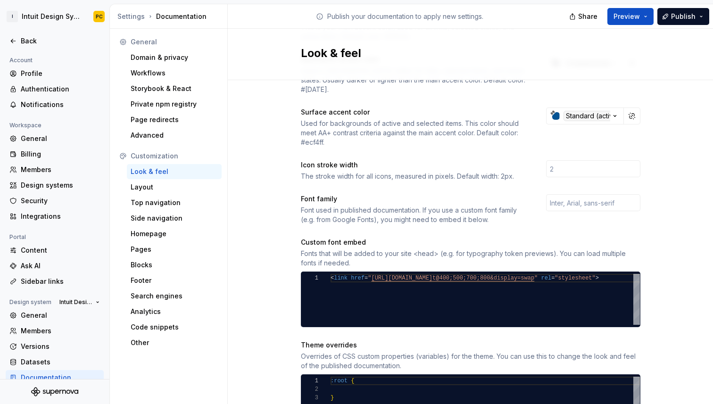
scroll to position [241, 0]
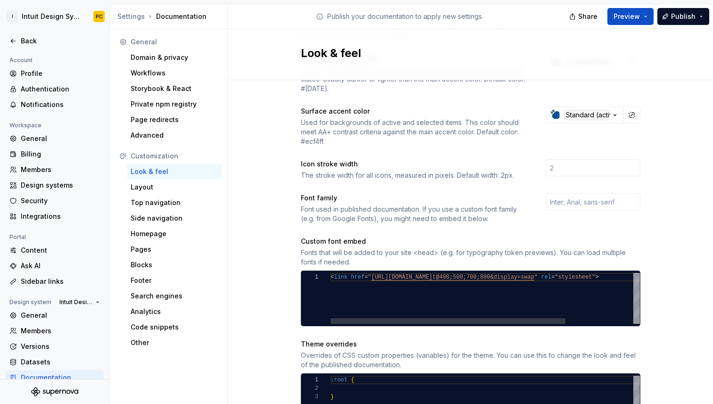
type textarea "**********"
click at [364, 273] on div "< link href = " https://fonts.googleapis.com/css2?family=Inter:wgh t@400;500;70…" at bounding box center [529, 298] width 398 height 51
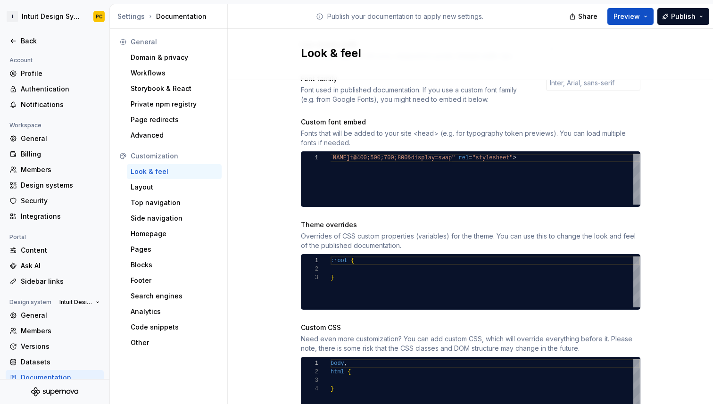
scroll to position [391, 0]
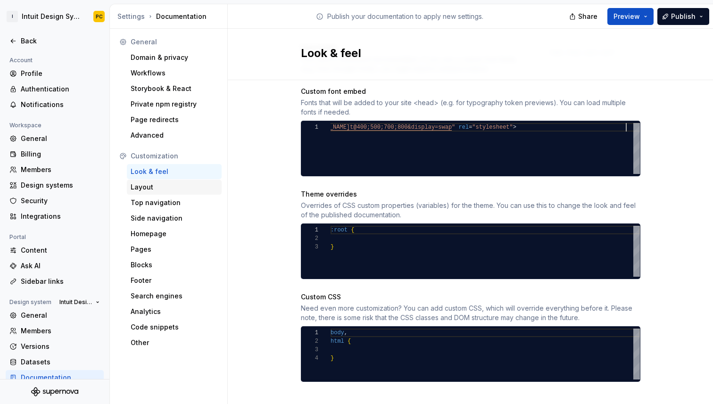
click at [153, 191] on div "Layout" at bounding box center [174, 186] width 87 height 9
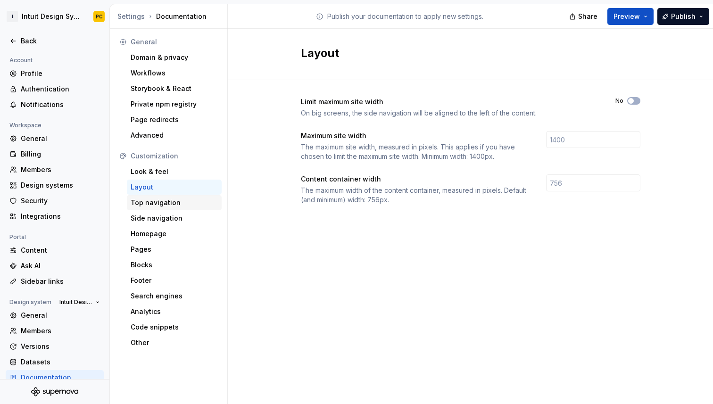
click at [184, 200] on div "Top navigation" at bounding box center [174, 202] width 87 height 9
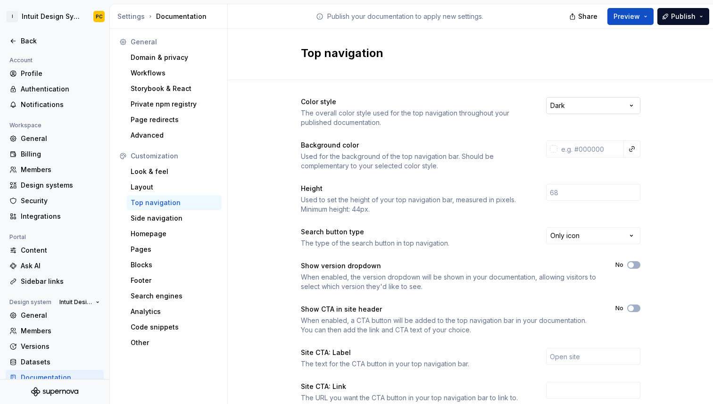
click at [634, 107] on html "I Intuit Design System PC Back Account Profile Authentication Notifications Wor…" at bounding box center [356, 202] width 713 height 404
click at [634, 148] on button "button" at bounding box center [631, 148] width 13 height 13
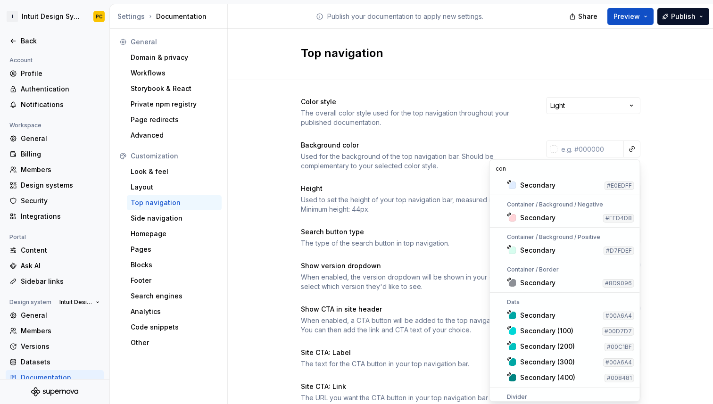
scroll to position [258, 0]
type input "con"
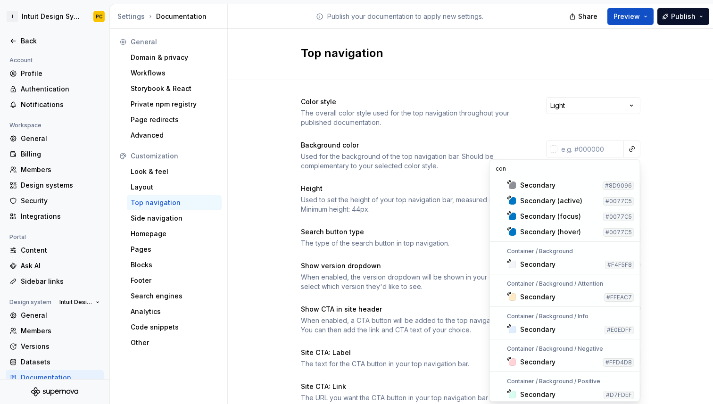
scroll to position [0, 0]
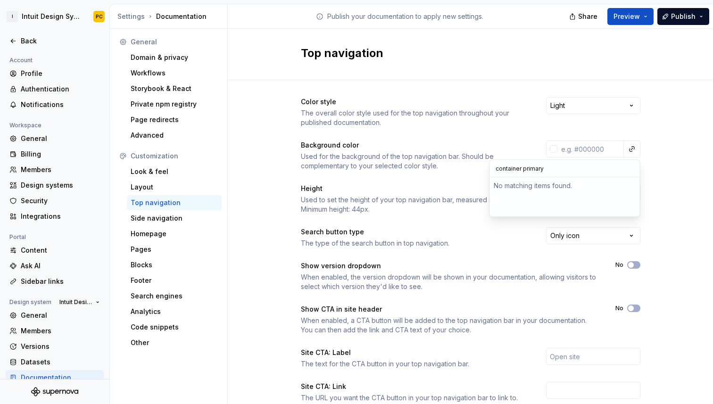
click at [502, 166] on input "container primary" at bounding box center [565, 168] width 150 height 17
click at [516, 168] on input "comaryntainer primary" at bounding box center [565, 168] width 150 height 17
click at [692, 168] on html "I Intuit Design System PC Back Account Profile Authentication Notifications Wor…" at bounding box center [356, 202] width 713 height 404
click at [679, 165] on div "Color style The overall color style used for the top navigation throughout your…" at bounding box center [470, 298] width 485 height 436
click at [411, 165] on div "Used for the background of the top navigation bar. Should be complementary to y…" at bounding box center [415, 161] width 228 height 19
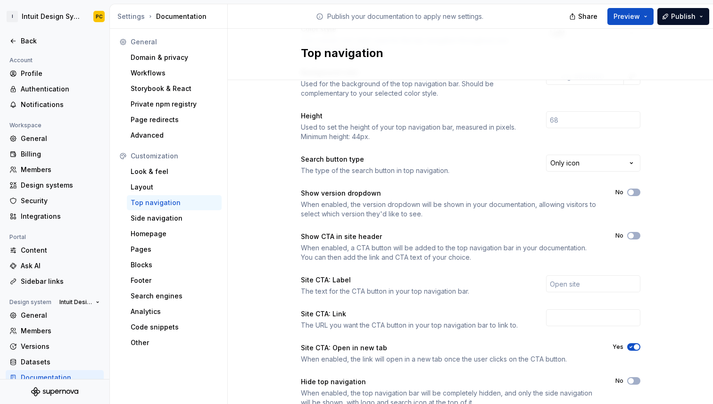
scroll to position [88, 0]
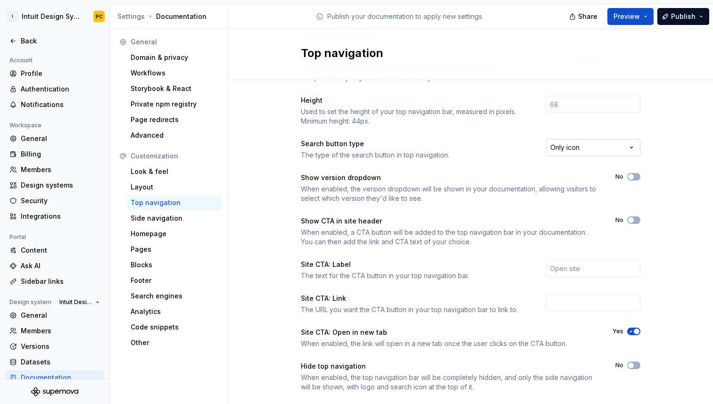
click at [634, 146] on html "I Intuit Design System PC Back Account Profile Authentication Notifications Wor…" at bounding box center [356, 202] width 713 height 404
click at [650, 140] on html "I Intuit Design System PC Back Account Profile Authentication Notifications Wor…" at bounding box center [356, 202] width 713 height 404
click at [624, 145] on html "I Intuit Design System PC Back Account Profile Authentication Notifications Wor…" at bounding box center [356, 202] width 713 height 404
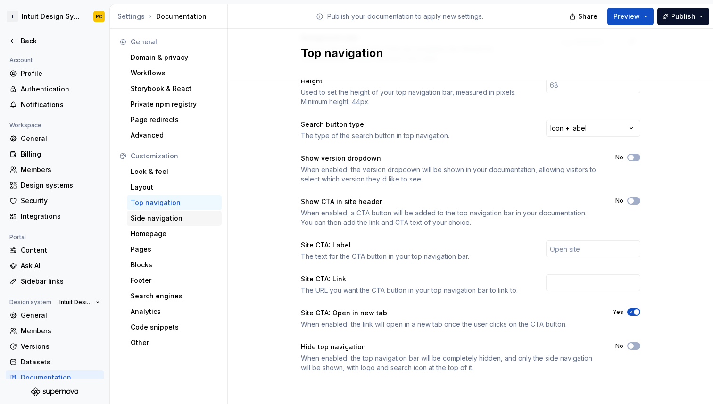
click at [158, 218] on div "Side navigation" at bounding box center [174, 218] width 87 height 9
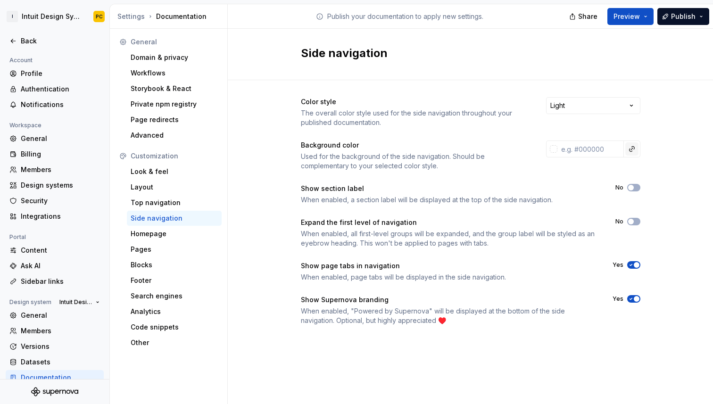
click at [634, 151] on button "button" at bounding box center [631, 148] width 13 height 13
type input "c"
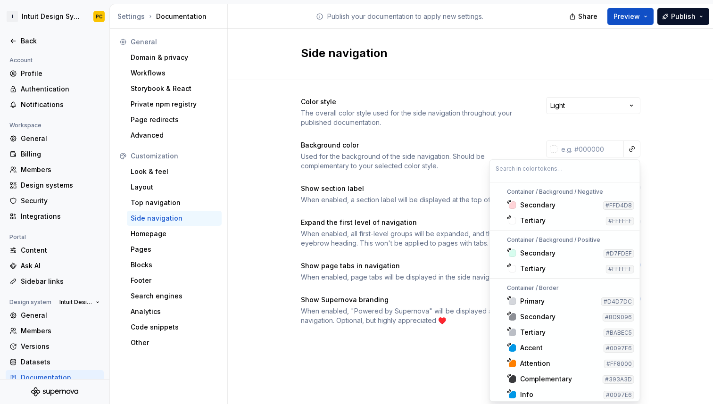
scroll to position [2202, 0]
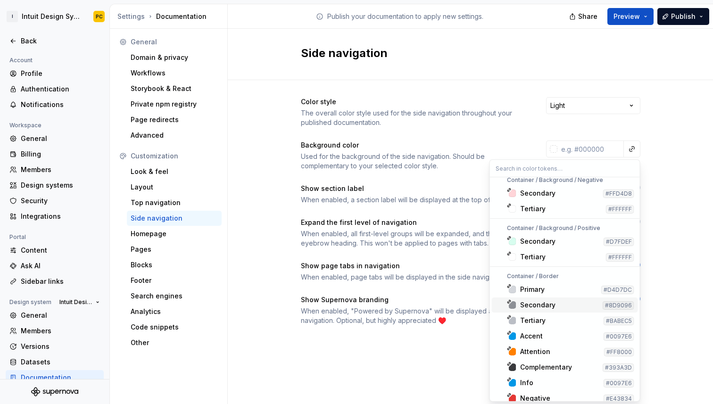
click at [551, 307] on div "Secondary" at bounding box center [537, 304] width 35 height 9
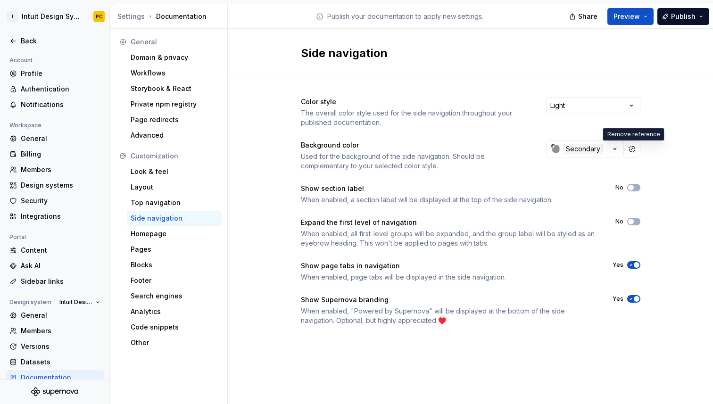
click at [634, 298] on span "button" at bounding box center [637, 299] width 6 height 6
click at [634, 189] on button "No" at bounding box center [633, 188] width 13 height 8
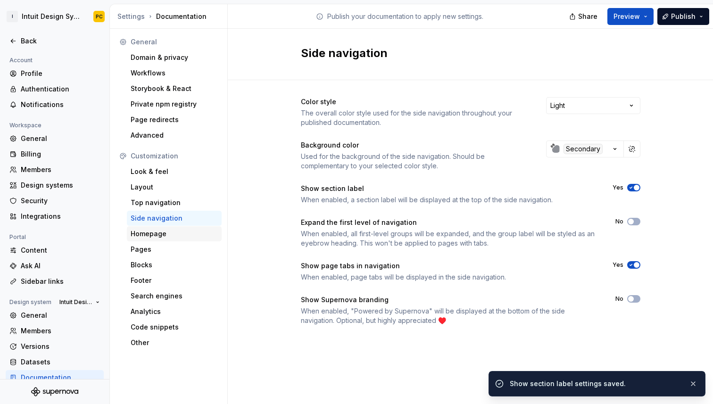
click at [174, 233] on div "Homepage" at bounding box center [174, 233] width 87 height 9
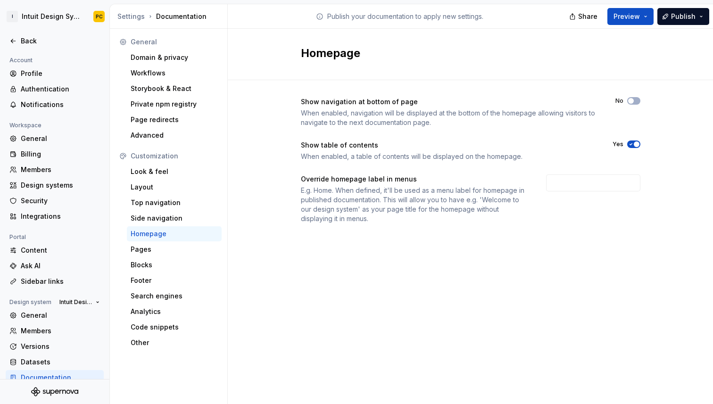
click at [634, 146] on icon "button" at bounding box center [631, 144] width 8 height 6
click at [374, 207] on div "E.g. Home. When defined, it'll be used as a menu label for homepage in publishe…" at bounding box center [415, 205] width 228 height 38
click at [575, 185] on input "text" at bounding box center [593, 182] width 94 height 17
type input "IDS"
click at [170, 251] on div "Pages" at bounding box center [174, 249] width 87 height 9
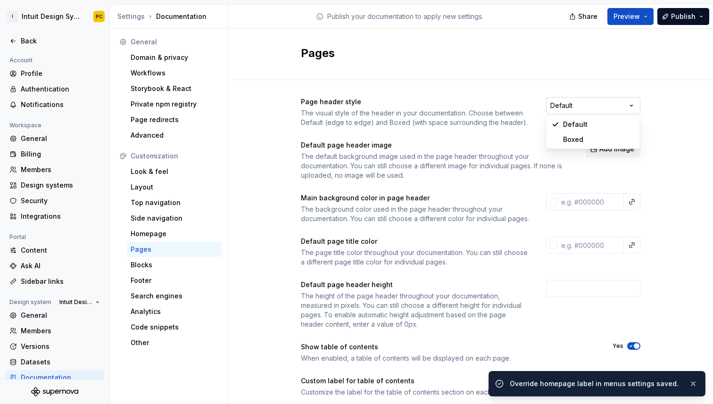
click at [627, 107] on html "I Intuit Design System PC Back Account Profile Authentication Notifications Wor…" at bounding box center [356, 202] width 713 height 404
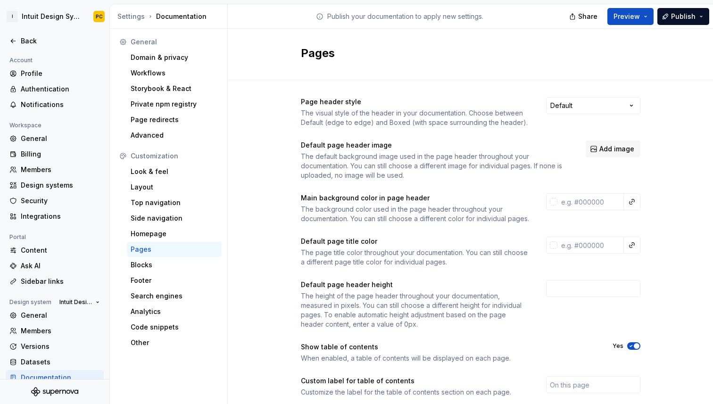
click at [669, 105] on html "I Intuit Design System PC Back Account Profile Authentication Notifications Wor…" at bounding box center [356, 202] width 713 height 404
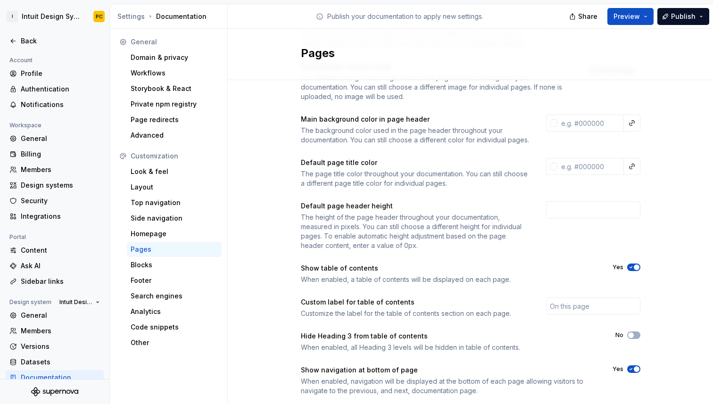
scroll to position [72, 0]
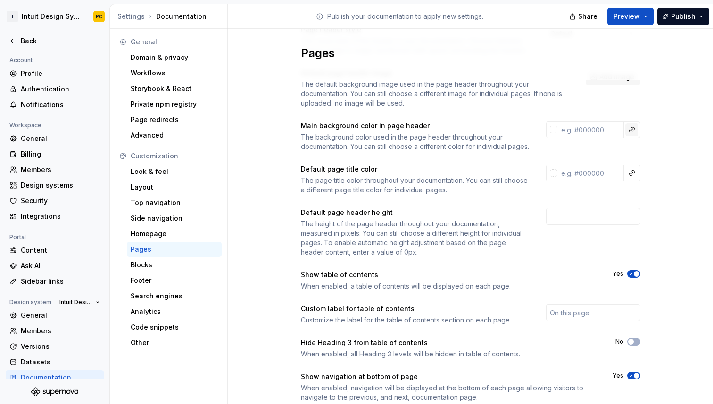
click at [633, 132] on button "button" at bounding box center [631, 129] width 13 height 13
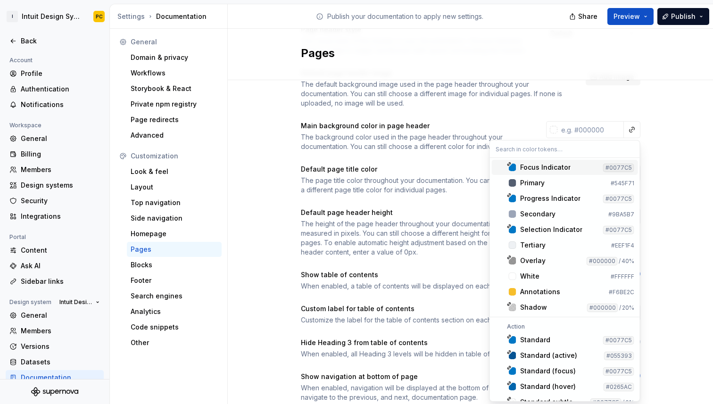
click at [512, 149] on input "text" at bounding box center [565, 148] width 150 height 17
type input "FAF9F9"
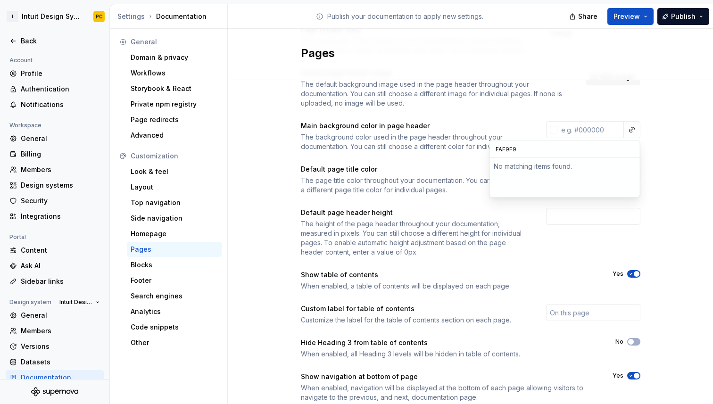
click at [586, 128] on html "I Intuit Design System PC Back Account Profile Authentication Notifications Wor…" at bounding box center [356, 202] width 713 height 404
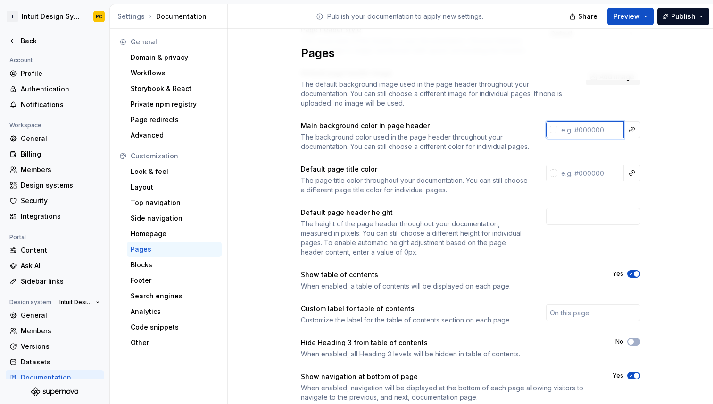
click at [584, 128] on input "text" at bounding box center [590, 129] width 66 height 17
paste input "FAF9F9"
click at [671, 160] on div "Page header style The visual style of the header in your documentation. Choose …" at bounding box center [470, 223] width 485 height 430
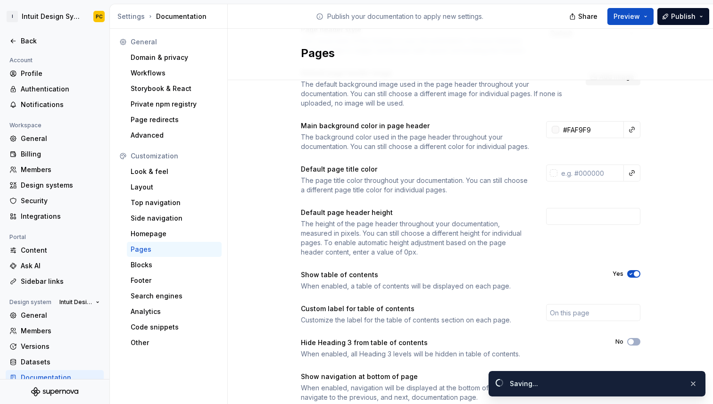
type input "#faf9f9ff"
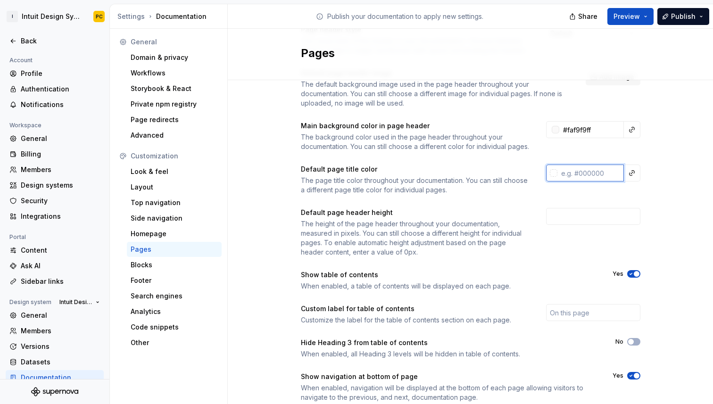
click at [594, 181] on input "text" at bounding box center [590, 173] width 66 height 17
click at [659, 223] on div "Page header style The visual style of the header in your documentation. Choose …" at bounding box center [470, 223] width 485 height 430
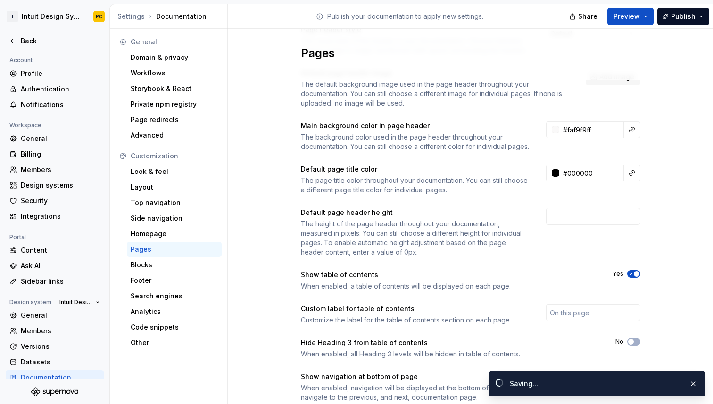
type input "#000000ff"
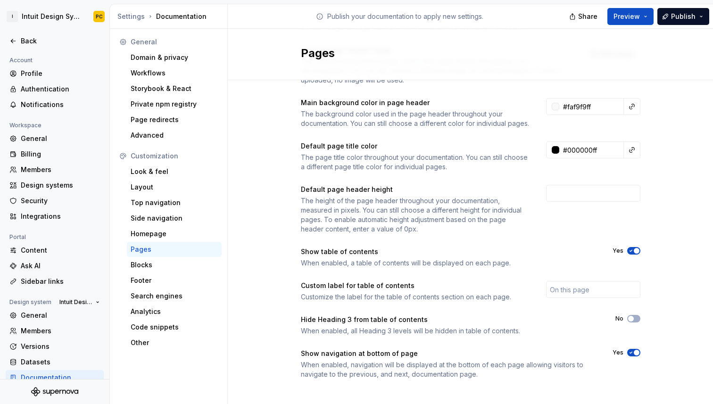
scroll to position [111, 0]
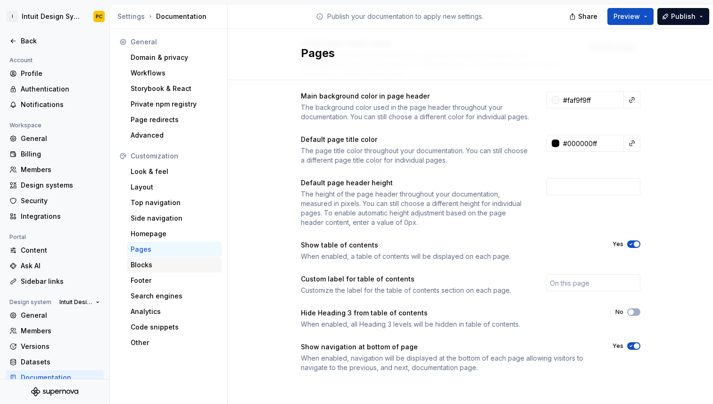
click at [171, 264] on div "Blocks" at bounding box center [174, 264] width 87 height 9
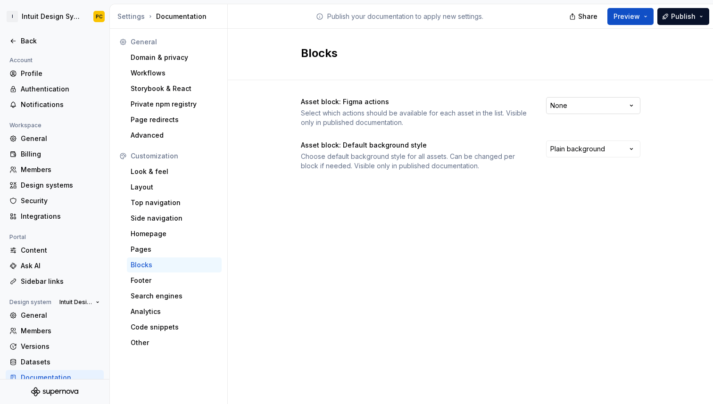
click at [606, 103] on html "I Intuit Design System PC Back Account Profile Authentication Notifications Wor…" at bounding box center [356, 202] width 713 height 404
click at [503, 214] on html "I Intuit Design System PC Back Account Profile Authentication Notifications Wor…" at bounding box center [356, 202] width 713 height 404
click at [594, 103] on html "I Intuit Design System PC Back Account Profile Authentication Notifications Wor…" at bounding box center [356, 202] width 713 height 404
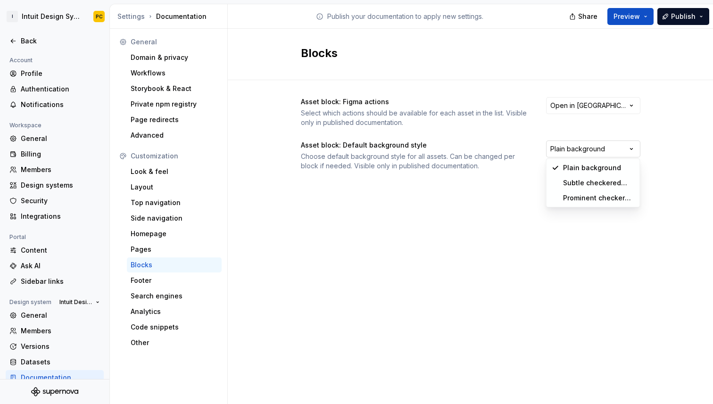
click at [579, 146] on html "I Intuit Design System PC Back Account Profile Authentication Notifications Wor…" at bounding box center [356, 202] width 713 height 404
click at [468, 185] on html "I Intuit Design System PC Back Account Profile Authentication Notifications Wor…" at bounding box center [356, 202] width 713 height 404
click at [182, 280] on div "Footer" at bounding box center [174, 280] width 87 height 9
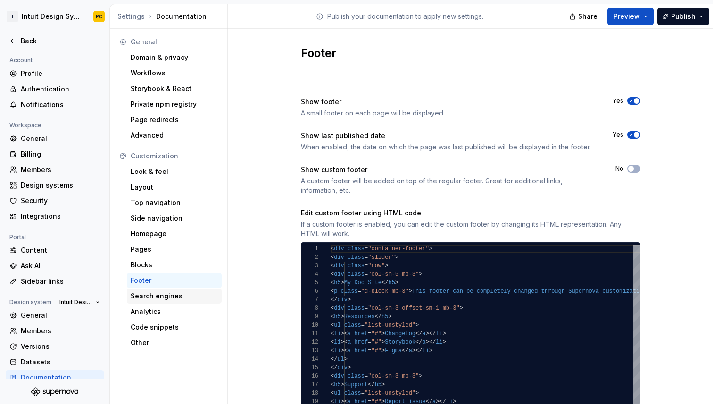
click at [168, 296] on div "Search engines" at bounding box center [174, 295] width 87 height 9
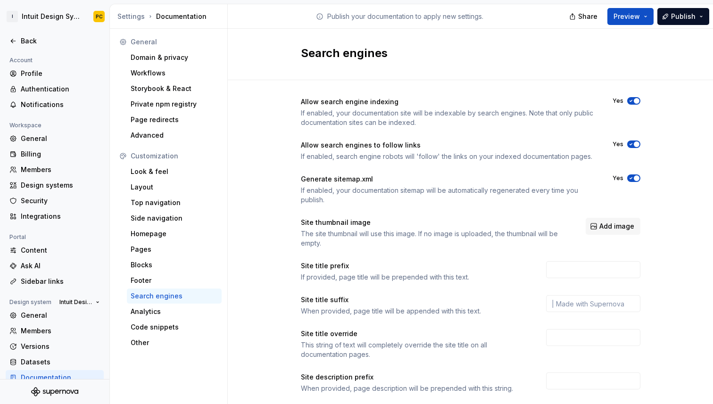
click at [638, 99] on span "button" at bounding box center [637, 101] width 6 height 6
click at [635, 142] on span "button" at bounding box center [637, 144] width 6 height 6
click at [636, 177] on span "button" at bounding box center [637, 178] width 6 height 6
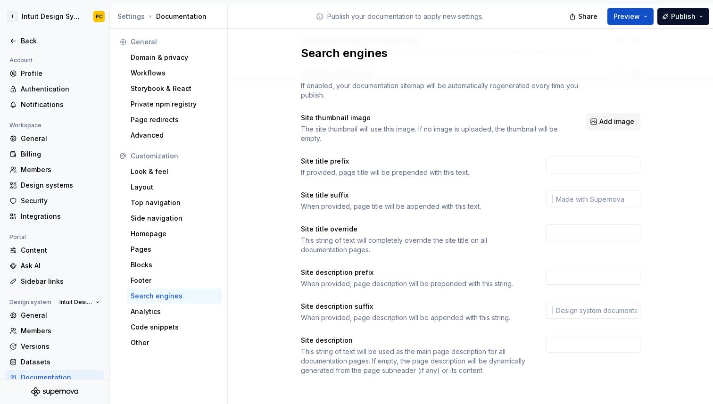
scroll to position [107, 0]
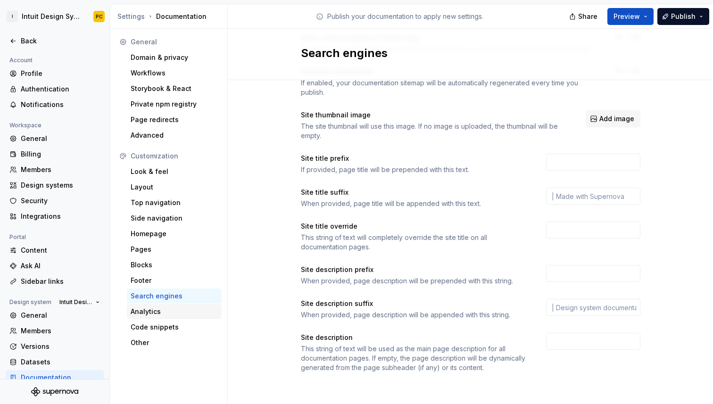
click at [171, 311] on div "Analytics" at bounding box center [174, 311] width 87 height 9
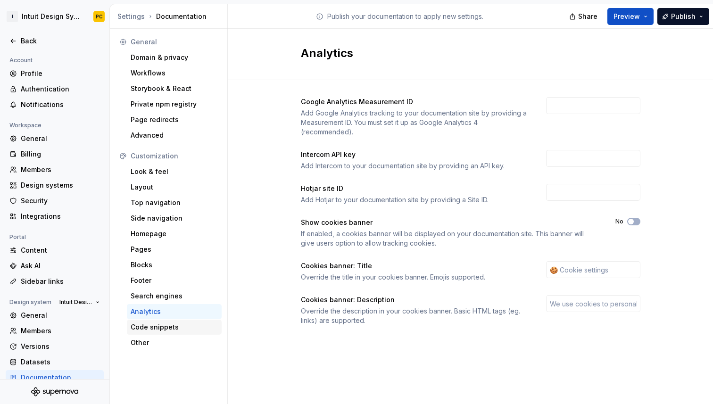
click at [171, 333] on div "Code snippets" at bounding box center [174, 327] width 95 height 15
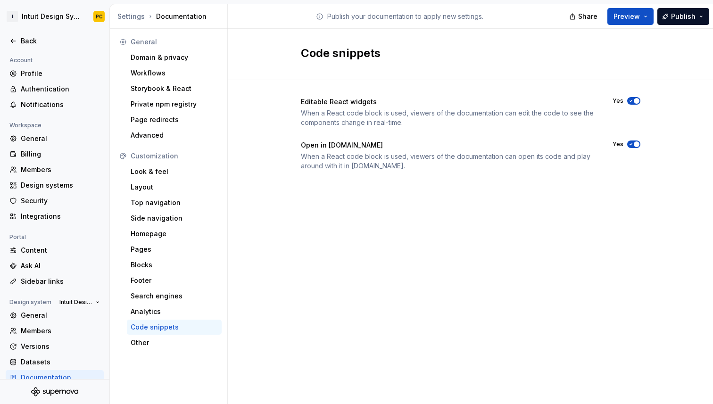
click at [634, 145] on span "button" at bounding box center [637, 144] width 6 height 6
click at [636, 141] on button "No" at bounding box center [633, 144] width 13 height 8
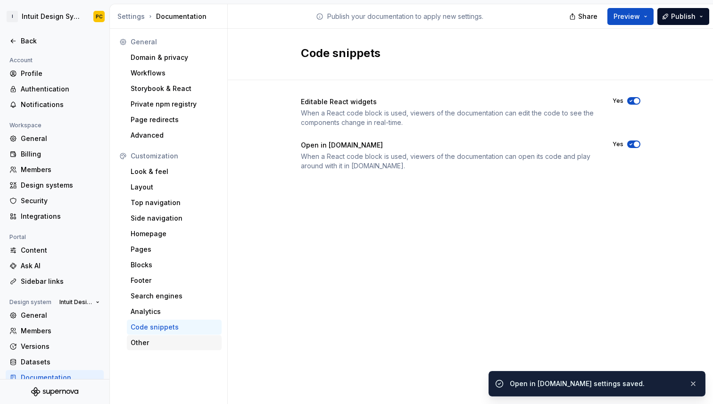
click at [158, 342] on div "Other" at bounding box center [174, 342] width 87 height 9
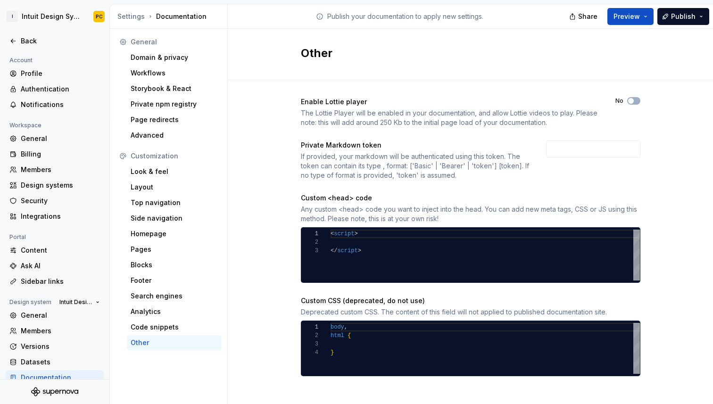
scroll to position [4, 0]
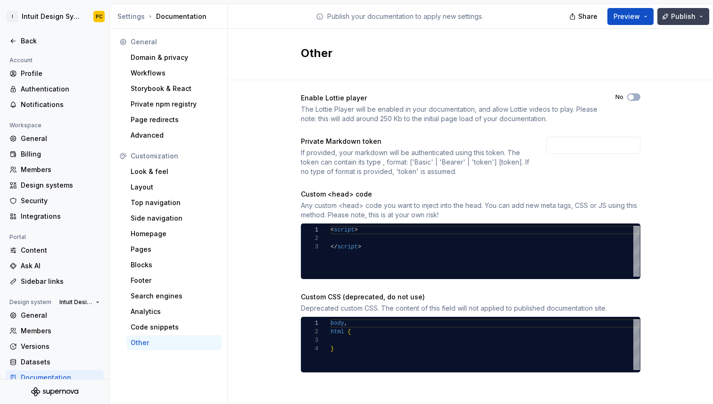
click at [673, 22] on button "Publish" at bounding box center [683, 16] width 52 height 17
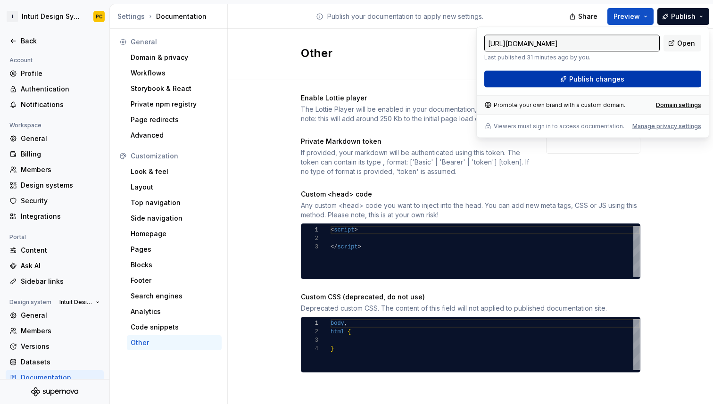
click at [652, 82] on button "Publish changes" at bounding box center [592, 79] width 217 height 17
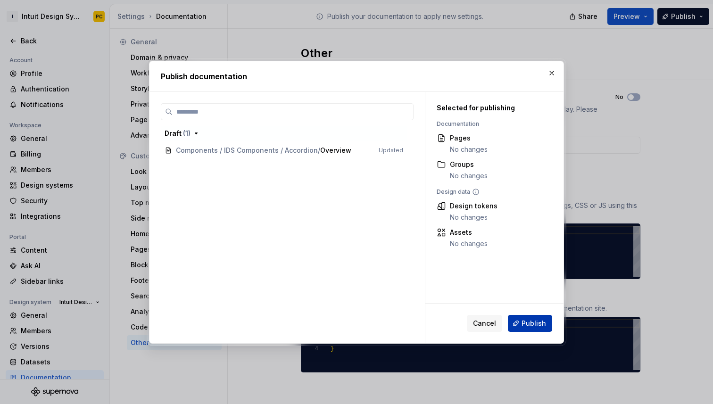
click at [533, 321] on span "Publish" at bounding box center [533, 323] width 25 height 9
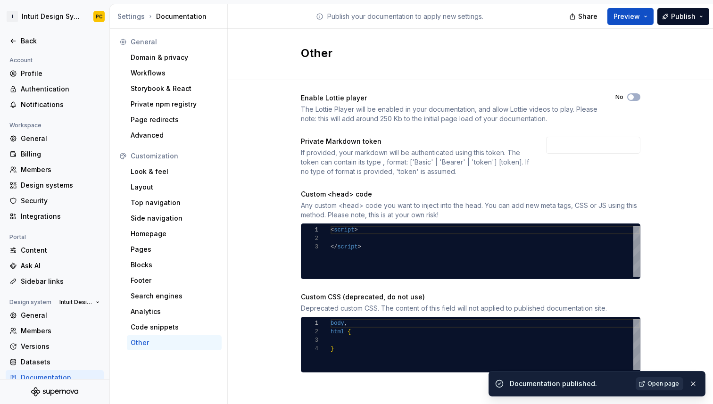
click at [662, 386] on span "Open page" at bounding box center [663, 384] width 32 height 8
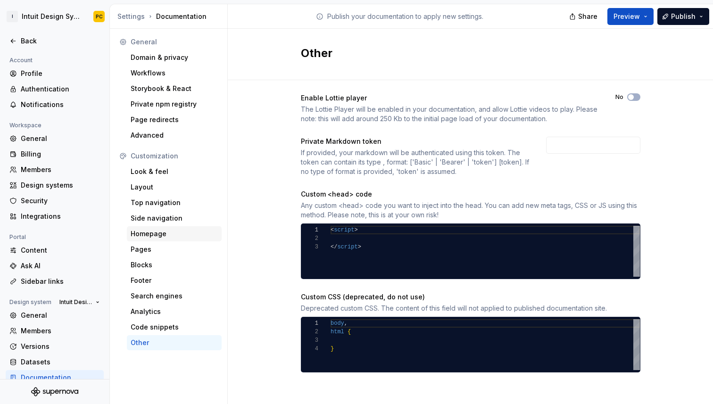
click at [162, 229] on div "Homepage" at bounding box center [174, 233] width 87 height 9
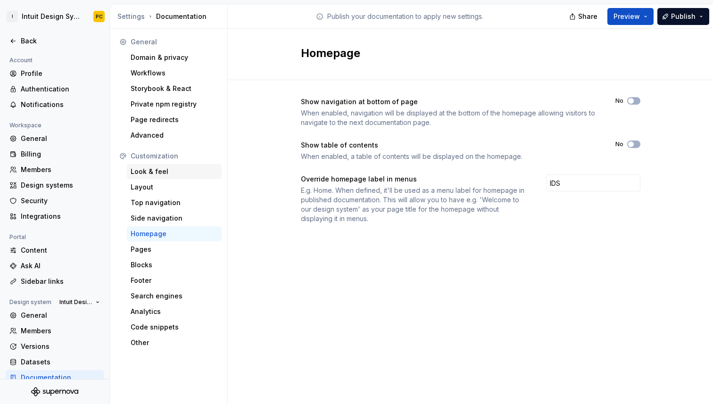
click at [174, 170] on div "Look & feel" at bounding box center [174, 171] width 87 height 9
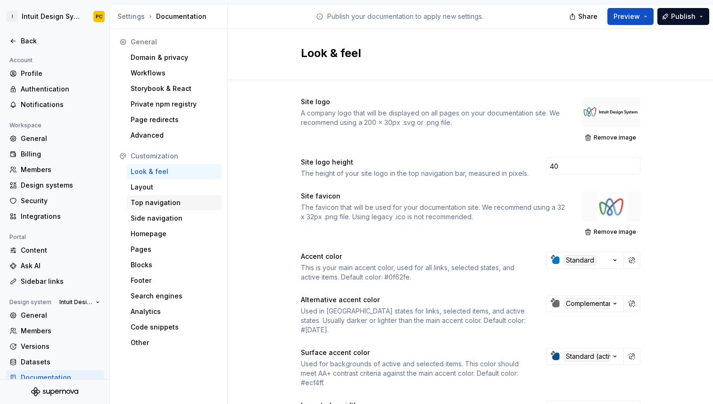
click at [193, 202] on div "Top navigation" at bounding box center [174, 202] width 87 height 9
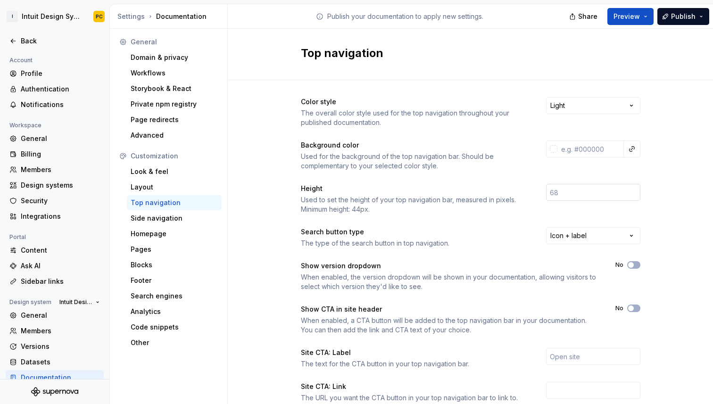
click at [576, 197] on input "number" at bounding box center [593, 192] width 94 height 17
click at [633, 152] on button "button" at bounding box center [631, 148] width 13 height 13
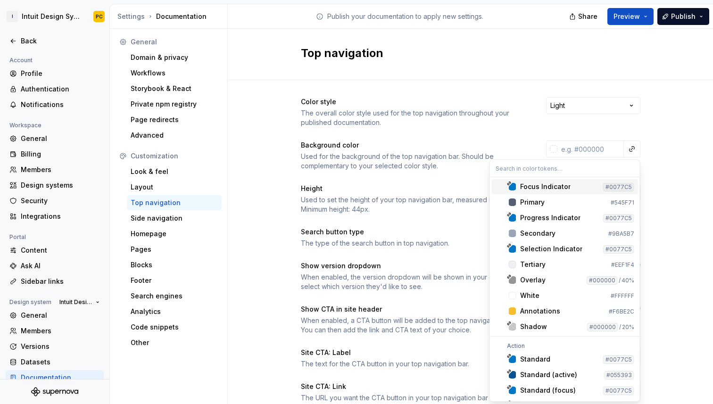
click at [652, 143] on html "I Intuit Design System PC Back Account Profile Authentication Notifications Wor…" at bounding box center [356, 202] width 713 height 404
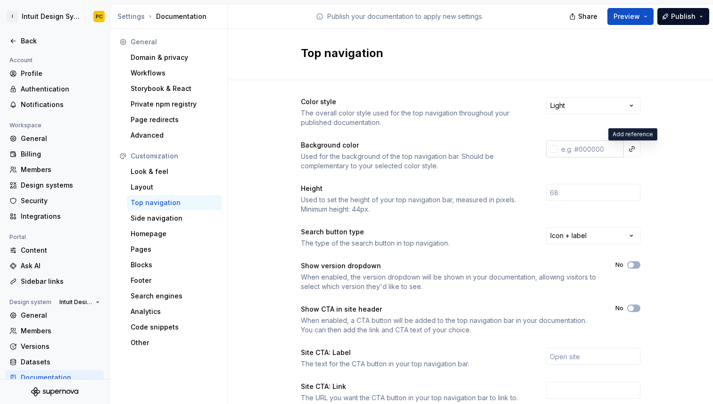
click at [587, 155] on input "text" at bounding box center [590, 148] width 66 height 17
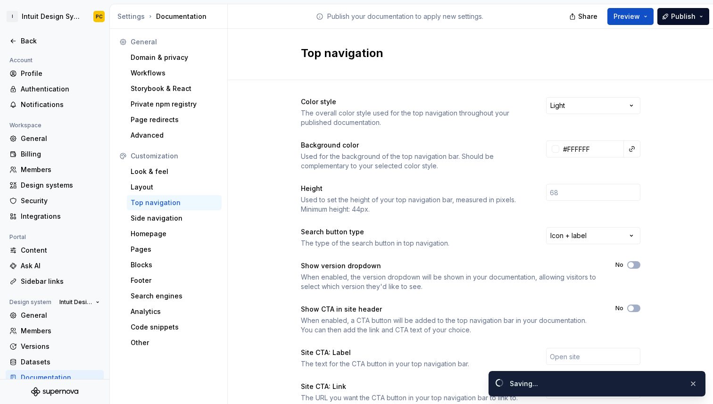
type input "#ffffffff"
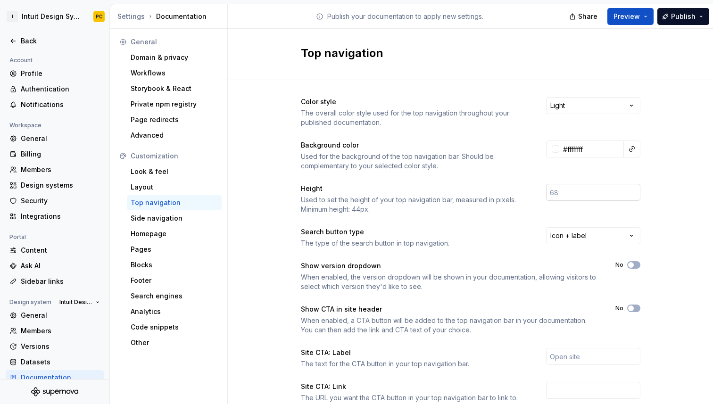
click at [565, 195] on input "number" at bounding box center [593, 192] width 94 height 17
type input "64"
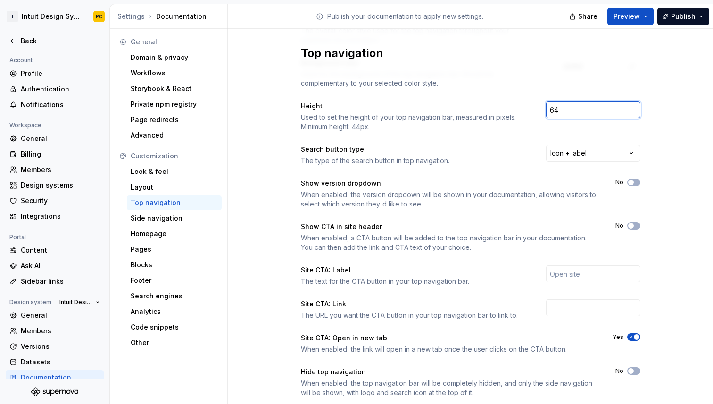
scroll to position [107, 0]
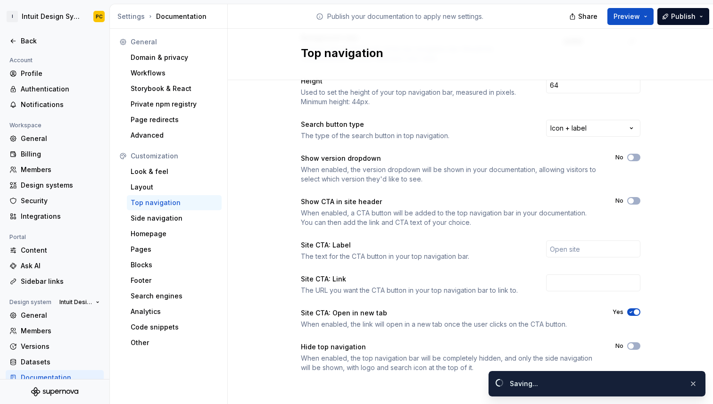
click at [180, 201] on div "Top navigation" at bounding box center [174, 202] width 87 height 9
click at [175, 216] on div "Side navigation" at bounding box center [174, 218] width 87 height 9
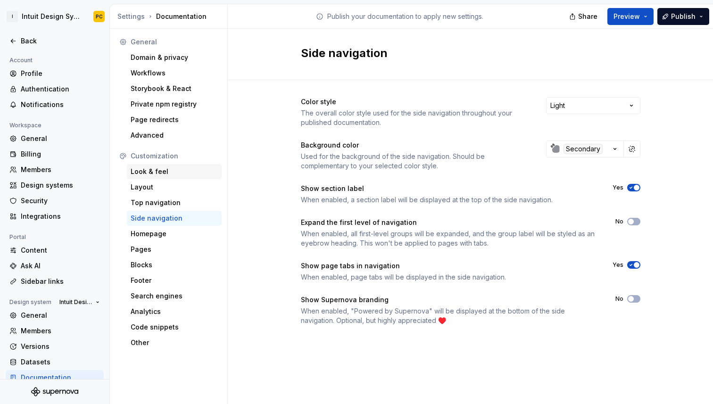
click at [169, 173] on div "Look & feel" at bounding box center [174, 171] width 87 height 9
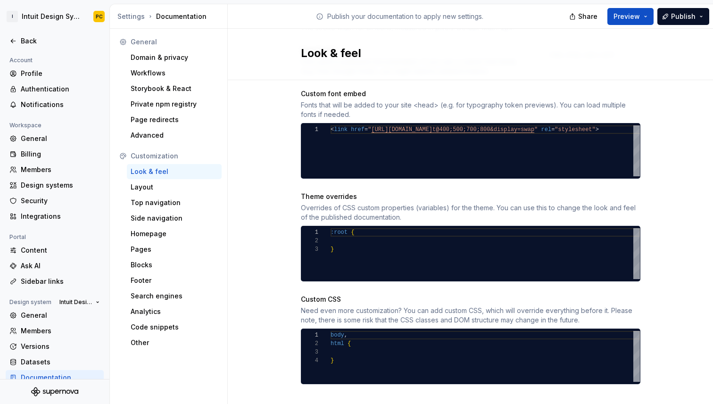
scroll to position [391, 0]
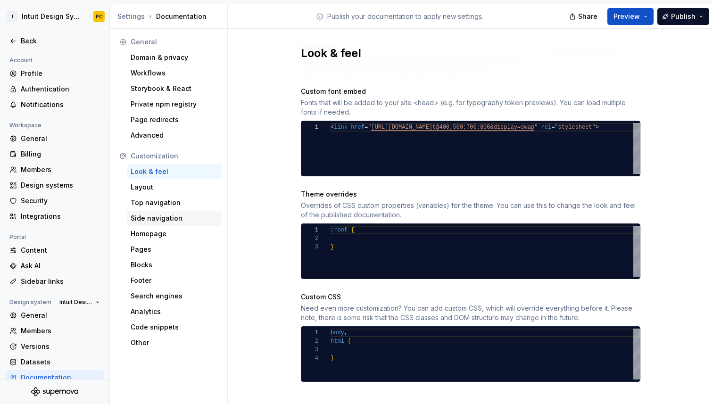
click at [183, 217] on div "Side navigation" at bounding box center [174, 218] width 87 height 9
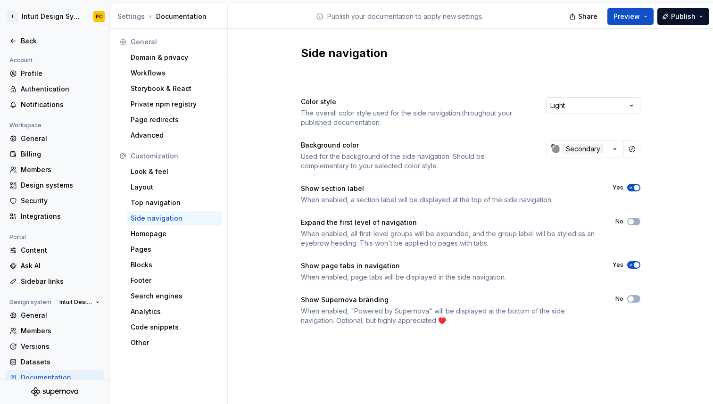
click at [634, 104] on html "I Intuit Design System PC Back Account Profile Authentication Notifications Wor…" at bounding box center [356, 202] width 713 height 404
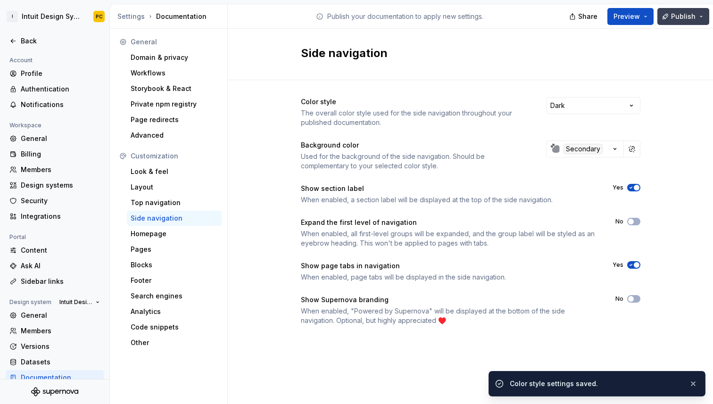
click at [679, 21] on span "Publish" at bounding box center [683, 16] width 25 height 9
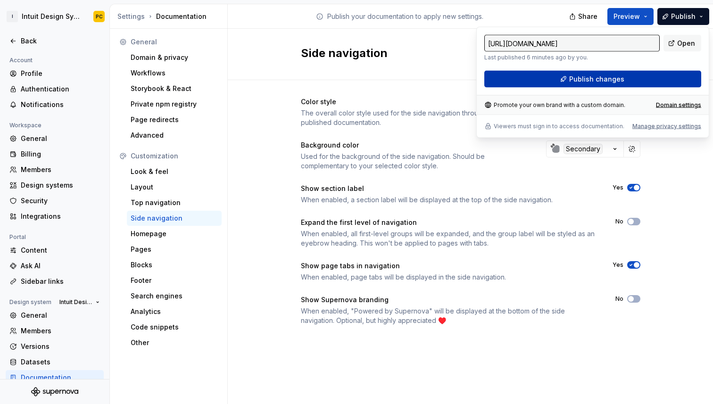
click at [650, 75] on button "Publish changes" at bounding box center [592, 79] width 217 height 17
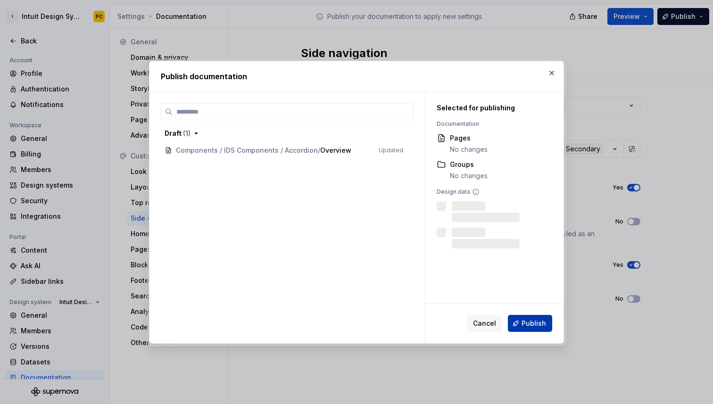
click at [529, 328] on button "Publish" at bounding box center [530, 323] width 44 height 17
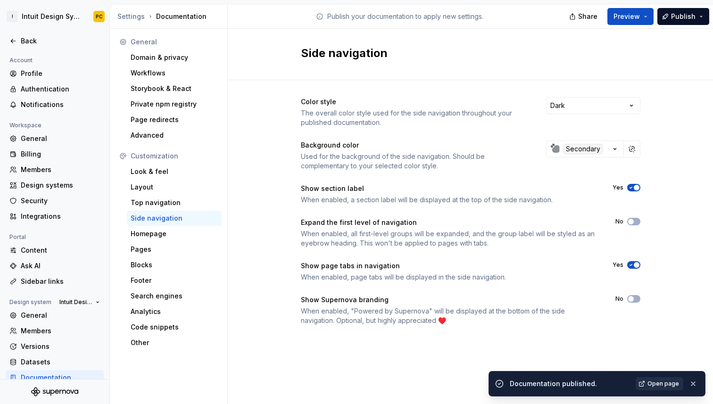
click at [647, 385] on link "Open page" at bounding box center [659, 383] width 48 height 13
